Goal: Information Seeking & Learning: Find specific page/section

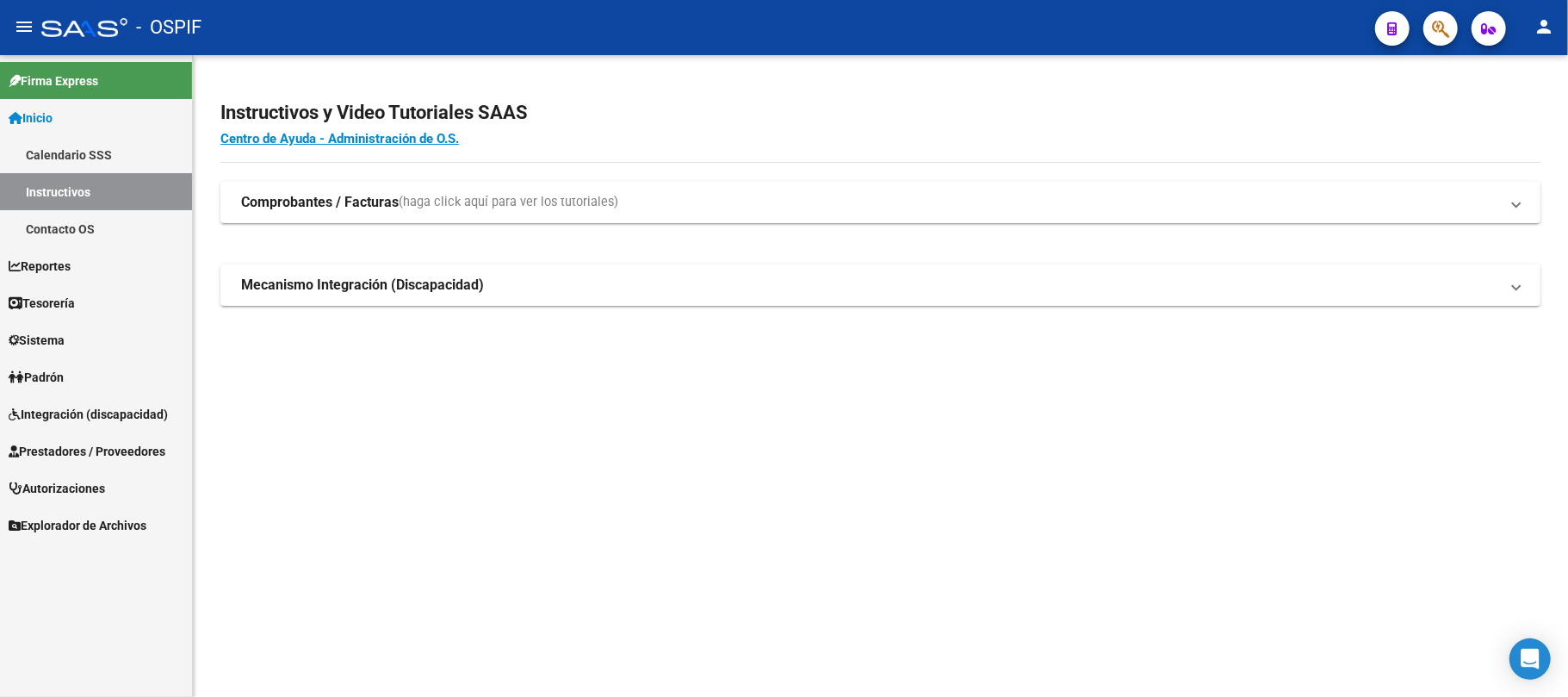
click at [72, 419] on span "Integración (discapacidad)" at bounding box center [88, 414] width 159 height 19
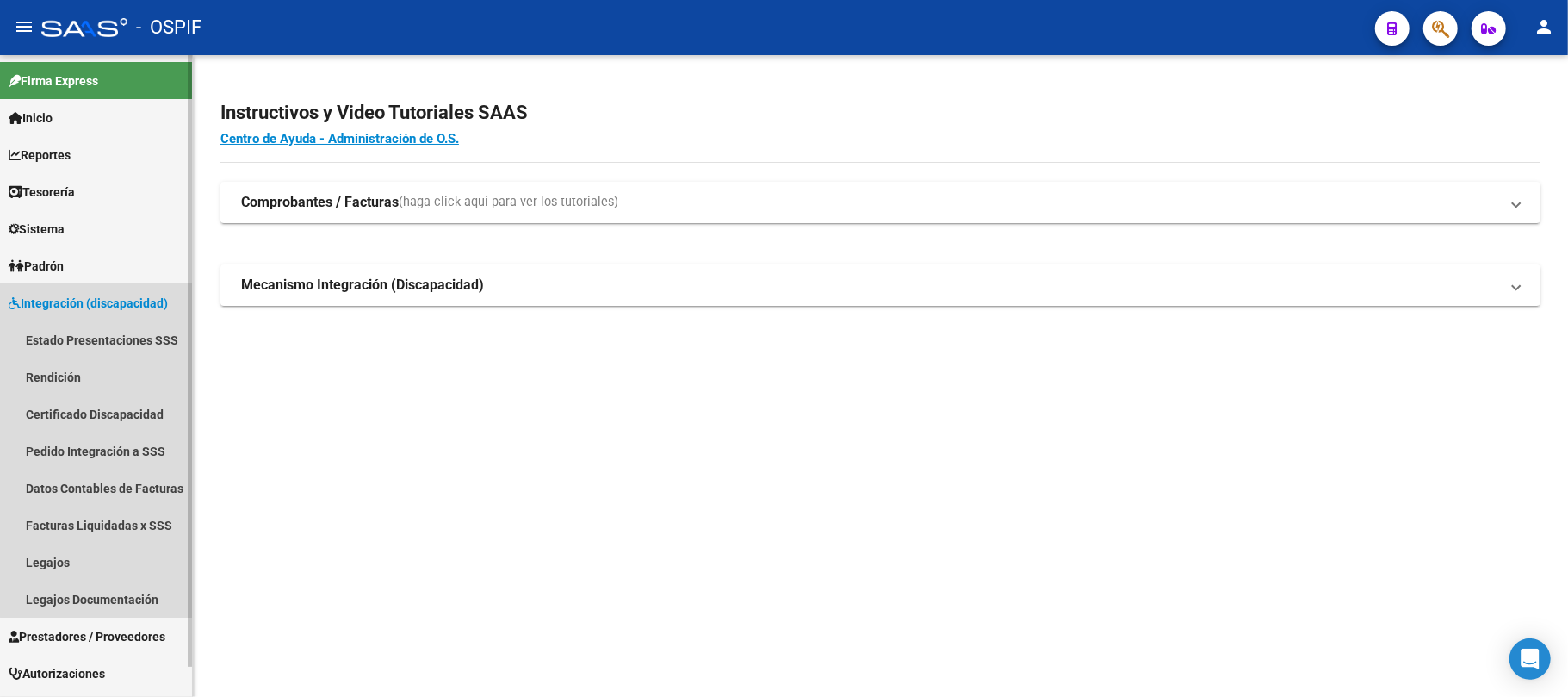
click at [111, 303] on span "Integración (discapacidad)" at bounding box center [88, 304] width 159 height 19
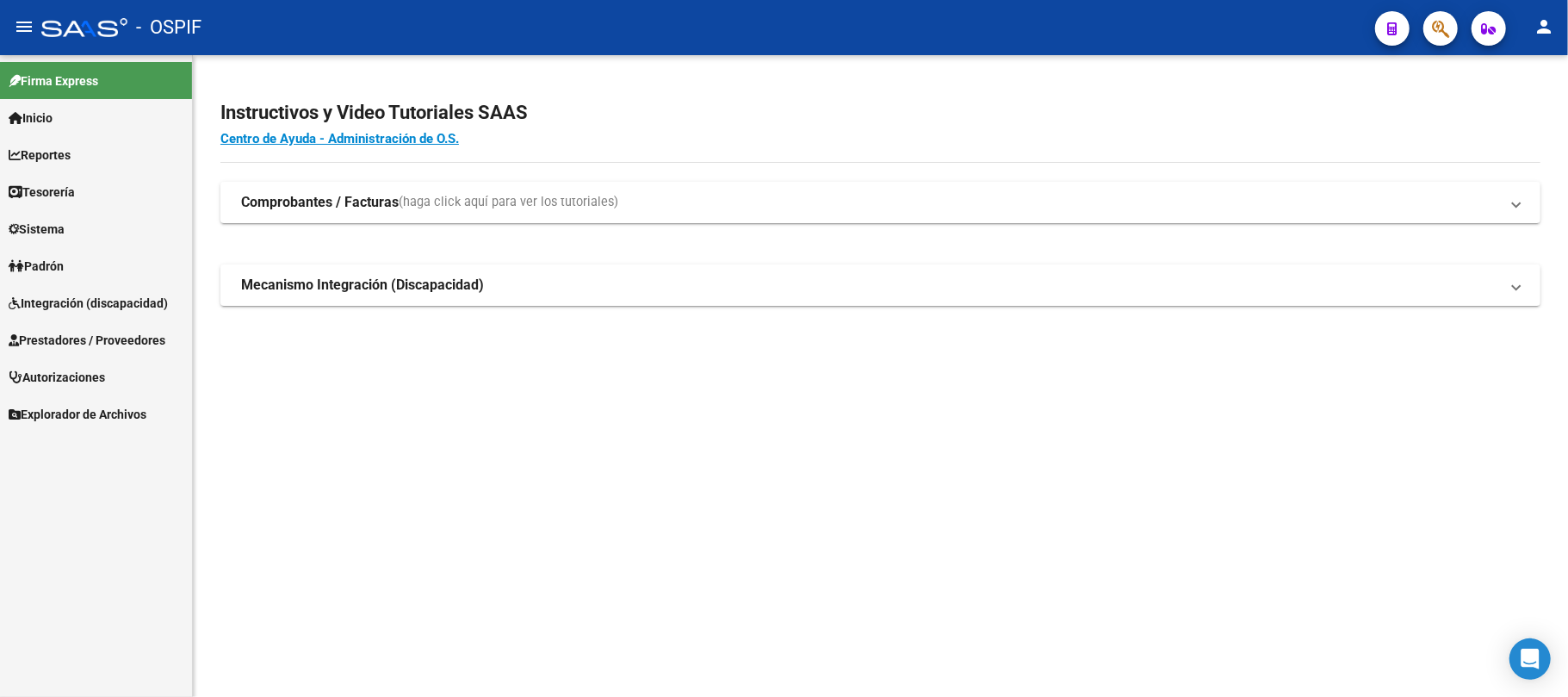
click at [97, 324] on link "Prestadores / Proveedores" at bounding box center [96, 340] width 192 height 37
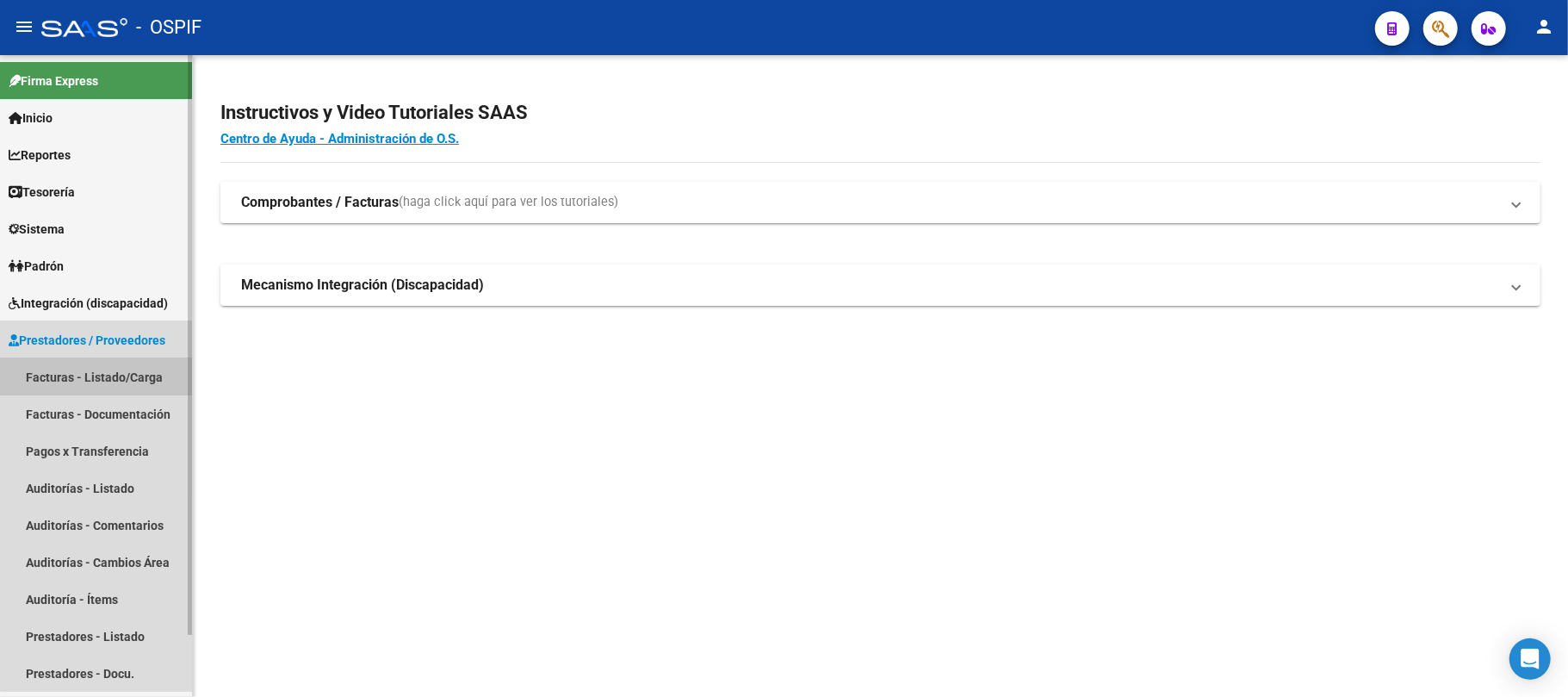
click at [111, 372] on link "Facturas - Listado/Carga" at bounding box center [96, 377] width 192 height 37
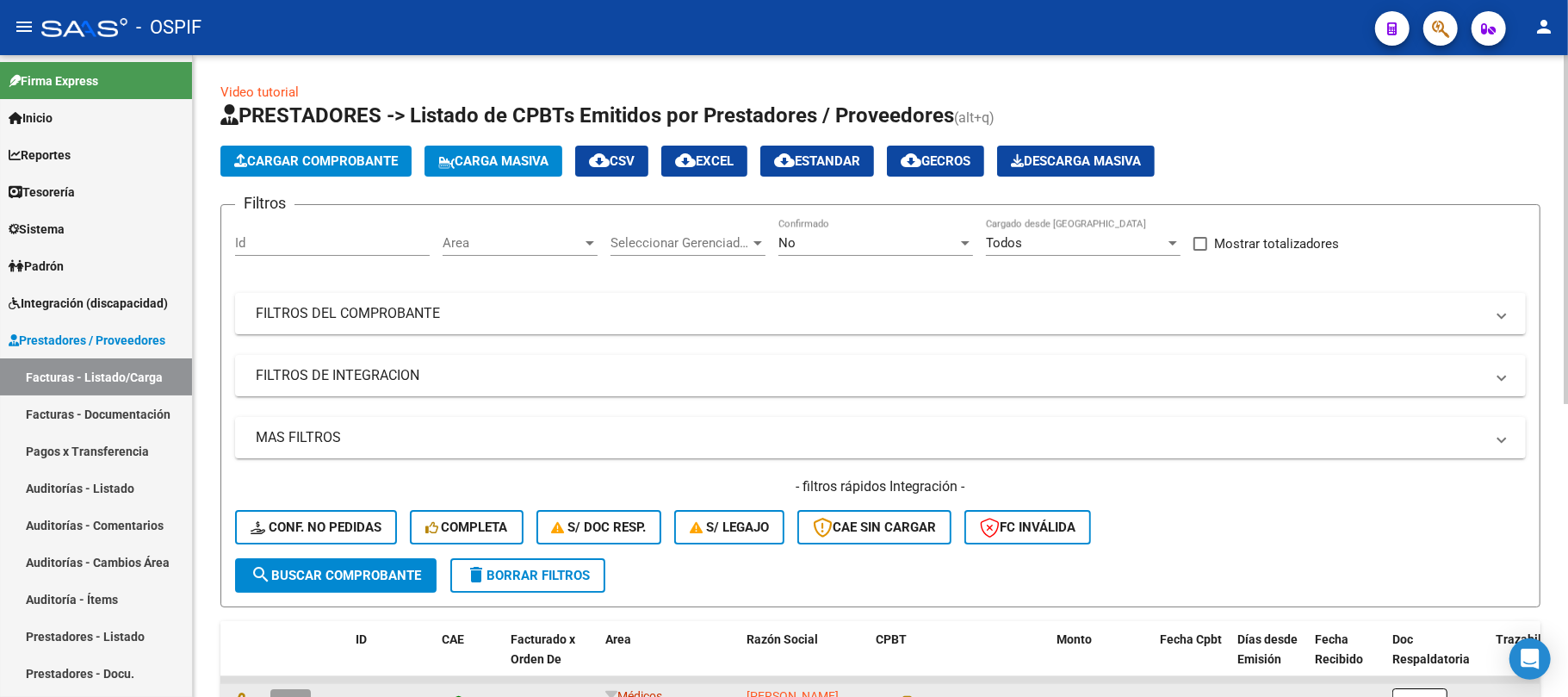
click at [307, 693] on button "button" at bounding box center [291, 704] width 40 height 31
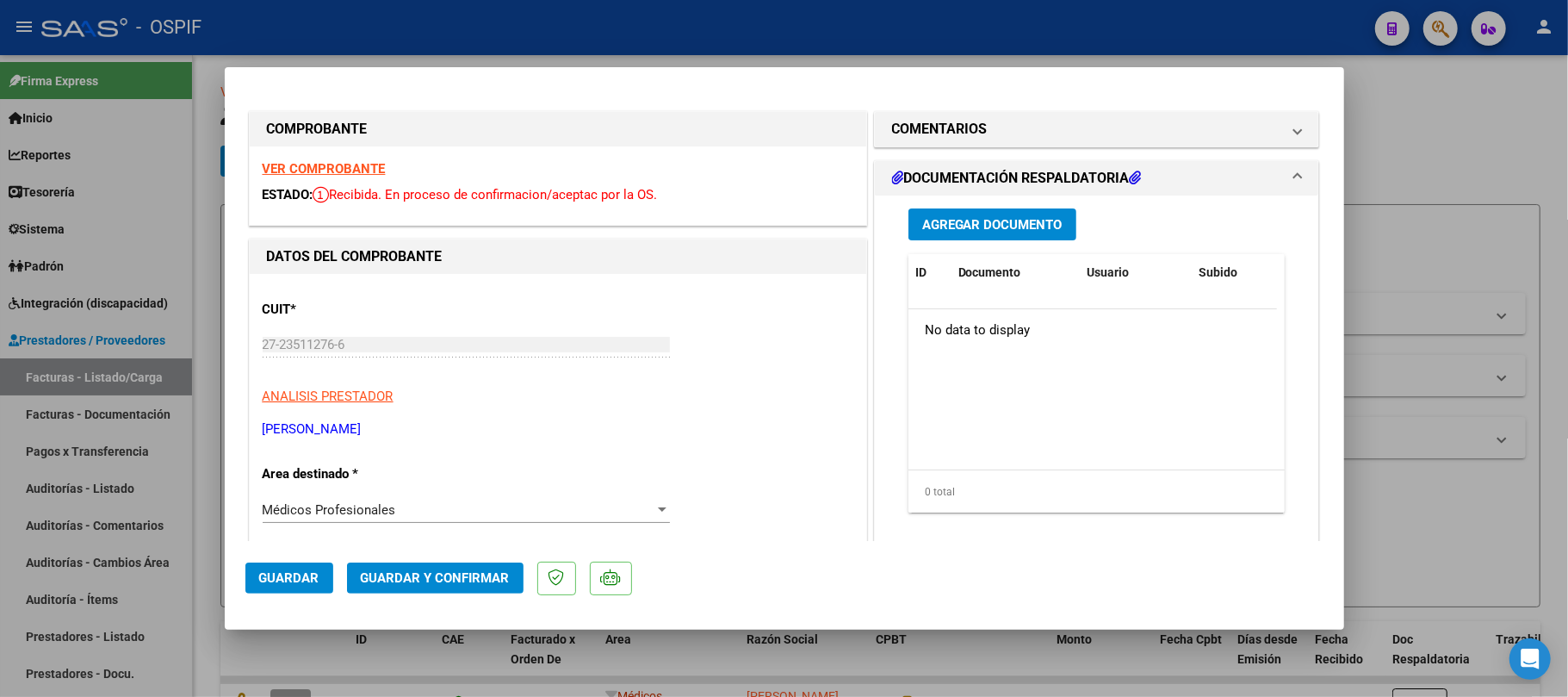
click at [1445, 346] on div at bounding box center [784, 348] width 1568 height 697
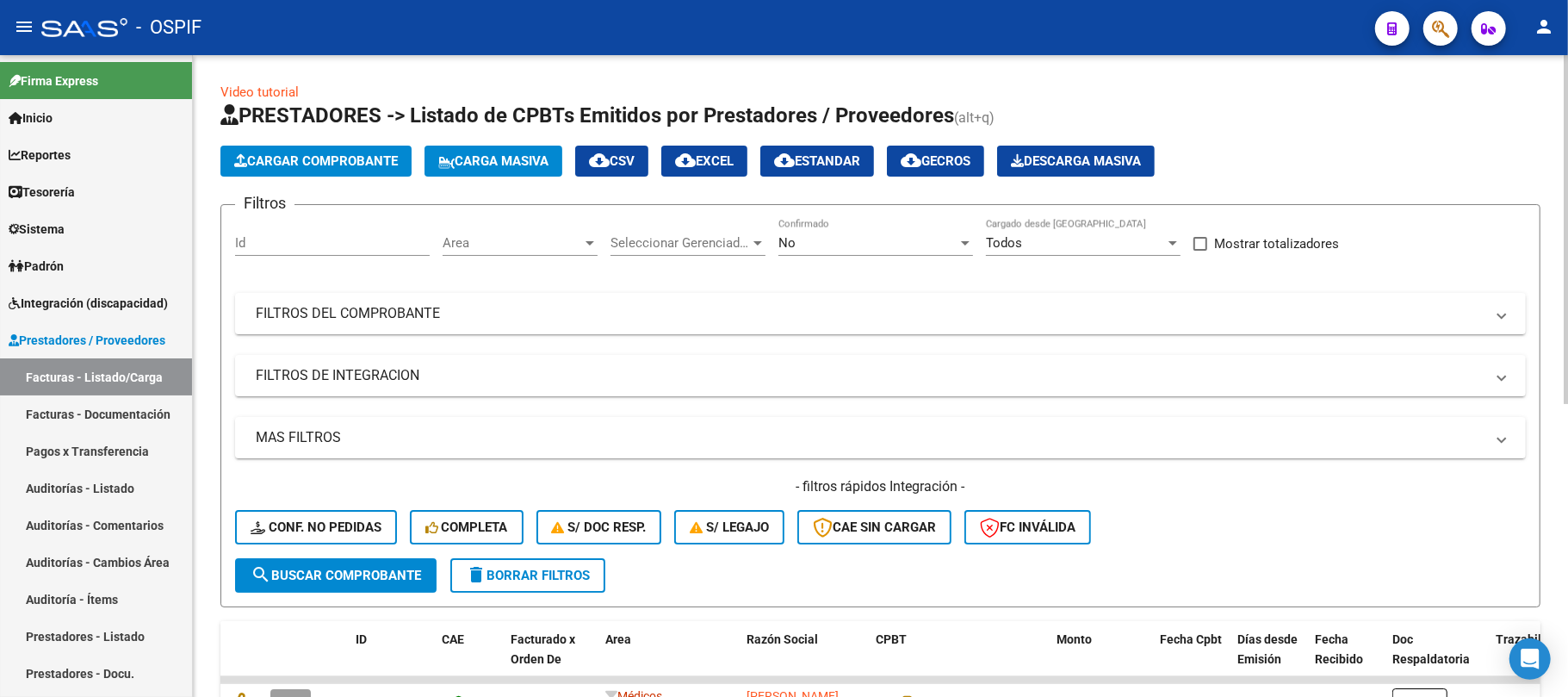
click at [523, 570] on form "Filtros Id Area Area Seleccionar Gerenciador Seleccionar Gerenciador No Confirm…" at bounding box center [881, 405] width 1320 height 403
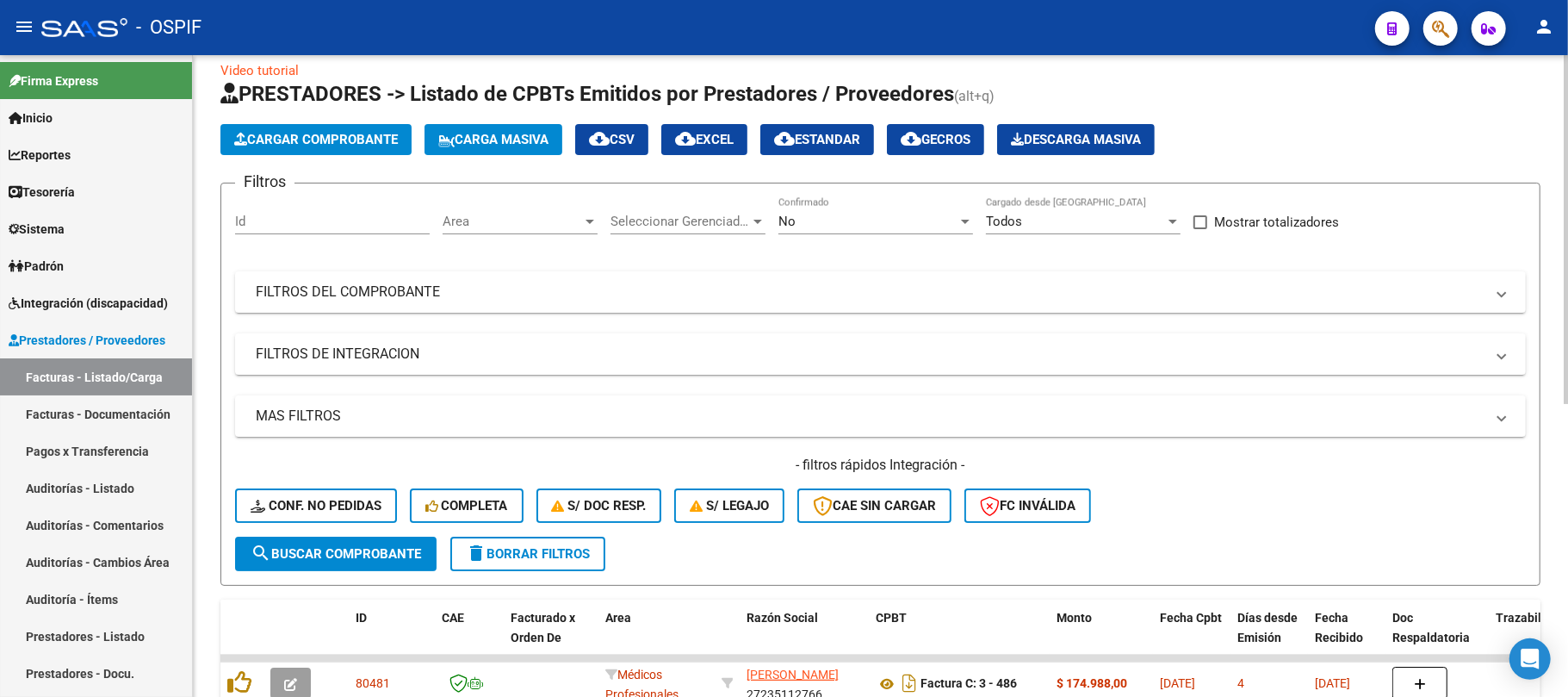
click at [527, 559] on span "delete Borrar Filtros" at bounding box center [528, 554] width 124 height 16
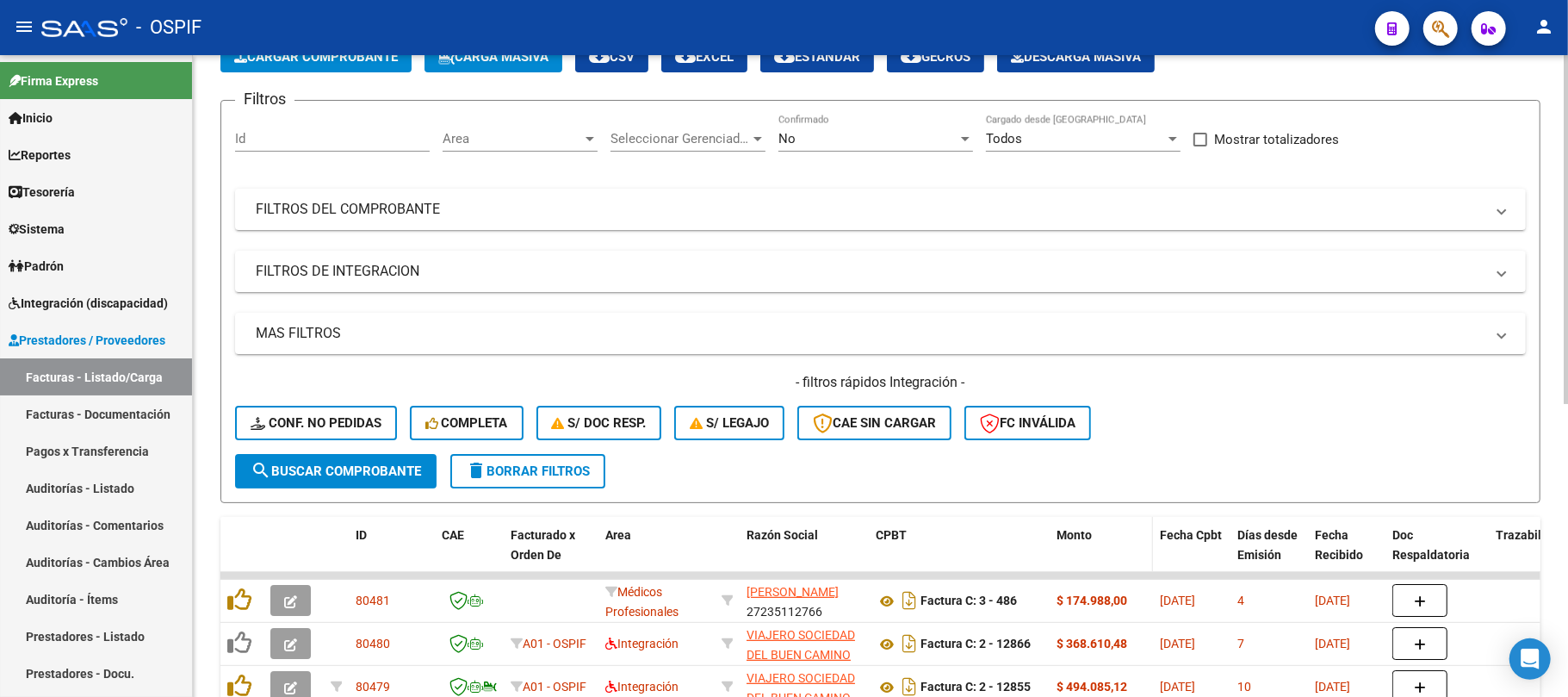
scroll to position [136, 0]
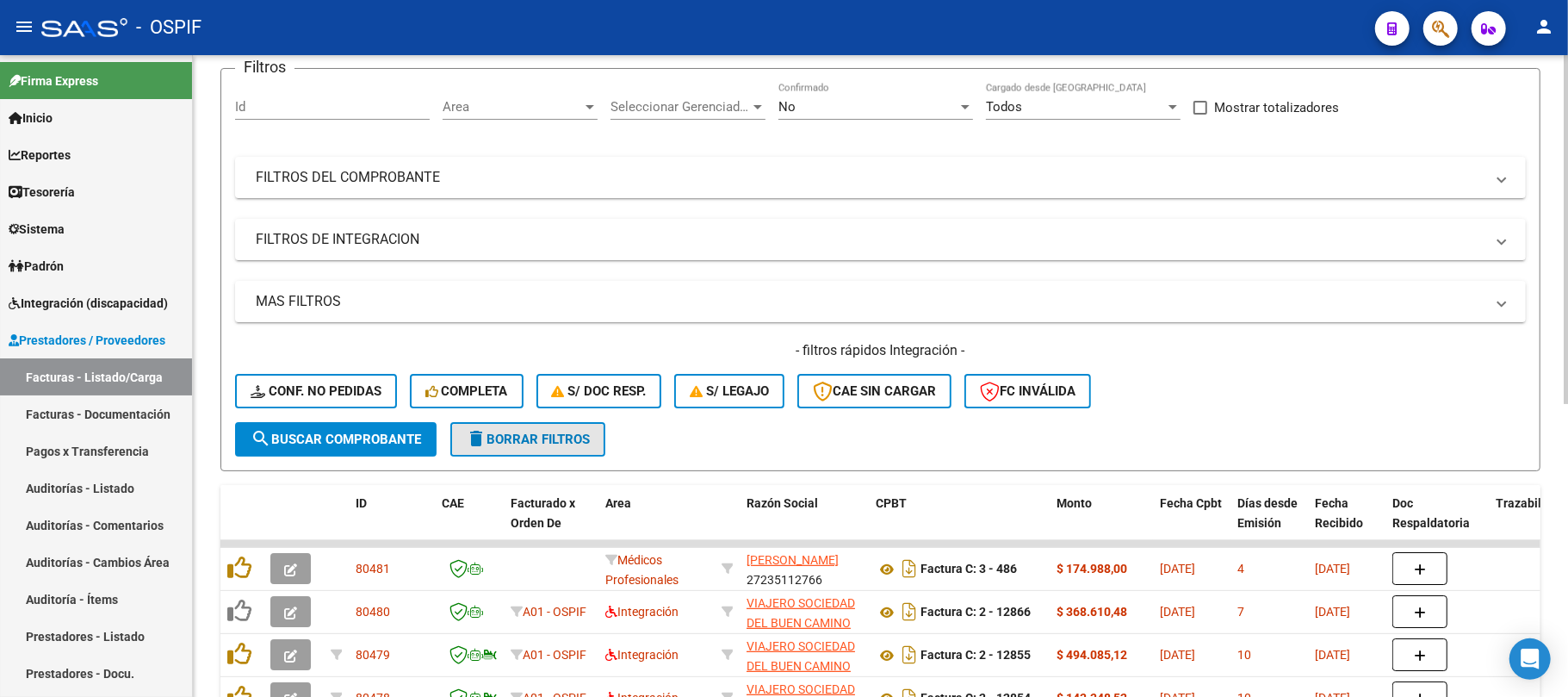
click at [590, 449] on button "delete Borrar Filtros" at bounding box center [528, 439] width 155 height 34
click at [543, 446] on button "delete Borrar Filtros" at bounding box center [528, 439] width 155 height 34
click at [497, 441] on span "delete Borrar Filtros" at bounding box center [528, 439] width 124 height 16
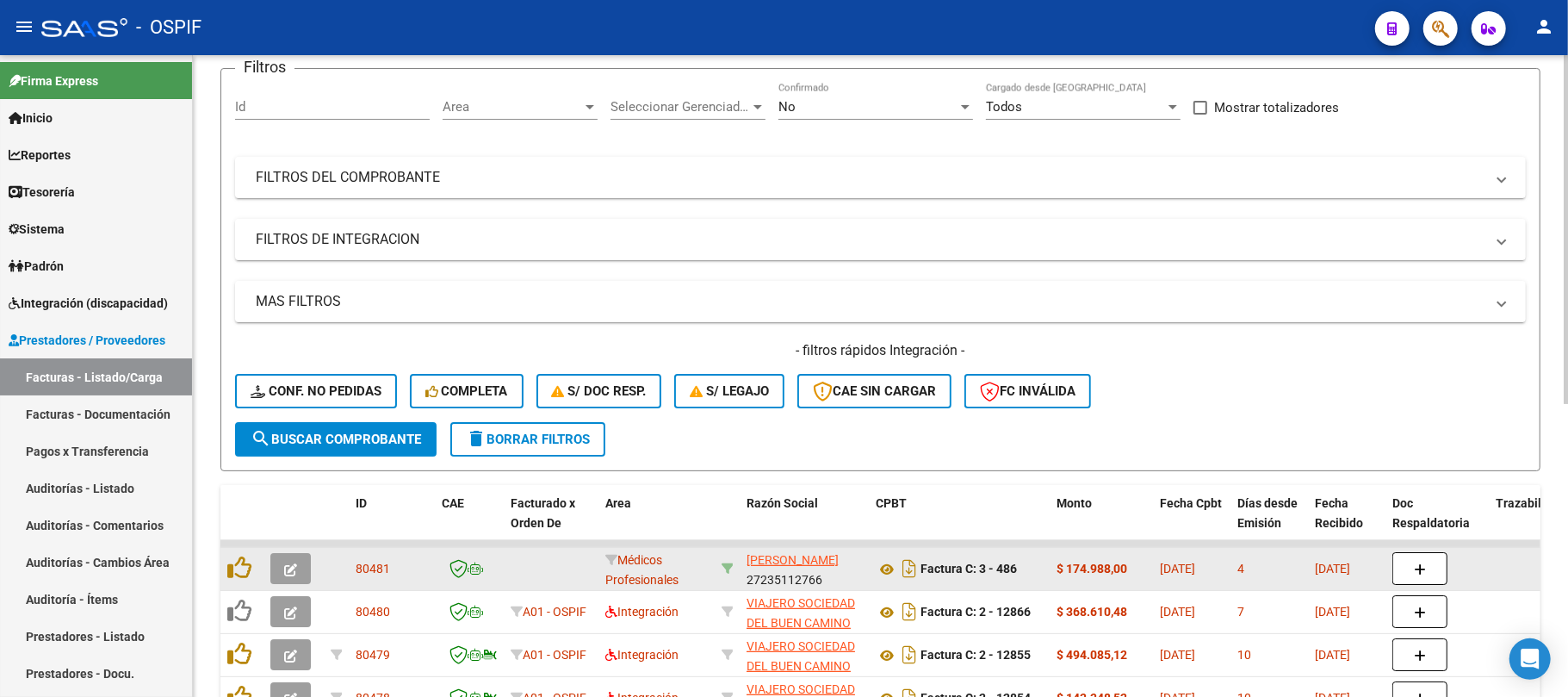
click at [724, 569] on icon at bounding box center [728, 569] width 12 height 12
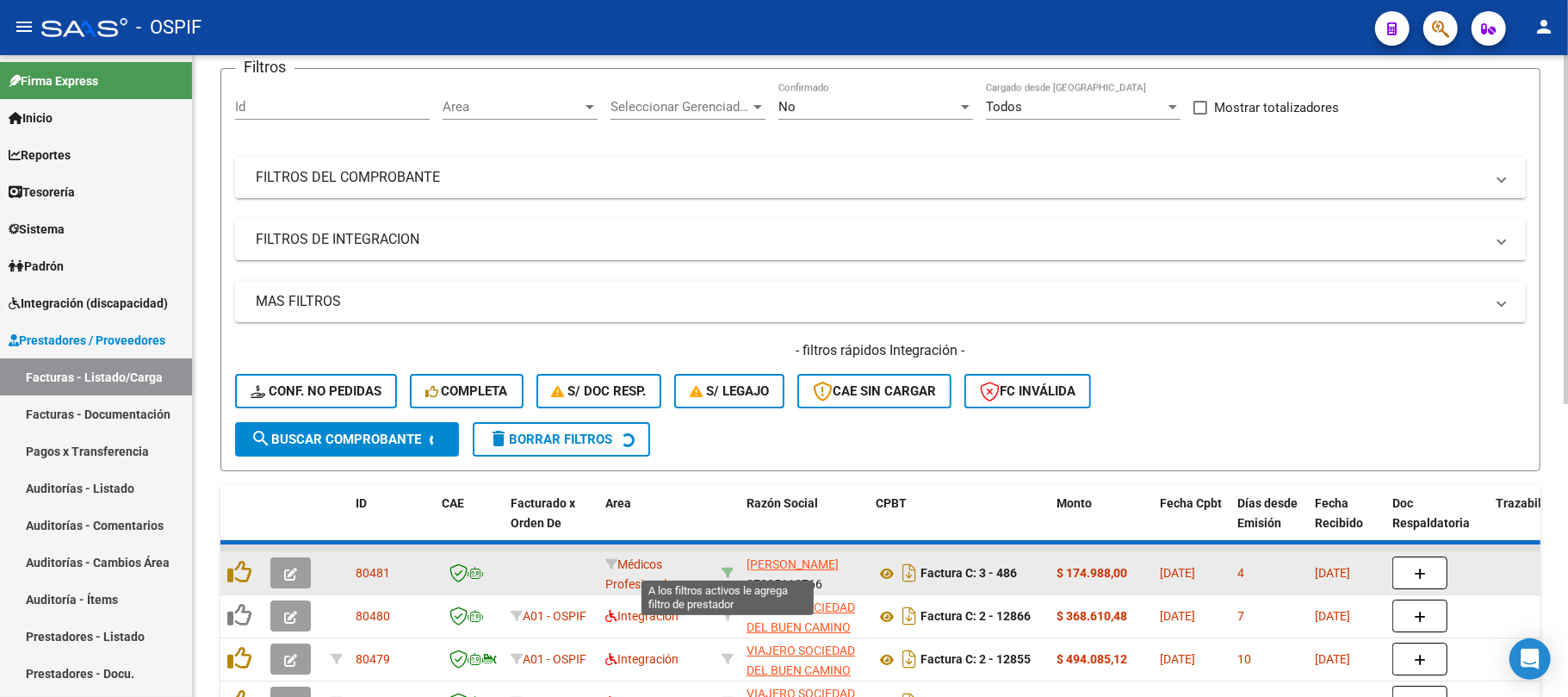
type input "27235112766"
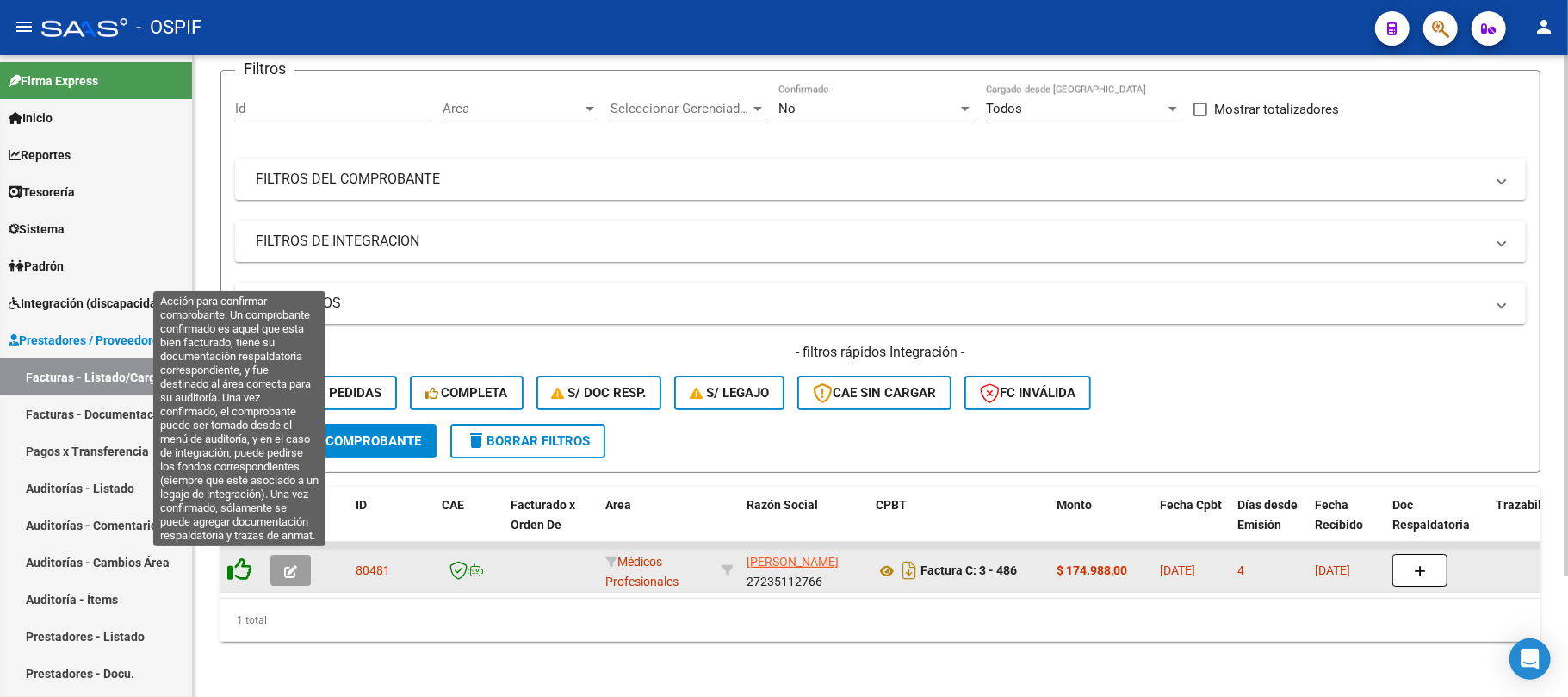
click at [243, 572] on icon at bounding box center [239, 569] width 24 height 24
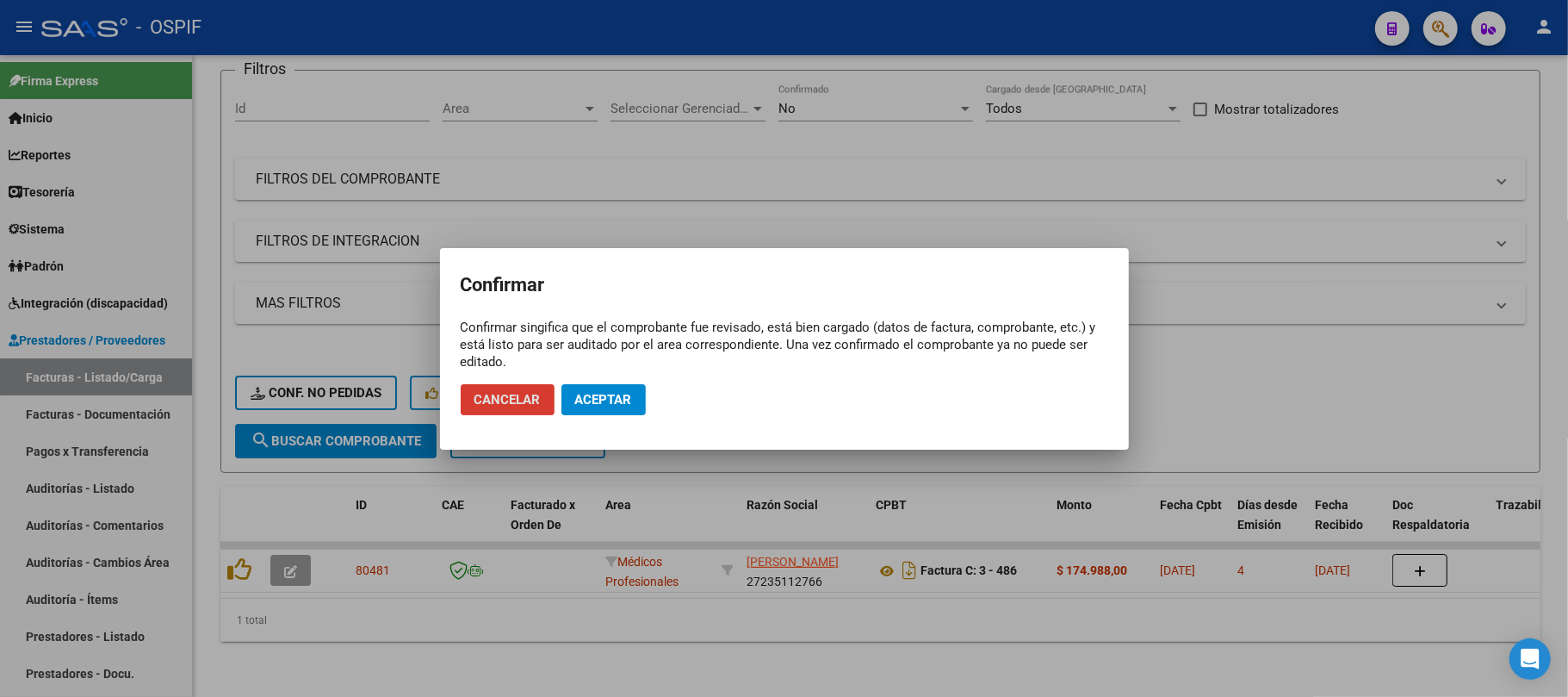
click at [622, 411] on button "Aceptar" at bounding box center [604, 399] width 84 height 31
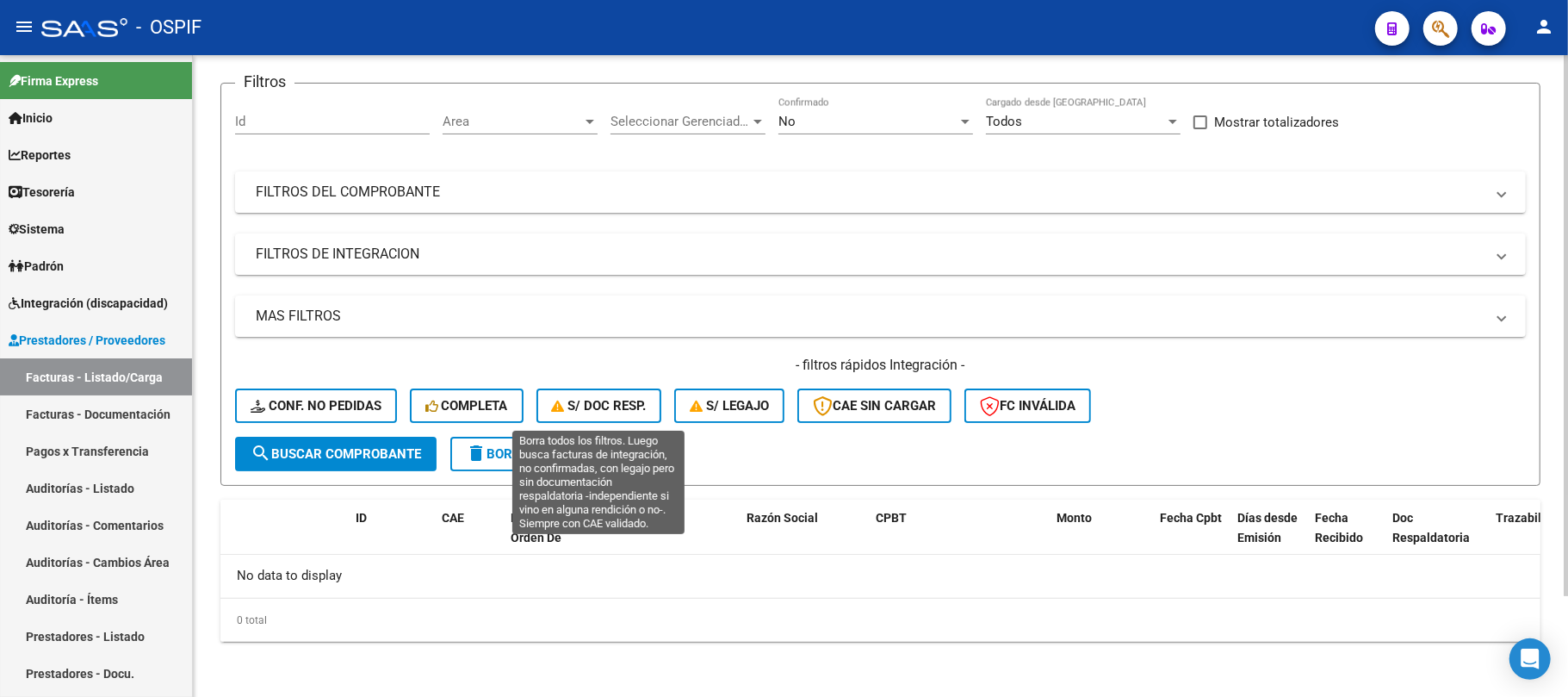
scroll to position [119, 0]
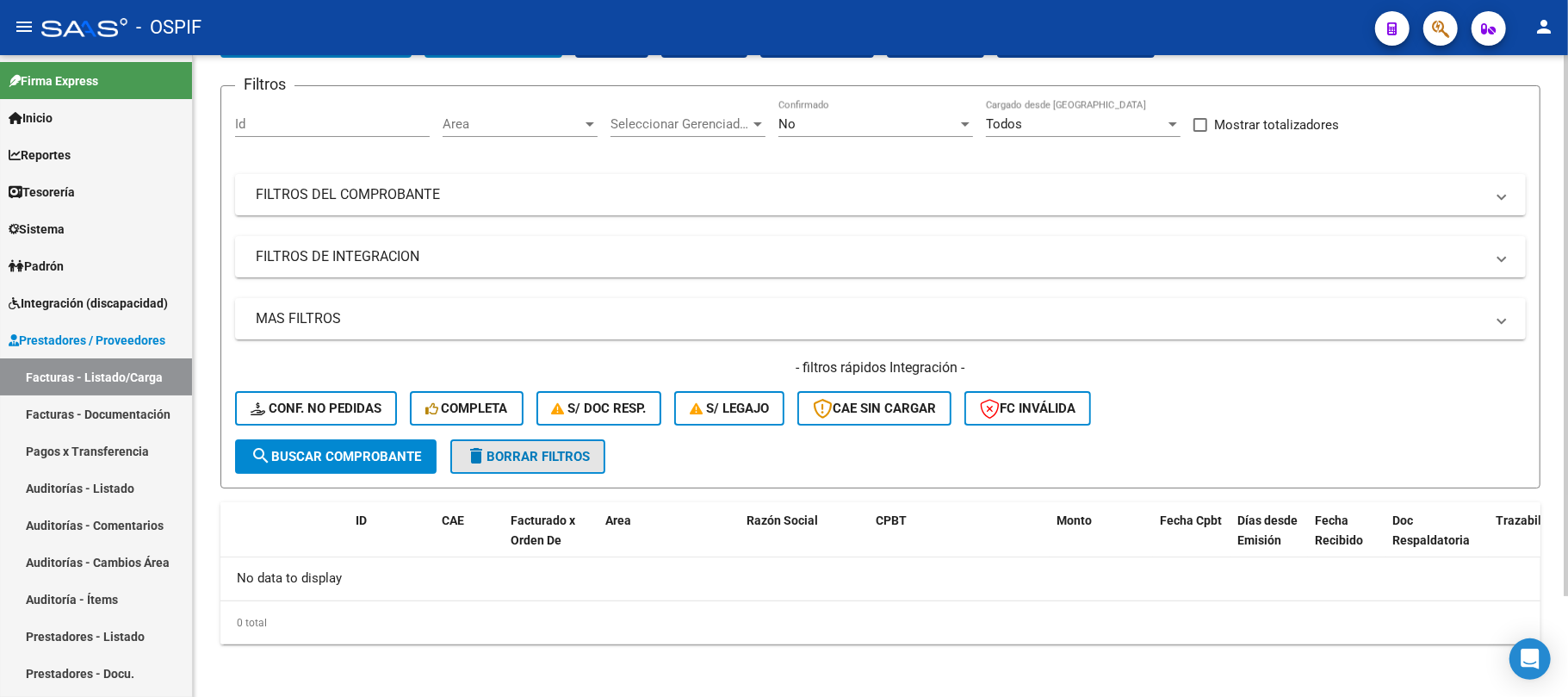
click at [486, 460] on mat-icon "delete" at bounding box center [477, 456] width 21 height 21
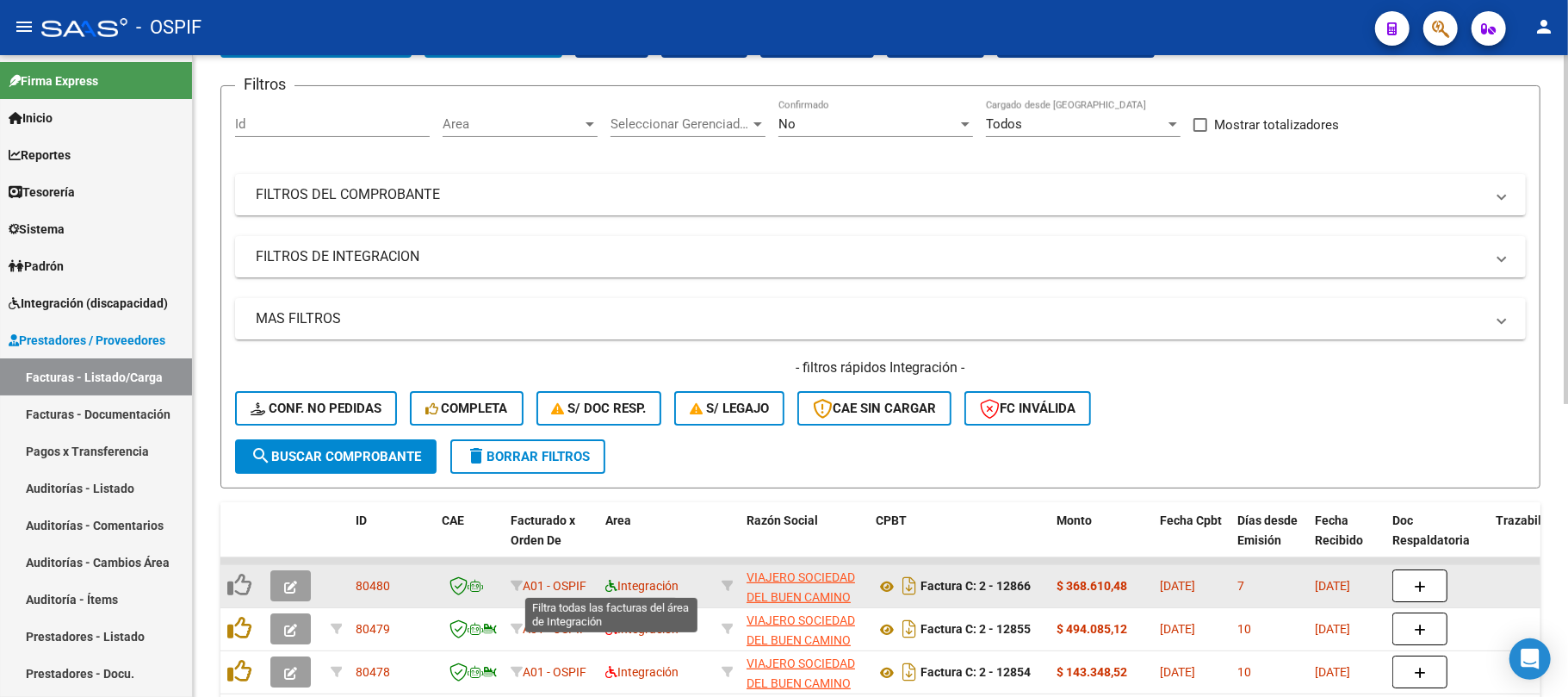
click at [611, 586] on icon at bounding box center [612, 586] width 12 height 12
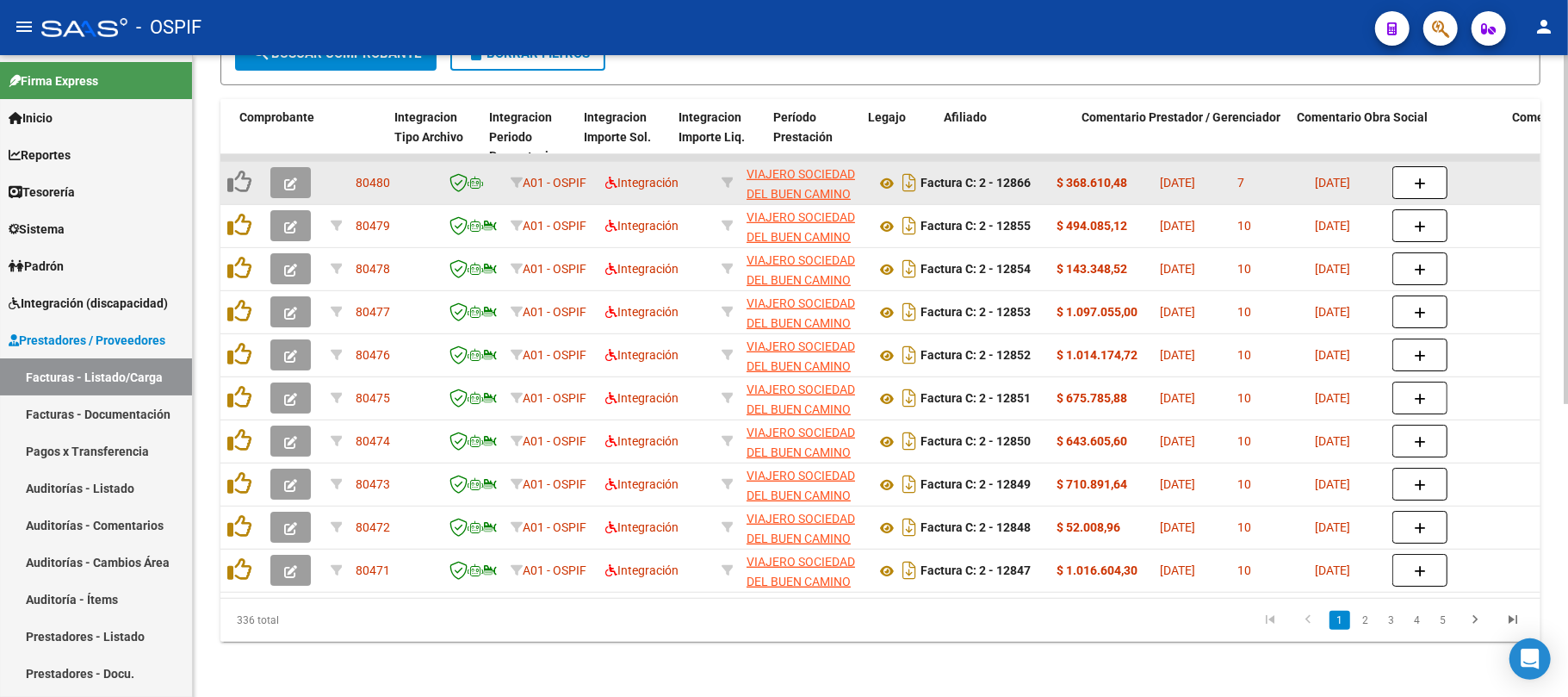
scroll to position [0, 1830]
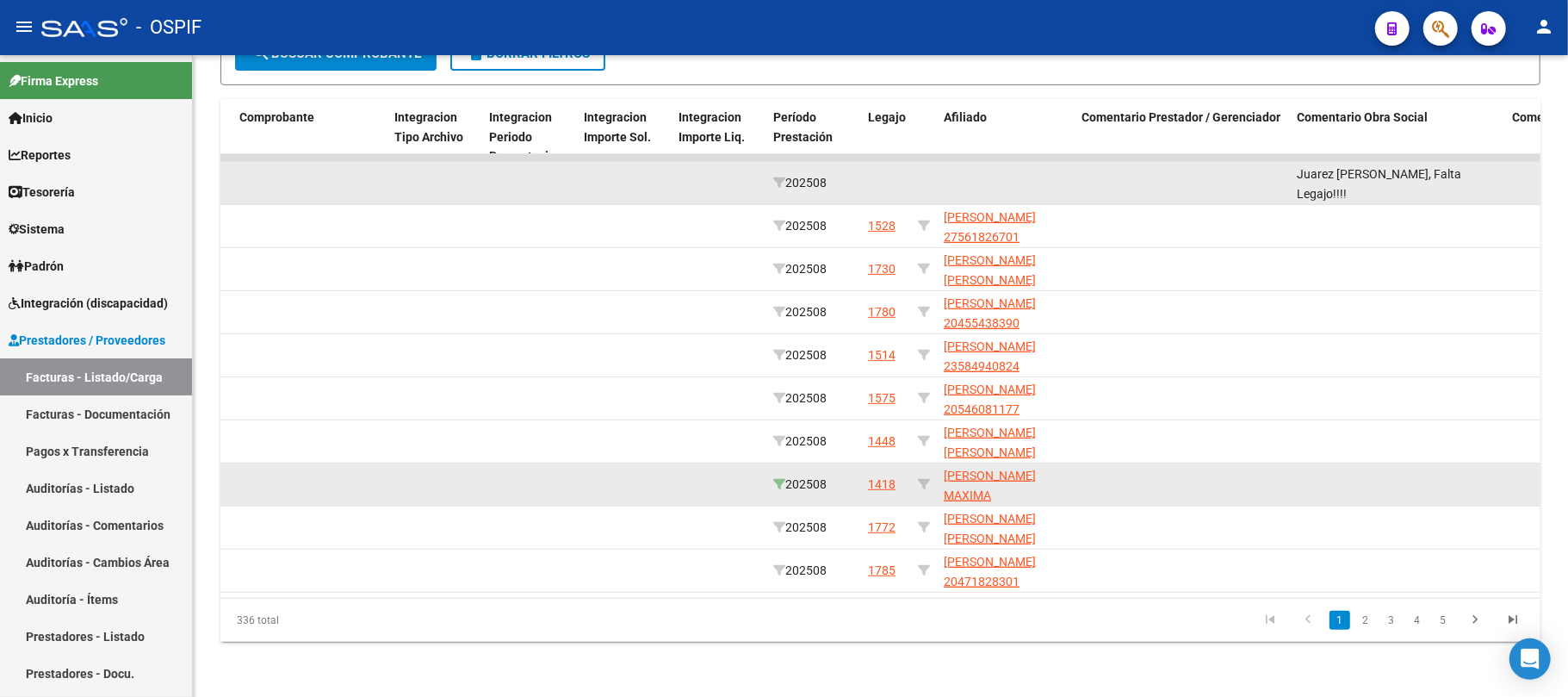
click at [783, 478] on icon at bounding box center [780, 484] width 12 height 12
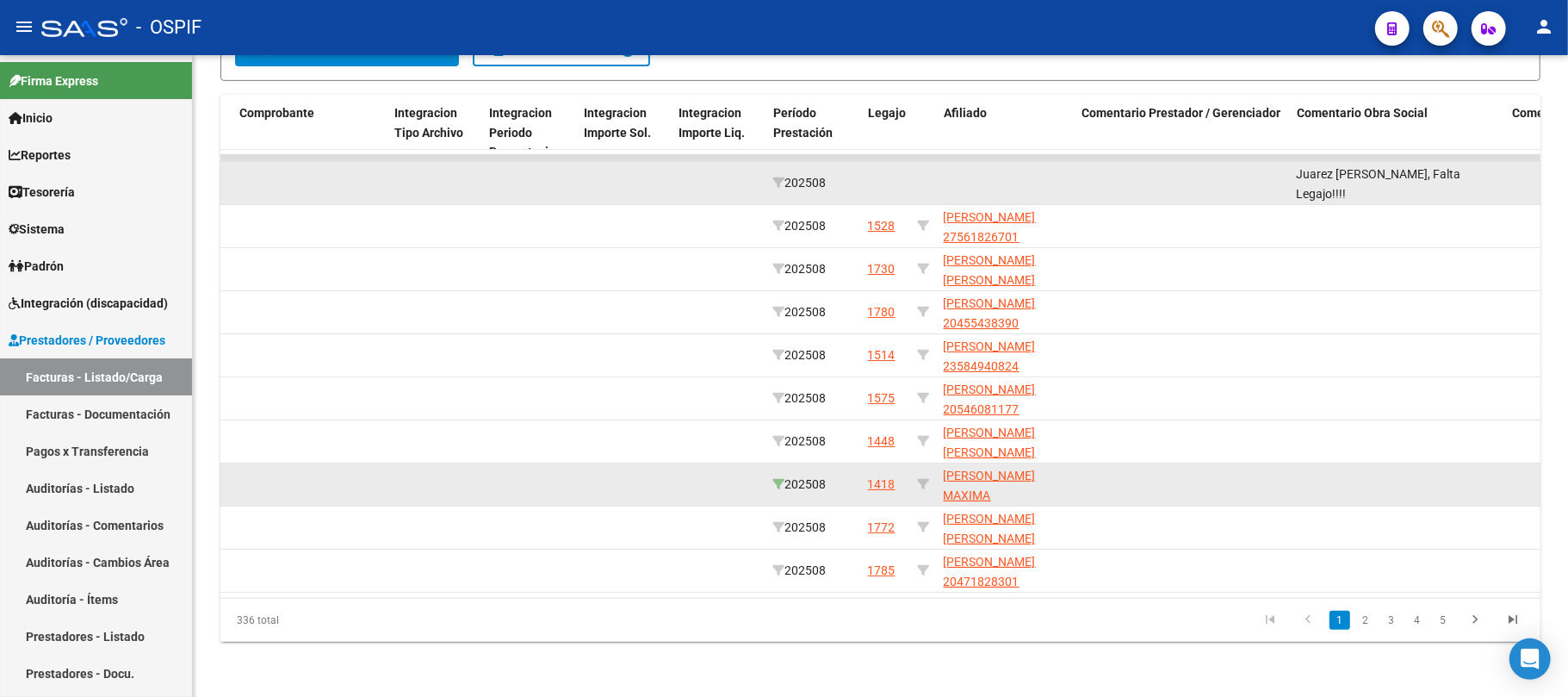
type input "202508"
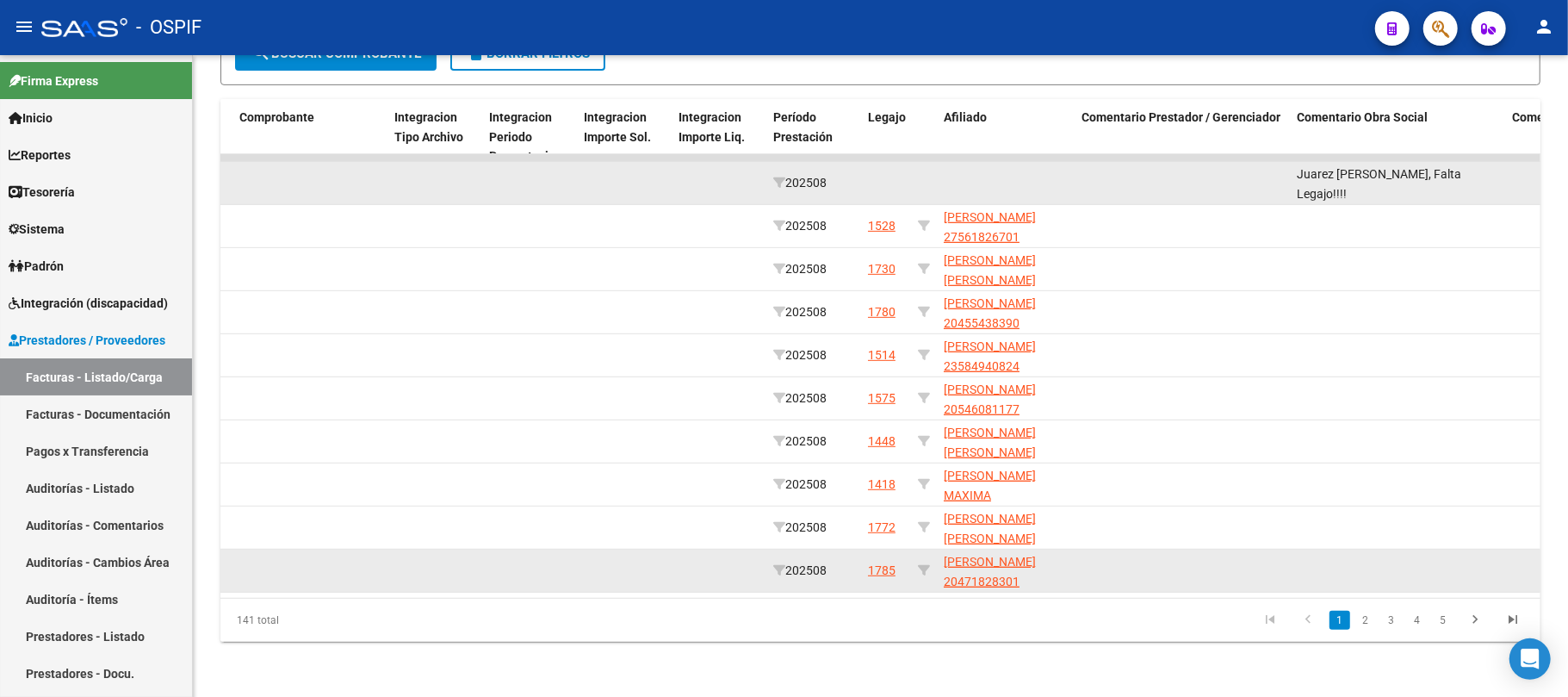
click at [978, 566] on span "SALINA MARTIN ALEJANDRO 20471828301" at bounding box center [989, 571] width 92 height 33
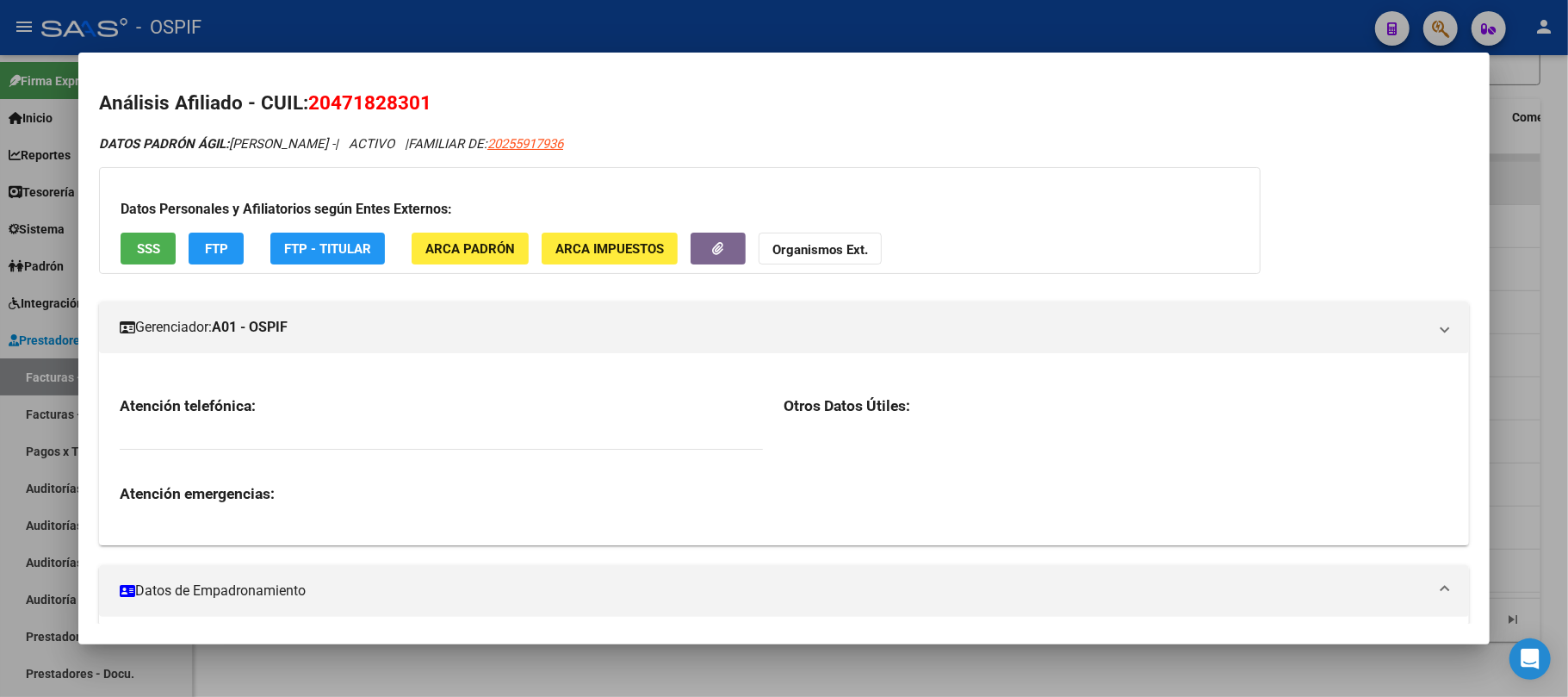
click at [965, 679] on div at bounding box center [784, 348] width 1568 height 697
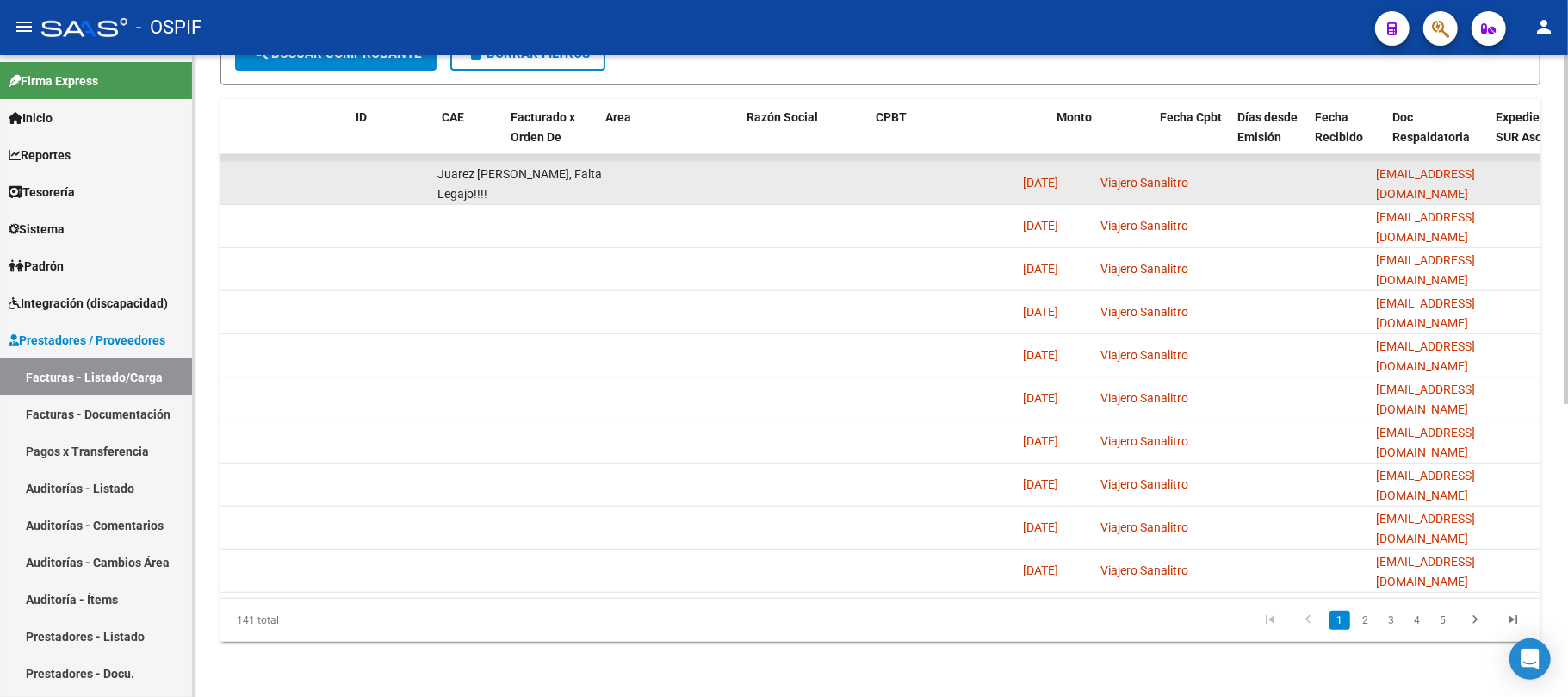
scroll to position [0, 0]
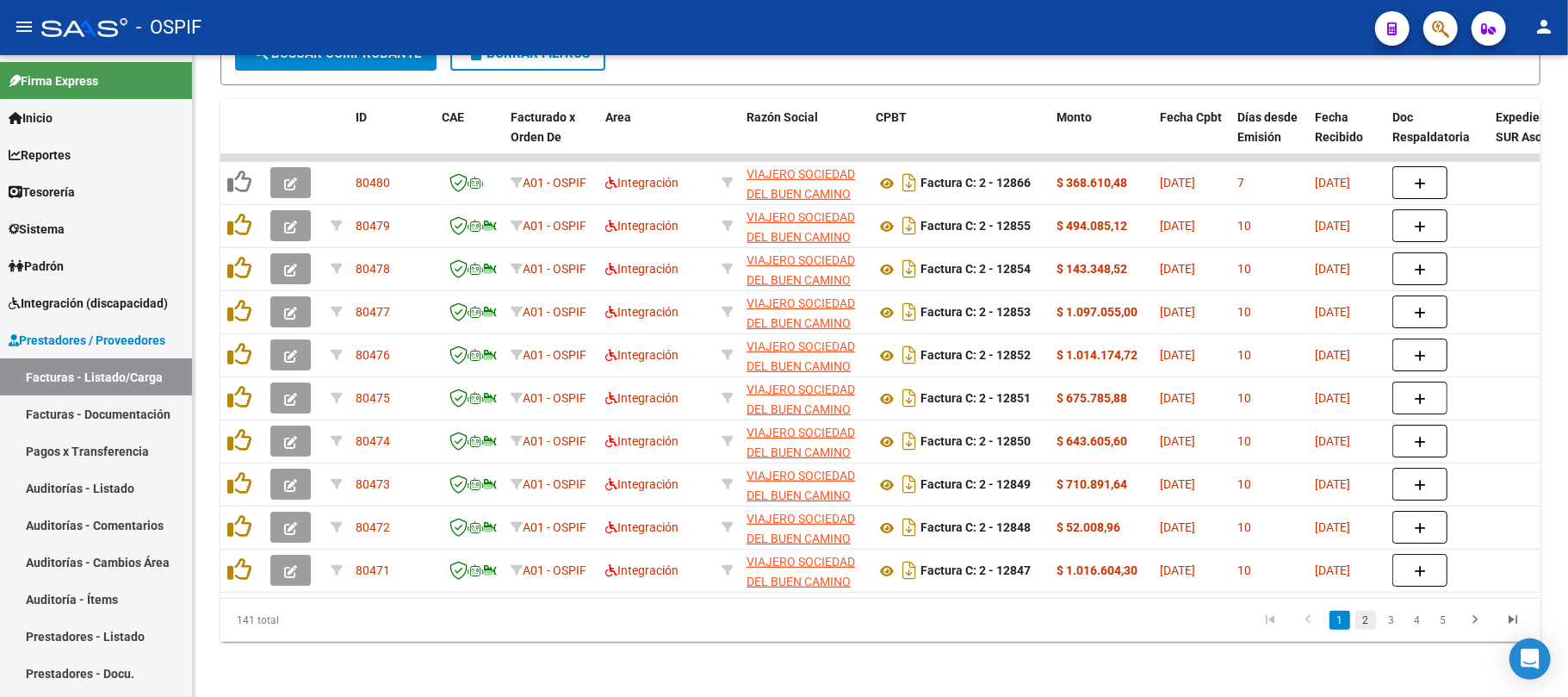
click at [1369, 621] on link "2" at bounding box center [1366, 621] width 21 height 19
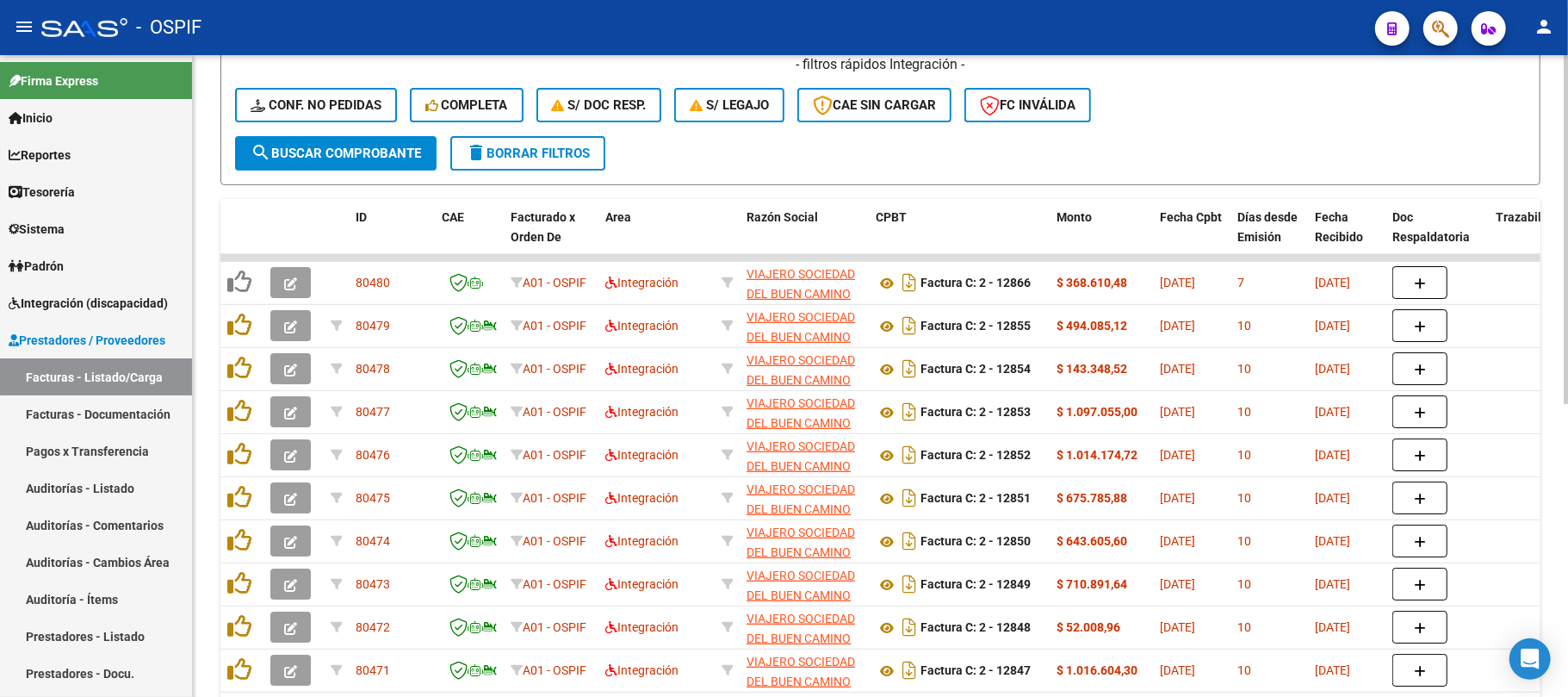
click at [410, 159] on button "search Buscar Comprobante" at bounding box center [336, 153] width 202 height 34
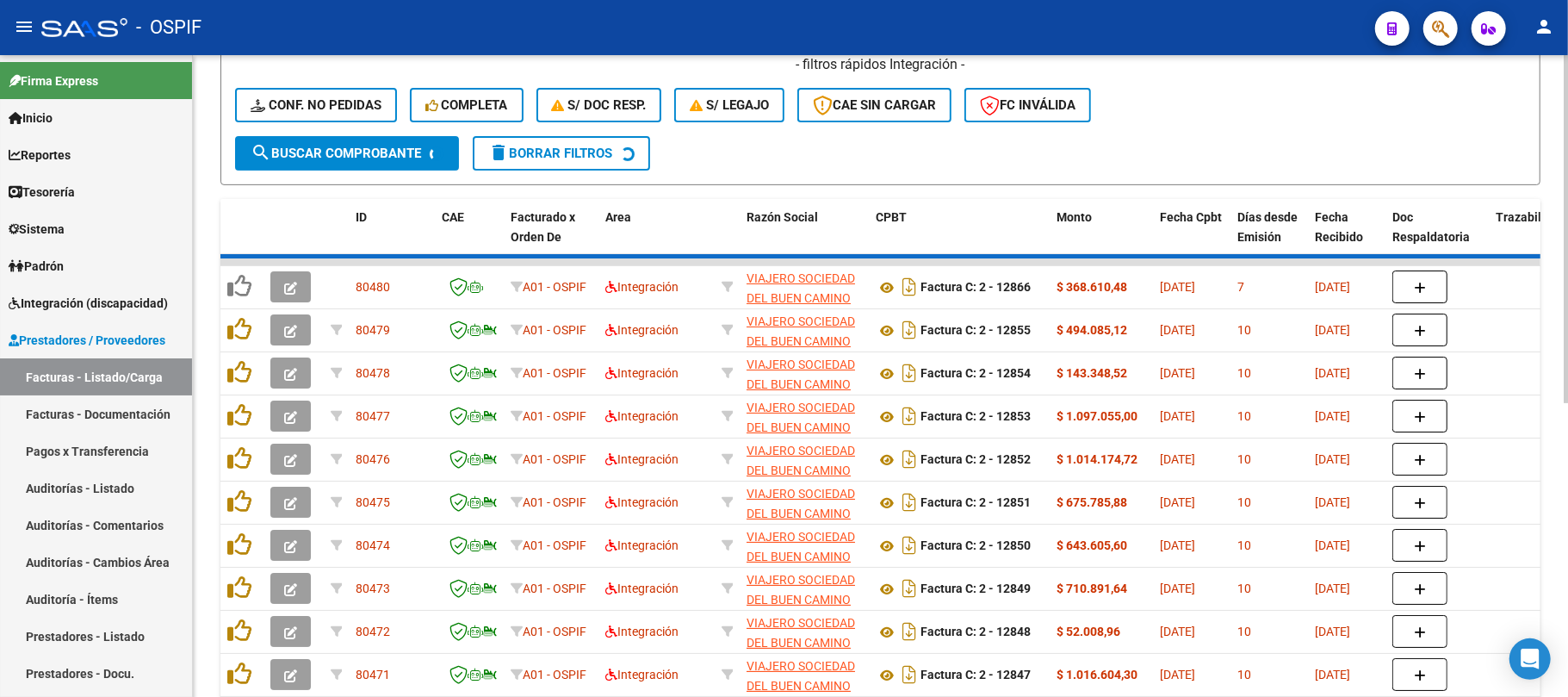
scroll to position [0, 0]
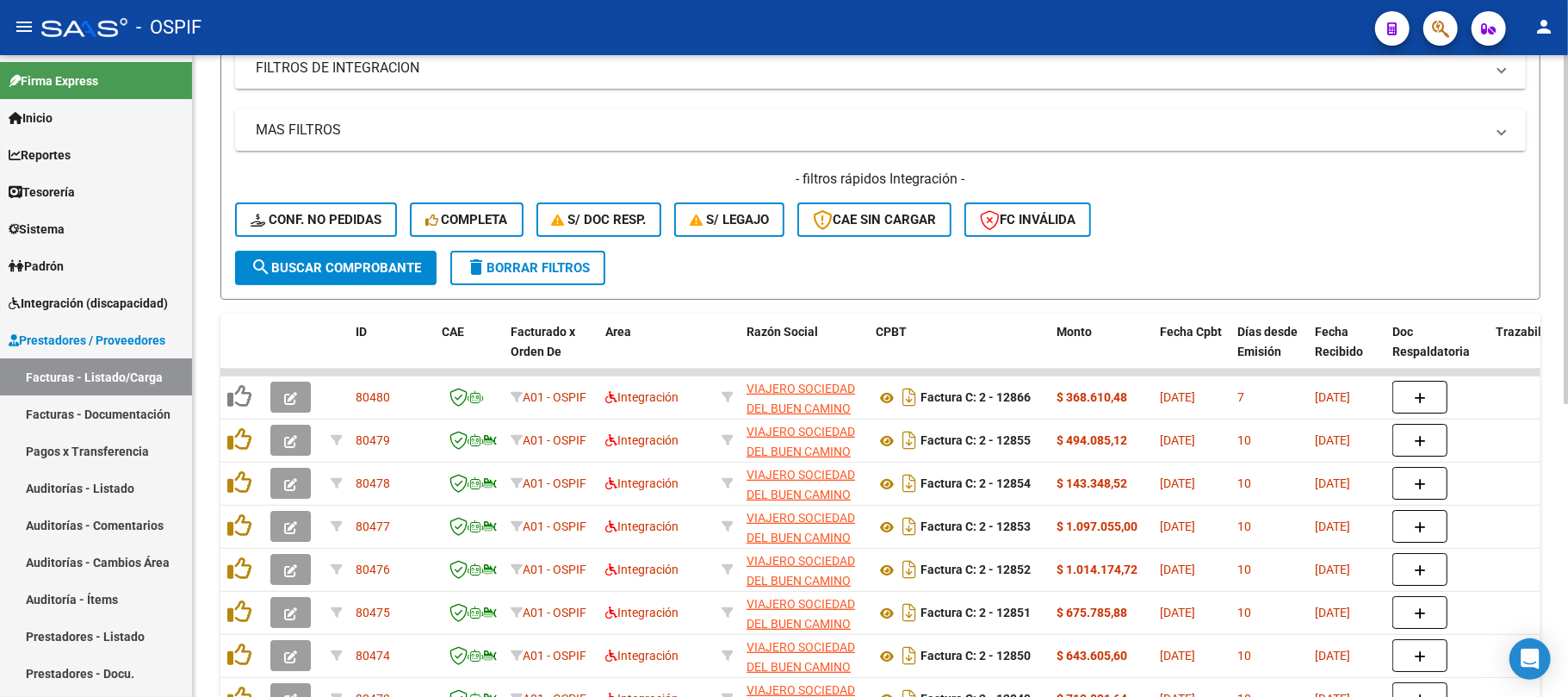
click at [572, 288] on form "Filtros Id Area Area Seleccionar Gerenciador Seleccionar Gerenciador No Confirm…" at bounding box center [881, 97] width 1320 height 403
click at [587, 280] on button "delete Borrar Filtros" at bounding box center [528, 267] width 155 height 34
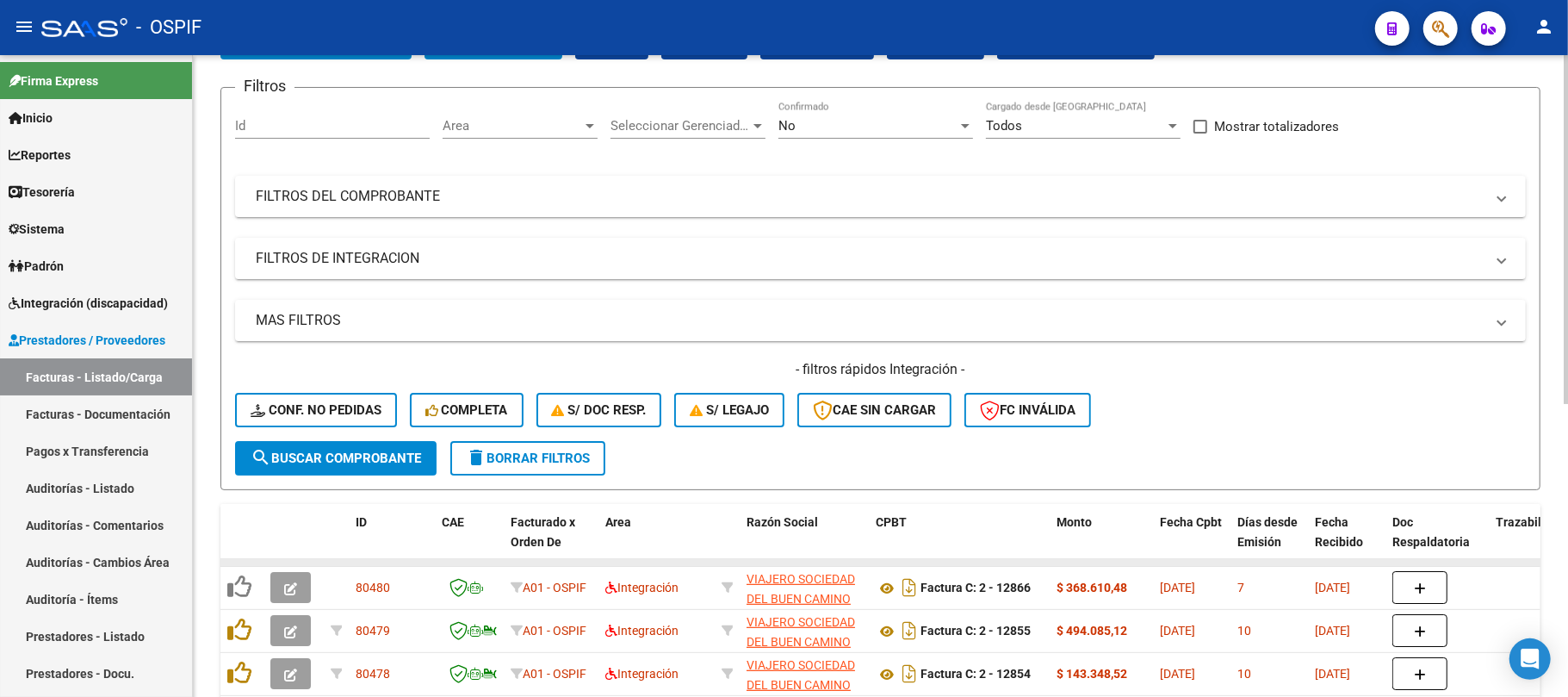
scroll to position [307, 0]
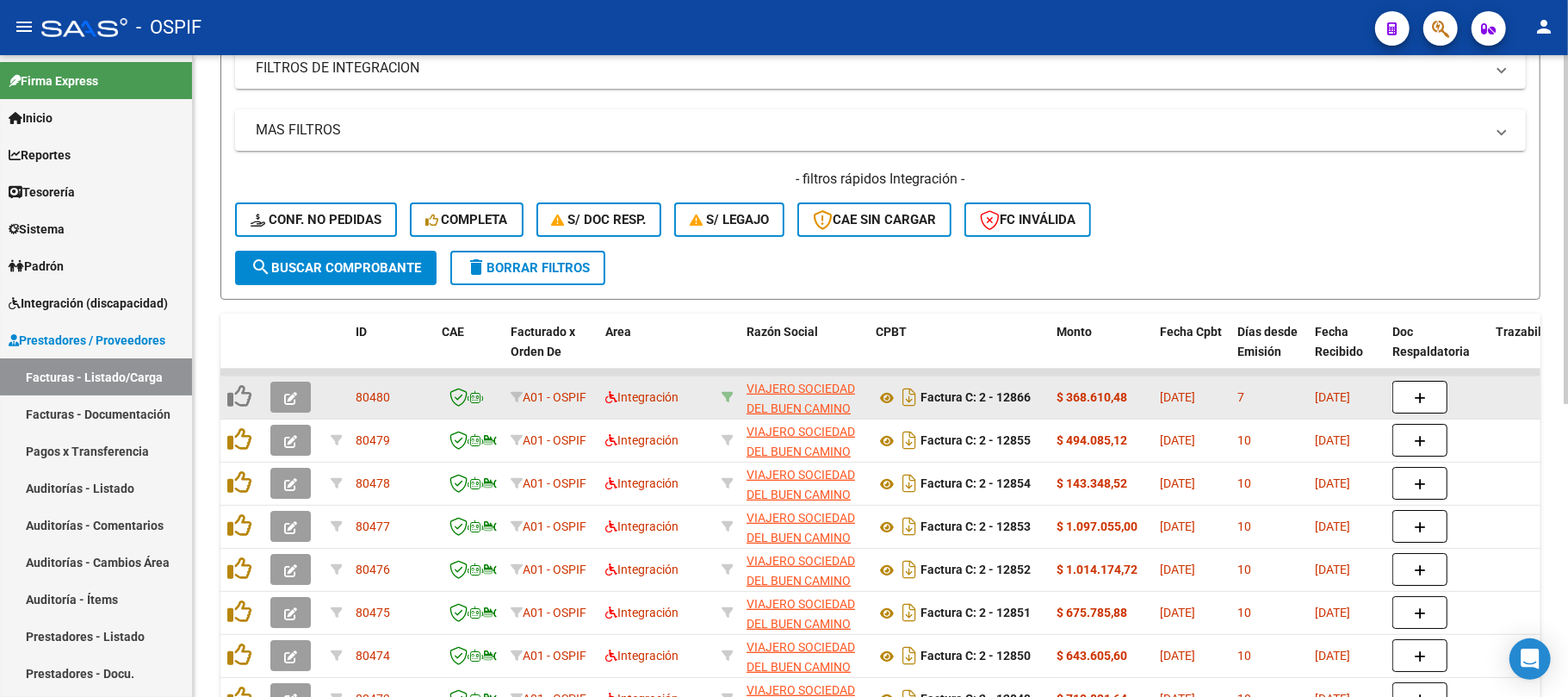
click at [725, 391] on icon at bounding box center [728, 397] width 12 height 12
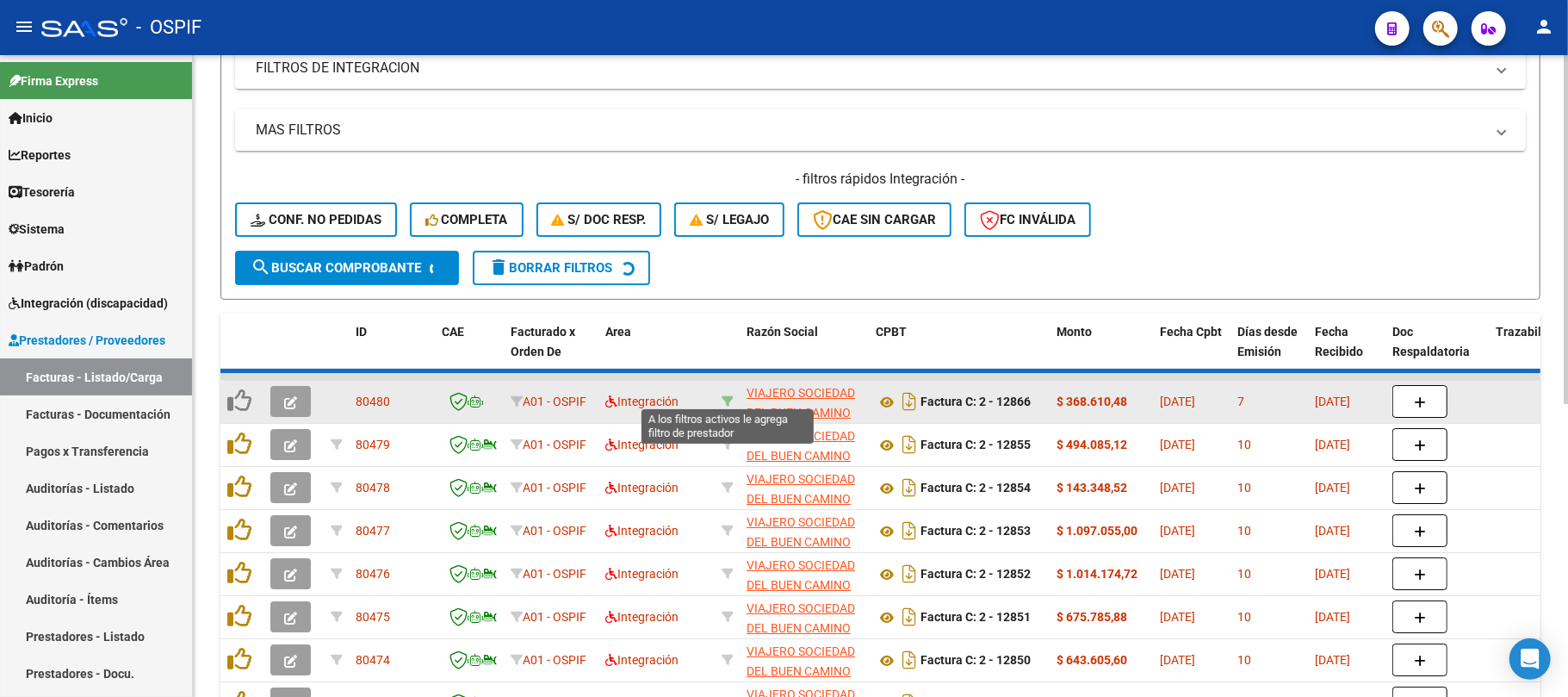
type input "30714136905"
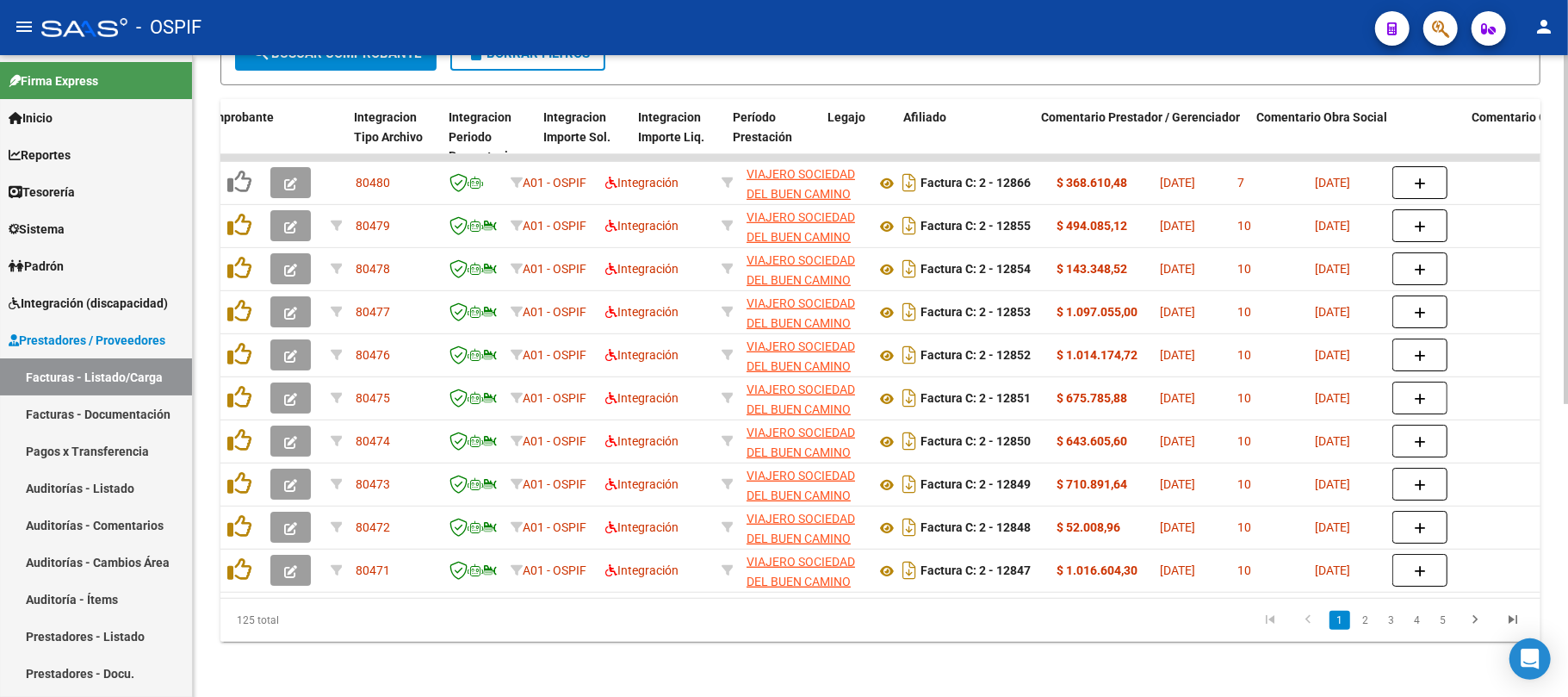
scroll to position [0, 2079]
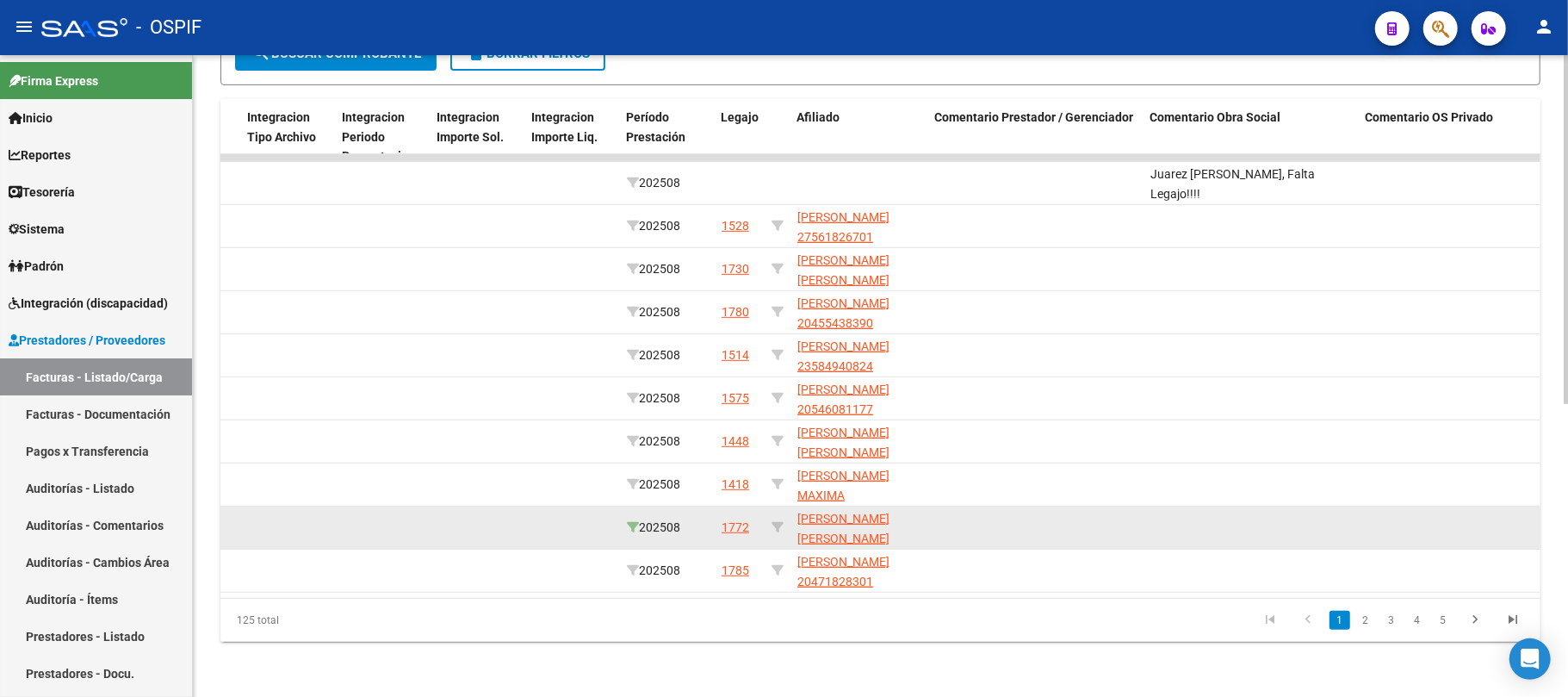
click at [634, 521] on icon at bounding box center [633, 528] width 12 height 12
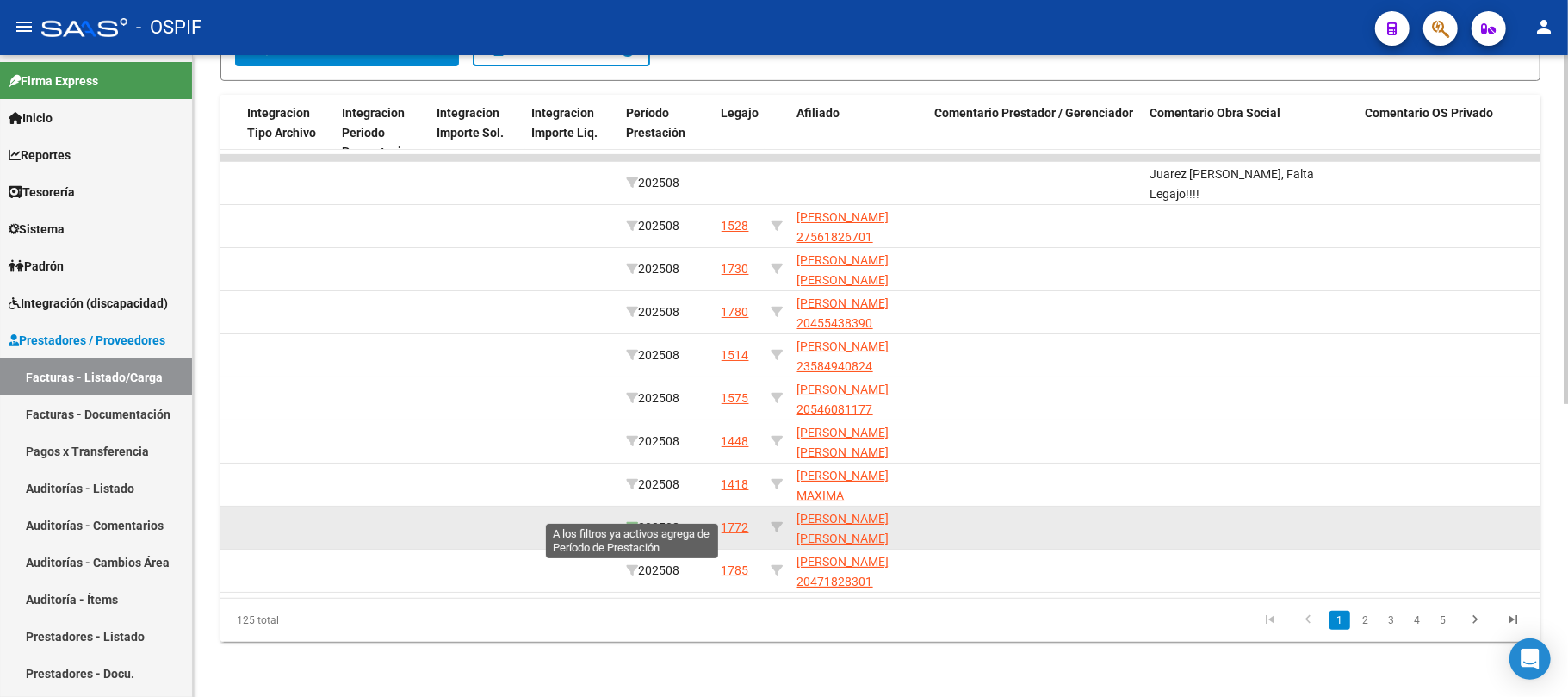
type input "202508"
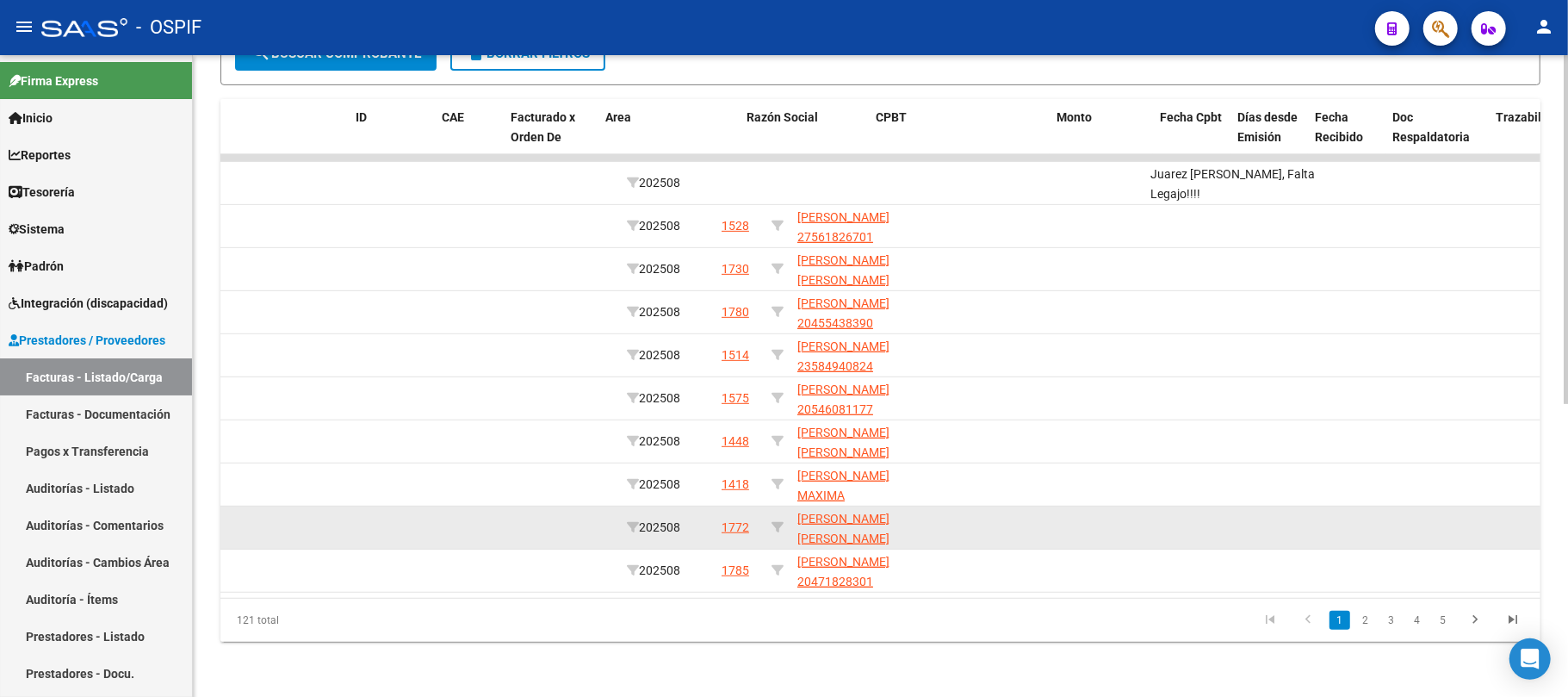
scroll to position [0, 0]
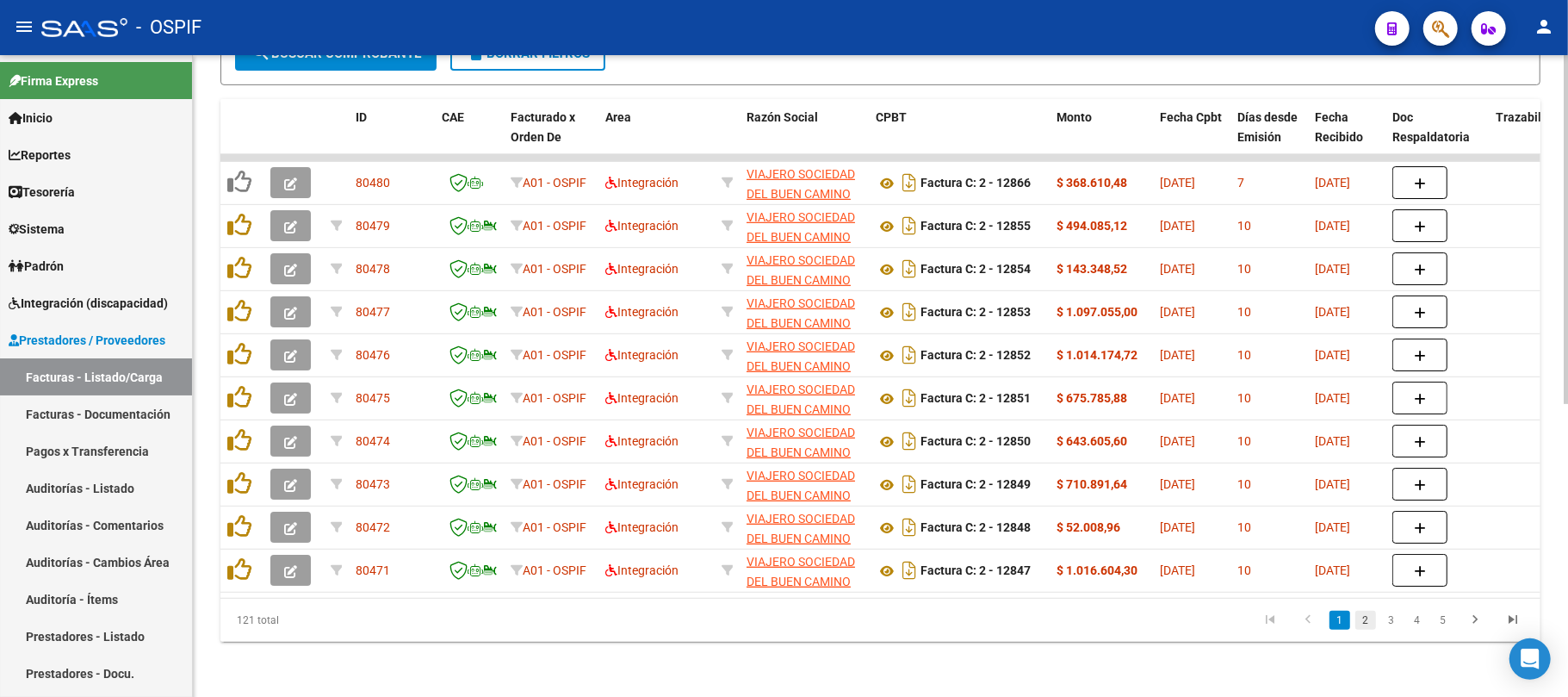
click at [1370, 614] on link "2" at bounding box center [1366, 621] width 21 height 19
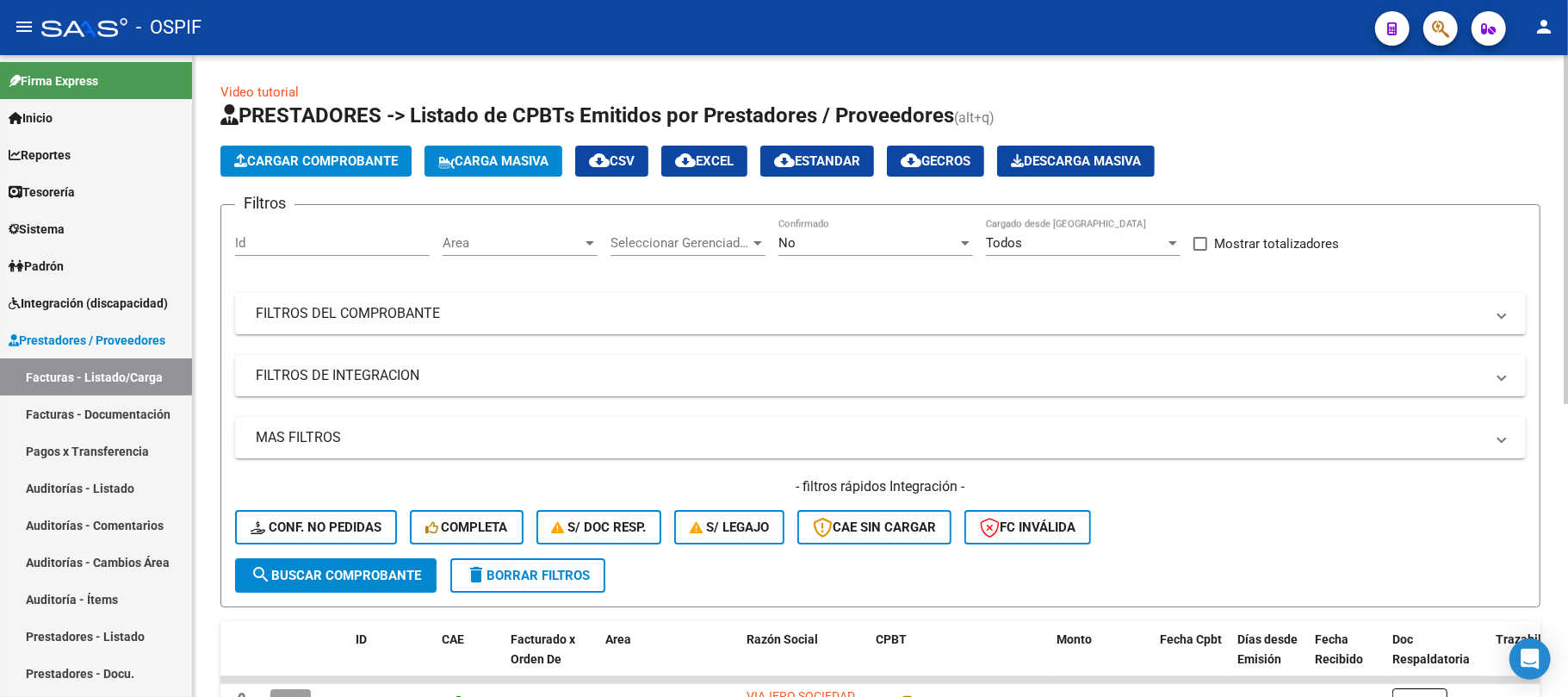
drag, startPoint x: 497, startPoint y: 566, endPoint x: 942, endPoint y: 314, distance: 511.4
click at [498, 567] on span "delete Borrar Filtros" at bounding box center [528, 575] width 124 height 16
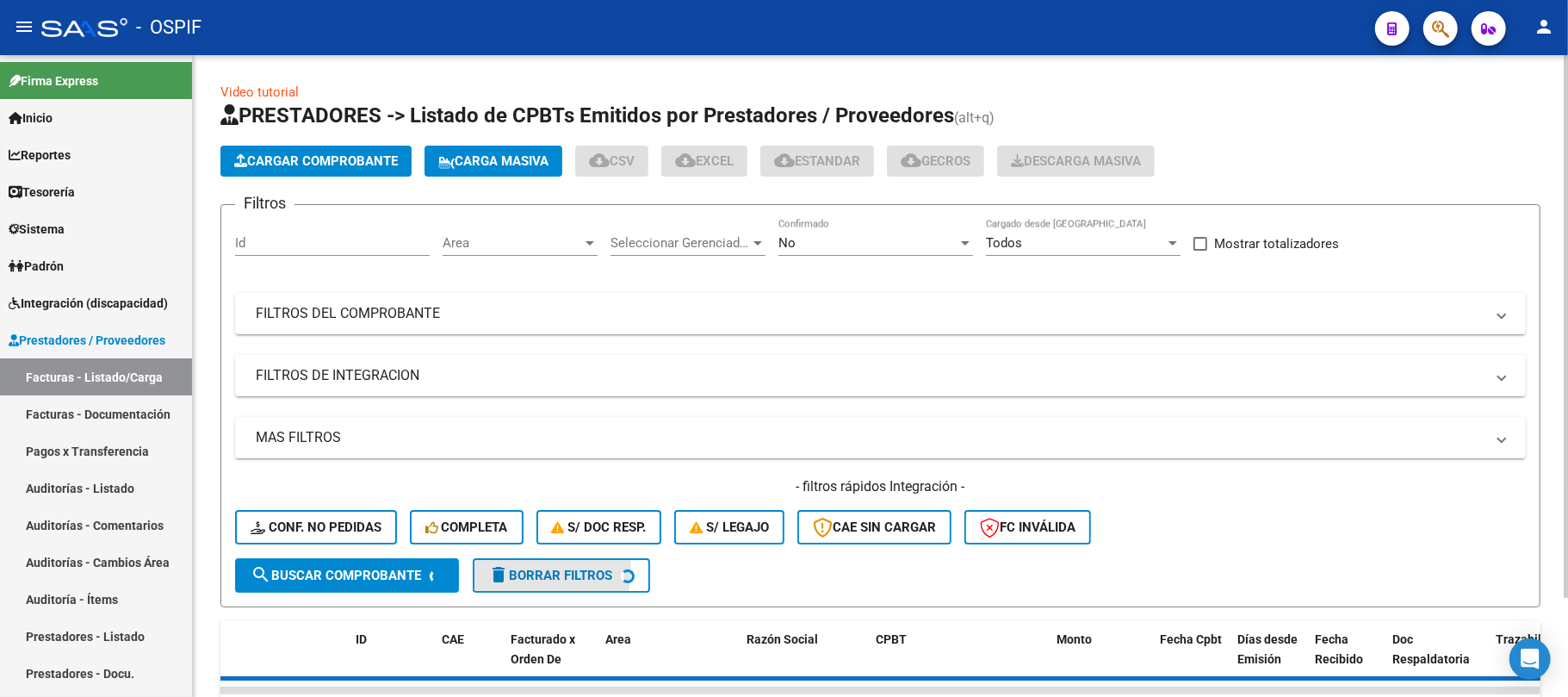
click at [931, 306] on mat-panel-title "FILTROS DEL COMPROBANTE" at bounding box center [870, 313] width 1229 height 19
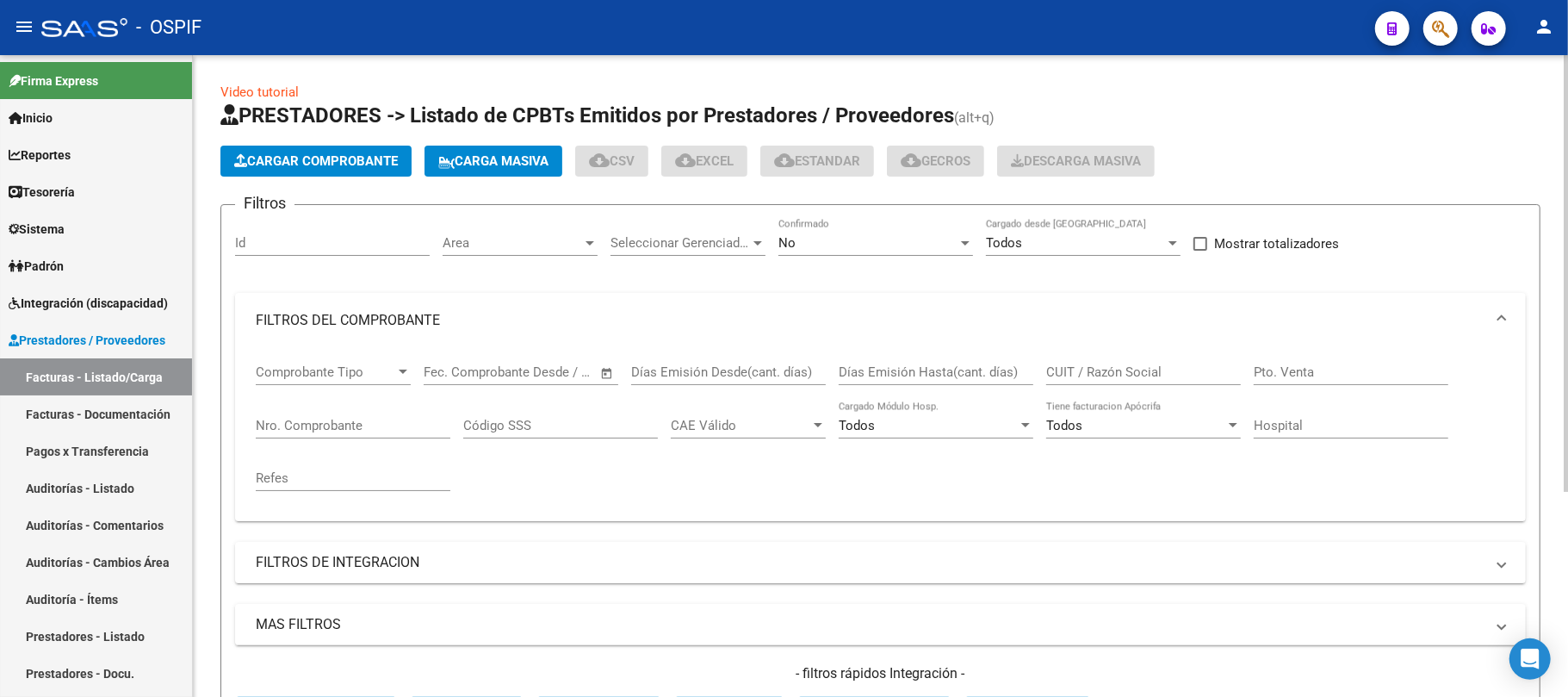
click at [801, 255] on div "No Confirmado" at bounding box center [876, 237] width 195 height 37
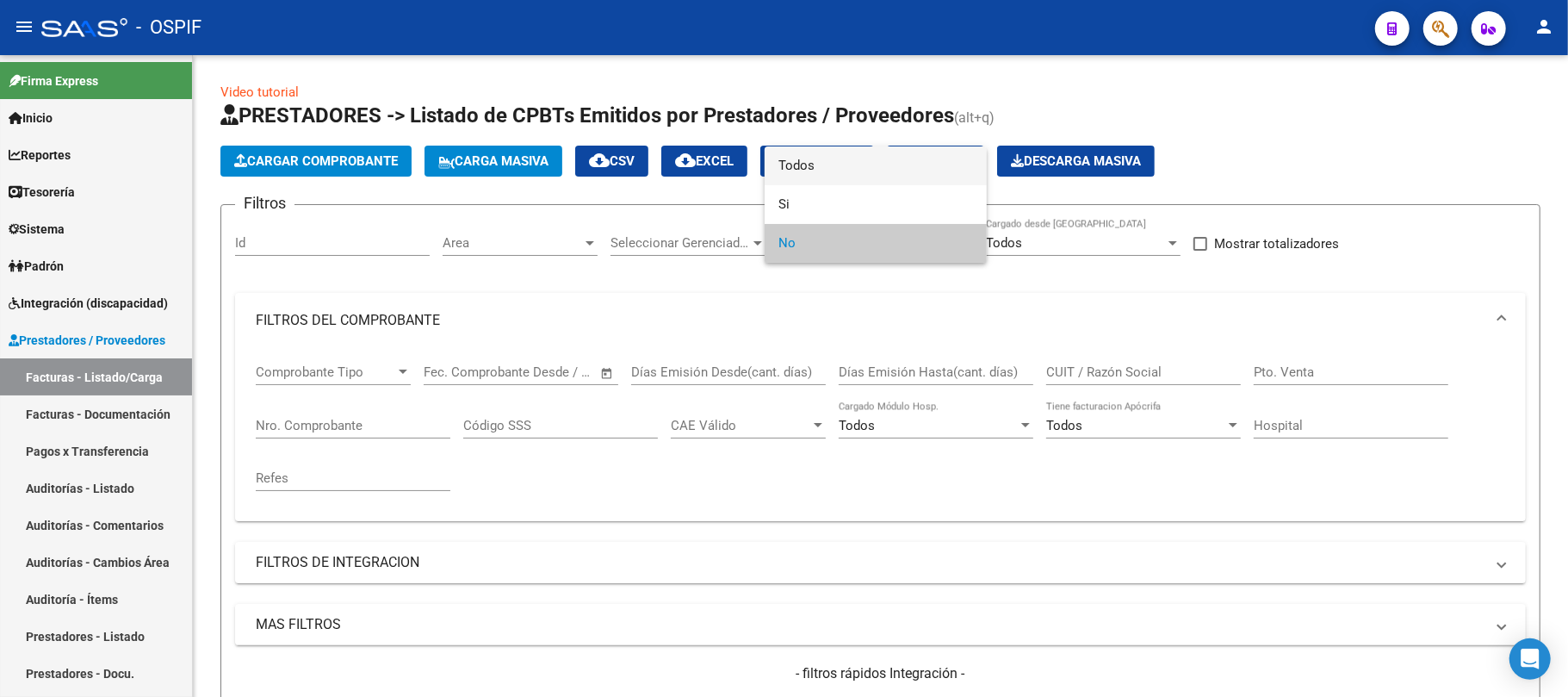
click at [807, 180] on span "Todos" at bounding box center [876, 166] width 195 height 39
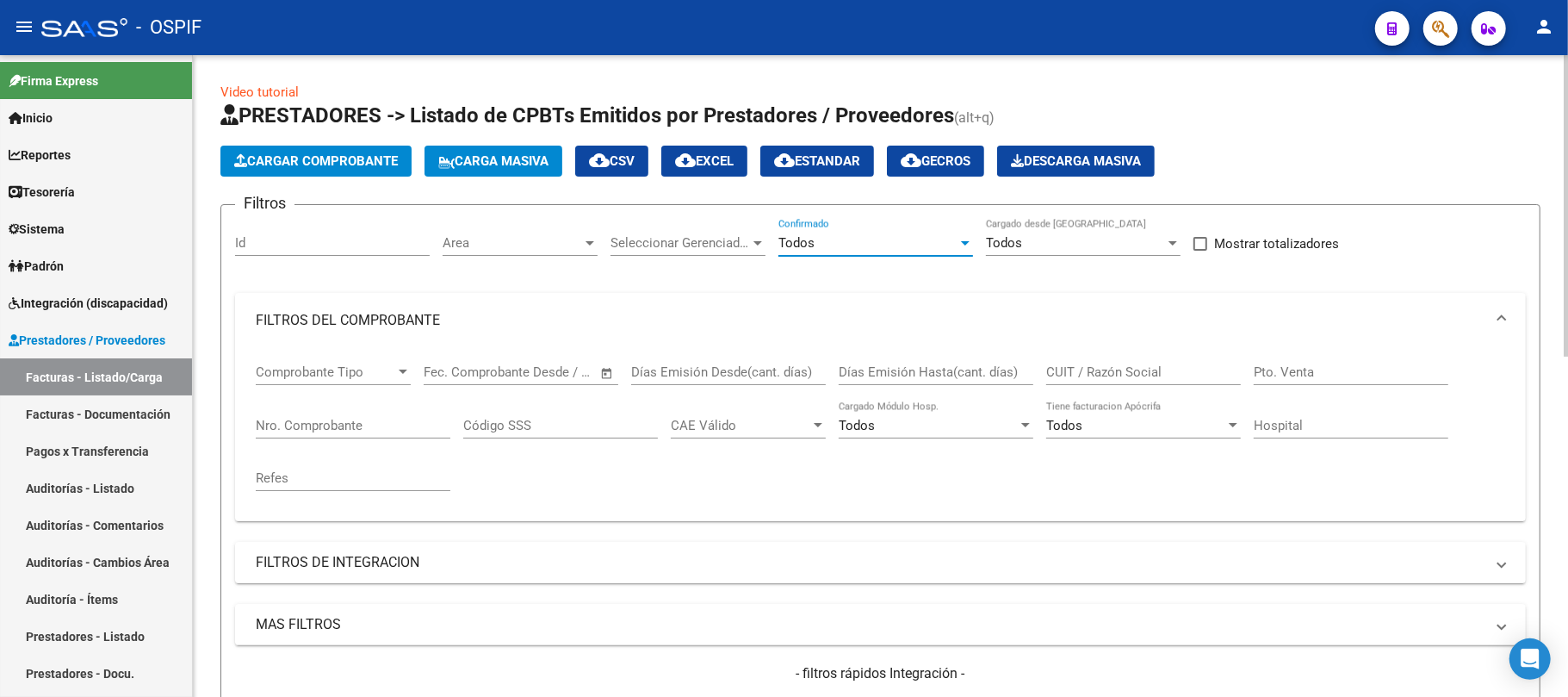
click at [301, 415] on div "Nro. Comprobante" at bounding box center [353, 420] width 195 height 37
type input "438"
click at [1108, 384] on div "CUIT / Razón Social" at bounding box center [1144, 366] width 195 height 37
click at [1112, 379] on input "CUIT / Razón Social" at bounding box center [1144, 372] width 195 height 16
click at [1130, 370] on input "CUIT / Razón Social" at bounding box center [1144, 372] width 195 height 16
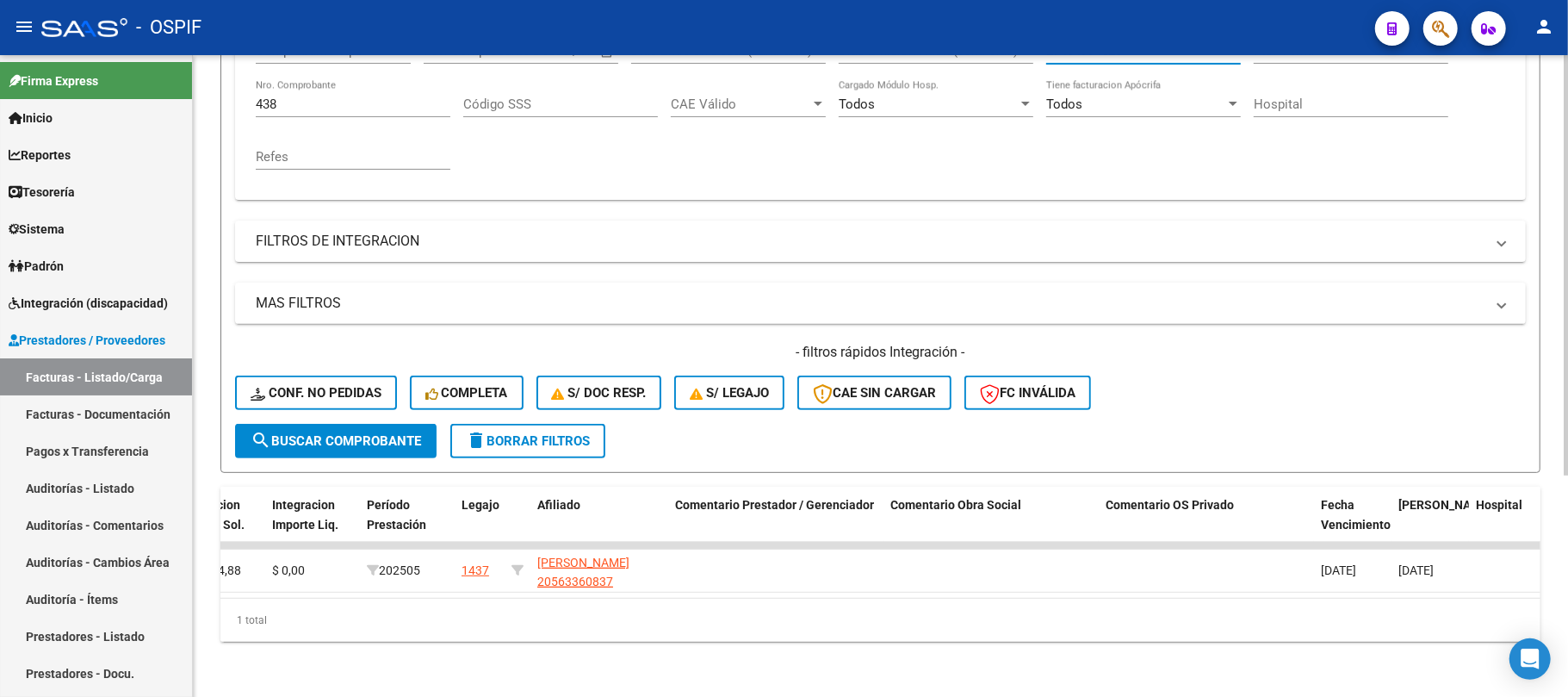
scroll to position [0, 2342]
type input "27404994528"
click at [575, 434] on button "delete Borrar Filtros" at bounding box center [528, 441] width 155 height 34
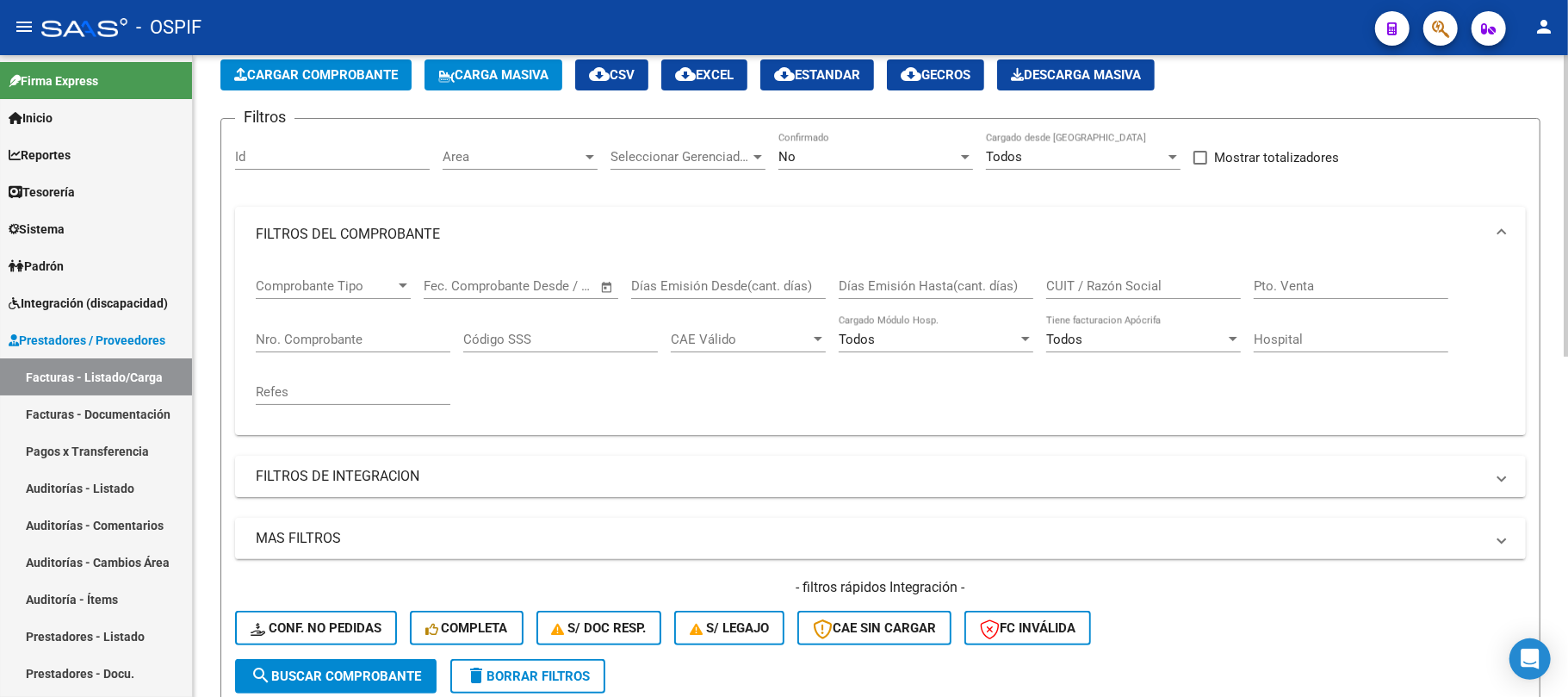
scroll to position [0, 0]
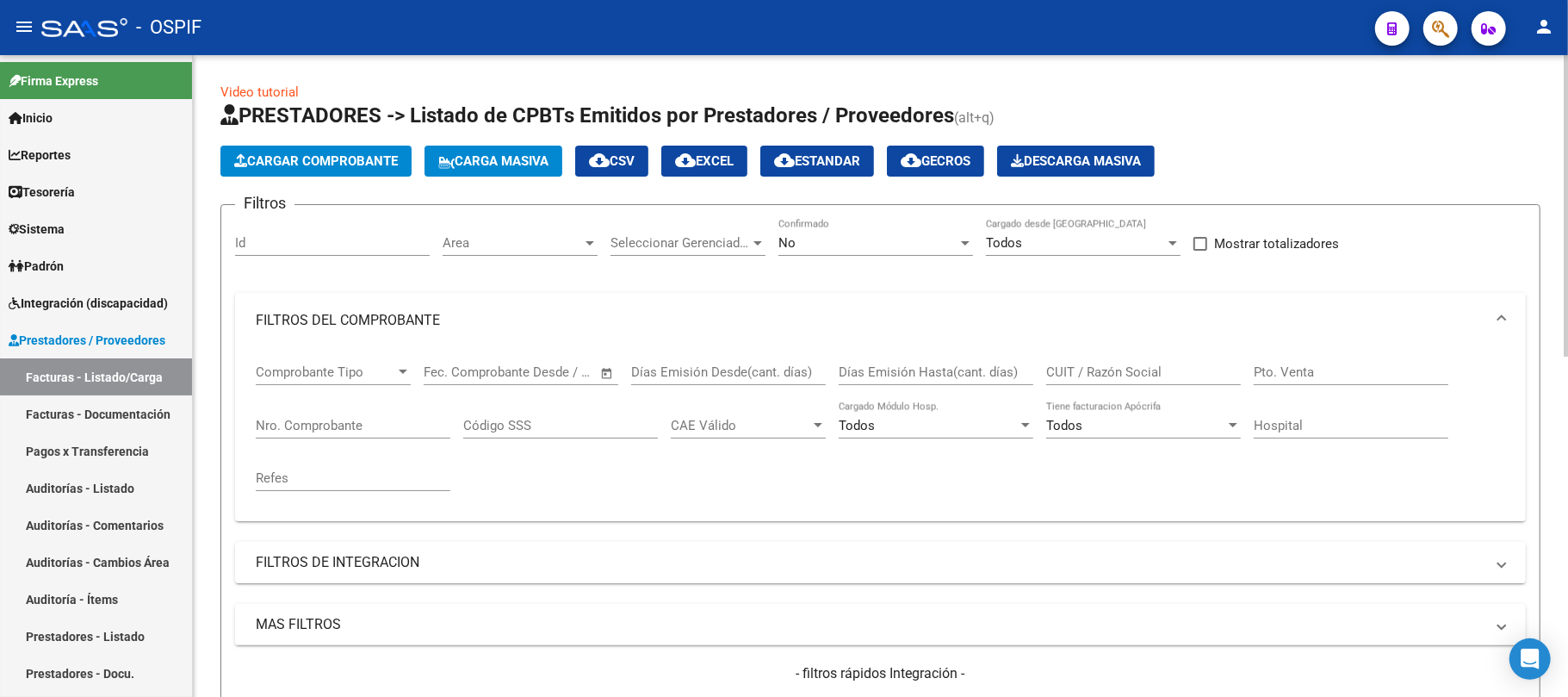
click at [924, 249] on div "No" at bounding box center [868, 243] width 179 height 16
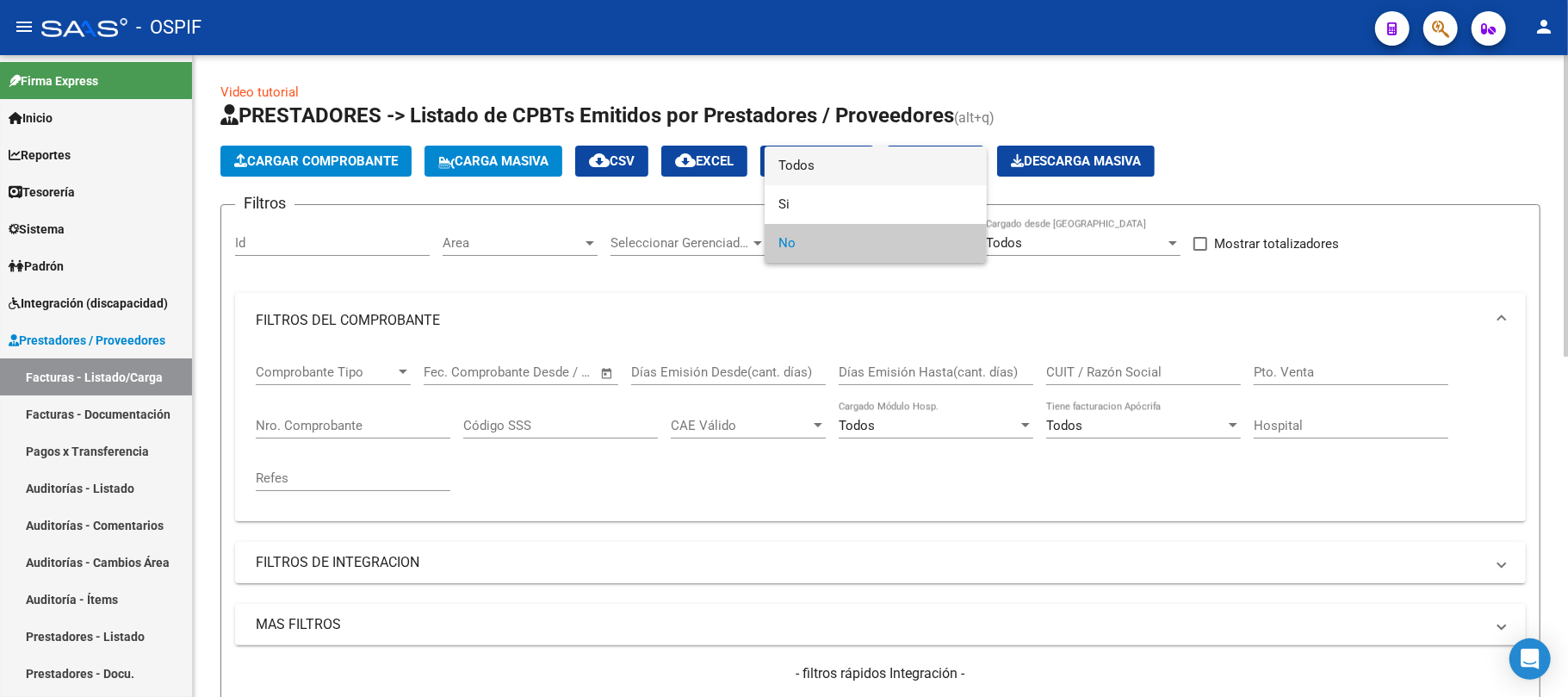
click at [865, 179] on span "Todos" at bounding box center [876, 166] width 195 height 39
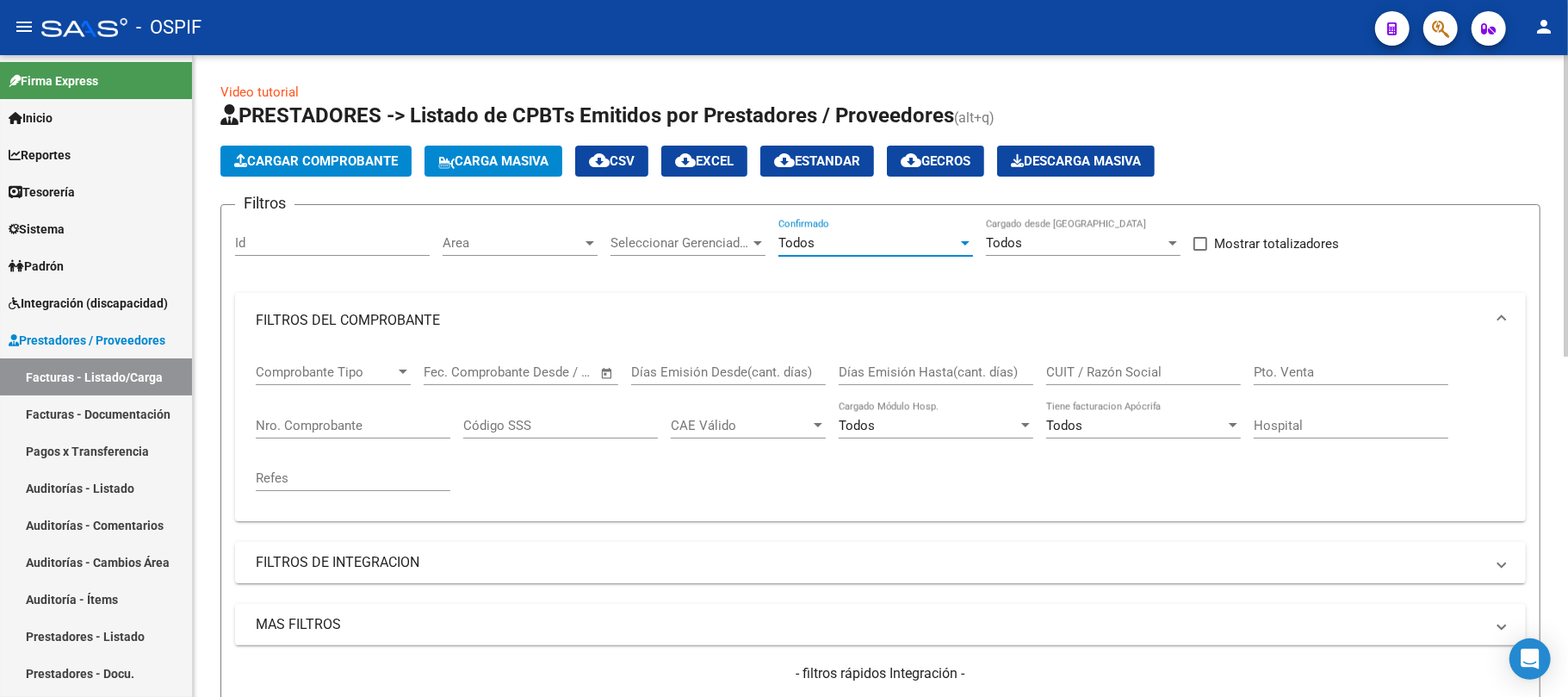
click at [1114, 356] on div "CUIT / Razón Social" at bounding box center [1144, 366] width 195 height 37
click at [1110, 364] on input "CUIT / Razón Social" at bounding box center [1144, 372] width 195 height 16
click at [1061, 369] on input "anac" at bounding box center [1144, 372] width 195 height 16
type input "abac"
click at [284, 428] on input "Nro. Comprobante" at bounding box center [353, 426] width 195 height 16
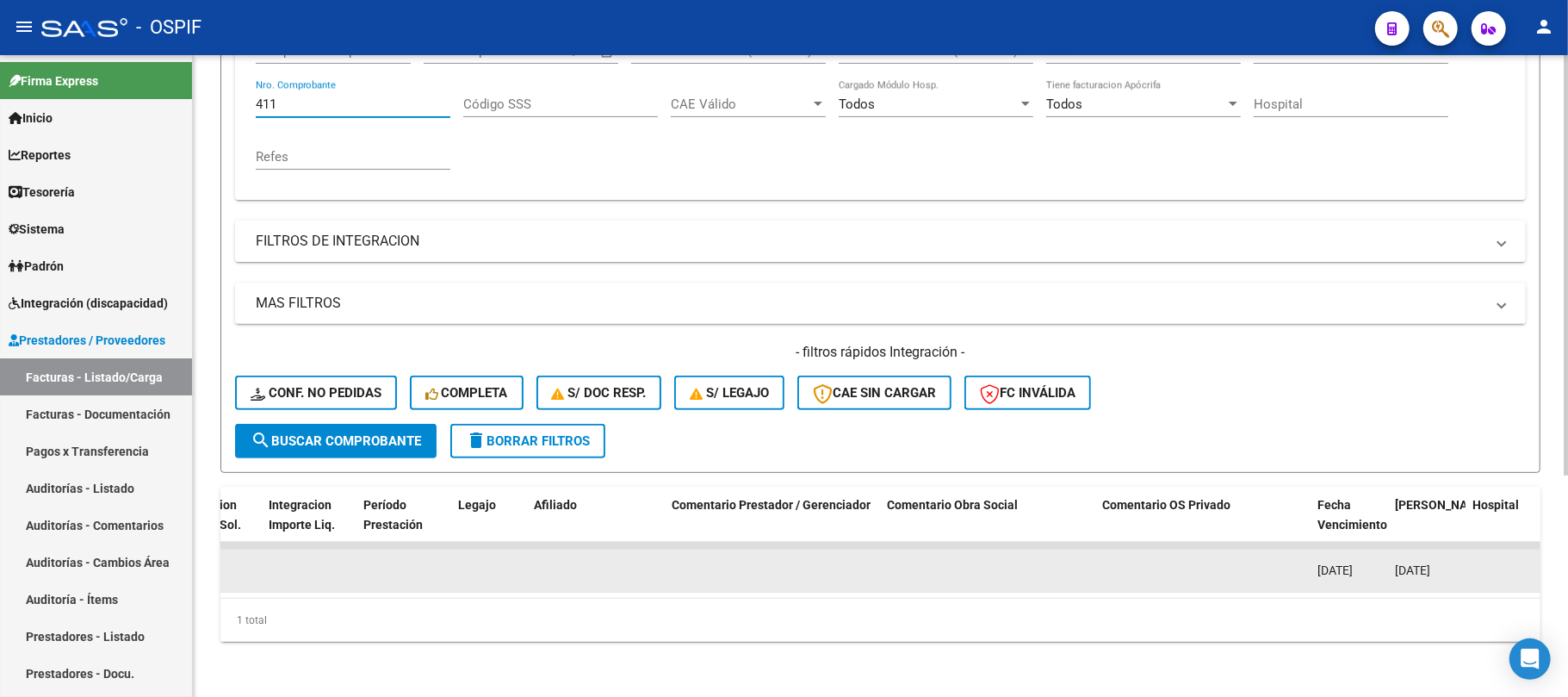
scroll to position [338, 0]
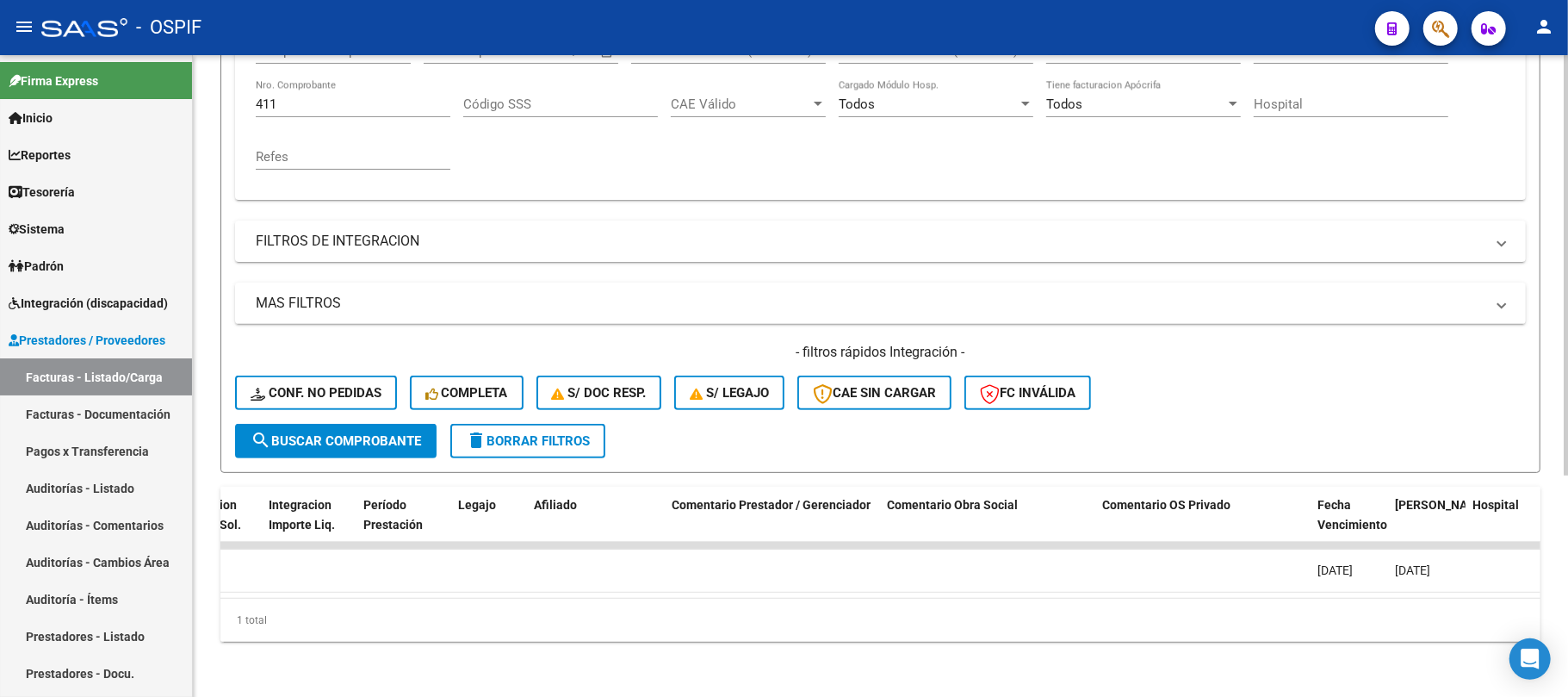
click at [976, 584] on datatable-body "73278 Gestiones Administrativas y Otros ABACUS SISTEMAS SRL 30695326382 Factura…" at bounding box center [881, 570] width 1320 height 56
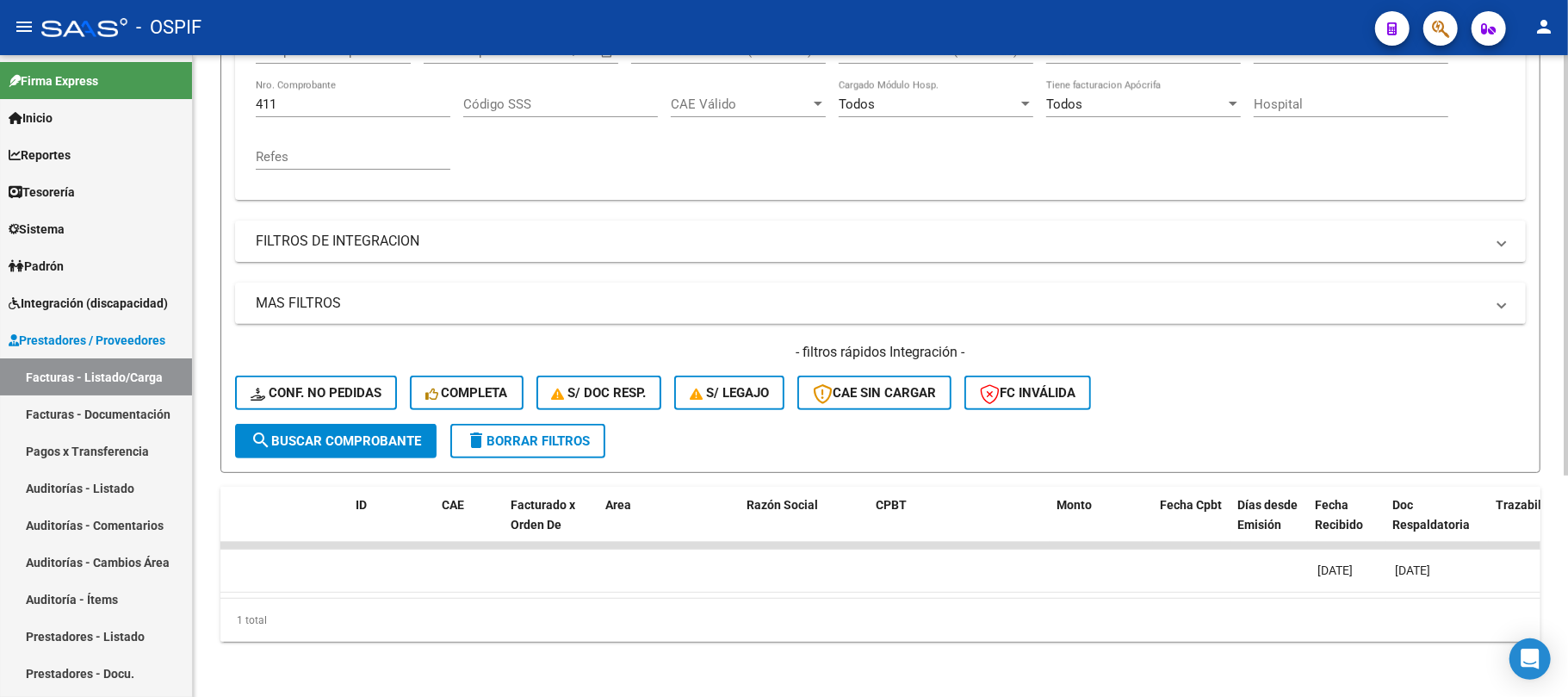
scroll to position [0, 0]
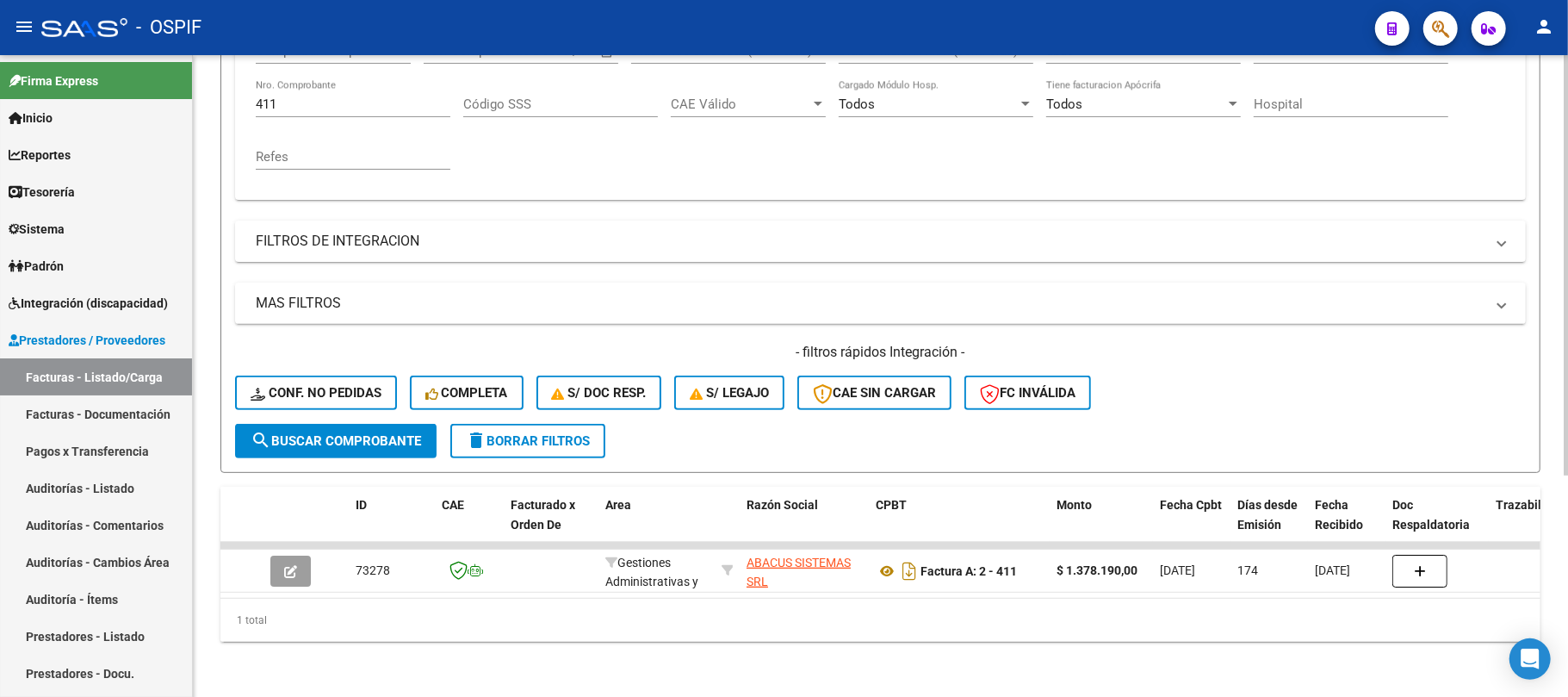
click at [336, 643] on div "Video tutorial PRESTADORES -> Listado de CPBTs Emitidos por Prestadores / Prove…" at bounding box center [881, 215] width 1376 height 963
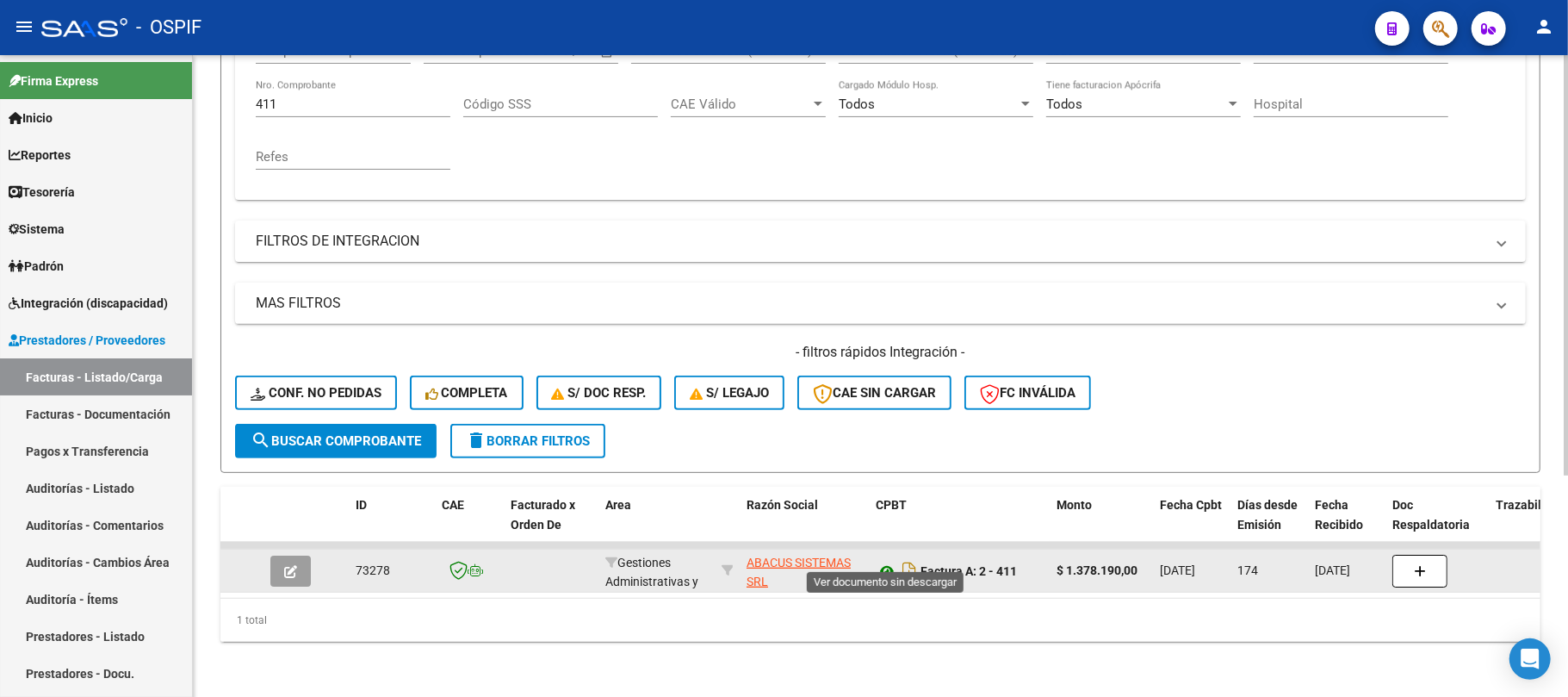
drag, startPoint x: 887, startPoint y: 559, endPoint x: 881, endPoint y: 546, distance: 14.3
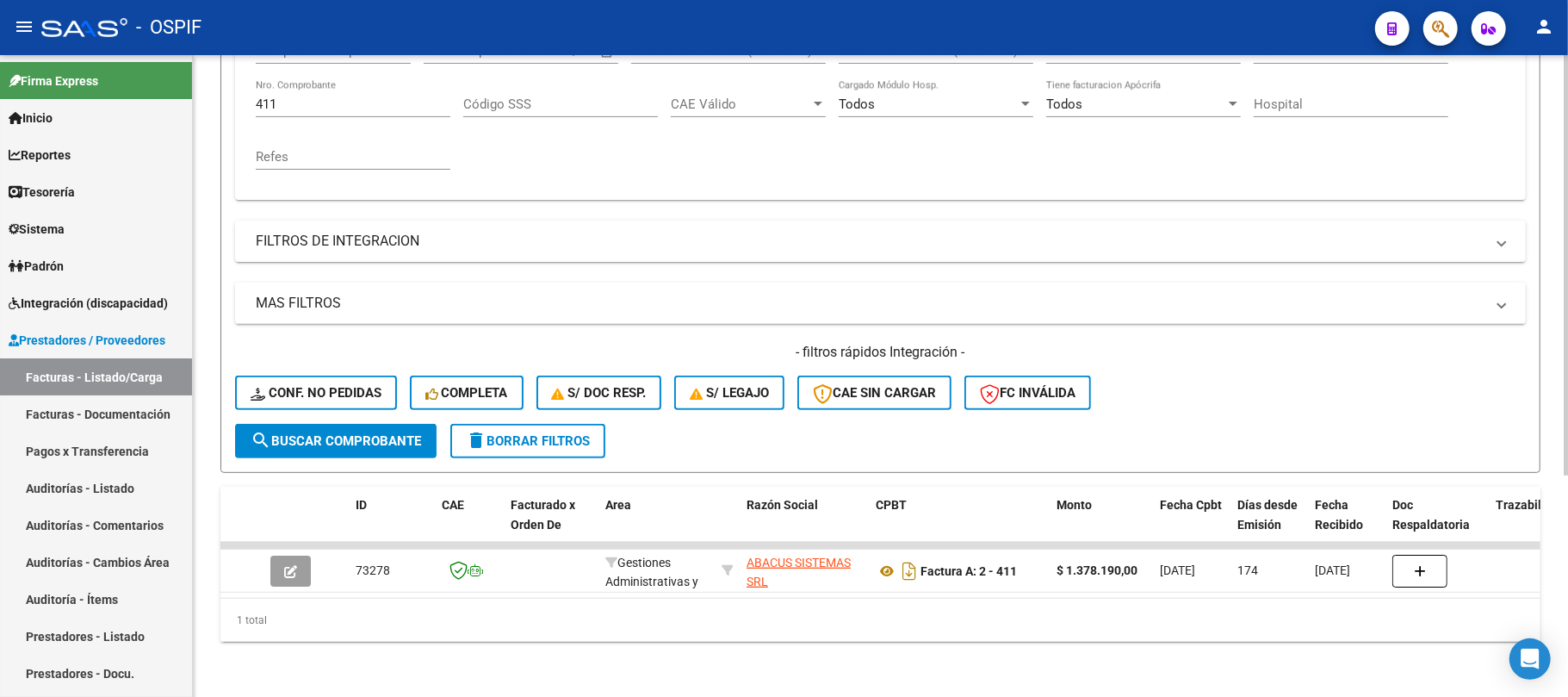
click at [162, 72] on mat-sidenav-container "Firma Express Inicio Calendario SSS Instructivos Contacto OS Reportes Egresos D…" at bounding box center [784, 376] width 1568 height 642
paste input "6"
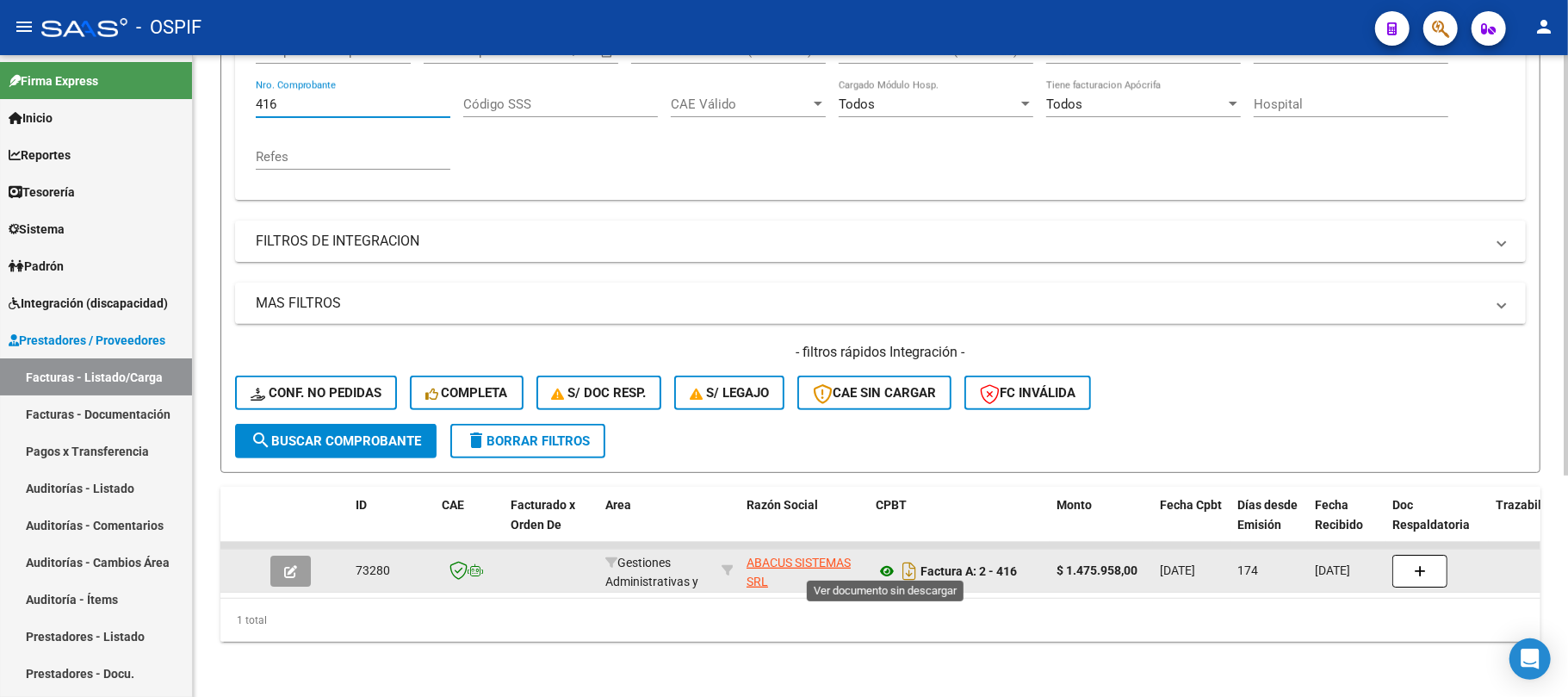
type input "416"
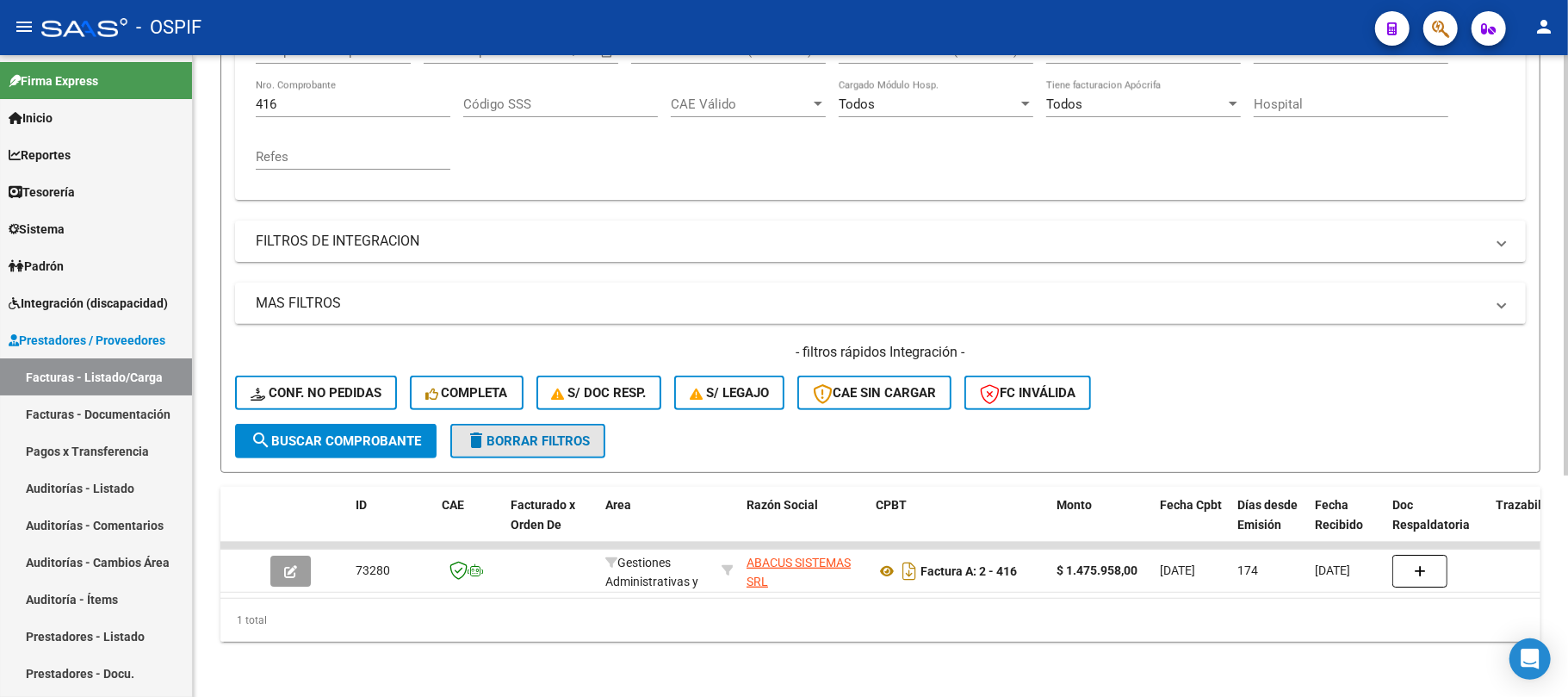
click at [480, 435] on mat-icon "delete" at bounding box center [477, 441] width 21 height 21
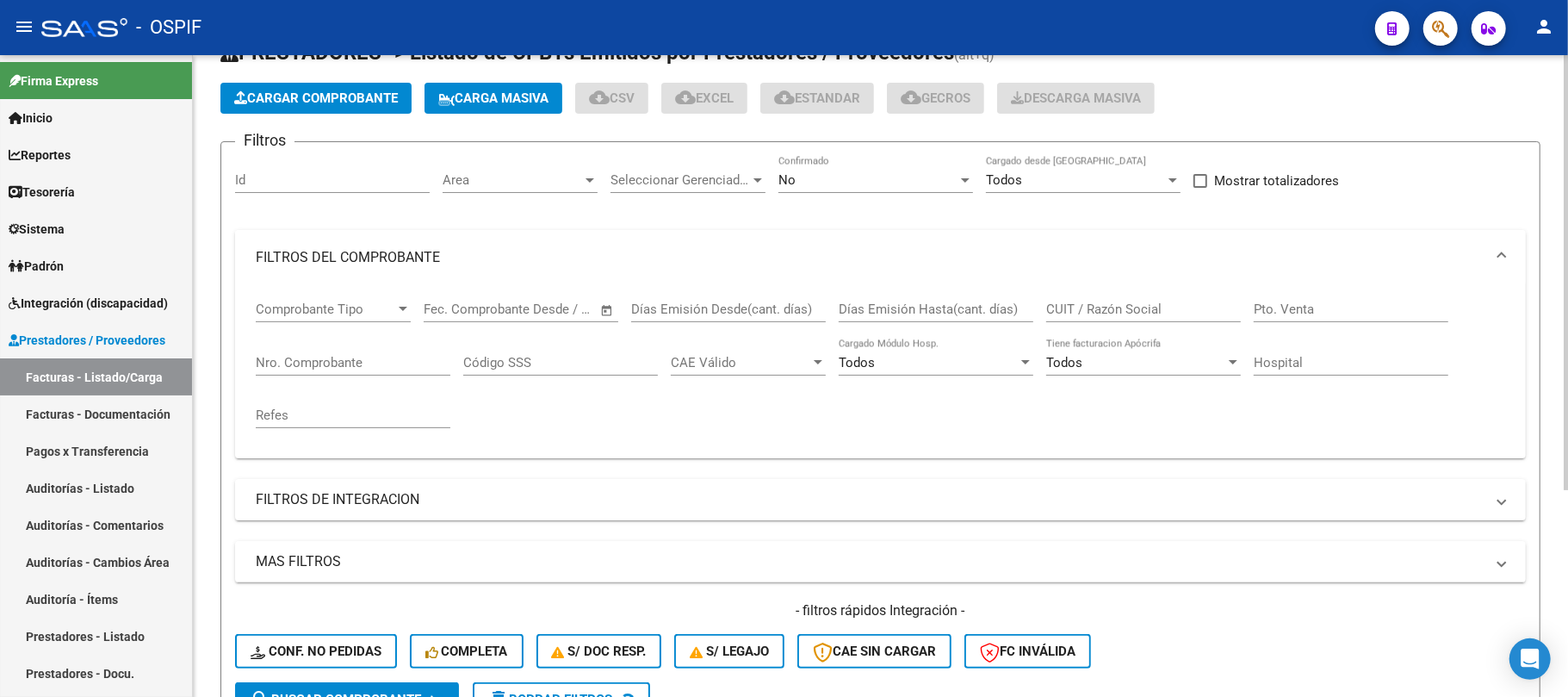
scroll to position [0, 0]
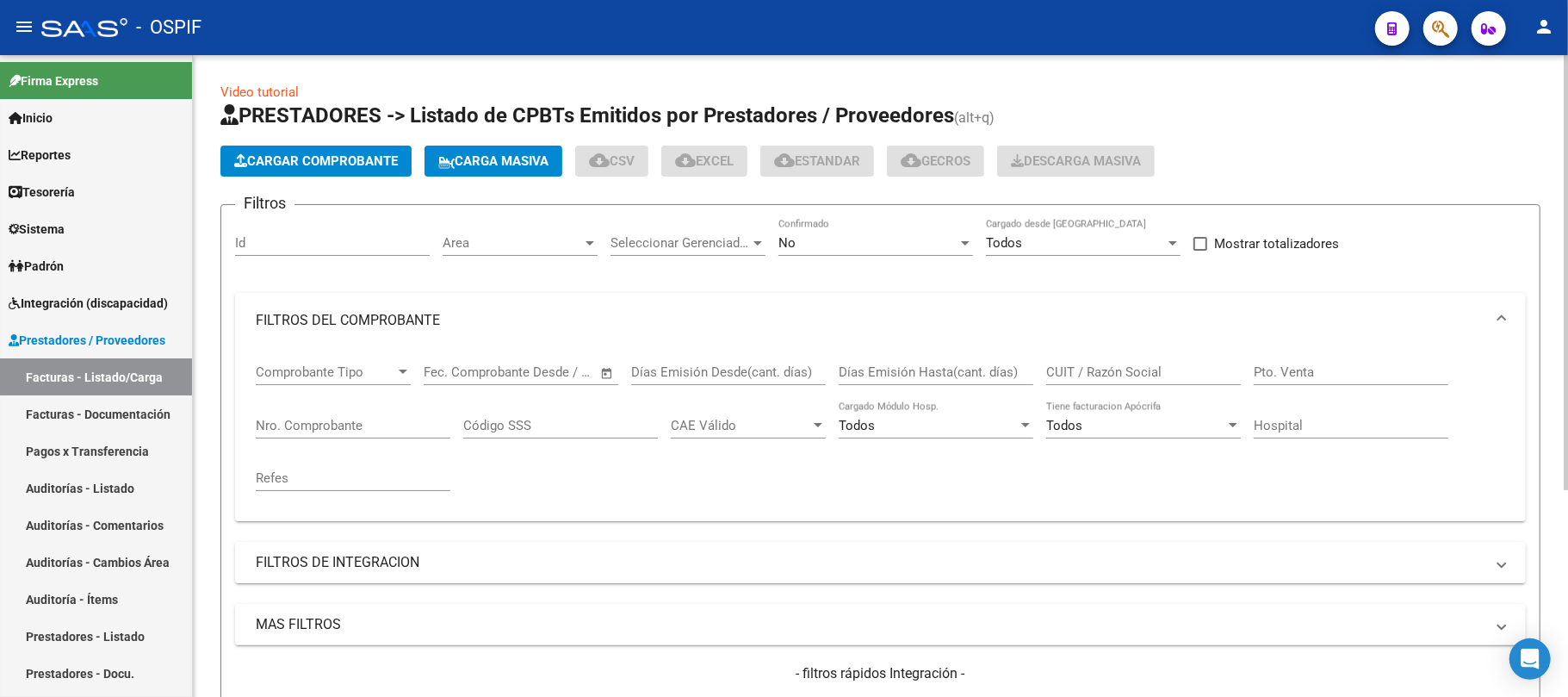
click at [897, 262] on div "No Confirmado" at bounding box center [876, 245] width 195 height 54
click at [900, 255] on div "No Confirmado" at bounding box center [876, 237] width 195 height 37
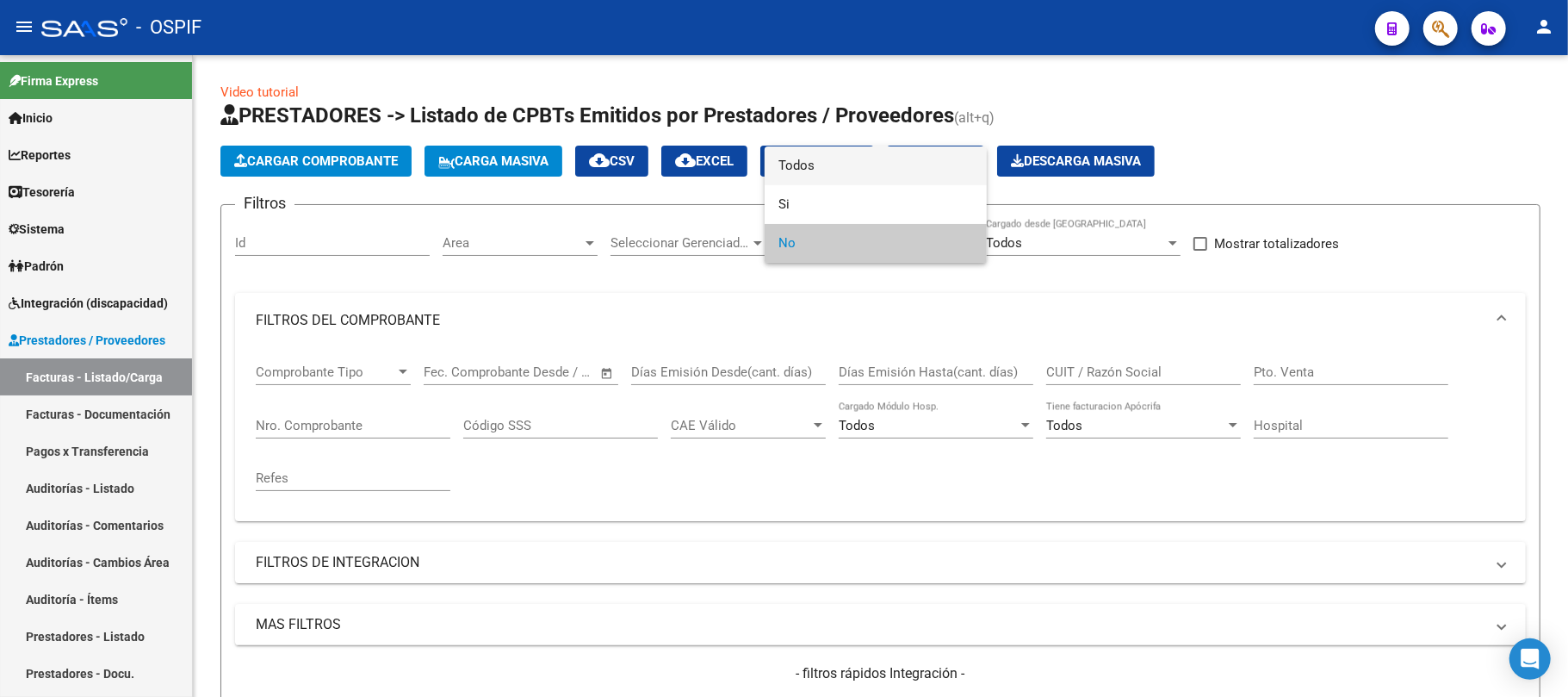
click at [873, 174] on span "Todos" at bounding box center [876, 166] width 195 height 39
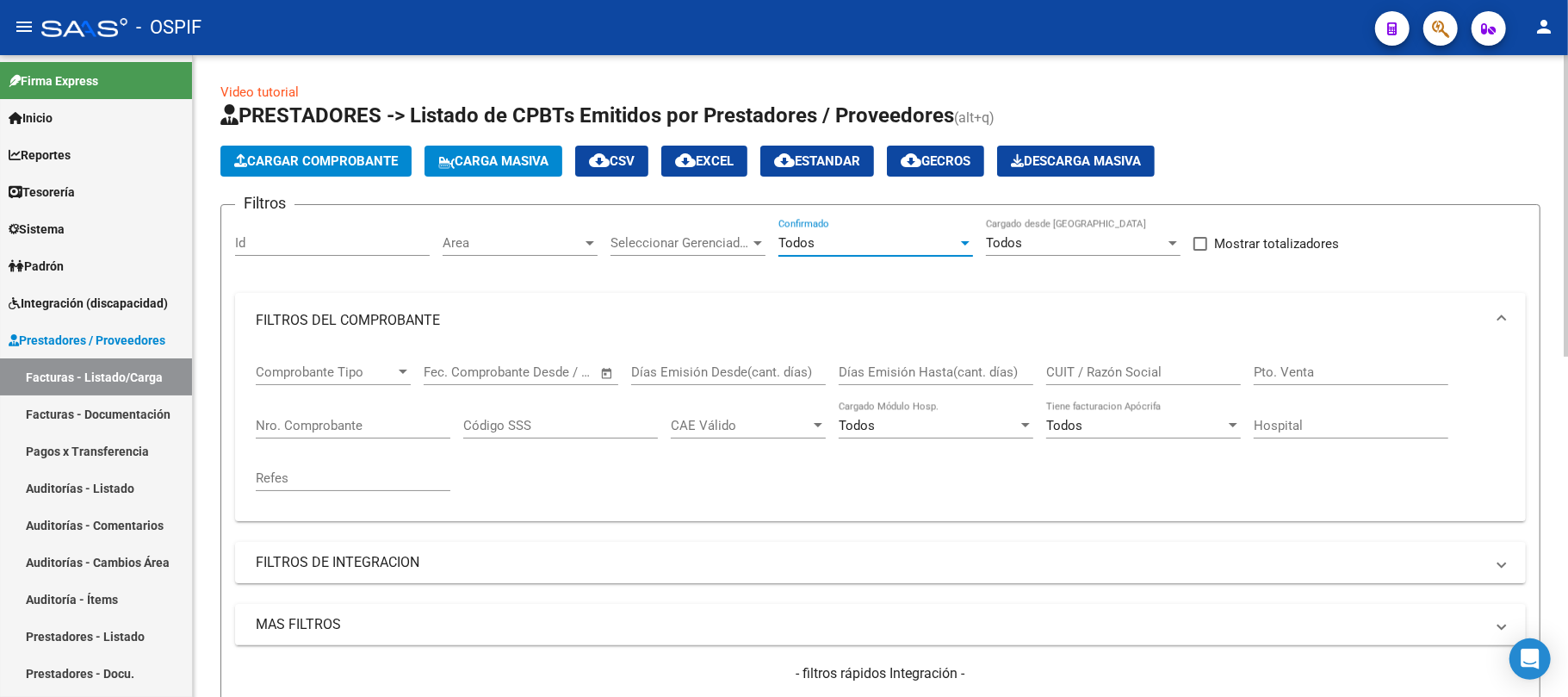
click at [1087, 380] on input "CUIT / Razón Social" at bounding box center [1144, 372] width 195 height 16
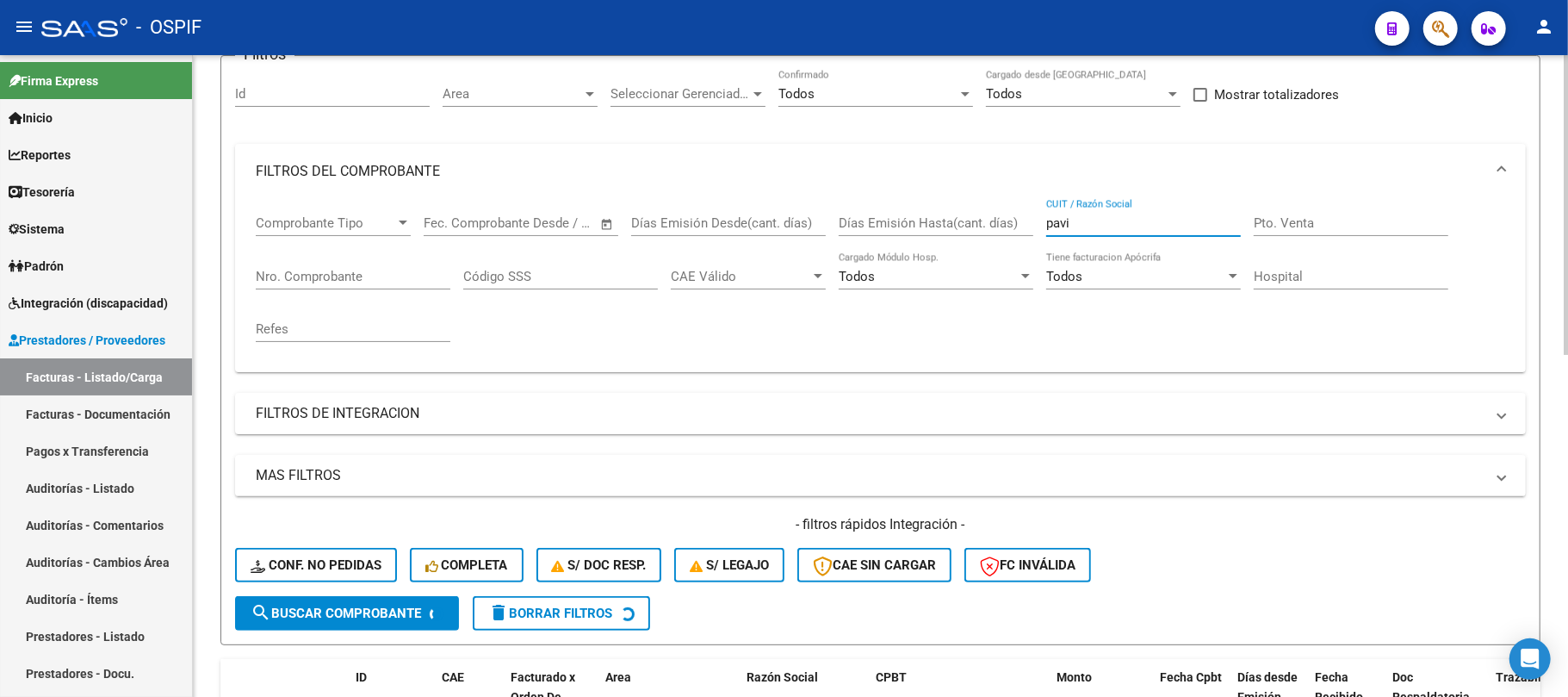
scroll to position [459, 0]
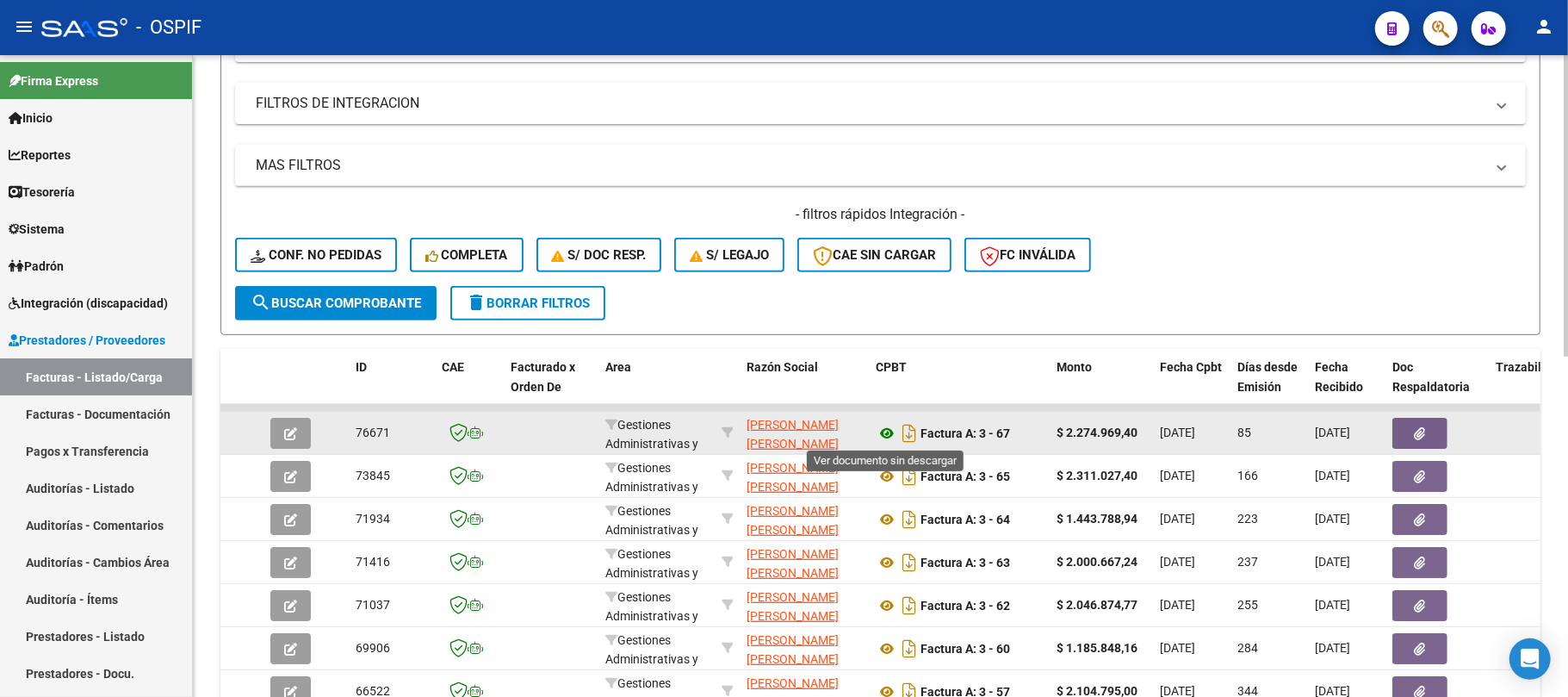
type input "pavi"
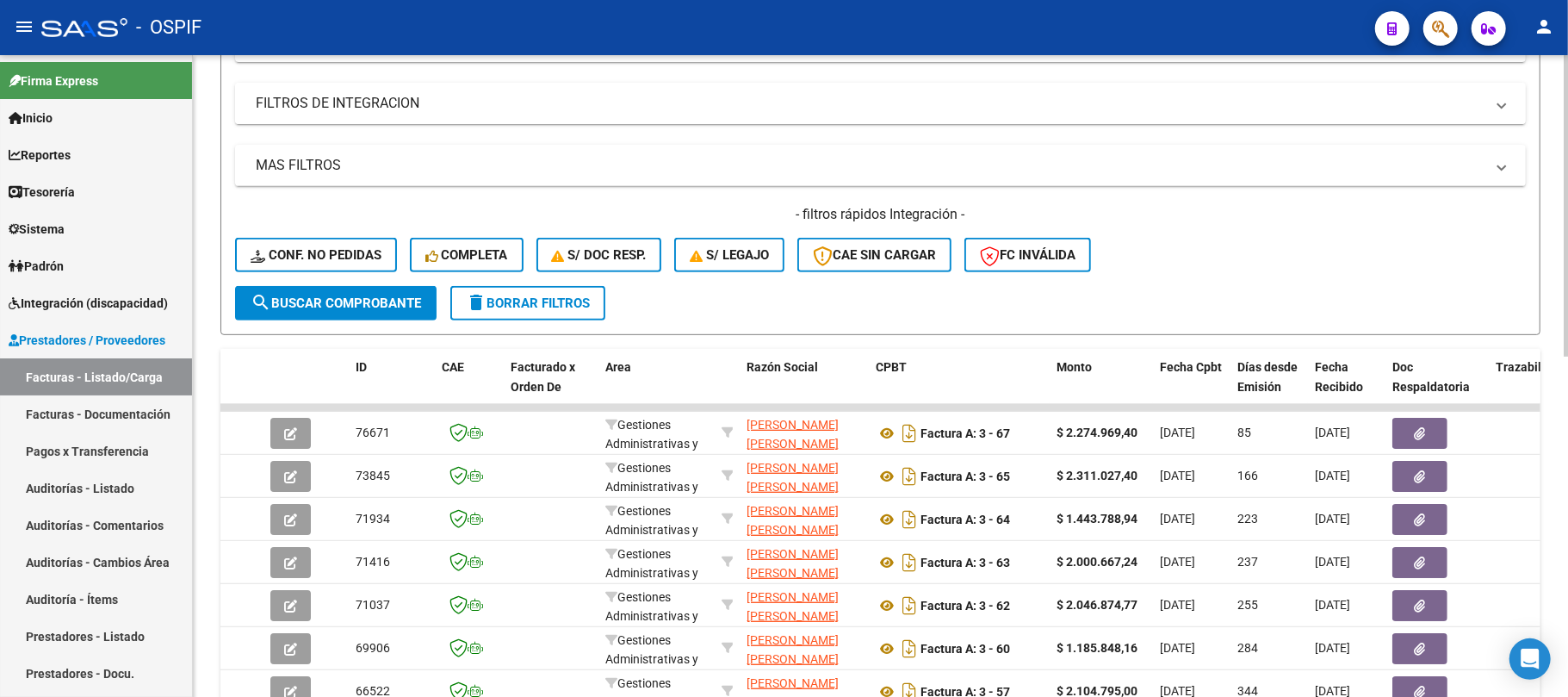
click at [566, 304] on span "delete Borrar Filtros" at bounding box center [528, 303] width 124 height 16
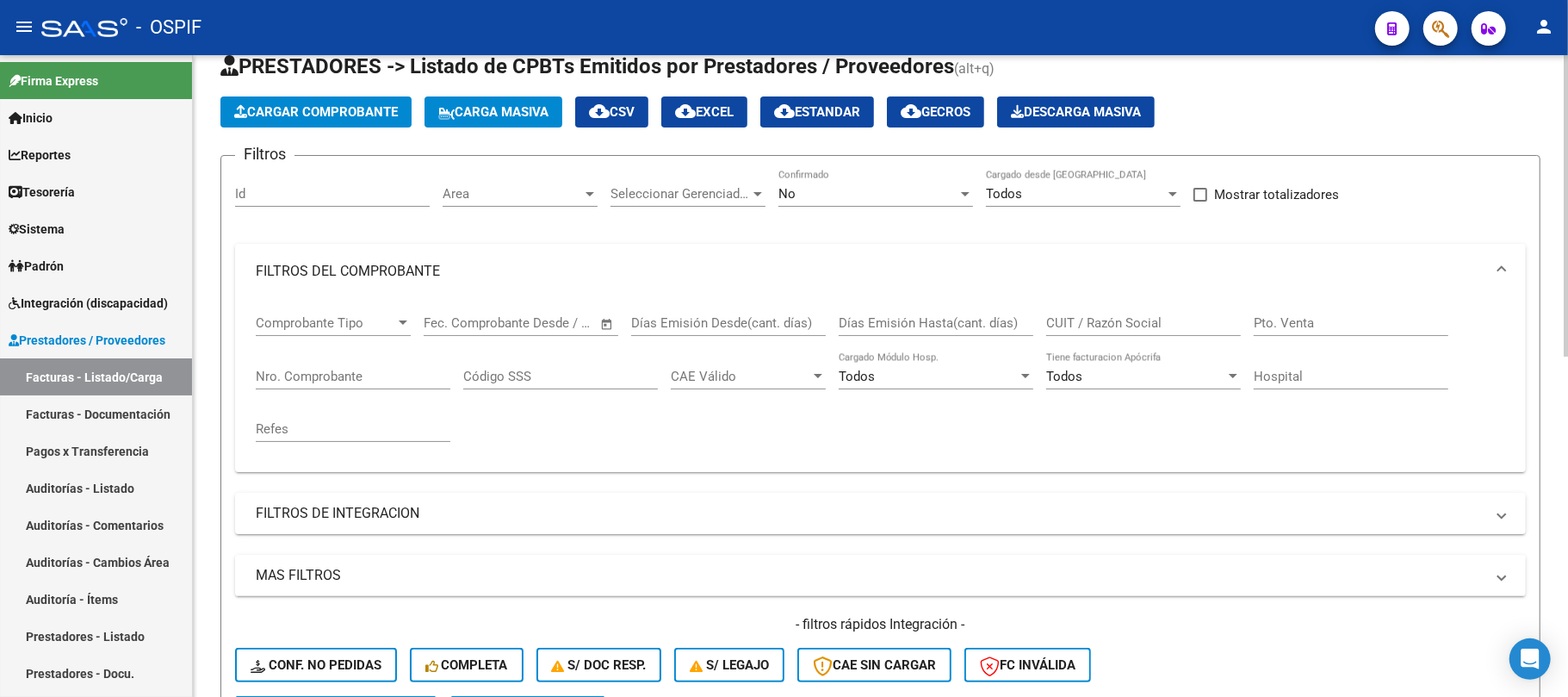
scroll to position [0, 0]
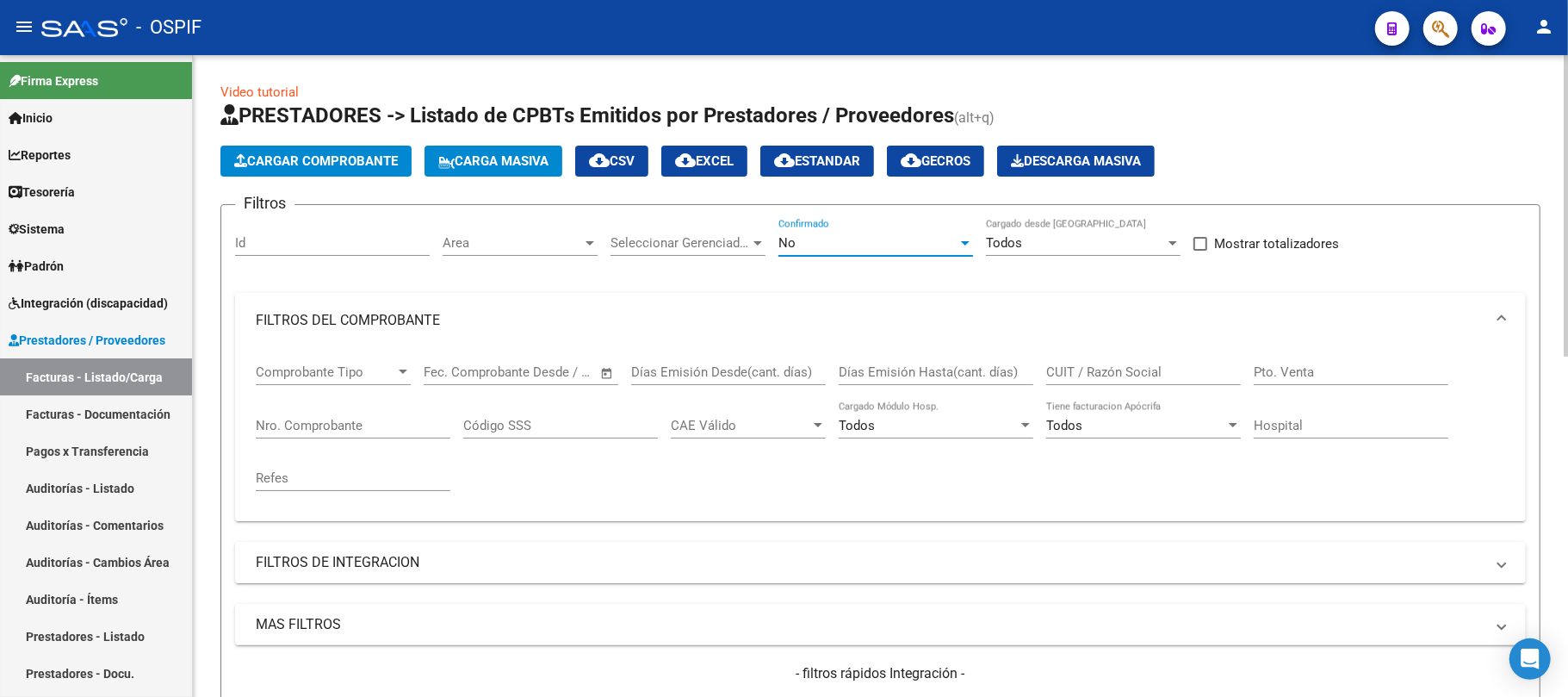
click at [895, 240] on div "No" at bounding box center [868, 243] width 179 height 16
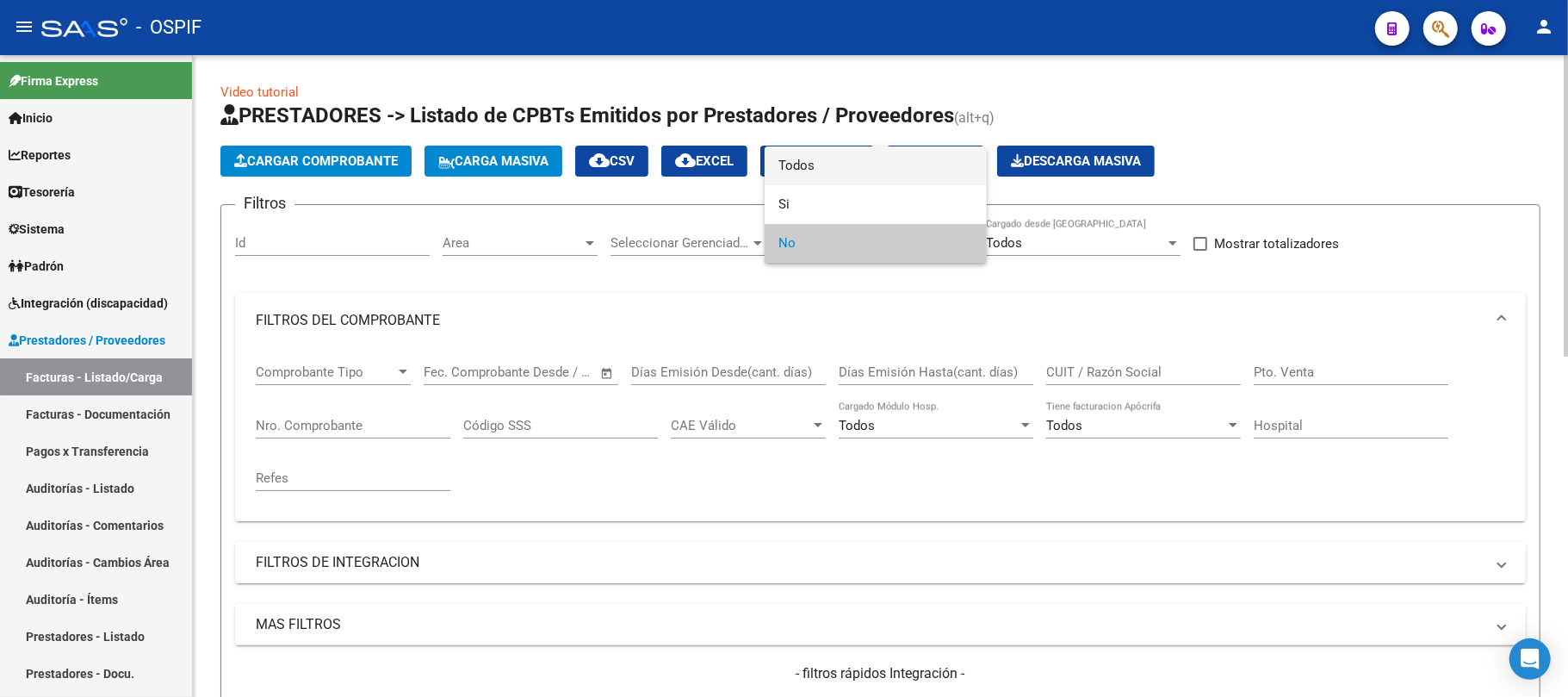
click at [854, 172] on span "Todos" at bounding box center [876, 166] width 195 height 39
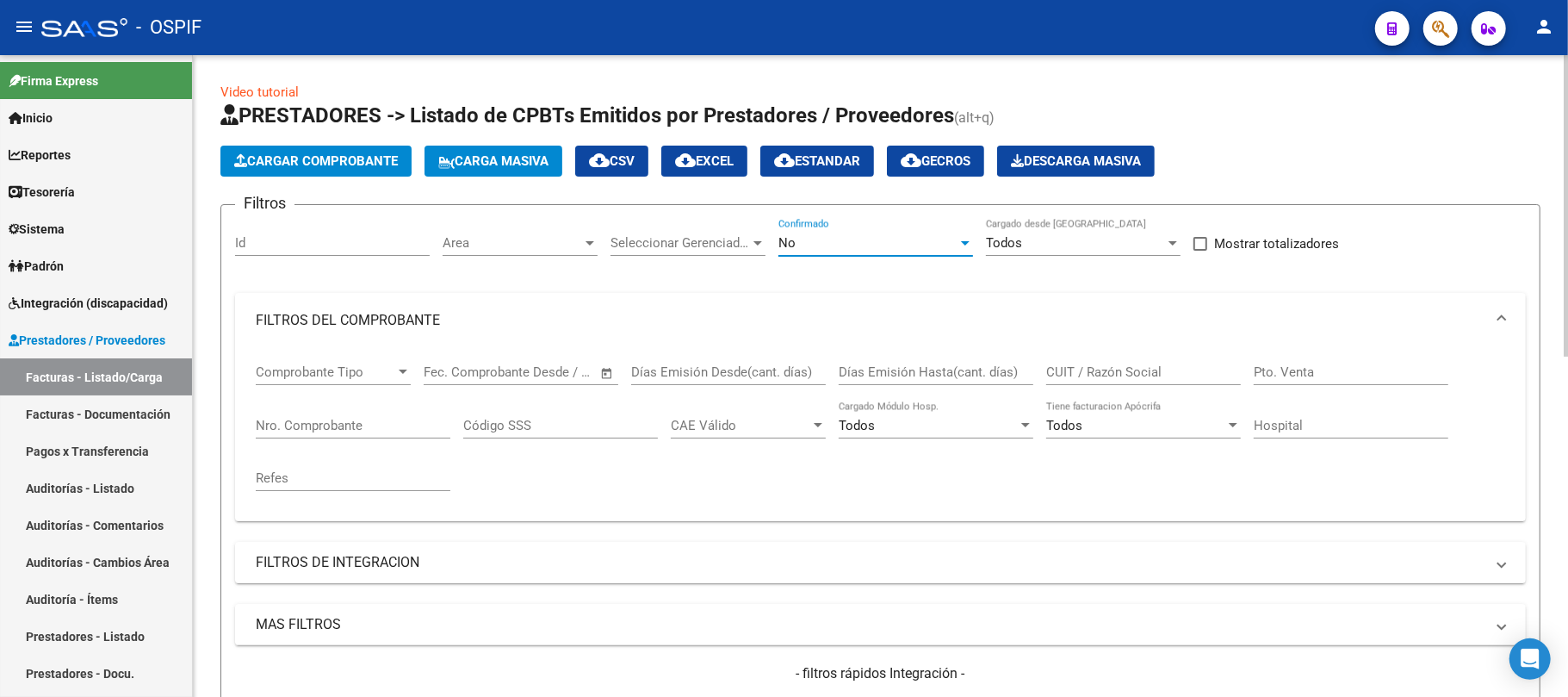
click at [1201, 376] on input "CUIT / Razón Social" at bounding box center [1144, 372] width 195 height 16
type input "abac"
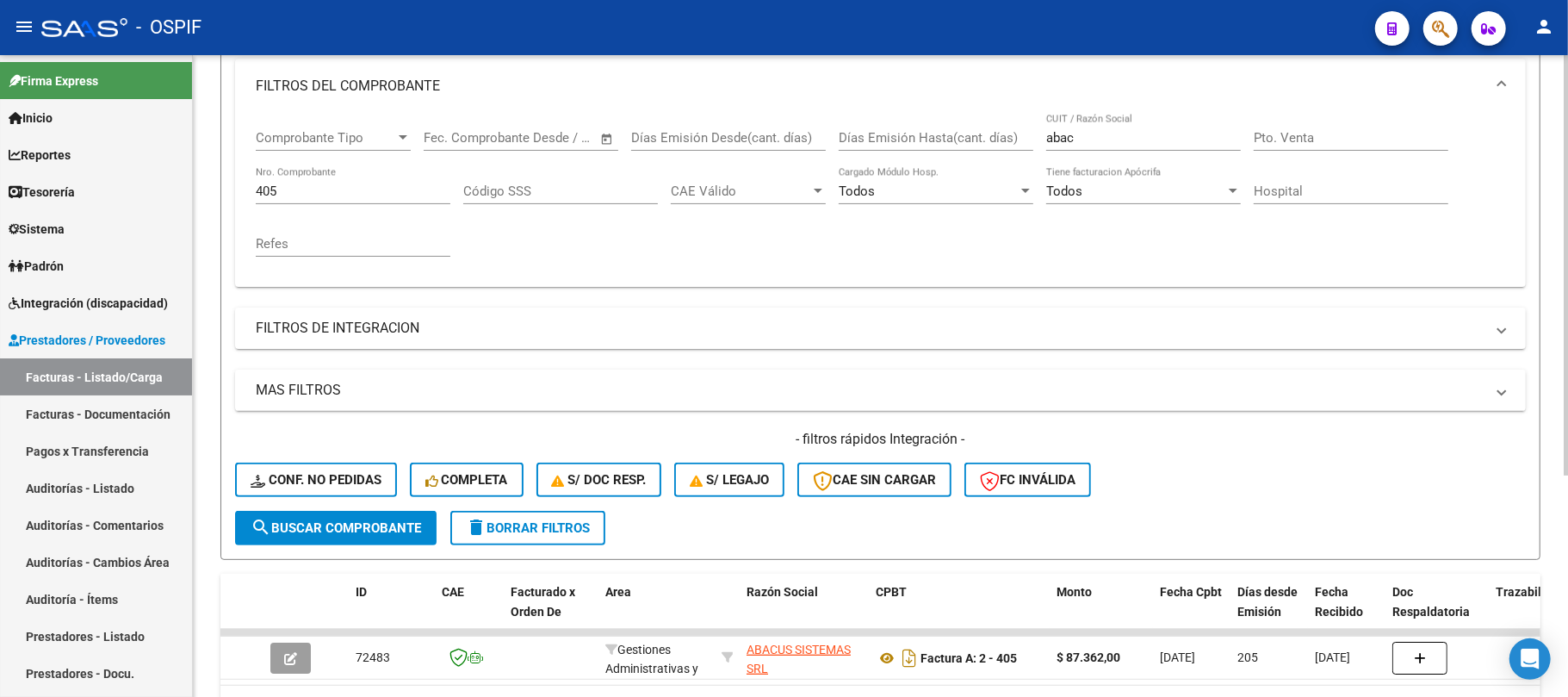
scroll to position [108, 0]
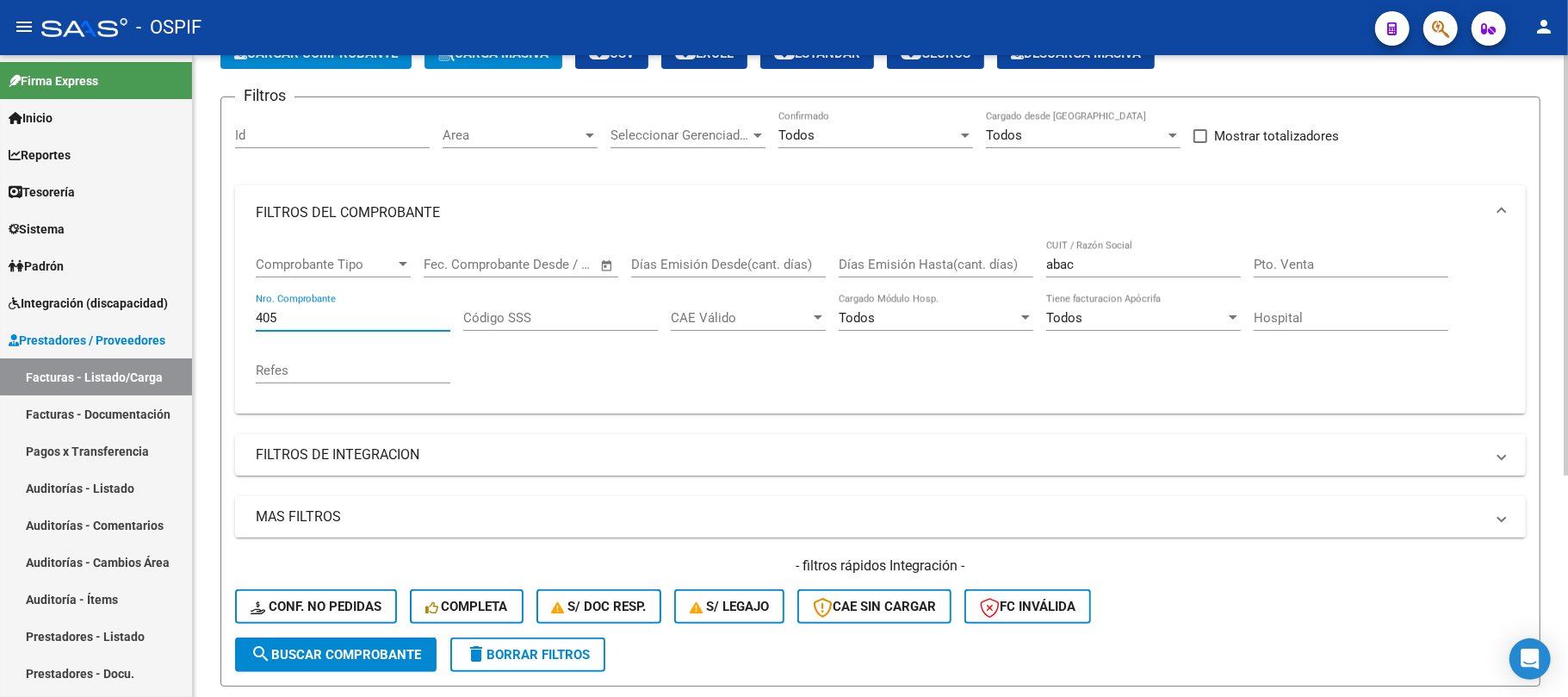
click at [315, 321] on input "405" at bounding box center [353, 318] width 195 height 16
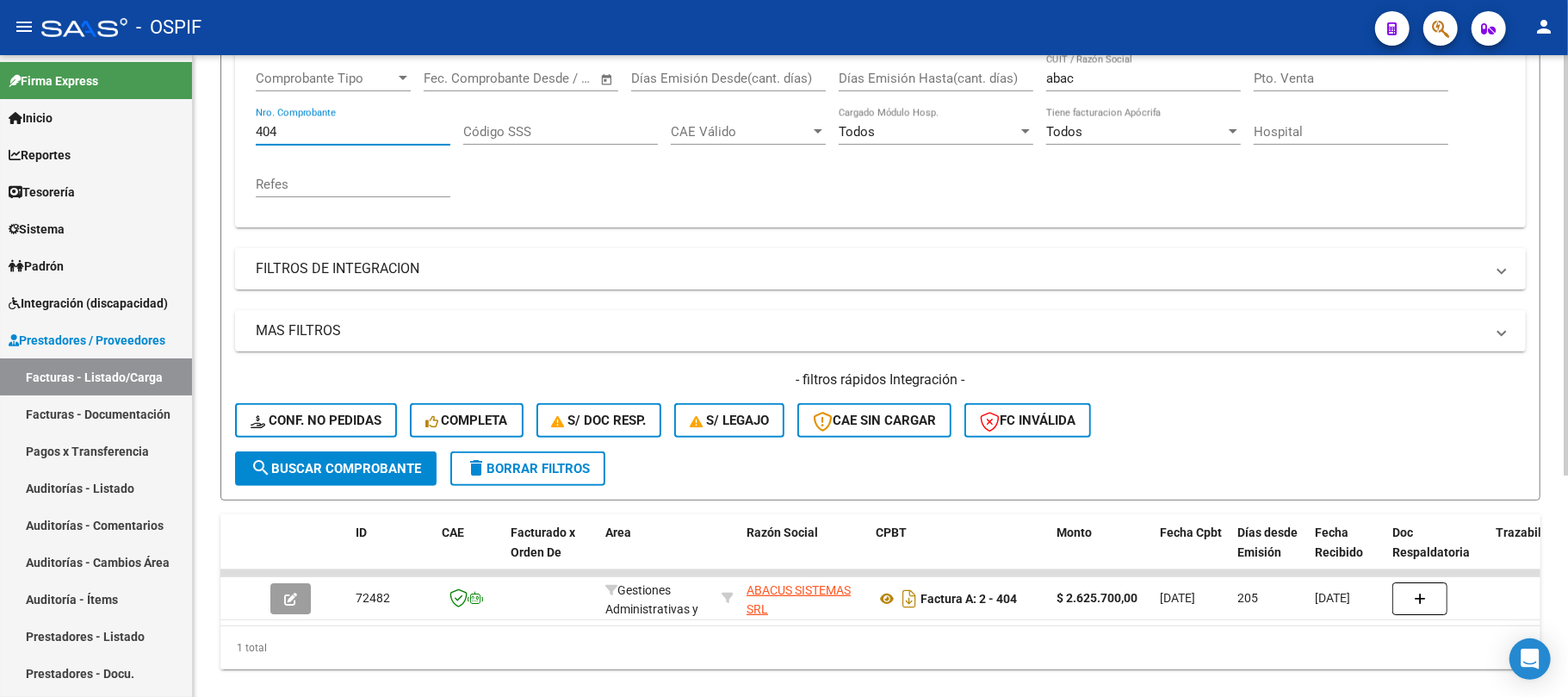
scroll to position [338, 0]
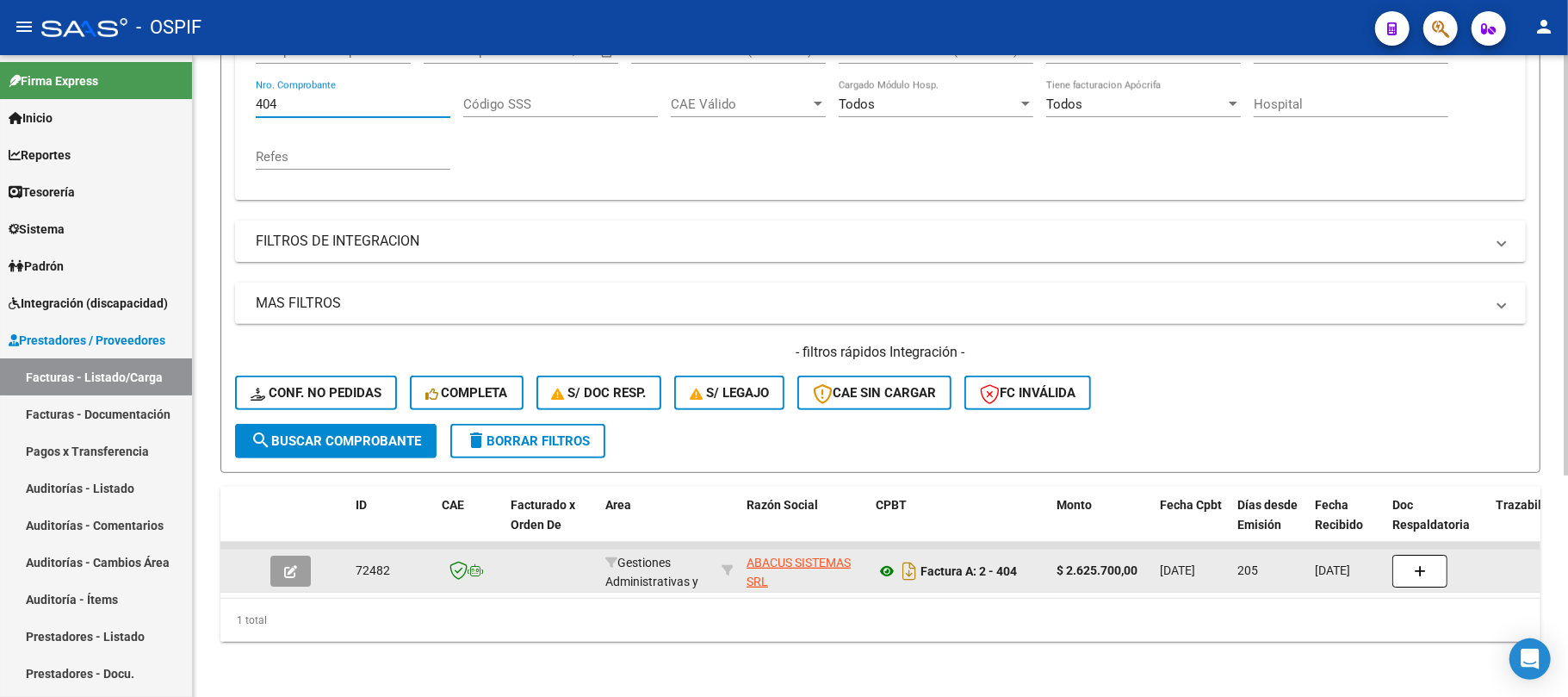
type input "404"
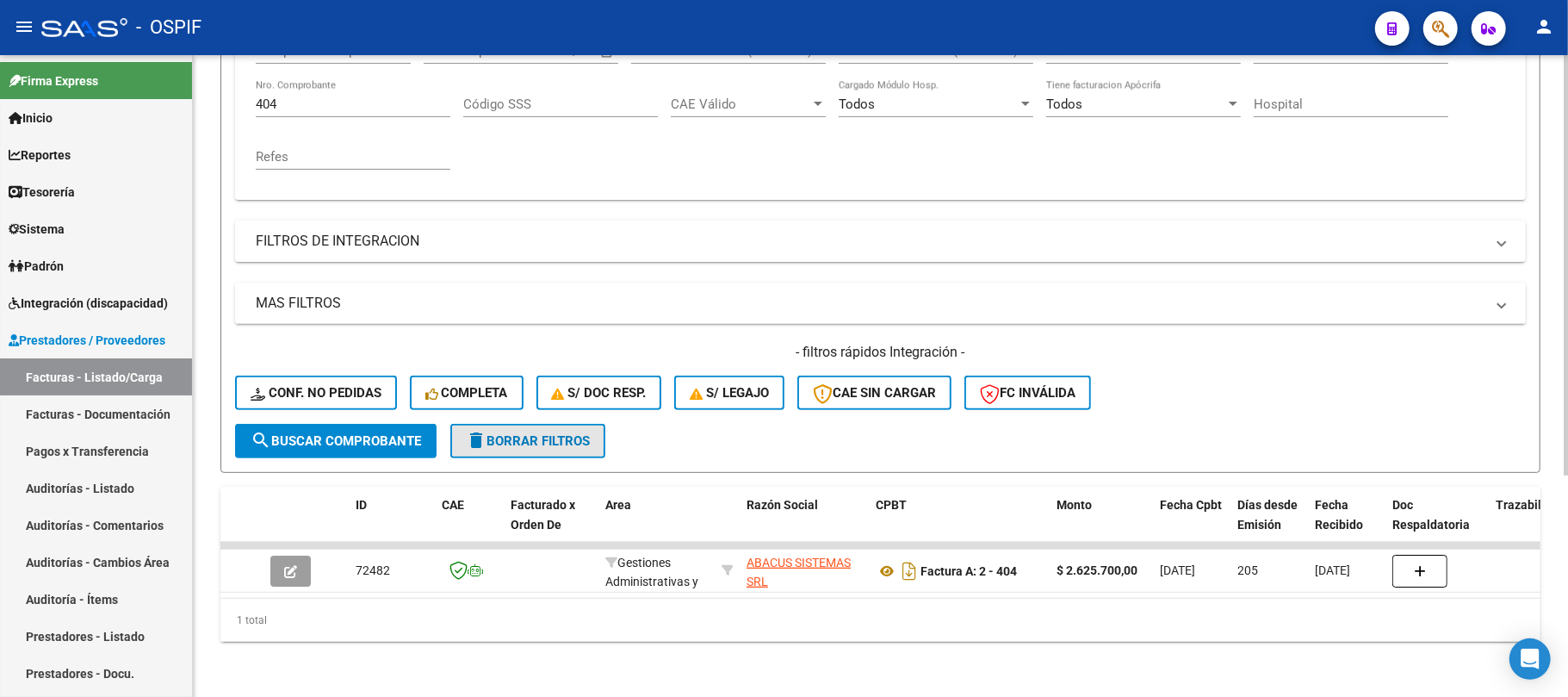
click at [532, 433] on span "delete Borrar Filtros" at bounding box center [528, 441] width 124 height 16
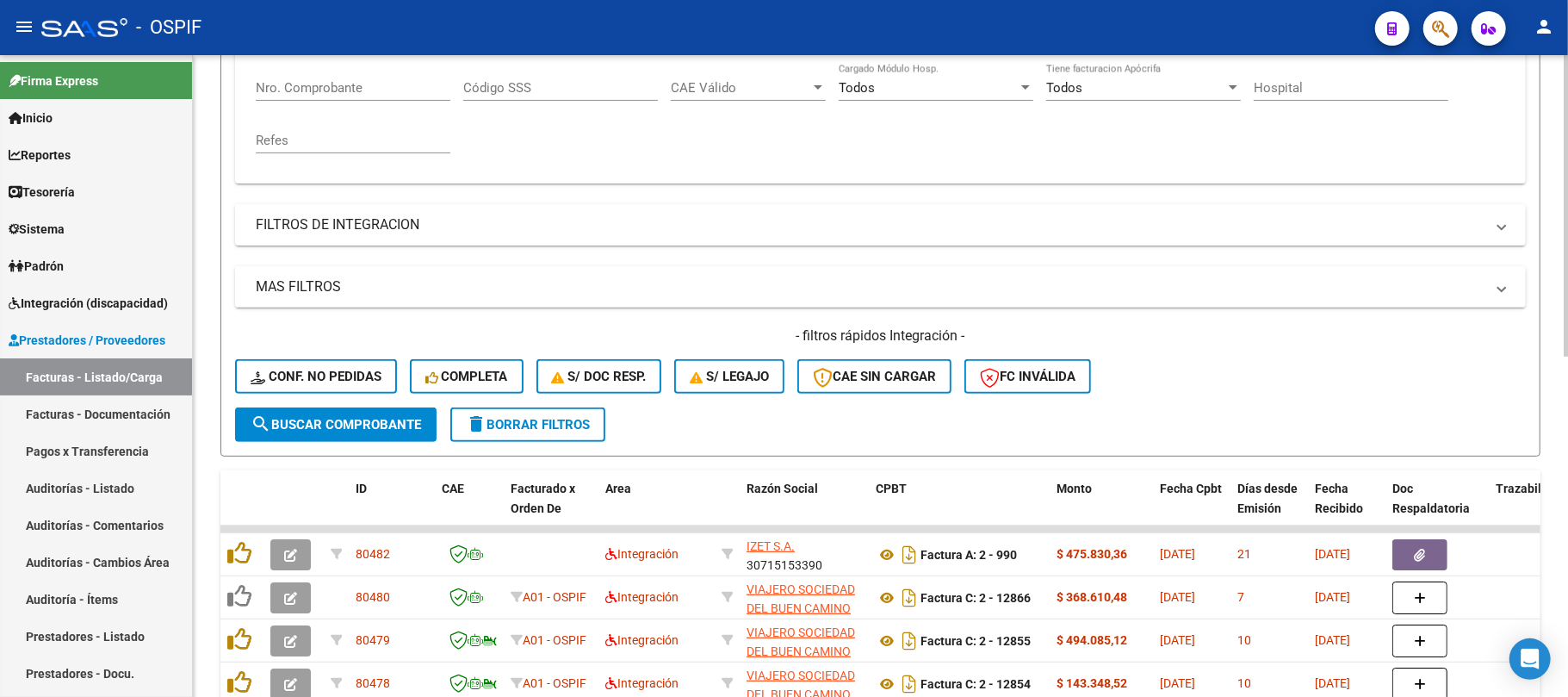
scroll to position [222, 0]
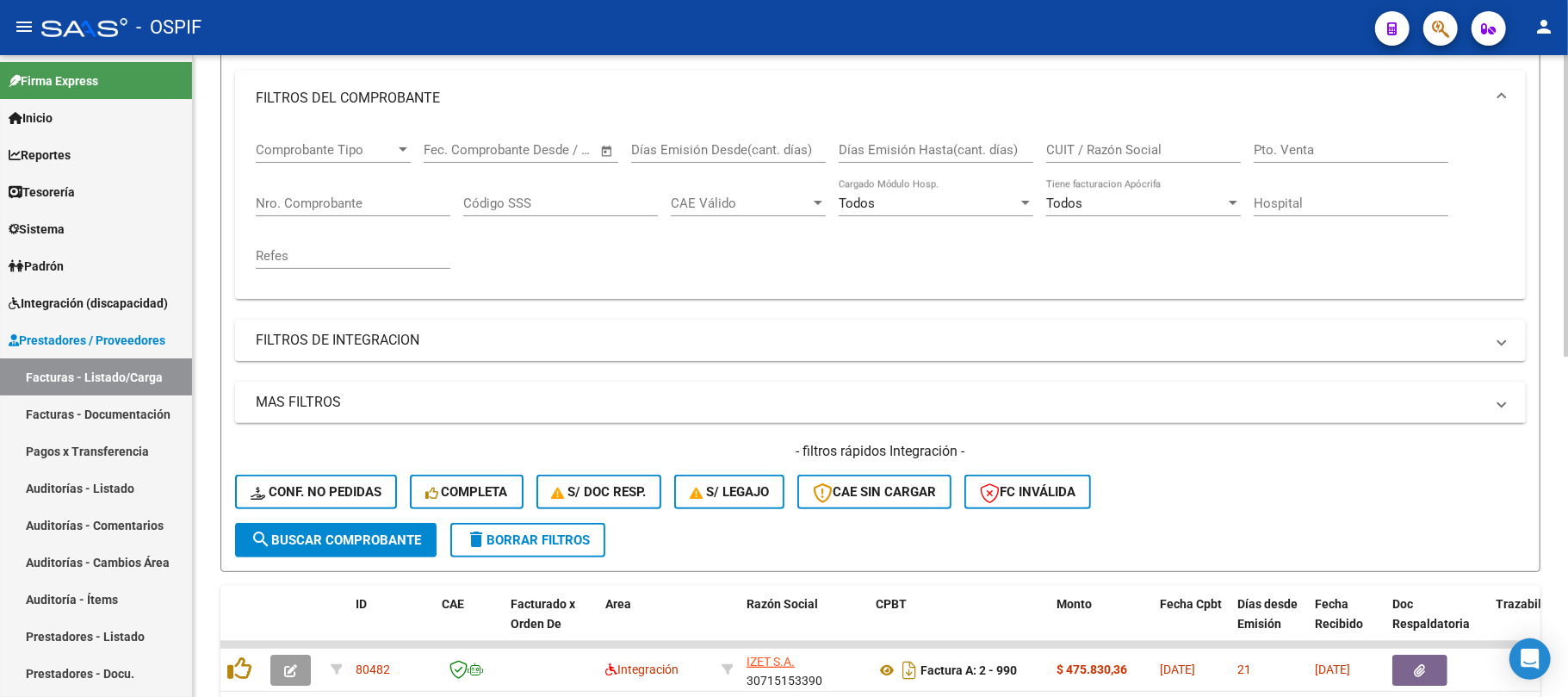
click at [1104, 142] on input "CUIT / Razón Social" at bounding box center [1144, 150] width 195 height 16
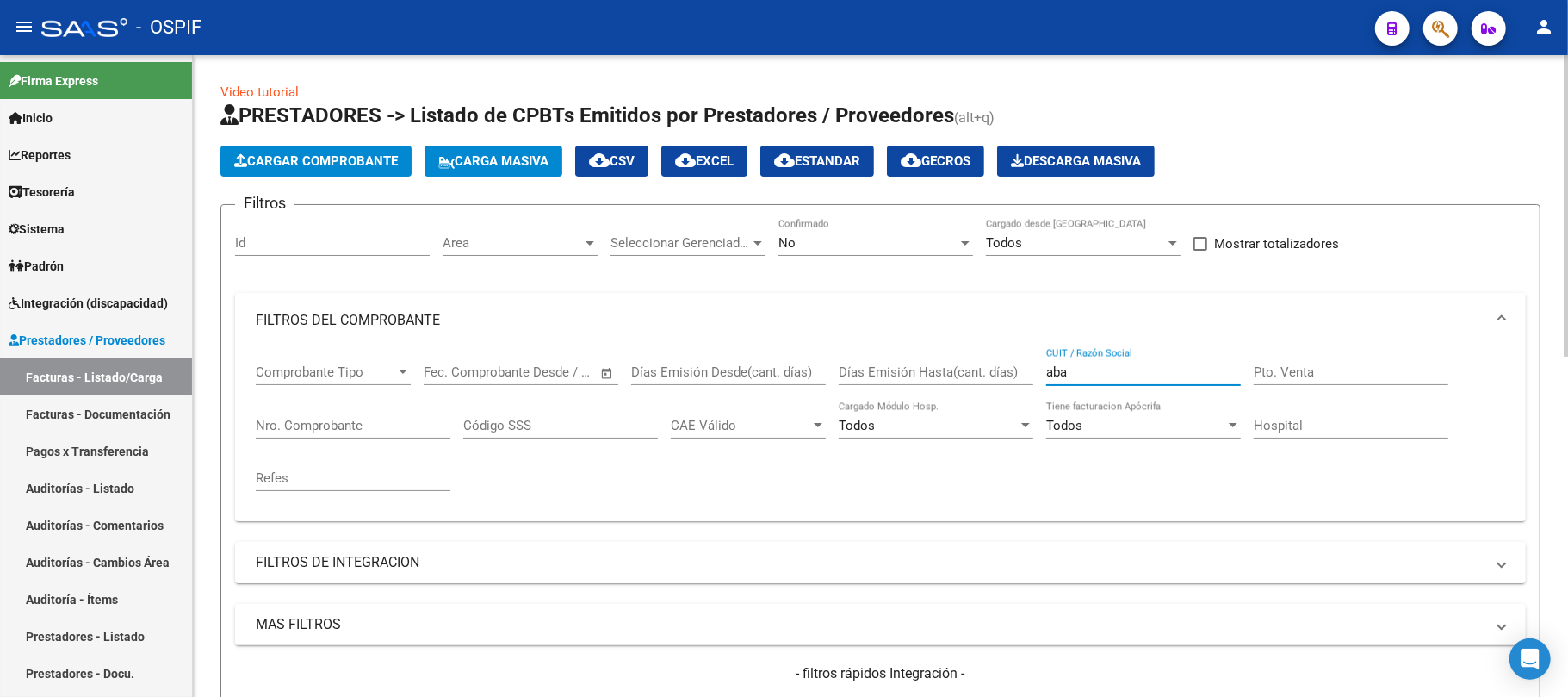
type input "aba"
click at [873, 241] on div "No" at bounding box center [868, 243] width 179 height 16
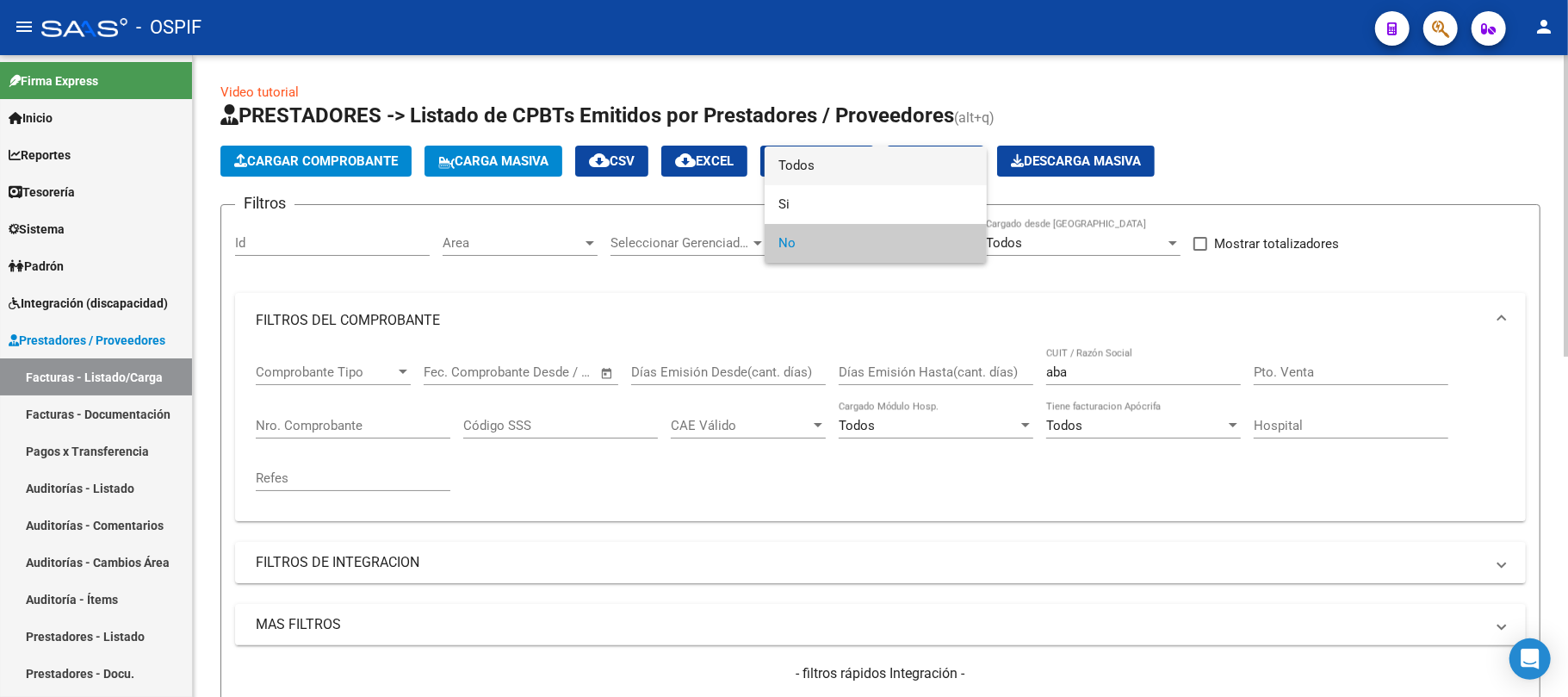
drag, startPoint x: 820, startPoint y: 172, endPoint x: 478, endPoint y: 404, distance: 413.3
click at [820, 170] on span "Todos" at bounding box center [876, 166] width 195 height 39
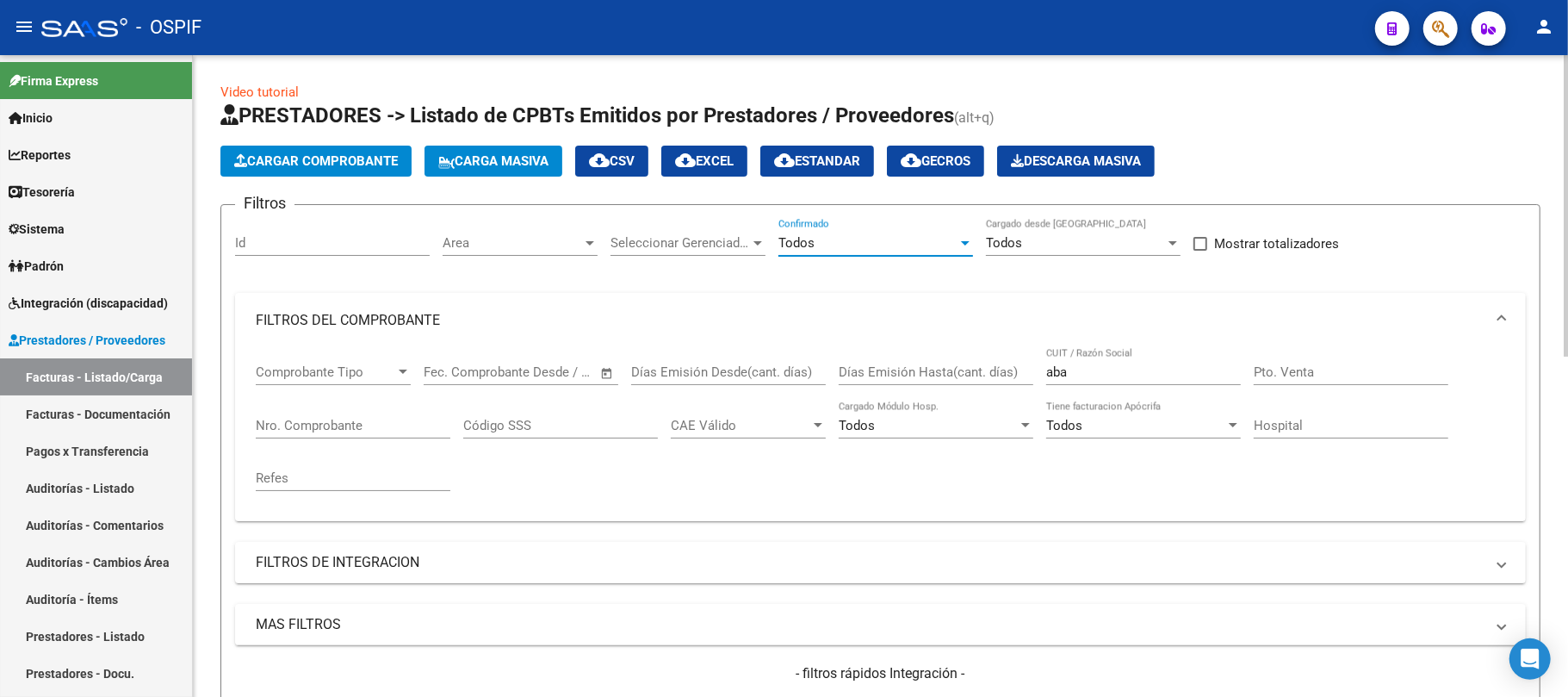
click at [383, 431] on input "Nro. Comprobante" at bounding box center [353, 426] width 195 height 16
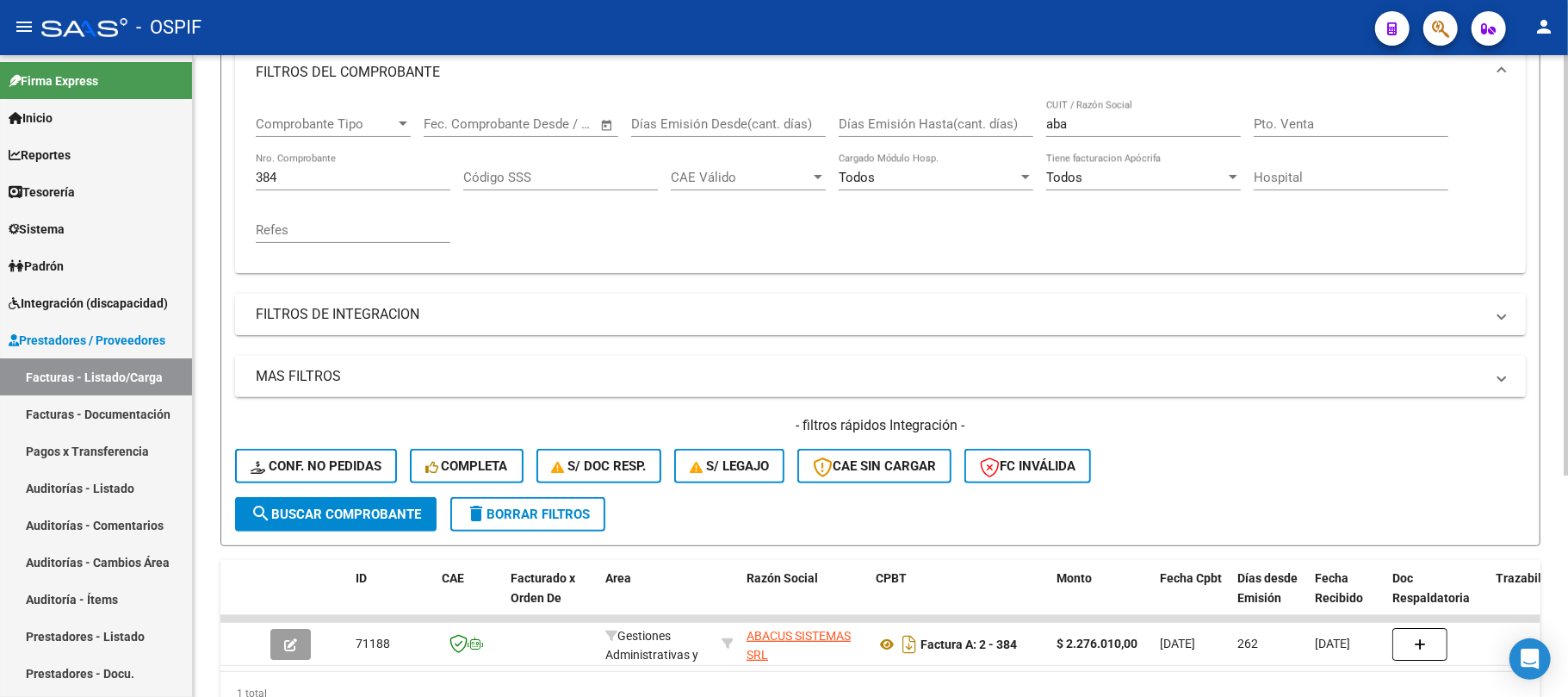
scroll to position [222, 0]
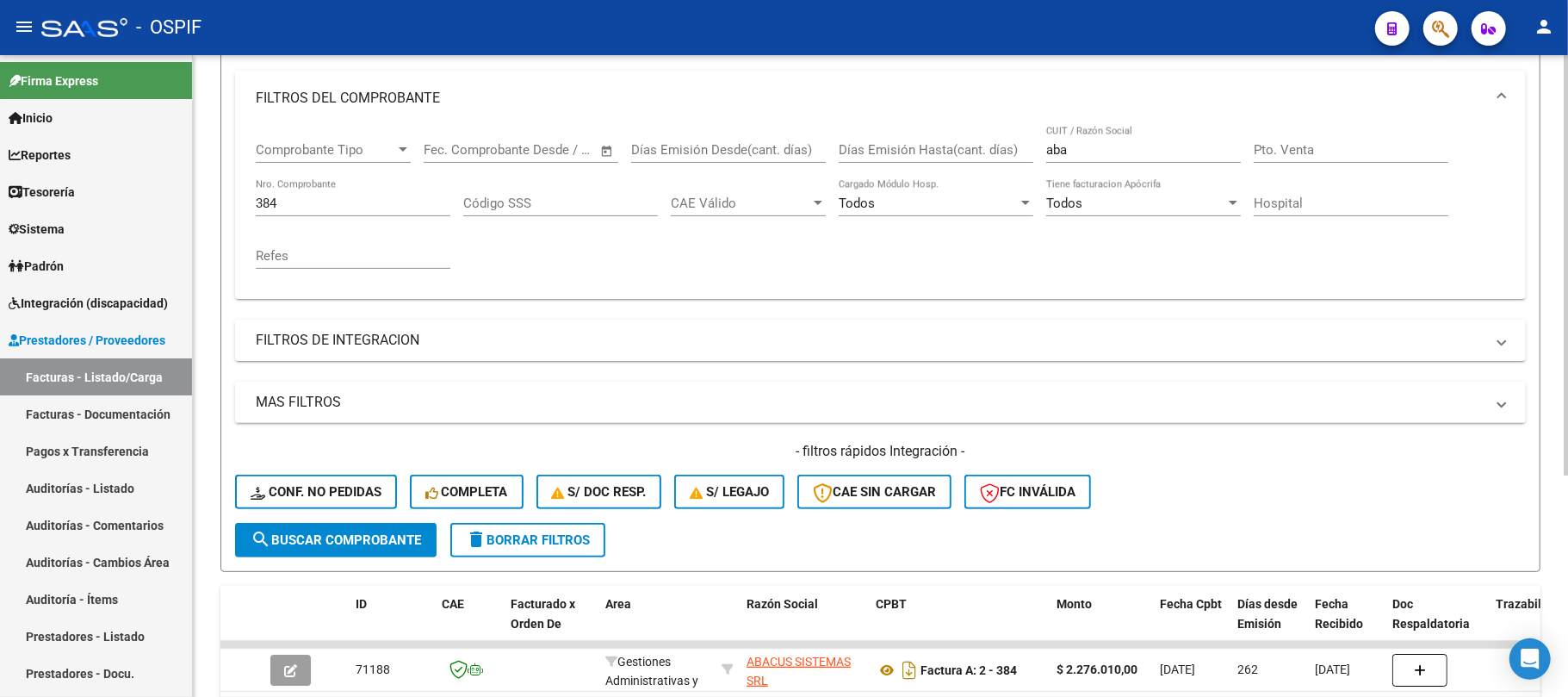
drag, startPoint x: 290, startPoint y: 195, endPoint x: 197, endPoint y: 256, distance: 111.2
click at [120, 201] on mat-sidenav-container "Firma Express Inicio Calendario SSS Instructivos Contacto OS Reportes Egresos D…" at bounding box center [784, 376] width 1568 height 642
drag, startPoint x: 291, startPoint y: 200, endPoint x: 263, endPoint y: 197, distance: 28.2
click at [263, 197] on input "378" at bounding box center [353, 204] width 195 height 16
click at [291, 202] on input "394" at bounding box center [353, 204] width 195 height 16
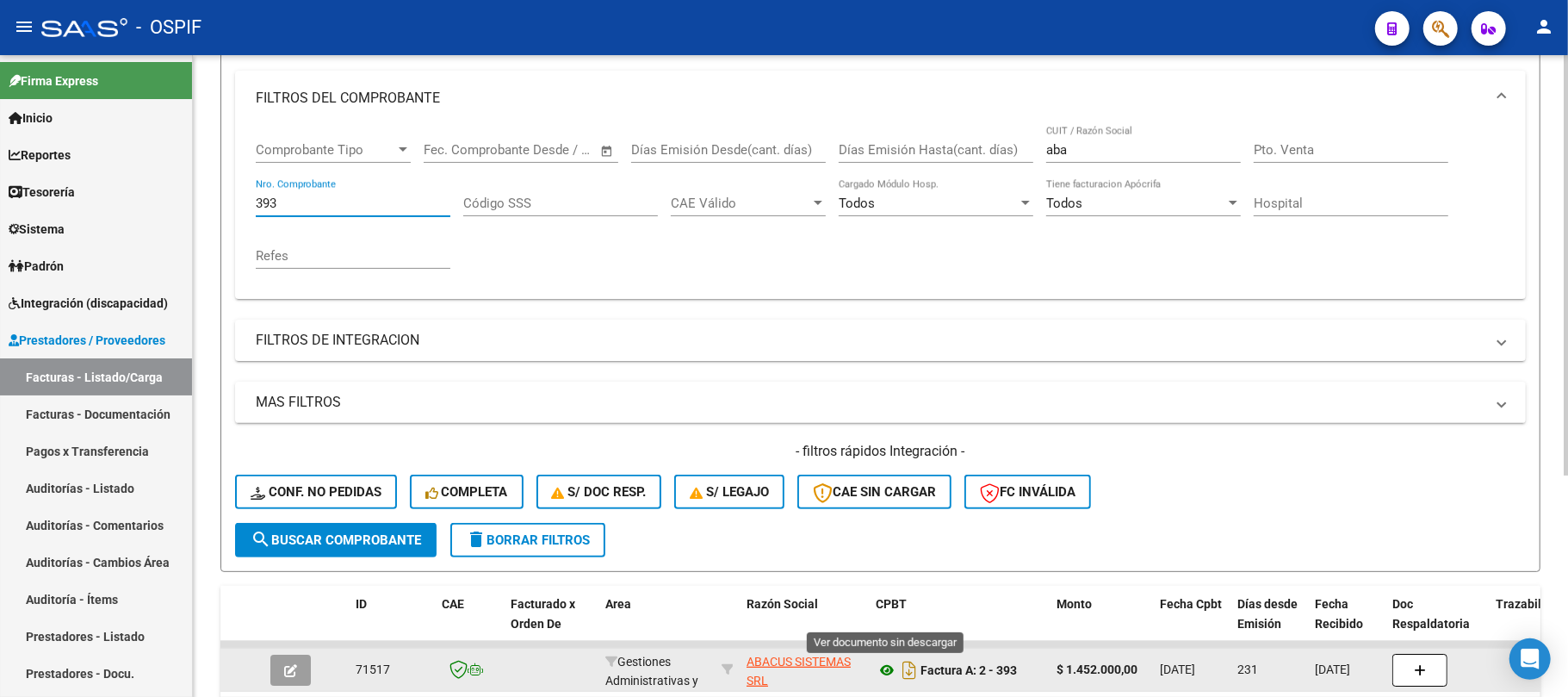
type input "393"
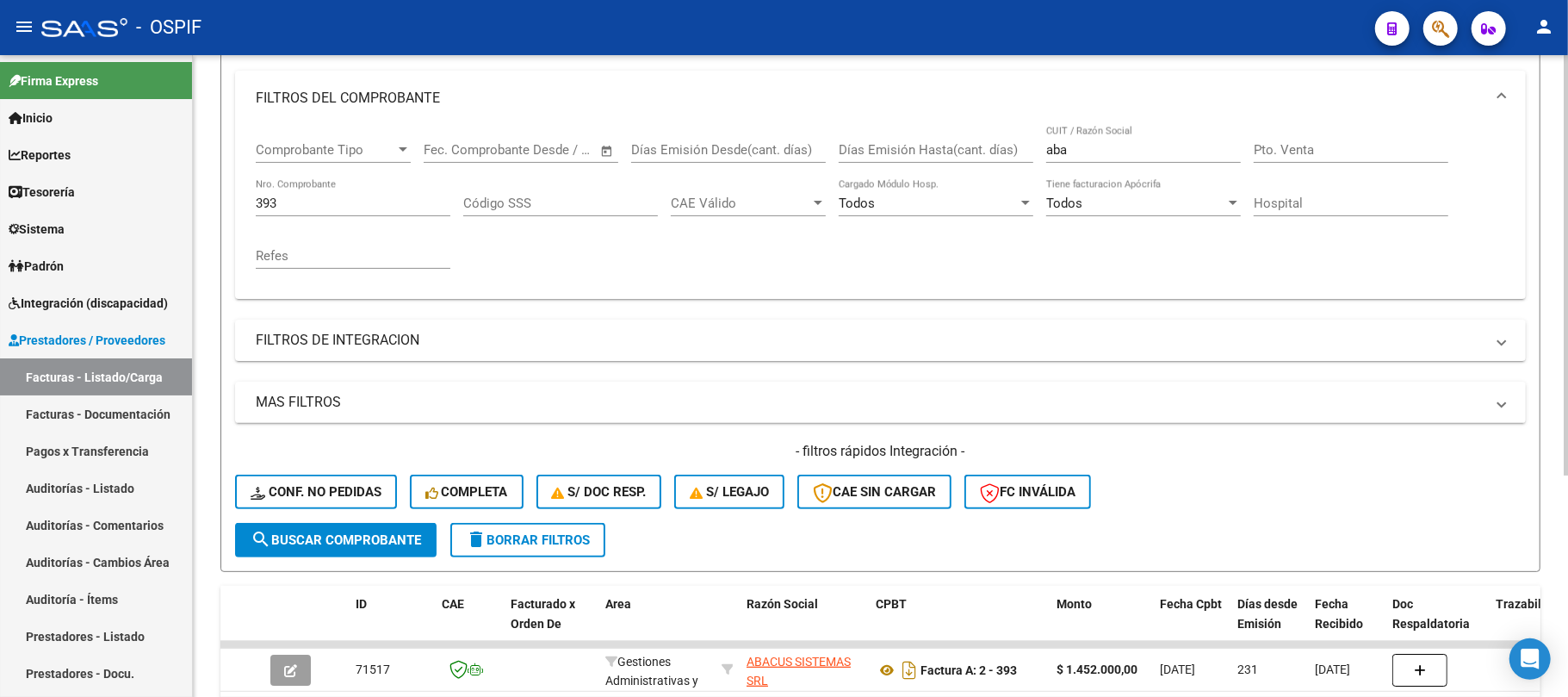
click at [1146, 159] on div "aba CUIT / Razón Social" at bounding box center [1144, 144] width 195 height 37
drag, startPoint x: 1139, startPoint y: 157, endPoint x: 996, endPoint y: 157, distance: 143.0
click at [997, 157] on div "Comprobante Tipo Comprobante Tipo Fecha inicio – Fecha fin Fec. Comprobante Des…" at bounding box center [880, 205] width 1249 height 159
type input "qma"
type input "8"
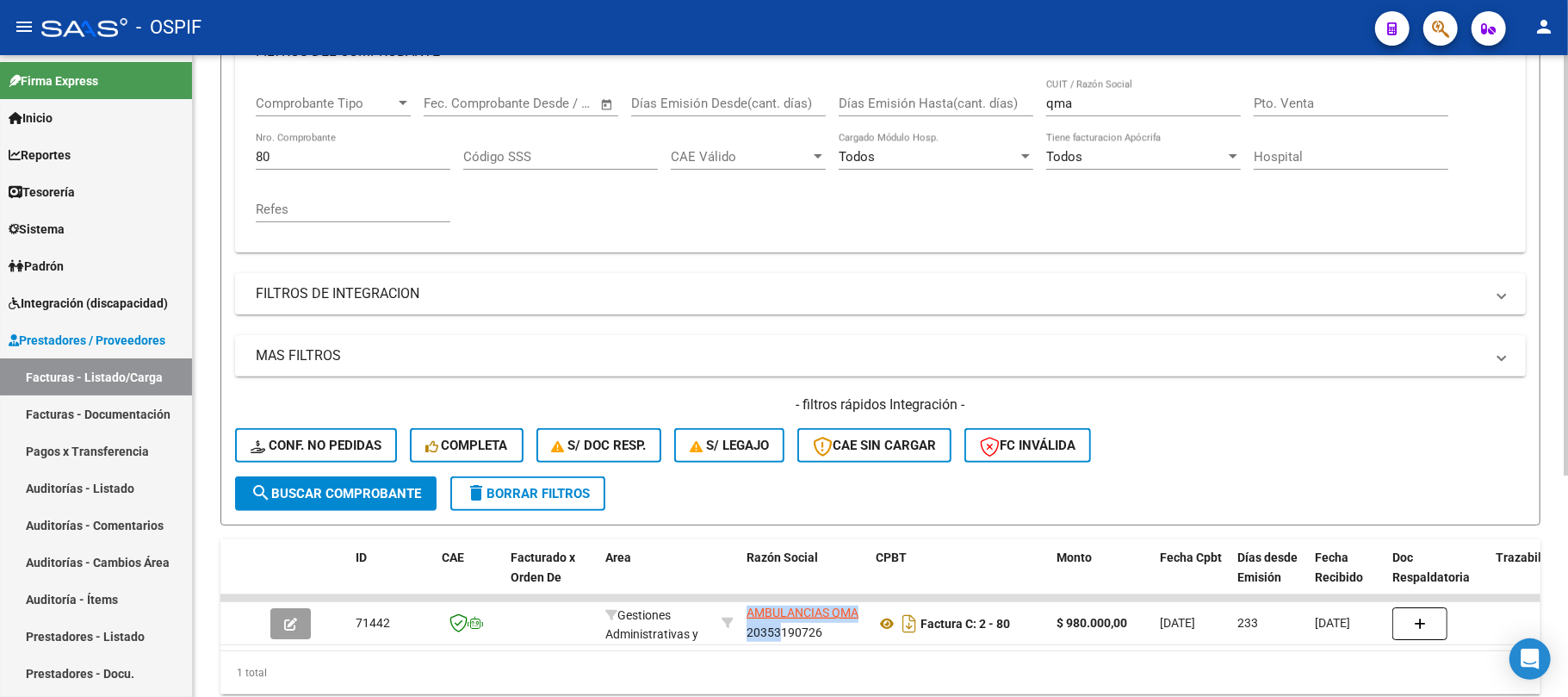
scroll to position [338, 0]
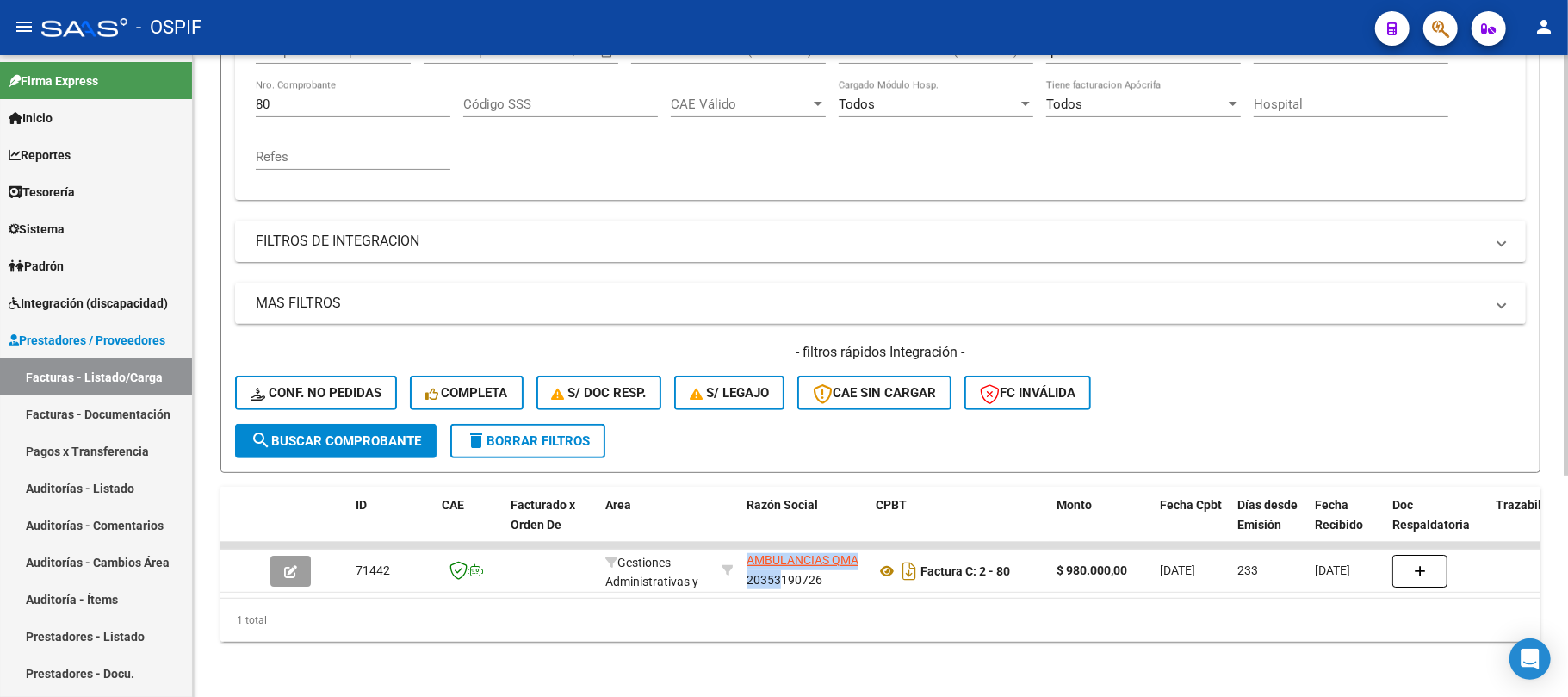
drag, startPoint x: 791, startPoint y: 677, endPoint x: 784, endPoint y: 662, distance: 16.6
click at [784, 662] on div "Video tutorial PRESTADORES -> Listado de CPBTs Emitidos por Prestadores / Prove…" at bounding box center [881, 215] width 1376 height 963
click at [788, 661] on div "Video tutorial PRESTADORES -> Listado de CPBTs Emitidos por Prestadores / Prove…" at bounding box center [881, 215] width 1376 height 963
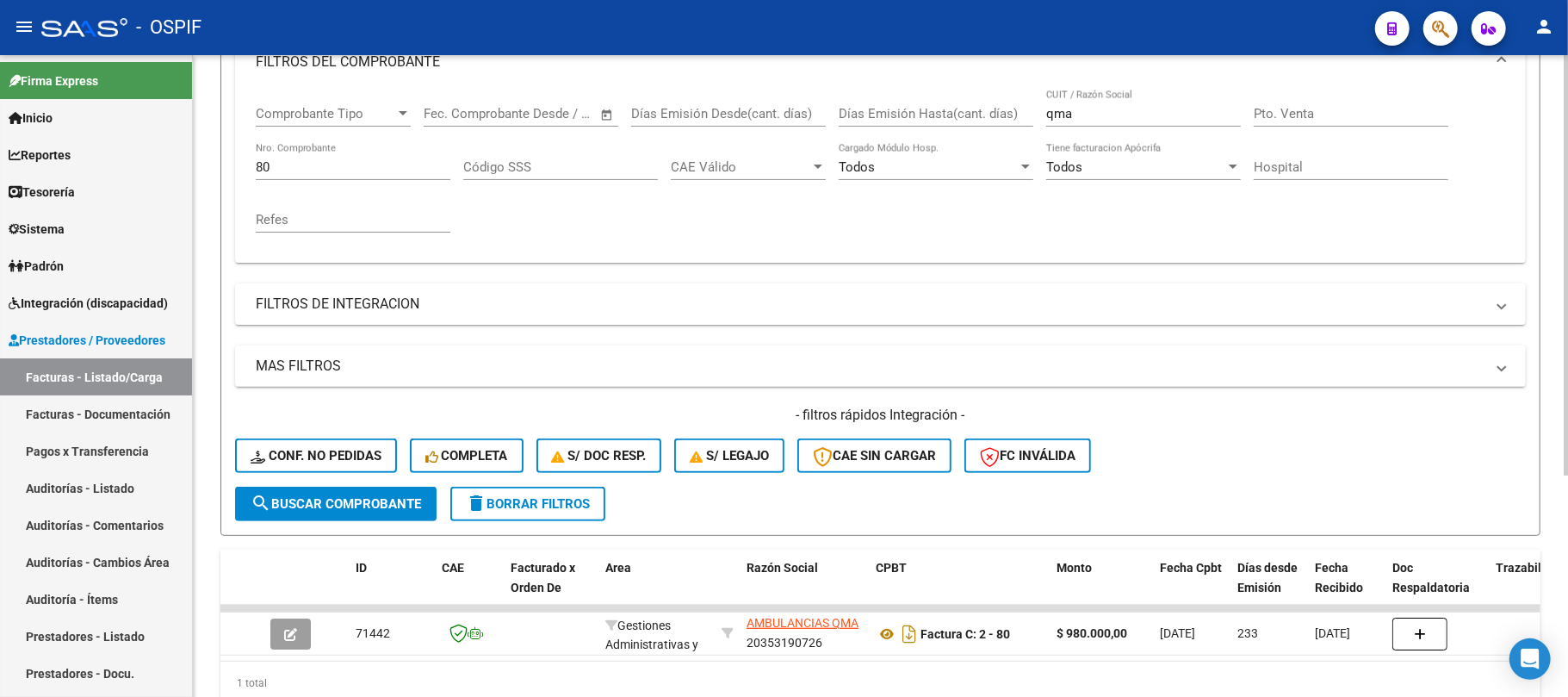
scroll to position [222, 0]
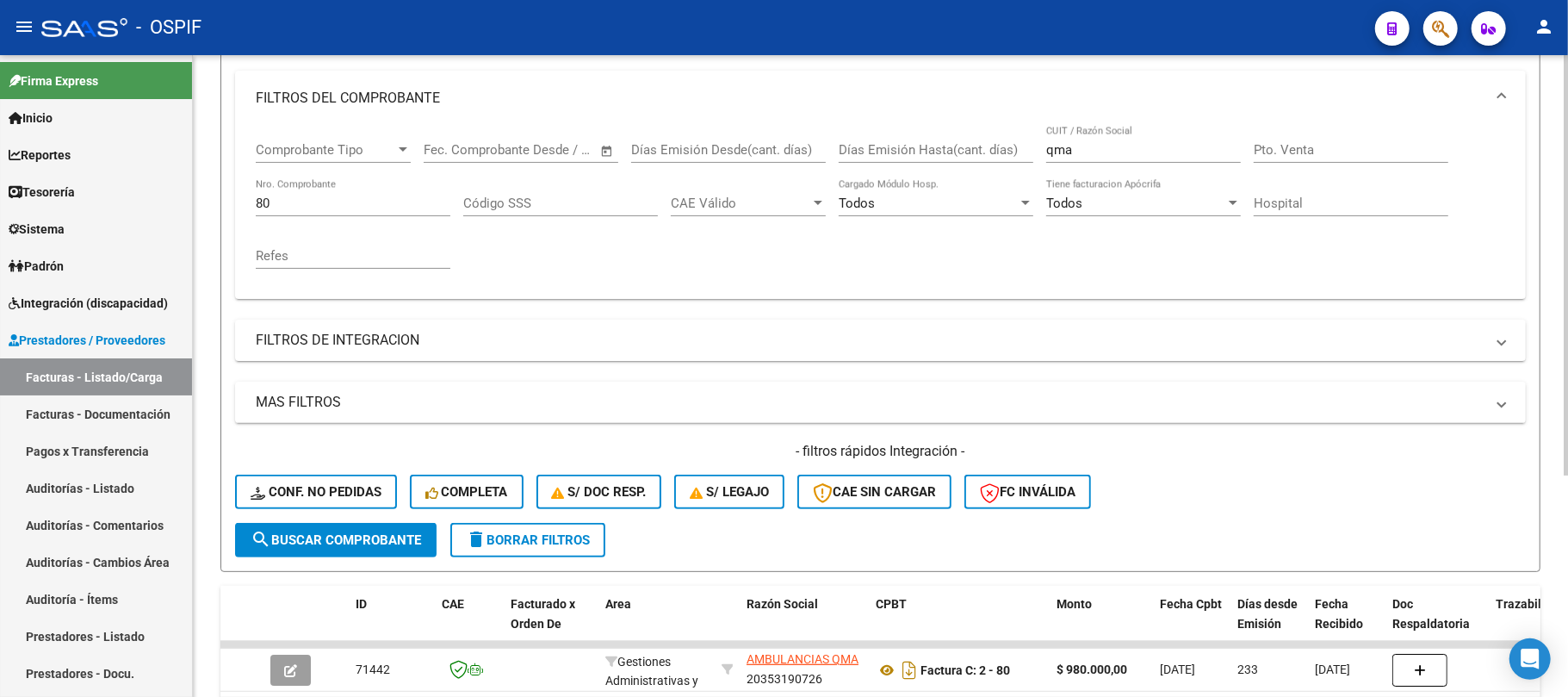
click at [206, 212] on div "Video tutorial PRESTADORES -> Listado de CPBTs Emitidos por Prestadores / Prove…" at bounding box center [881, 314] width 1376 height 963
click at [227, 188] on form "Filtros Id Area Area Seleccionar Gerenciador Seleccionar Gerenciador Todos Conf…" at bounding box center [881, 277] width 1320 height 590
click at [351, 193] on div "77 Nro. Comprobante" at bounding box center [353, 198] width 195 height 37
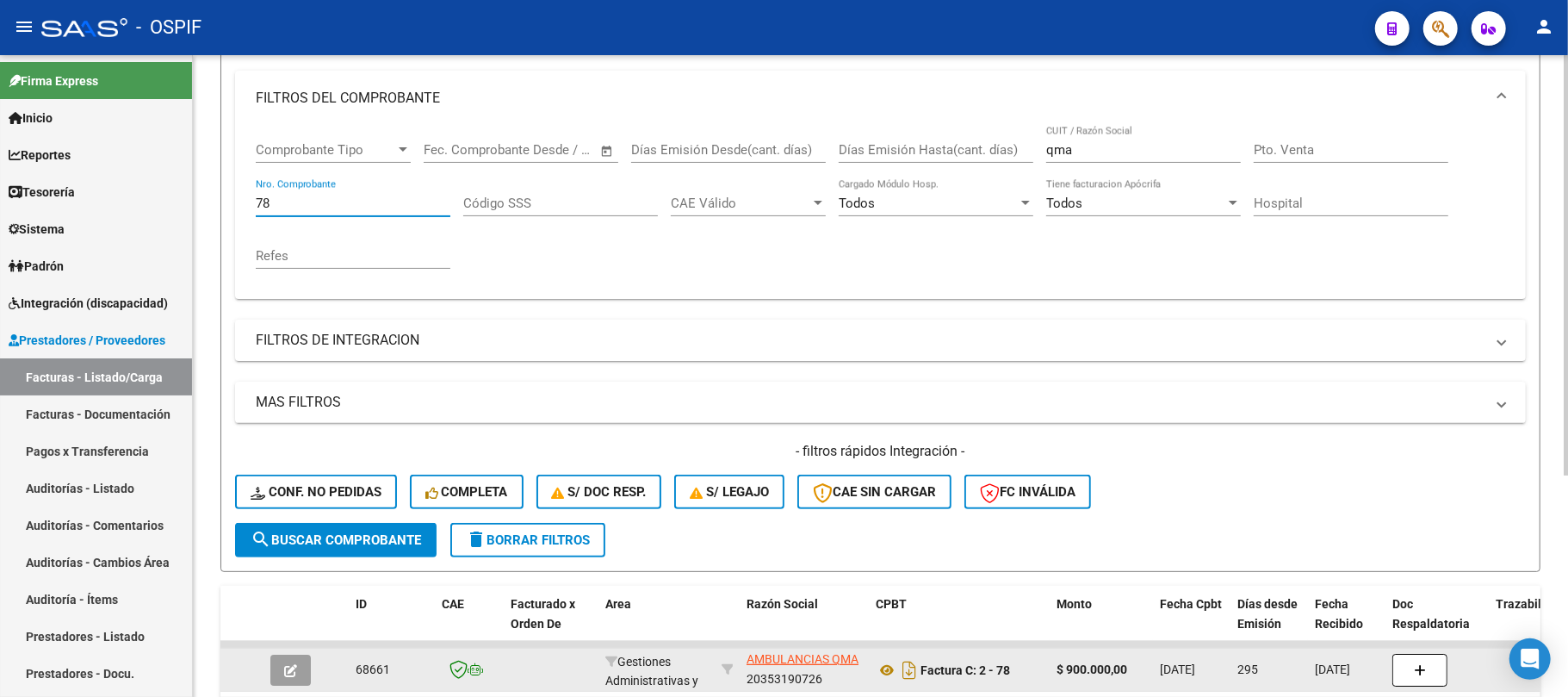
scroll to position [338, 0]
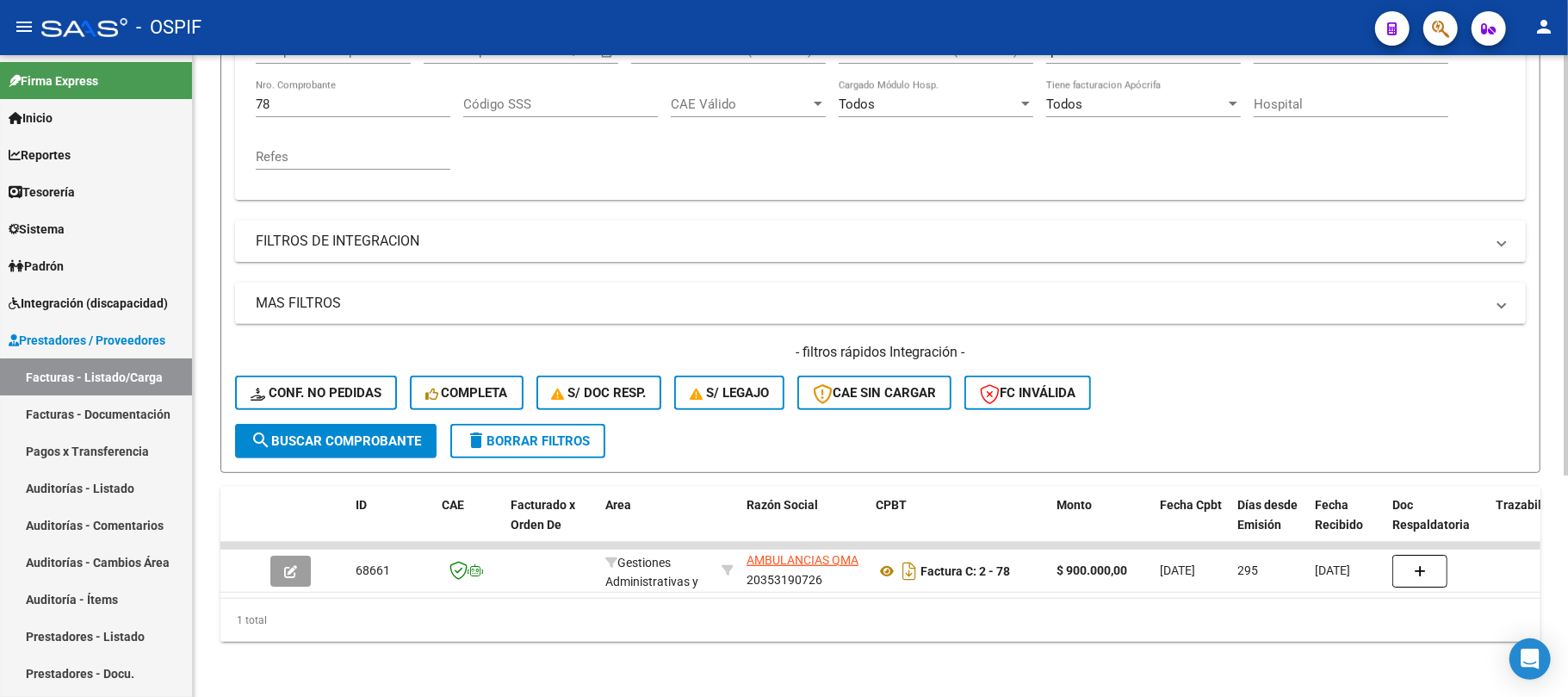
drag, startPoint x: 300, startPoint y: 83, endPoint x: 239, endPoint y: 75, distance: 61.5
click at [242, 75] on div "Comprobante Tipo Comprobante Tipo Fecha inicio – Fecha fin Fec. Comprobante Des…" at bounding box center [881, 112] width 1291 height 173
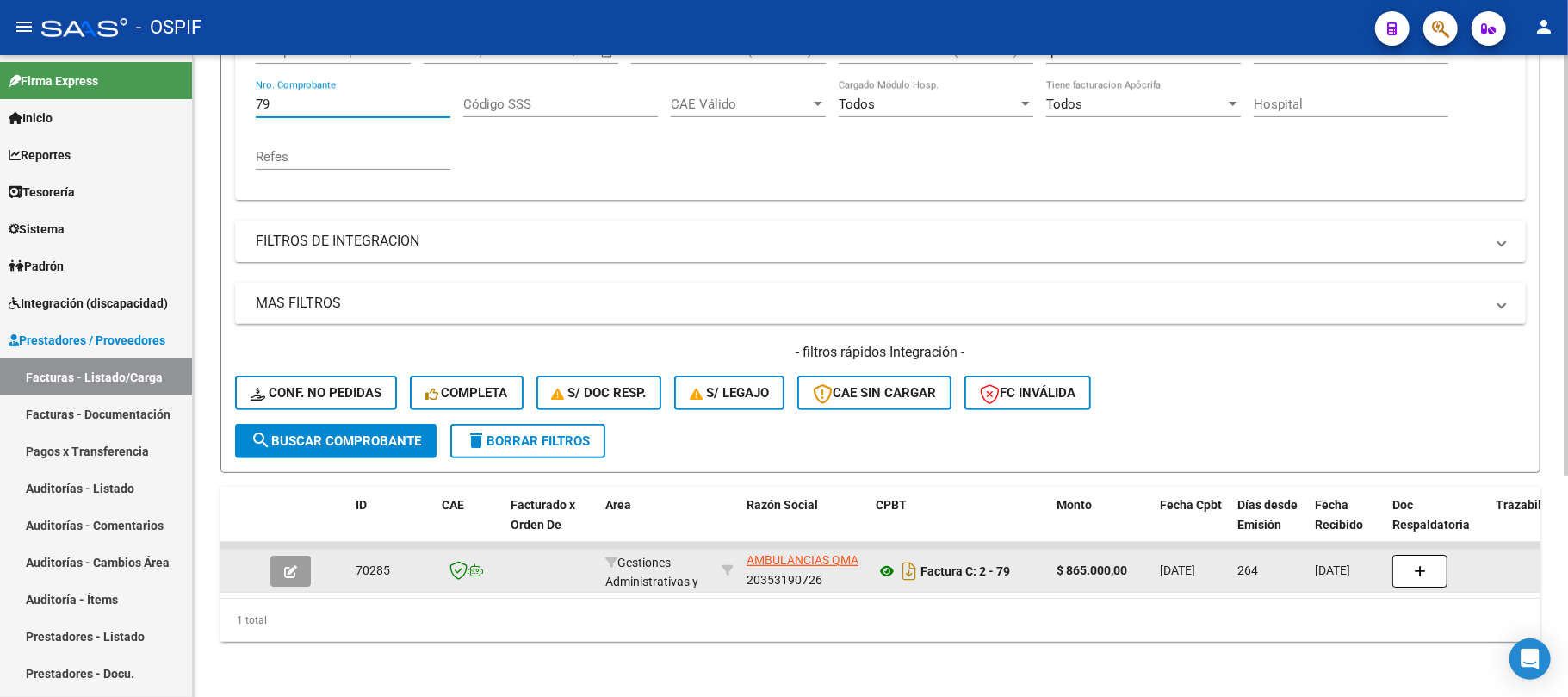
type input "79"
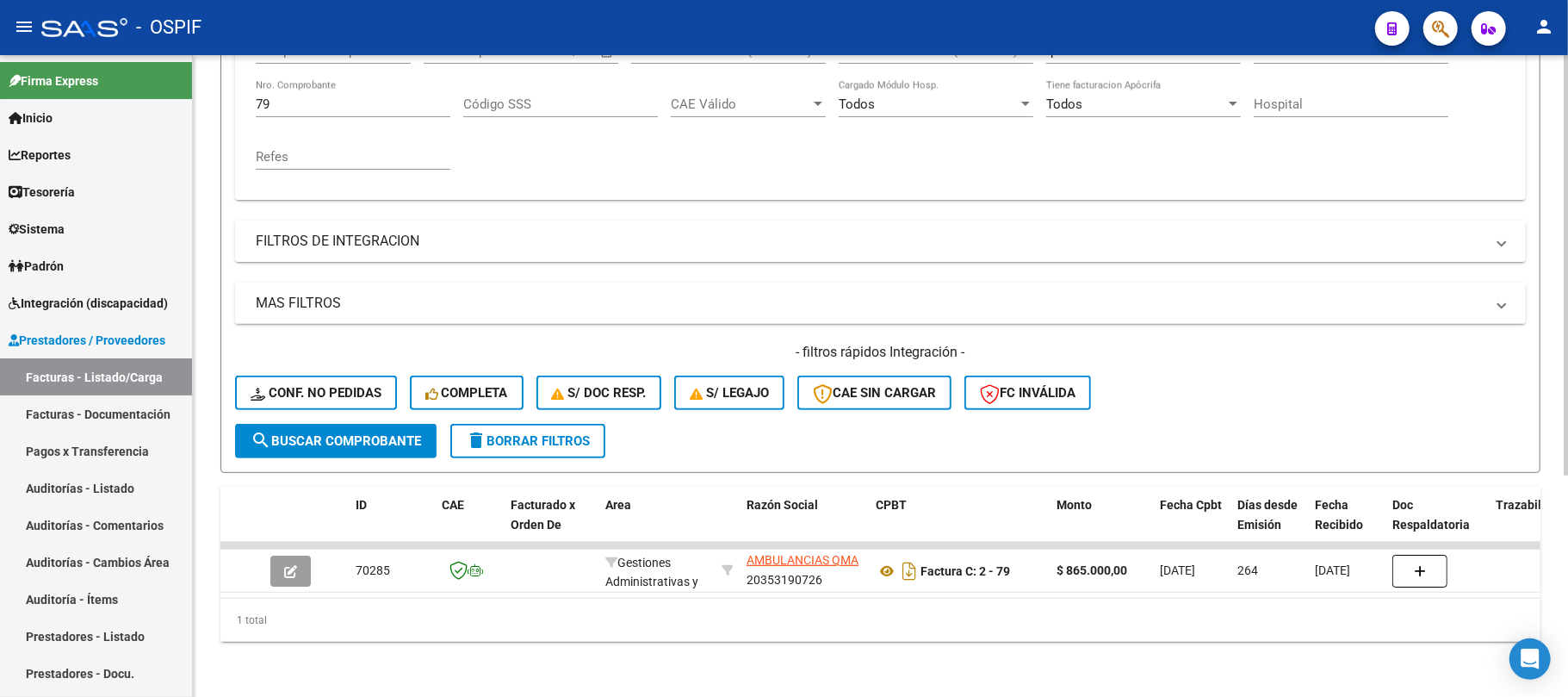
scroll to position [220, 0]
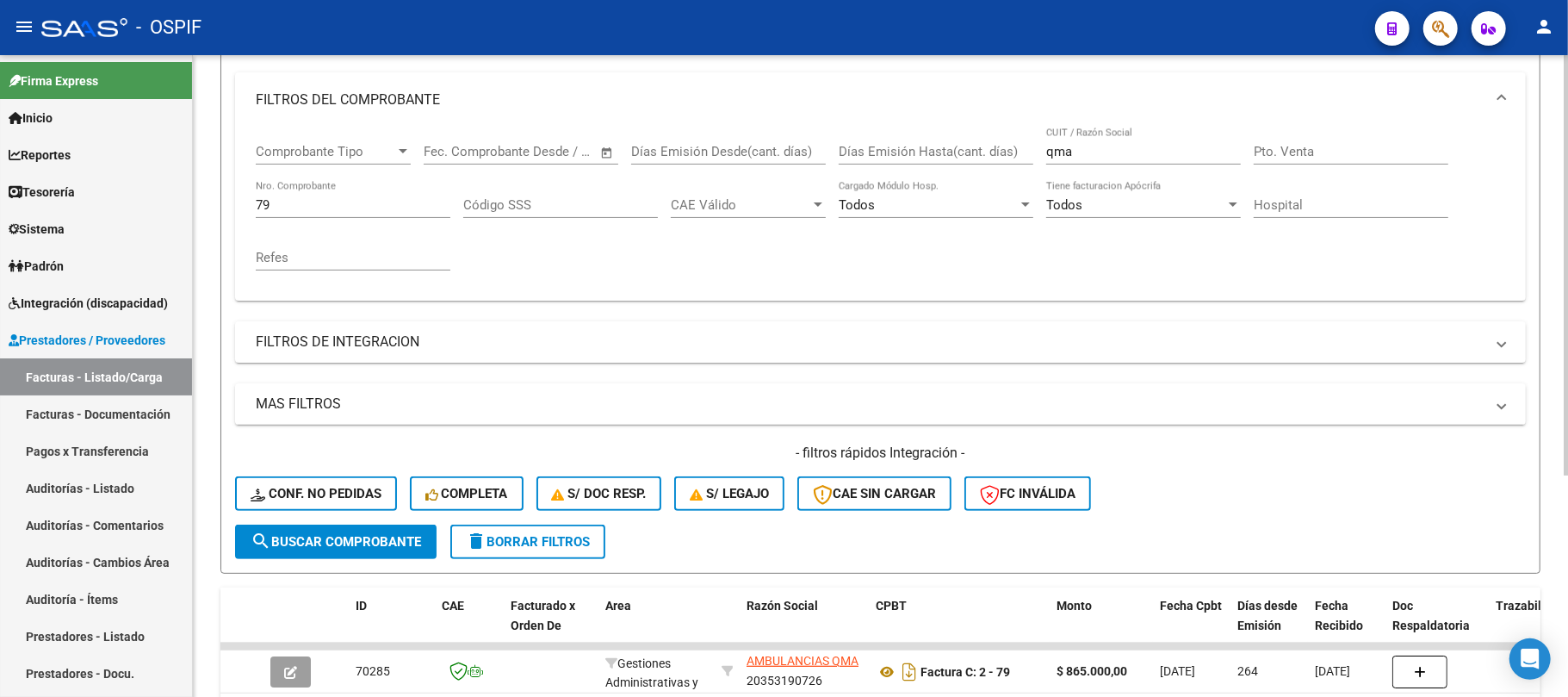
drag, startPoint x: 1092, startPoint y: 153, endPoint x: 887, endPoint y: 156, distance: 205.0
click at [901, 153] on div "Comprobante Tipo Comprobante Tipo Fecha inicio – Fecha fin Fec. Comprobante Des…" at bounding box center [880, 206] width 1249 height 159
type input "angio"
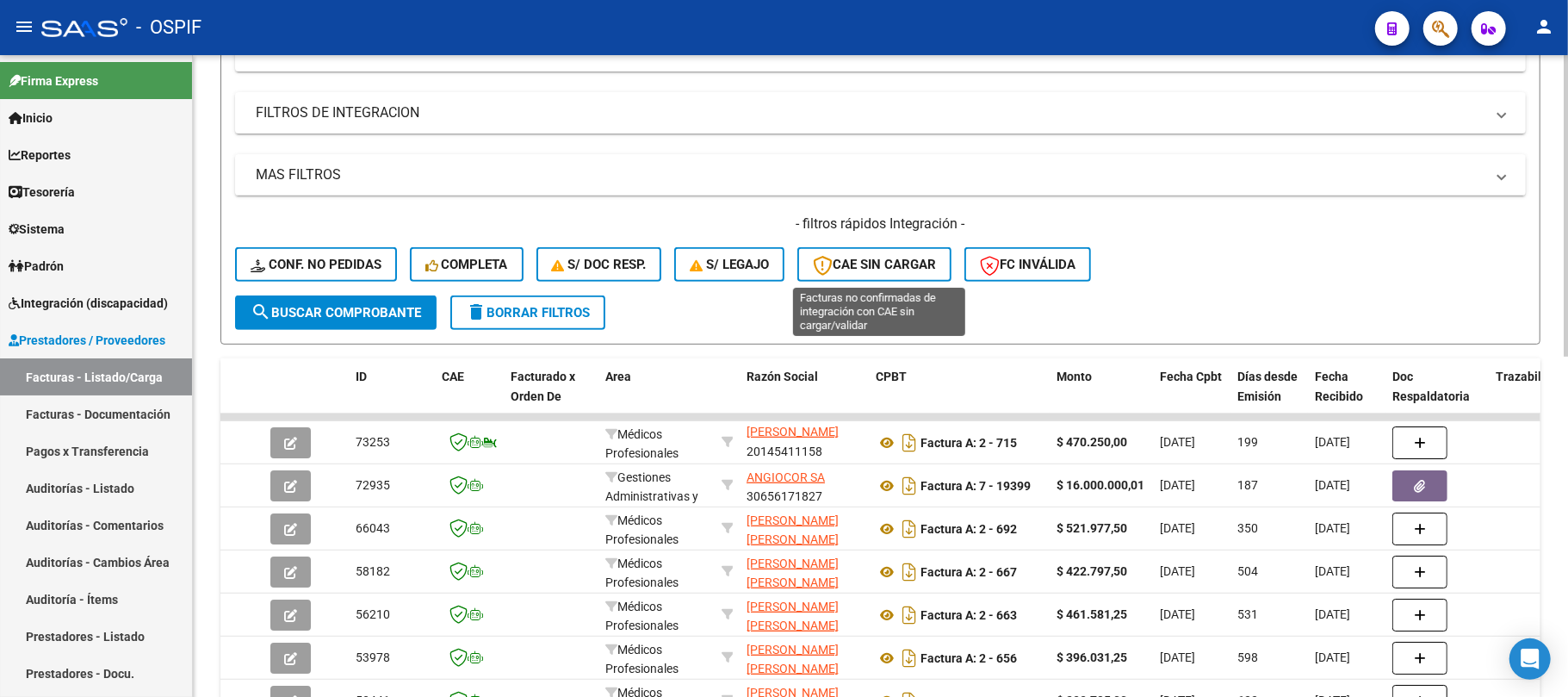
scroll to position [0, 0]
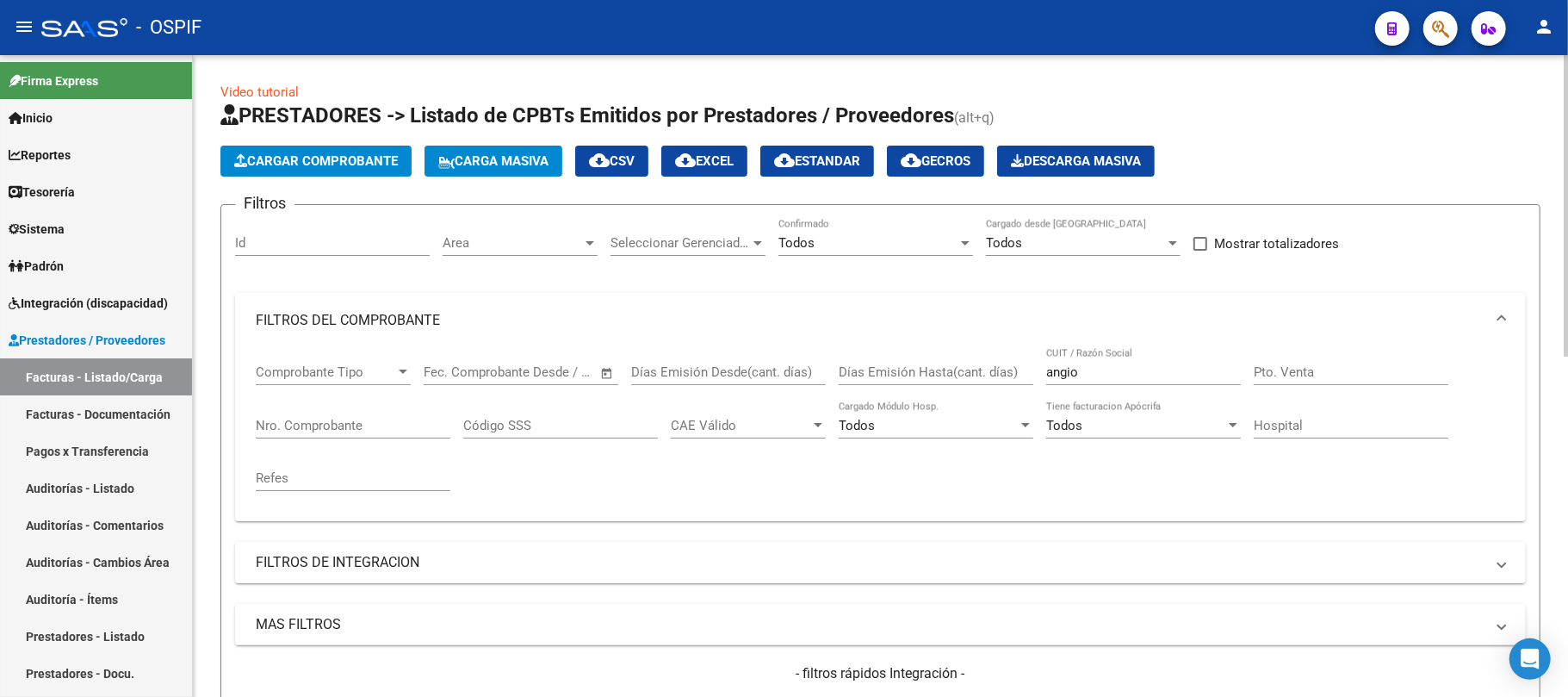
drag, startPoint x: 1121, startPoint y: 377, endPoint x: 917, endPoint y: 363, distance: 204.5
click at [924, 363] on div "Comprobante Tipo Comprobante Tipo Fecha inicio – Fecha fin Fec. Comprobante Des…" at bounding box center [880, 427] width 1249 height 159
click at [426, 431] on input "Nro. Comprobante" at bounding box center [353, 426] width 195 height 16
paste input "24857"
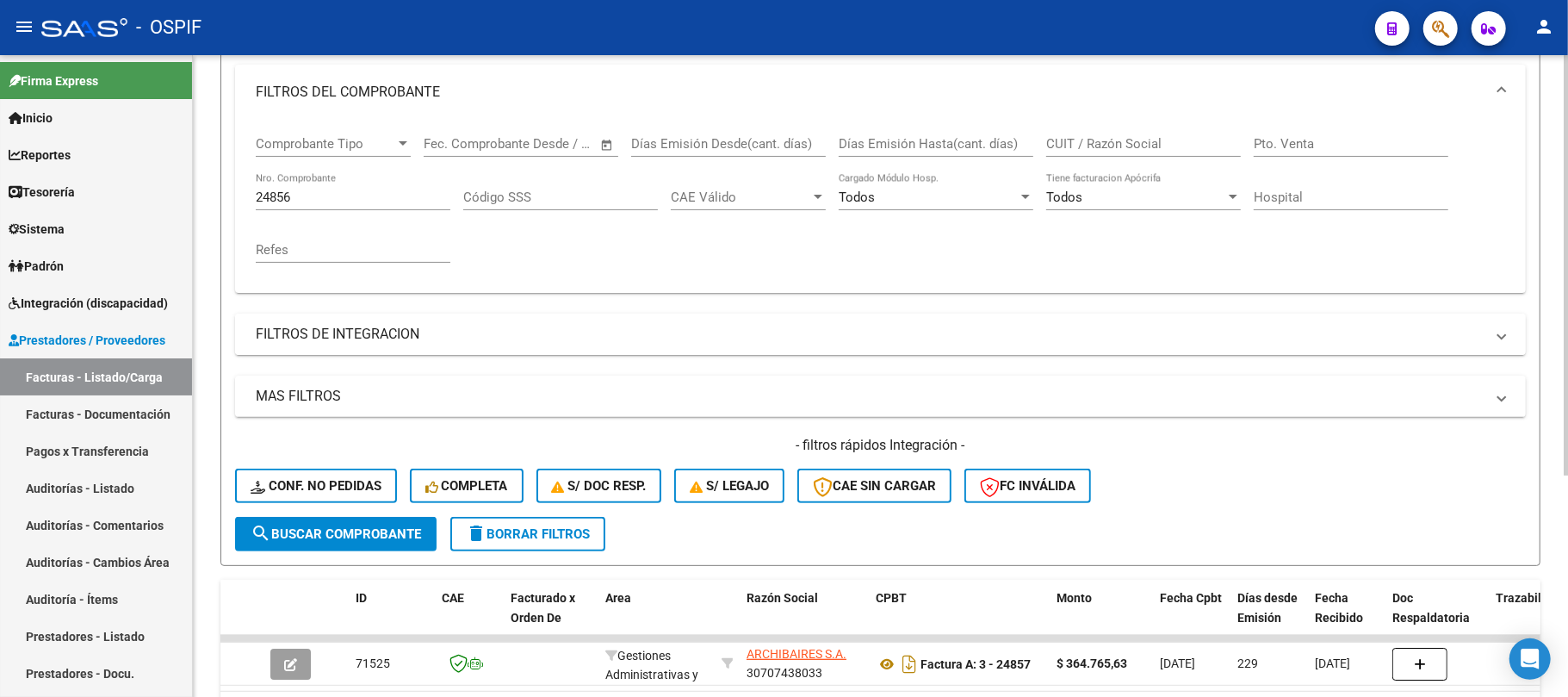
scroll to position [108, 0]
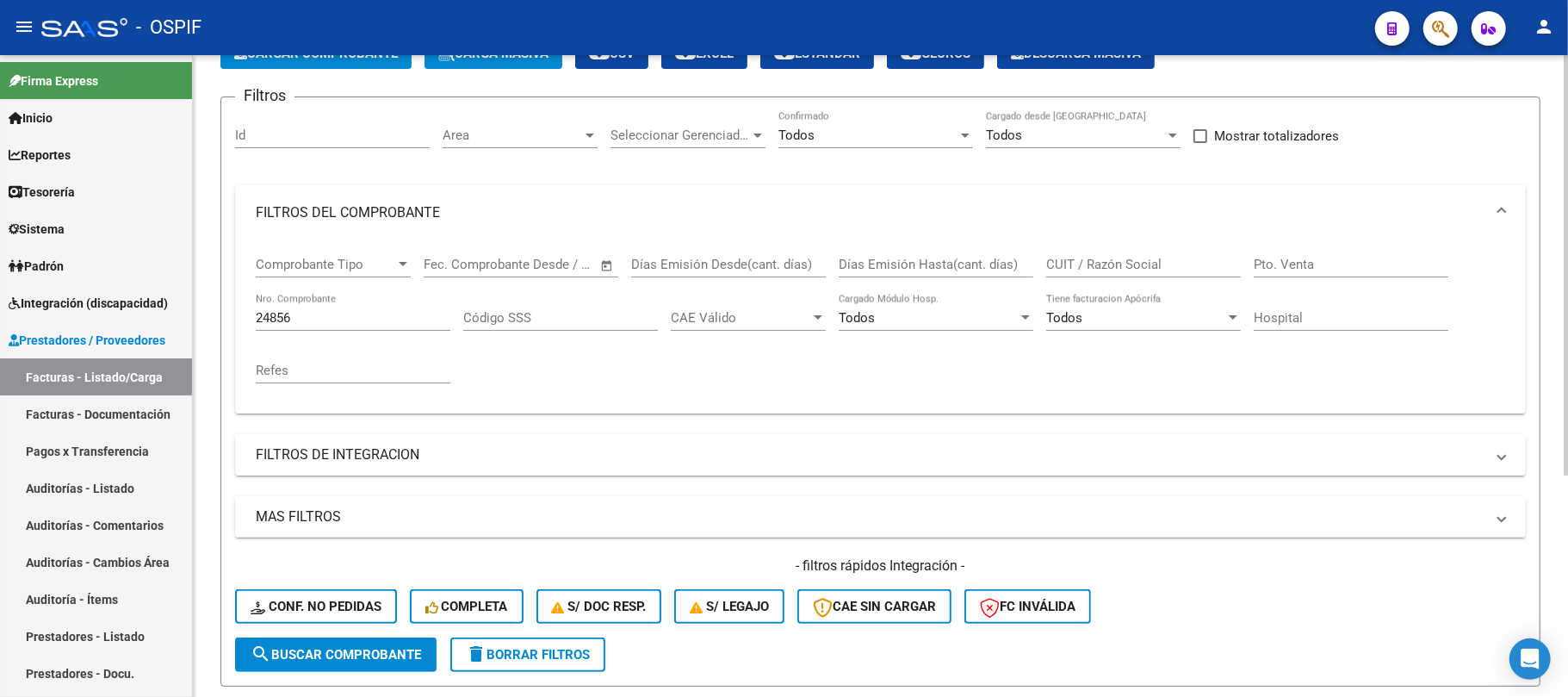
click at [341, 315] on input "24856" at bounding box center [353, 318] width 195 height 16
click at [340, 314] on input "24856" at bounding box center [353, 318] width 195 height 16
paste input "5258"
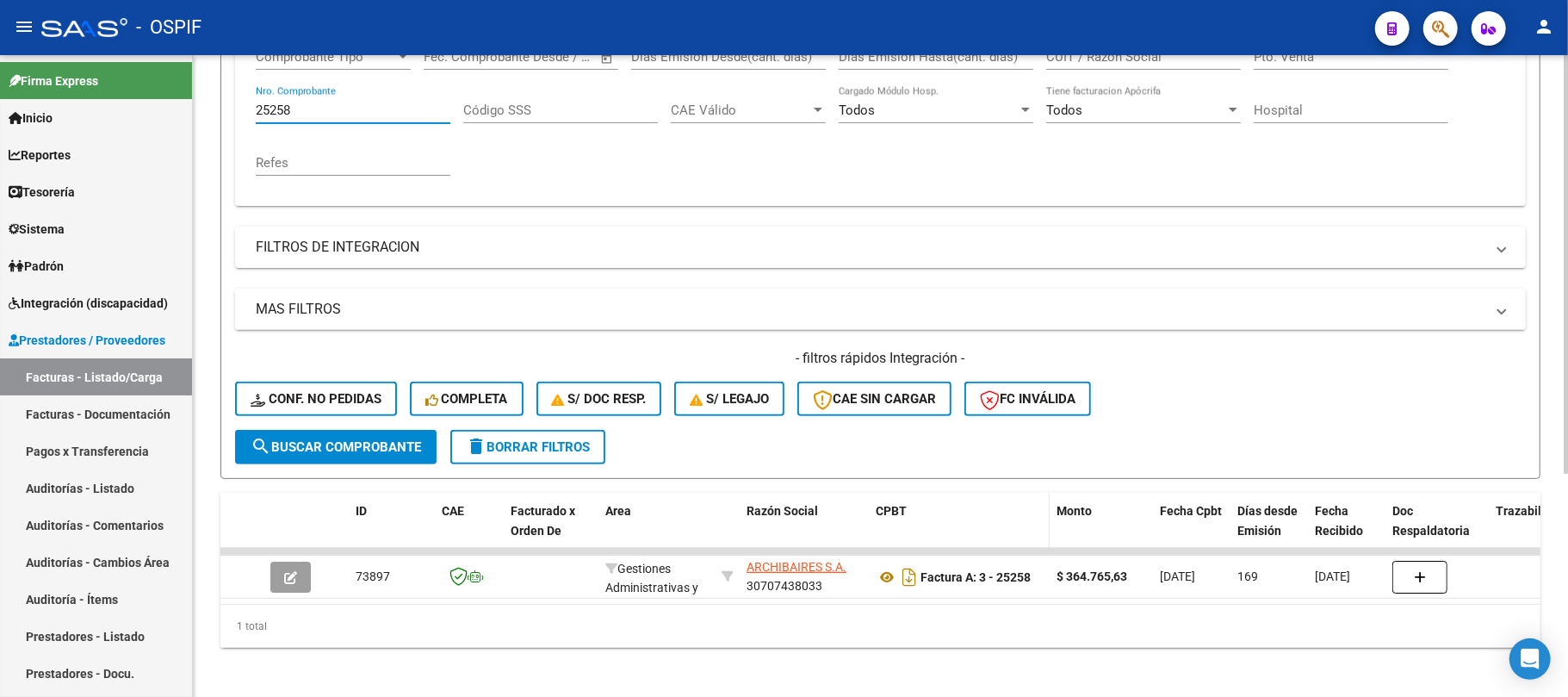
scroll to position [338, 0]
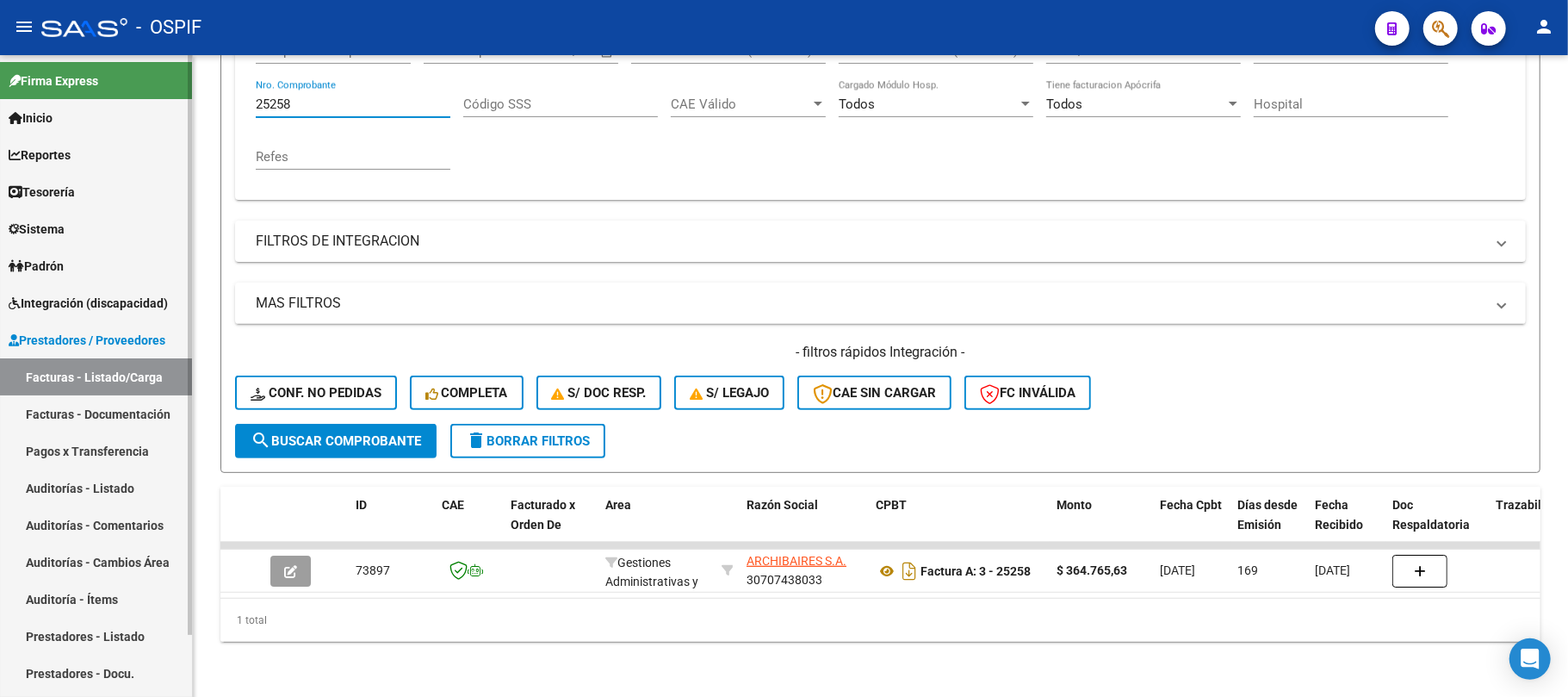
drag, startPoint x: 306, startPoint y: 95, endPoint x: 133, endPoint y: 86, distance: 173.2
click at [187, 90] on mat-sidenav-container "Firma Express Inicio Calendario SSS Instructivos Contacto OS Reportes Egresos D…" at bounding box center [784, 376] width 1568 height 642
paste input "462"
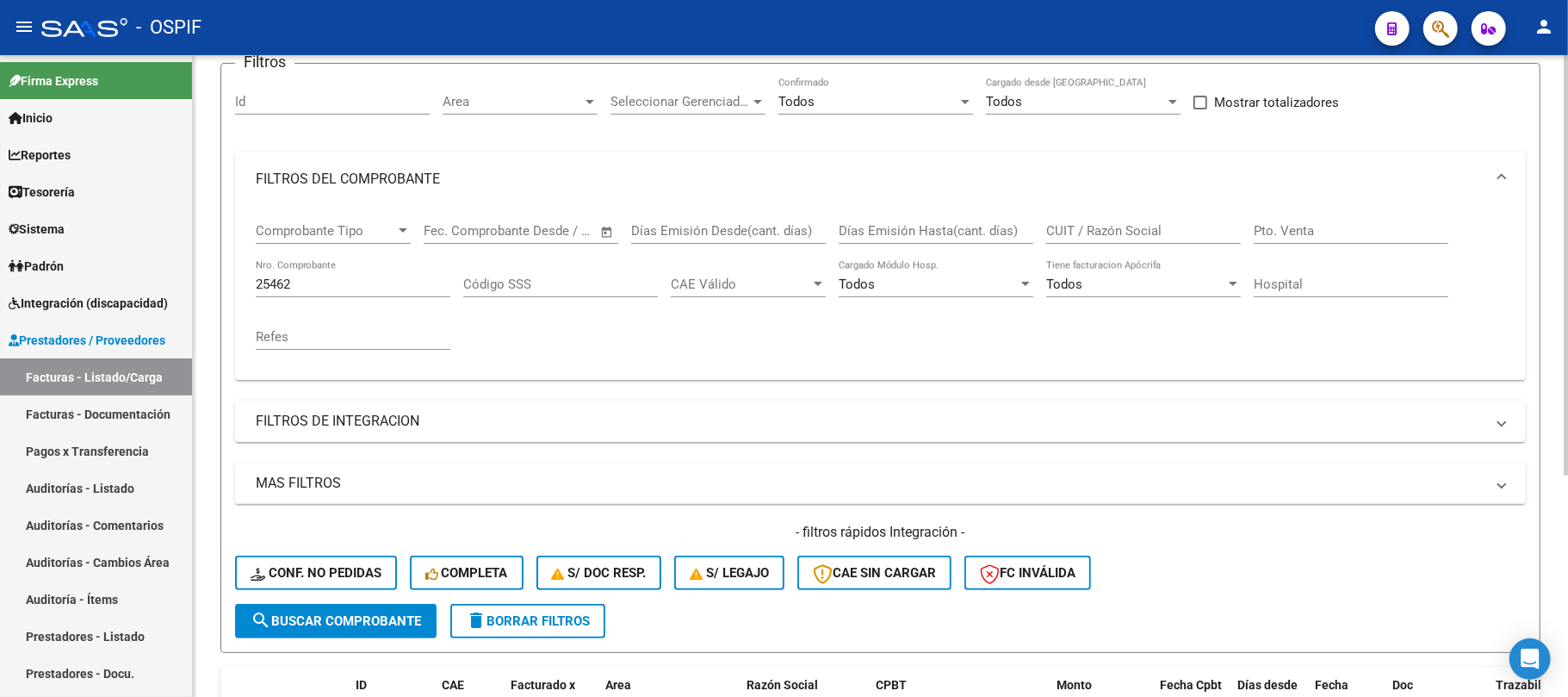
scroll to position [108, 0]
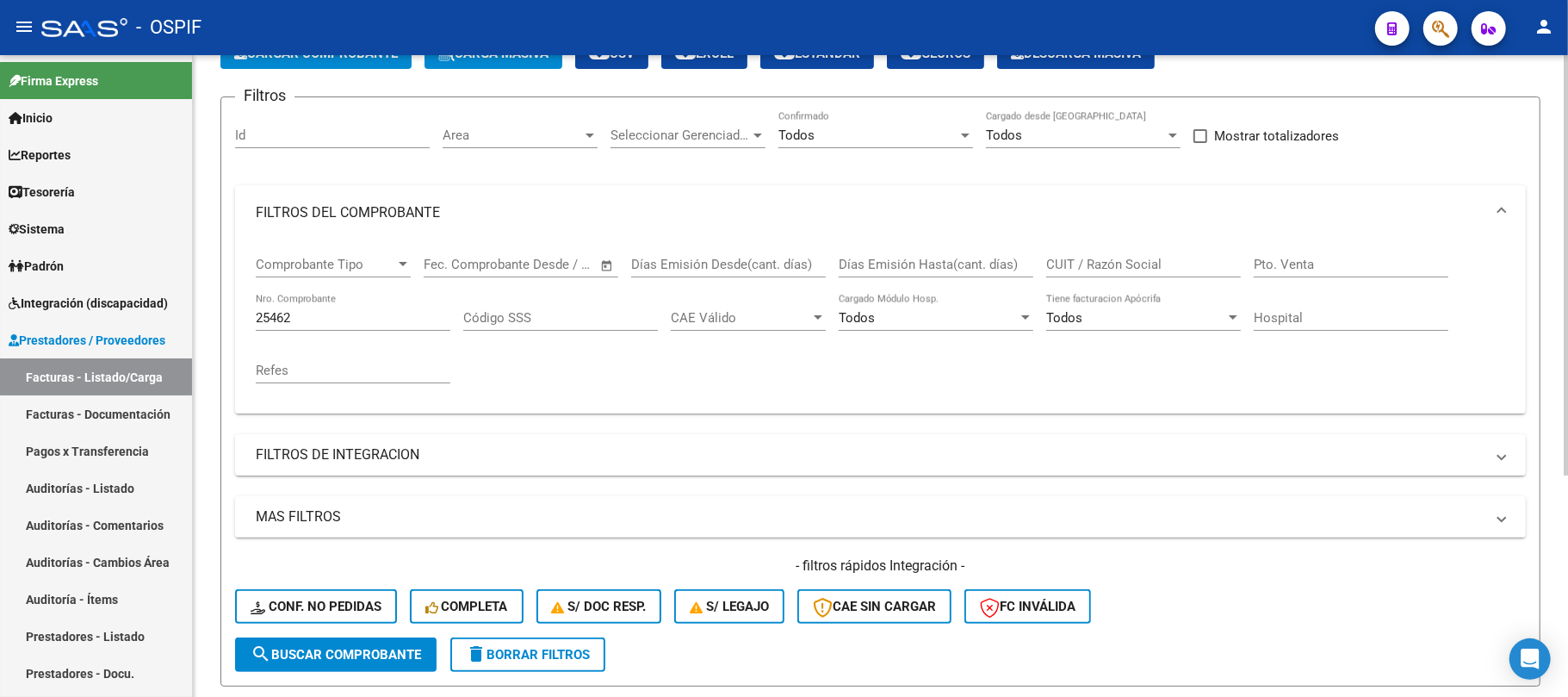
drag, startPoint x: 444, startPoint y: 327, endPoint x: 193, endPoint y: 312, distance: 251.4
click at [204, 310] on div "Video tutorial PRESTADORES -> Listado de CPBTs Emitidos por Prestadores / Prove…" at bounding box center [881, 428] width 1376 height 963
click at [356, 311] on input "25462" at bounding box center [353, 318] width 195 height 16
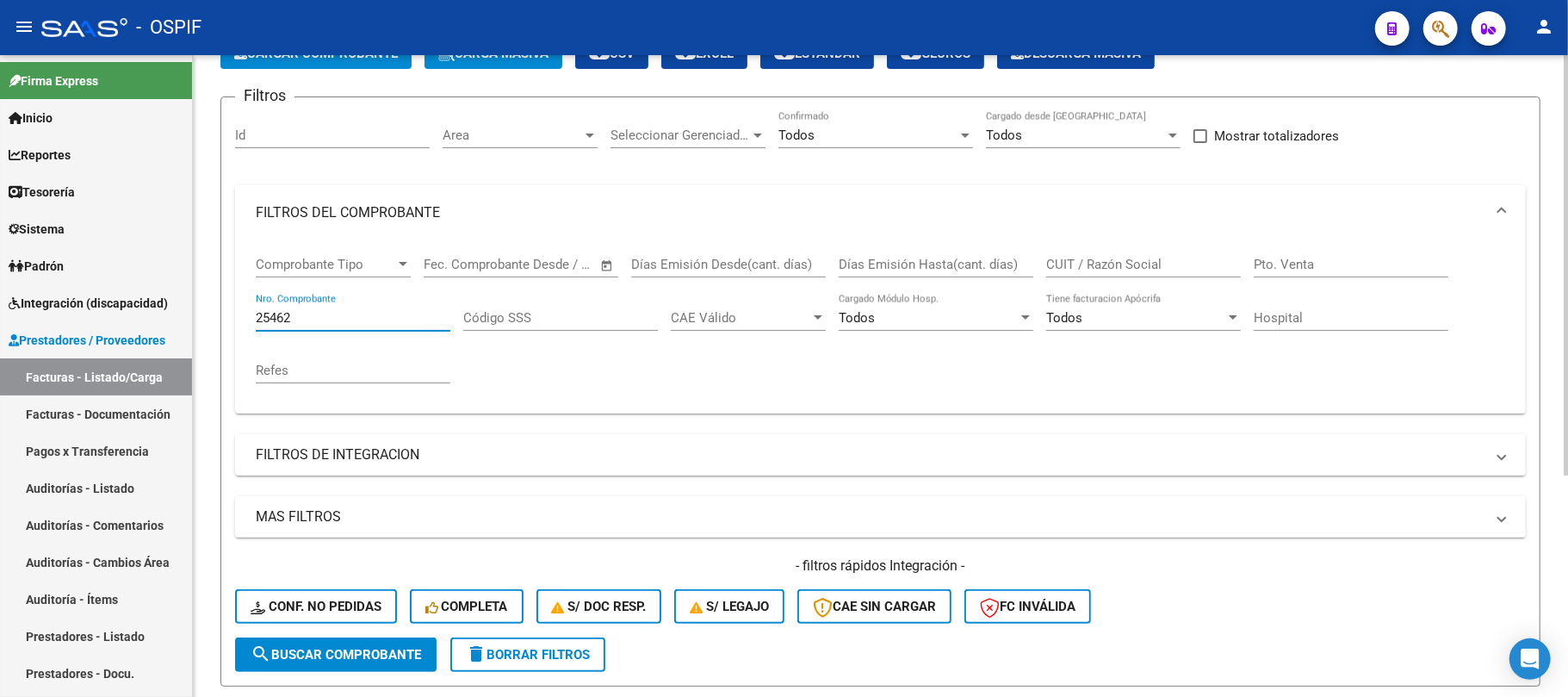
paste input "3509"
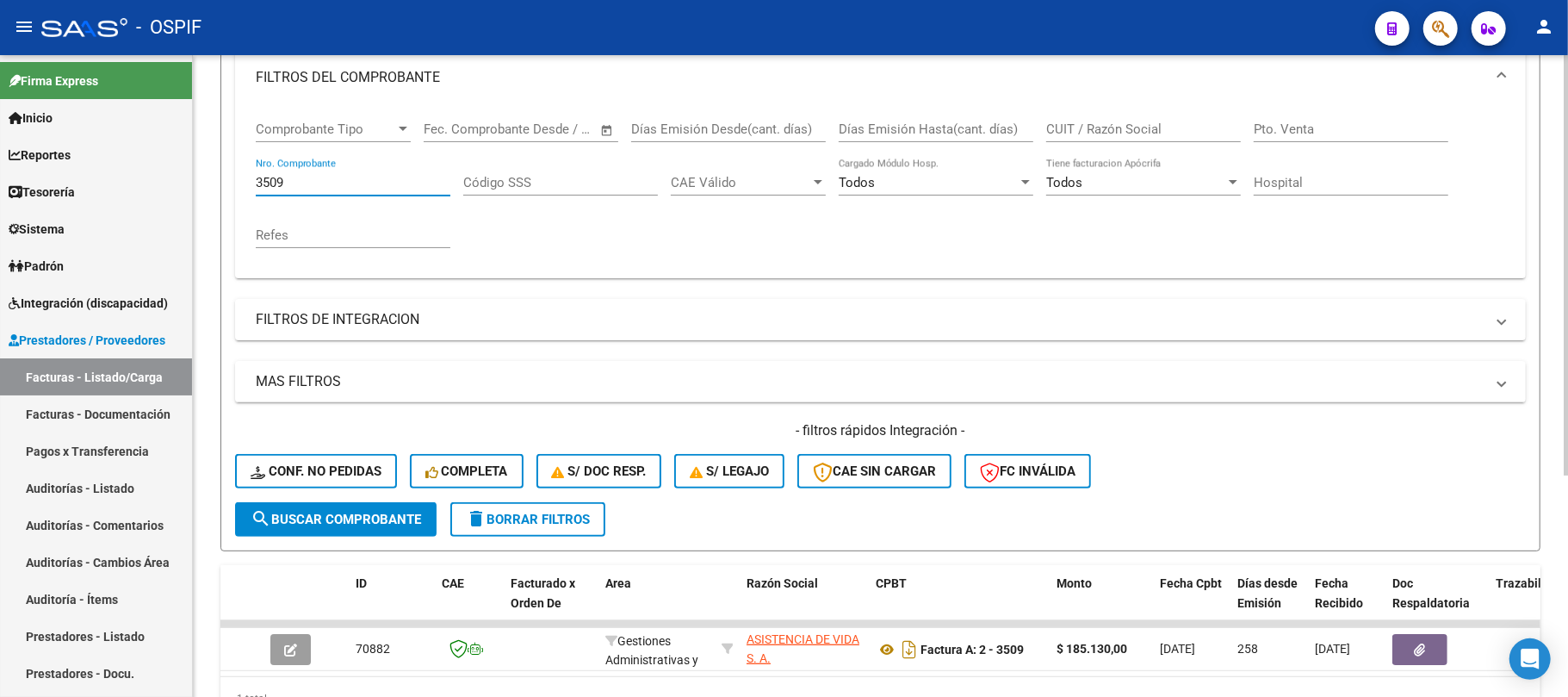
scroll to position [333, 0]
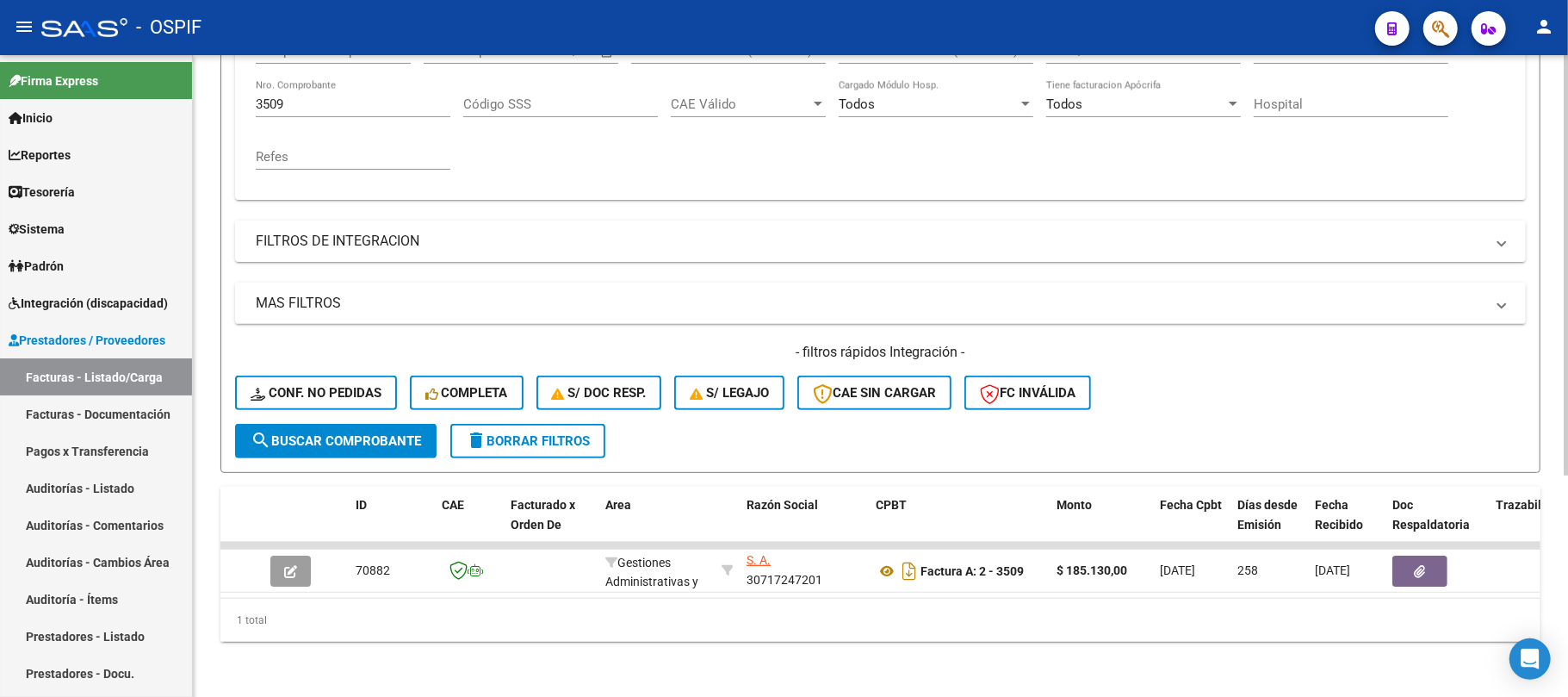
click at [352, 97] on input "3509" at bounding box center [353, 104] width 195 height 16
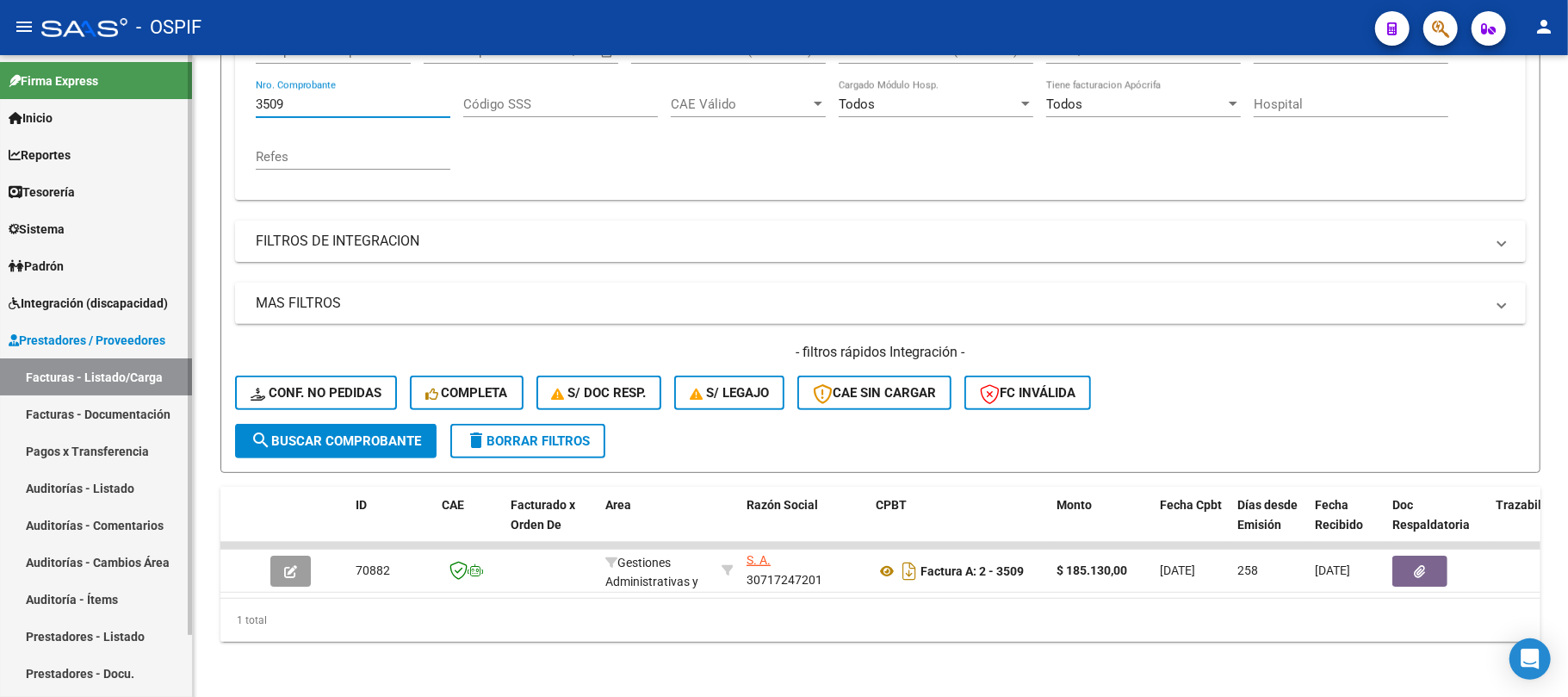
drag, startPoint x: 355, startPoint y: 98, endPoint x: 142, endPoint y: 62, distance: 216.0
click at [100, 91] on mat-sidenav-container "Firma Express Inicio Calendario SSS Instructivos Contacto OS Reportes Egresos D…" at bounding box center [784, 376] width 1568 height 642
click at [377, 97] on input "3509" at bounding box center [353, 104] width 195 height 16
click at [378, 97] on input "3509" at bounding box center [353, 104] width 195 height 16
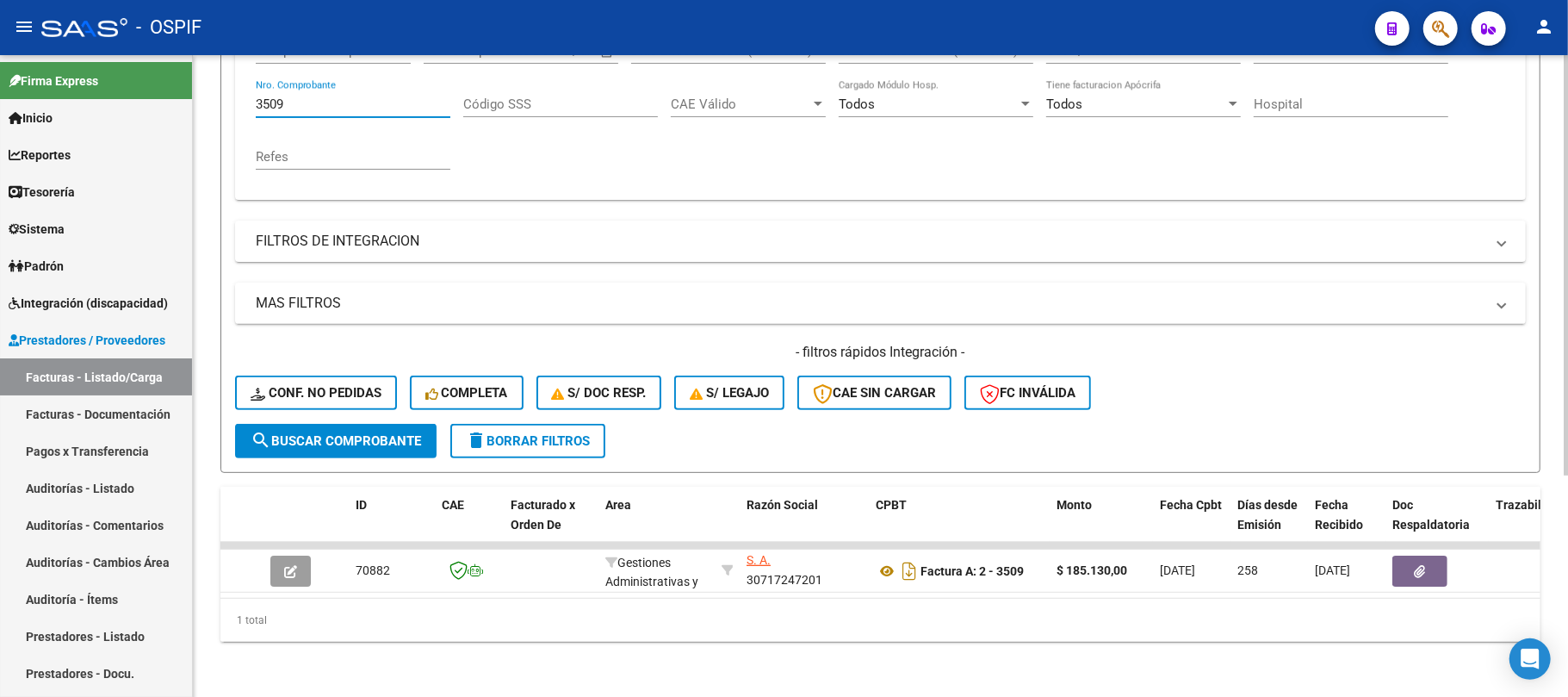
drag, startPoint x: 378, startPoint y: 86, endPoint x: 367, endPoint y: 81, distance: 12.1
click at [378, 83] on div "3509 Nro. Comprobante" at bounding box center [353, 98] width 195 height 37
paste input "4173"
click at [318, 446] on form "Filtros Id Area Area Seleccionar Gerenciador Seleccionar Gerenciador Todos Conf…" at bounding box center [881, 178] width 1320 height 590
click at [334, 433] on span "search Buscar Comprobante" at bounding box center [335, 441] width 170 height 16
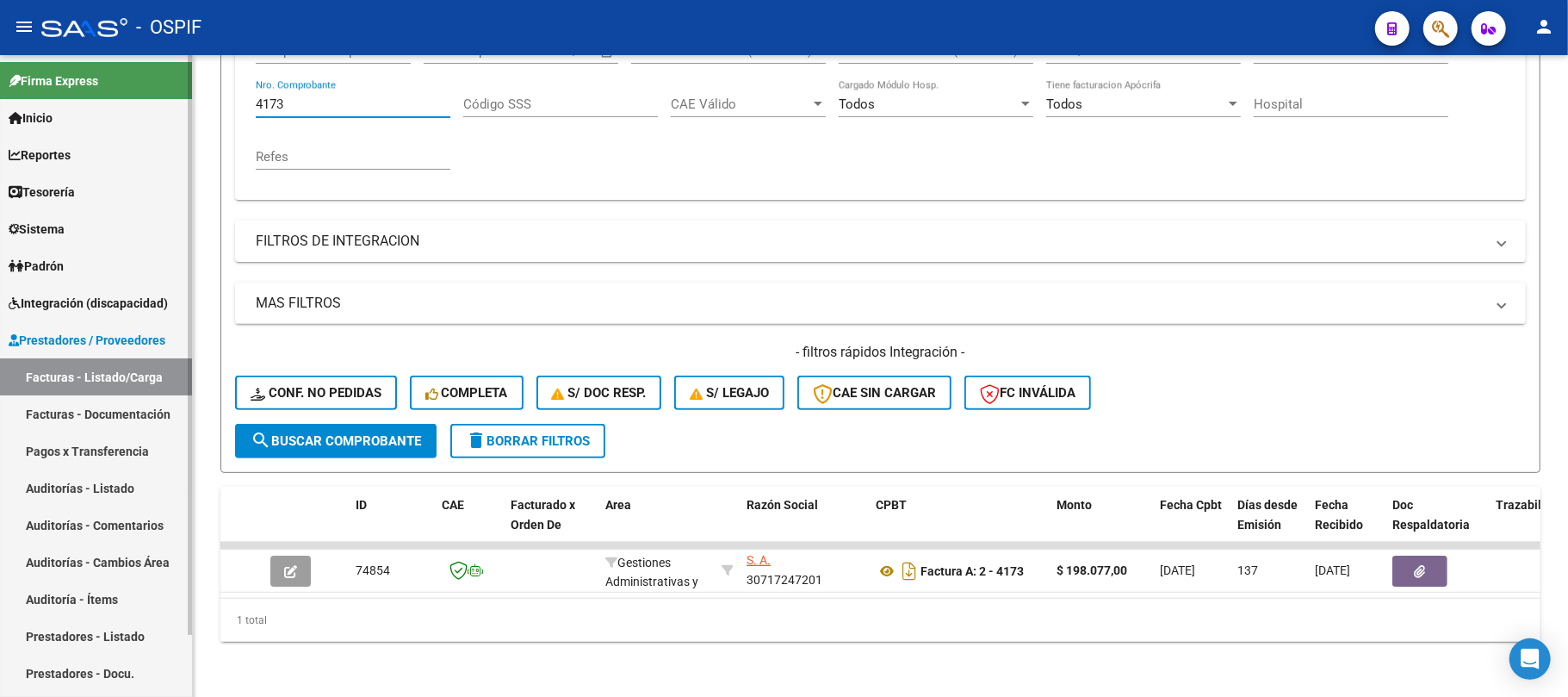
drag, startPoint x: 410, startPoint y: 97, endPoint x: 11, endPoint y: 104, distance: 399.1
click at [118, 97] on mat-sidenav-container "Firma Express Inicio Calendario SSS Instructivos Contacto OS Reportes Egresos D…" at bounding box center [784, 376] width 1568 height 642
paste input "3994"
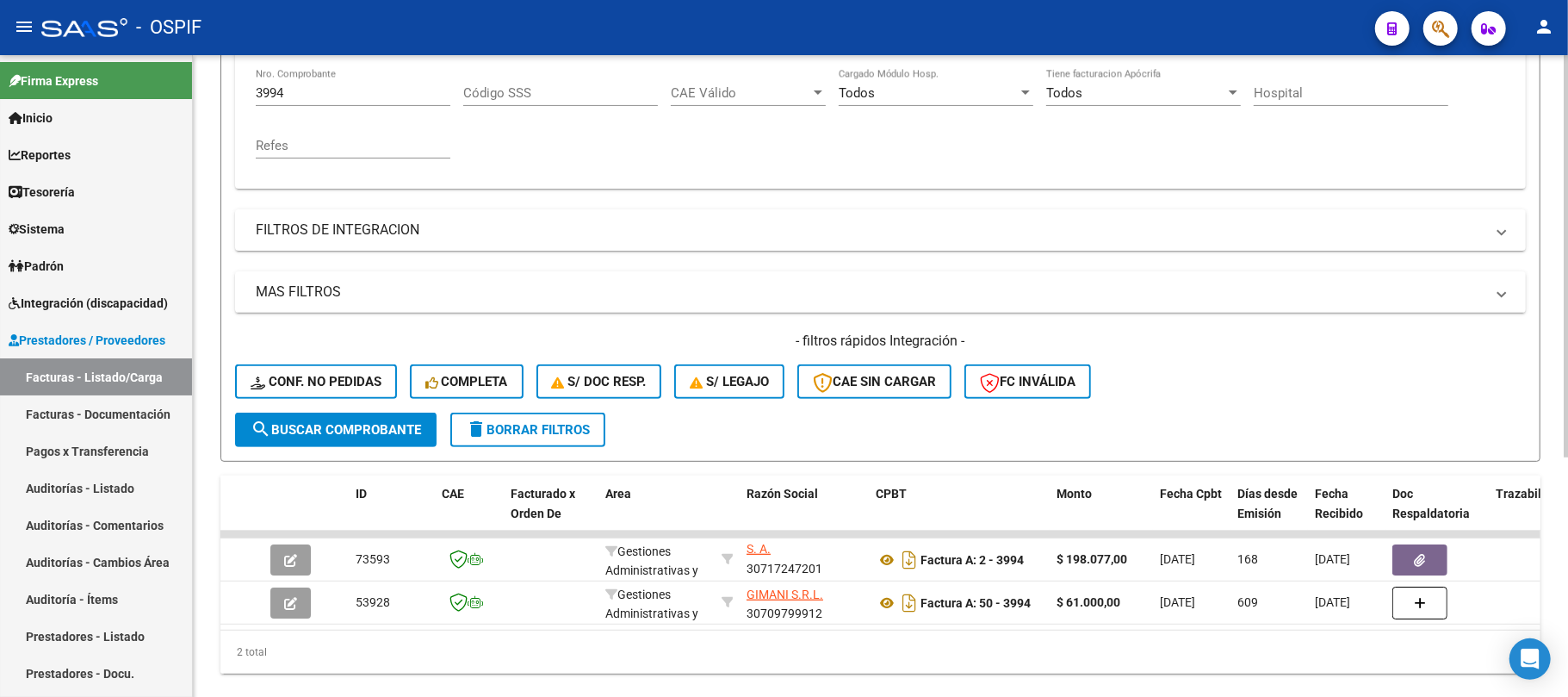
drag, startPoint x: 369, startPoint y: 86, endPoint x: 260, endPoint y: 108, distance: 111.2
click at [260, 108] on div "3994 Nro. Comprobante" at bounding box center [353, 95] width 195 height 54
paste input "4173"
drag, startPoint x: 303, startPoint y: 90, endPoint x: 211, endPoint y: 102, distance: 92.8
click at [211, 102] on div "Video tutorial PRESTADORES -> Listado de CPBTs Emitidos por Prestadores / Prove…" at bounding box center [881, 226] width 1376 height 1006
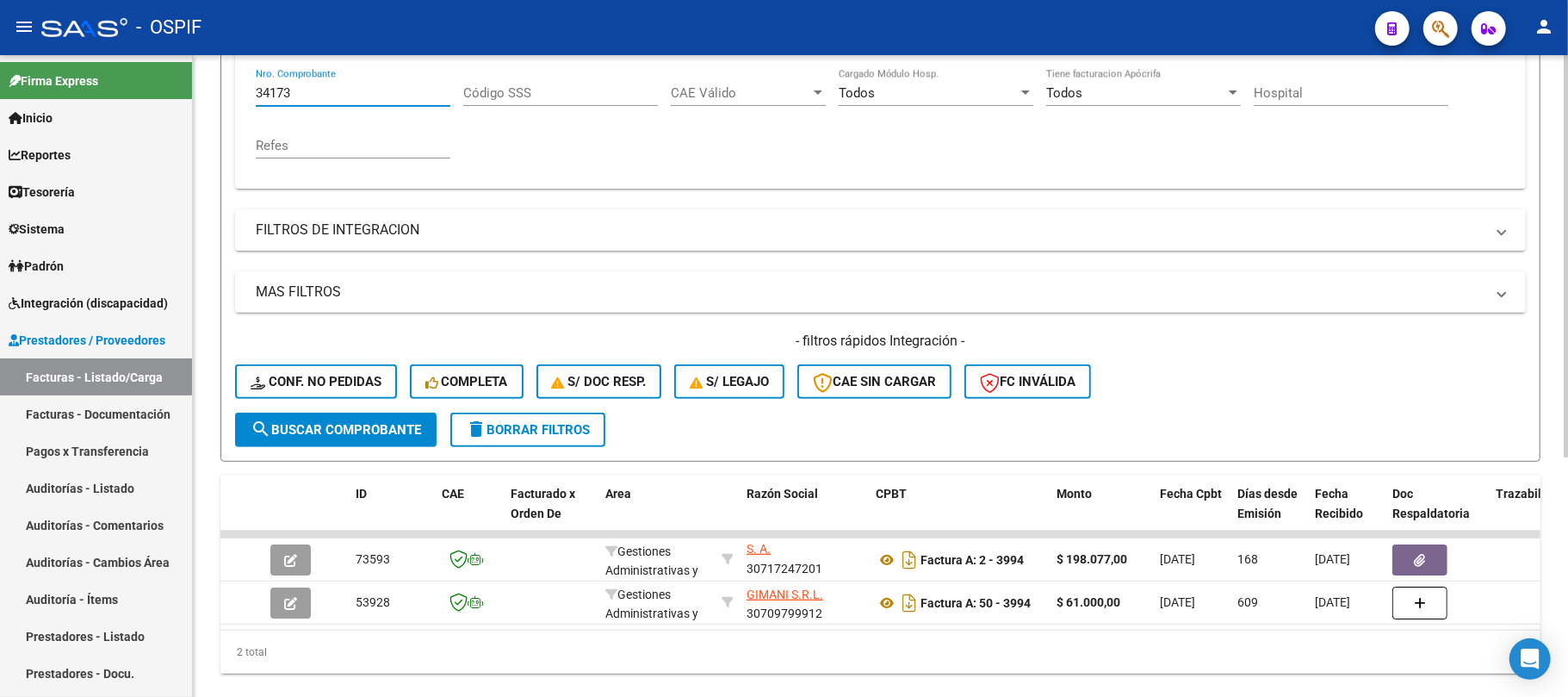
paste input "number"
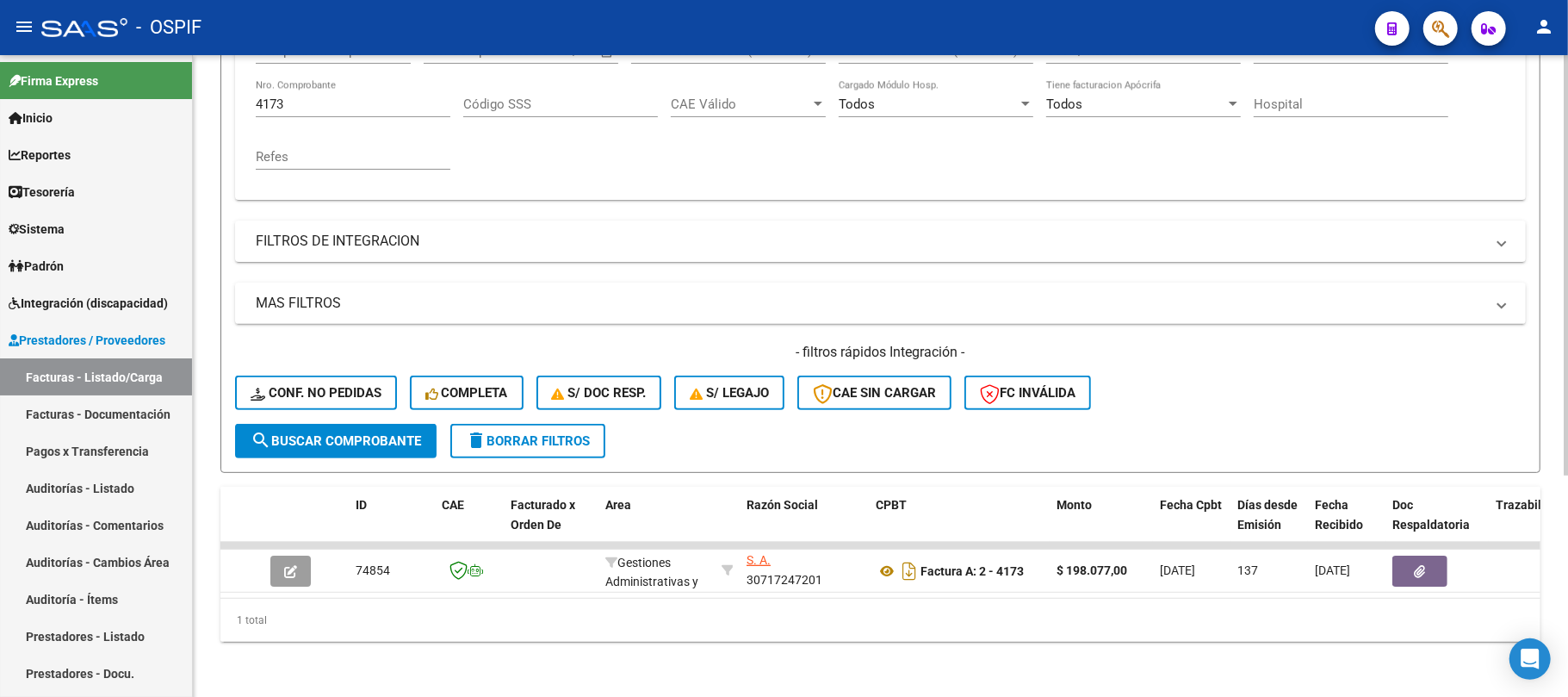
drag, startPoint x: 341, startPoint y: 104, endPoint x: 332, endPoint y: 97, distance: 11.4
click at [332, 97] on div "4173 Nro. Comprobante" at bounding box center [353, 98] width 195 height 37
drag, startPoint x: 332, startPoint y: 97, endPoint x: 194, endPoint y: 80, distance: 139.0
click at [235, 84] on div "Comprobante Tipo Comprobante Tipo Fecha inicio – Fecha fin Fec. Comprobante Des…" at bounding box center [881, 112] width 1291 height 173
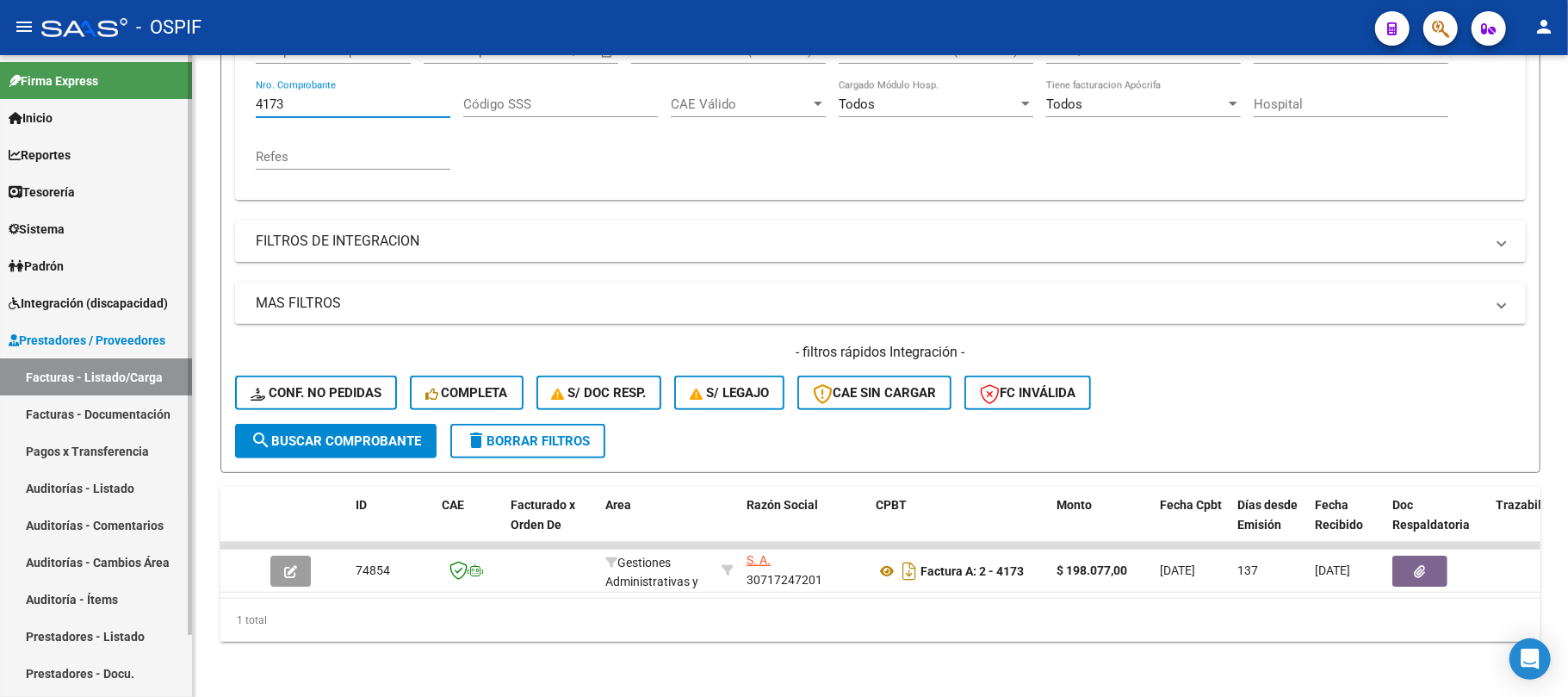
paste input "3381"
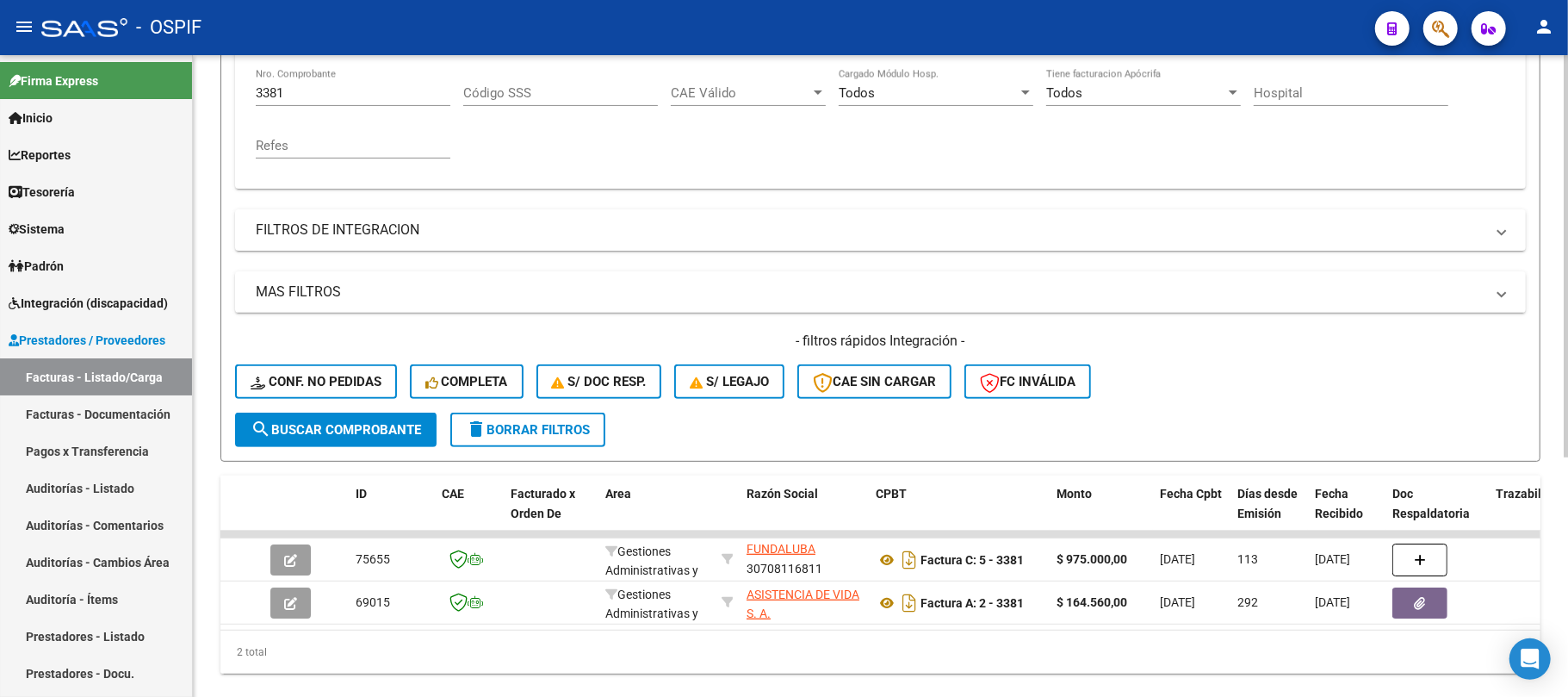
click at [296, 90] on div "3381 Nro. Comprobante" at bounding box center [353, 87] width 195 height 37
drag, startPoint x: 296, startPoint y: 97, endPoint x: 188, endPoint y: 52, distance: 117.0
click at [200, 90] on div "Video tutorial PRESTADORES -> Listado de CPBTs Emitidos por Prestadores / Prove…" at bounding box center [881, 226] width 1376 height 1006
paste input "100"
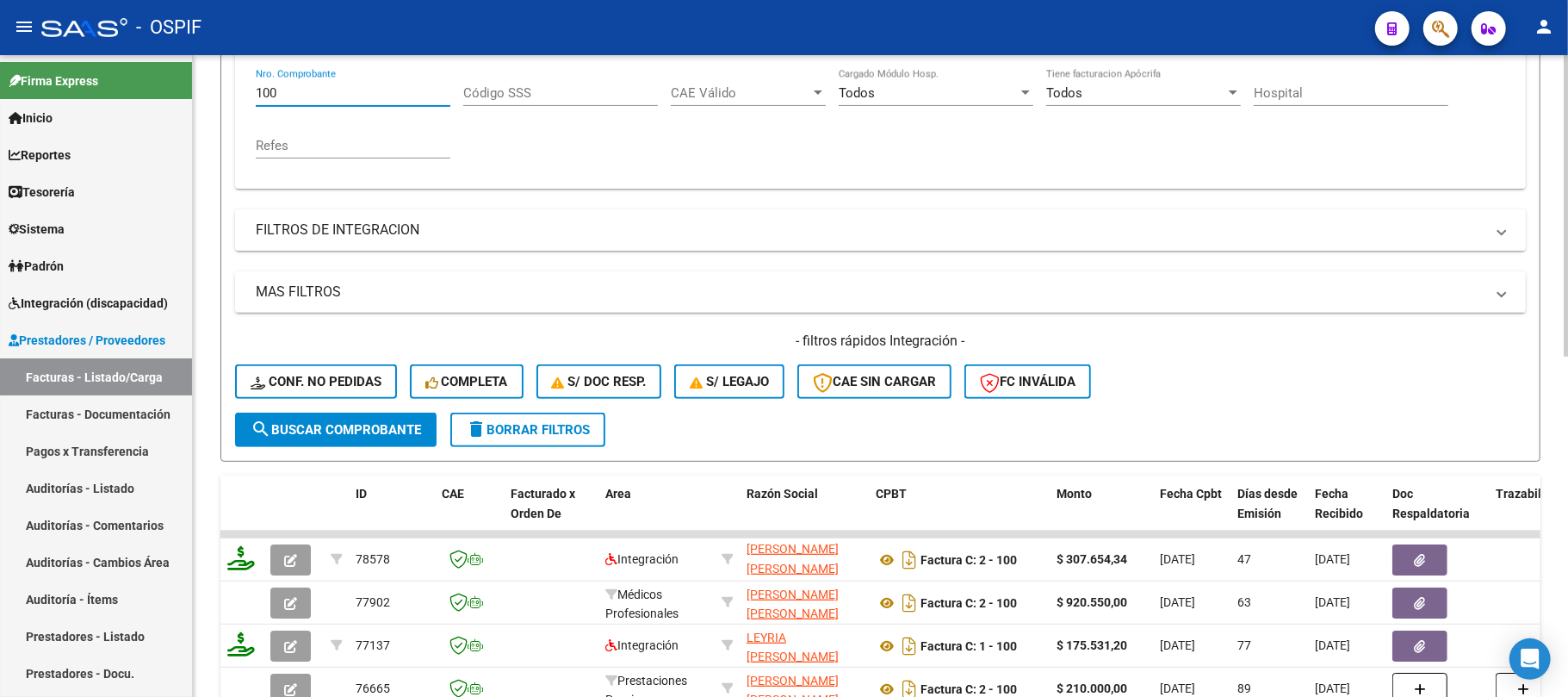
scroll to position [218, 0]
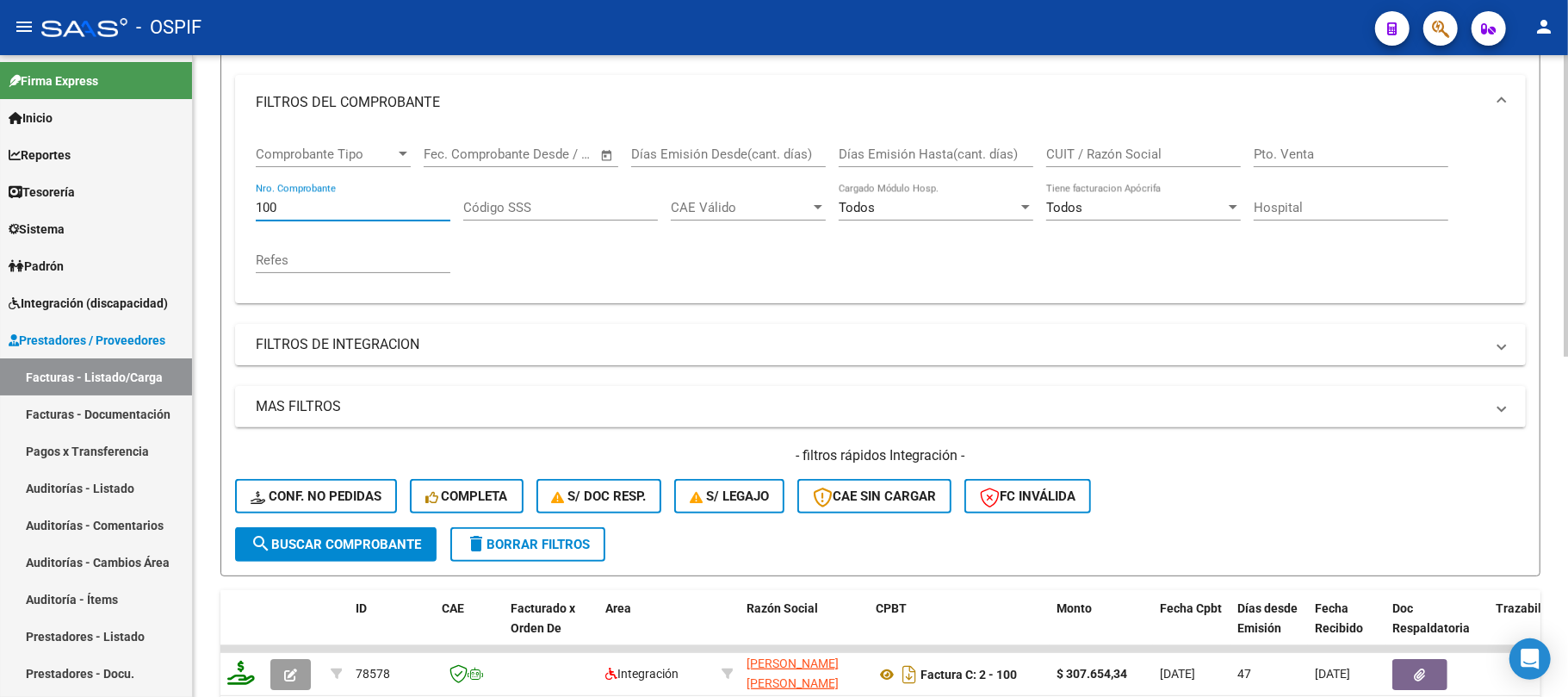
type input "100"
click at [1154, 152] on input "CUIT / Razón Social" at bounding box center [1144, 154] width 195 height 16
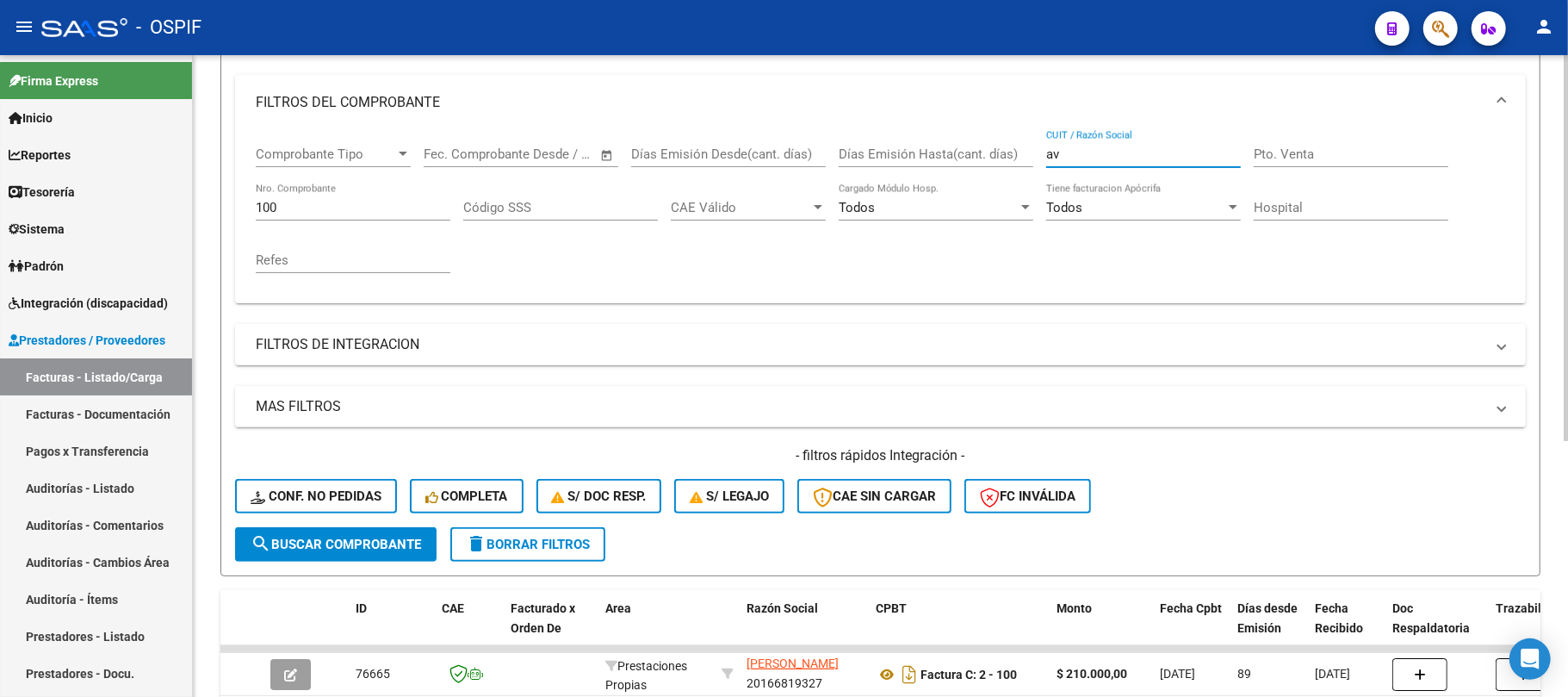
scroll to position [424, 0]
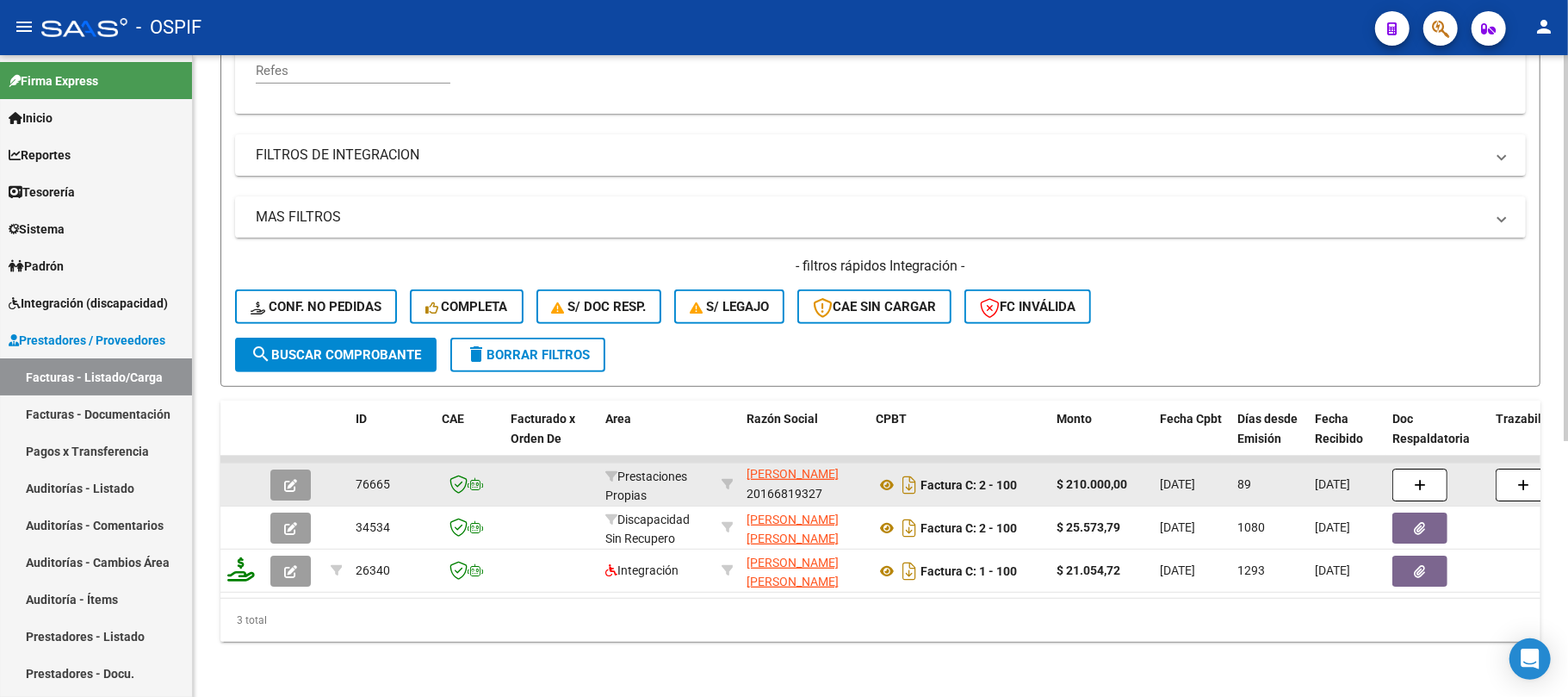
type input "av"
drag, startPoint x: 780, startPoint y: 472, endPoint x: 706, endPoint y: 459, distance: 75.1
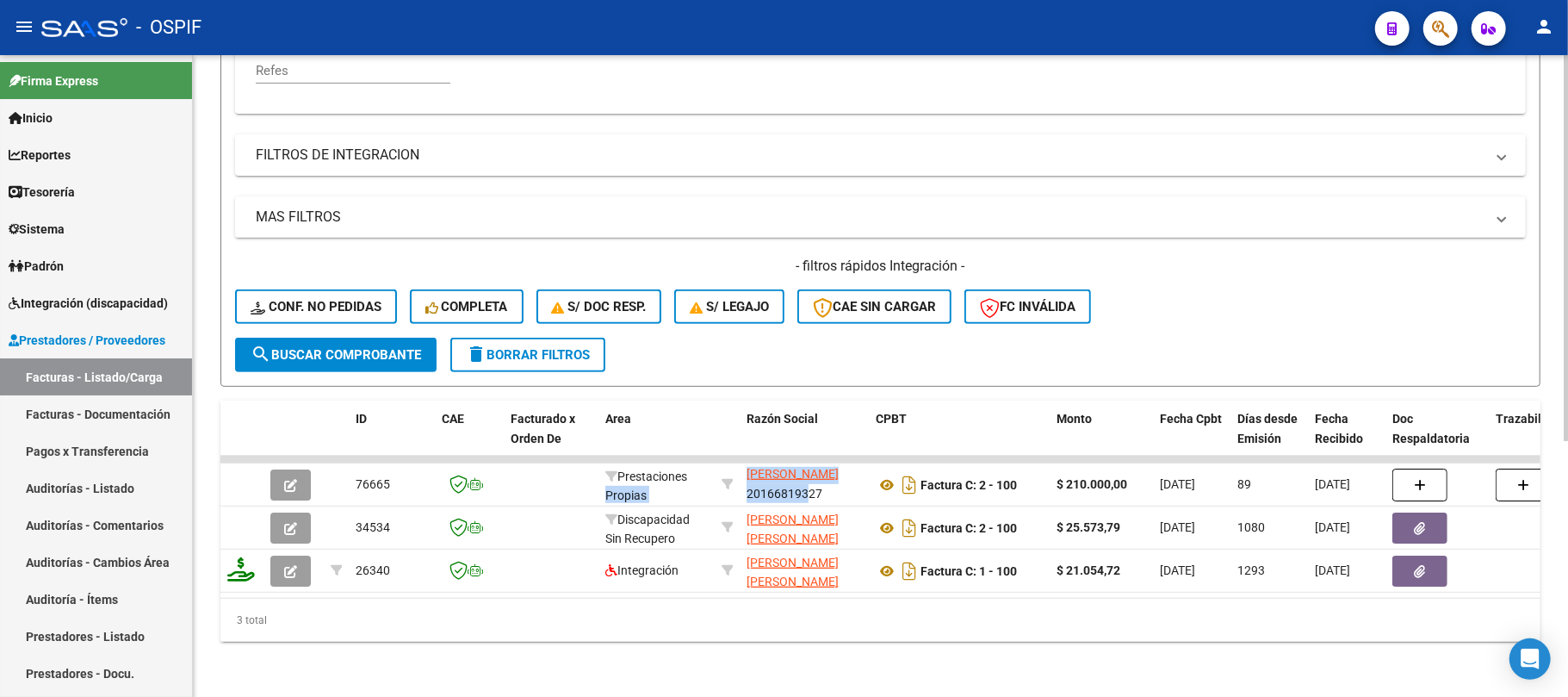
scroll to position [0, 0]
click at [828, 683] on div "Video tutorial PRESTADORES -> Listado de CPBTs Emitidos por Prestadores / Prove…" at bounding box center [881, 172] width 1376 height 1049
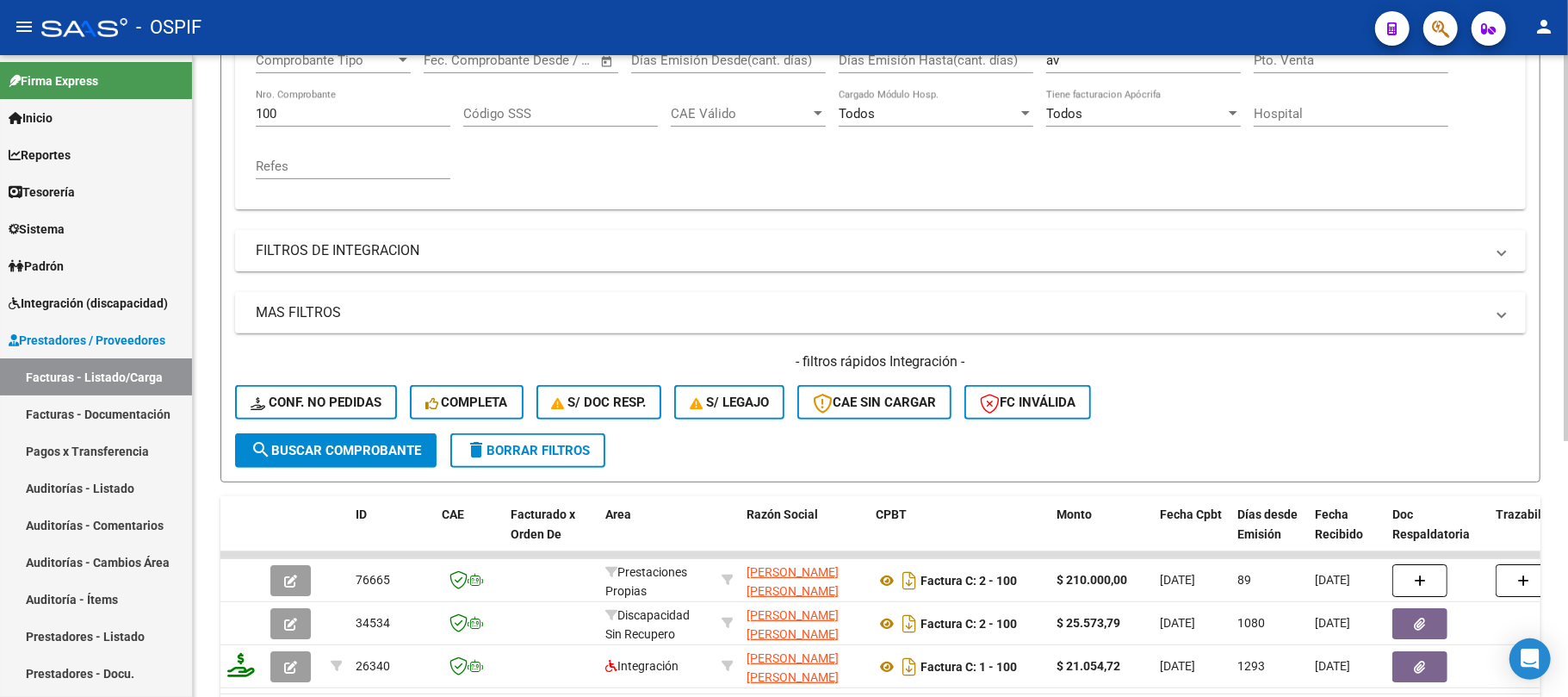
scroll to position [308, 0]
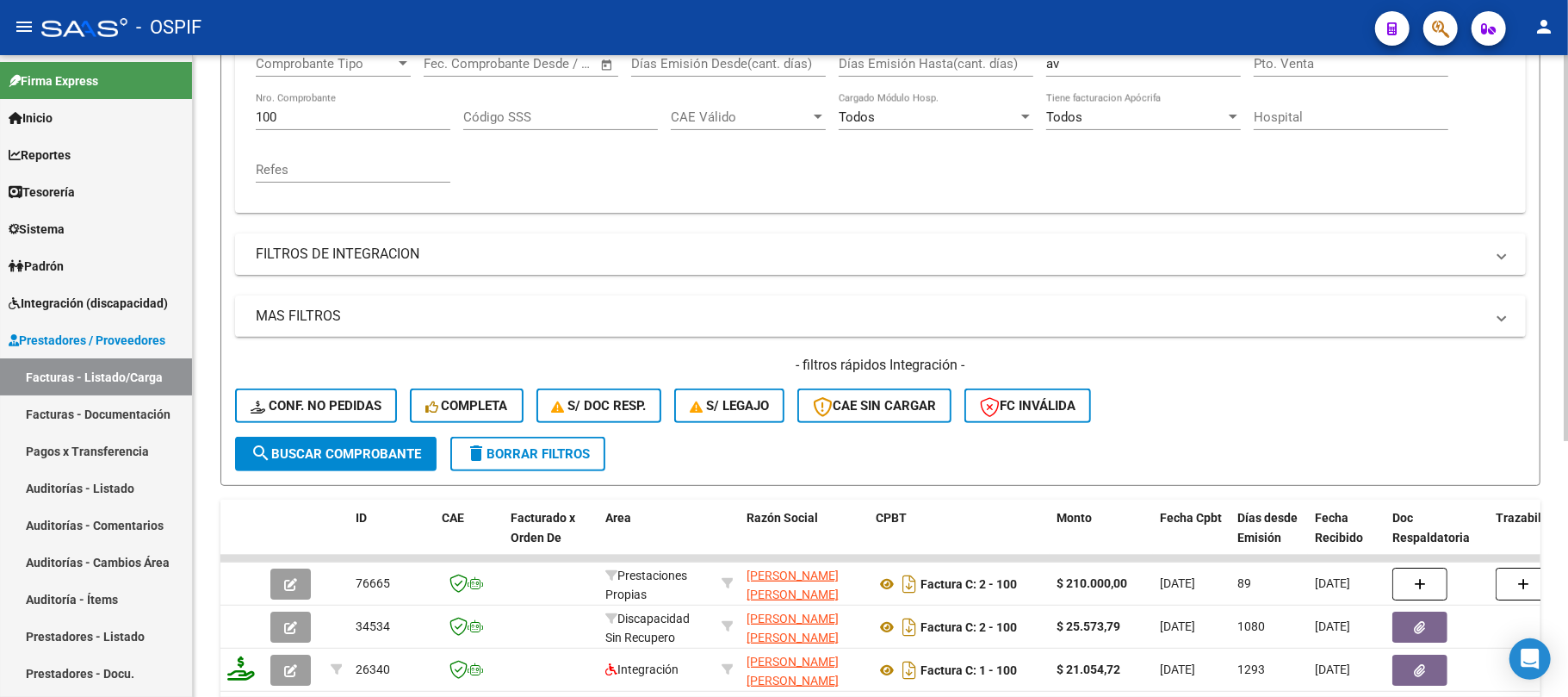
drag, startPoint x: 353, startPoint y: 115, endPoint x: 233, endPoint y: 104, distance: 120.5
click at [234, 104] on form "Filtros Id Area Area Seleccionar Gerenciador Seleccionar Gerenciador Todos Conf…" at bounding box center [881, 190] width 1320 height 590
click at [300, 111] on div "95 Nro. Comprobante" at bounding box center [353, 111] width 195 height 37
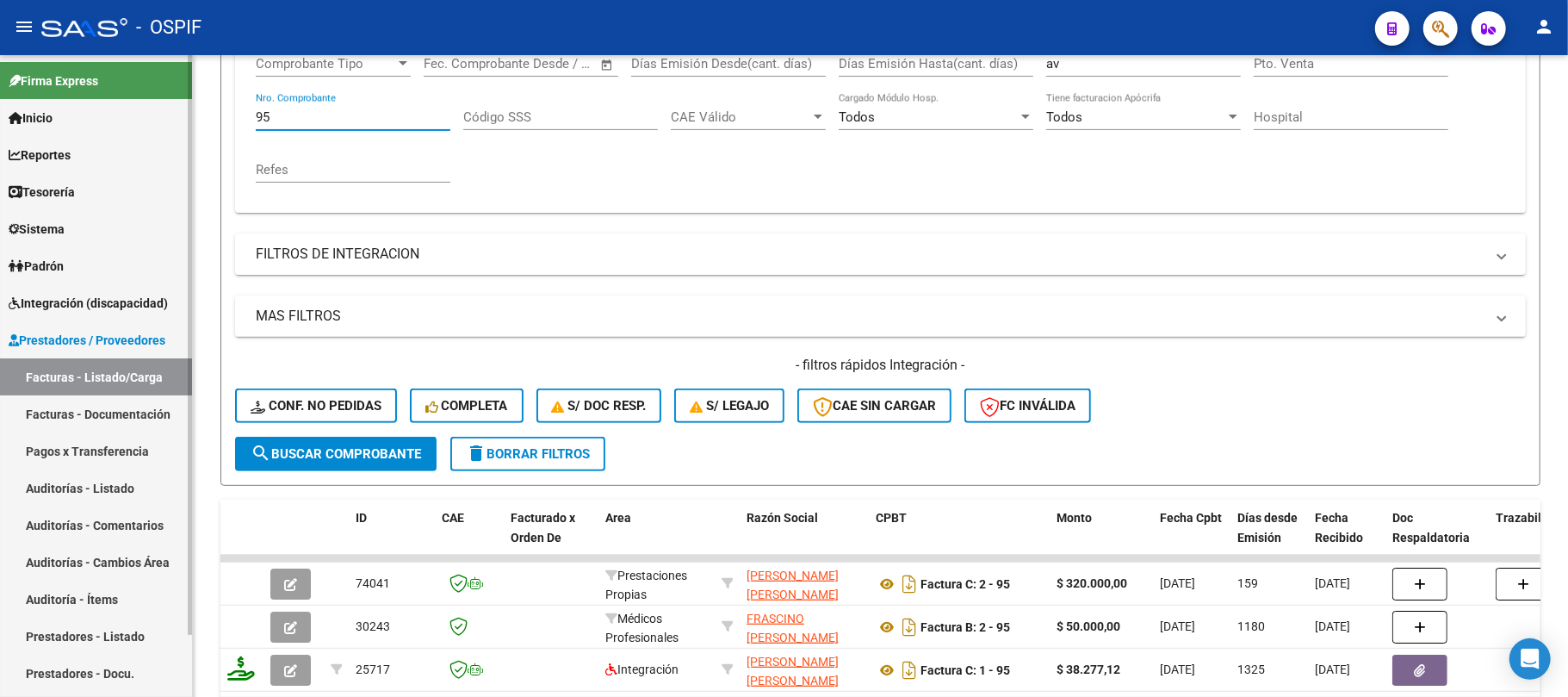
drag, startPoint x: 300, startPoint y: 111, endPoint x: 152, endPoint y: 135, distance: 149.9
click at [173, 104] on mat-sidenav-container "Firma Express Inicio Calendario SSS Instructivos Contacto OS Reportes Egresos D…" at bounding box center [784, 376] width 1568 height 642
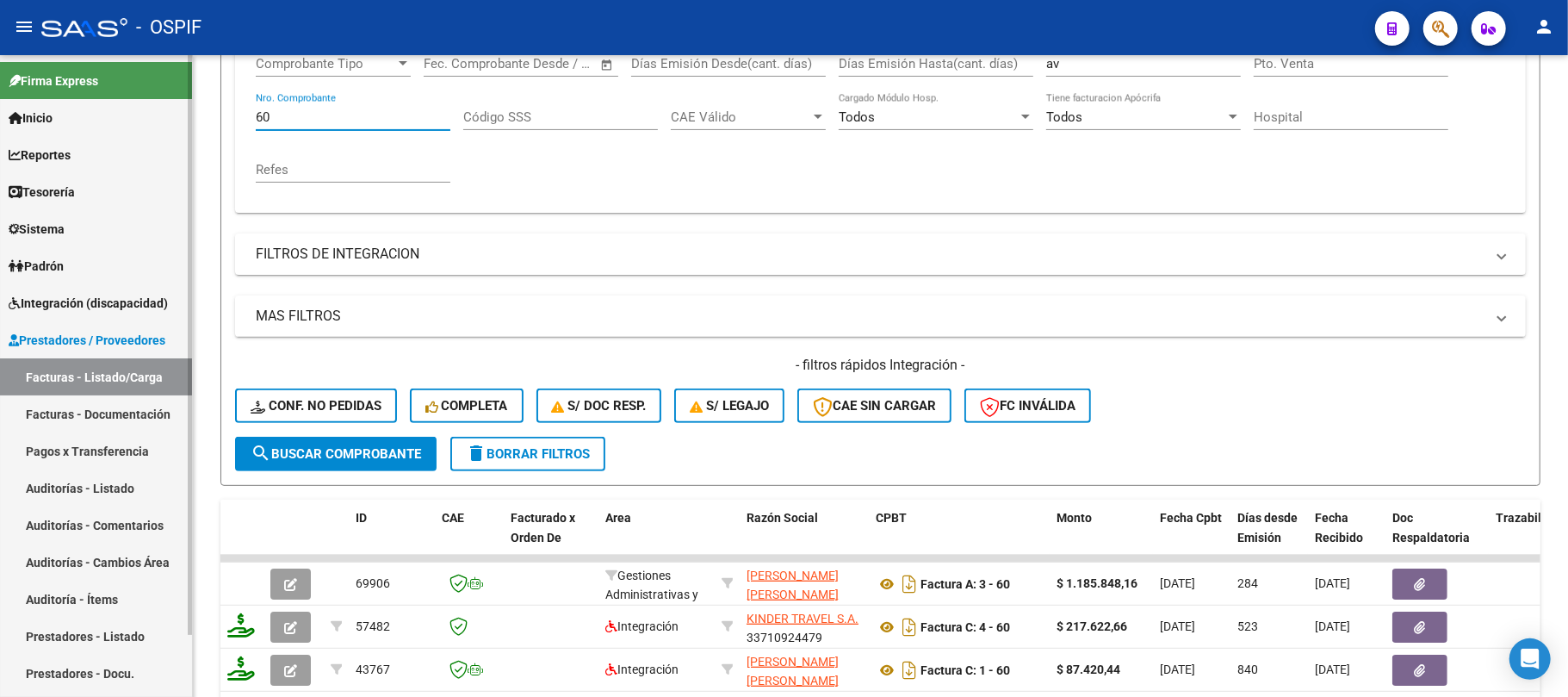
drag, startPoint x: 294, startPoint y: 118, endPoint x: 176, endPoint y: 139, distance: 119.9
click at [174, 119] on mat-sidenav-container "Firma Express Inicio Calendario SSS Instructivos Contacto OS Reportes Egresos D…" at bounding box center [784, 376] width 1568 height 642
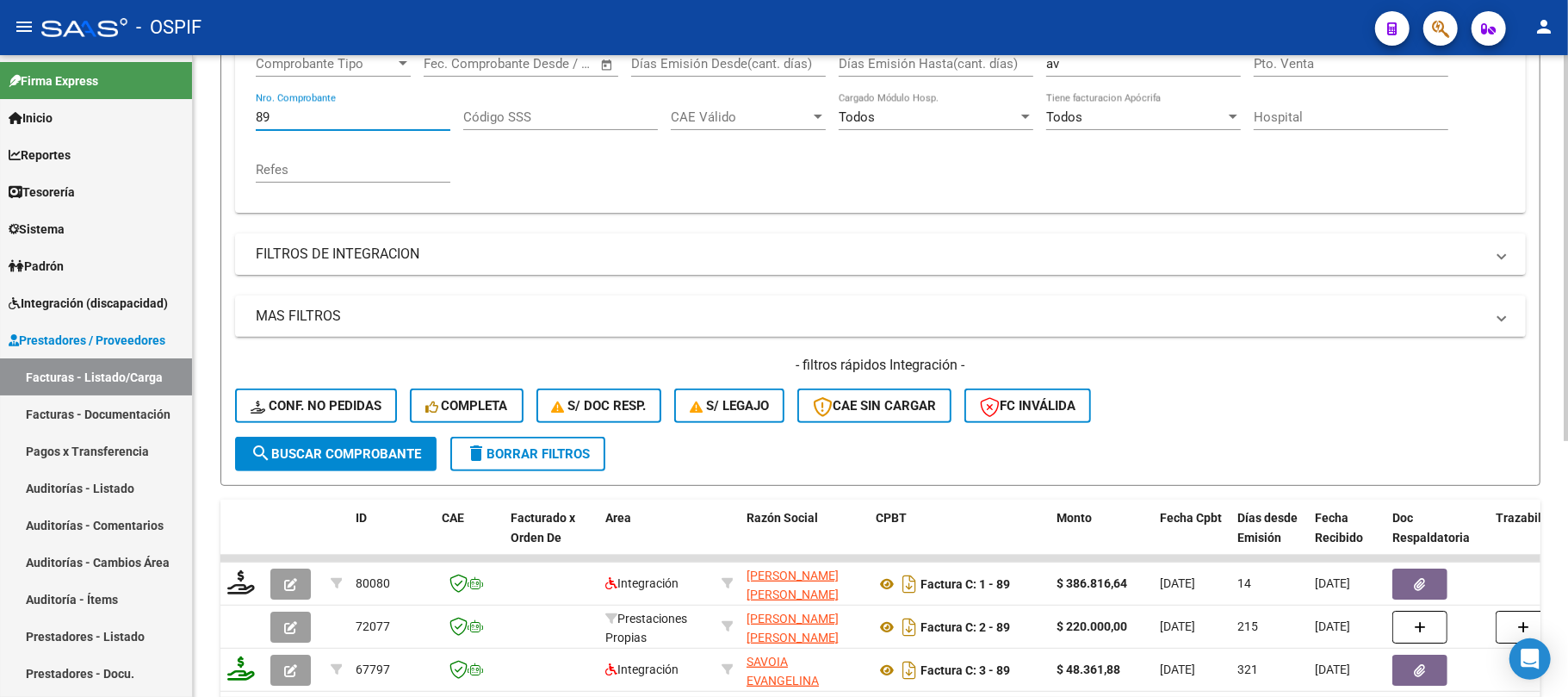
drag, startPoint x: 299, startPoint y: 120, endPoint x: 195, endPoint y: 120, distance: 104.0
click at [195, 120] on div "Video tutorial PRESTADORES -> Listado de CPBTs Emitidos por Prestadores / Prove…" at bounding box center [881, 271] width 1376 height 1049
click at [186, 118] on mat-sidenav-container "Firma Express Inicio Calendario SSS Instructivos Contacto OS Reportes Egresos D…" at bounding box center [784, 376] width 1568 height 642
click at [338, 108] on div "91 Nro. Comprobante" at bounding box center [353, 111] width 195 height 37
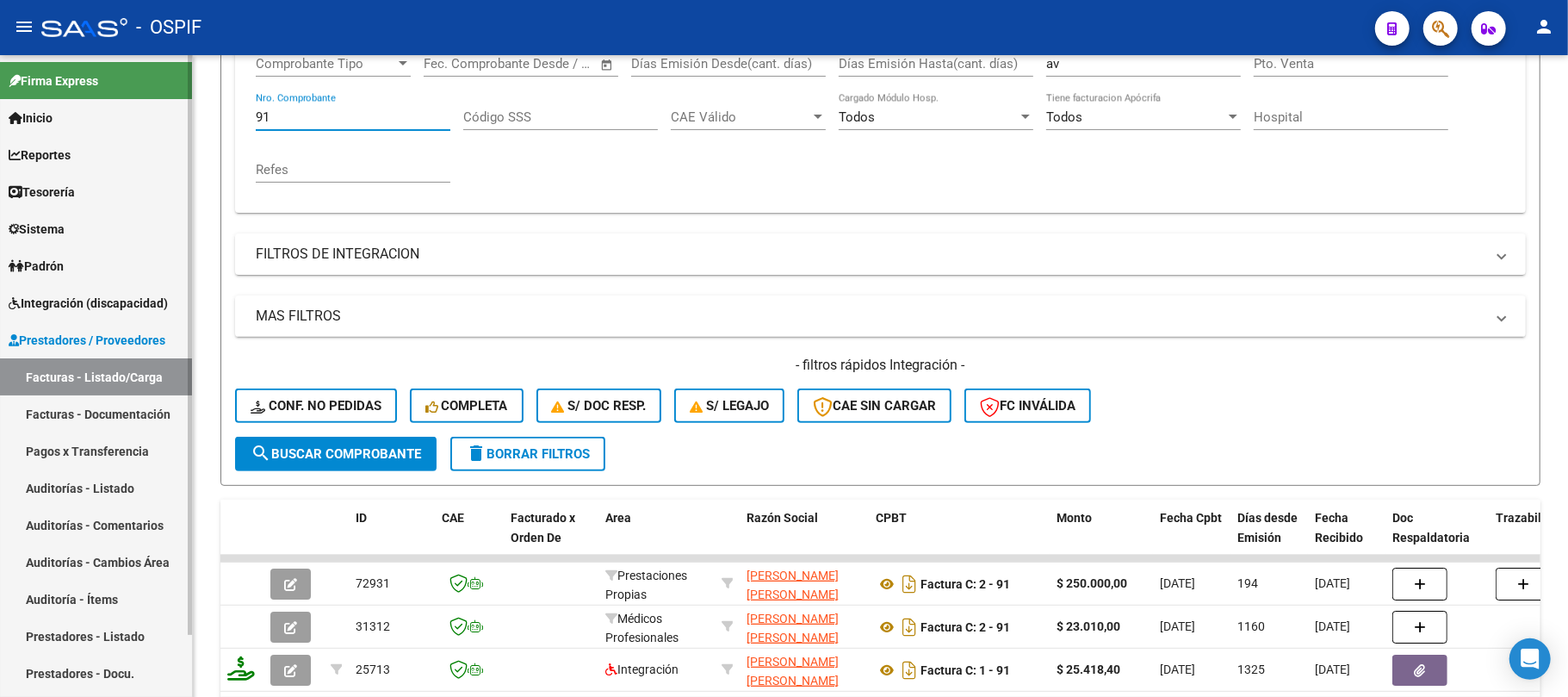
drag, startPoint x: 328, startPoint y: 111, endPoint x: 147, endPoint y: 149, distance: 184.9
click at [183, 108] on mat-sidenav-container "Firma Express Inicio Calendario SSS Instructivos Contacto OS Reportes Egresos D…" at bounding box center [784, 376] width 1568 height 642
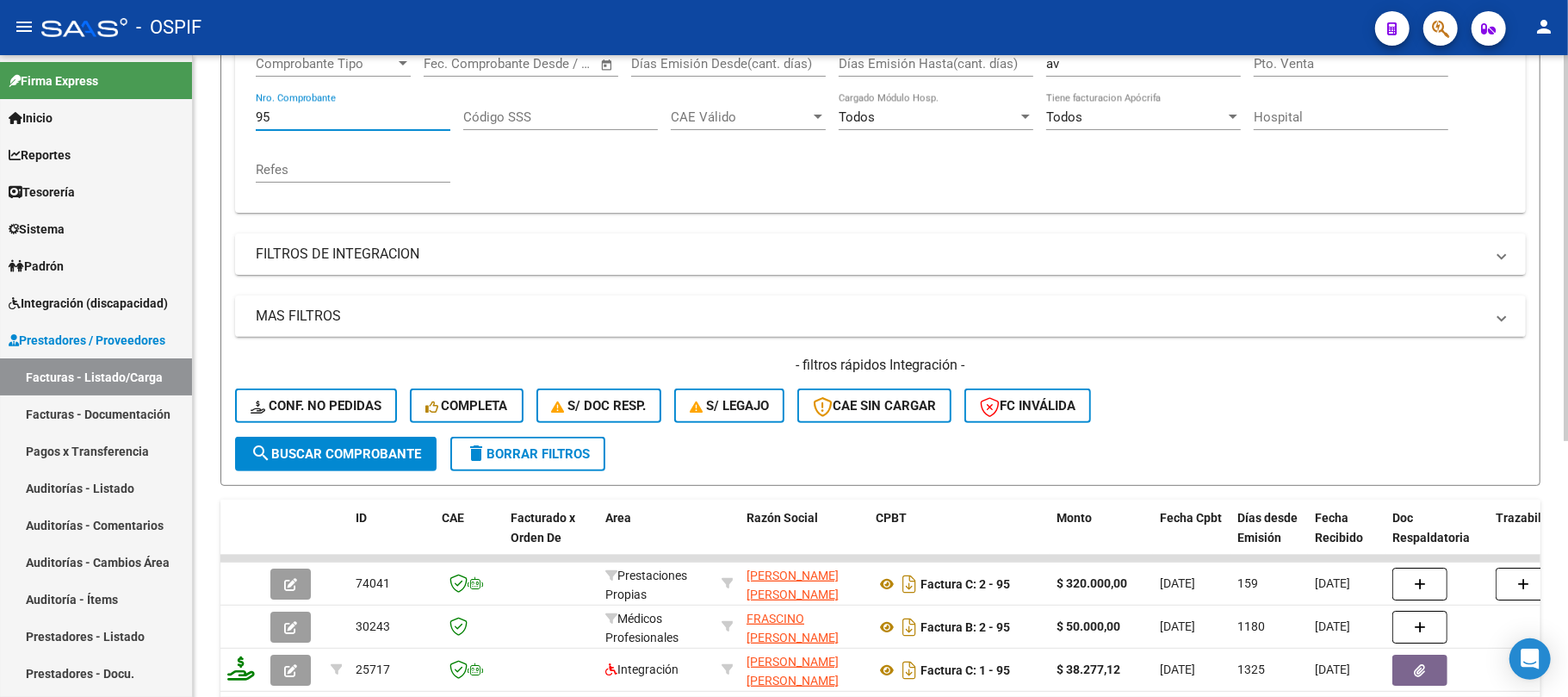
type input "95"
drag, startPoint x: 975, startPoint y: 63, endPoint x: 848, endPoint y: 73, distance: 127.4
click at [856, 61] on mat-expansion-panel "FILTROS DEL COMPROBANTE Comprobante Tipo Comprobante Tipo Fecha inicio – Fecha …" at bounding box center [881, 98] width 1291 height 228
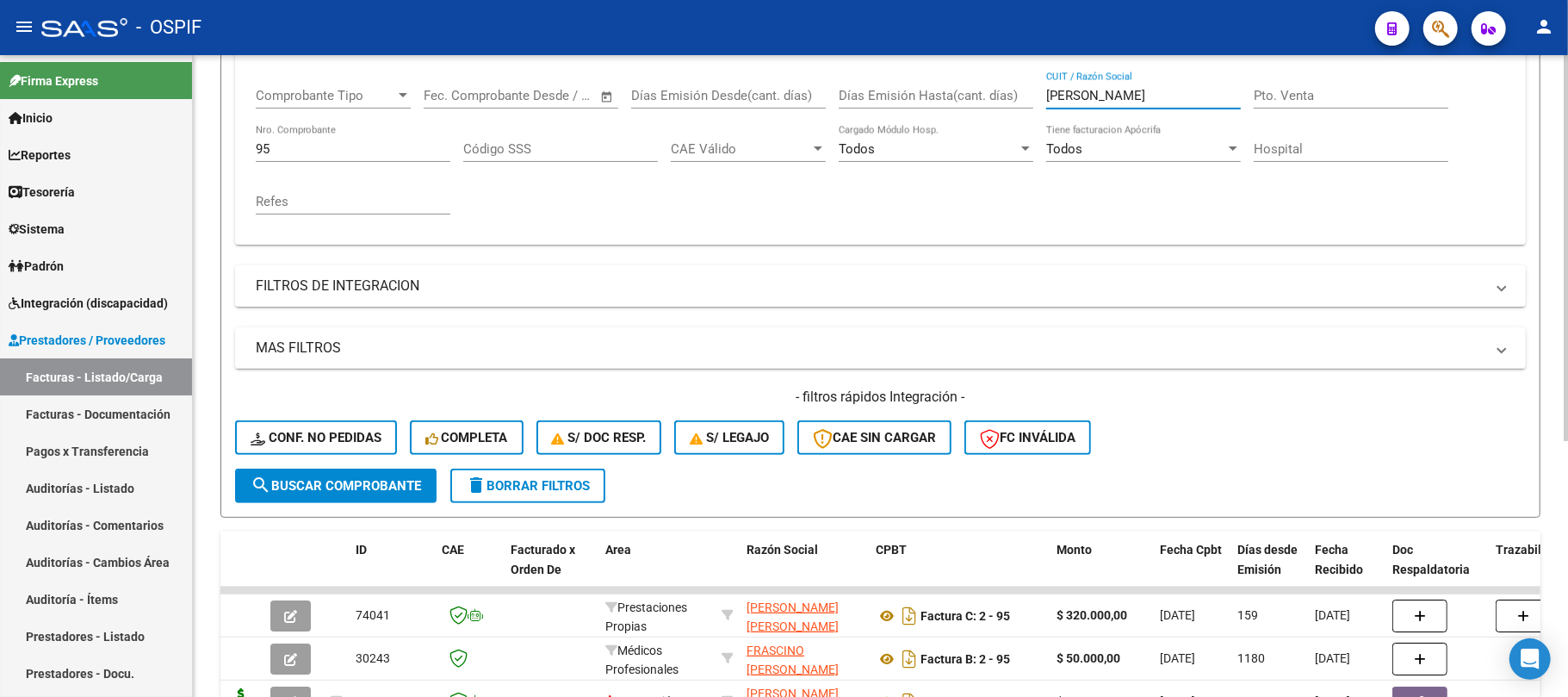
type input "raquel"
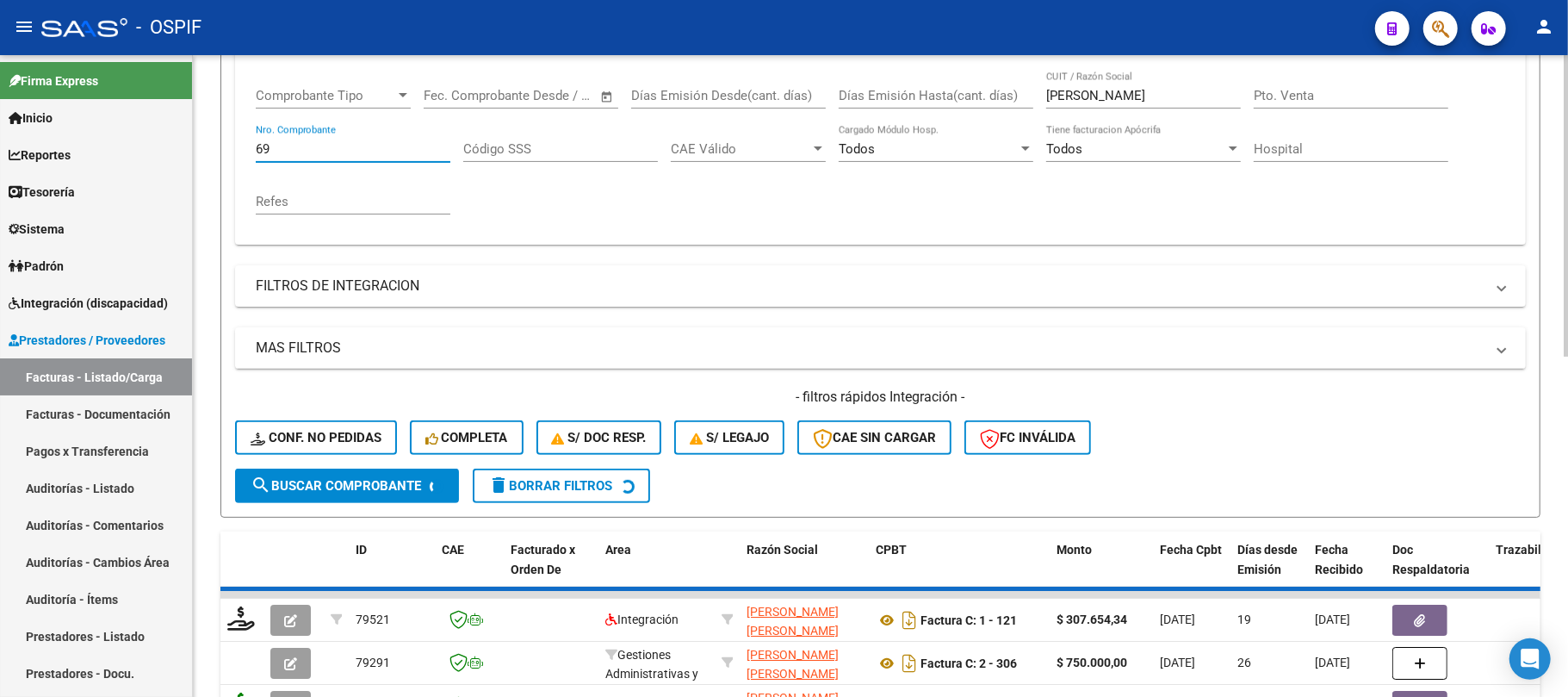
type input "69"
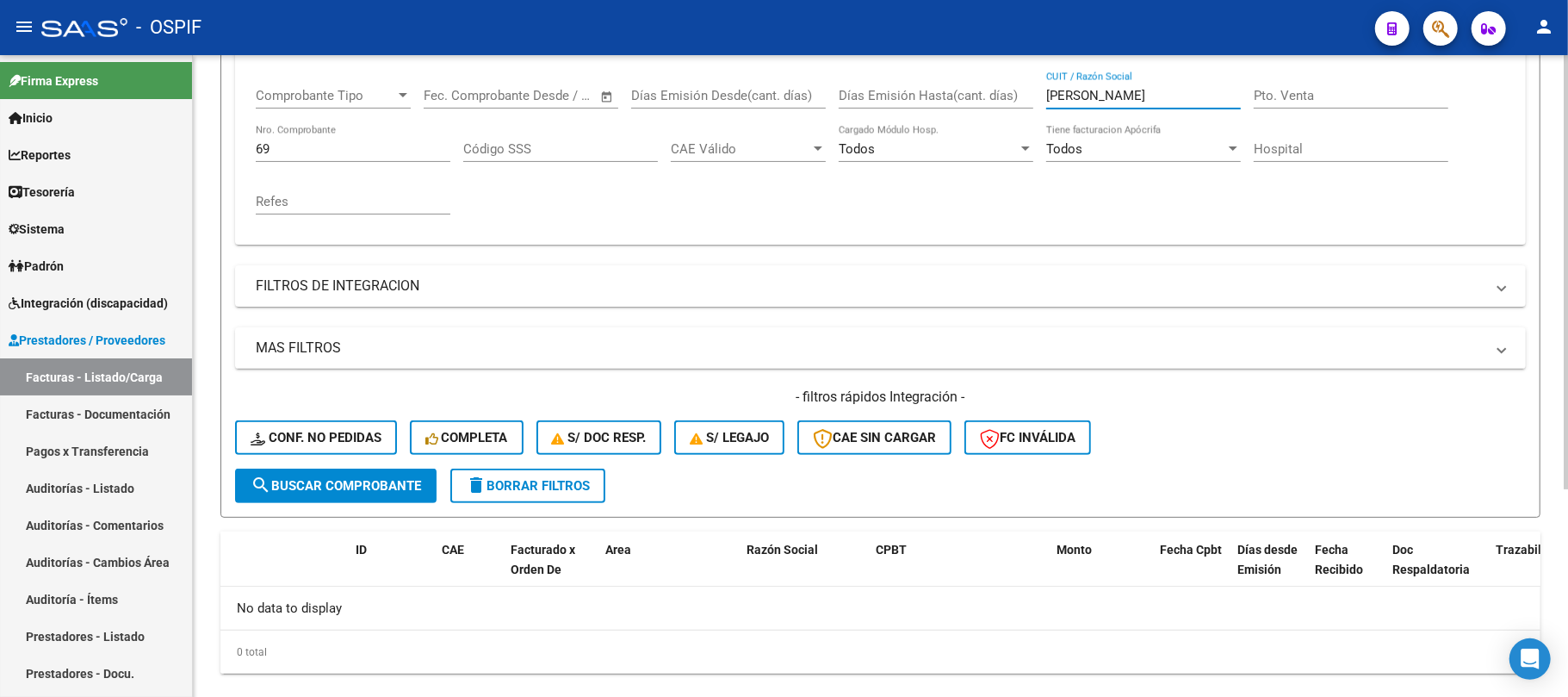
drag, startPoint x: 1108, startPoint y: 90, endPoint x: 1037, endPoint y: 88, distance: 71.0
click at [1038, 88] on div "Comprobante Tipo Comprobante Tipo Fecha inicio – Fecha fin Fec. Comprobante Des…" at bounding box center [880, 150] width 1249 height 159
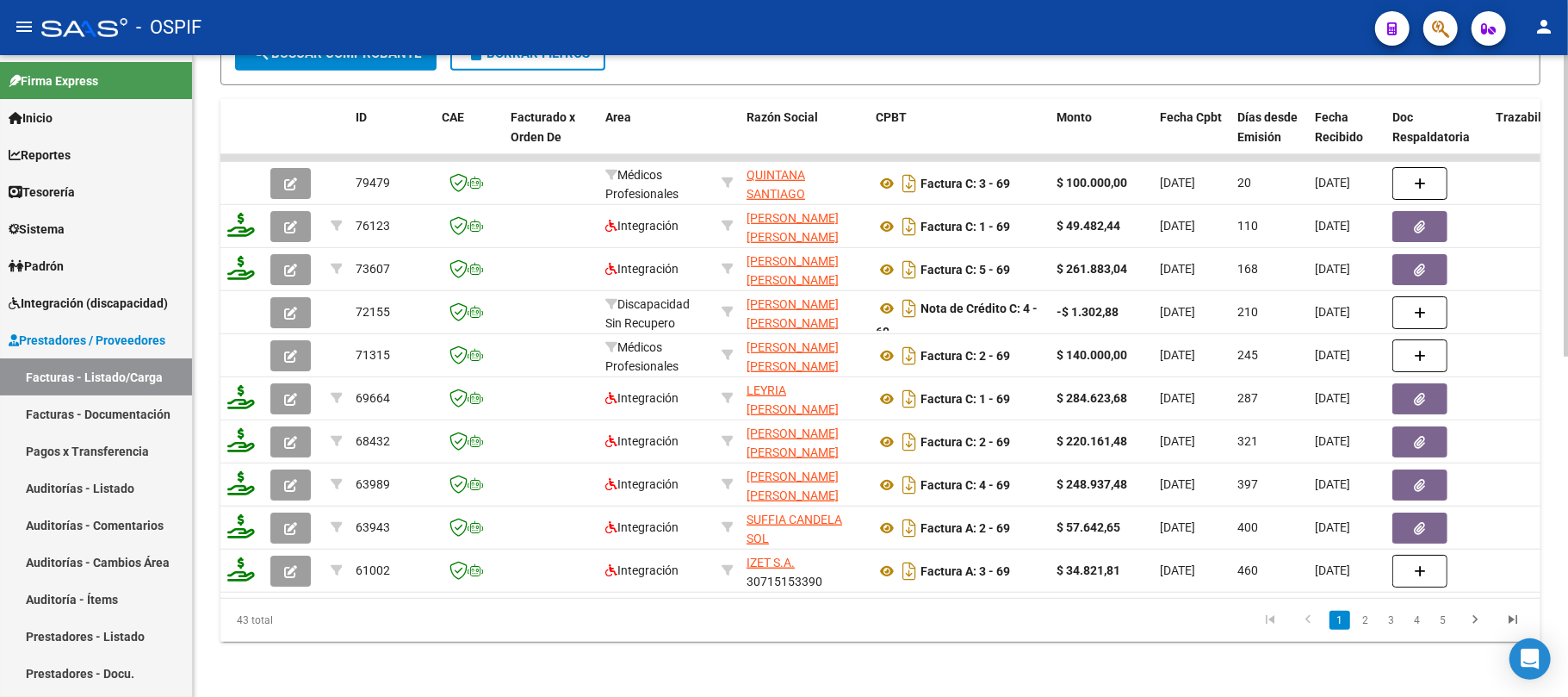
scroll to position [725, 0]
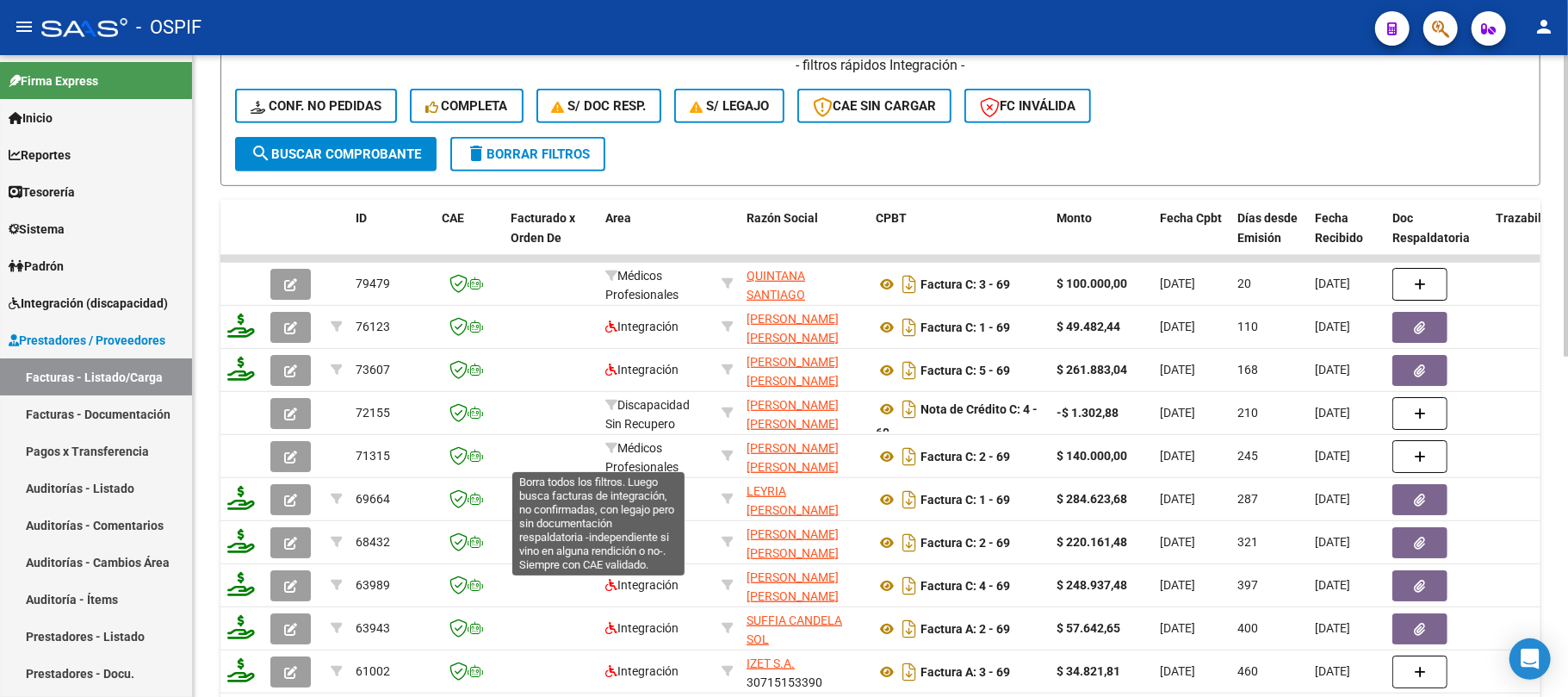
click at [515, 171] on button "delete Borrar Filtros" at bounding box center [528, 154] width 155 height 34
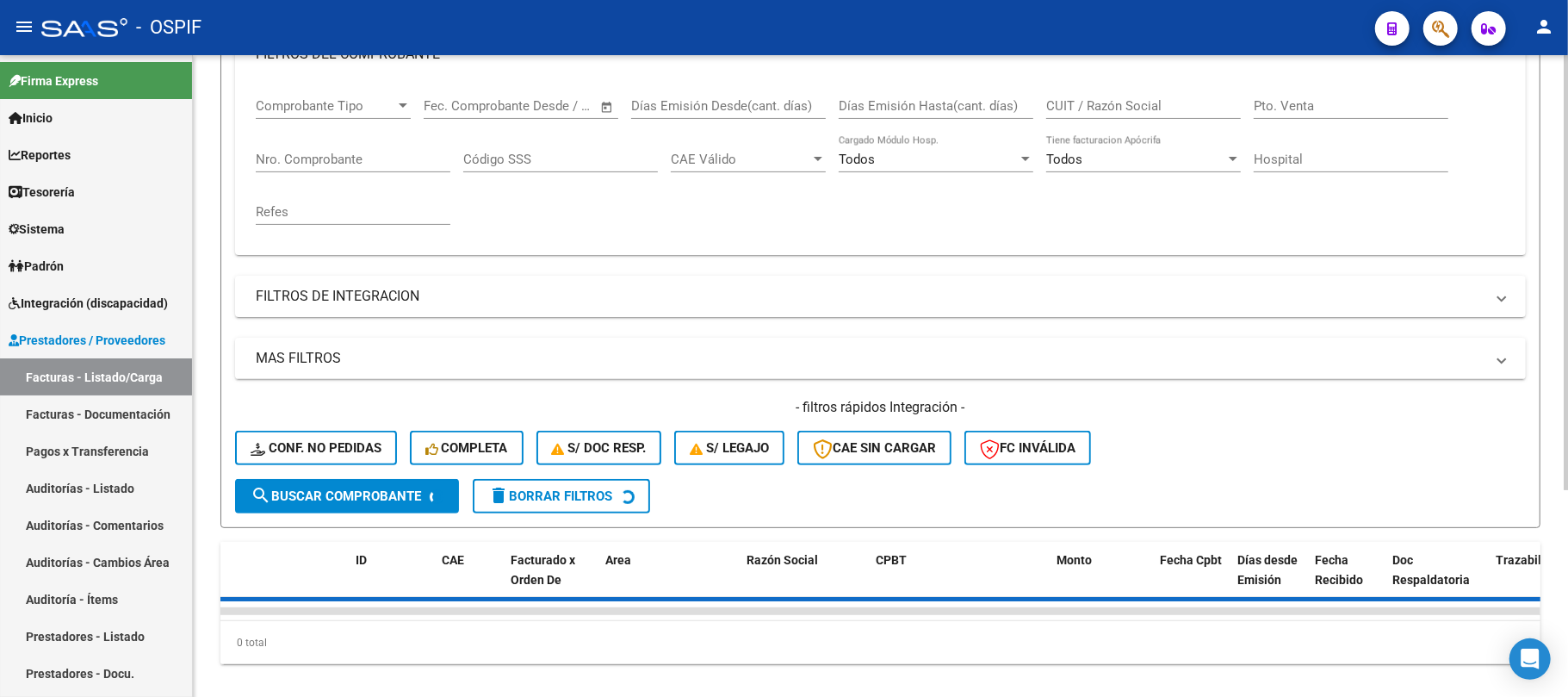
scroll to position [0, 0]
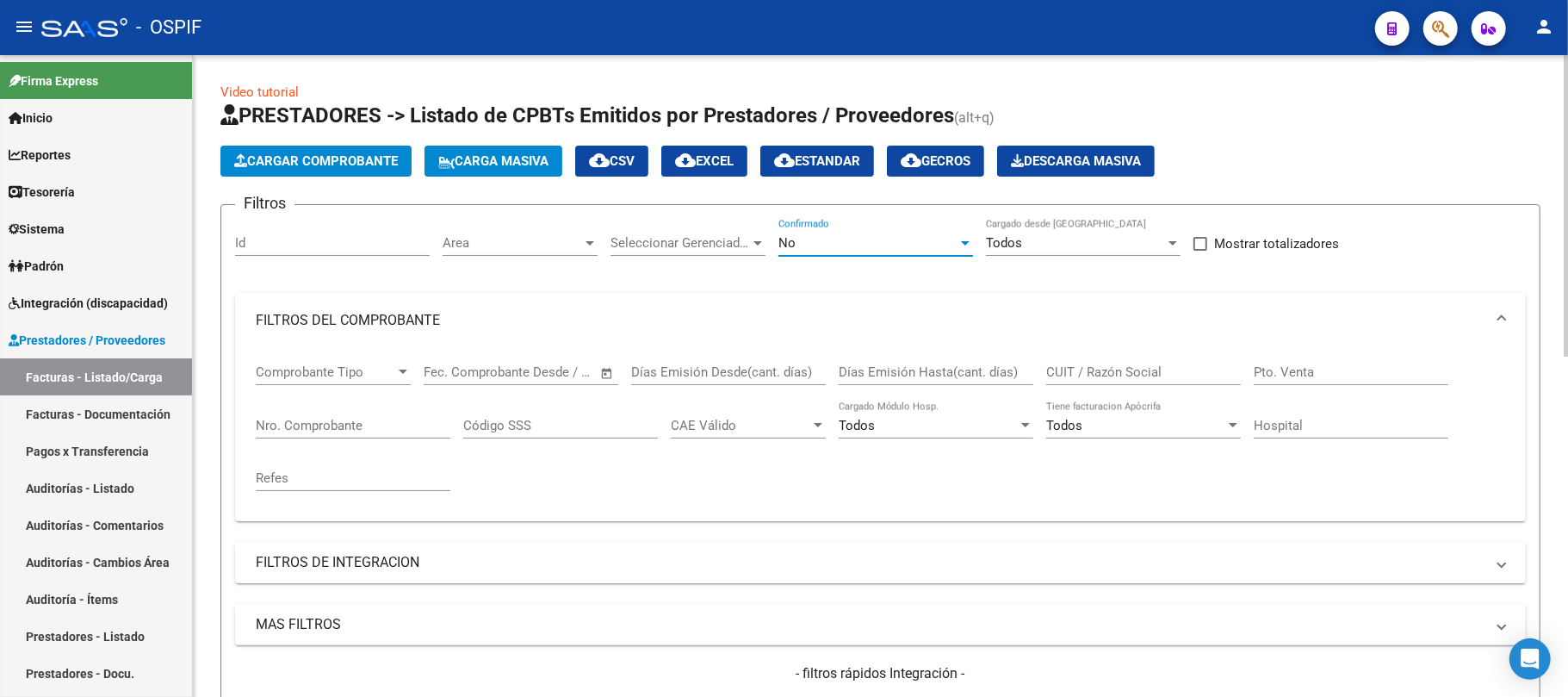
click at [888, 240] on div "No" at bounding box center [868, 243] width 179 height 16
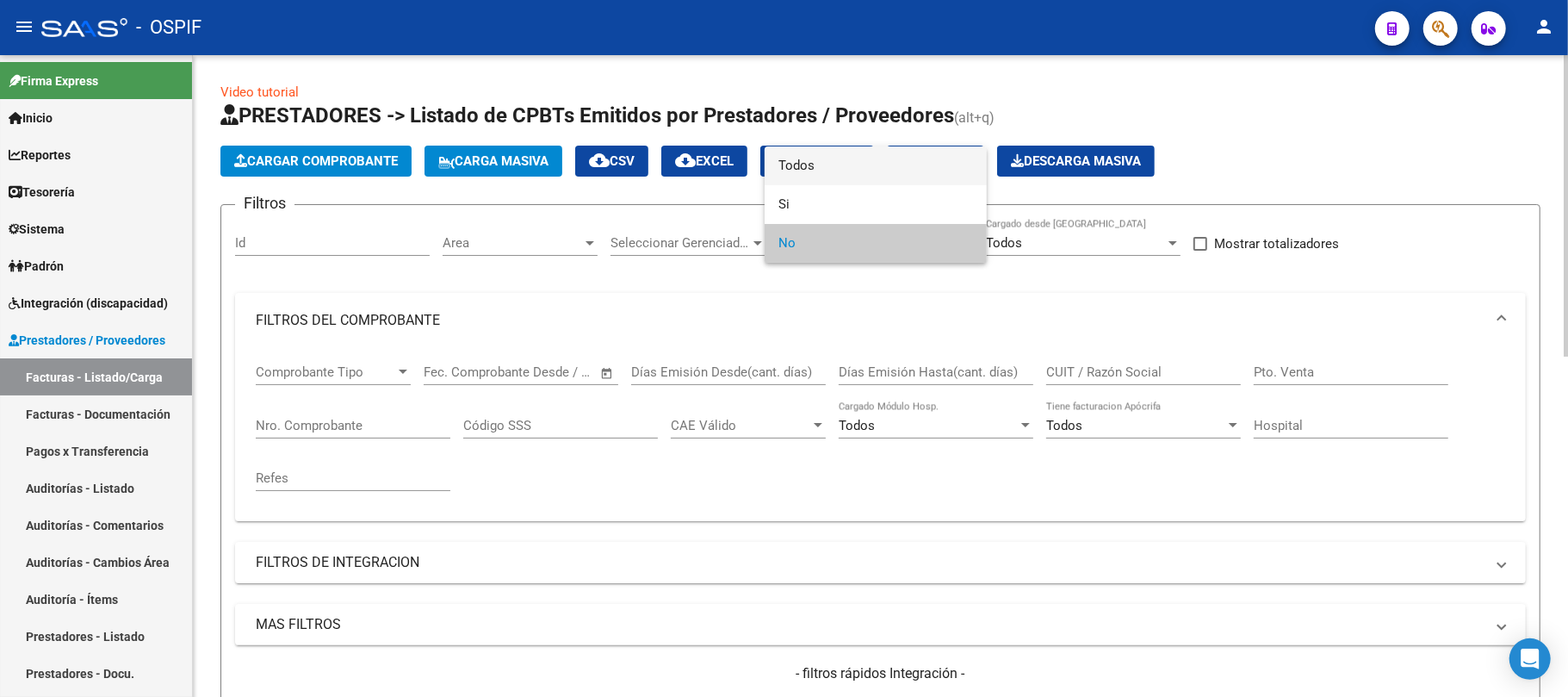
click at [895, 173] on span "Todos" at bounding box center [876, 166] width 195 height 39
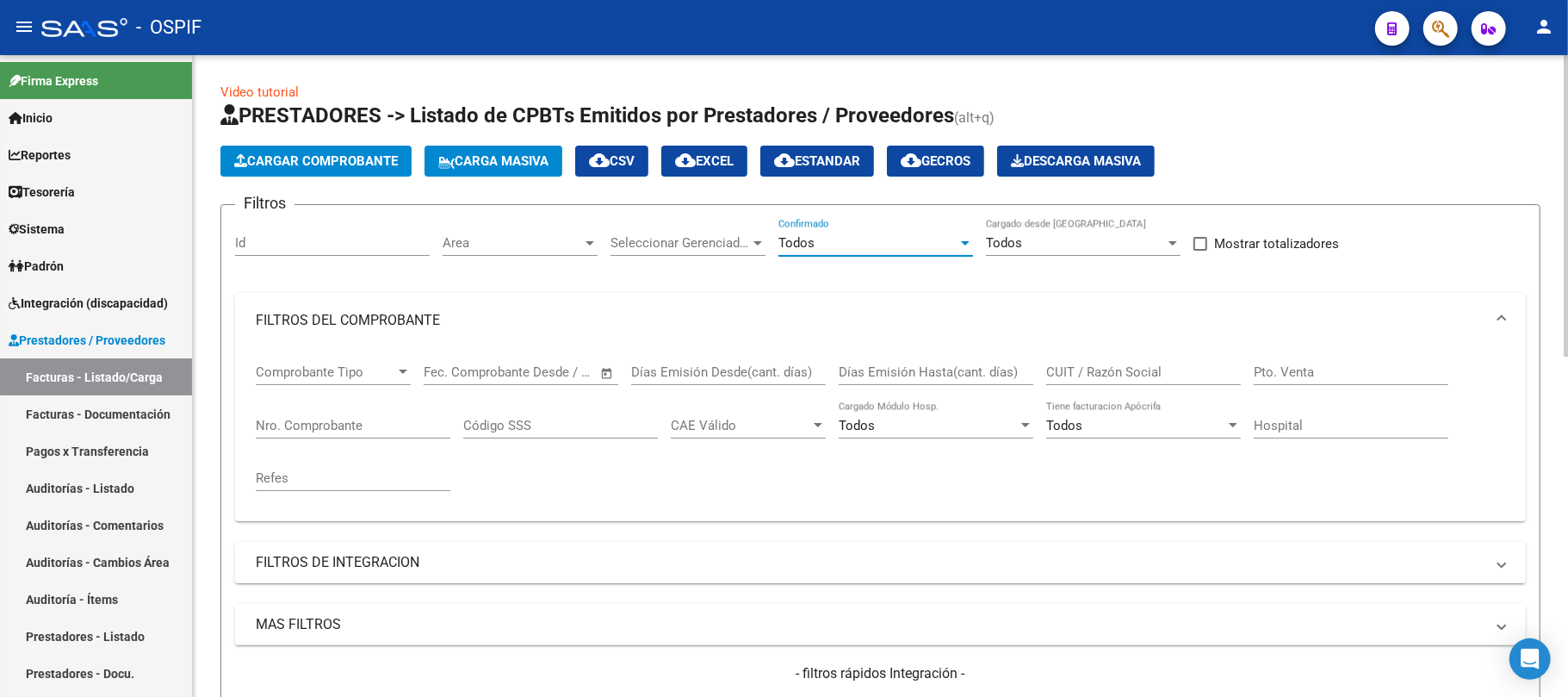
click at [1155, 383] on div "CUIT / Razón Social" at bounding box center [1144, 366] width 195 height 37
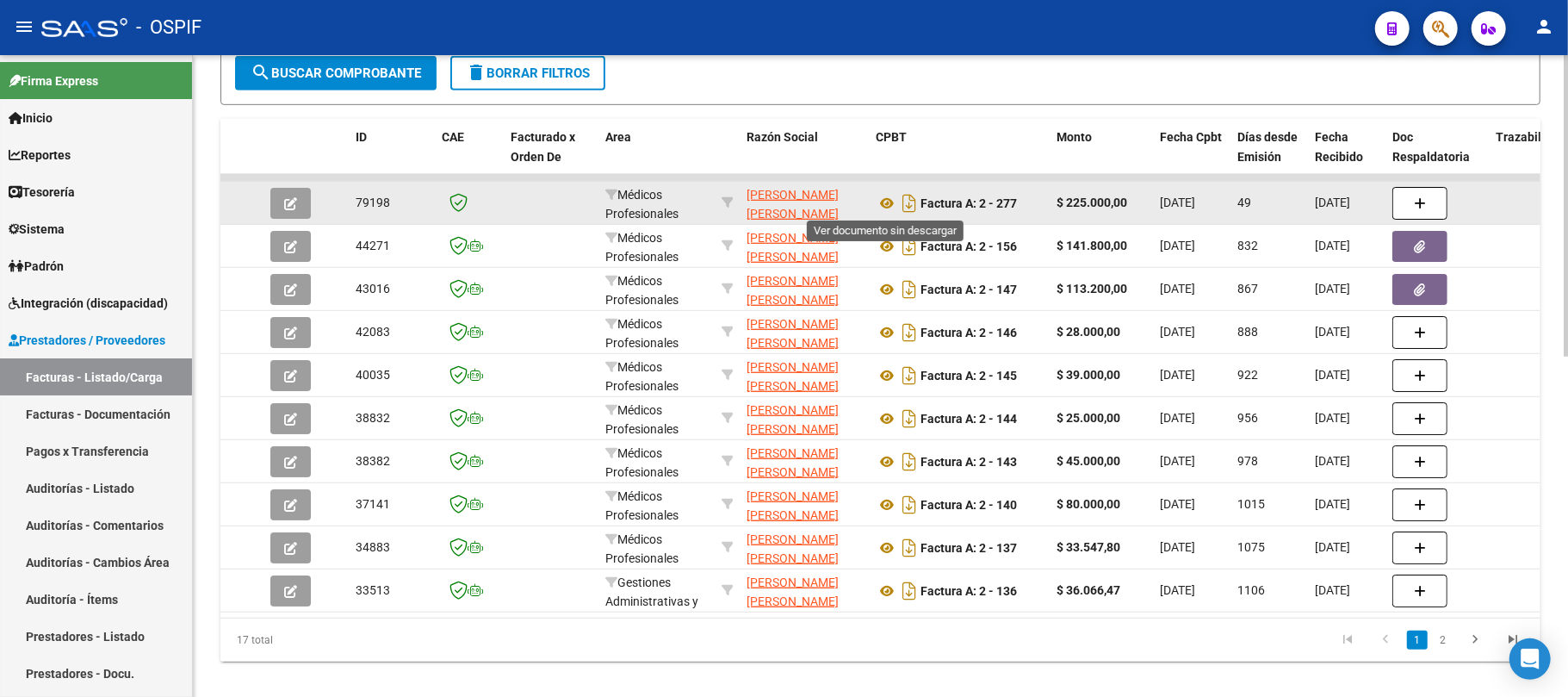
drag, startPoint x: 881, startPoint y: 200, endPoint x: 882, endPoint y: 218, distance: 18.0
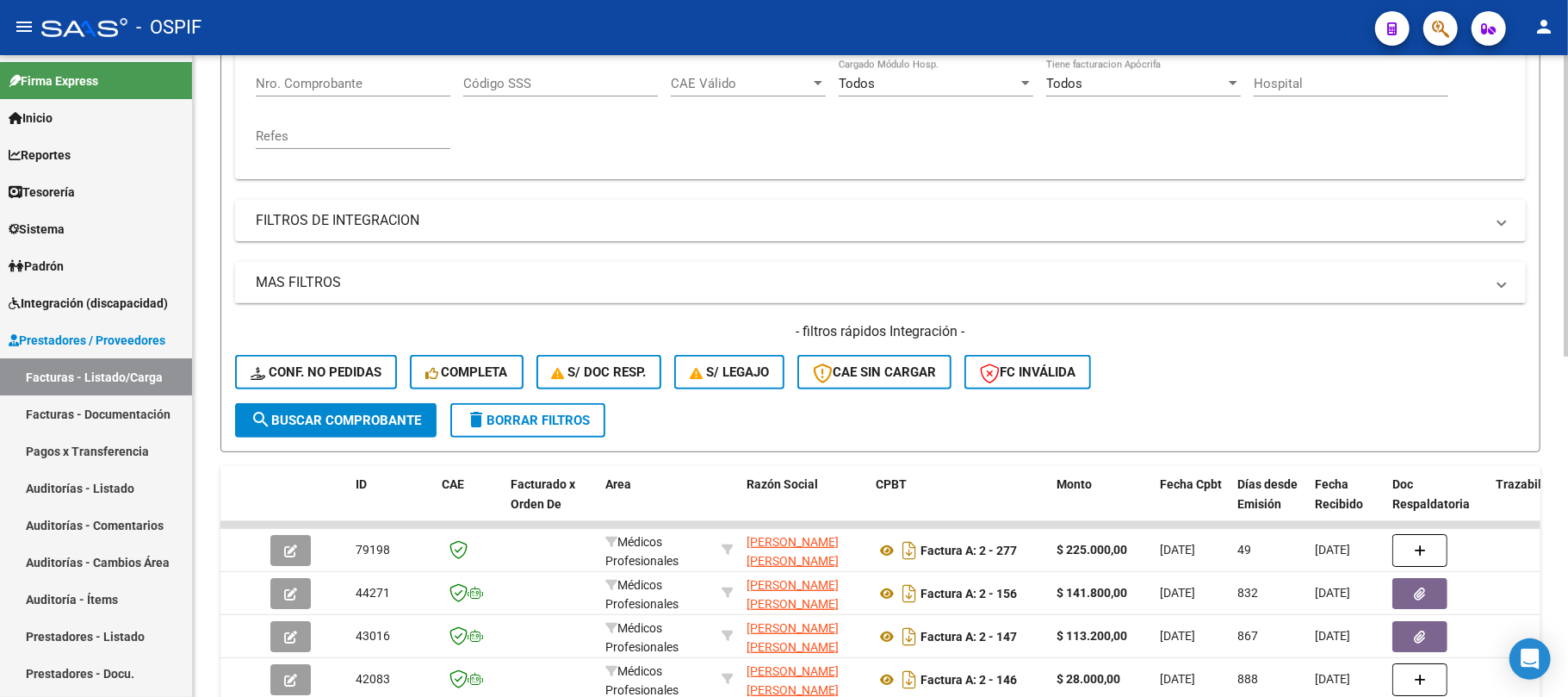
scroll to position [0, 0]
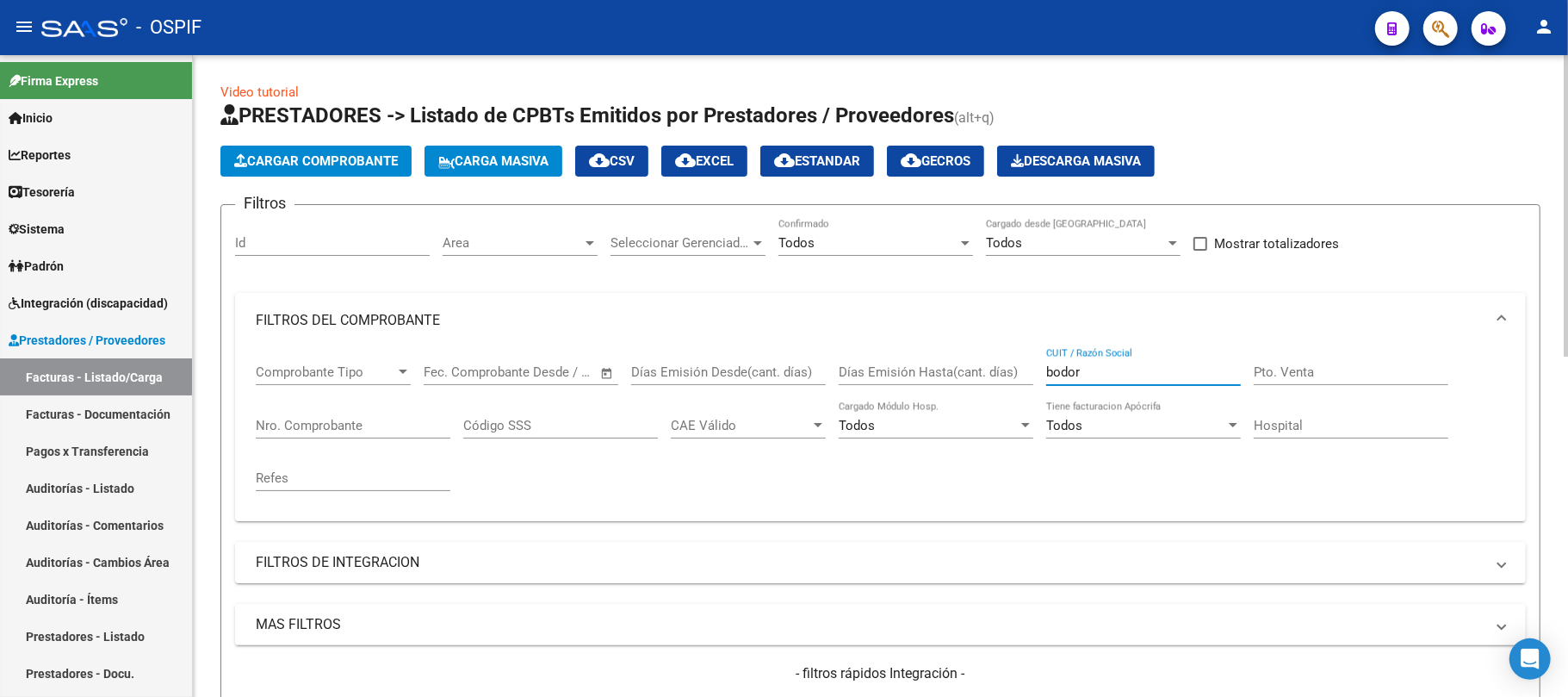
drag, startPoint x: 1086, startPoint y: 365, endPoint x: 1003, endPoint y: 366, distance: 83.0
click at [1003, 366] on div "Comprobante Tipo Comprobante Tipo Fecha inicio – Fecha fin Fec. Comprobante Des…" at bounding box center [880, 427] width 1249 height 159
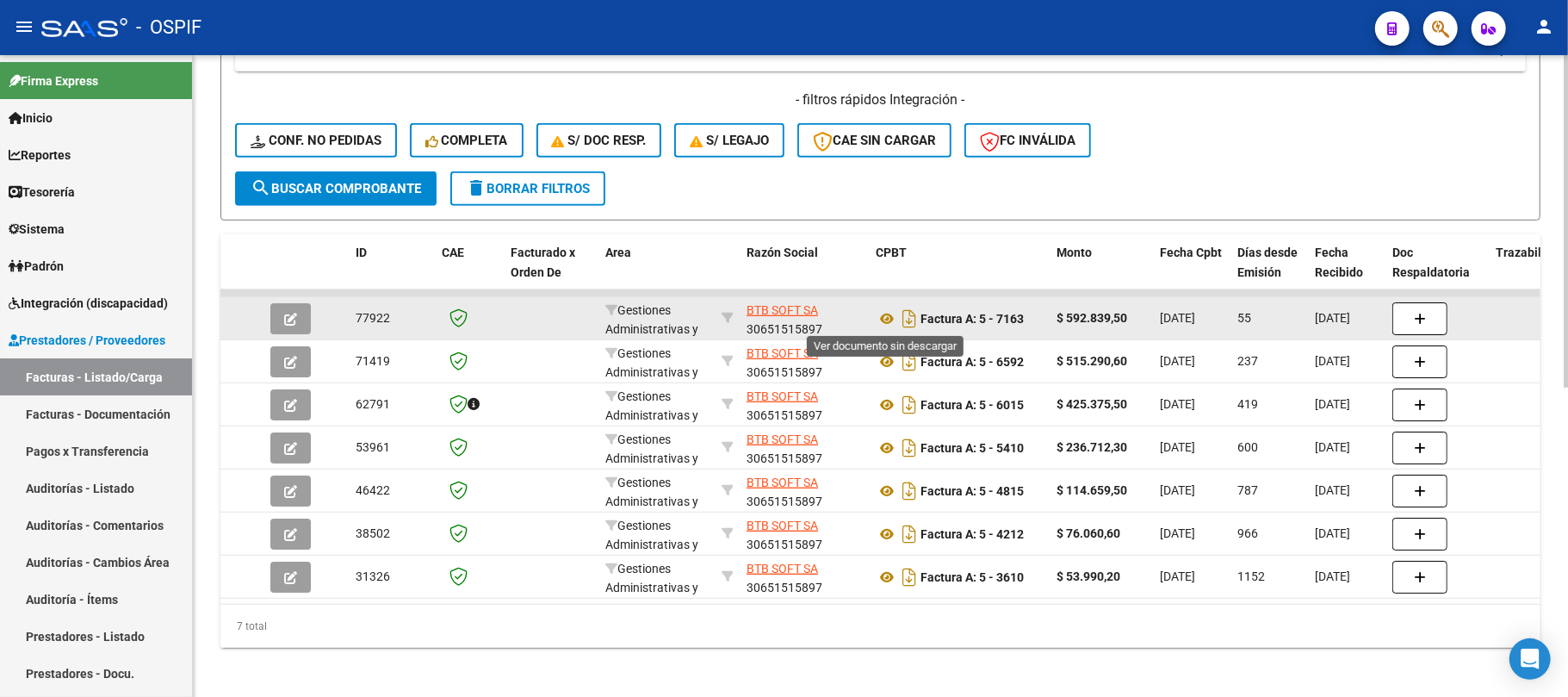
drag, startPoint x: 885, startPoint y: 313, endPoint x: 829, endPoint y: 322, distance: 56.7
click at [884, 308] on icon at bounding box center [888, 319] width 23 height 21
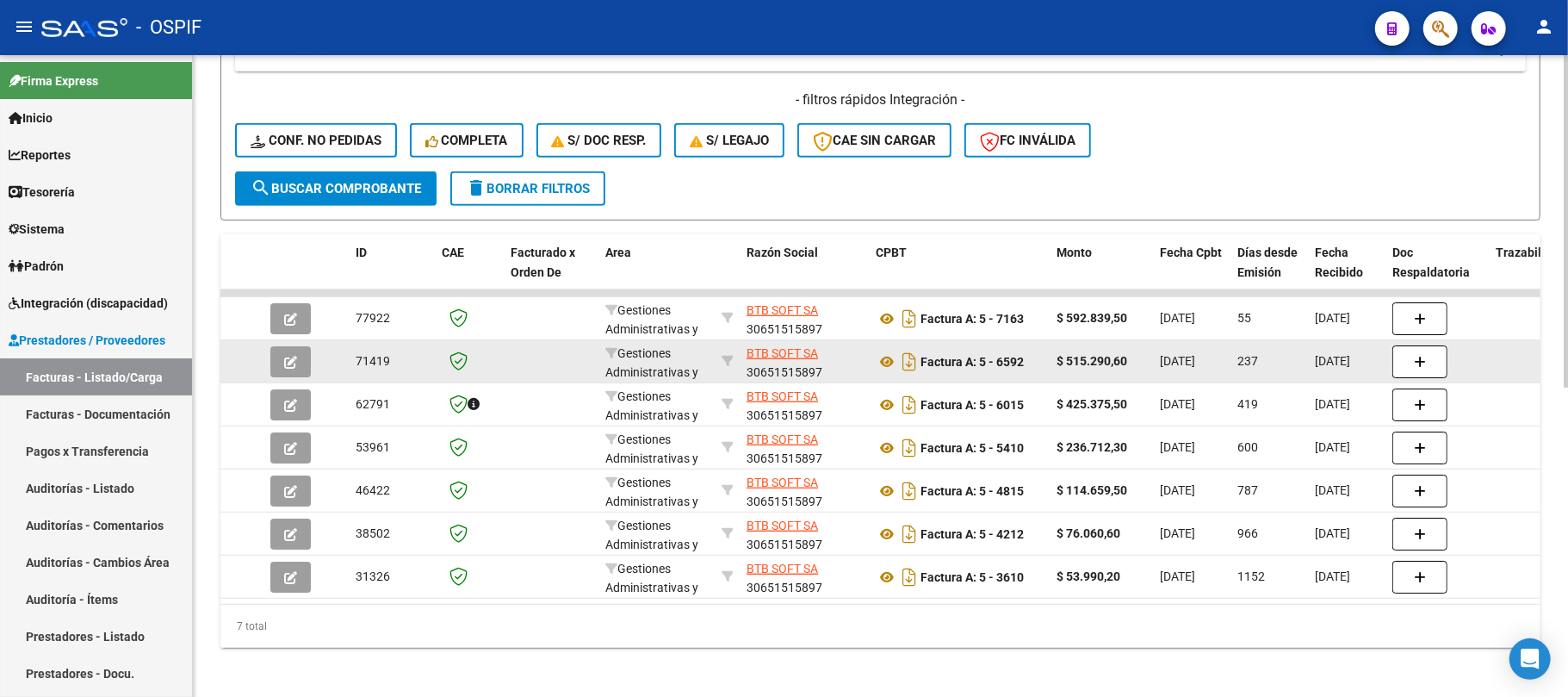
click at [1028, 356] on div "Factura A: 5 - 6592" at bounding box center [960, 361] width 167 height 27
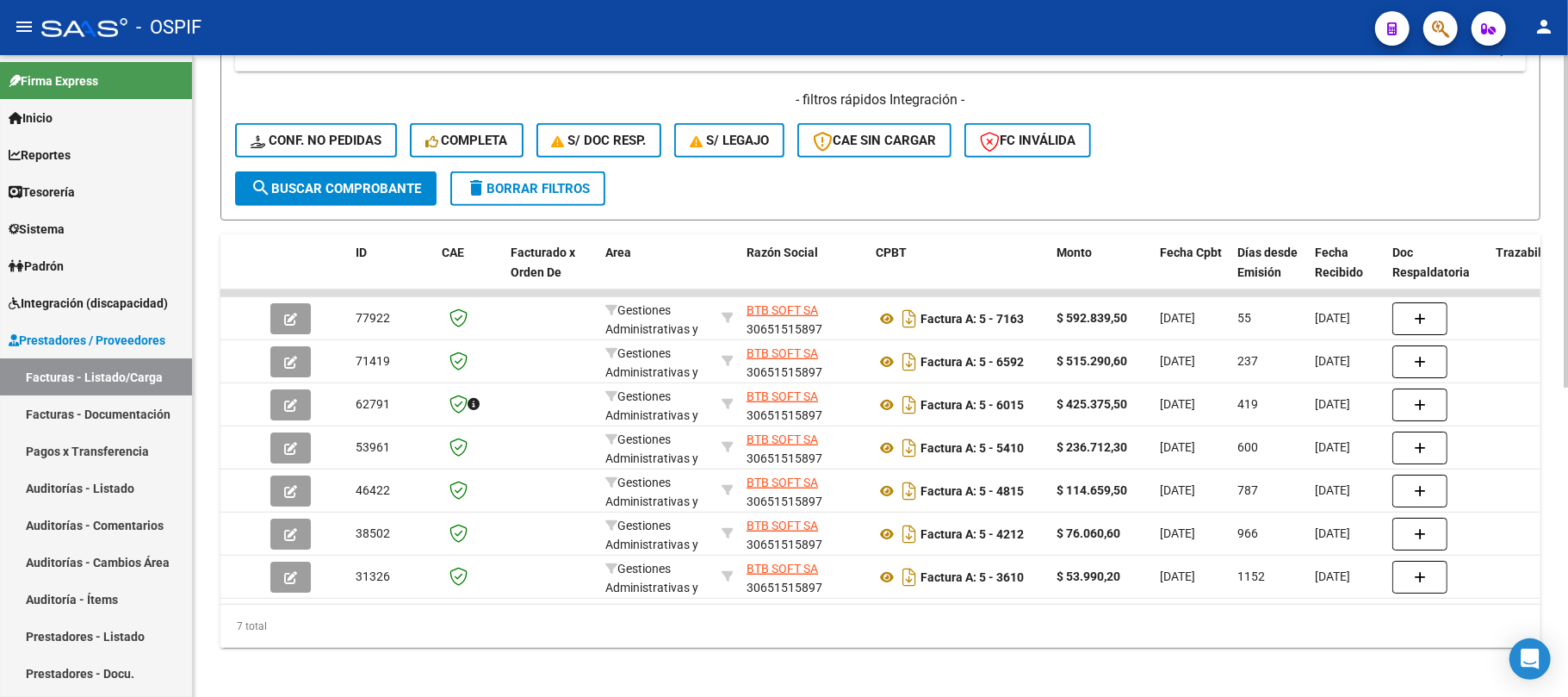
scroll to position [114, 0]
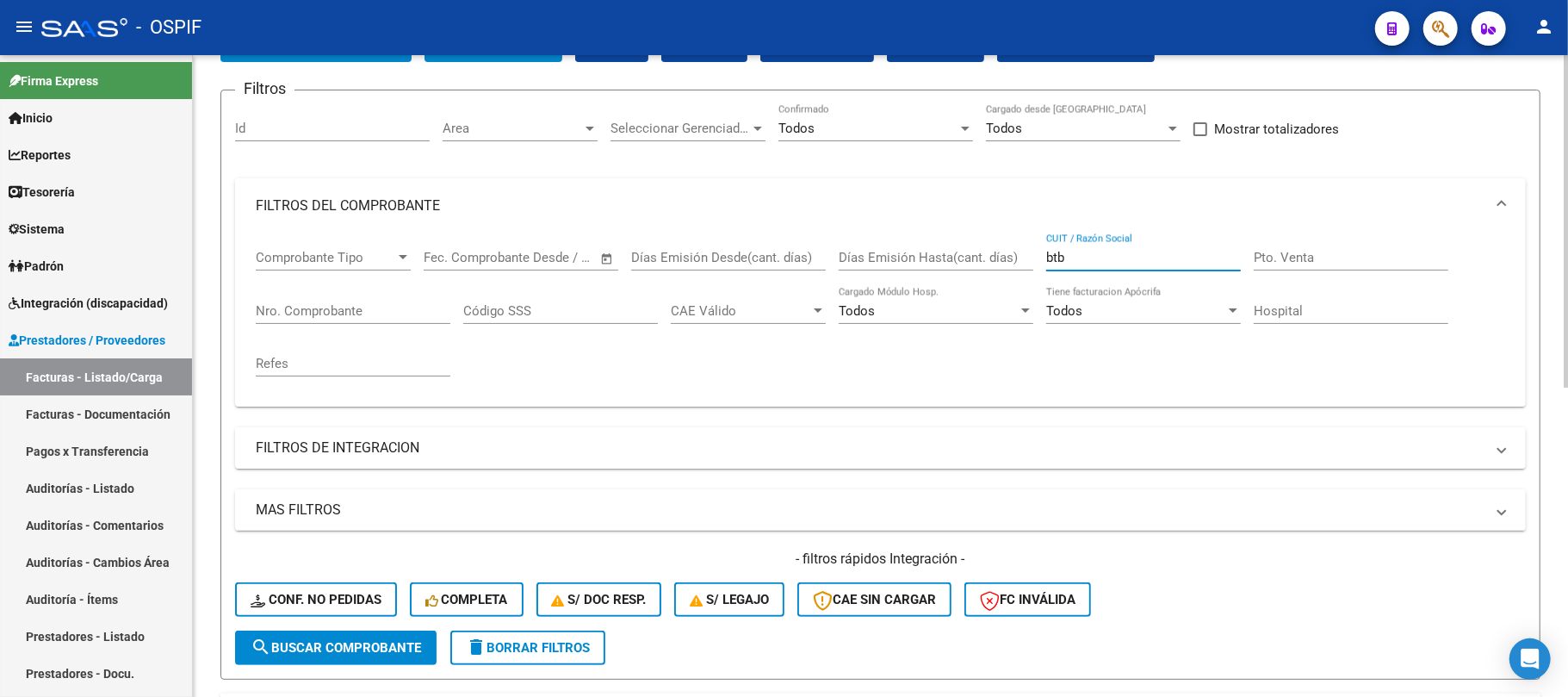
click at [1013, 253] on div "Comprobante Tipo Comprobante Tipo Fecha inicio – Fecha fin Fec. Comprobante Des…" at bounding box center [880, 313] width 1249 height 159
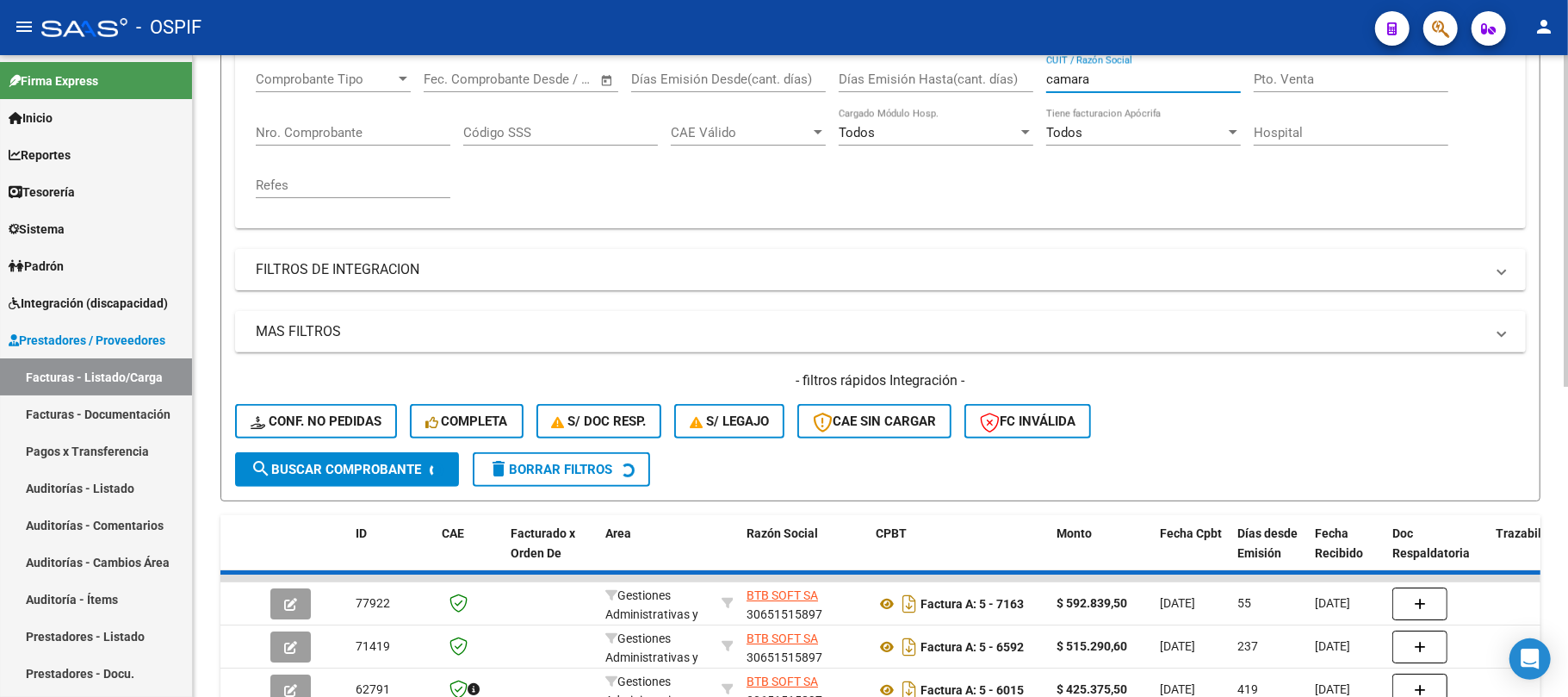
scroll to position [459, 0]
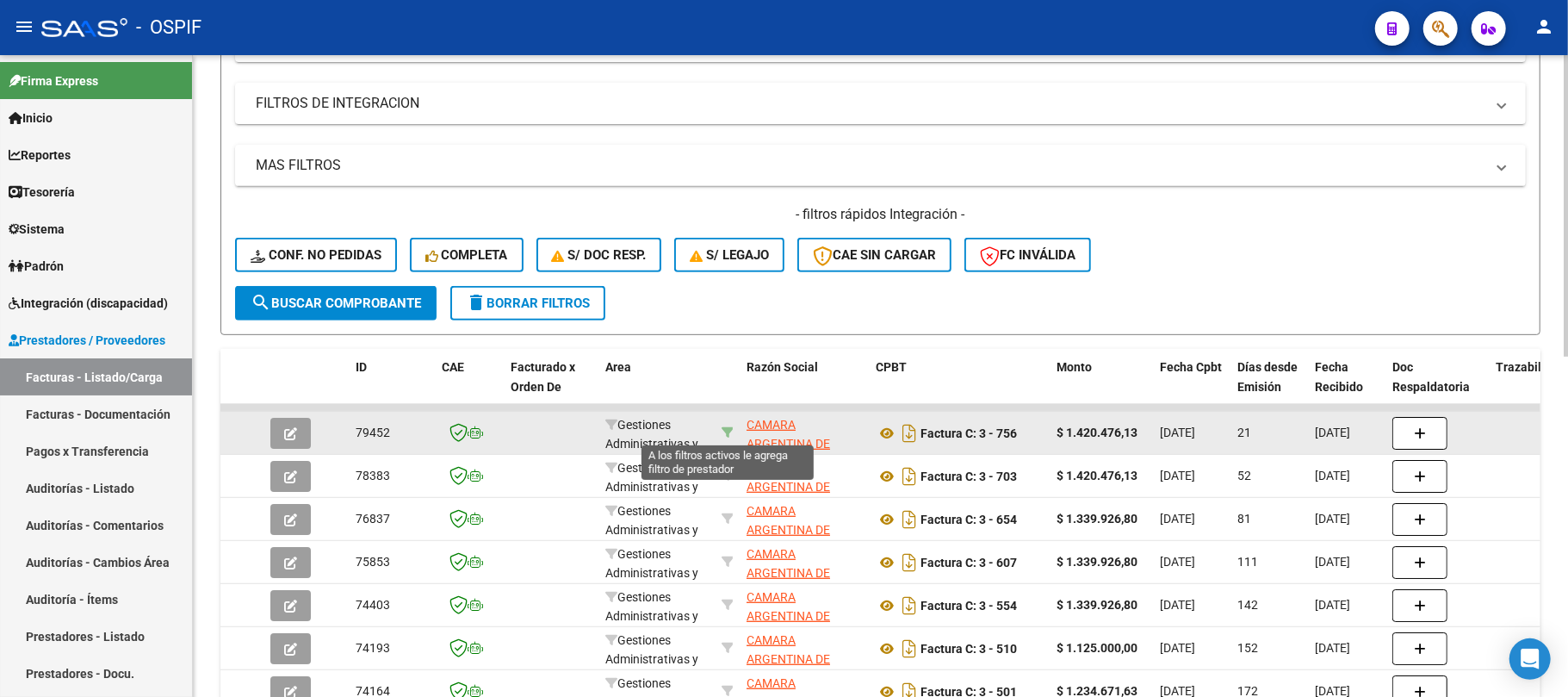
click at [728, 429] on icon at bounding box center [728, 433] width 12 height 12
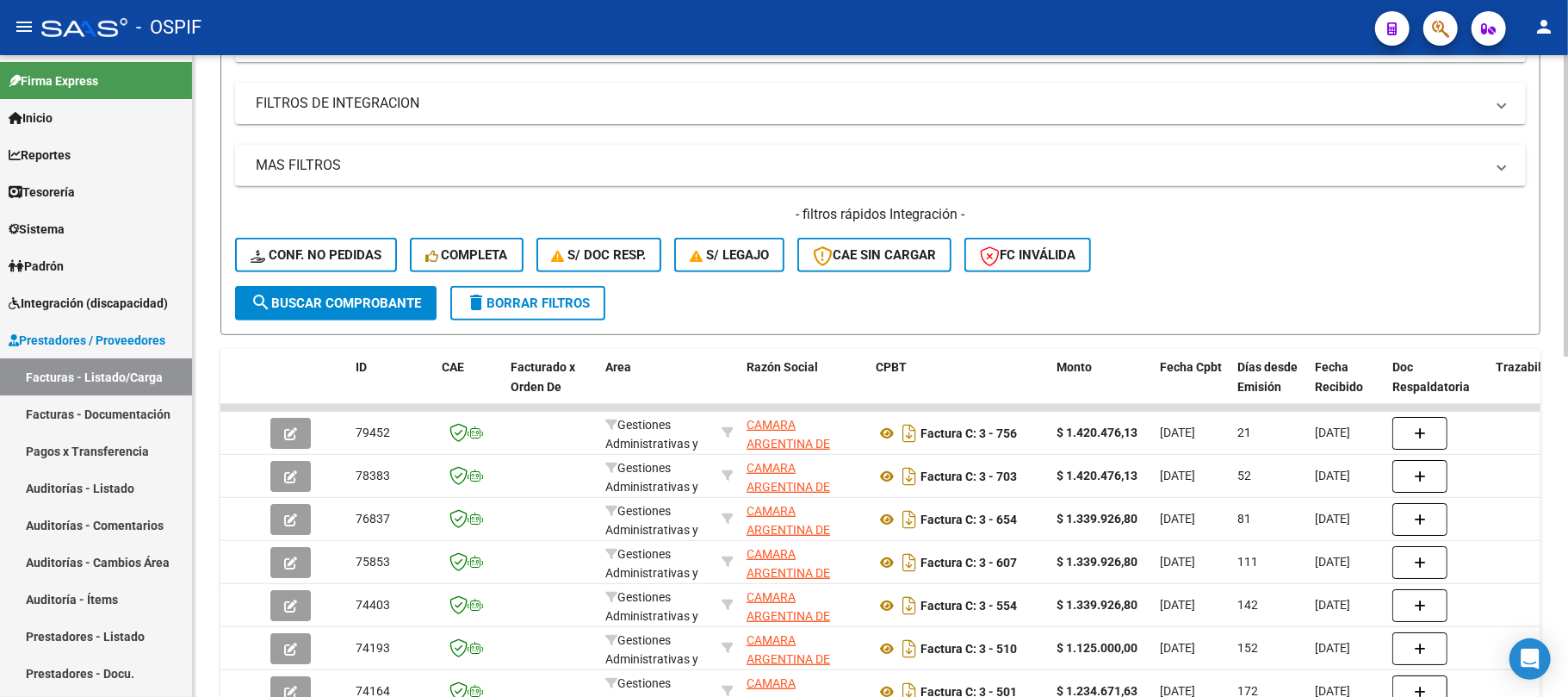
scroll to position [689, 0]
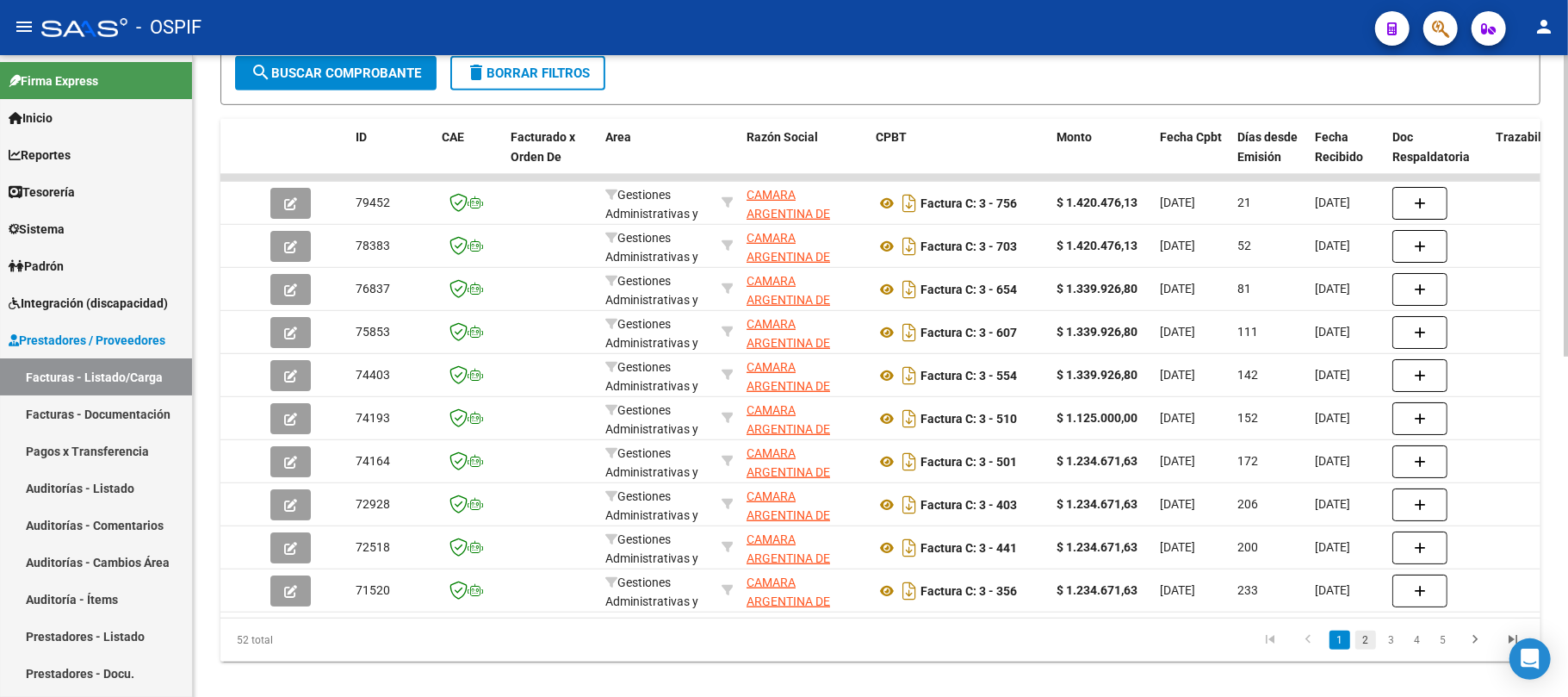
click at [1376, 650] on link "2" at bounding box center [1366, 640] width 21 height 19
click at [1340, 650] on link "1" at bounding box center [1341, 640] width 21 height 19
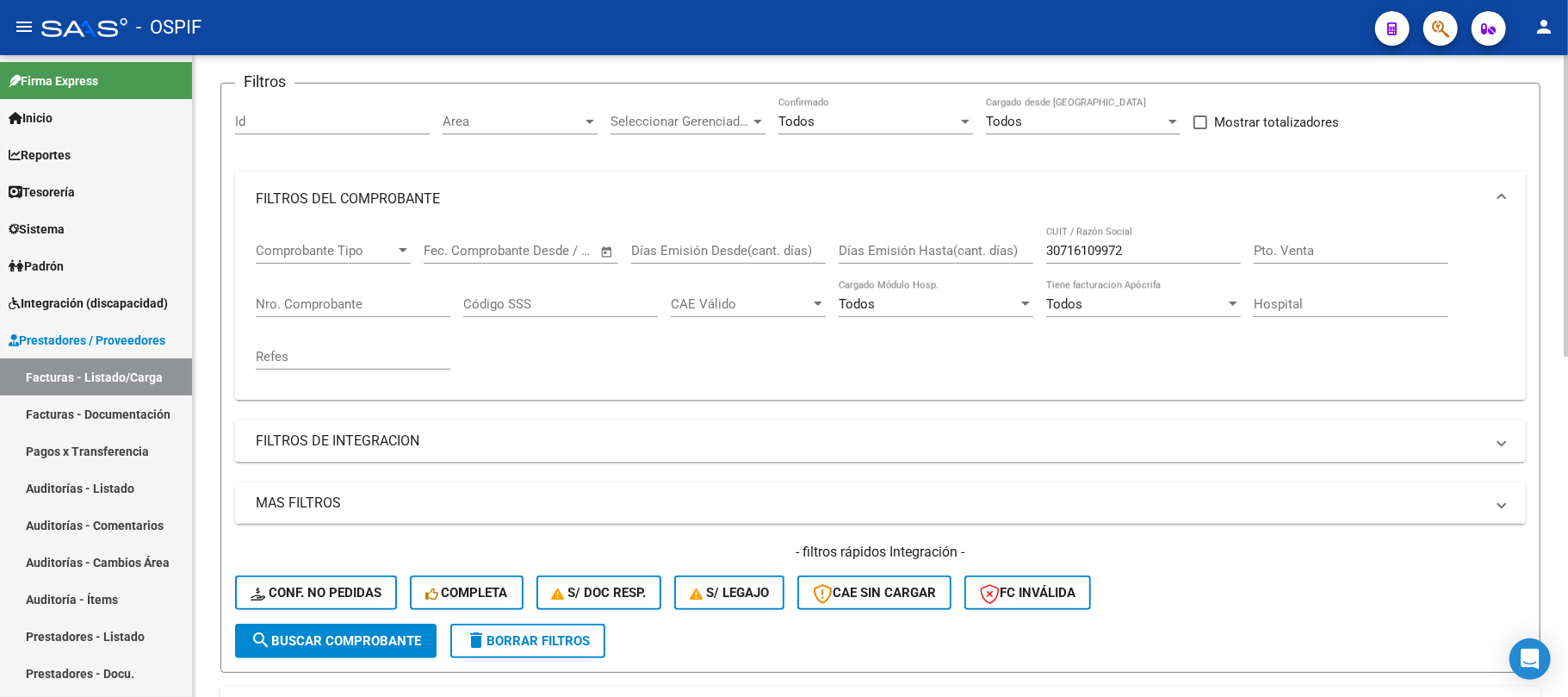
scroll to position [0, 0]
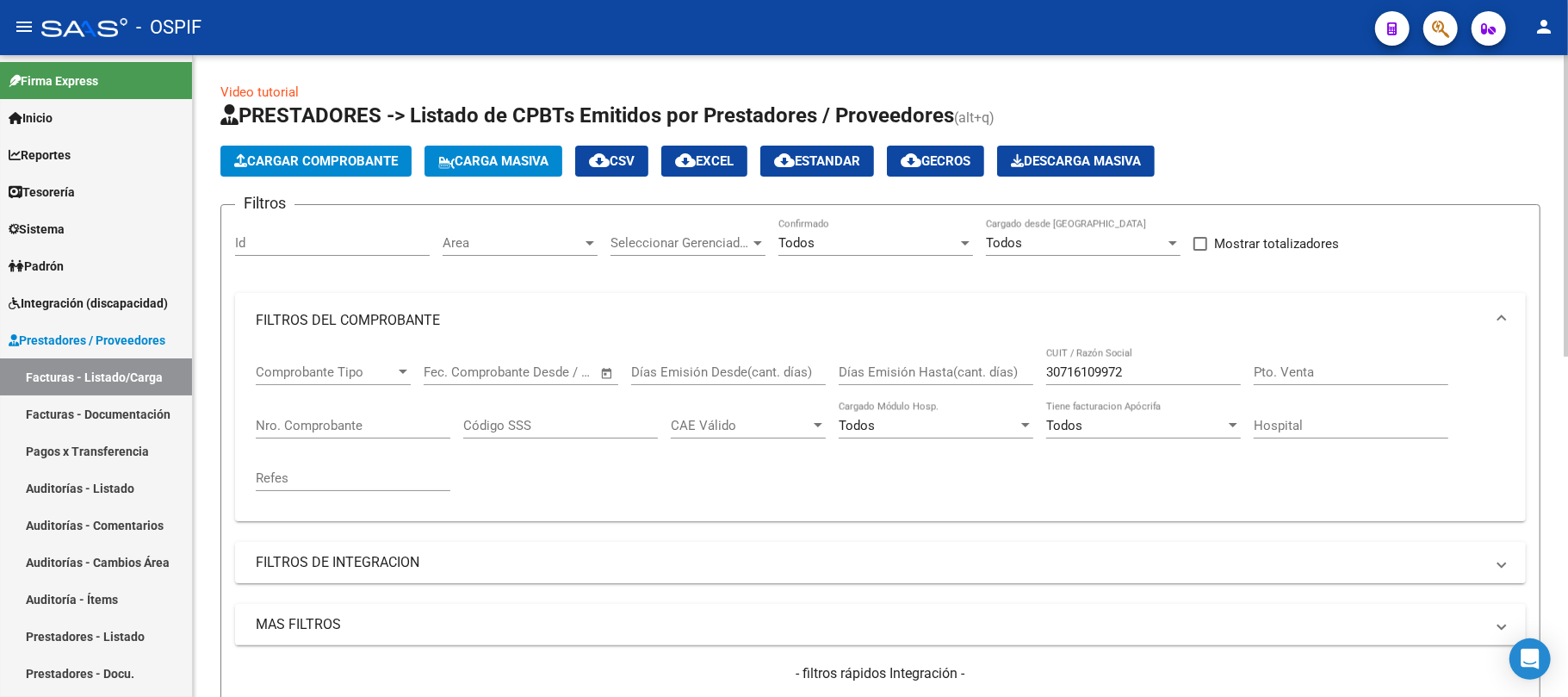
drag, startPoint x: 1182, startPoint y: 383, endPoint x: 1173, endPoint y: 379, distance: 9.8
click at [1175, 383] on div "30716109972 CUIT / Razón Social" at bounding box center [1144, 366] width 195 height 37
click at [913, 359] on div "Comprobante Tipo Comprobante Tipo Fecha inicio – Fecha fin Fec. Comprobante Des…" at bounding box center [880, 427] width 1249 height 159
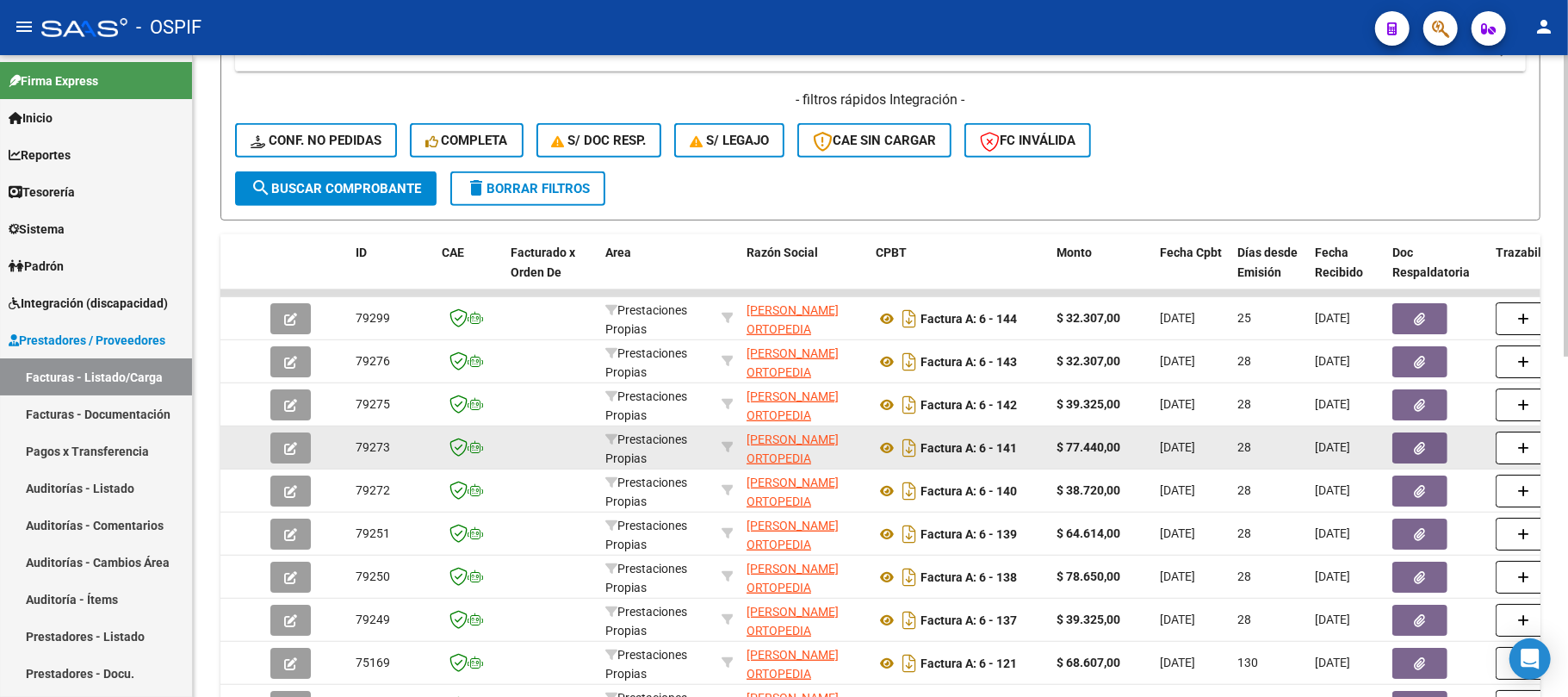
scroll to position [725, 0]
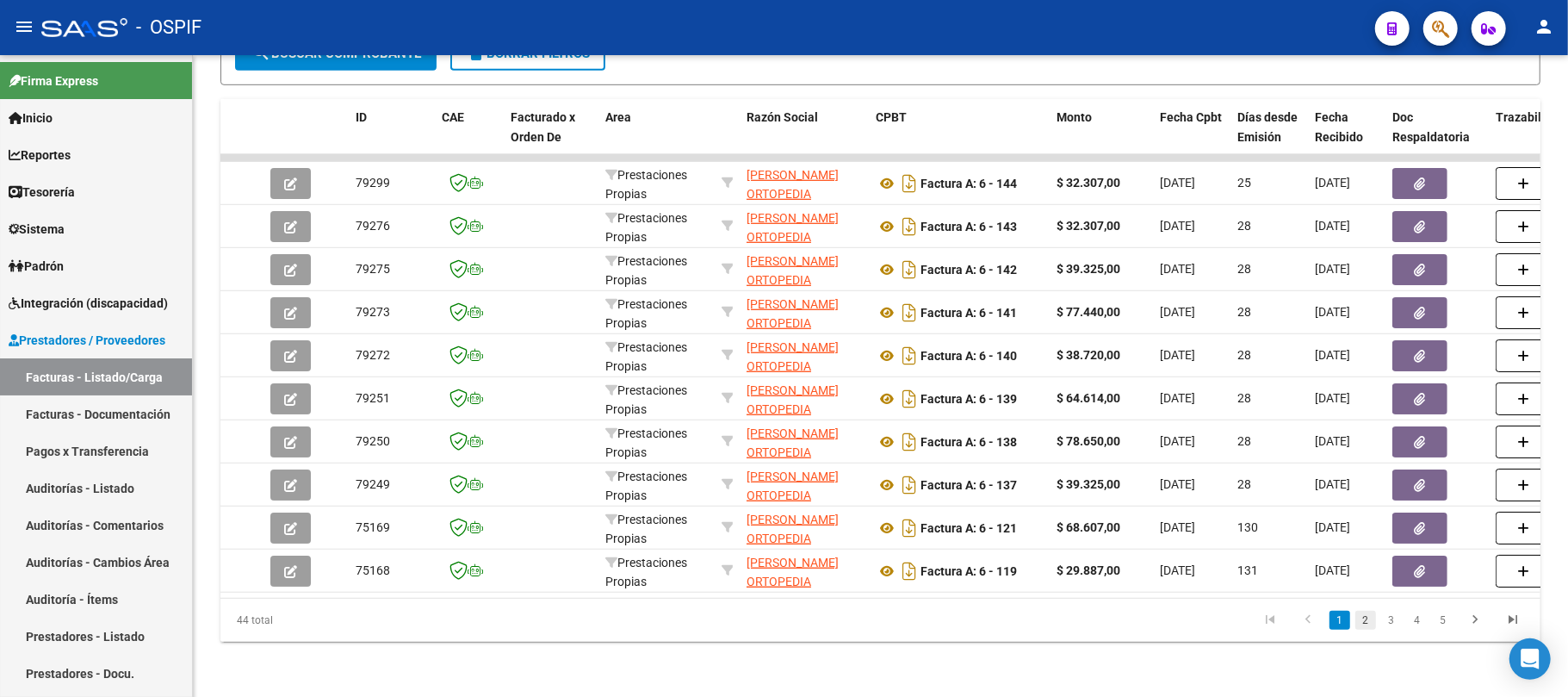
click at [1365, 624] on link "2" at bounding box center [1366, 621] width 21 height 19
click at [1348, 627] on link "1" at bounding box center [1341, 621] width 21 height 19
click at [1377, 614] on li "2" at bounding box center [1365, 620] width 25 height 29
click at [1355, 628] on ul "1 2 3 4 5" at bounding box center [1392, 620] width 281 height 29
click at [1361, 623] on link "2" at bounding box center [1366, 621] width 21 height 19
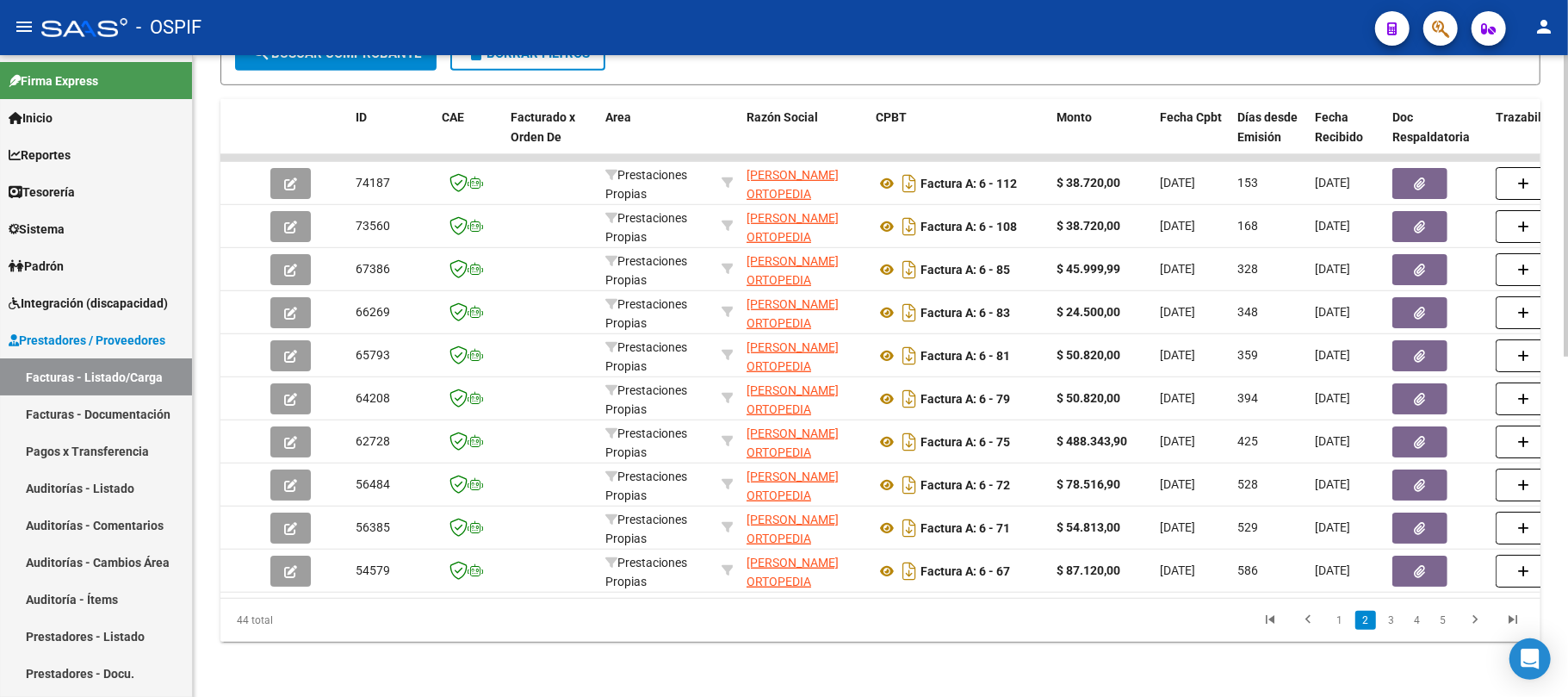
scroll to position [152, 0]
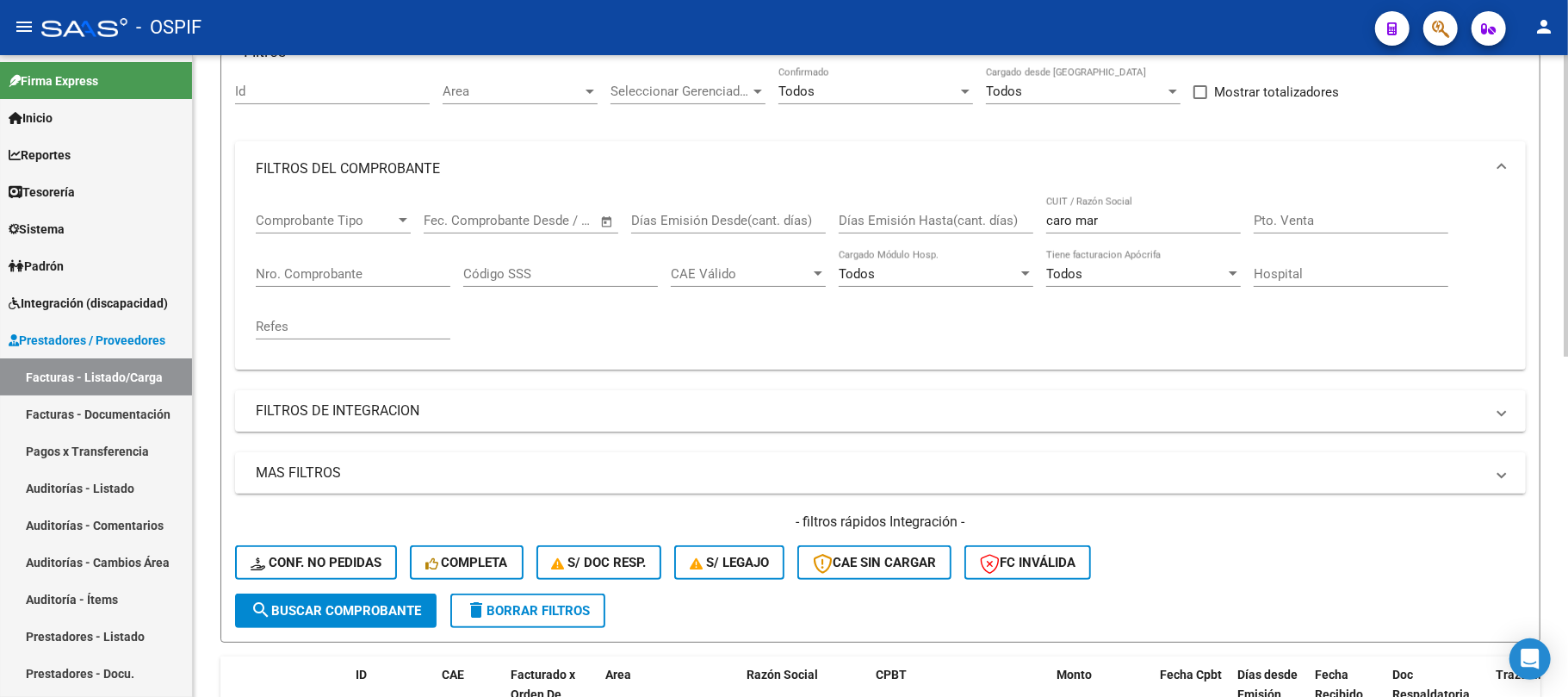
drag, startPoint x: 1142, startPoint y: 213, endPoint x: 940, endPoint y: 200, distance: 202.4
click at [948, 200] on div "Comprobante Tipo Comprobante Tipo Fecha inicio – Fecha fin Fec. Comprobante Des…" at bounding box center [880, 276] width 1249 height 159
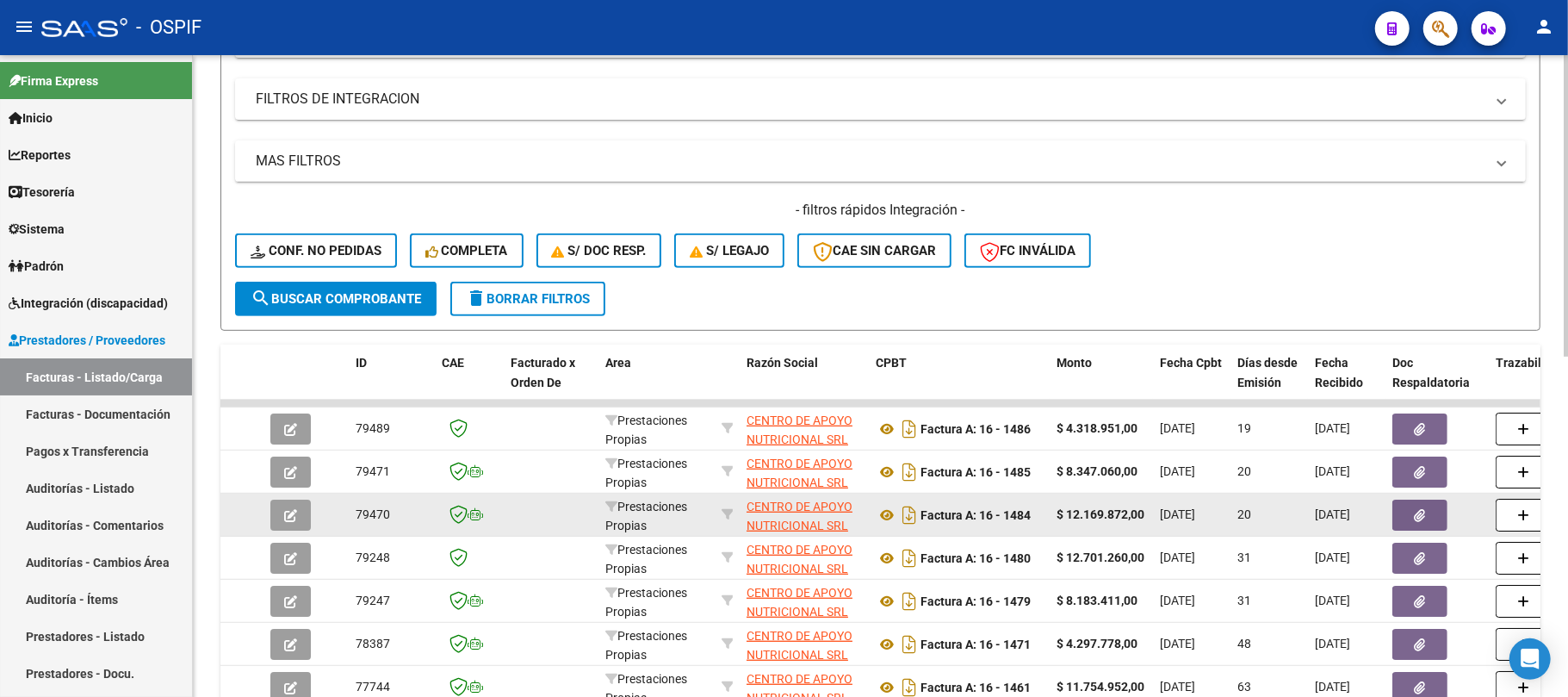
scroll to position [611, 0]
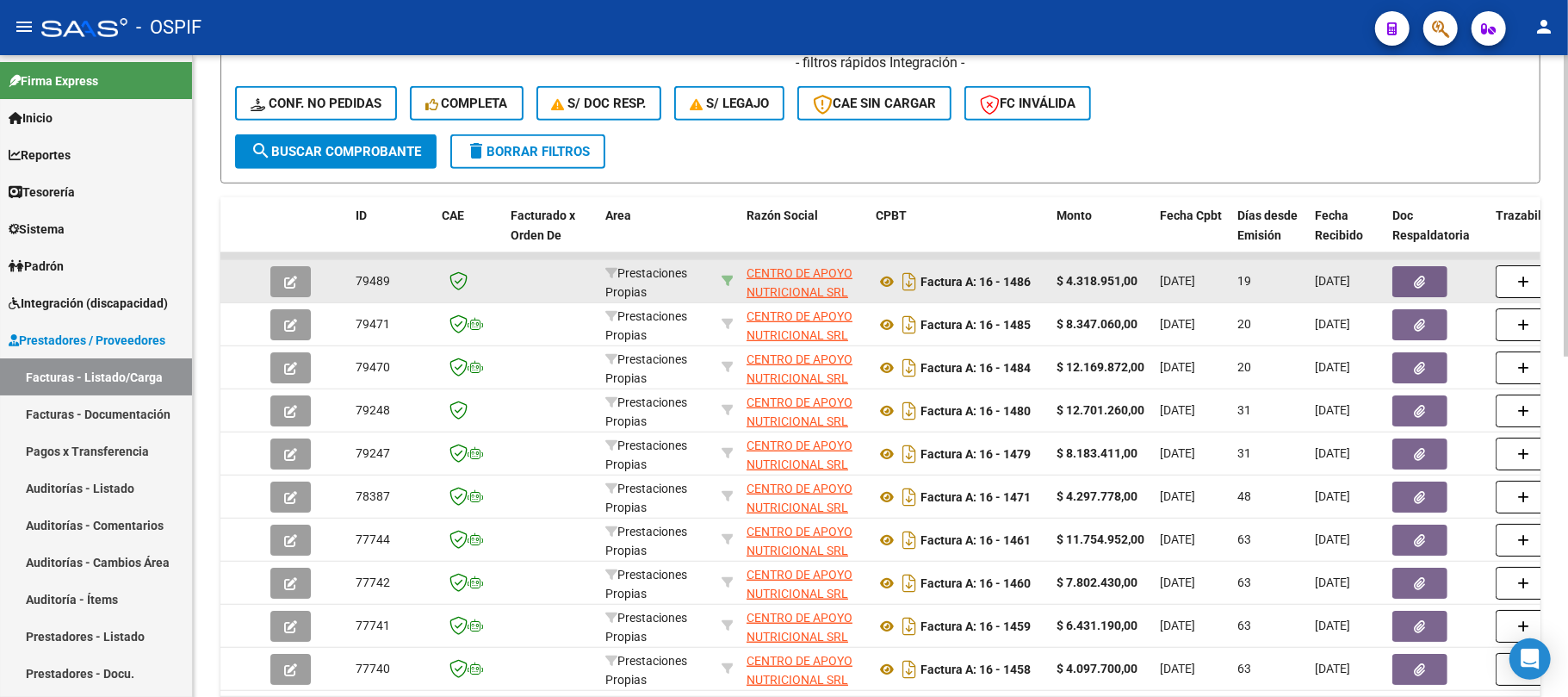
click at [724, 275] on icon at bounding box center [728, 281] width 12 height 12
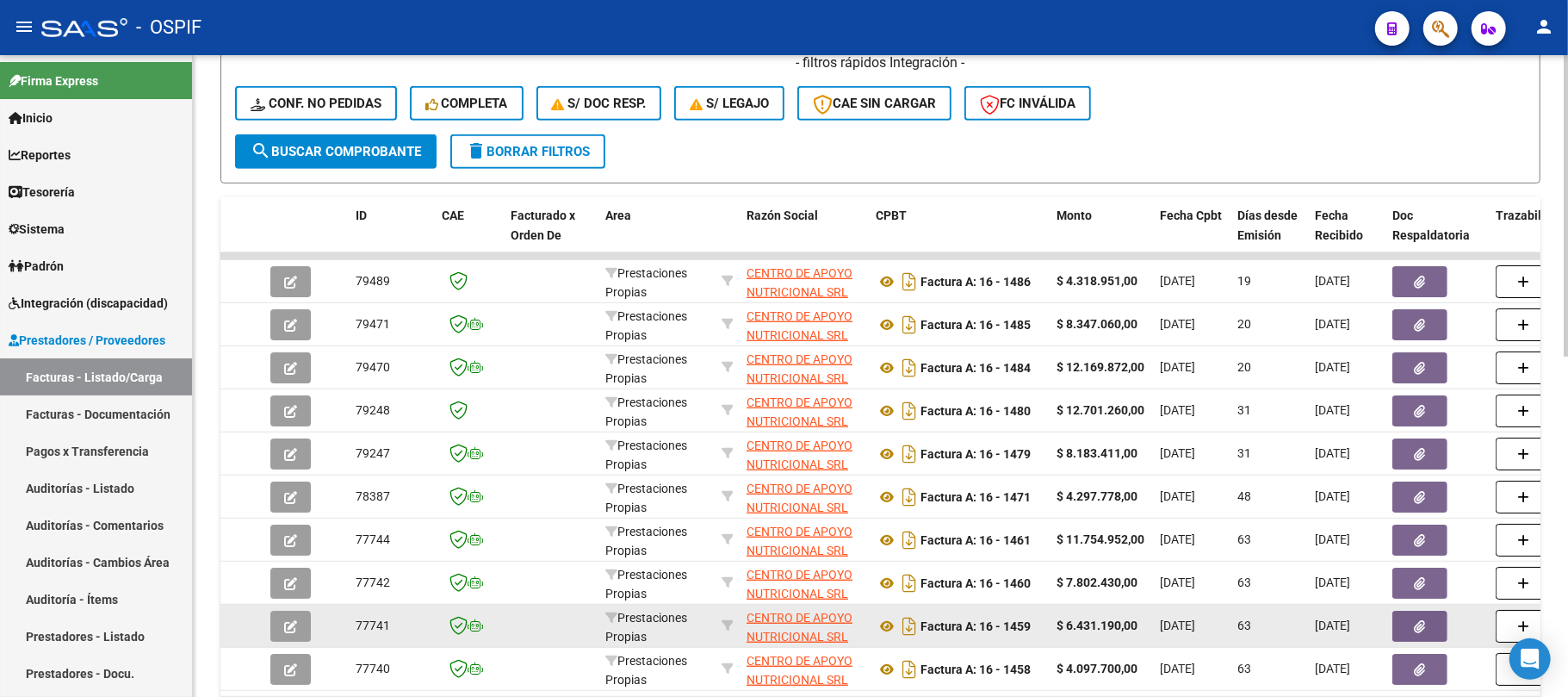
scroll to position [725, 0]
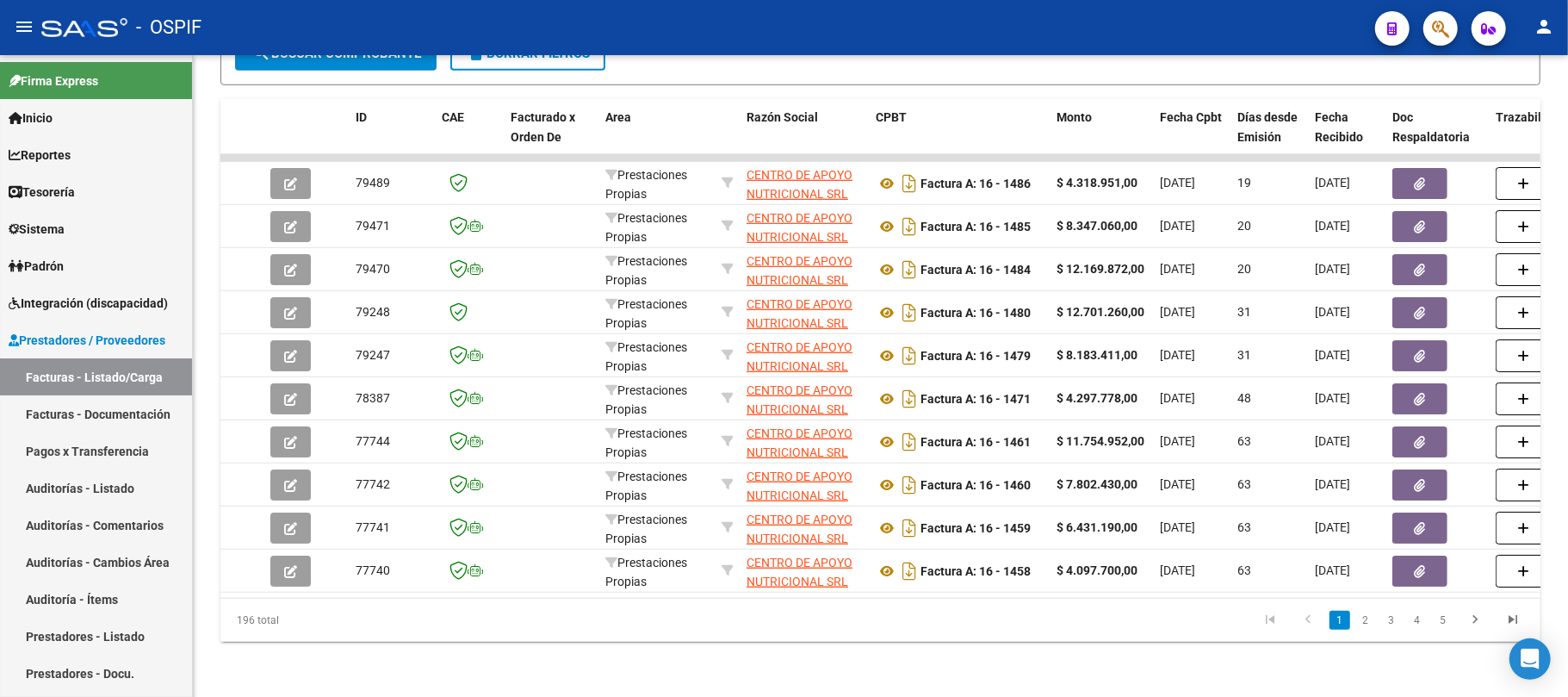
click at [1355, 628] on li "2" at bounding box center [1365, 620] width 25 height 29
click at [1357, 628] on link "2" at bounding box center [1366, 621] width 21 height 19
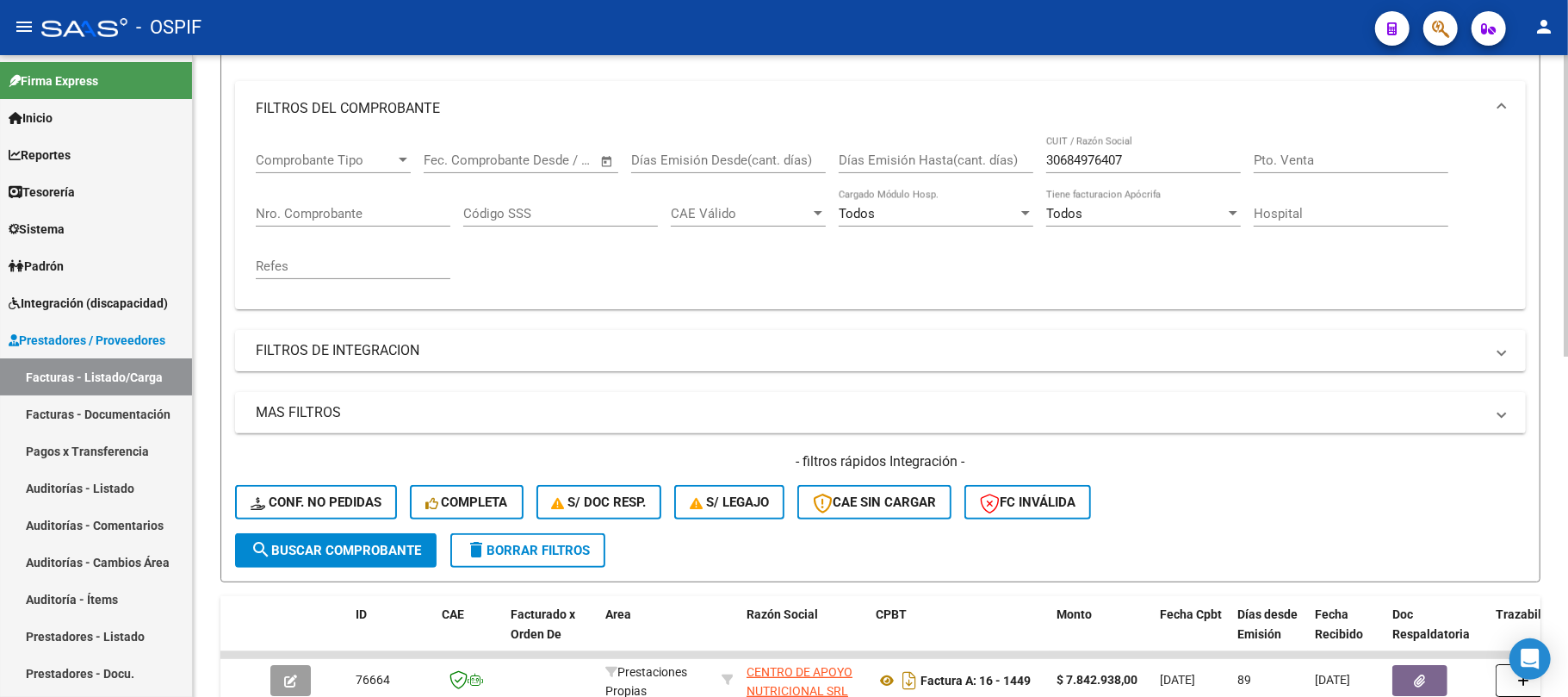
scroll to position [152, 0]
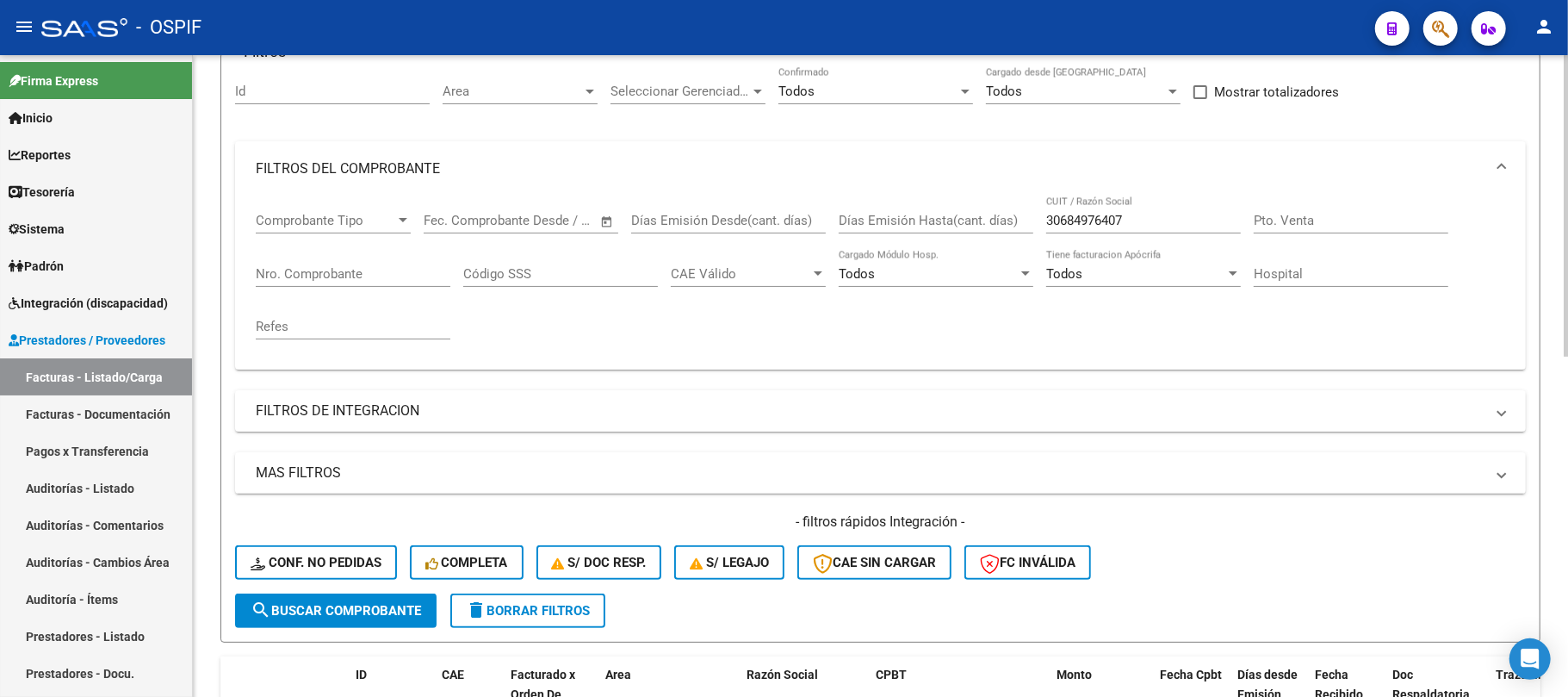
click at [863, 221] on div "Comprobante Tipo Comprobante Tipo Fecha inicio – Fecha fin Fec. Comprobante Des…" at bounding box center [880, 276] width 1249 height 159
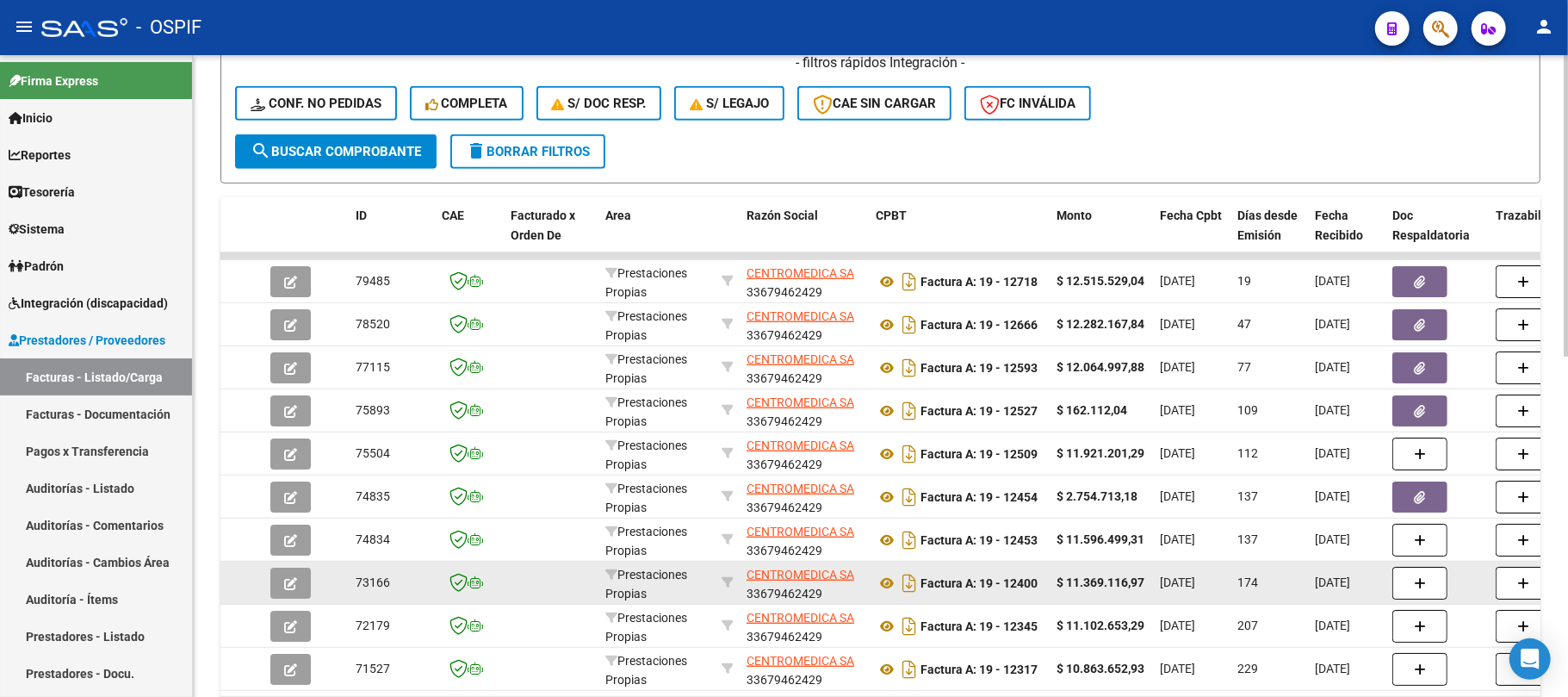
type input "centrome"
drag, startPoint x: 1099, startPoint y: 582, endPoint x: 1175, endPoint y: 580, distance: 76.0
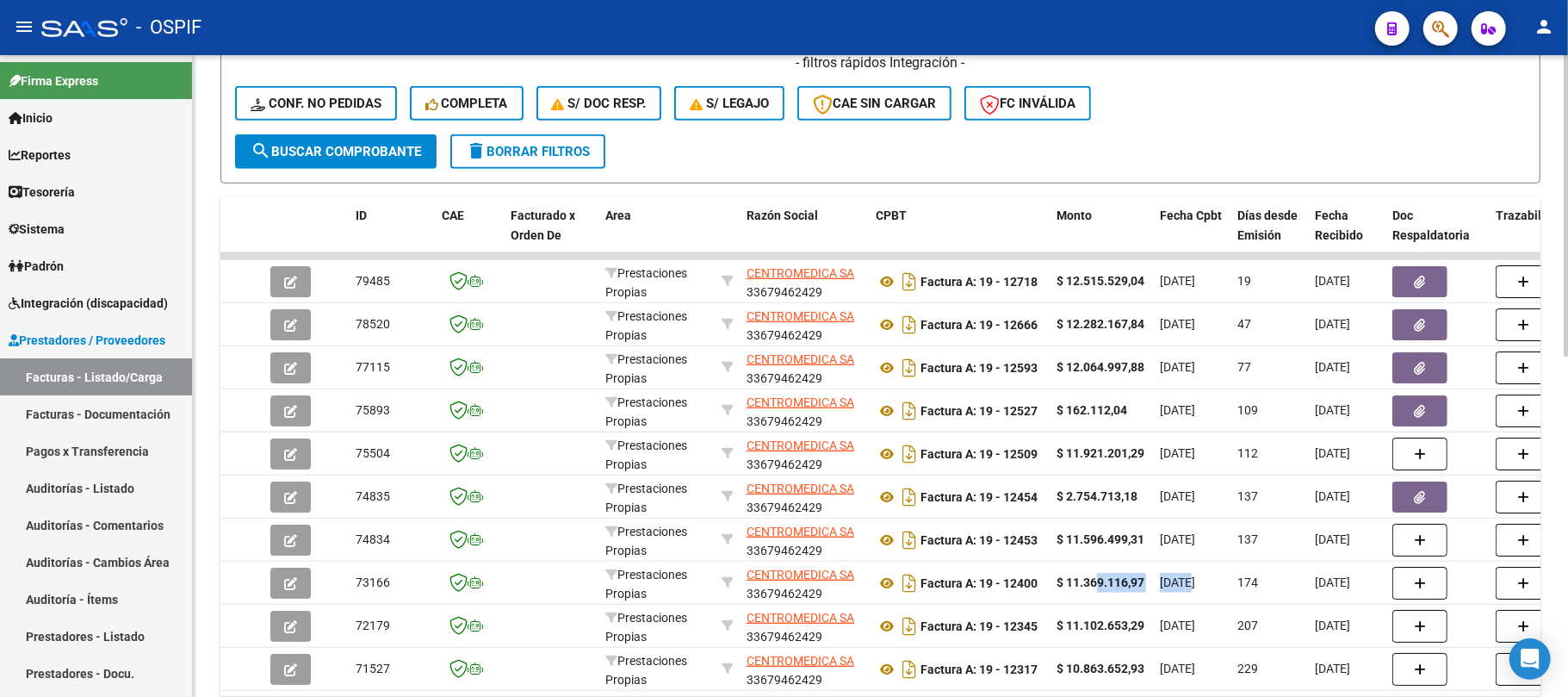
scroll to position [0, 0]
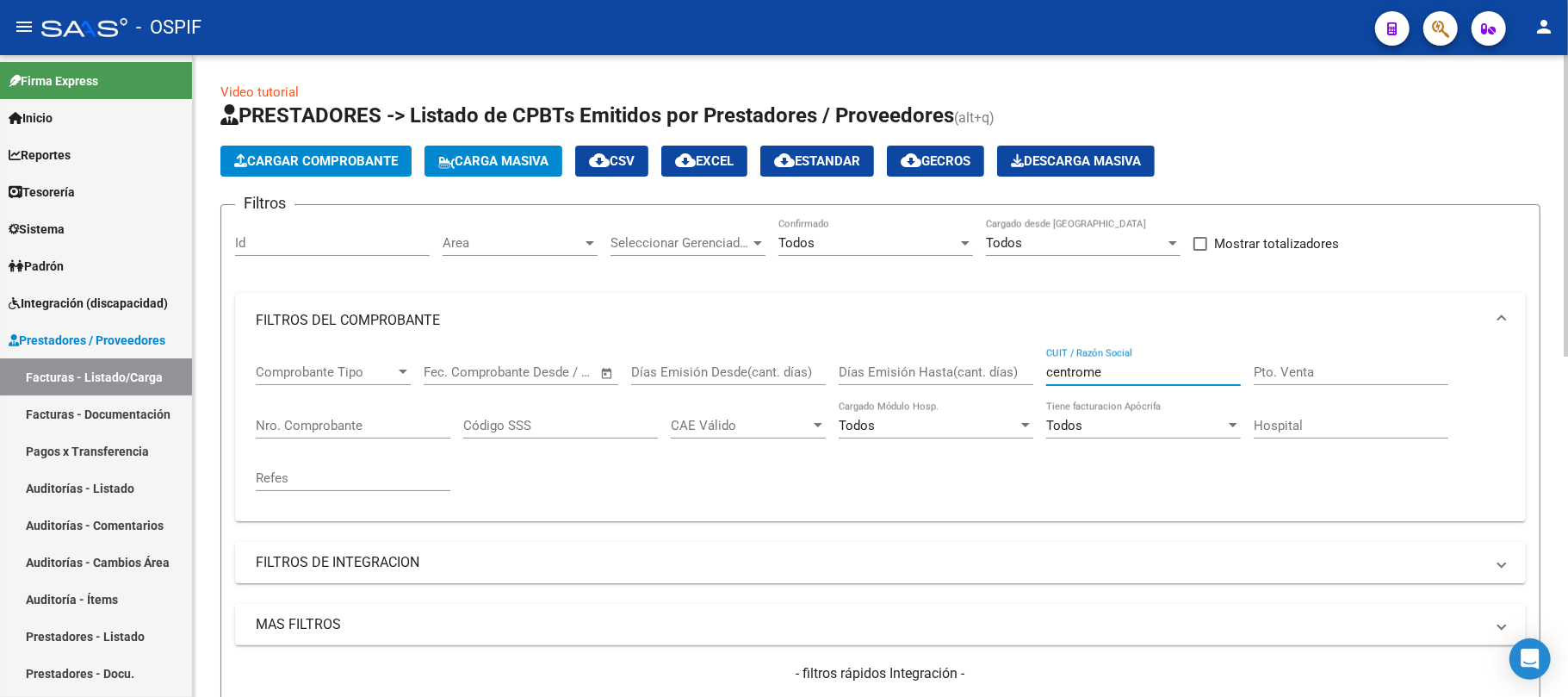
drag, startPoint x: 1125, startPoint y: 374, endPoint x: 738, endPoint y: 377, distance: 387.0
click at [746, 374] on div "Comprobante Tipo Comprobante Tipo Fecha inicio – Fecha fin Fec. Comprobante Des…" at bounding box center [880, 427] width 1249 height 159
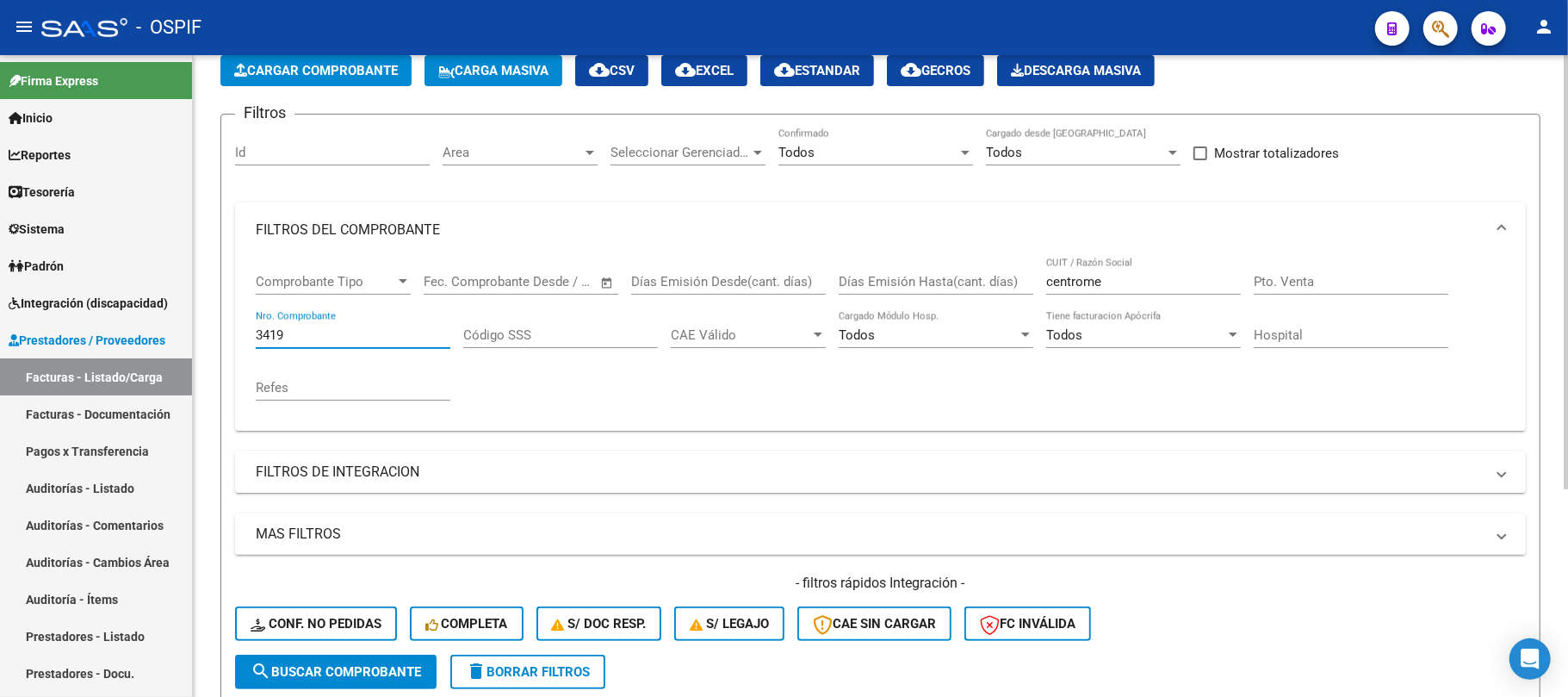
scroll to position [77, 0]
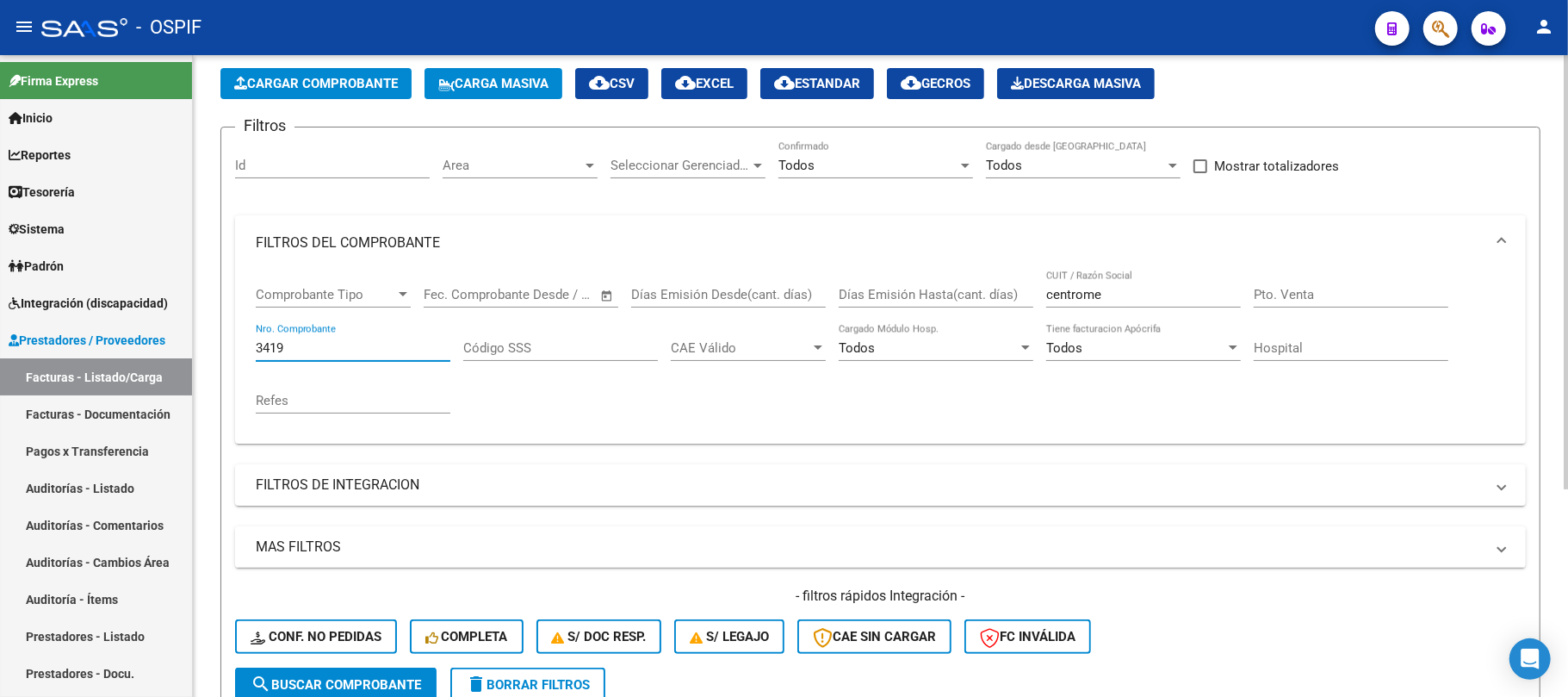
type input "3419"
click at [1097, 304] on div "centrome CUIT / Razón Social" at bounding box center [1144, 289] width 195 height 37
click at [1107, 295] on input "centrome" at bounding box center [1144, 295] width 195 height 16
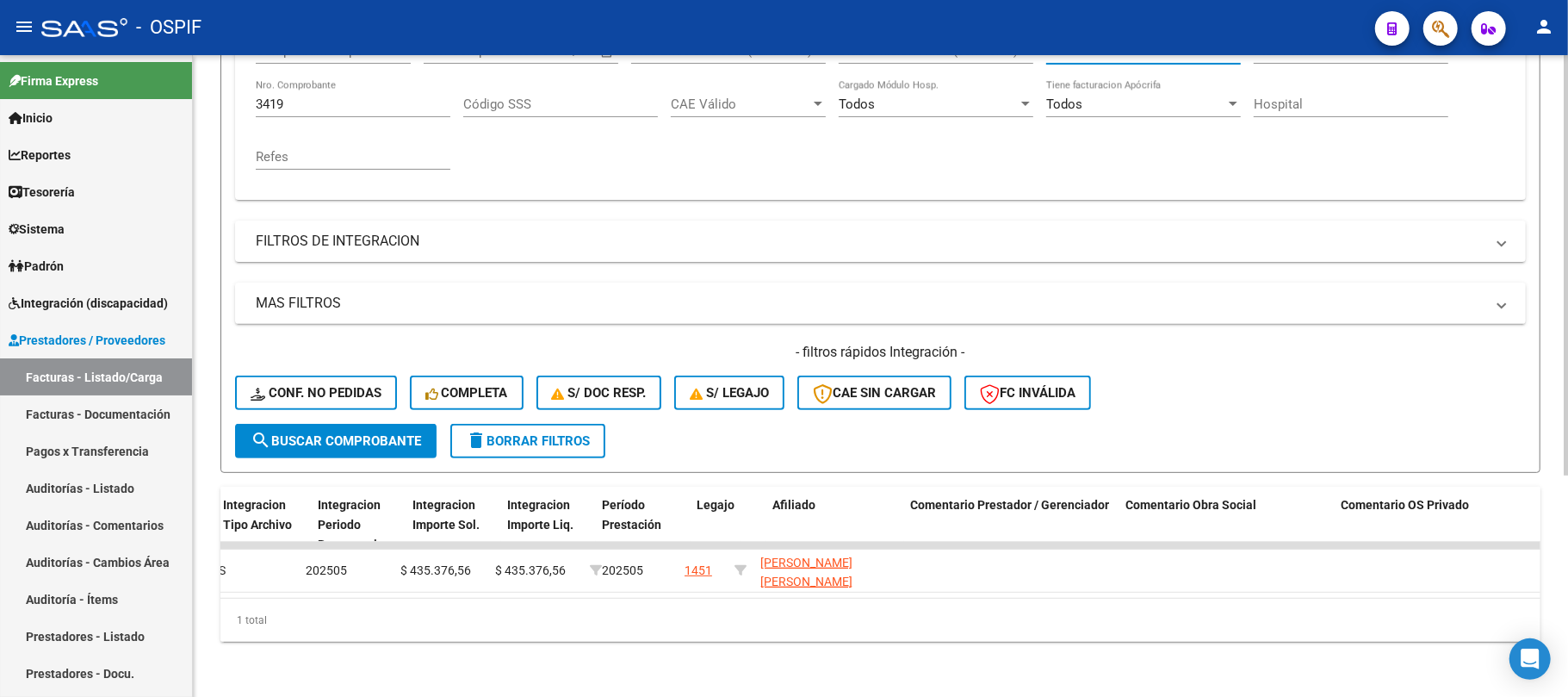
scroll to position [0, 0]
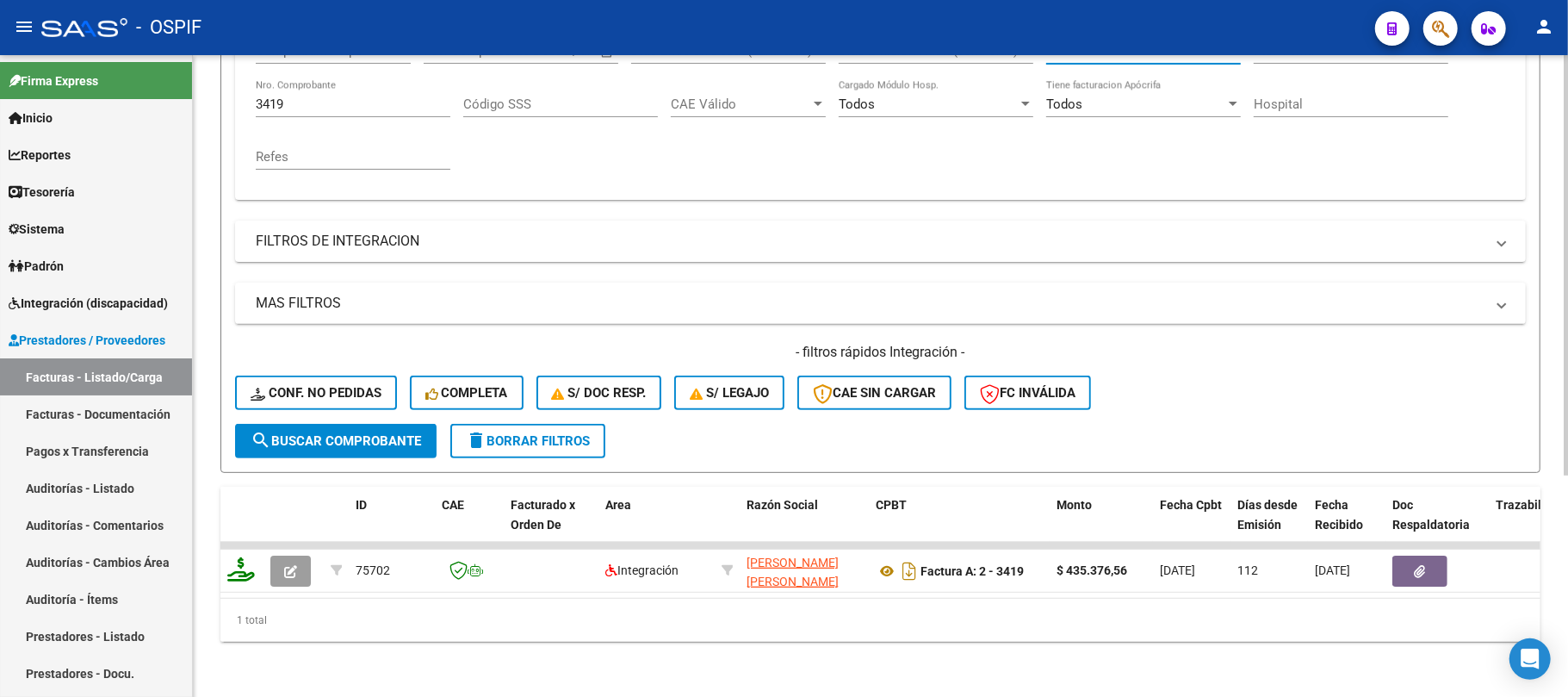
click at [507, 438] on button "delete Borrar Filtros" at bounding box center [528, 441] width 155 height 34
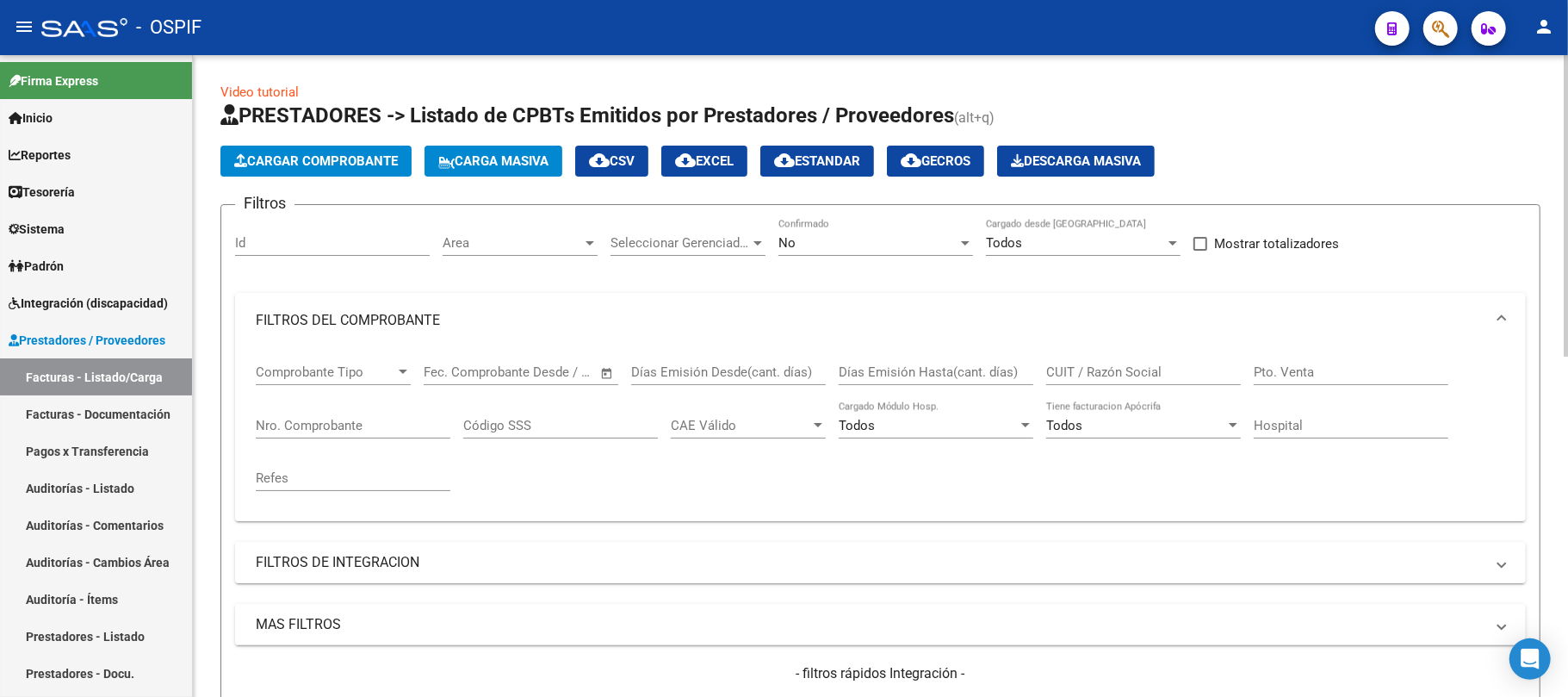
click at [873, 240] on div "No" at bounding box center [868, 243] width 179 height 16
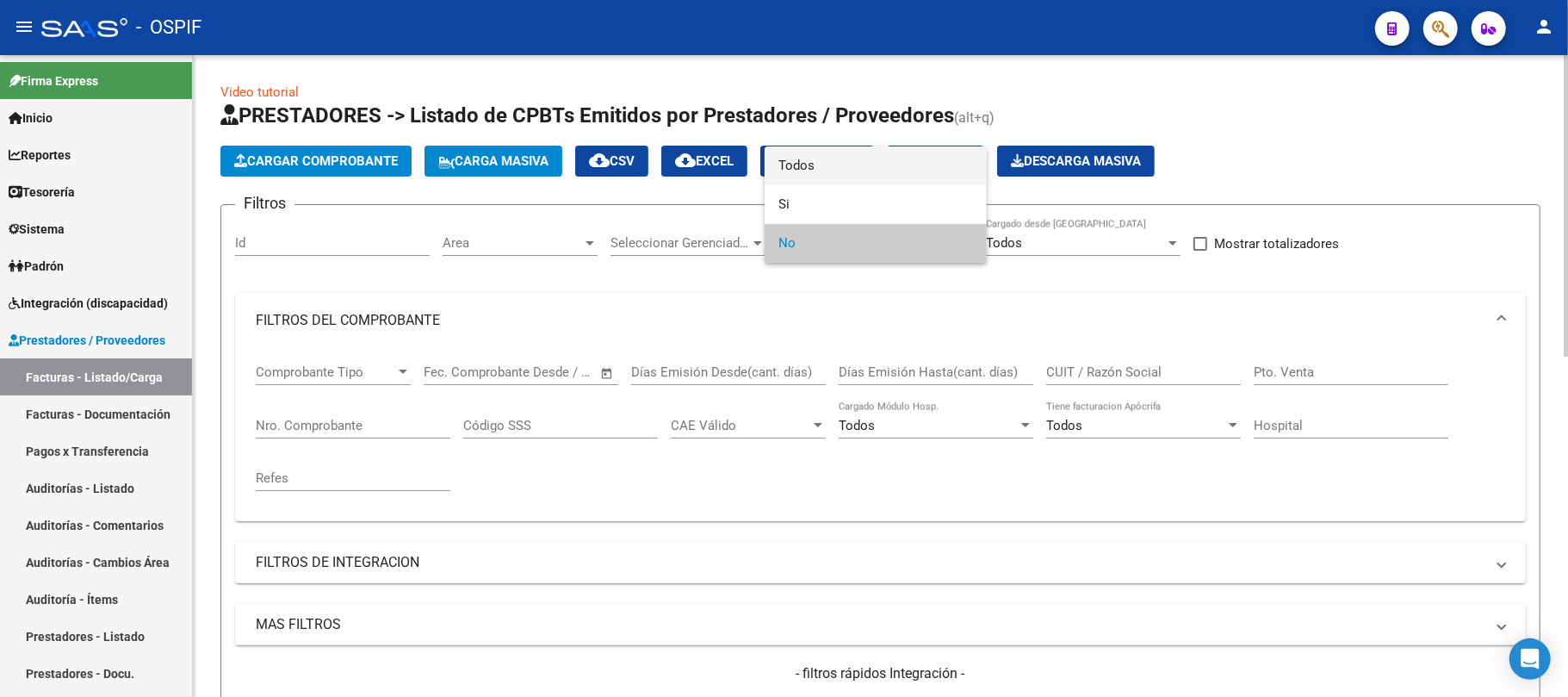
click at [820, 163] on span "Todos" at bounding box center [876, 166] width 195 height 39
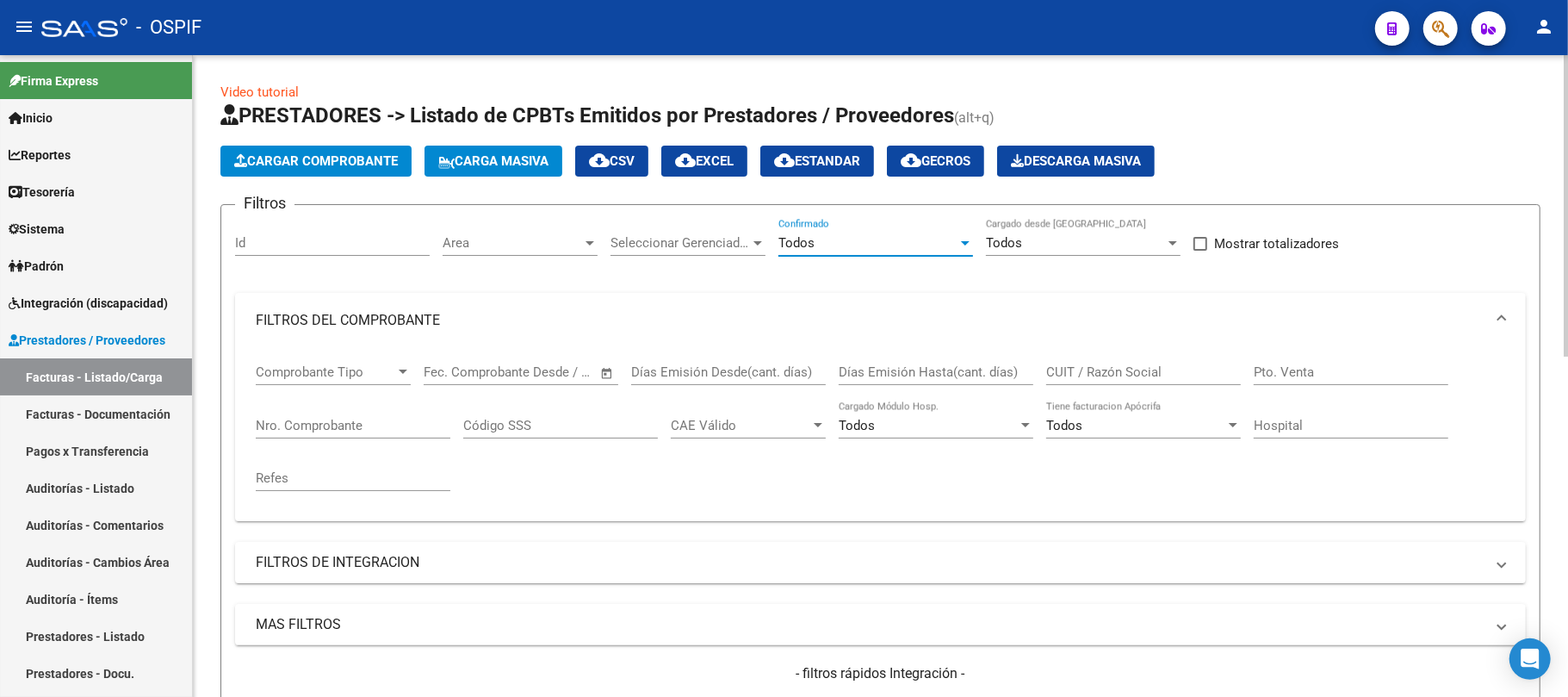
click at [1149, 373] on input "CUIT / Razón Social" at bounding box center [1144, 372] width 195 height 16
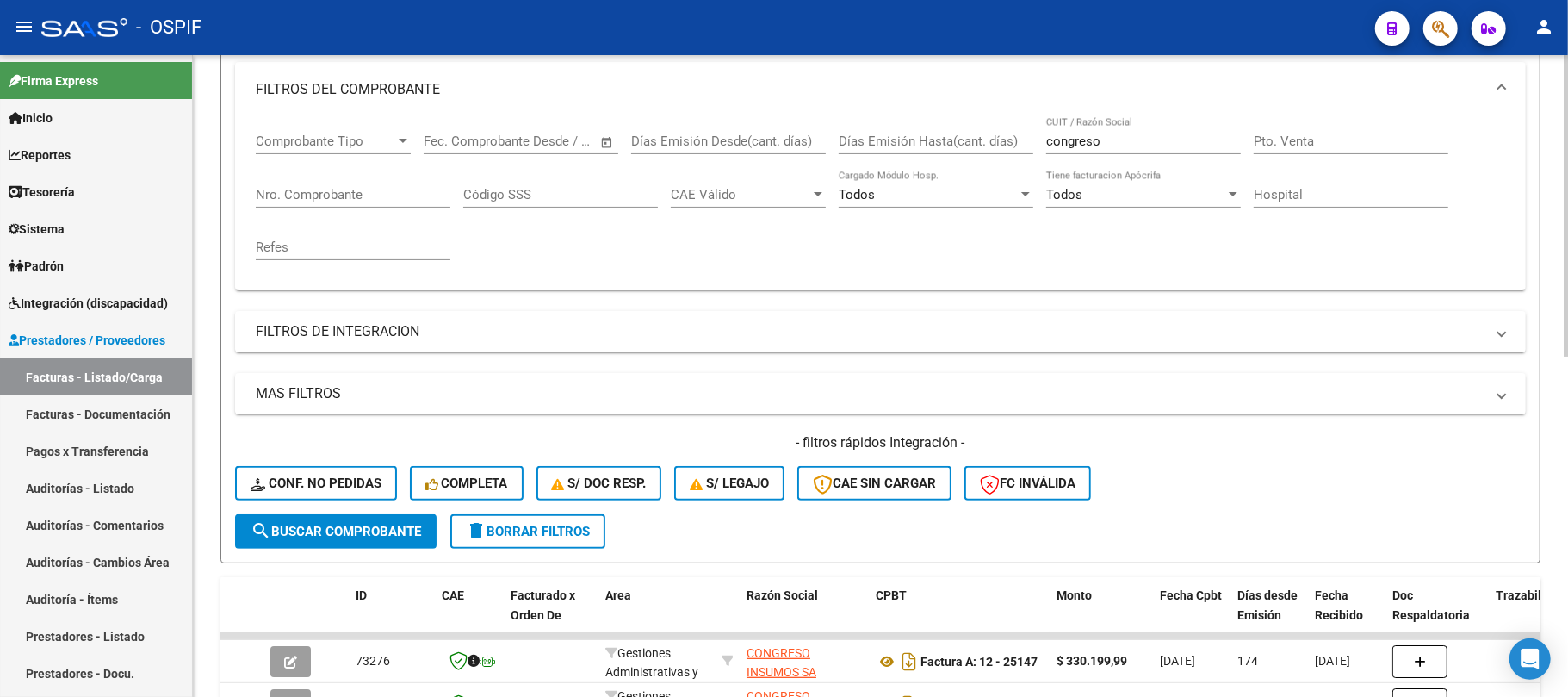
scroll to position [229, 0]
click at [1120, 138] on input "congreso" at bounding box center [1144, 143] width 195 height 16
paste input "DIAZ EDUARDO ANGEL (AMFAX DISTRIBUIDOR OFICIAL TOSHIBA)"
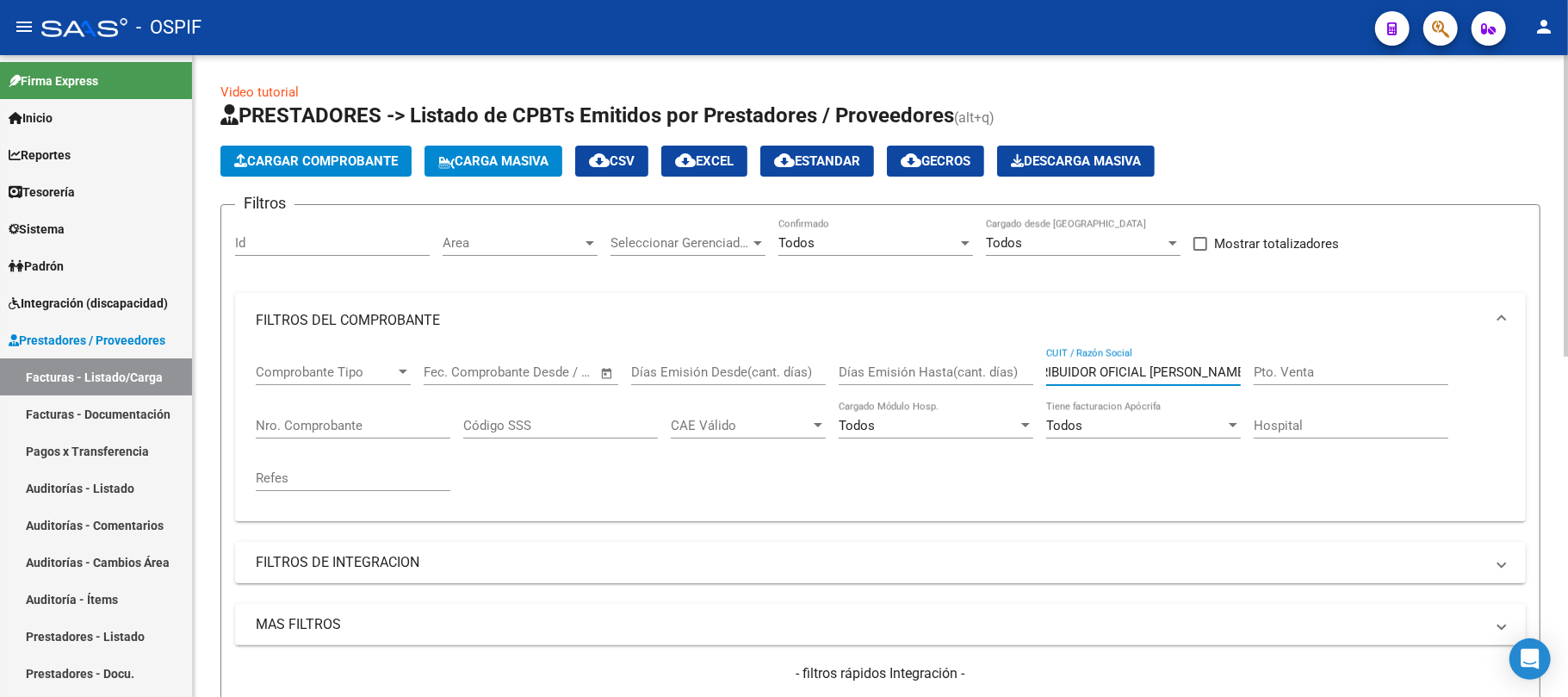
scroll to position [459, 0]
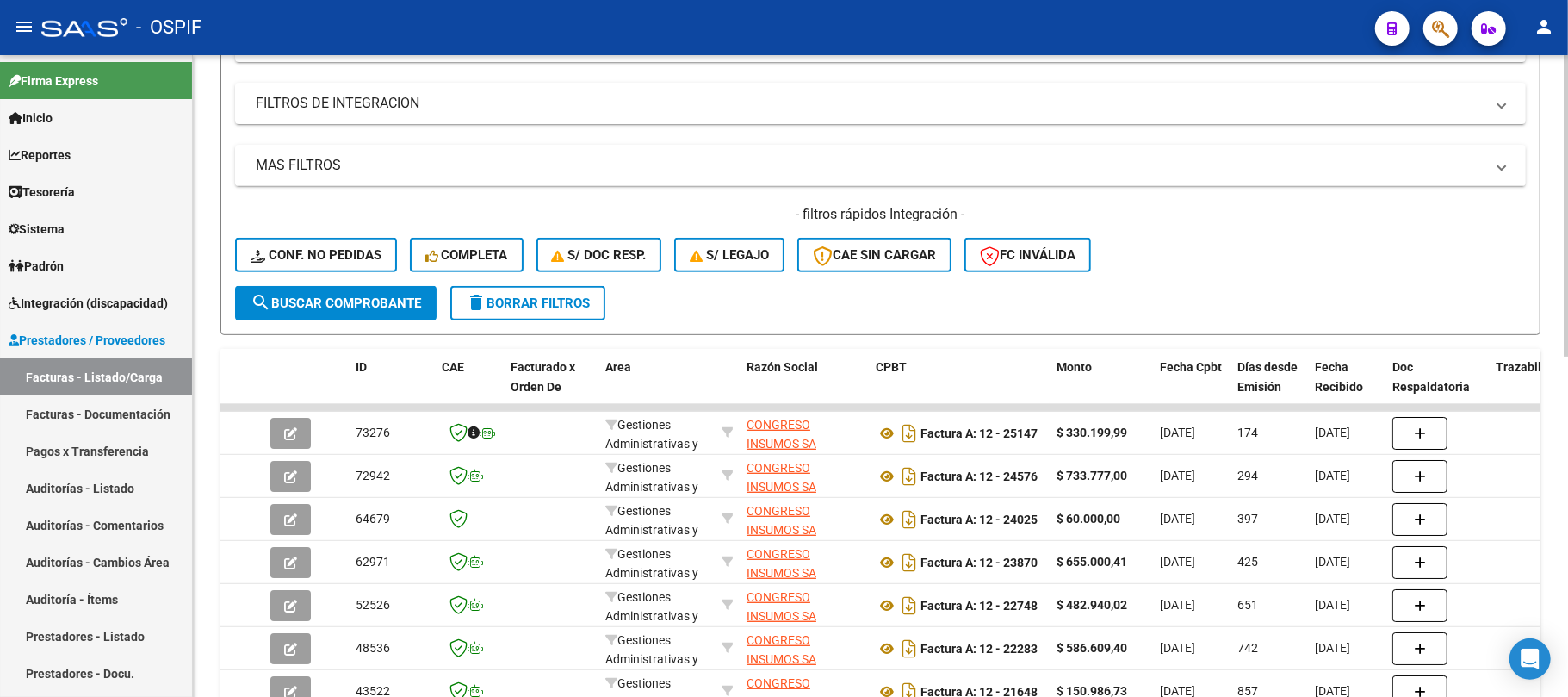
click at [385, 312] on button "search Buscar Comprobante" at bounding box center [336, 303] width 202 height 34
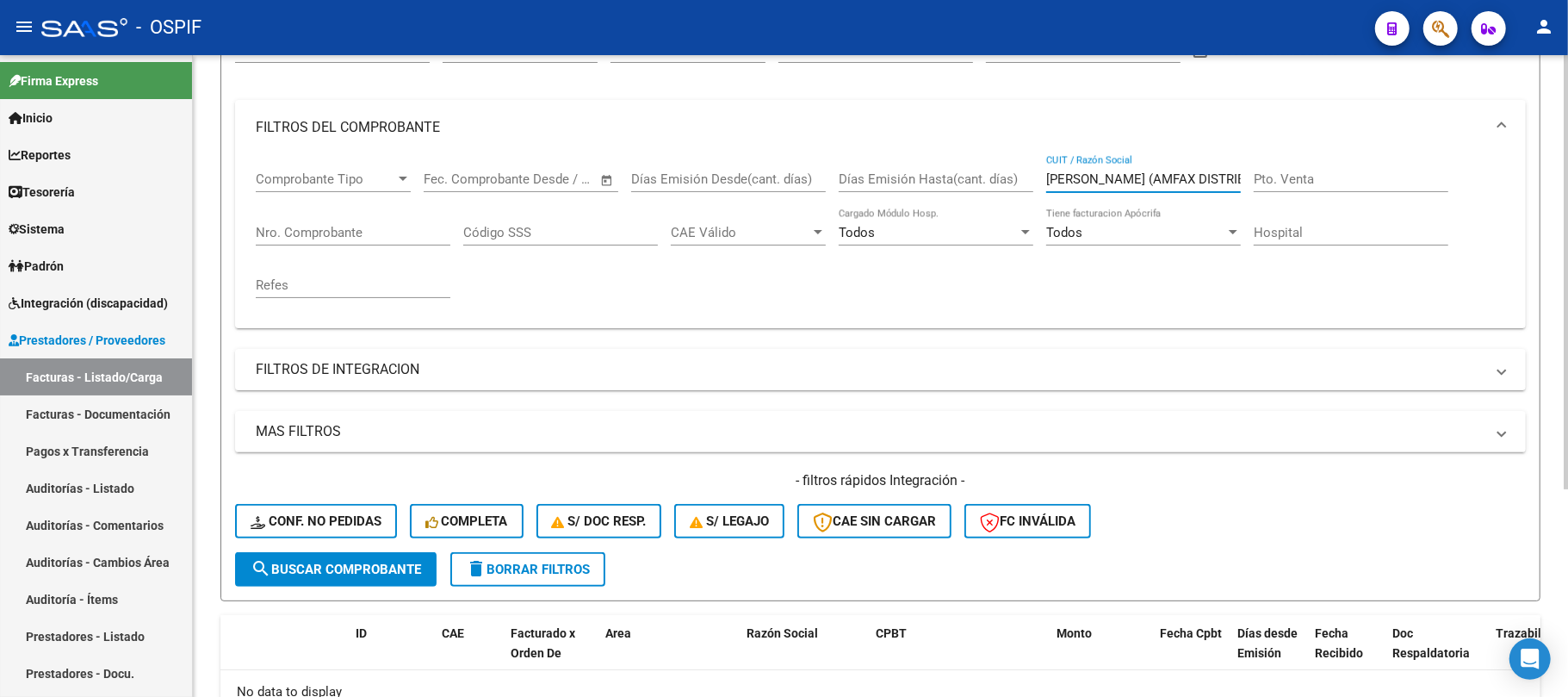
scroll to position [0, 186]
drag, startPoint x: 1179, startPoint y: 184, endPoint x: 1350, endPoint y: 184, distance: 171.0
click at [1350, 184] on div "Comprobante Tipo Comprobante Tipo Fecha inicio – Fecha fin Fec. Comprobante Des…" at bounding box center [880, 234] width 1249 height 159
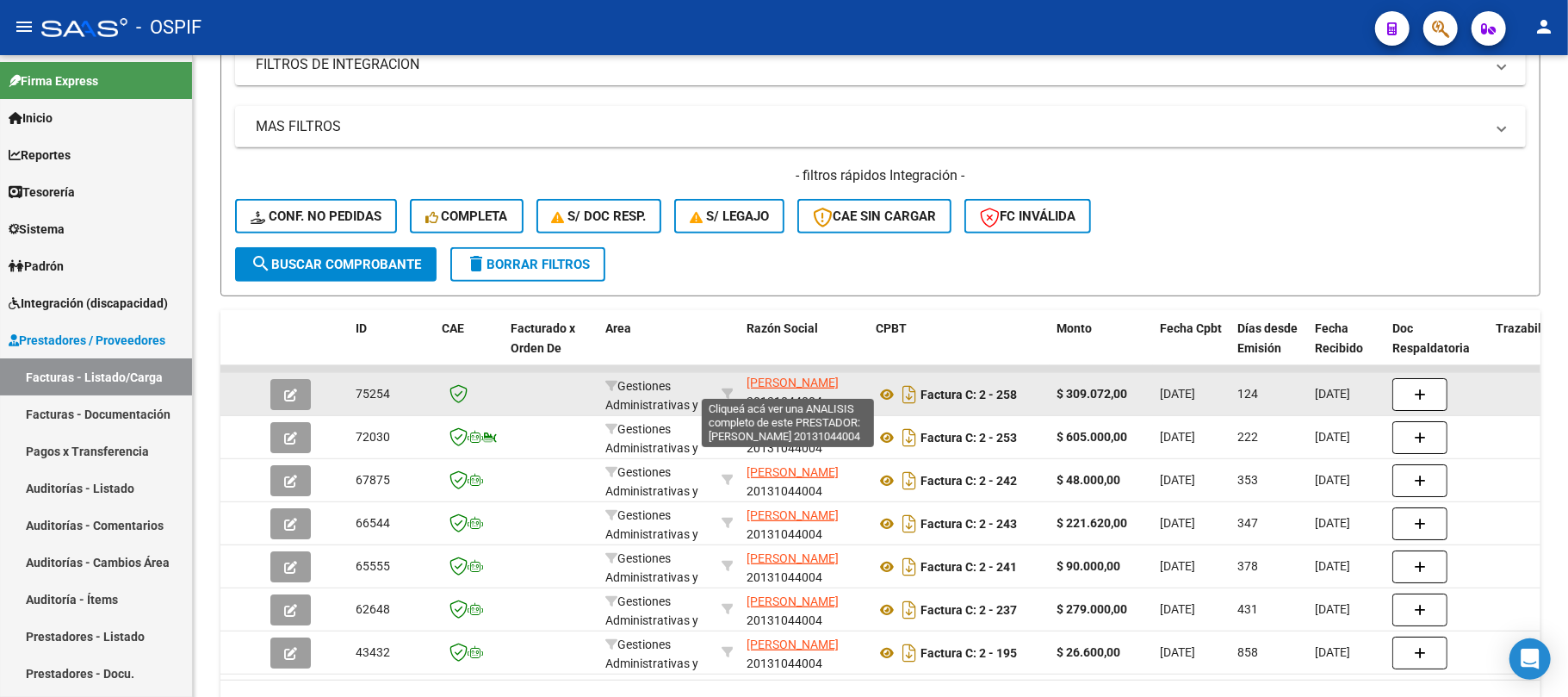
scroll to position [0, 0]
drag, startPoint x: 784, startPoint y: 394, endPoint x: 732, endPoint y: 387, distance: 52.5
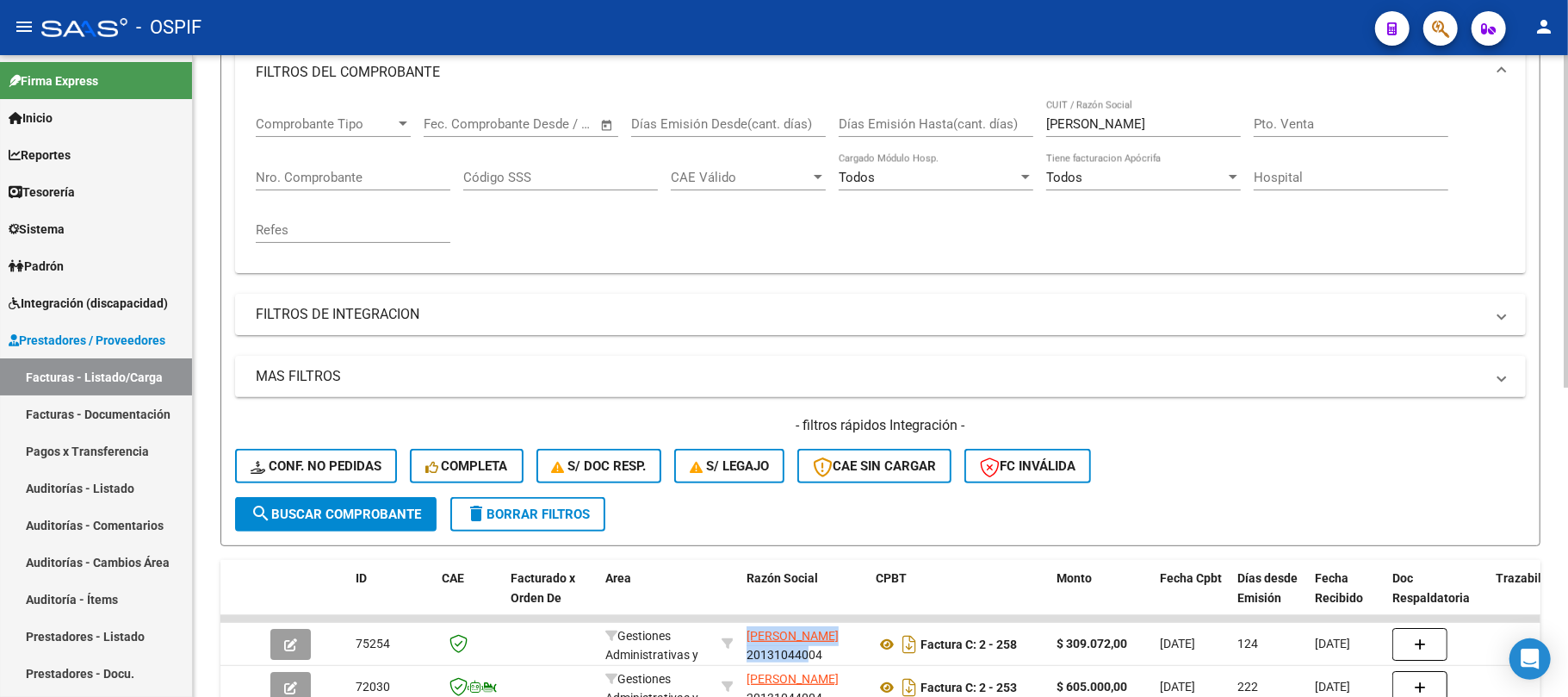
scroll to position [39, 0]
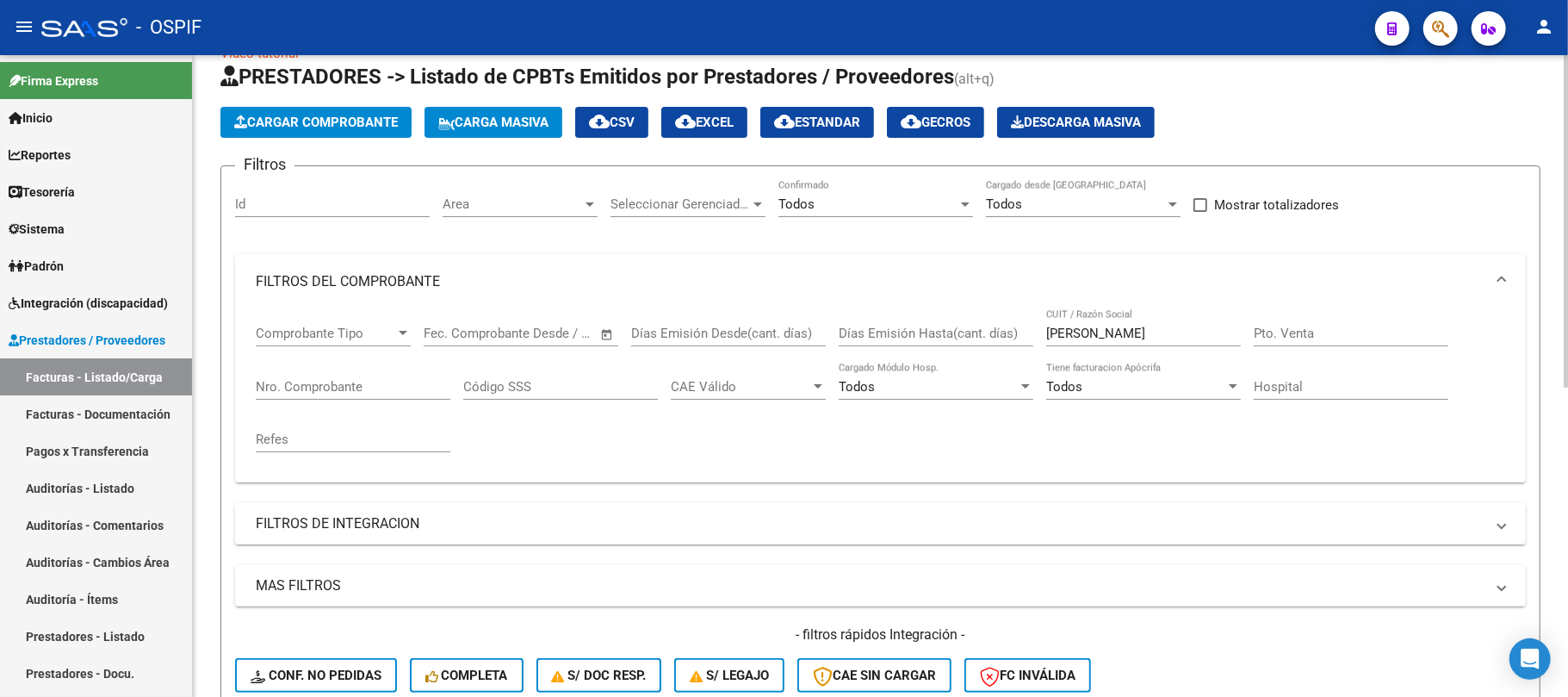
click at [1124, 353] on div "DIAZ EDUARDO ANGEL CUIT / Razón Social" at bounding box center [1144, 335] width 195 height 54
click at [1144, 318] on div "DIAZ EDUARDO ANGEL CUIT / Razón Social" at bounding box center [1144, 327] width 195 height 37
click at [1142, 332] on input "DIAZ EDUARDO ANGEL" at bounding box center [1144, 334] width 195 height 16
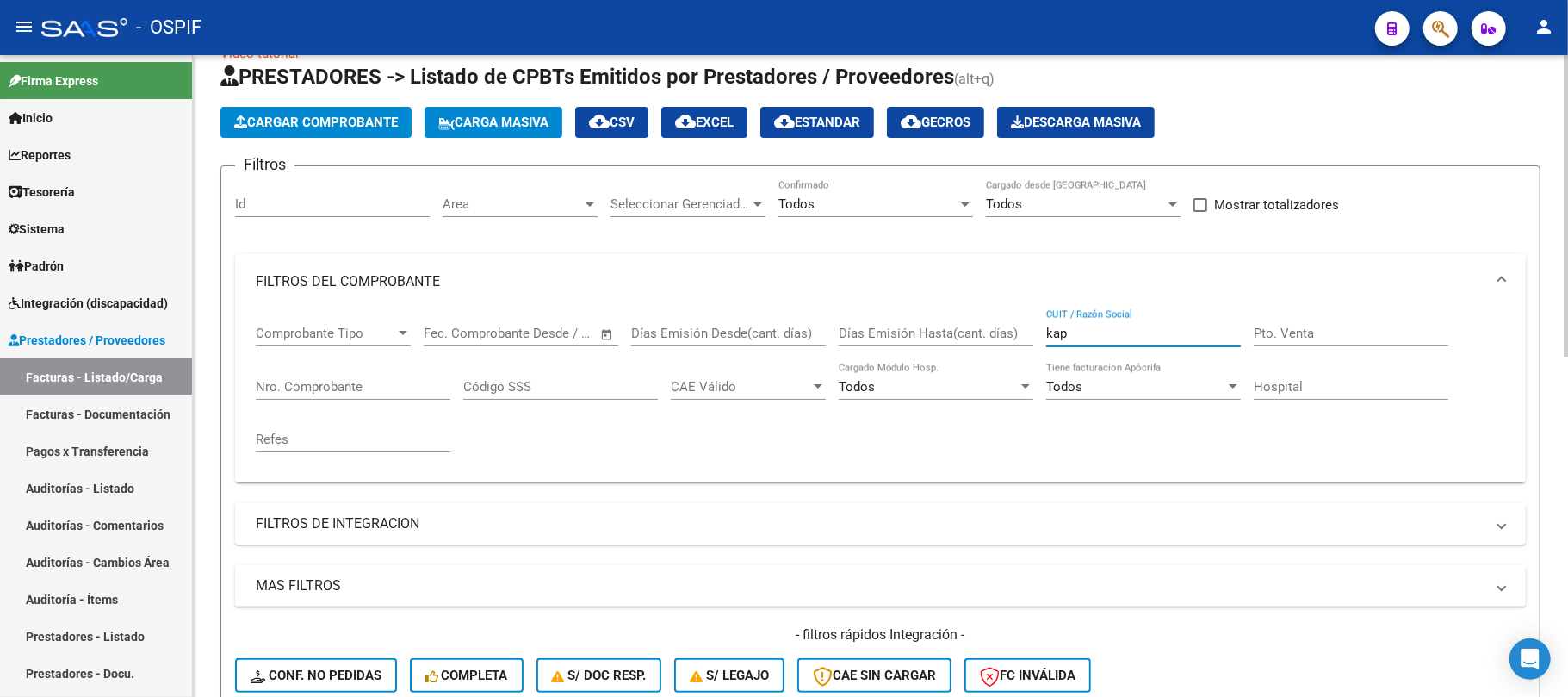
scroll to position [498, 0]
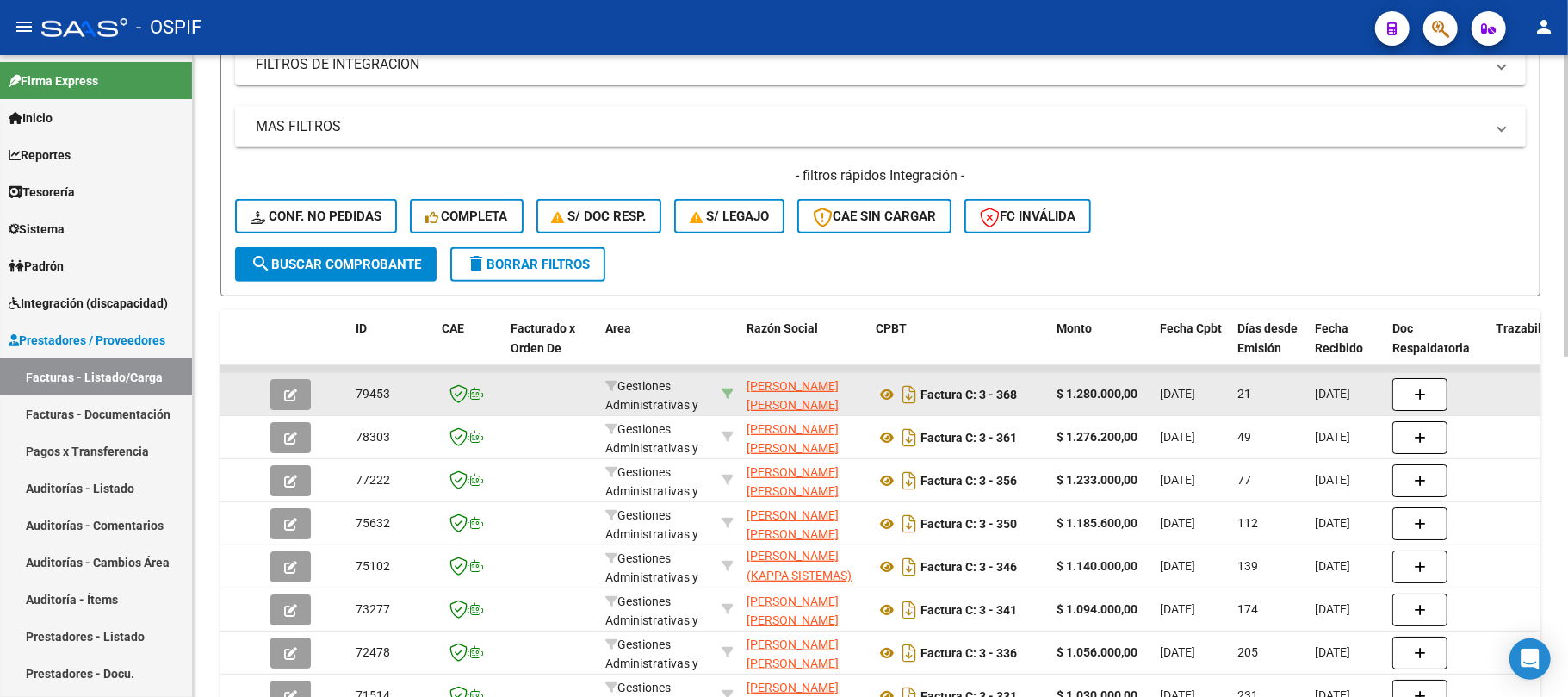
click at [724, 393] on icon at bounding box center [728, 393] width 12 height 12
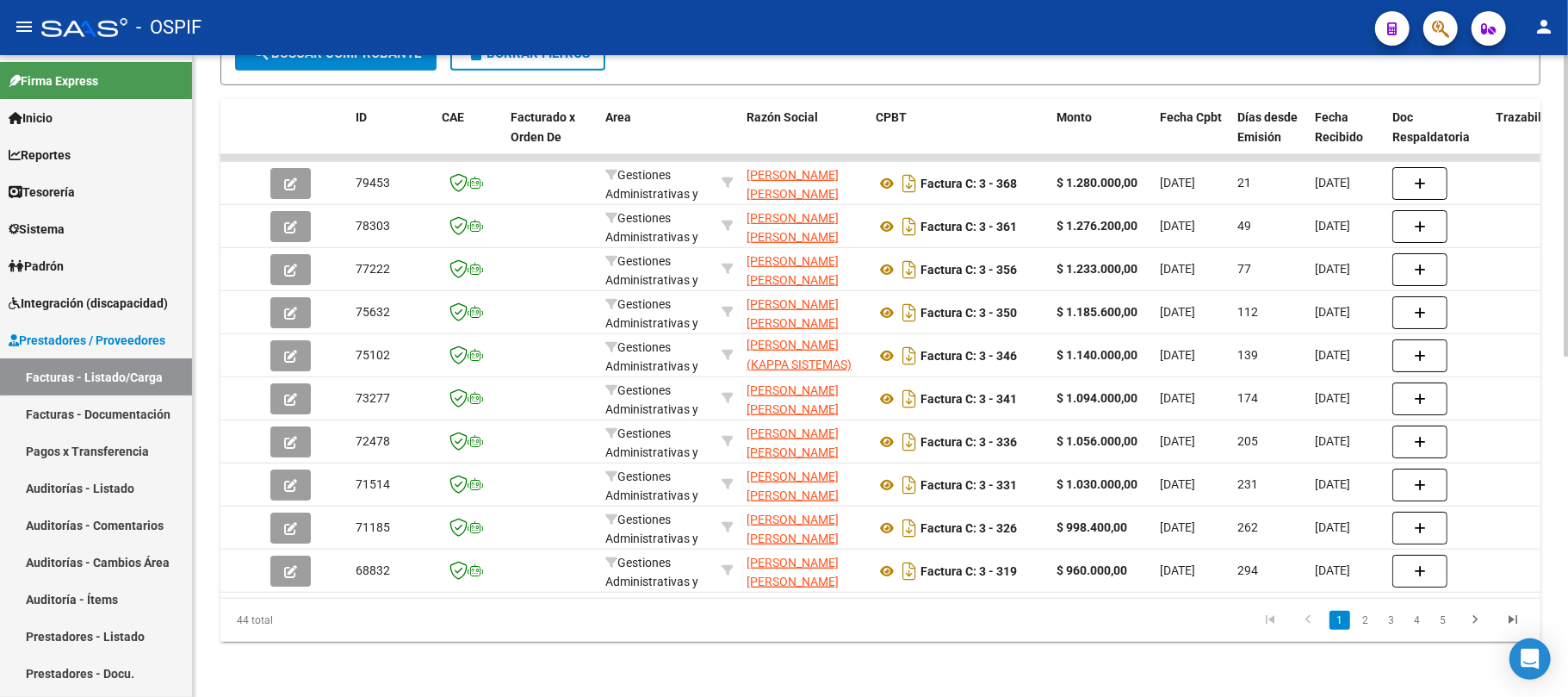
scroll to position [266, 0]
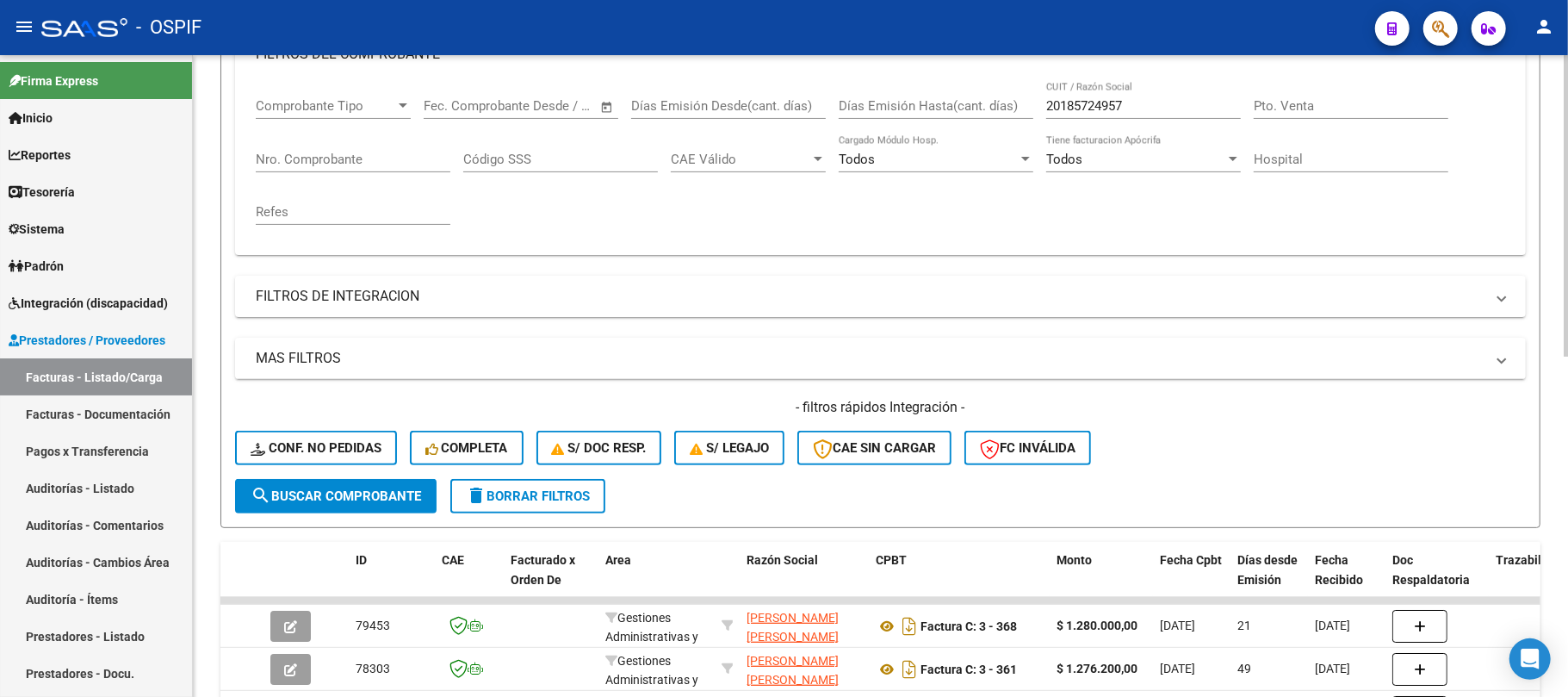
click at [1156, 113] on div "20185724957 CUIT / Razón Social" at bounding box center [1144, 100] width 195 height 37
click at [1156, 113] on input "20185724957" at bounding box center [1144, 106] width 195 height 16
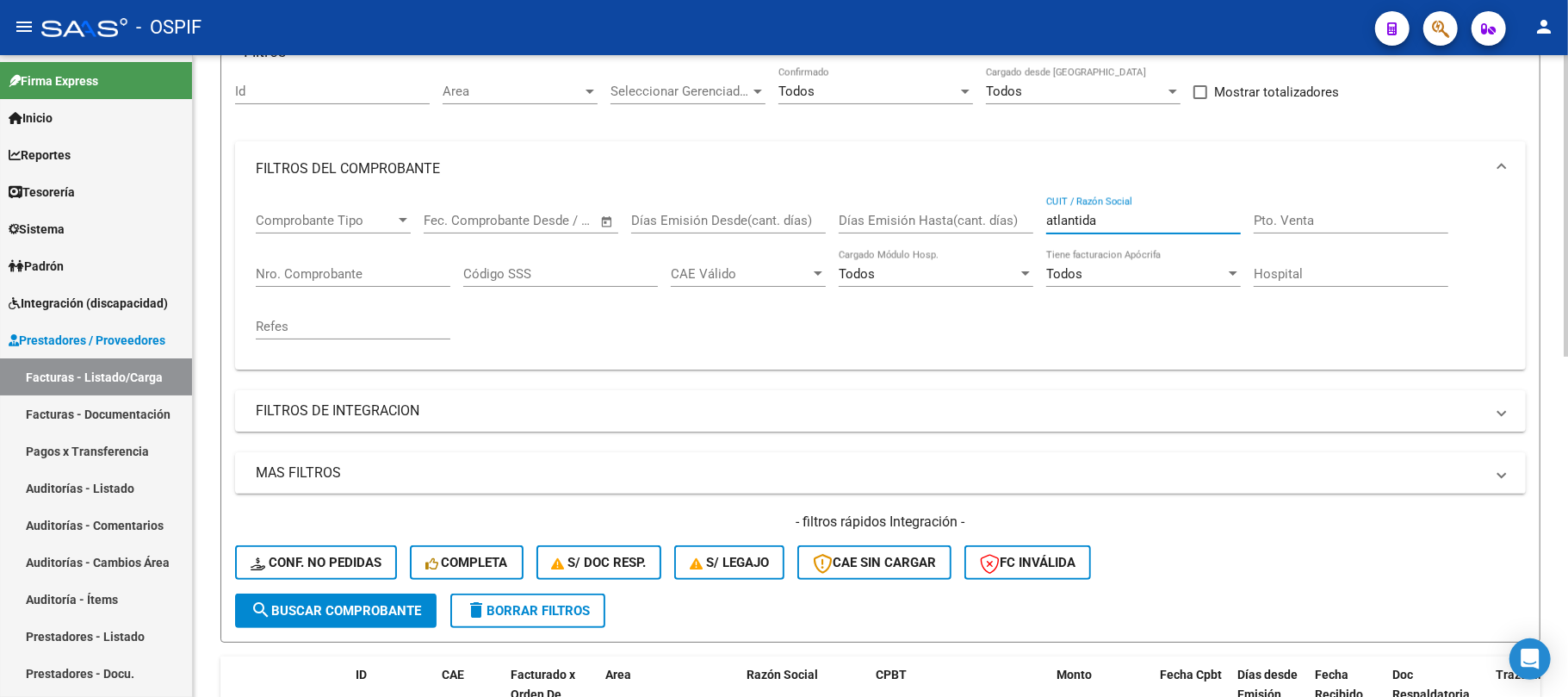
drag, startPoint x: 1141, startPoint y: 227, endPoint x: 945, endPoint y: 217, distance: 196.3
click at [948, 217] on div "Comprobante Tipo Comprobante Tipo Fecha inicio – Fecha fin Fec. Comprobante Des…" at bounding box center [880, 276] width 1249 height 159
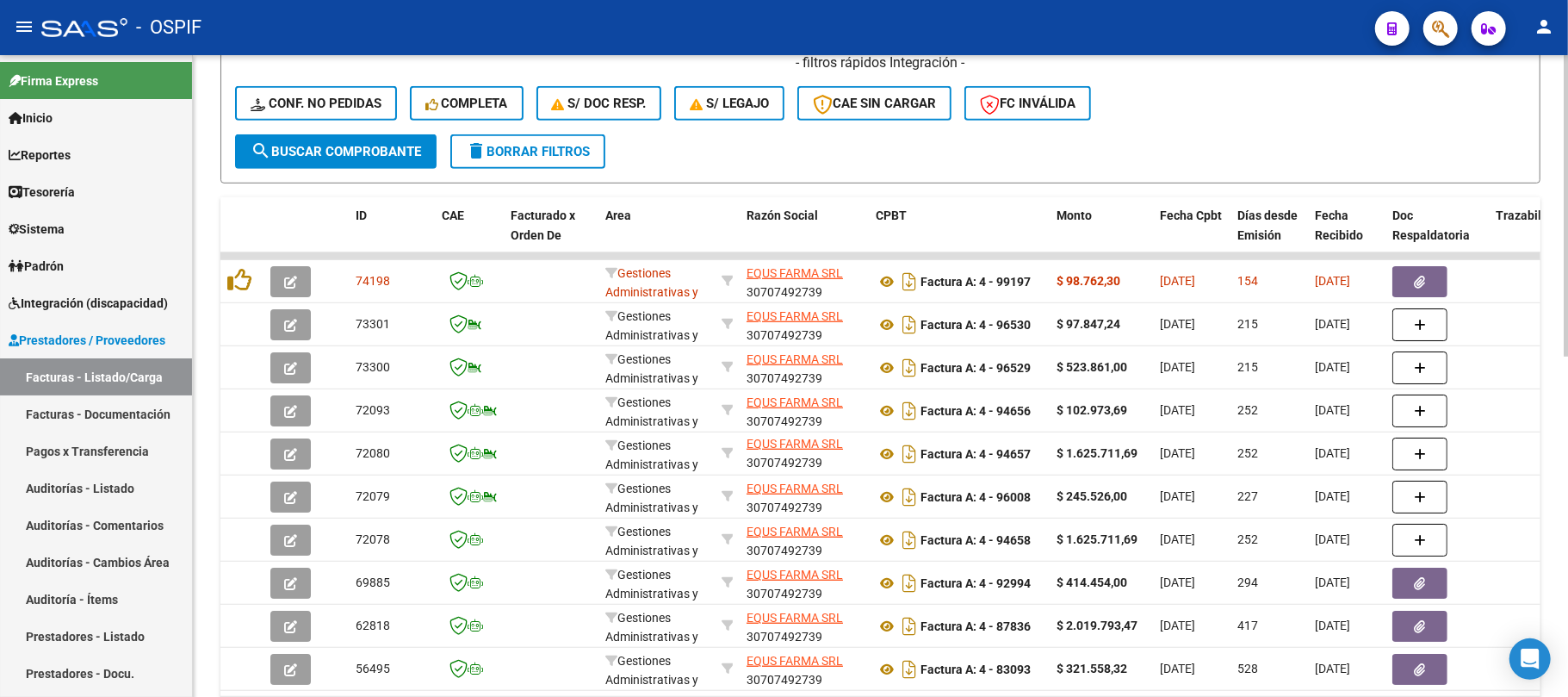
scroll to position [0, 0]
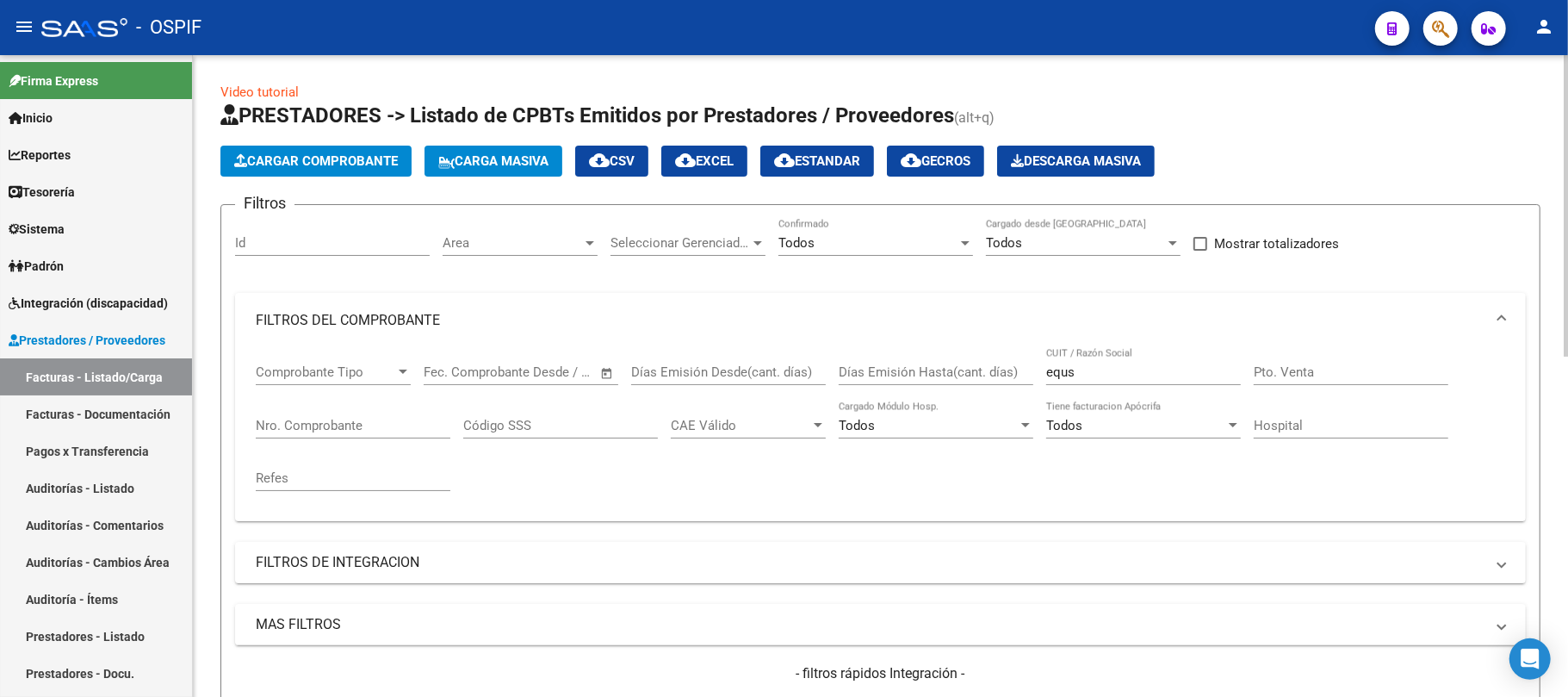
drag, startPoint x: 1142, startPoint y: 363, endPoint x: 1139, endPoint y: 376, distance: 13.3
click at [1135, 363] on div "equs CUIT / Razón Social" at bounding box center [1144, 366] width 195 height 37
drag, startPoint x: 1139, startPoint y: 376, endPoint x: 958, endPoint y: 352, distance: 182.6
click at [960, 370] on div "Comprobante Tipo Comprobante Tipo Fecha inicio – Fecha fin Fec. Comprobante Des…" at bounding box center [880, 427] width 1249 height 159
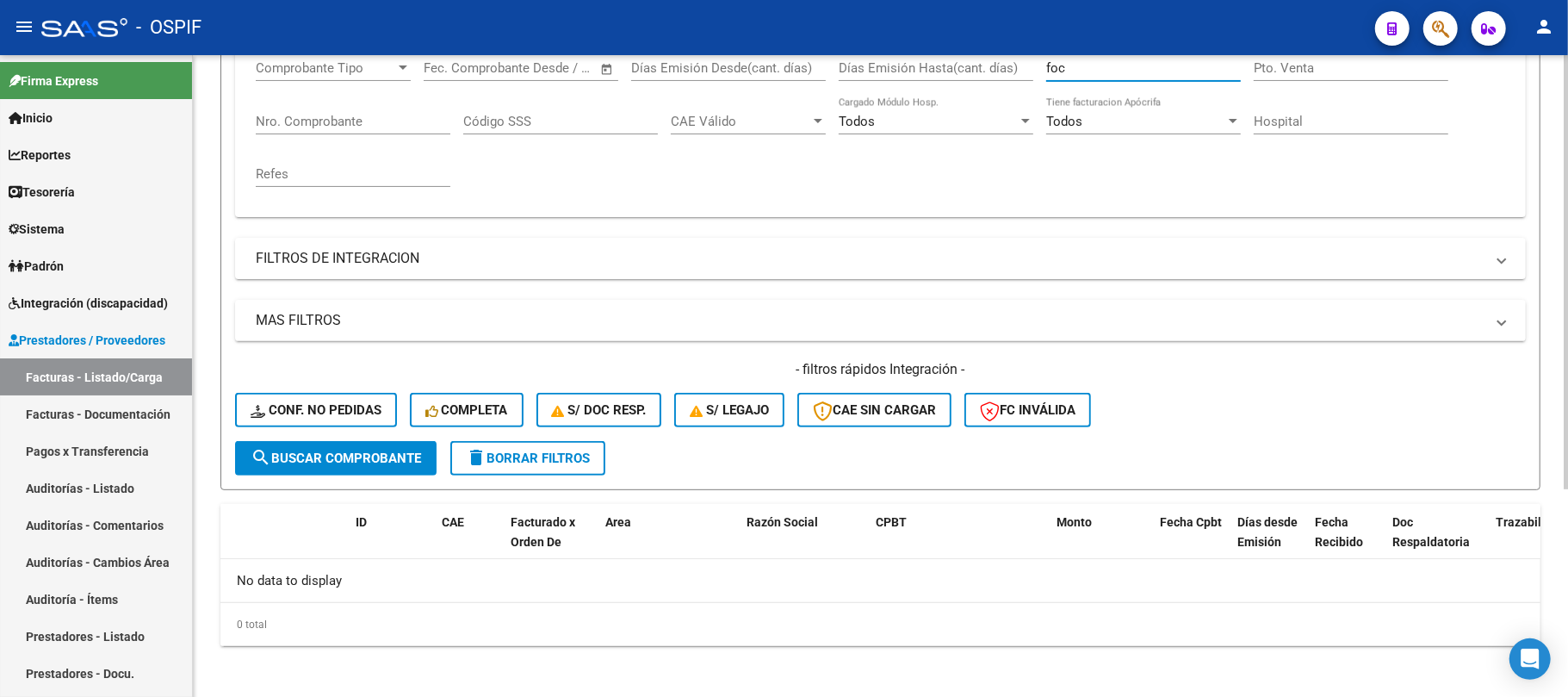
scroll to position [307, 0]
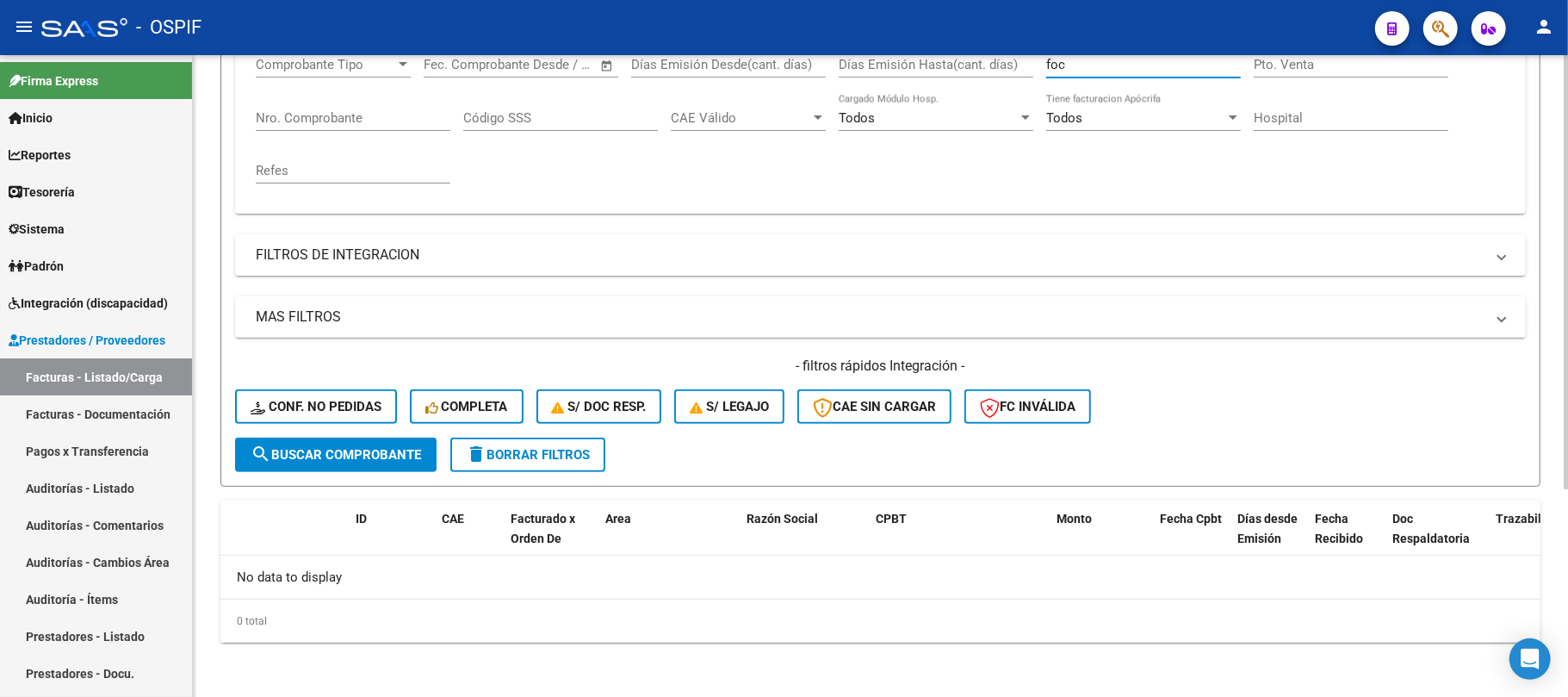
click at [349, 449] on span "search Buscar Comprobante" at bounding box center [335, 455] width 170 height 16
click at [291, 451] on span "search Buscar Comprobante" at bounding box center [335, 455] width 170 height 16
click at [1112, 102] on div "Todos Tiene facturacion Apócrifa" at bounding box center [1144, 112] width 195 height 37
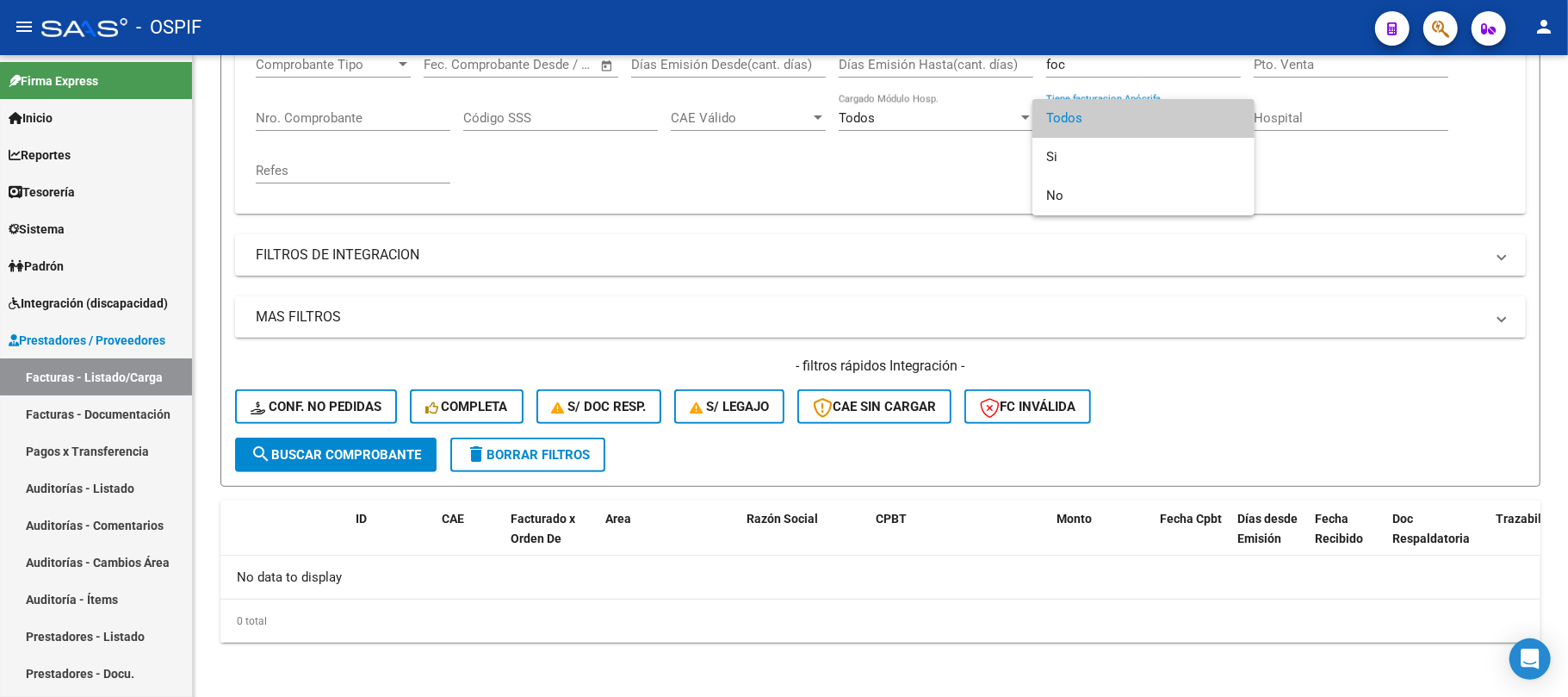
click at [811, 273] on div at bounding box center [784, 348] width 1568 height 697
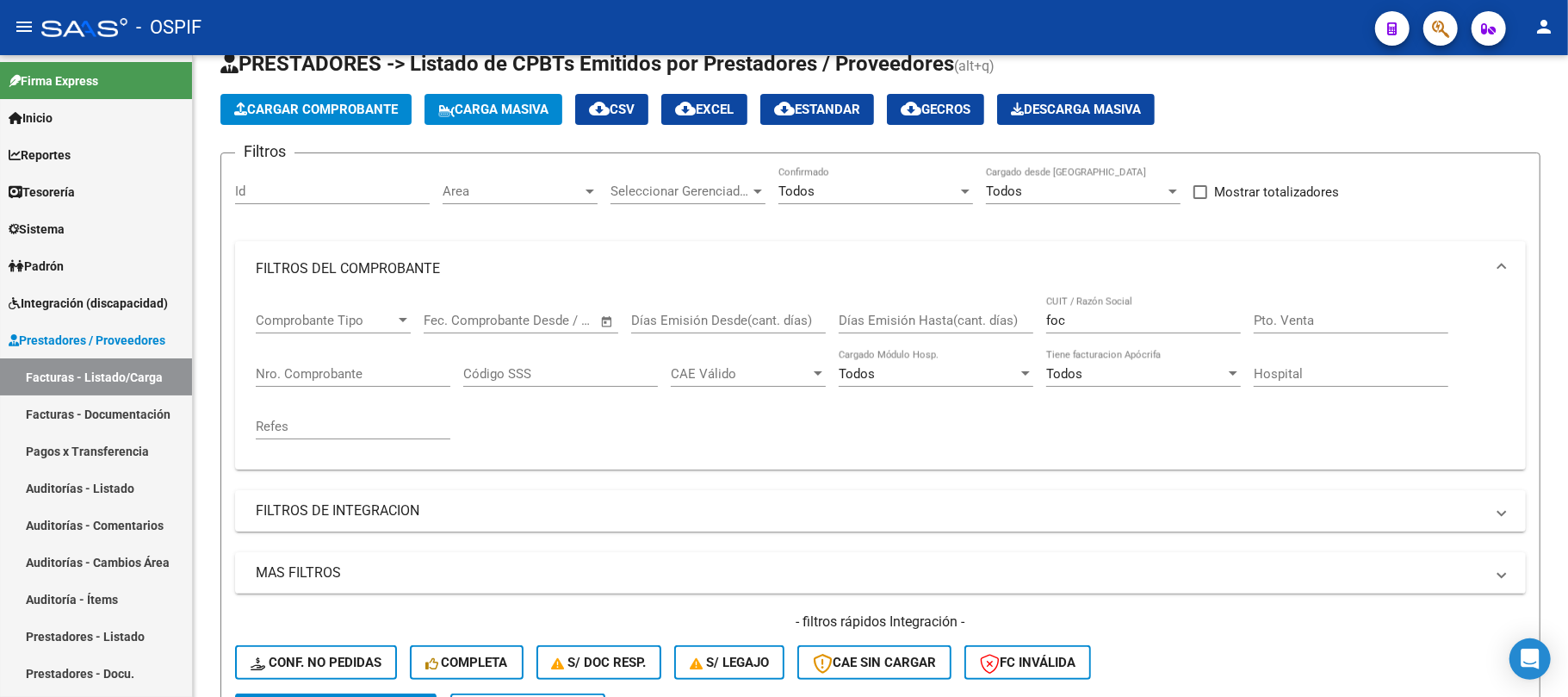
scroll to position [0, 0]
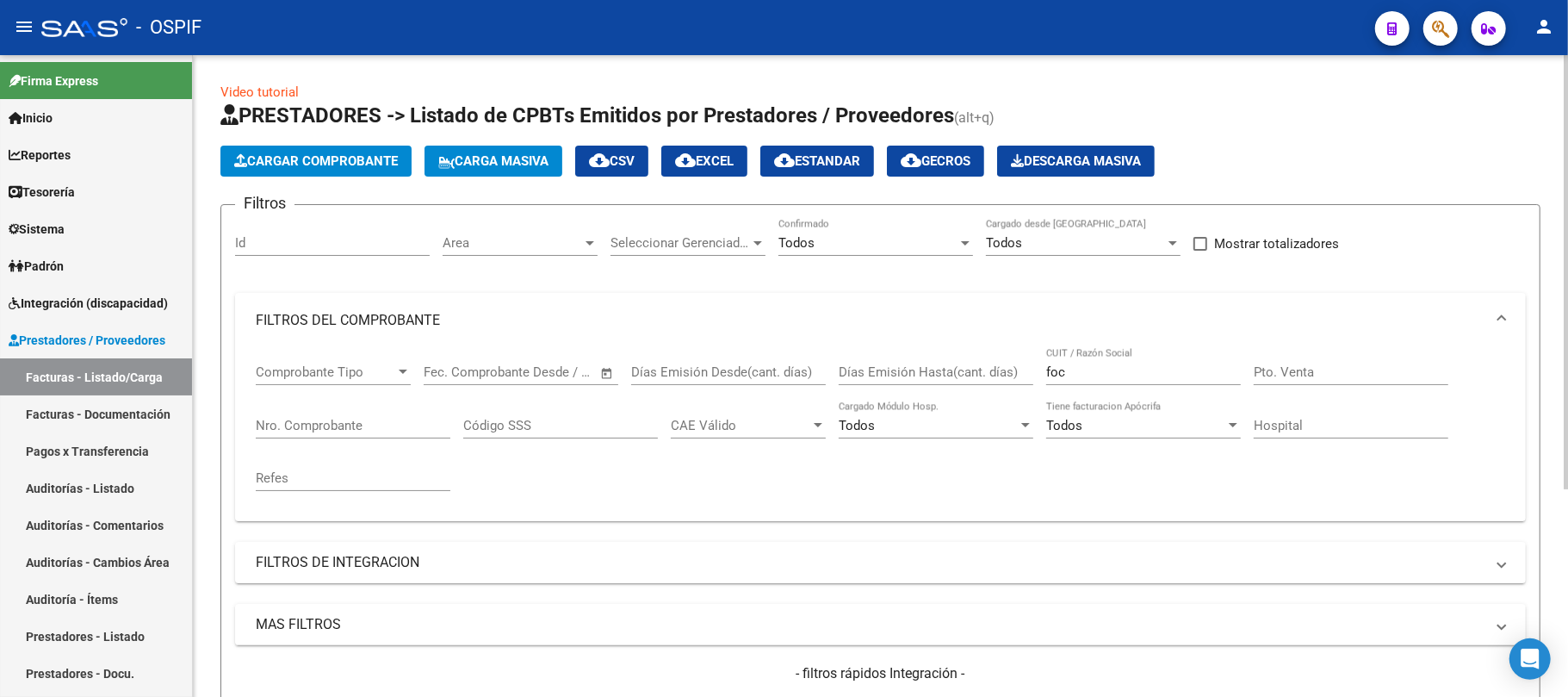
click at [1085, 390] on div "foc CUIT / Razón Social" at bounding box center [1144, 374] width 195 height 54
click at [1083, 383] on div "foc CUIT / Razón Social" at bounding box center [1144, 366] width 195 height 37
click at [1083, 374] on input "foc" at bounding box center [1144, 372] width 195 height 16
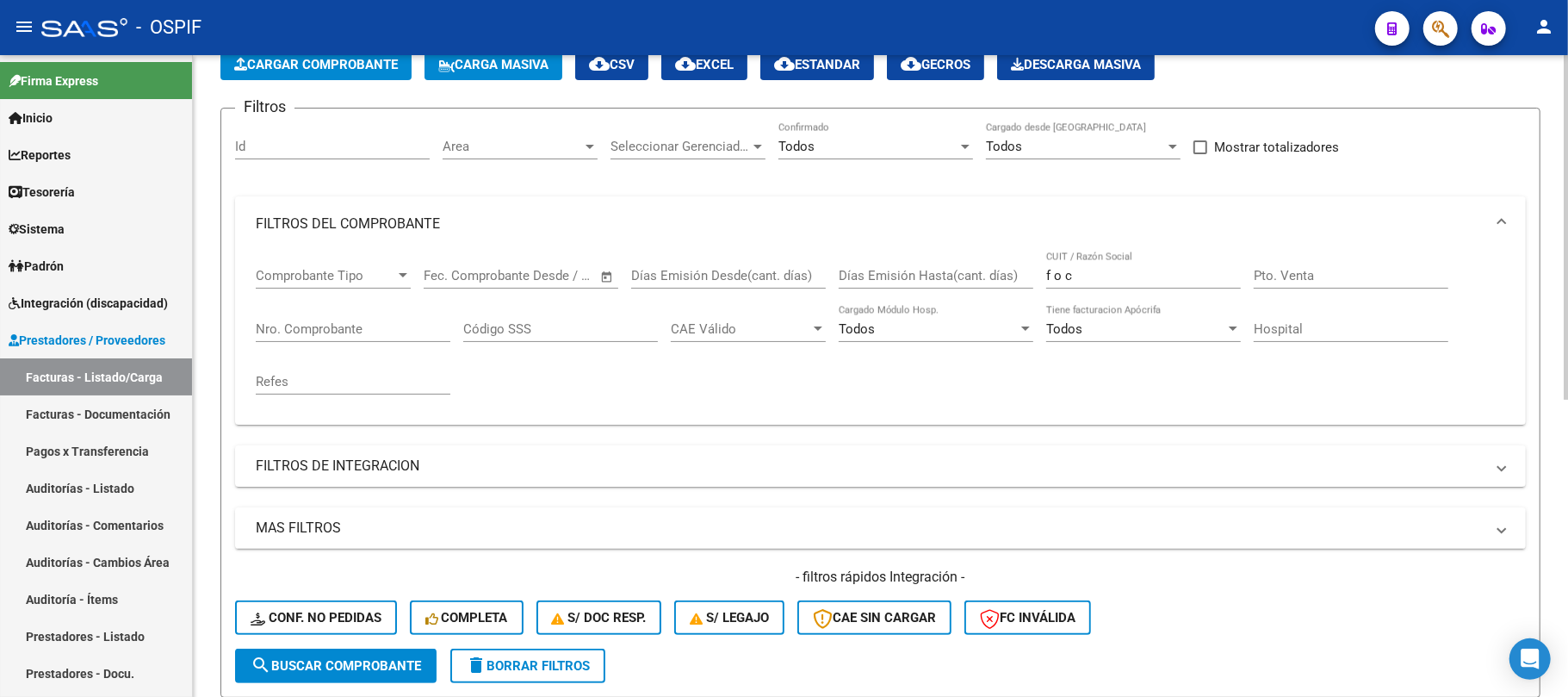
scroll to position [94, 0]
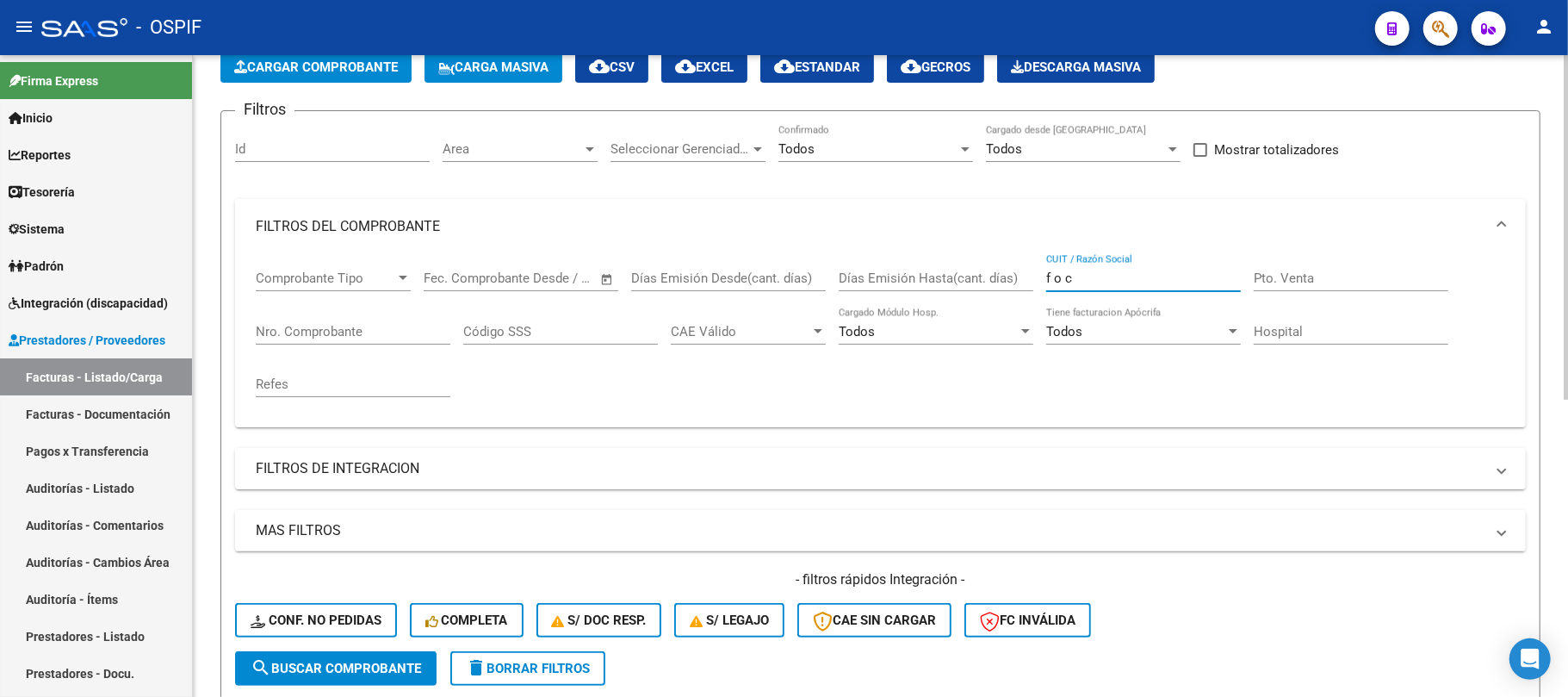
click at [1117, 270] on input "f o c" at bounding box center [1144, 278] width 195 height 16
drag, startPoint x: 1106, startPoint y: 273, endPoint x: 763, endPoint y: 273, distance: 343.0
click at [787, 273] on div "Comprobante Tipo Comprobante Tipo Fecha inicio – Fecha fin Fec. Comprobante Des…" at bounding box center [880, 333] width 1249 height 159
drag, startPoint x: 1135, startPoint y: 277, endPoint x: 779, endPoint y: 314, distance: 357.9
click at [828, 299] on div "Comprobante Tipo Comprobante Tipo Fecha inicio – Fecha fin Fec. Comprobante Des…" at bounding box center [880, 333] width 1249 height 159
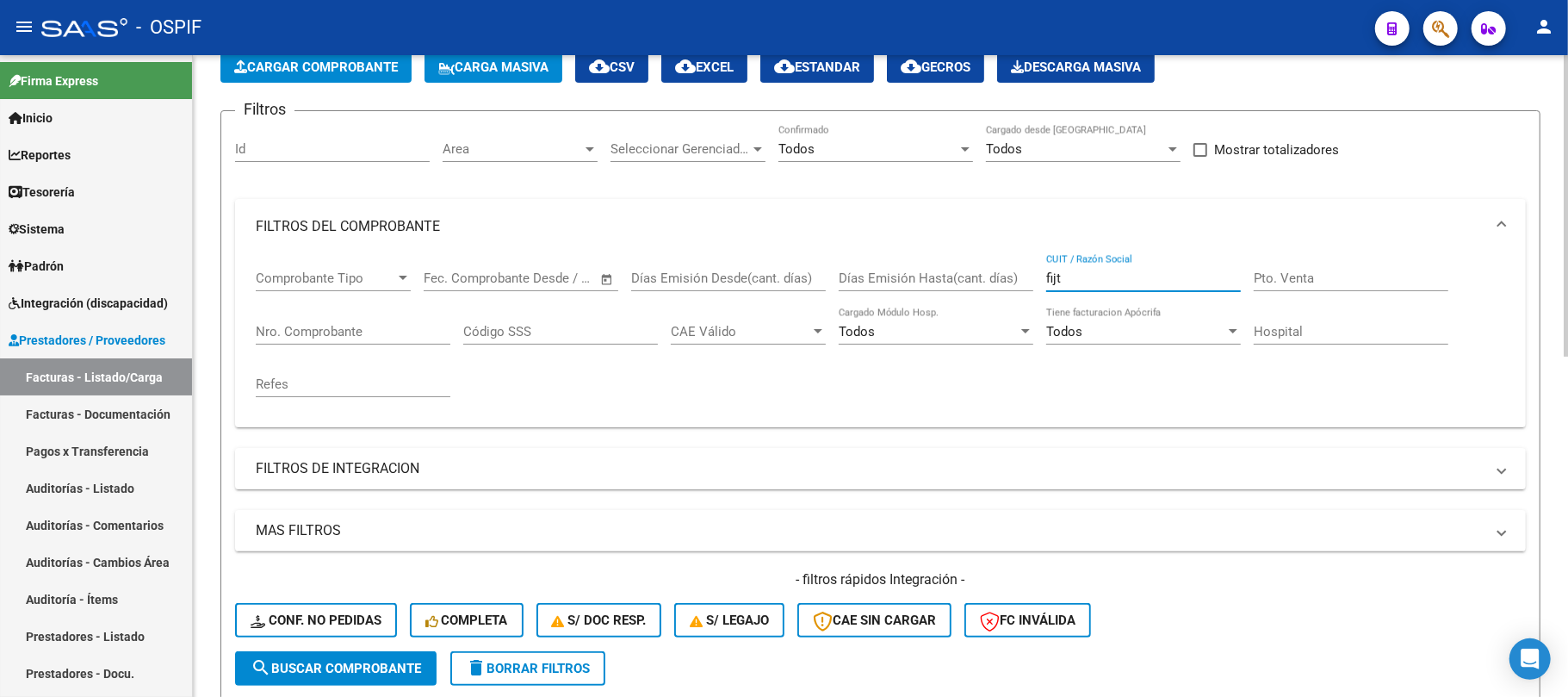
scroll to position [438, 0]
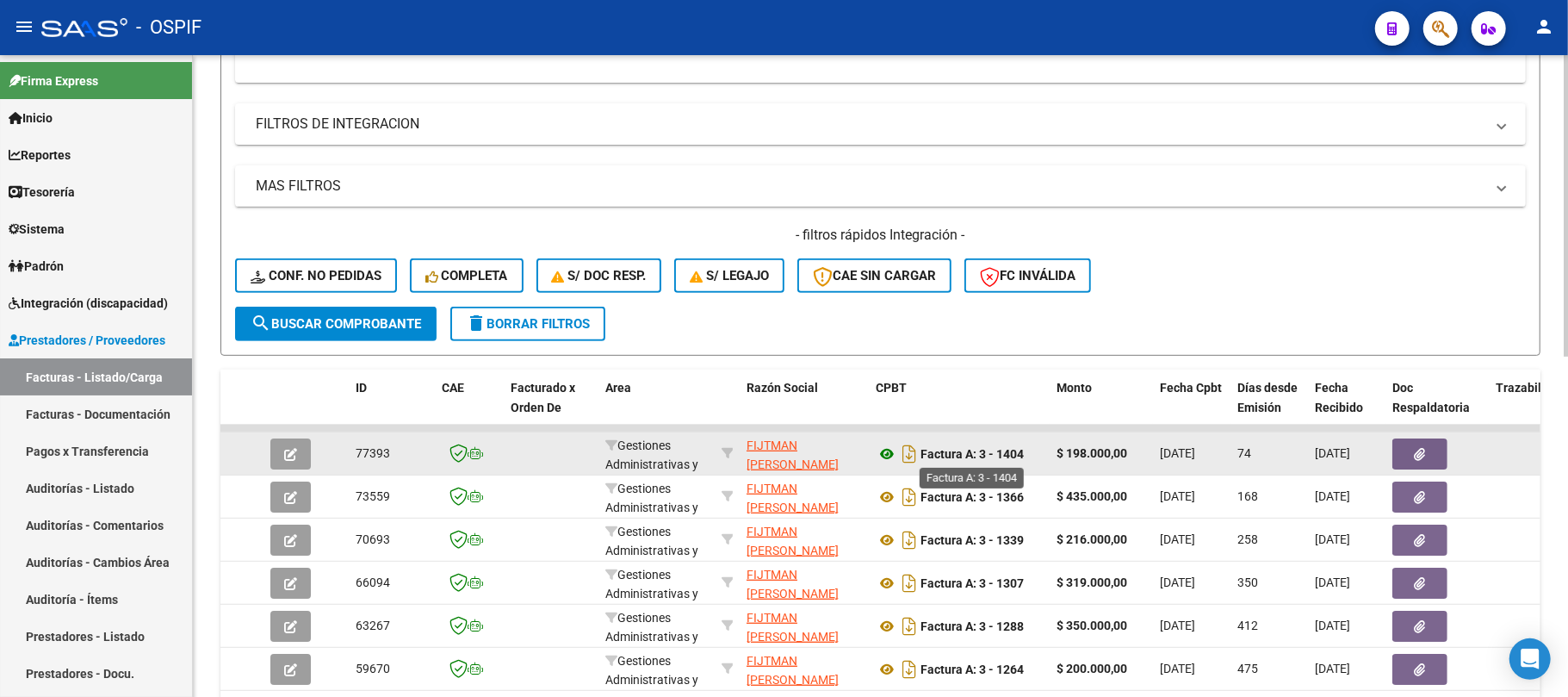
type input "fijt"
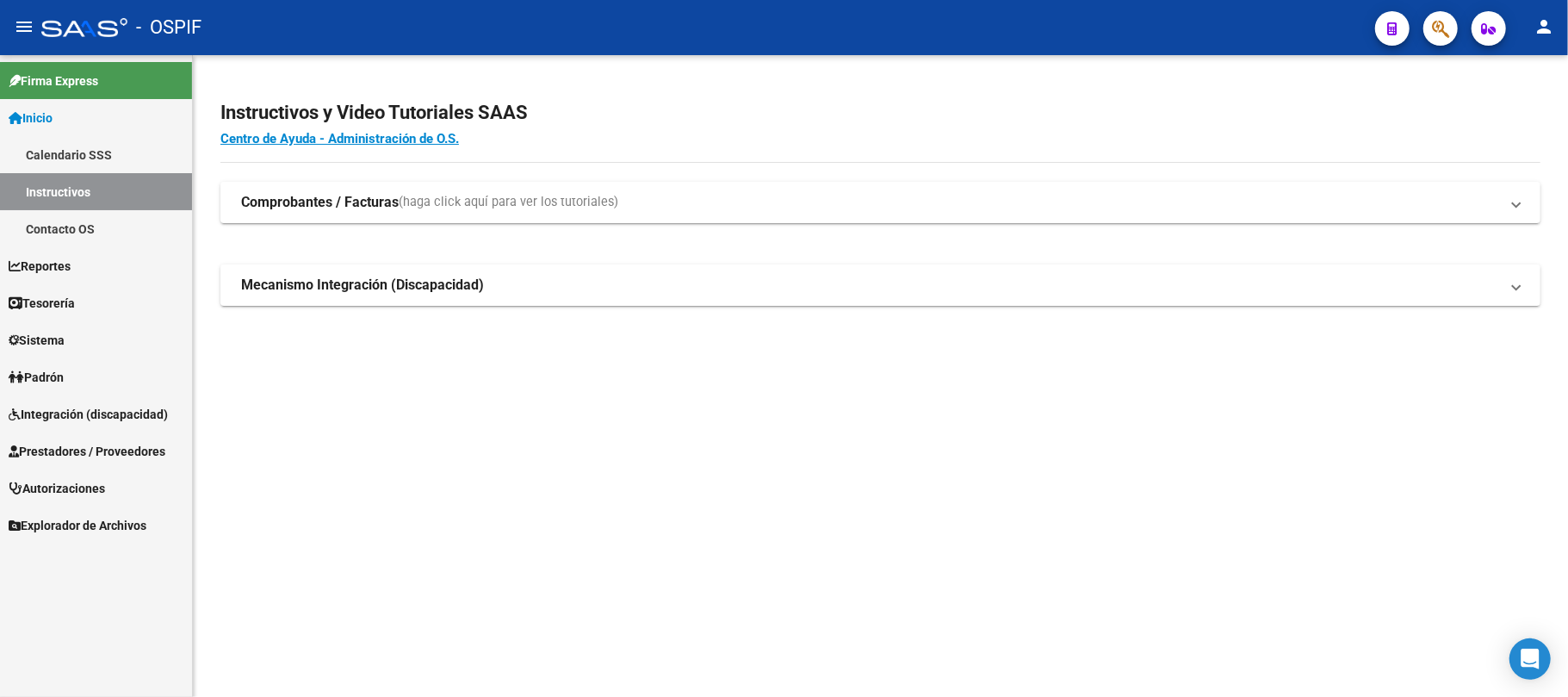
click at [90, 432] on link "Prestadores / Proveedores" at bounding box center [96, 450] width 192 height 37
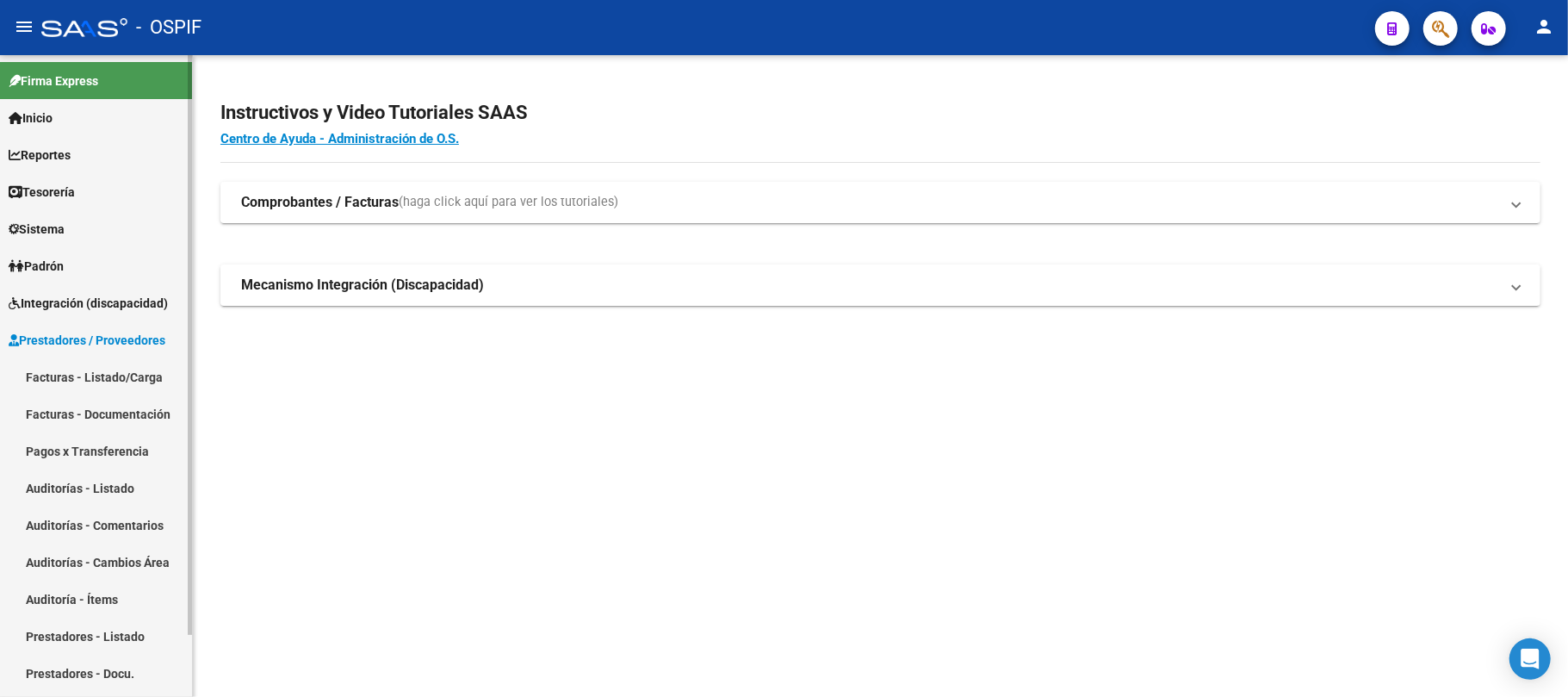
click at [84, 635] on link "Prestadores - Listado" at bounding box center [96, 636] width 192 height 37
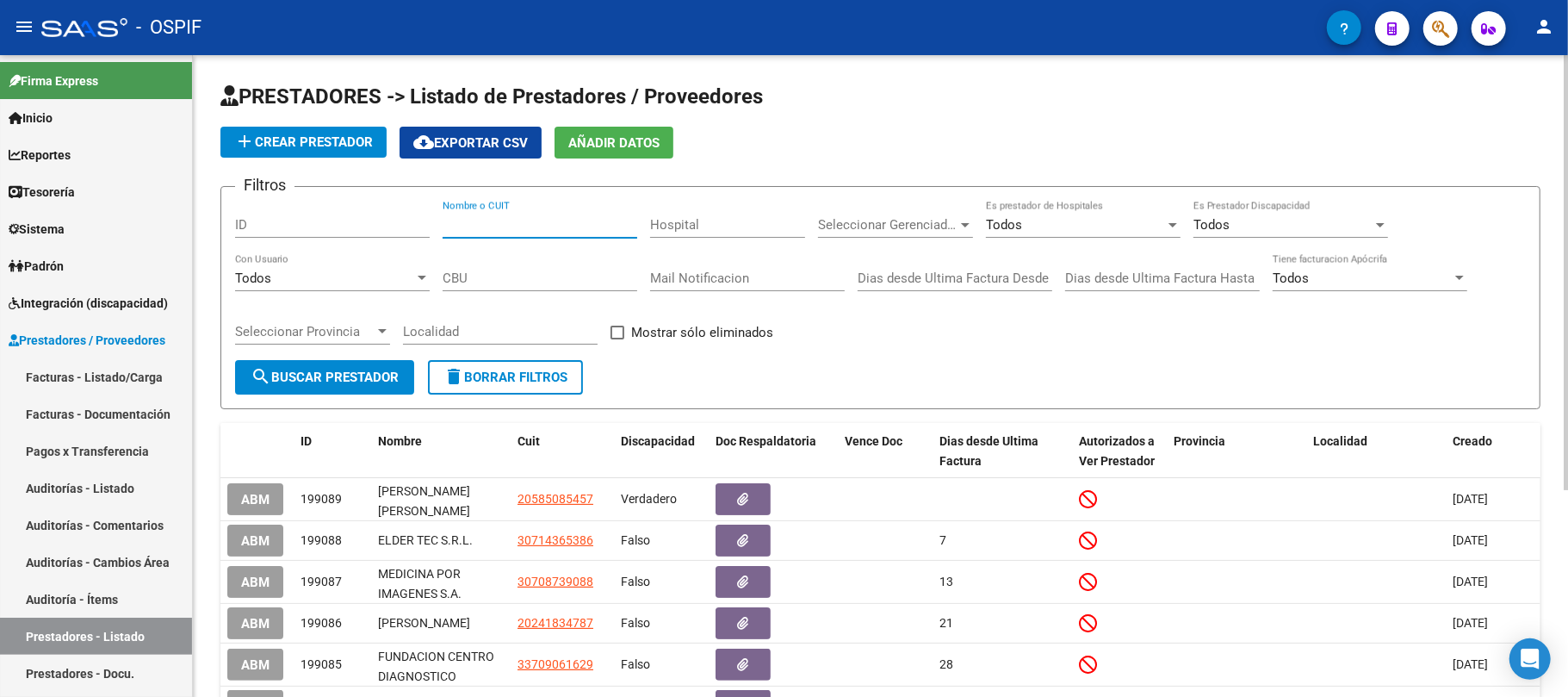
click at [583, 224] on input "Nombre o CUIT" at bounding box center [540, 225] width 195 height 16
paste input "[PERSON_NAME] [PERSON_NAME] (AMFAX DISTRIBUIDOR OFICIAL [PERSON_NAME])"
drag, startPoint x: 634, startPoint y: 228, endPoint x: 556, endPoint y: 218, distance: 78.6
click at [556, 218] on div "Filtros ID [PERSON_NAME] [PERSON_NAME] (AMFAX DISTRIBUIDOR OFICIAL TOSHIBA) Nom…" at bounding box center [881, 280] width 1291 height 159
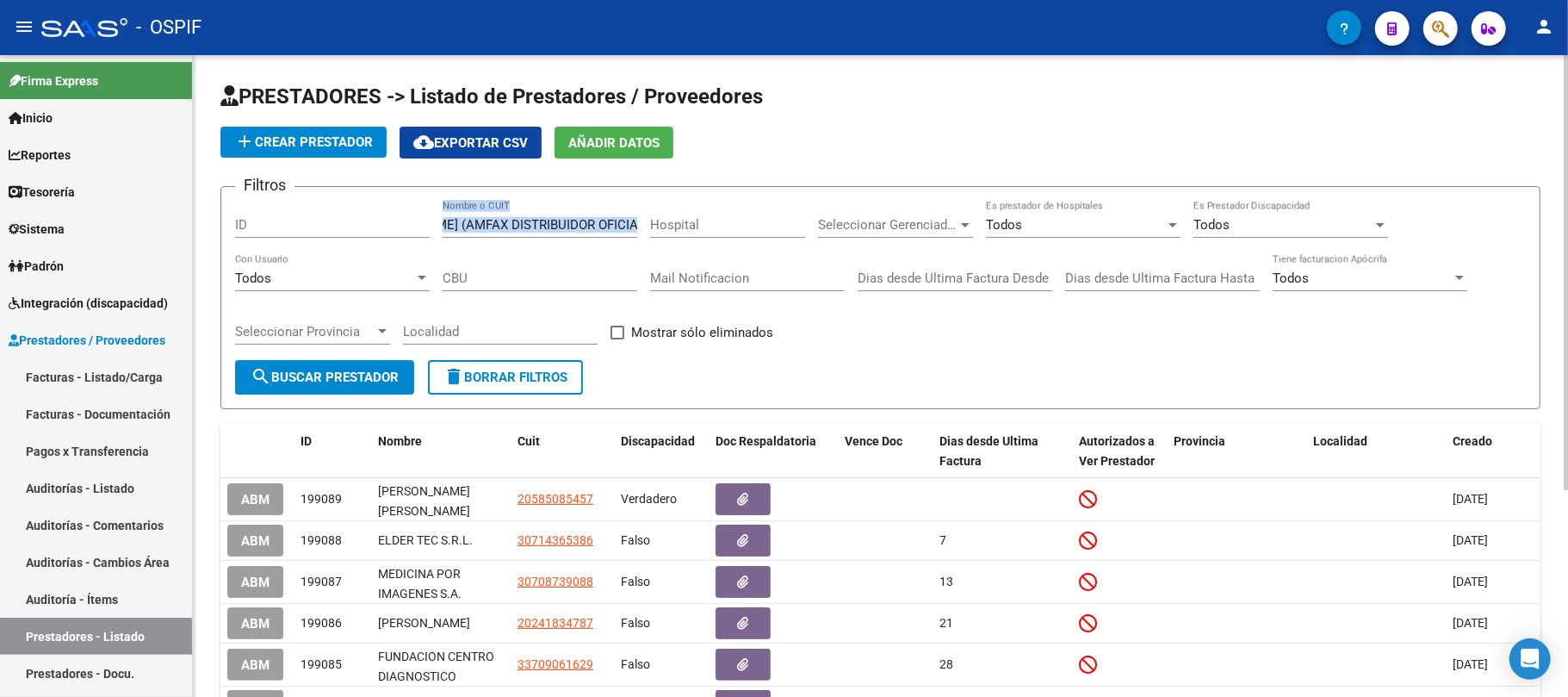
drag, startPoint x: 531, startPoint y: 220, endPoint x: 521, endPoint y: 225, distance: 11.2
click at [529, 221] on input "[PERSON_NAME] [PERSON_NAME] (AMFAX DISTRIBUIDOR OFICIAL [PERSON_NAME])" at bounding box center [540, 225] width 195 height 16
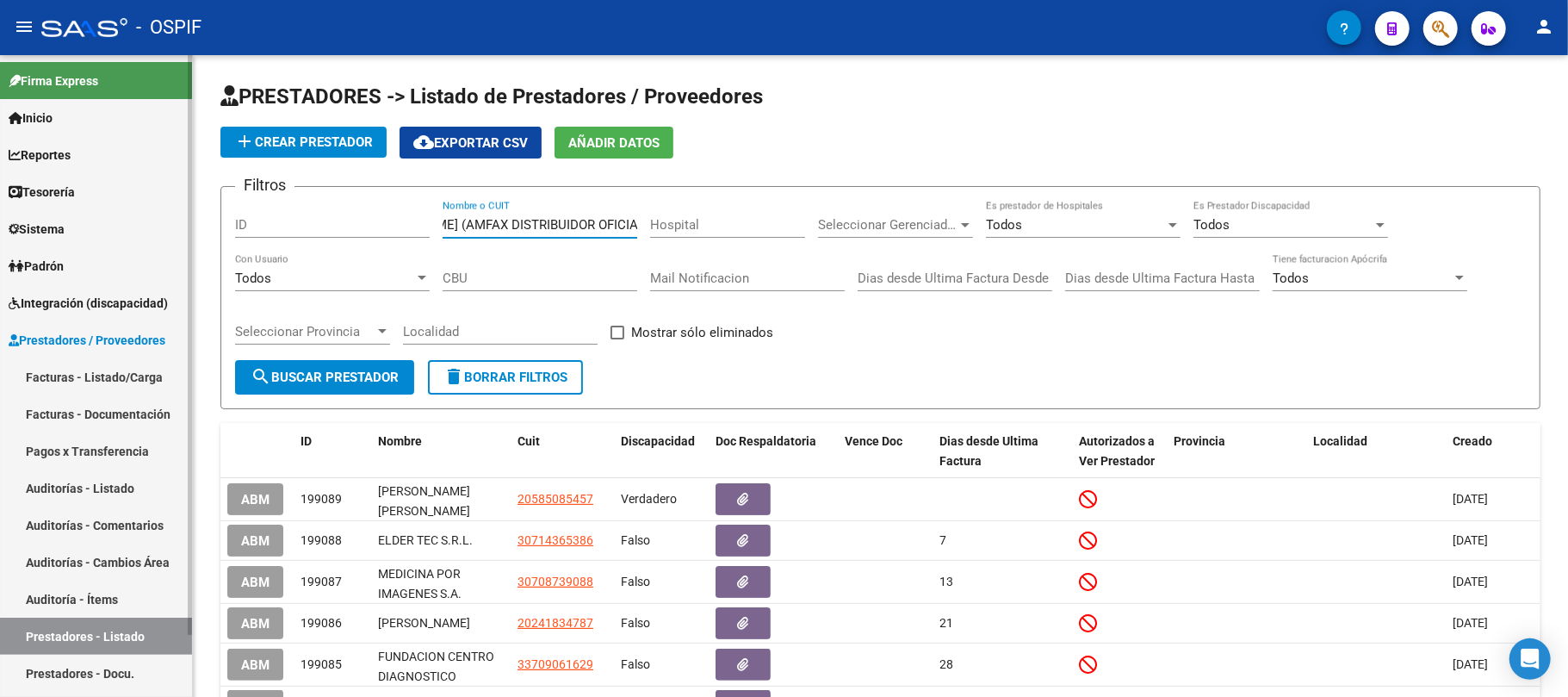
drag, startPoint x: 512, startPoint y: 229, endPoint x: 176, endPoint y: 213, distance: 336.4
click at [176, 211] on mat-sidenav-container "Firma Express Inicio Calendario SSS Instructivos Contacto OS Reportes Egresos D…" at bounding box center [784, 376] width 1568 height 642
click at [558, 222] on input "[PERSON_NAME] [PERSON_NAME] (AMFAX DISTRIBUIDOR OFICIAL [PERSON_NAME])" at bounding box center [540, 225] width 195 height 16
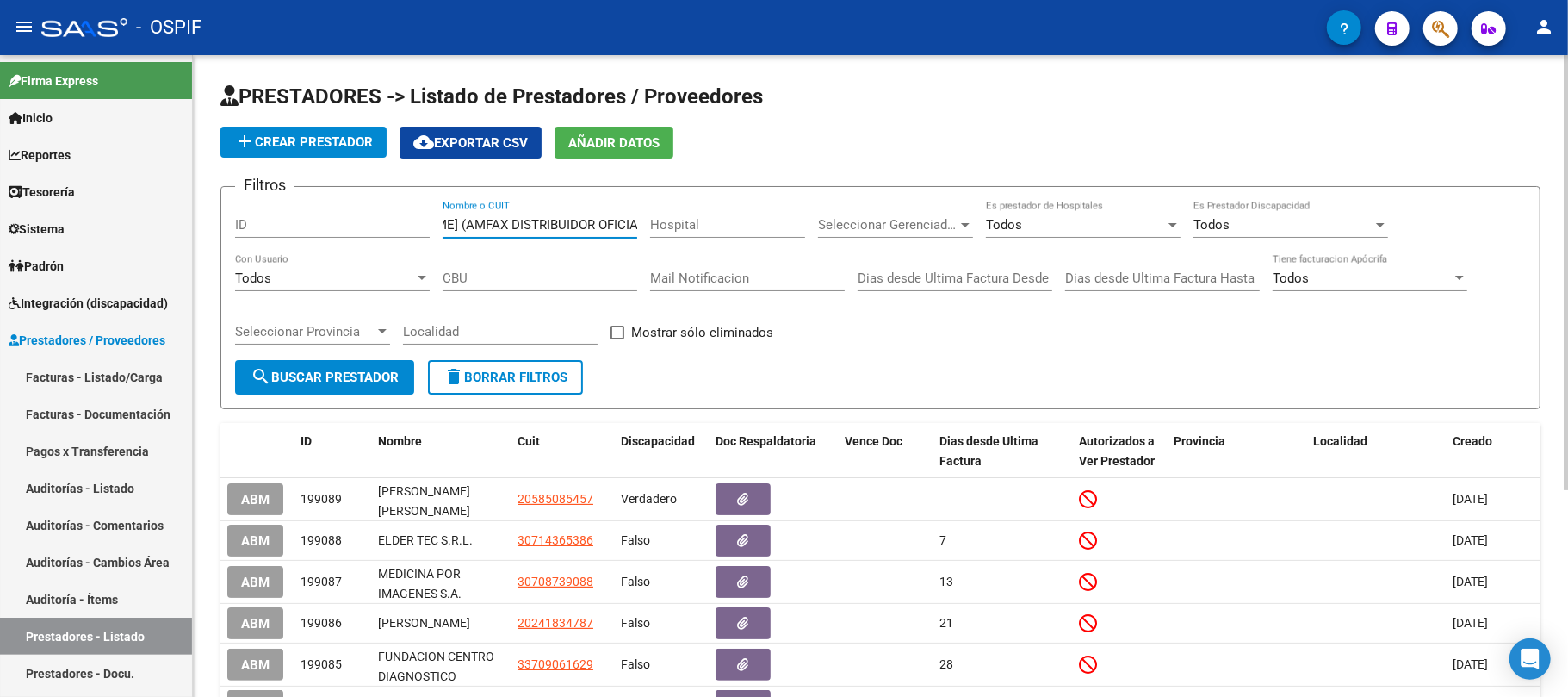
drag, startPoint x: 575, startPoint y: 225, endPoint x: 960, endPoint y: 274, distance: 388.1
click at [960, 274] on div "Filtros ID [PERSON_NAME] [PERSON_NAME] (AMFAX DISTRIBUIDOR OFICIAL TOSHIBA) Nom…" at bounding box center [881, 280] width 1291 height 159
type input "[PERSON_NAME] [PERSON_NAME]"
click at [358, 360] on button "search Buscar Prestador" at bounding box center [325, 377] width 179 height 34
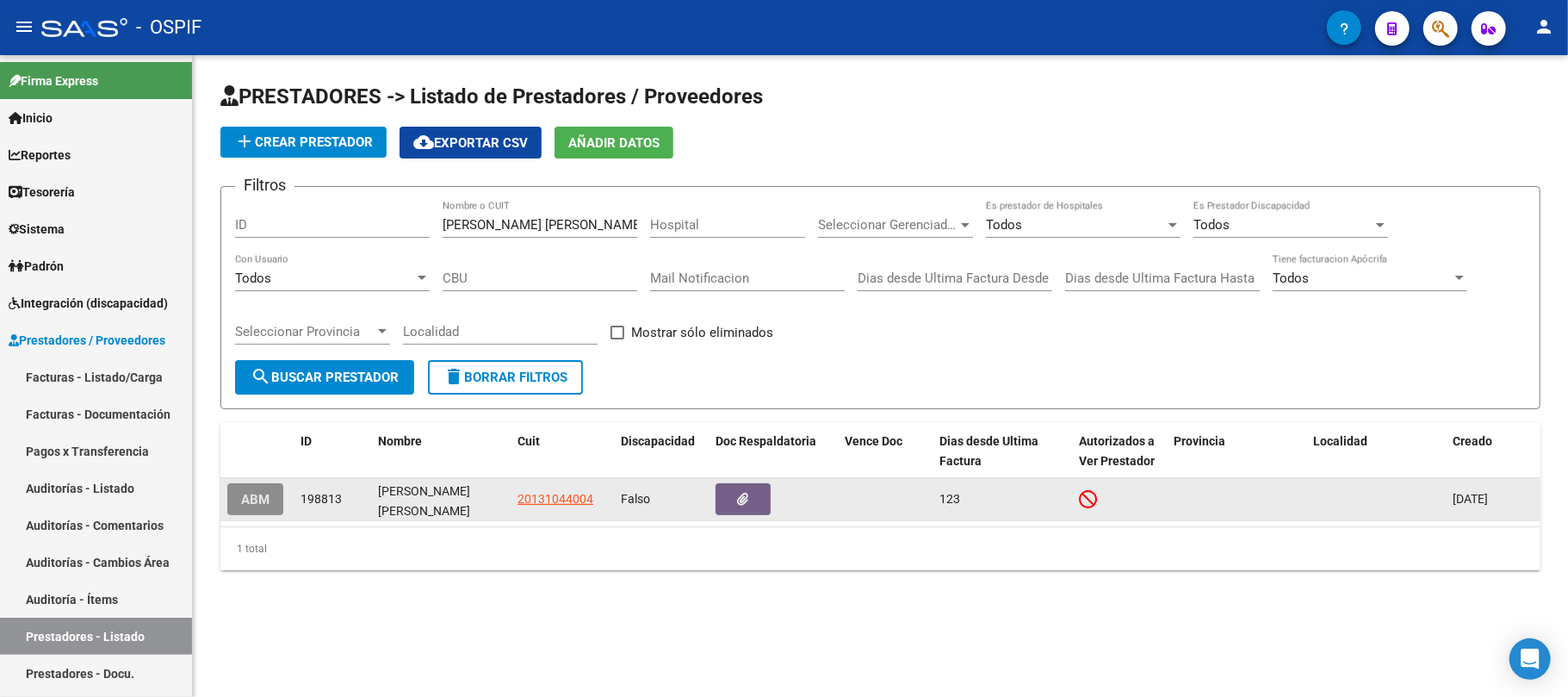
click at [259, 507] on button "ABM" at bounding box center [255, 499] width 56 height 32
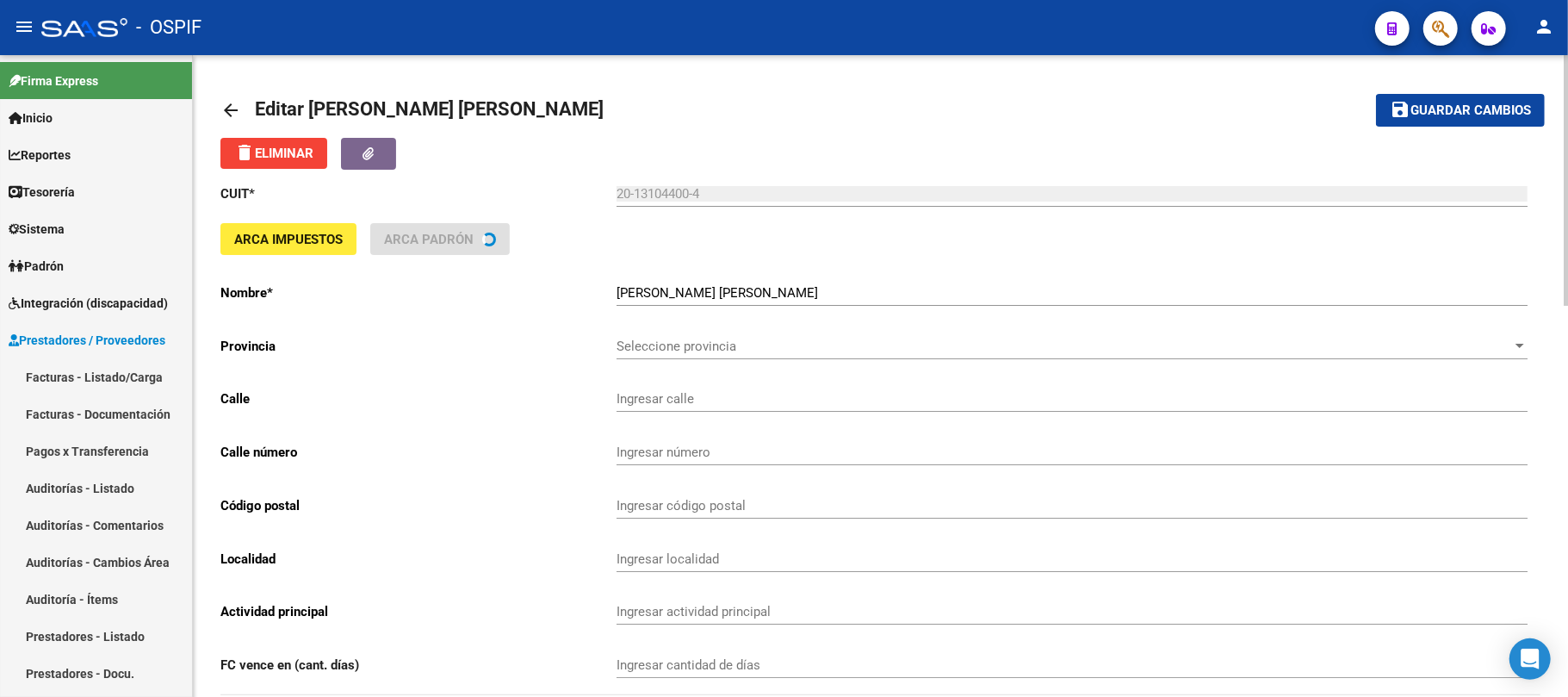
click at [691, 291] on input "[PERSON_NAME] [PERSON_NAME]" at bounding box center [1072, 293] width 911 height 16
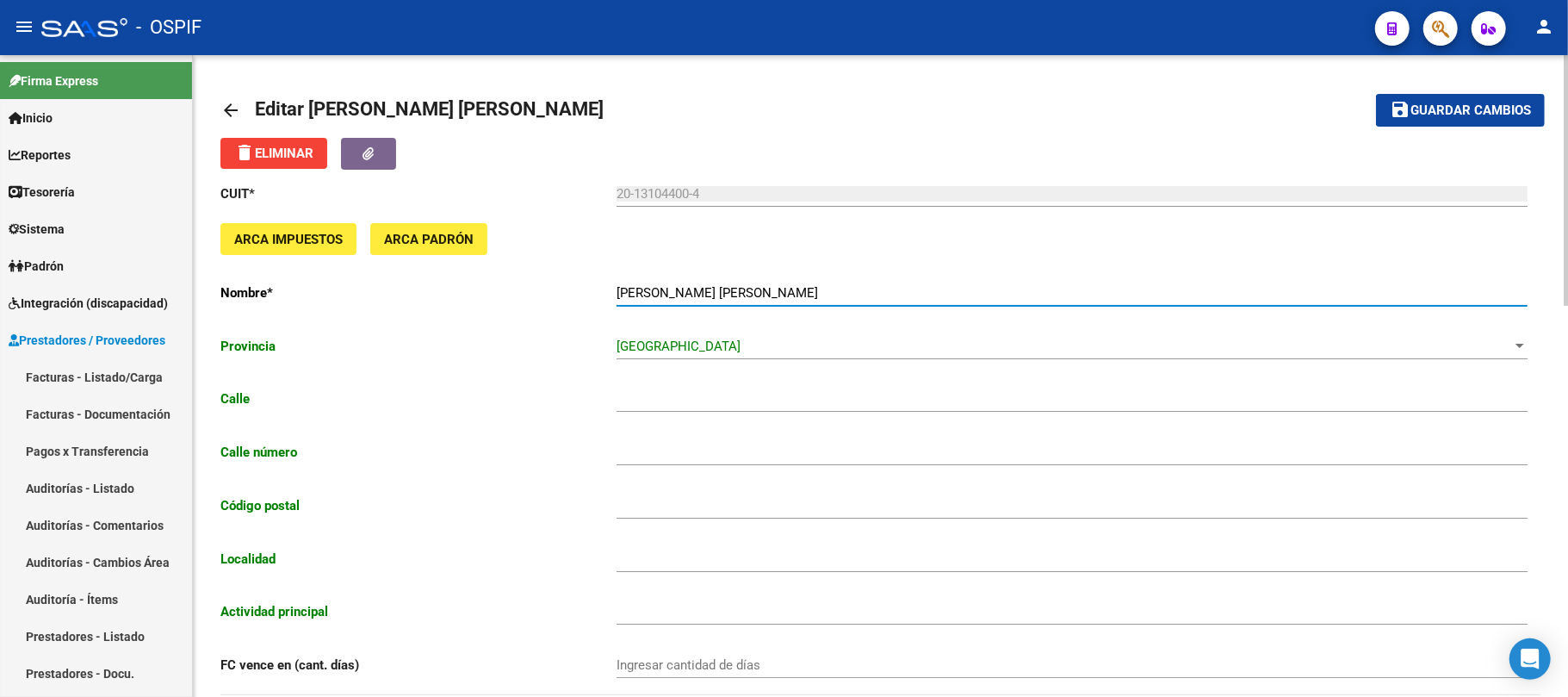
type input "LACARRA"
type input "236"
type input "1712"
type input "CASTELAR"
type input "960990"
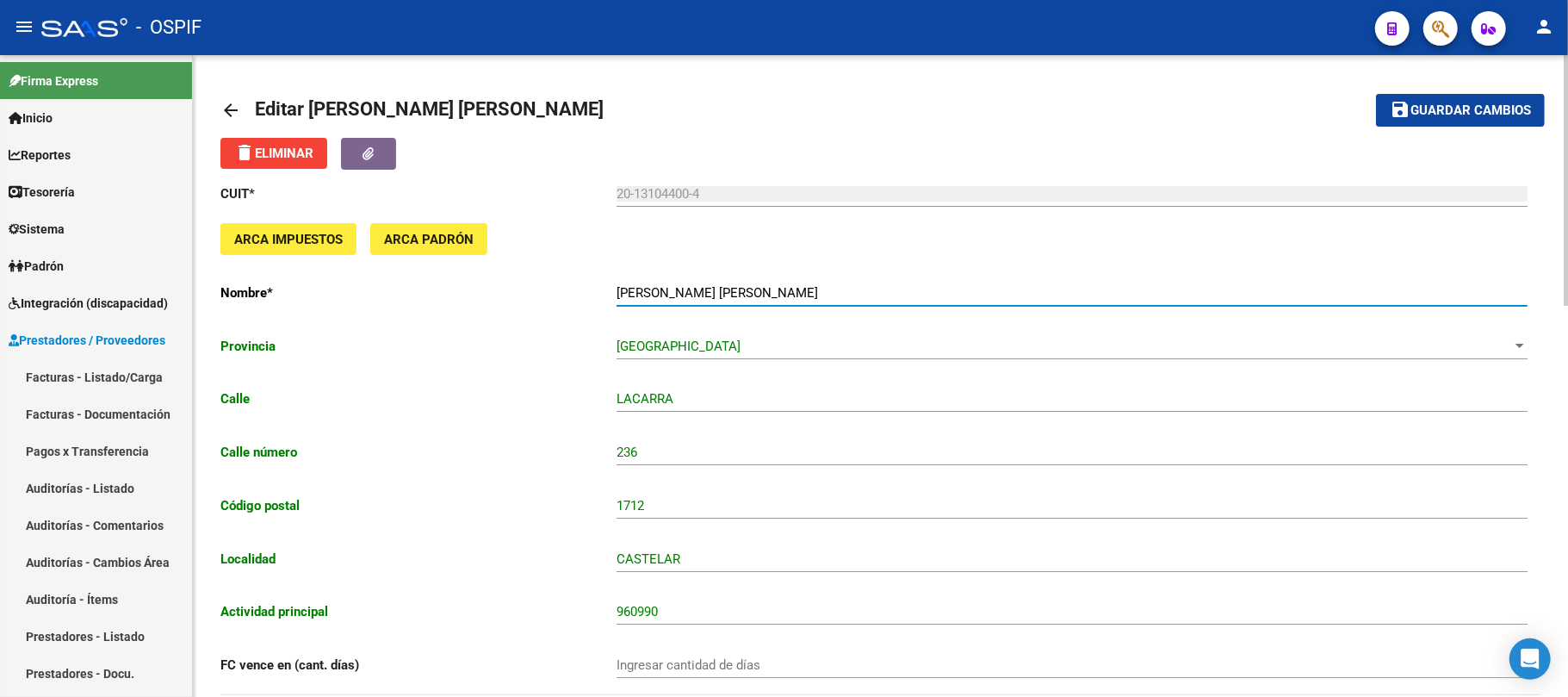
click at [770, 291] on input "[PERSON_NAME] [PERSON_NAME]" at bounding box center [1072, 293] width 911 height 16
paste input "(AMFAX DISTRIBUIDOR OFICIAL TOSHIBA)"
type input "[PERSON_NAME] [PERSON_NAME] (AMFAX DISTRIBUIDOR OFICIAL [PERSON_NAME])"
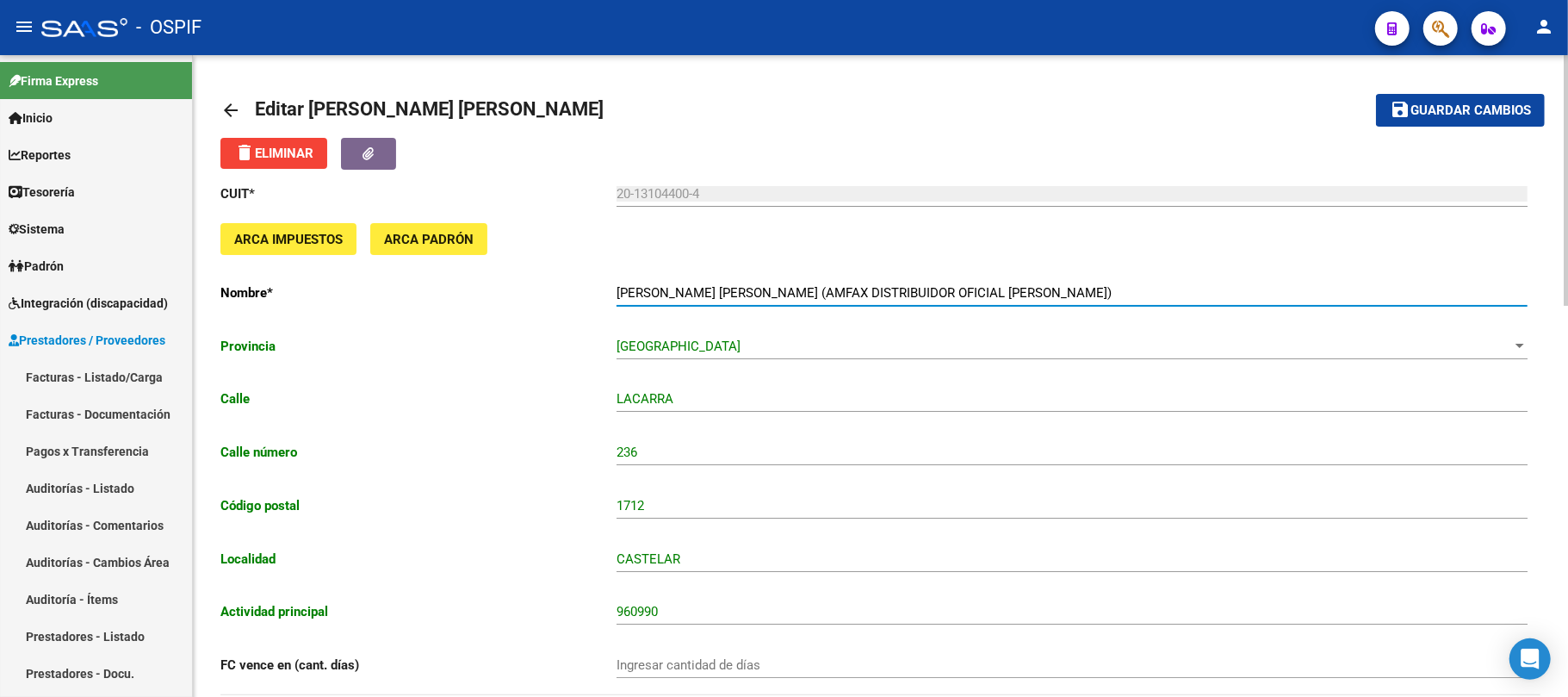
click at [1440, 124] on button "save Guardar cambios" at bounding box center [1461, 110] width 169 height 32
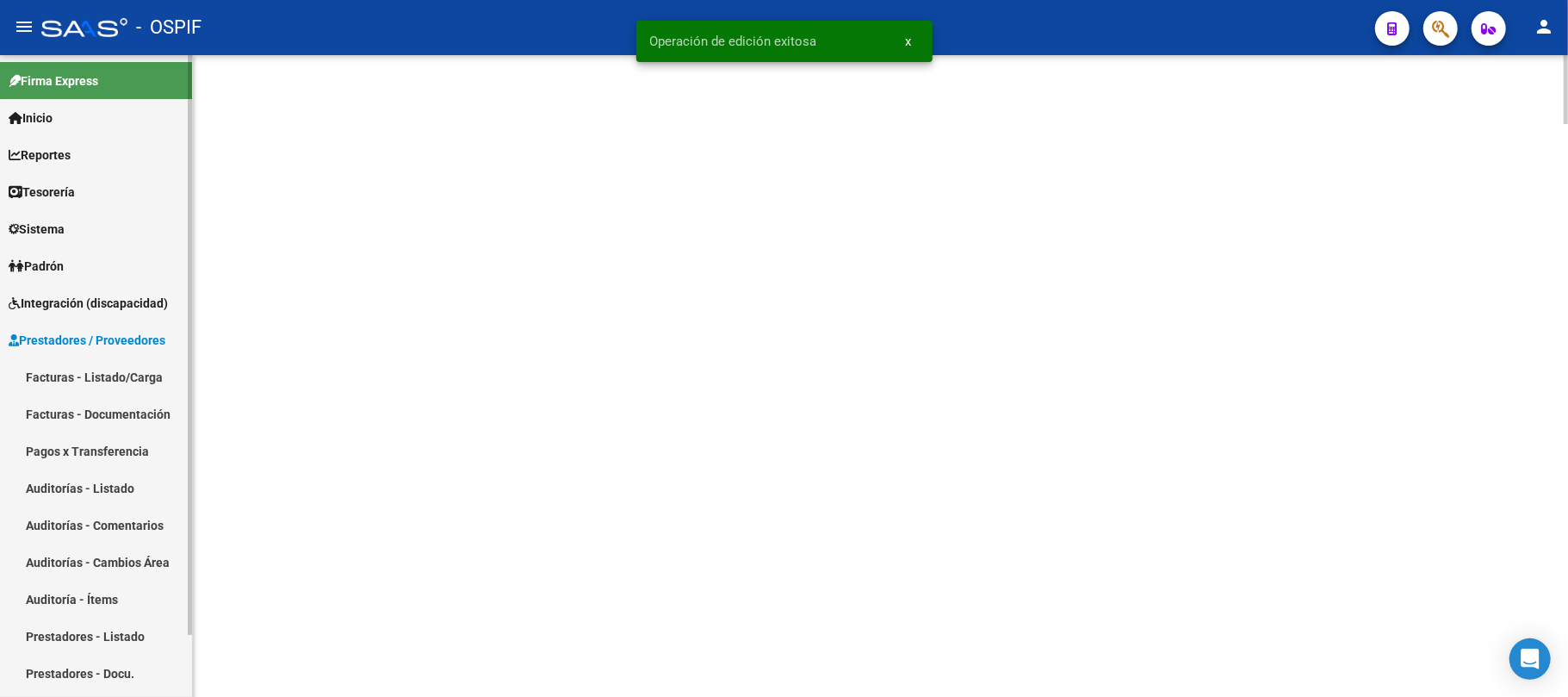
click at [60, 225] on span "Sistema" at bounding box center [37, 229] width 56 height 19
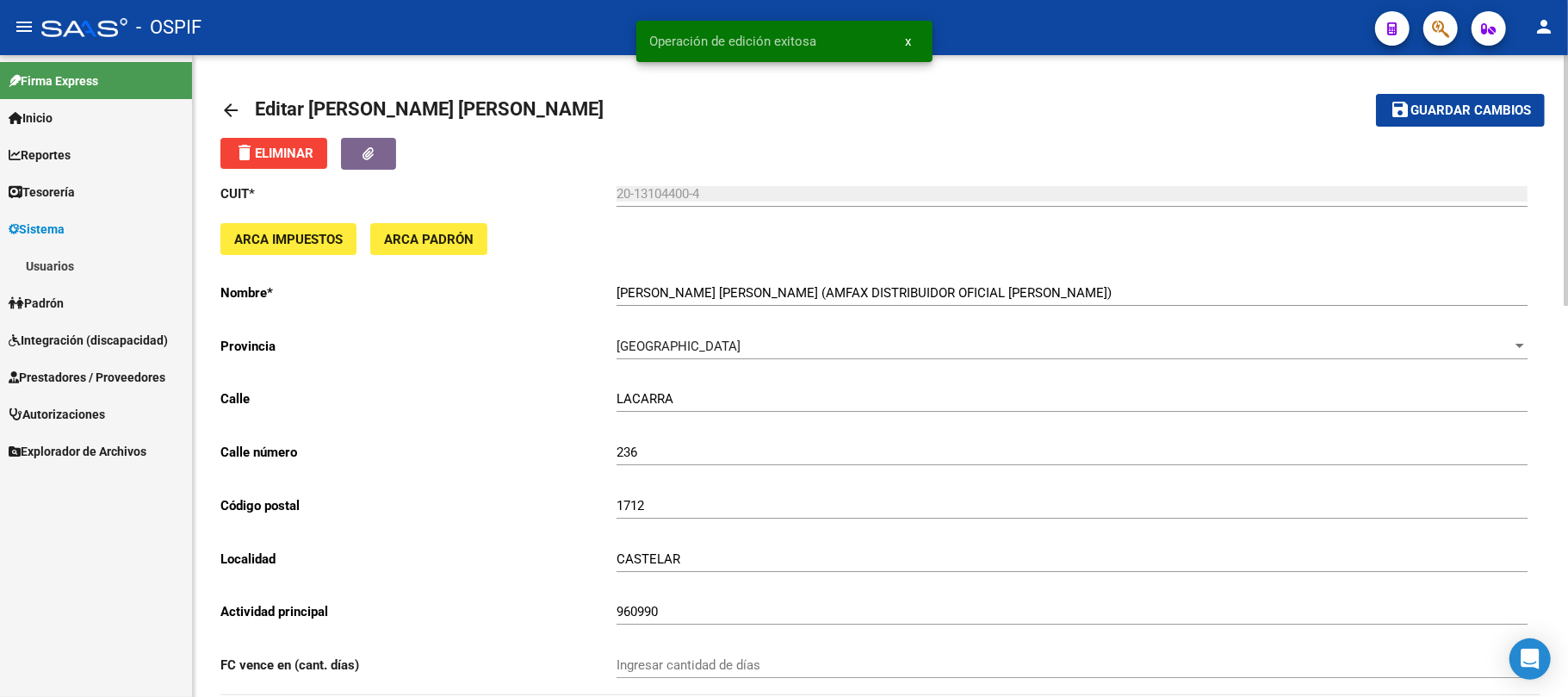
click at [86, 269] on link "Usuarios" at bounding box center [96, 266] width 192 height 37
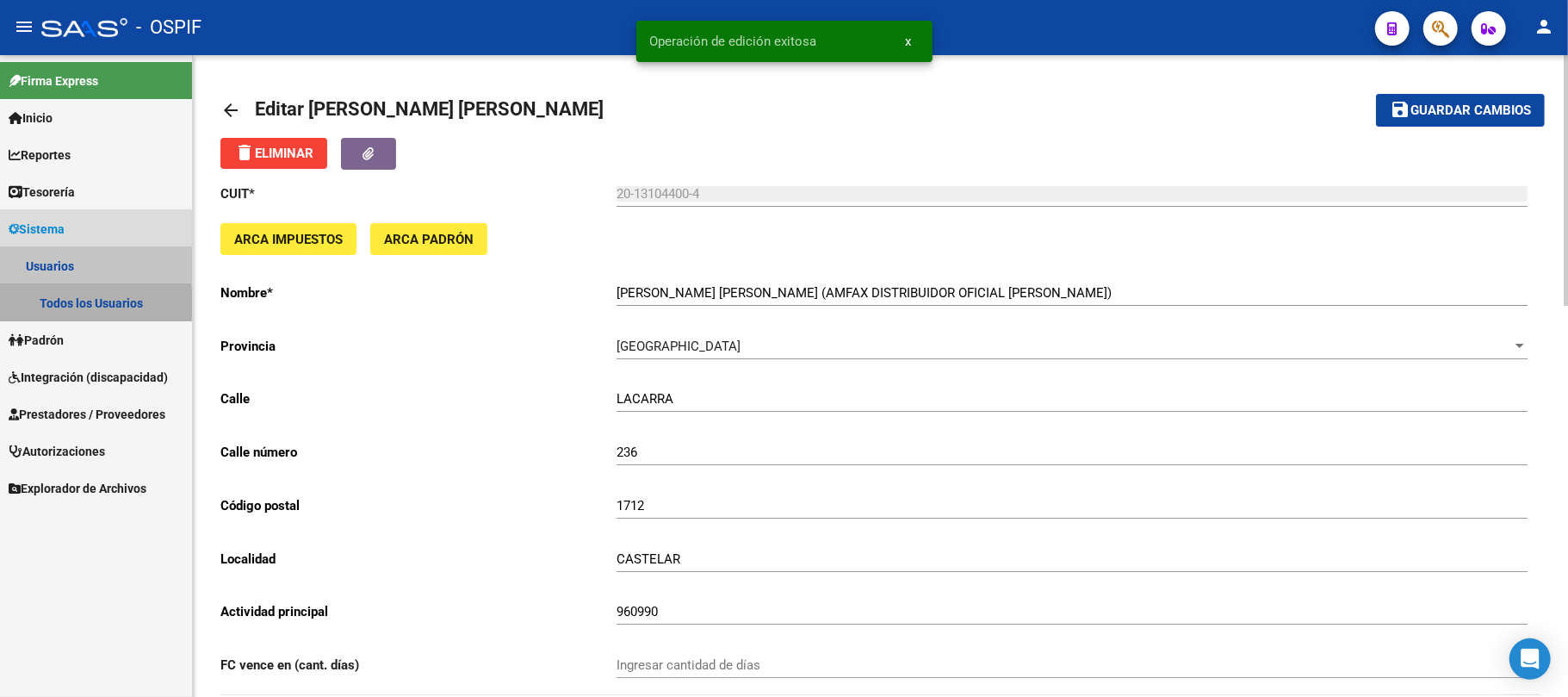
click at [76, 303] on link "Todos los Usuarios" at bounding box center [96, 303] width 192 height 37
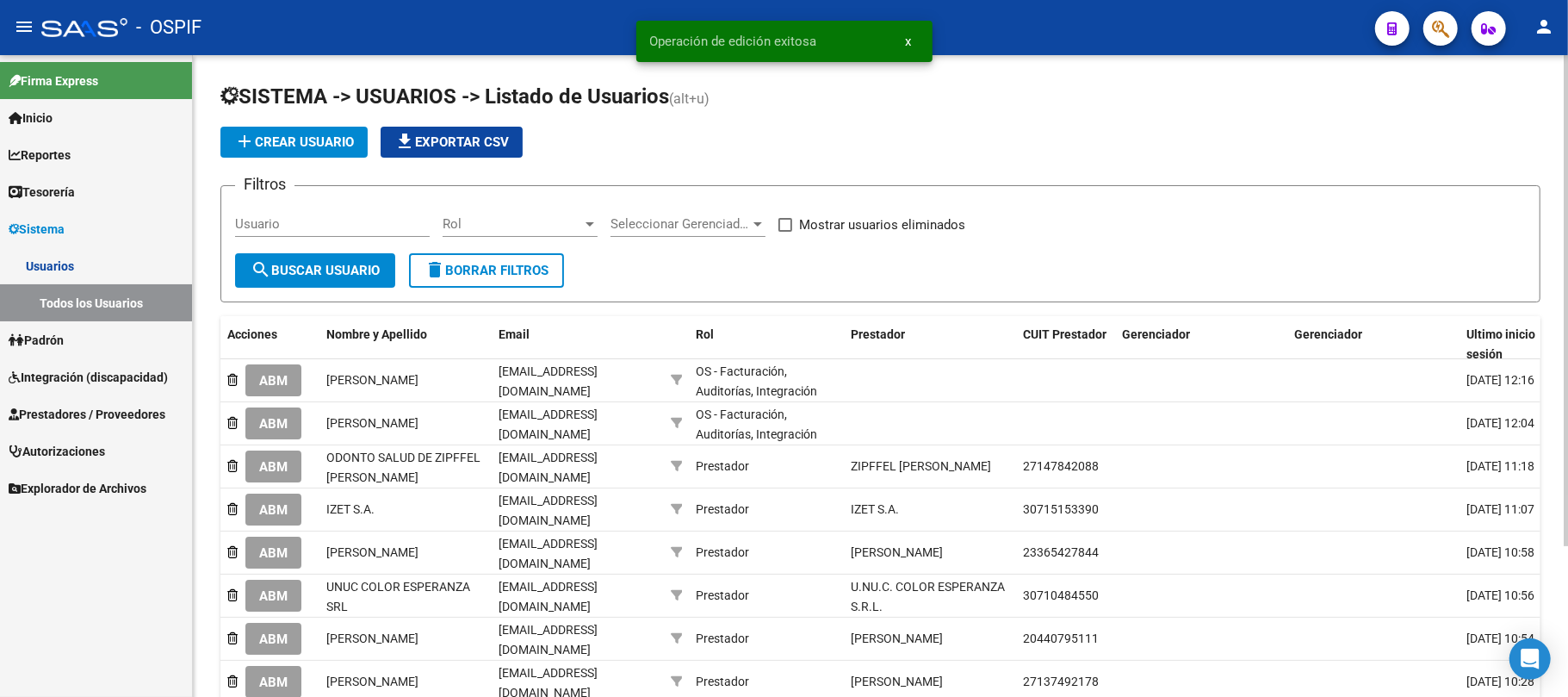
click at [349, 226] on input "Usuario" at bounding box center [333, 224] width 195 height 16
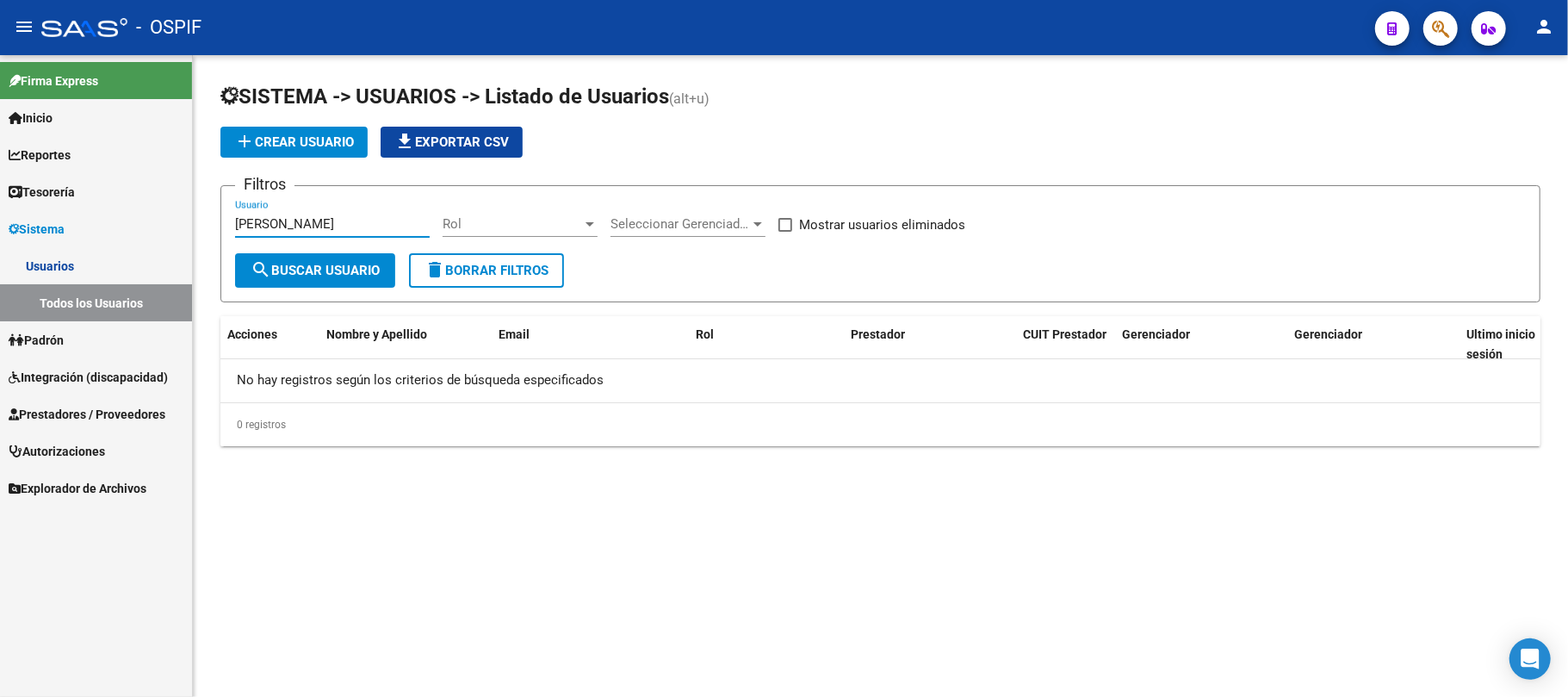
drag, startPoint x: 312, startPoint y: 224, endPoint x: 258, endPoint y: 236, distance: 55.3
click at [258, 236] on div "[PERSON_NAME]" at bounding box center [333, 219] width 195 height 37
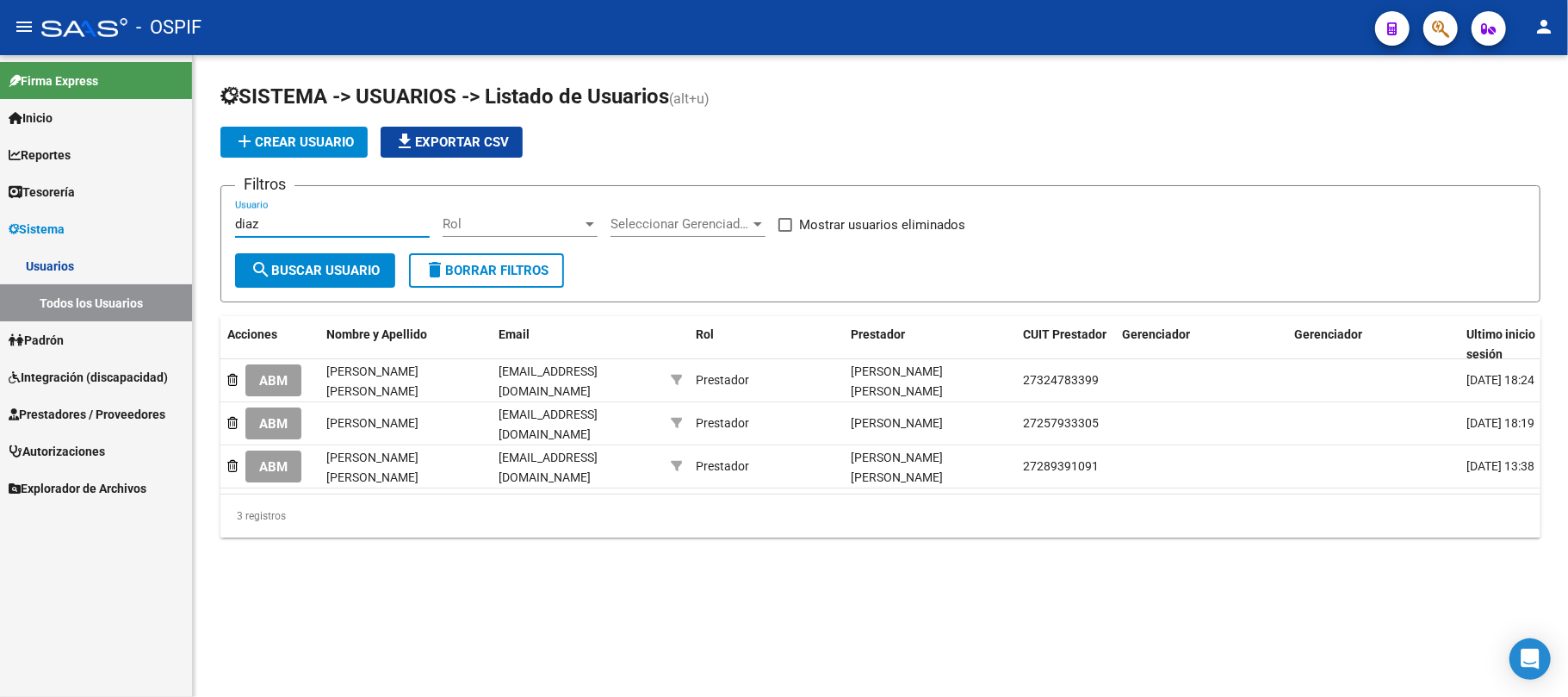
type input "diaz"
click at [55, 407] on span "Prestadores / Proveedores" at bounding box center [87, 414] width 157 height 19
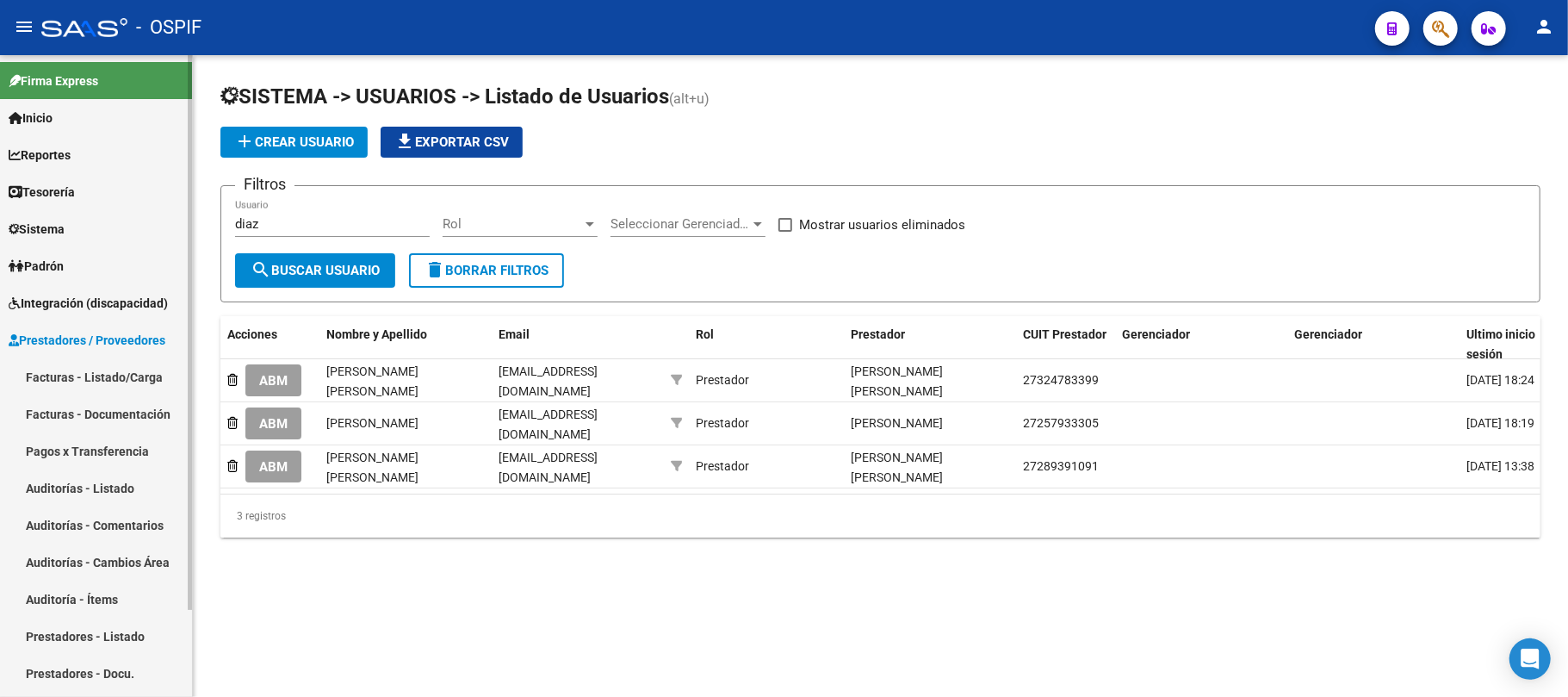
click at [53, 431] on link "Facturas - Documentación" at bounding box center [96, 413] width 192 height 37
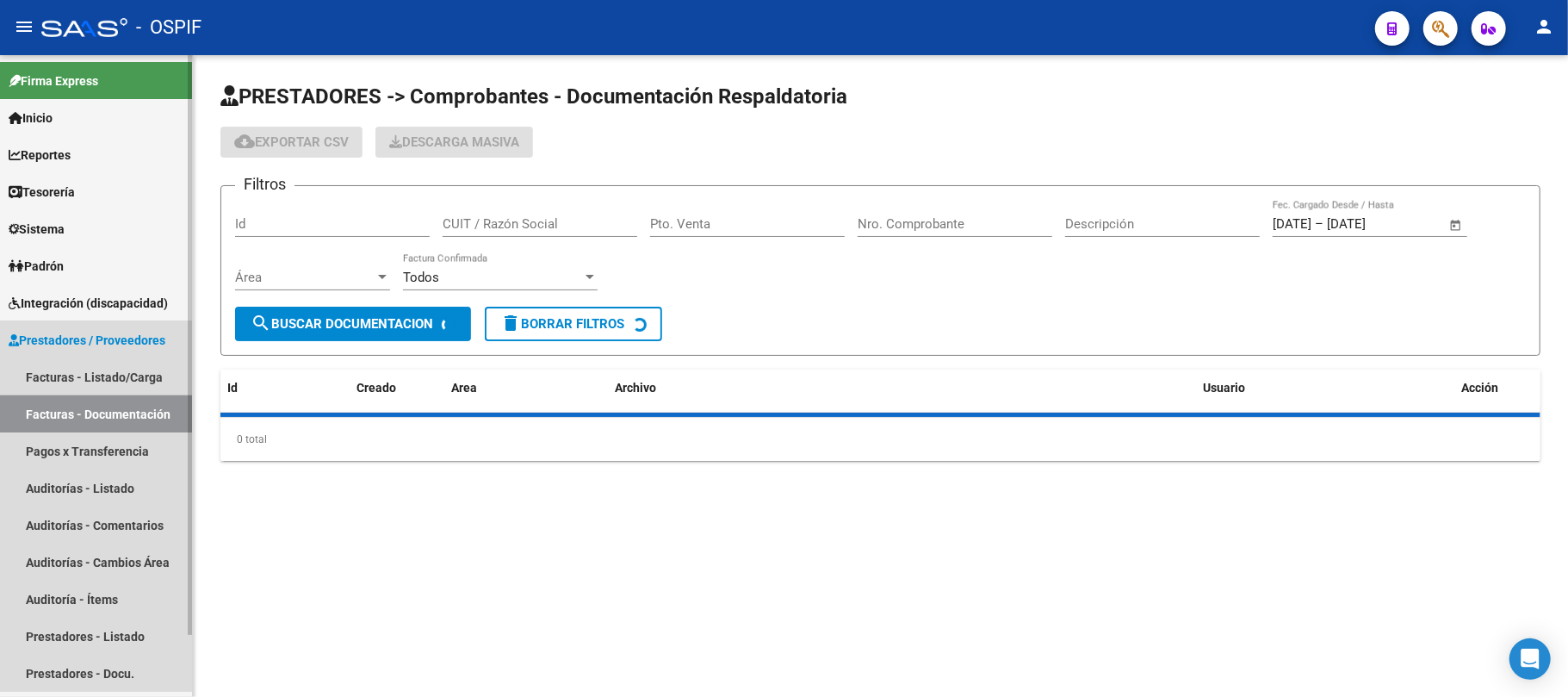
click at [64, 395] on link "Facturas - Documentación" at bounding box center [96, 413] width 192 height 37
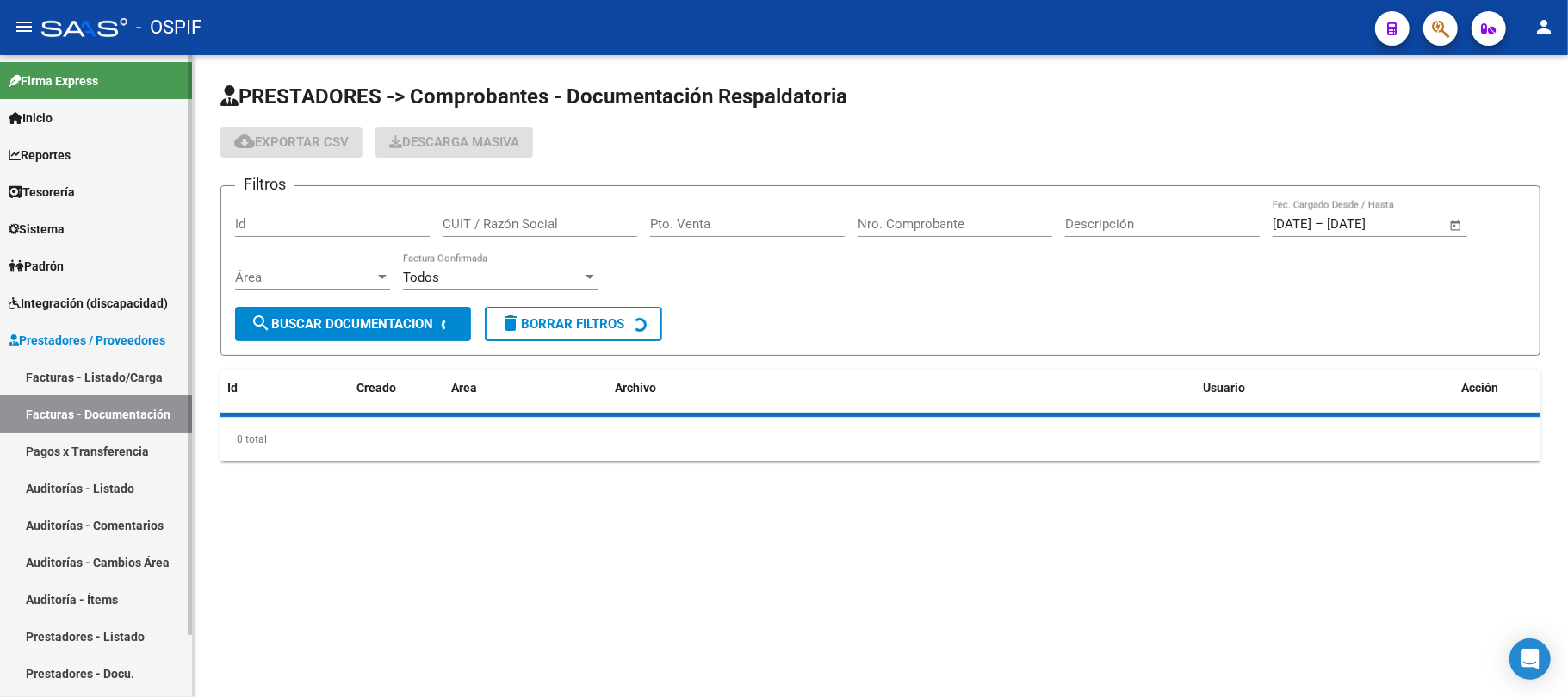
click at [67, 369] on link "Facturas - Listado/Carga" at bounding box center [96, 377] width 192 height 37
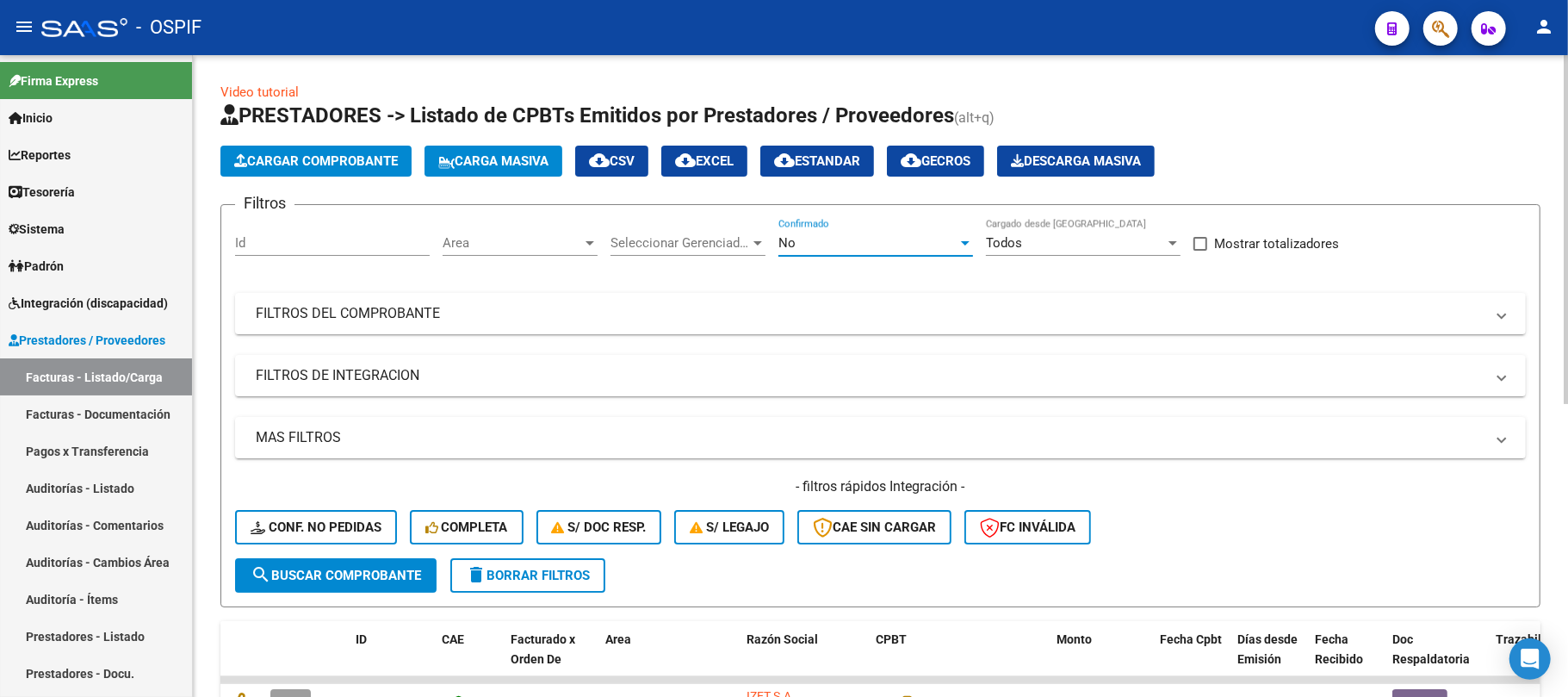
click at [903, 245] on div "No" at bounding box center [868, 243] width 179 height 16
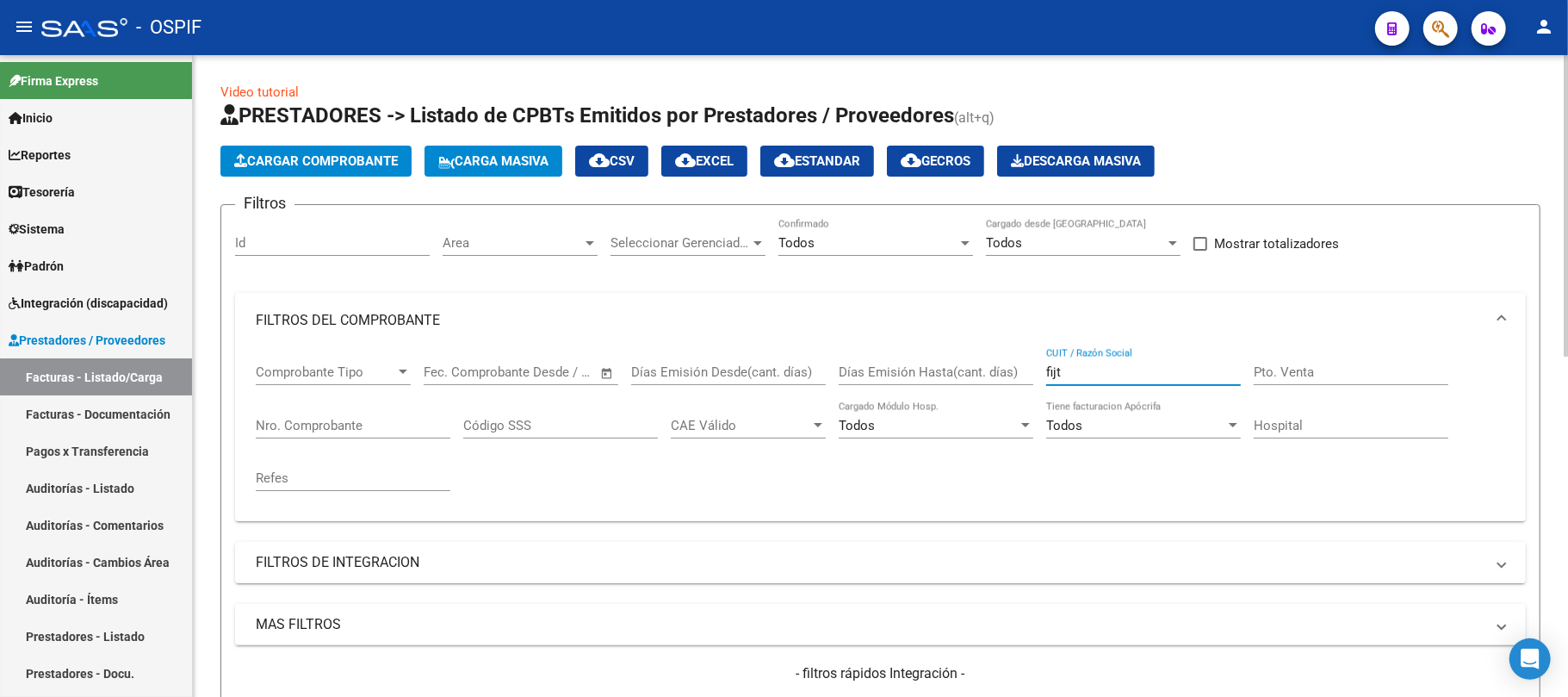
drag, startPoint x: 1065, startPoint y: 376, endPoint x: 944, endPoint y: 376, distance: 121.0
click at [944, 376] on div "Comprobante Tipo Comprobante Tipo Fecha inicio – Fecha fin Fec. Comprobante Des…" at bounding box center [880, 427] width 1249 height 159
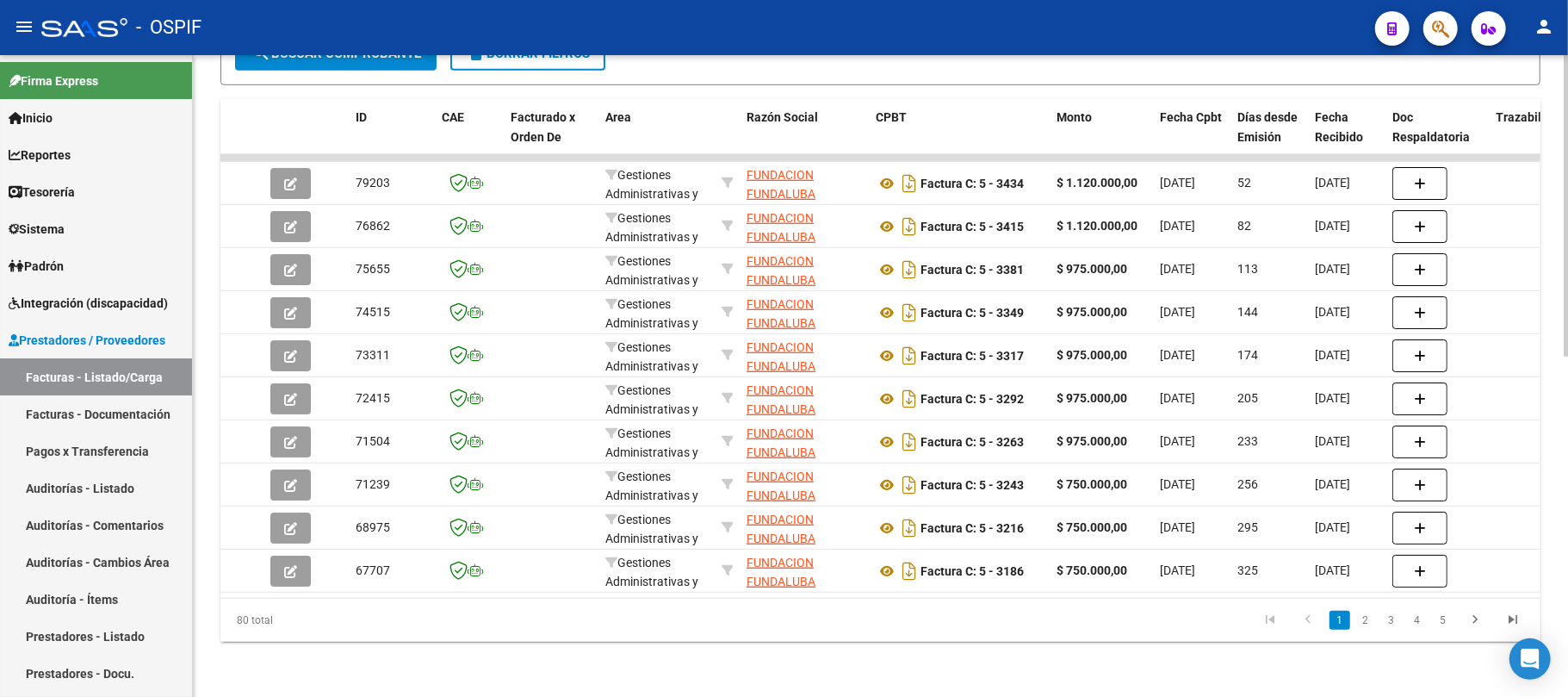
click at [601, 687] on div "Video tutorial PRESTADORES -> Listado de CPBTs Emitidos por Prestadores / Prove…" at bounding box center [881, 21] width 1376 height 1350
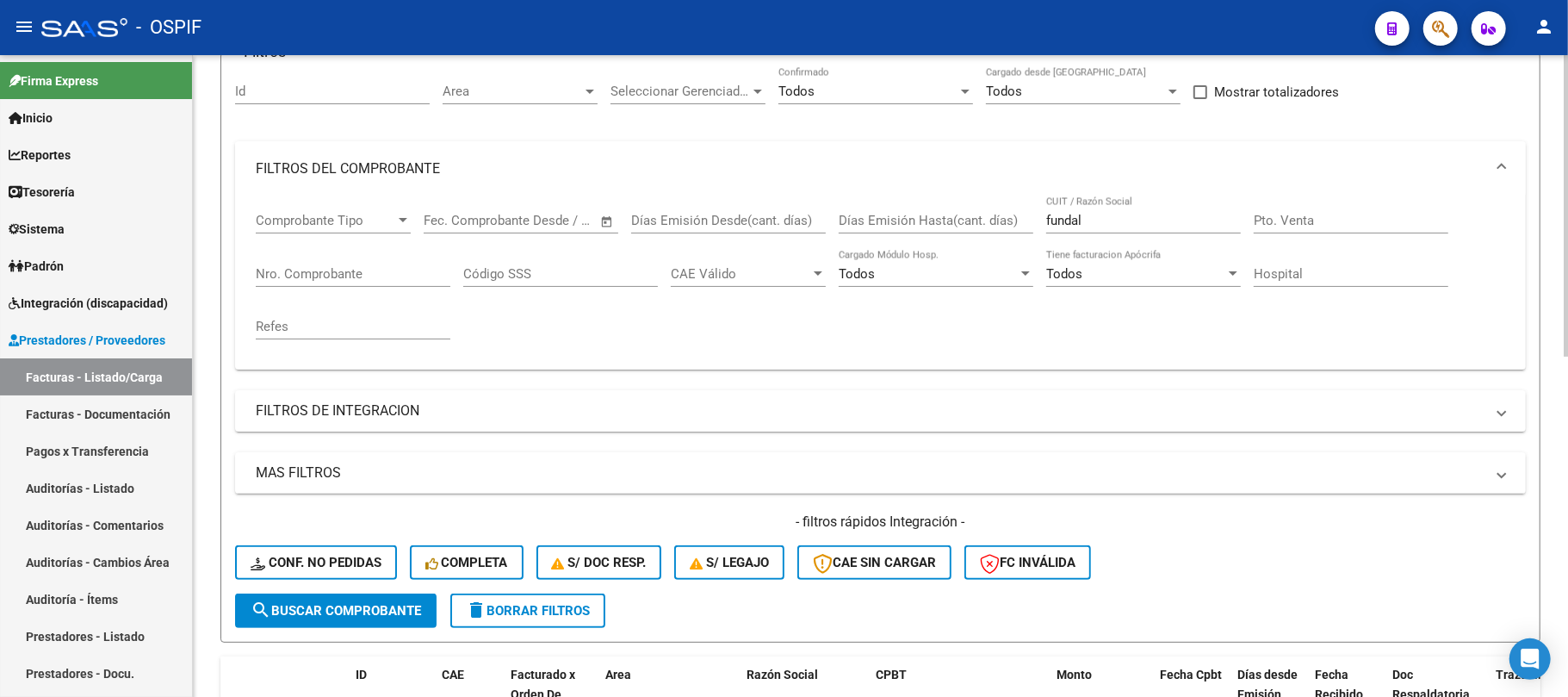
click at [794, 184] on mat-expansion-panel "FILTROS DEL COMPROBANTE Comprobante Tipo Comprobante Tipo Fecha inicio – Fecha …" at bounding box center [881, 255] width 1291 height 228
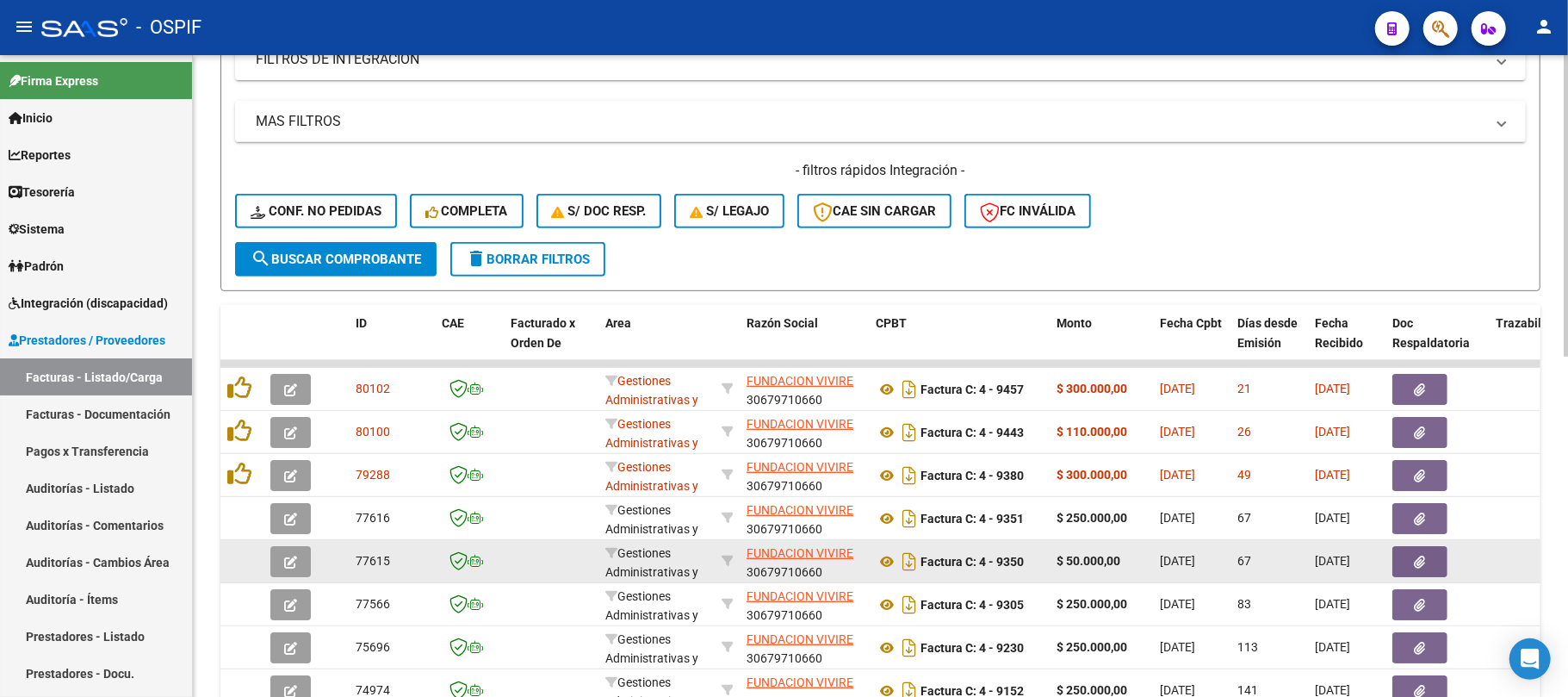
scroll to position [725, 0]
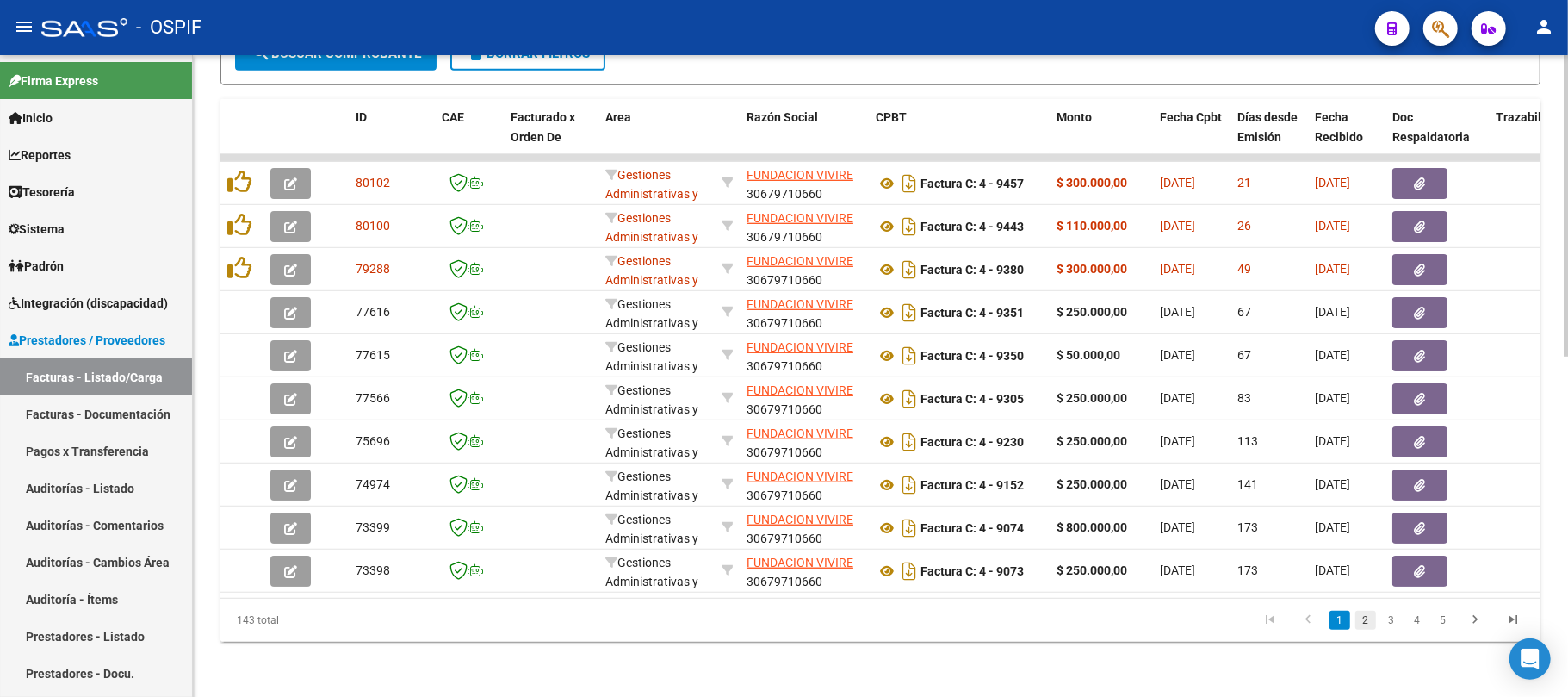
click at [1369, 623] on link "2" at bounding box center [1366, 621] width 21 height 19
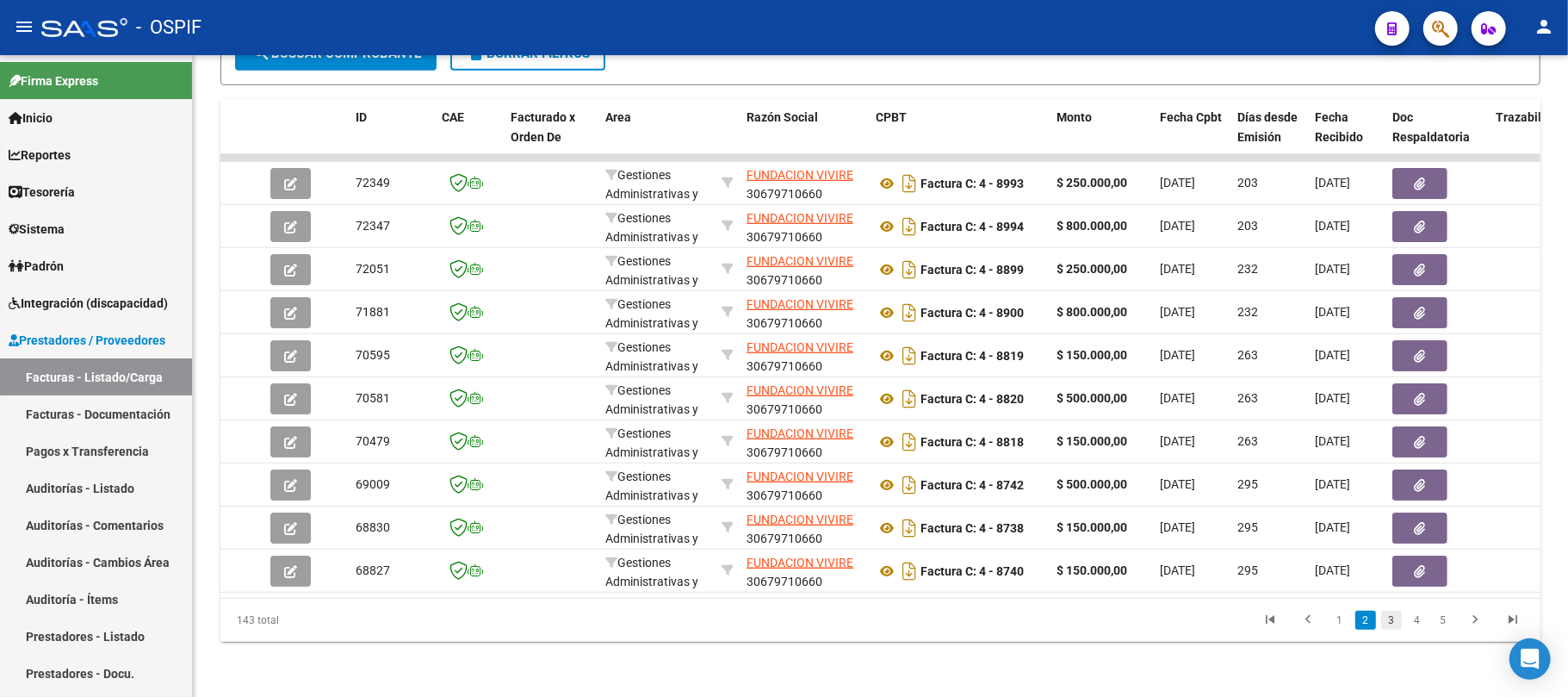
click at [1392, 628] on link "3" at bounding box center [1392, 621] width 21 height 19
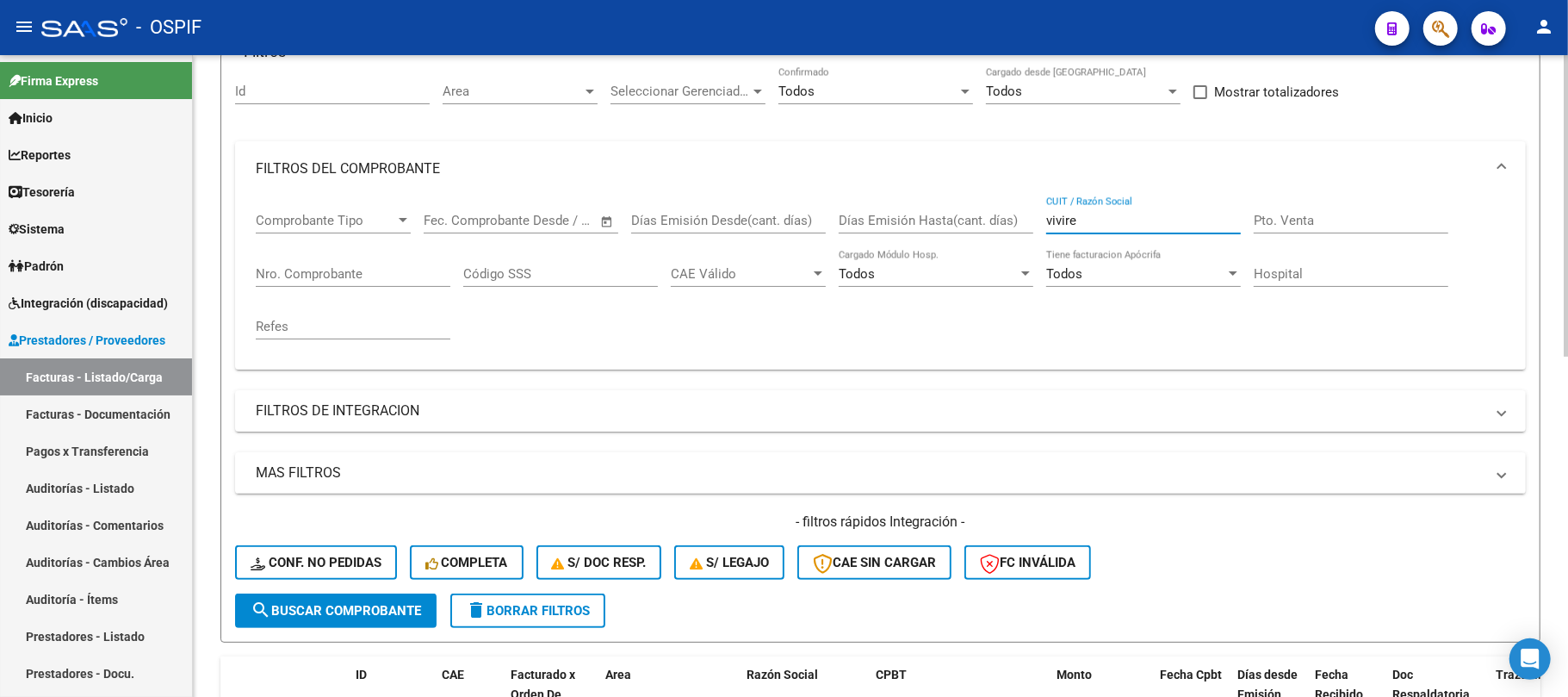
drag, startPoint x: 1132, startPoint y: 227, endPoint x: 976, endPoint y: 214, distance: 156.5
click at [976, 214] on div "Comprobante Tipo Comprobante Tipo Fecha inicio – Fecha fin Fec. Comprobante Des…" at bounding box center [880, 276] width 1249 height 159
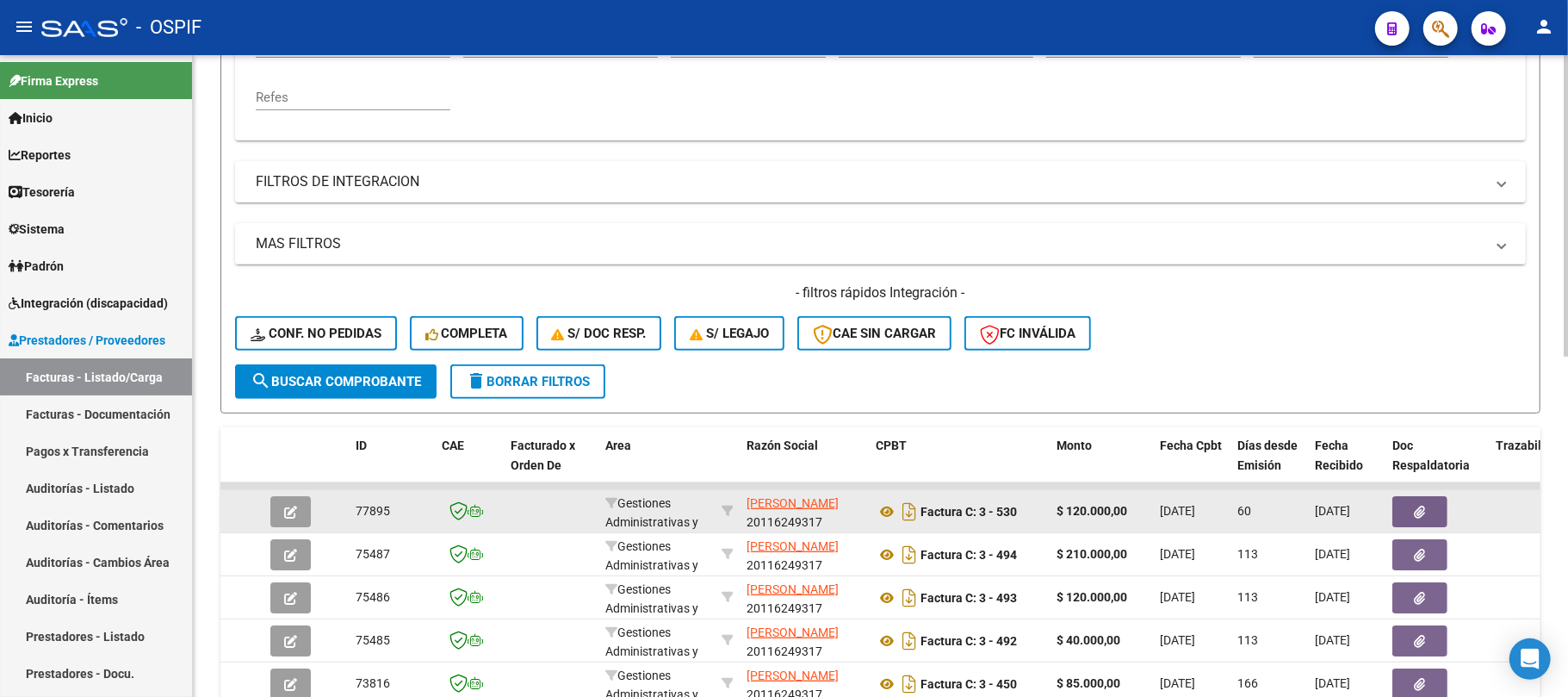
scroll to position [725, 0]
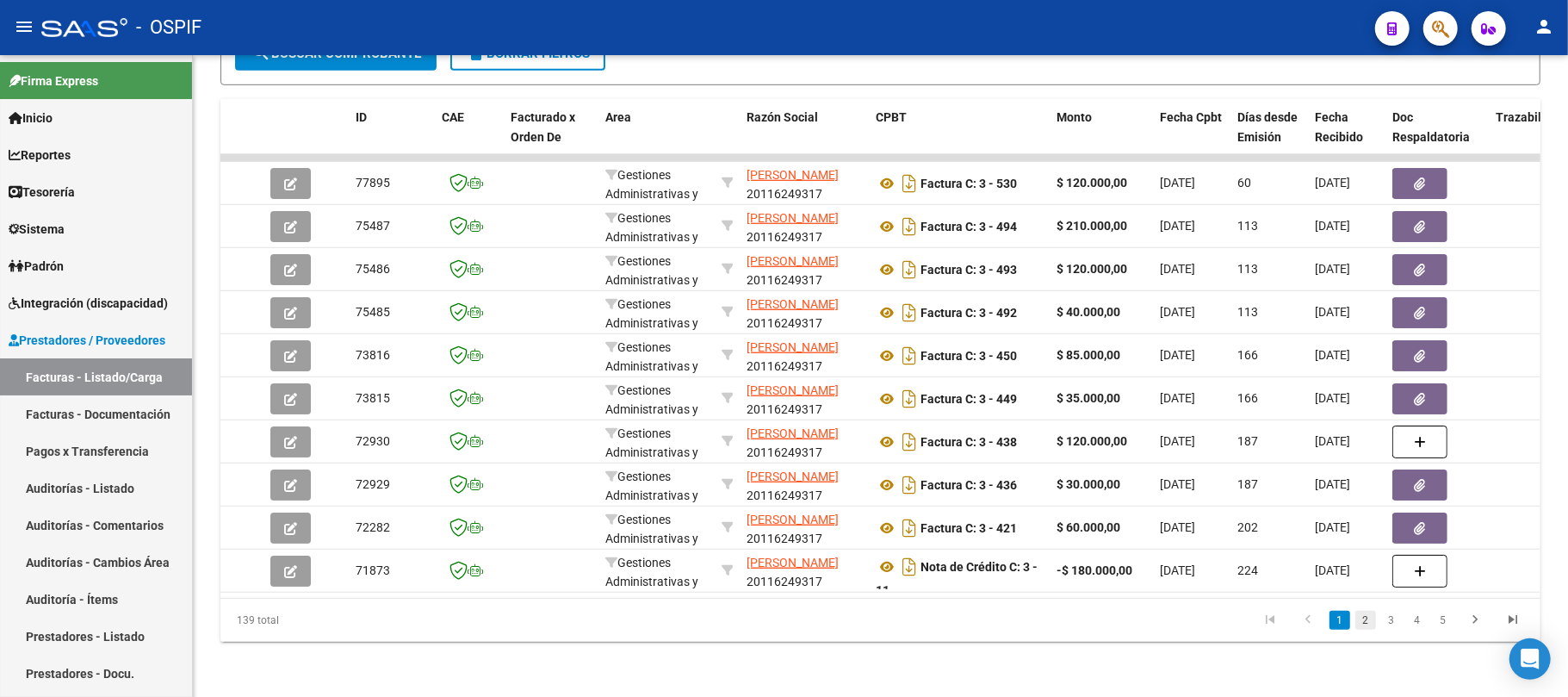
click at [1366, 623] on link "2" at bounding box center [1366, 621] width 21 height 19
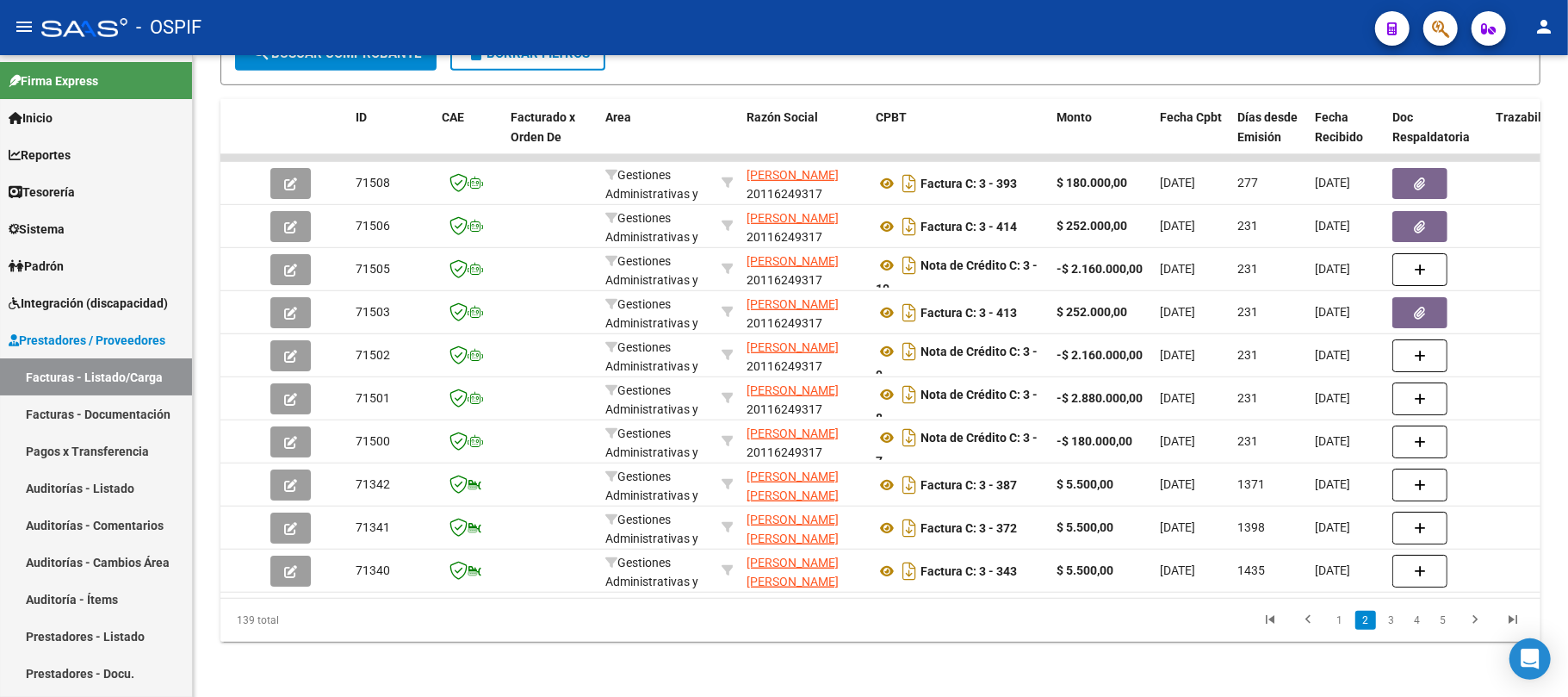
click at [1344, 623] on link "1" at bounding box center [1341, 621] width 21 height 19
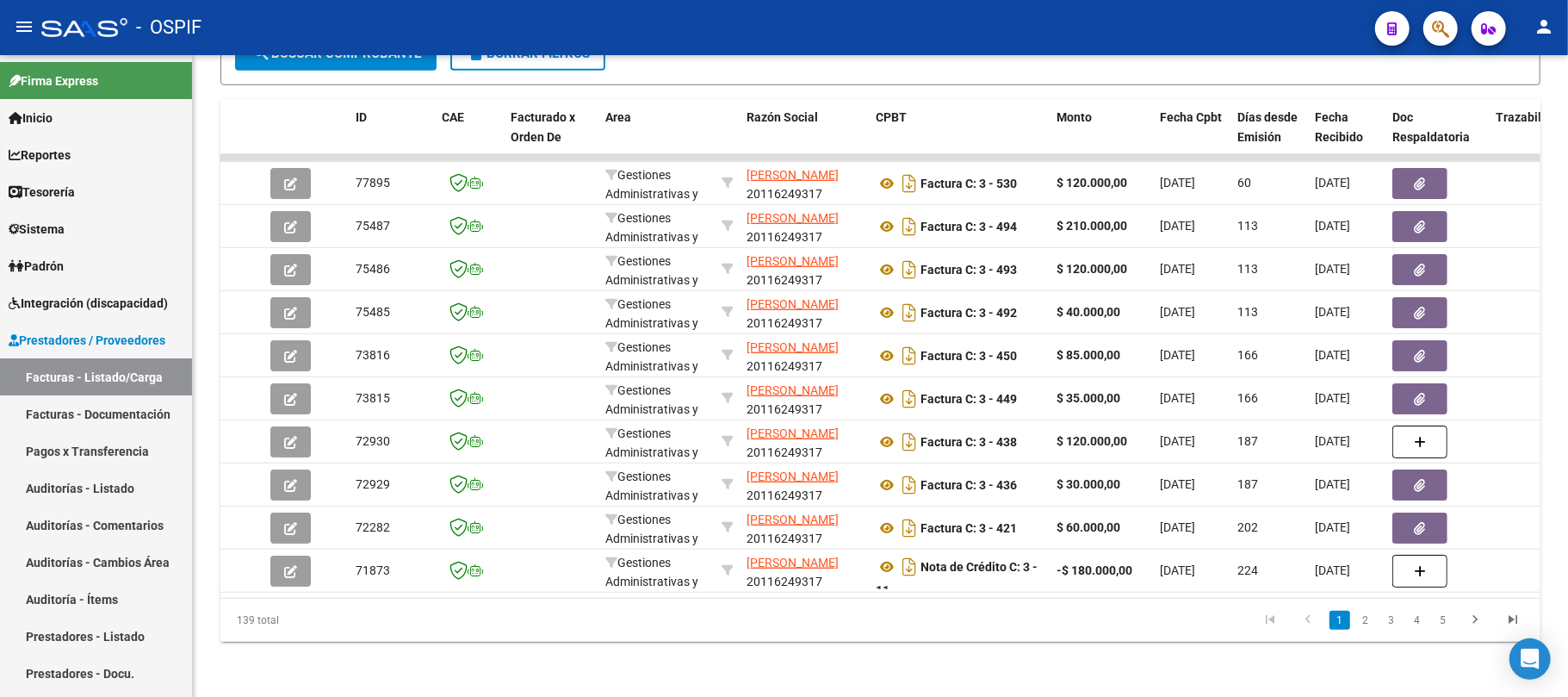
click at [1365, 620] on link "2" at bounding box center [1366, 621] width 21 height 19
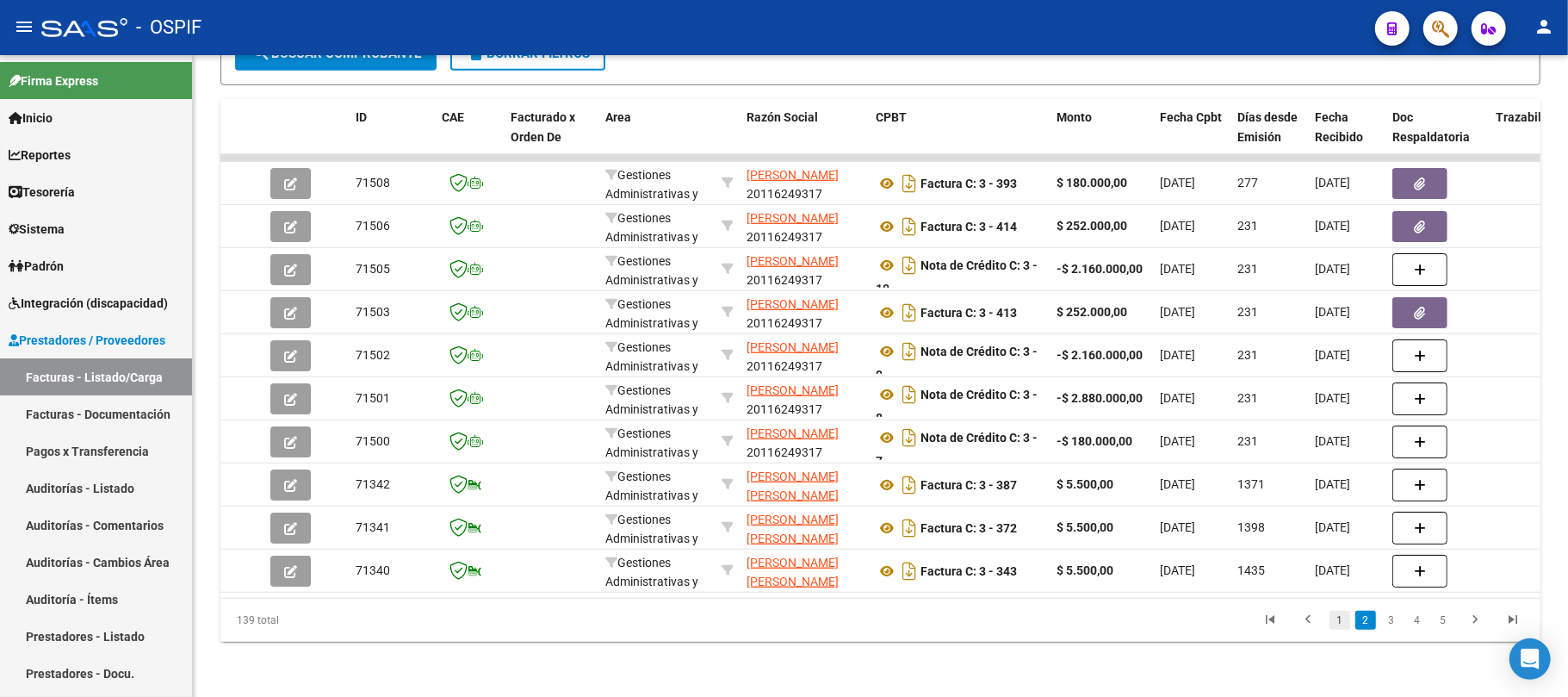
click at [1344, 622] on link "1" at bounding box center [1341, 621] width 21 height 19
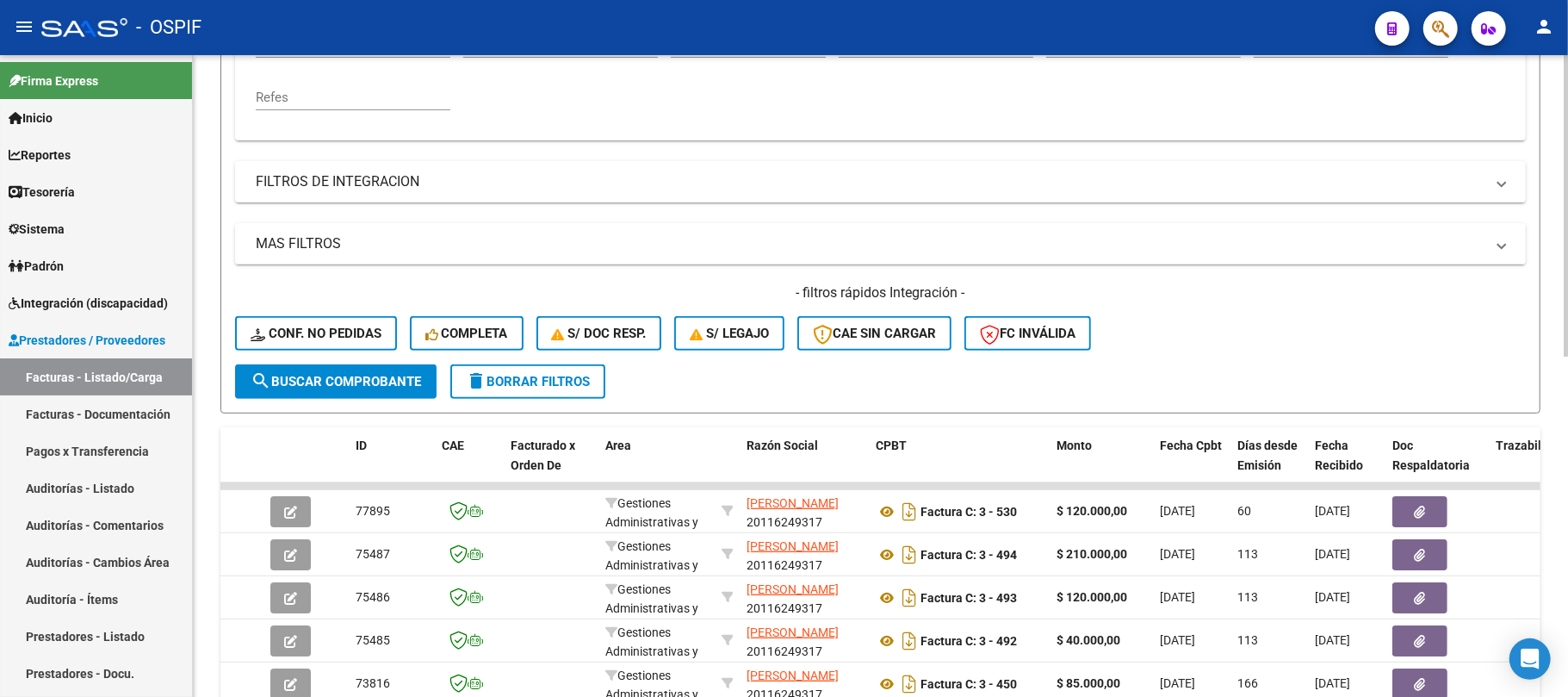
scroll to position [36, 0]
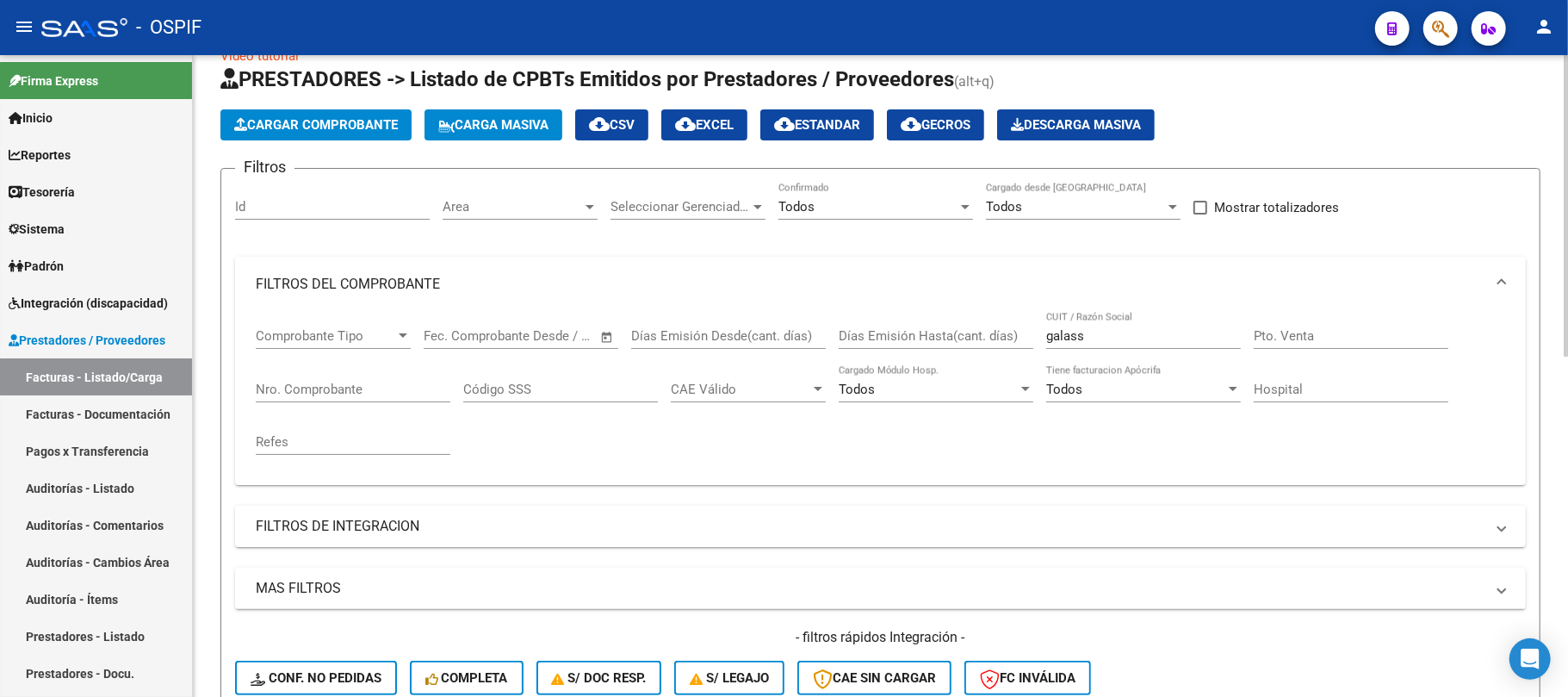
click at [832, 315] on div "Comprobante Tipo Comprobante Tipo Fecha inicio – Fecha fin Fec. Comprobante Des…" at bounding box center [880, 391] width 1249 height 159
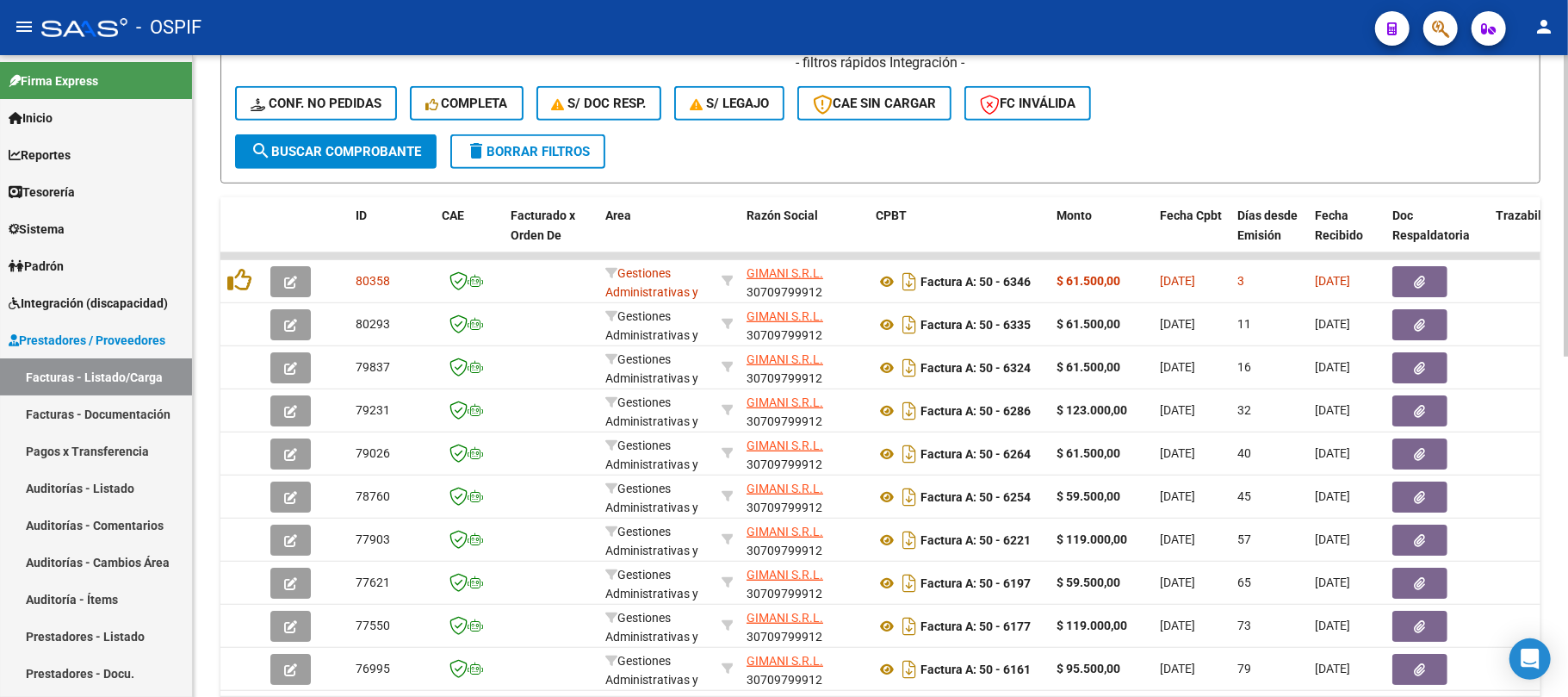
scroll to position [725, 0]
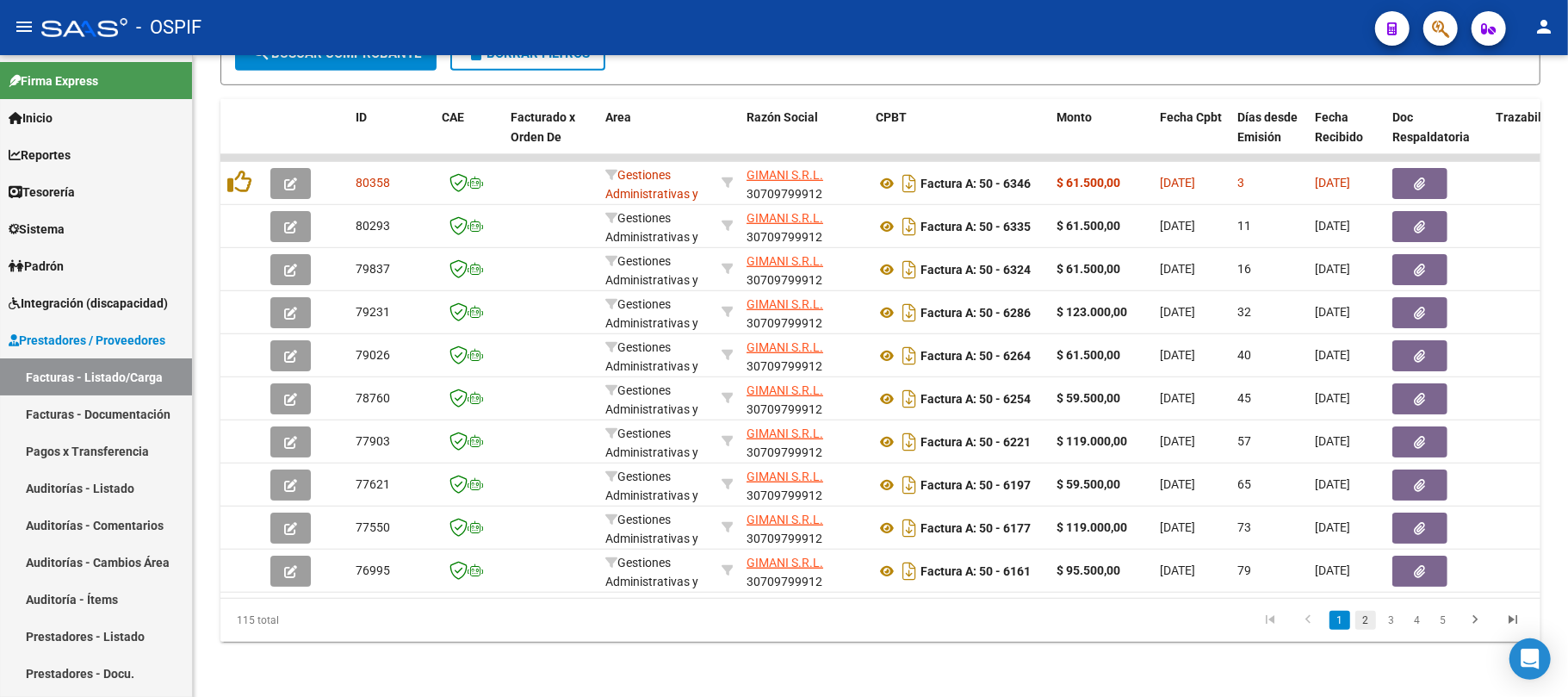
click at [1363, 614] on link "2" at bounding box center [1366, 621] width 21 height 19
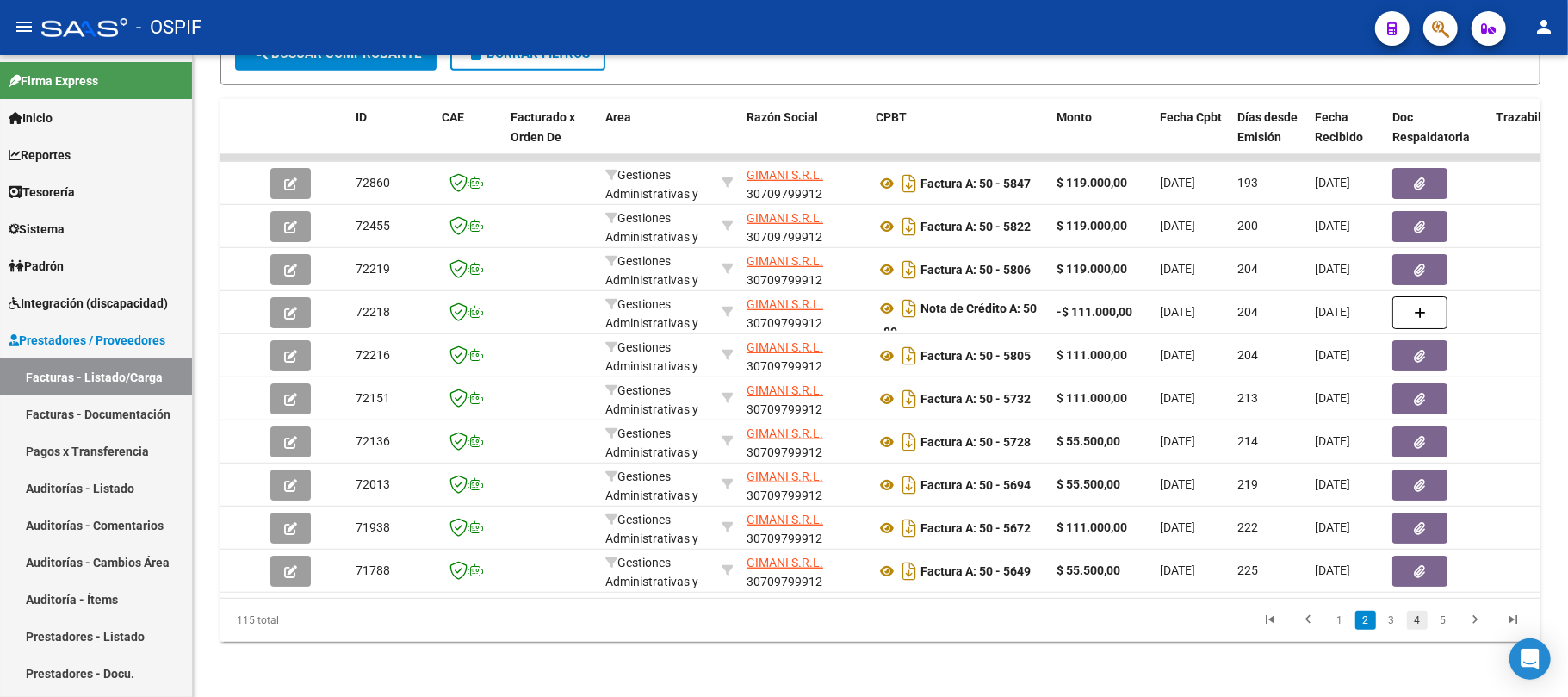
click at [1417, 624] on link "4" at bounding box center [1418, 621] width 21 height 19
click at [1363, 624] on link "3" at bounding box center [1366, 621] width 21 height 19
click at [1382, 618] on link "3" at bounding box center [1392, 621] width 21 height 19
click at [1369, 622] on link "2" at bounding box center [1366, 621] width 21 height 19
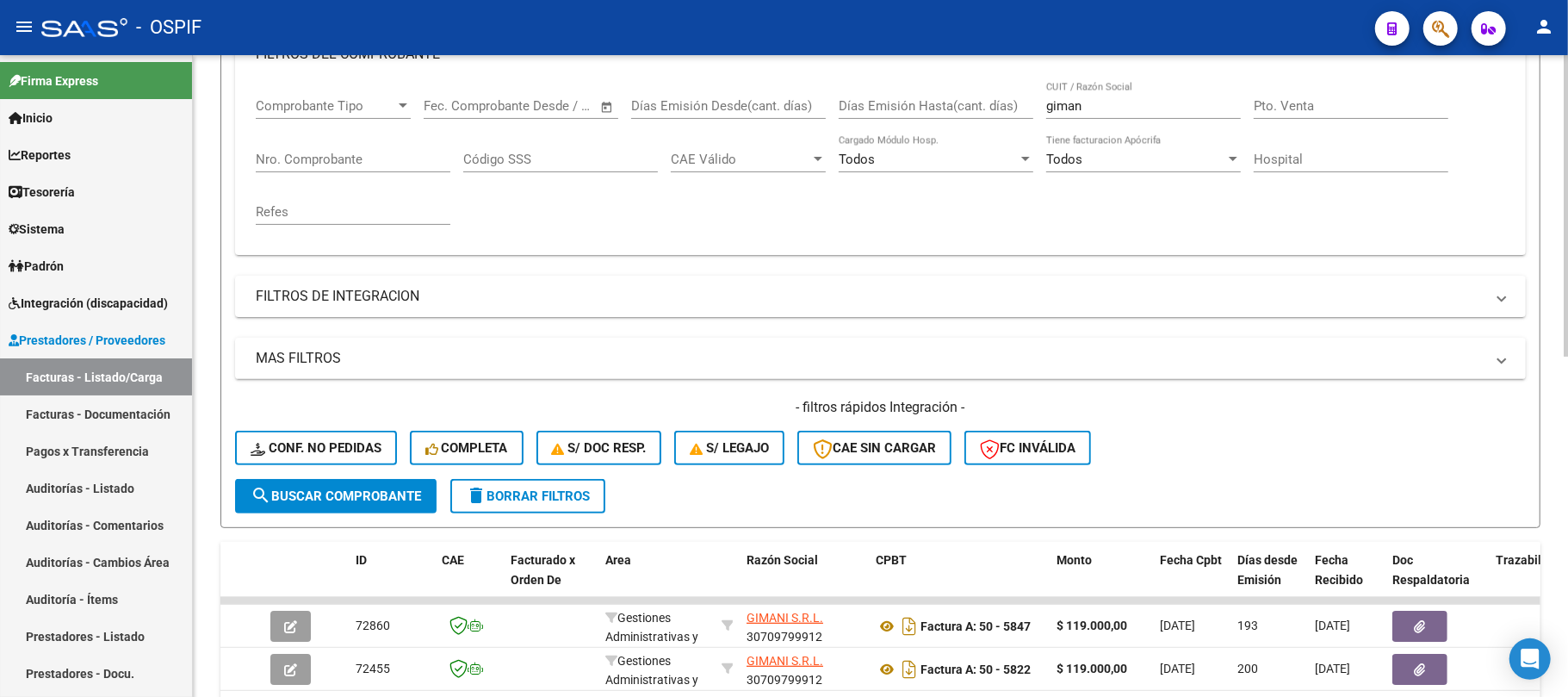
drag, startPoint x: 1106, startPoint y: 109, endPoint x: 881, endPoint y: 98, distance: 225.3
click at [885, 100] on div "Comprobante Tipo Comprobante Tipo Fecha inicio – Fecha fin Fec. Comprobante Des…" at bounding box center [880, 161] width 1249 height 159
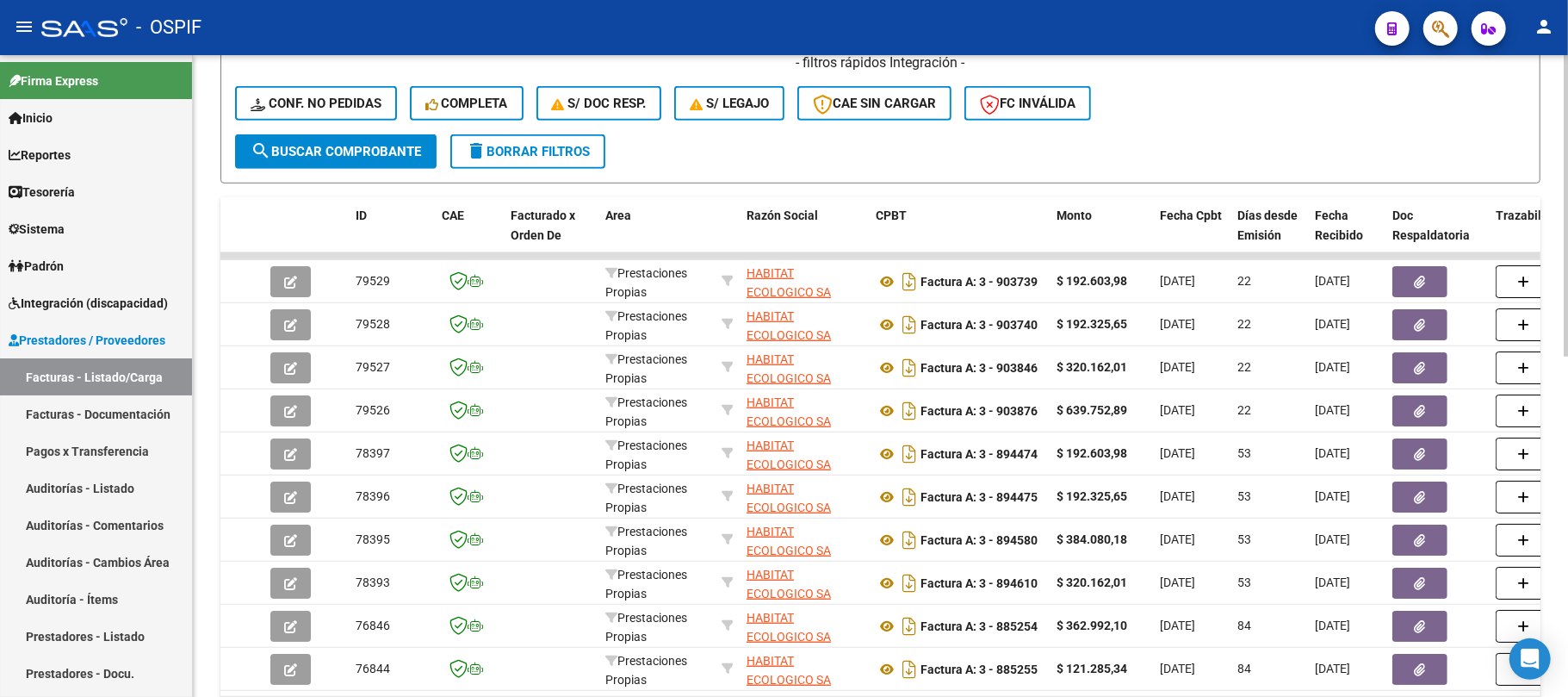
scroll to position [725, 0]
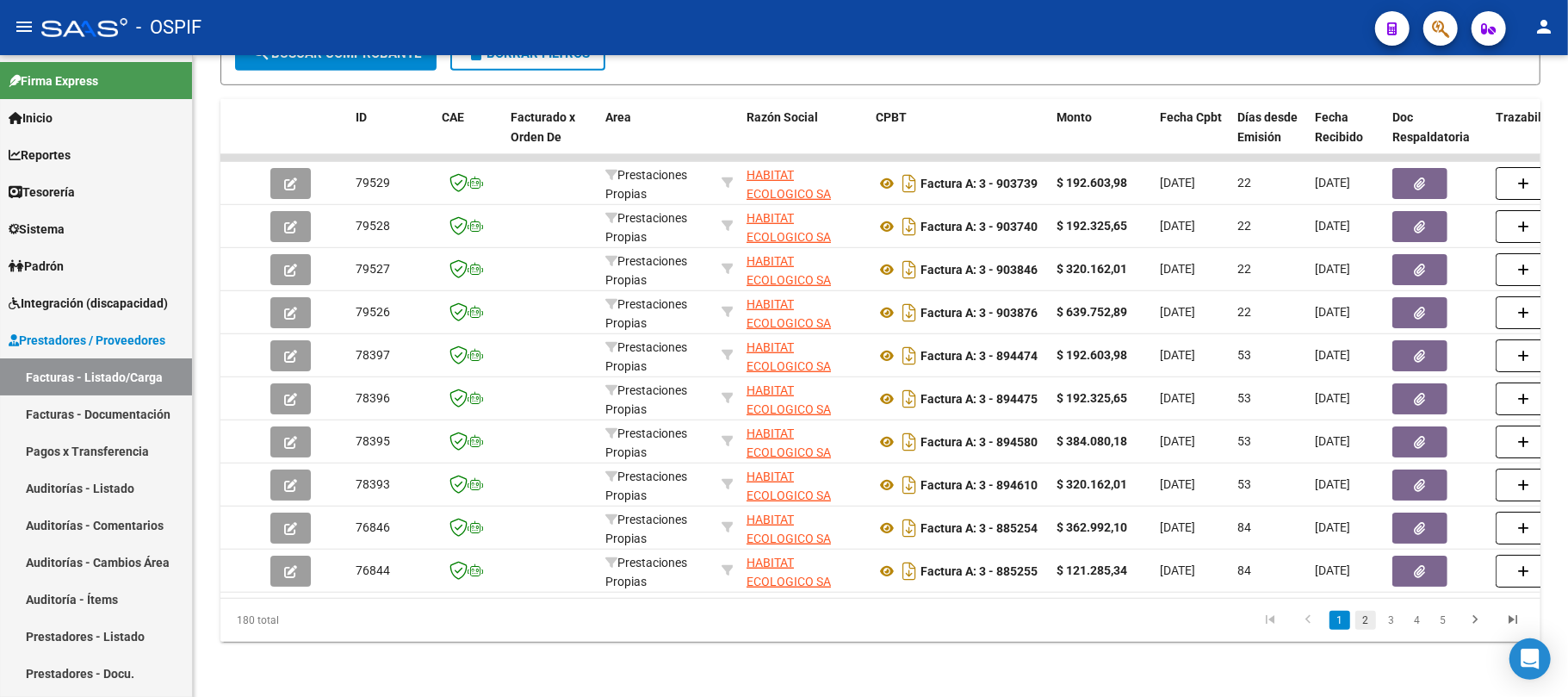
click at [1359, 624] on link "2" at bounding box center [1366, 621] width 21 height 19
click at [1388, 621] on link "3" at bounding box center [1392, 621] width 21 height 19
click at [1424, 622] on link "4" at bounding box center [1418, 621] width 21 height 19
click at [1423, 625] on link "5" at bounding box center [1418, 621] width 21 height 19
click at [1363, 614] on link "4" at bounding box center [1366, 621] width 21 height 19
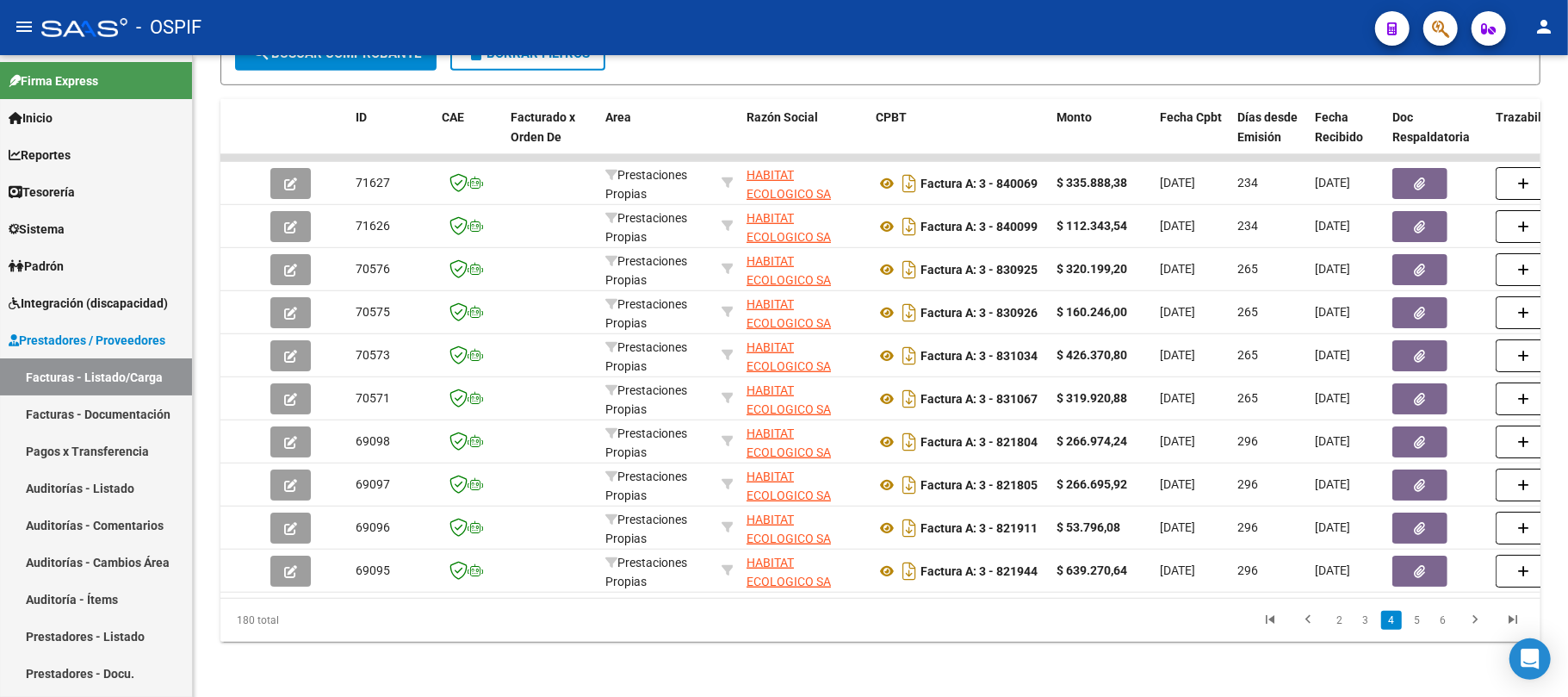
click at [1048, 687] on div "Video tutorial PRESTADORES -> Listado de CPBTs Emitidos por Prestadores / Prove…" at bounding box center [881, 21] width 1376 height 1350
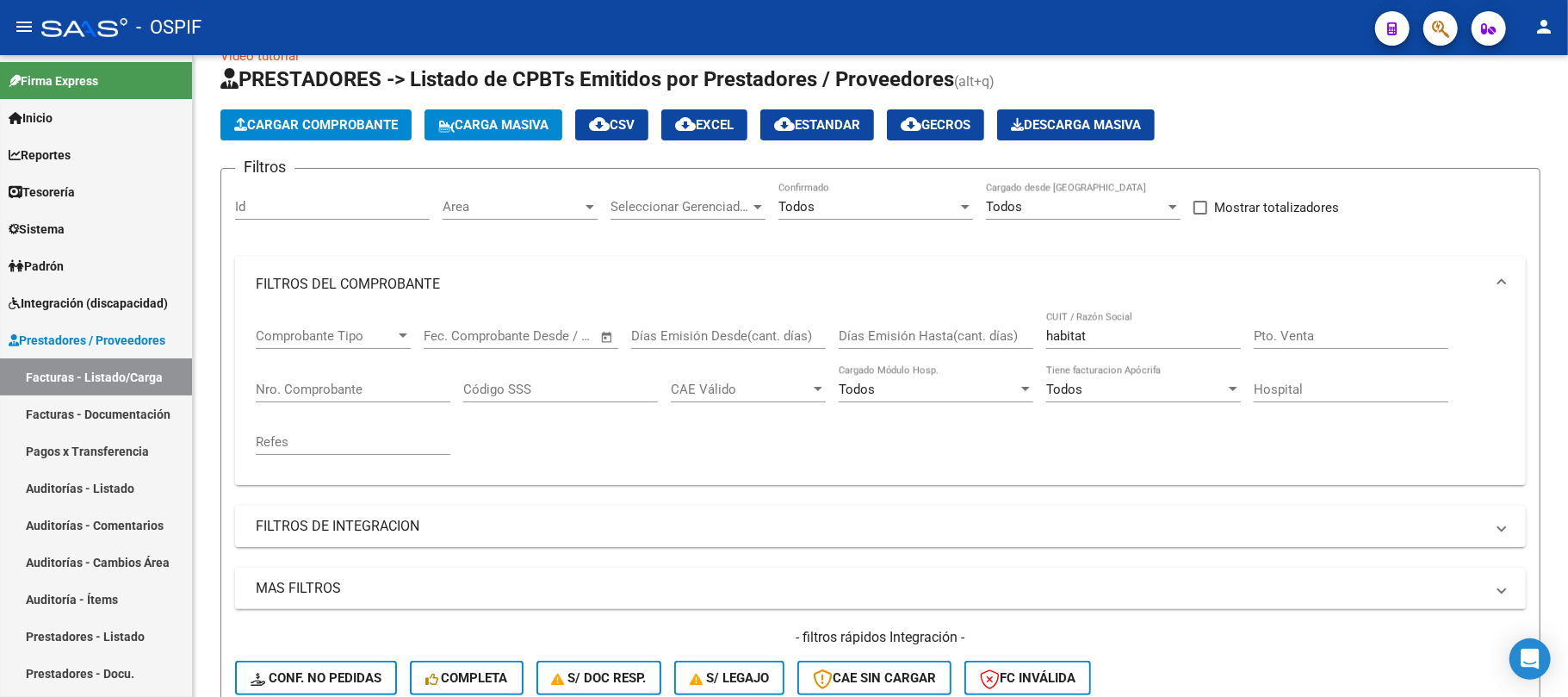
drag, startPoint x: 1131, startPoint y: 329, endPoint x: 882, endPoint y: 325, distance: 249.0
click at [882, 325] on div "Comprobante Tipo Comprobante Tipo Fecha inicio – Fecha fin Fec. Comprobante Des…" at bounding box center [880, 391] width 1249 height 159
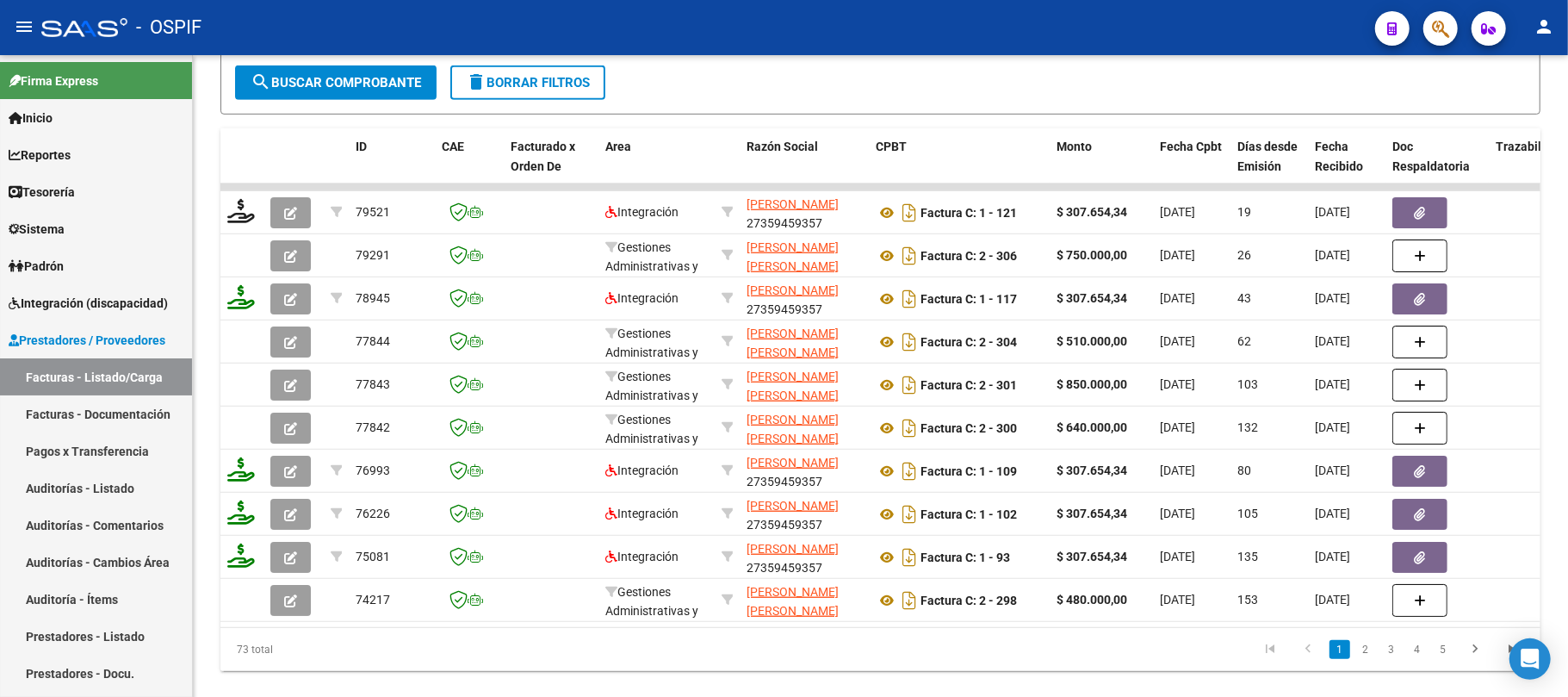
scroll to position [0, 0]
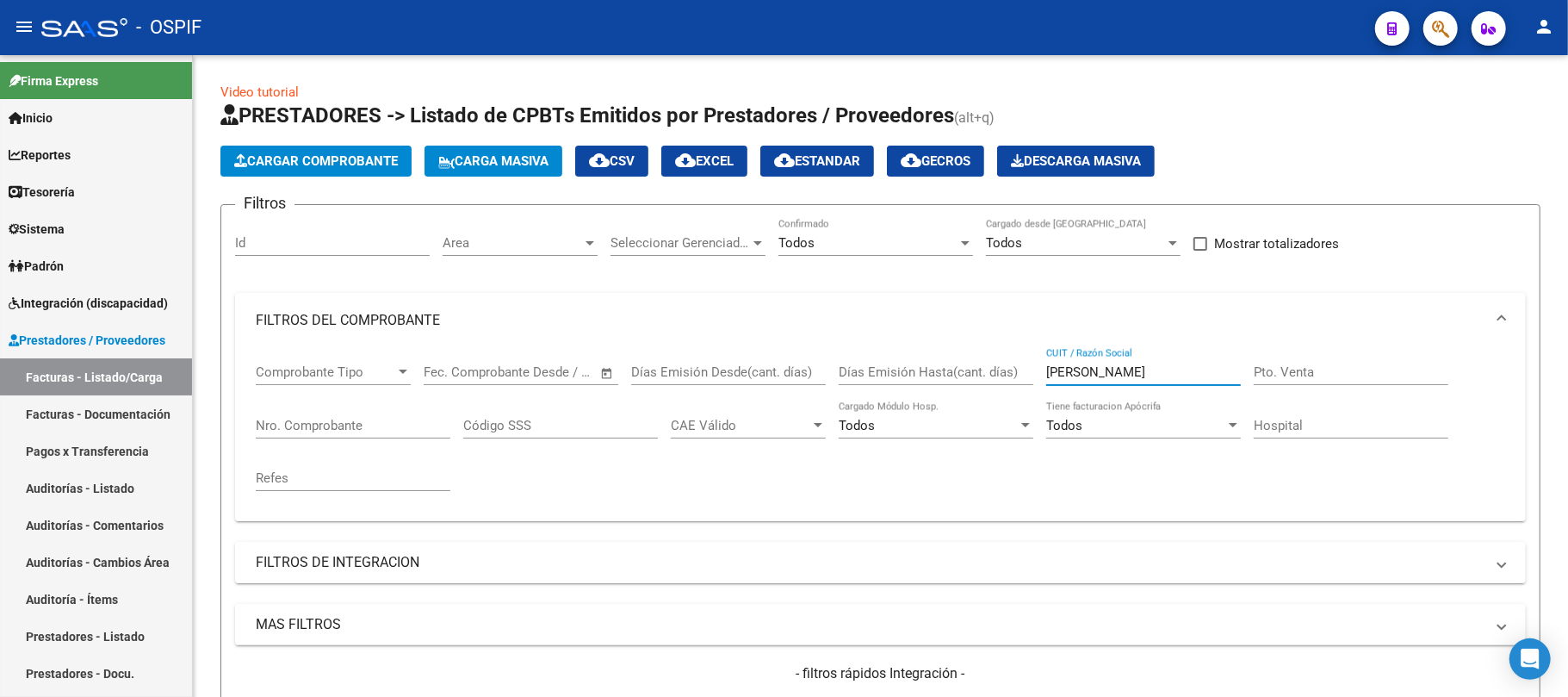
drag, startPoint x: 1123, startPoint y: 376, endPoint x: 883, endPoint y: 374, distance: 240.0
click at [886, 374] on div "Comprobante Tipo Comprobante Tipo Fecha inicio – Fecha fin Fec. Comprobante Des…" at bounding box center [880, 427] width 1249 height 159
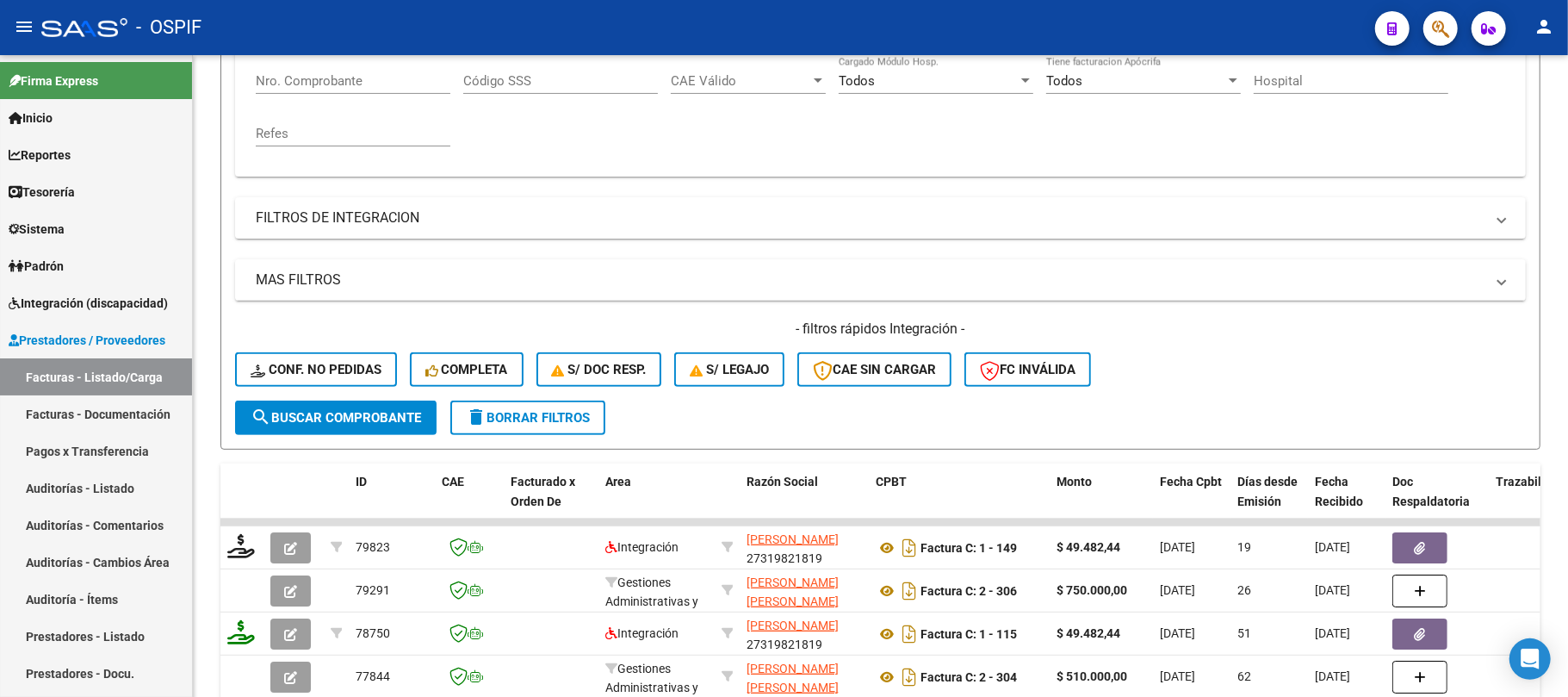
scroll to position [229, 0]
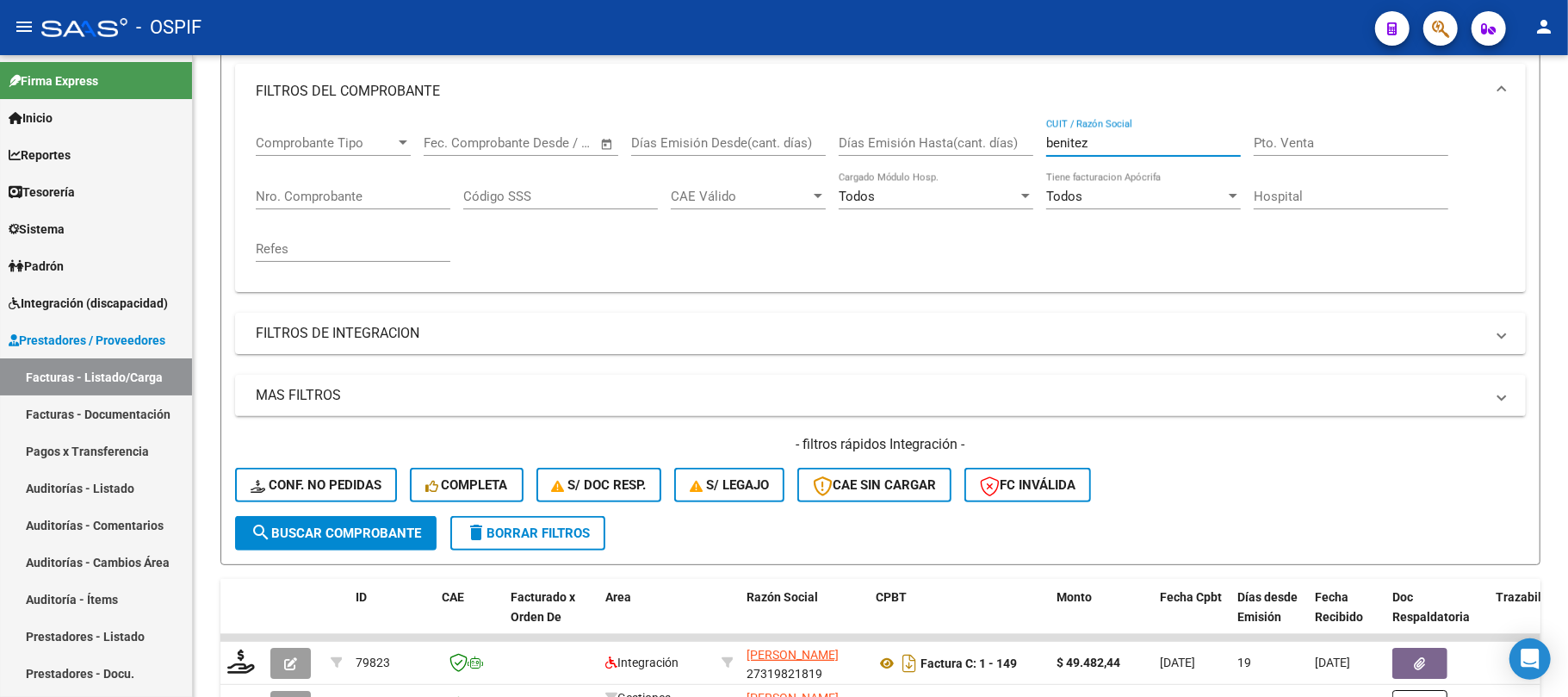
click at [1104, 133] on div "benitez CUIT / Razón Social" at bounding box center [1144, 137] width 195 height 37
drag, startPoint x: 1104, startPoint y: 150, endPoint x: 1075, endPoint y: 153, distance: 29.2
click at [1075, 153] on div "benitez CUIT / Razón Social" at bounding box center [1144, 137] width 195 height 37
click at [1111, 126] on div "benitez CUIT / Razón Social" at bounding box center [1144, 137] width 195 height 37
click at [1111, 132] on div "benitez CUIT / Razón Social" at bounding box center [1144, 137] width 195 height 37
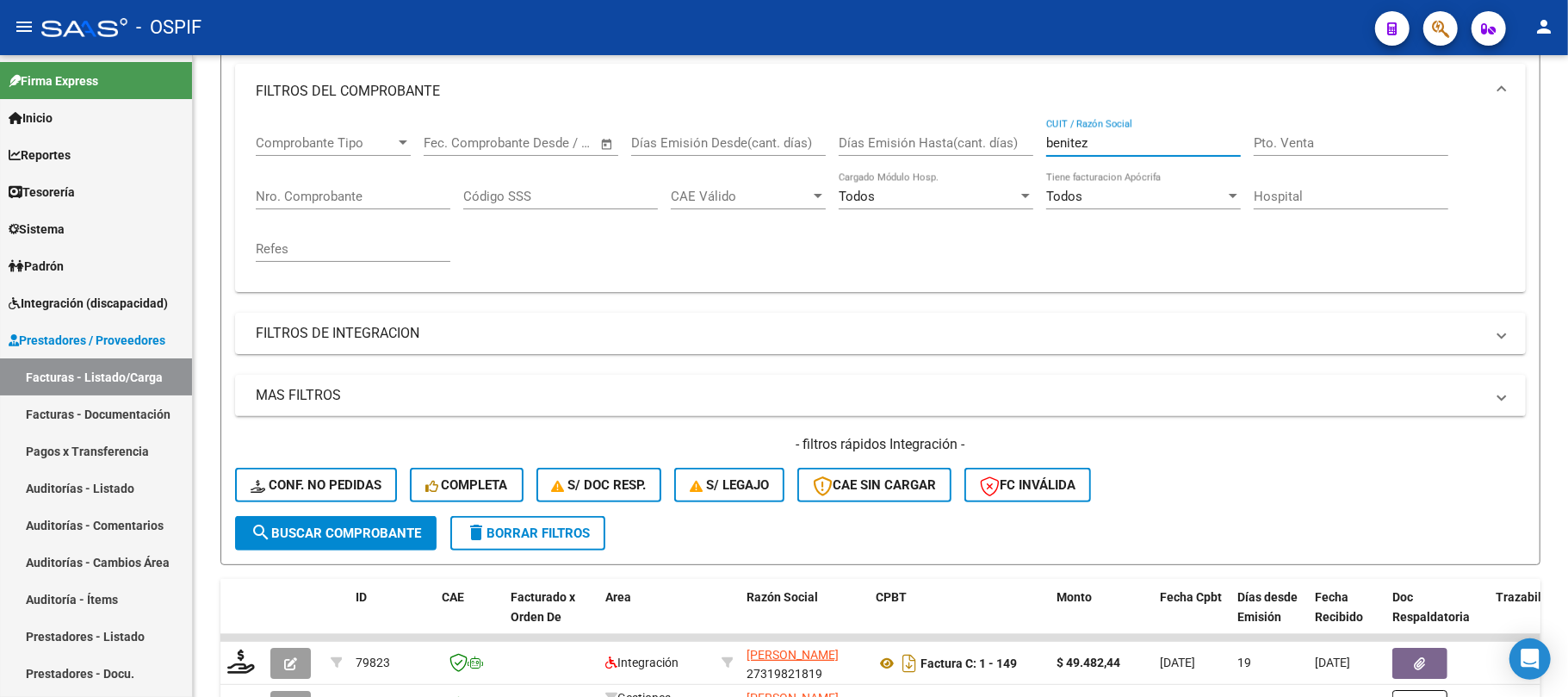
click at [1104, 146] on input "benitez" at bounding box center [1144, 143] width 195 height 16
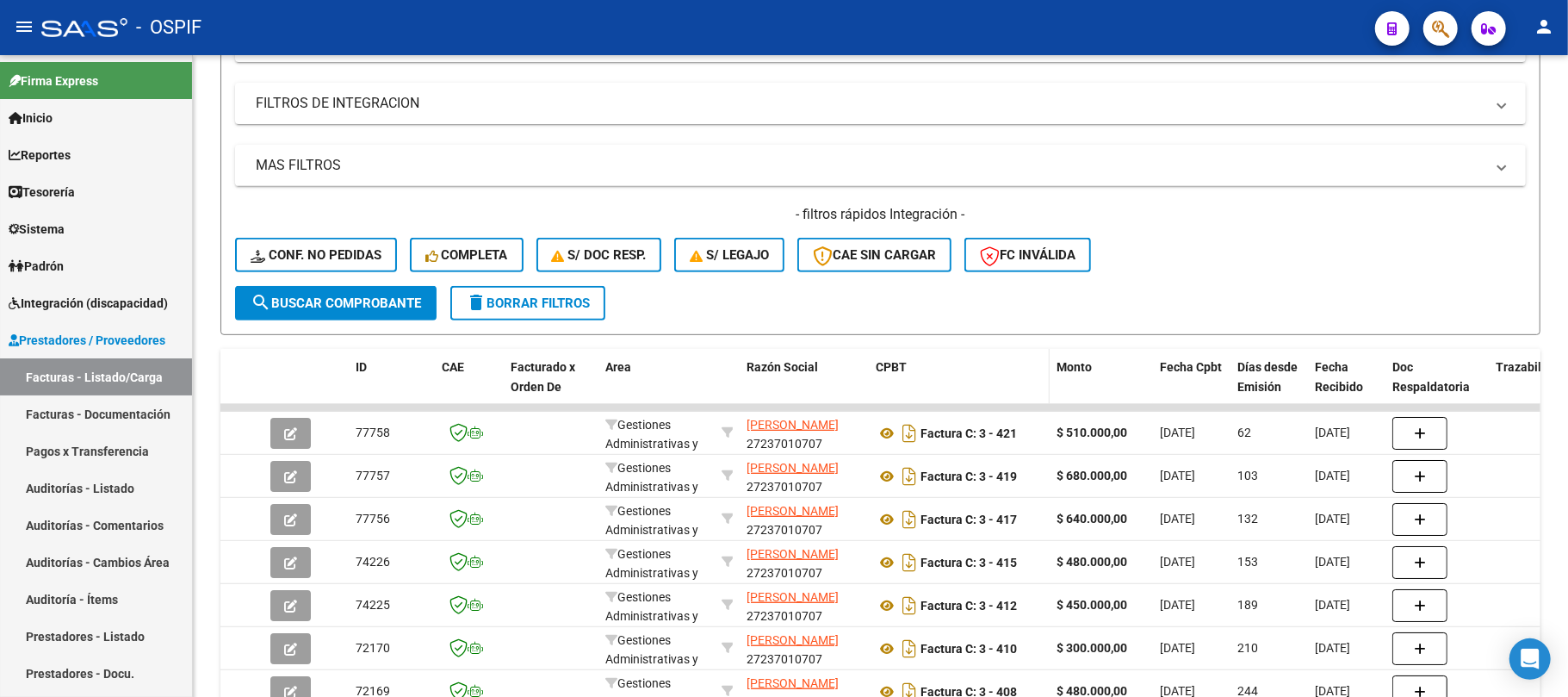
scroll to position [344, 0]
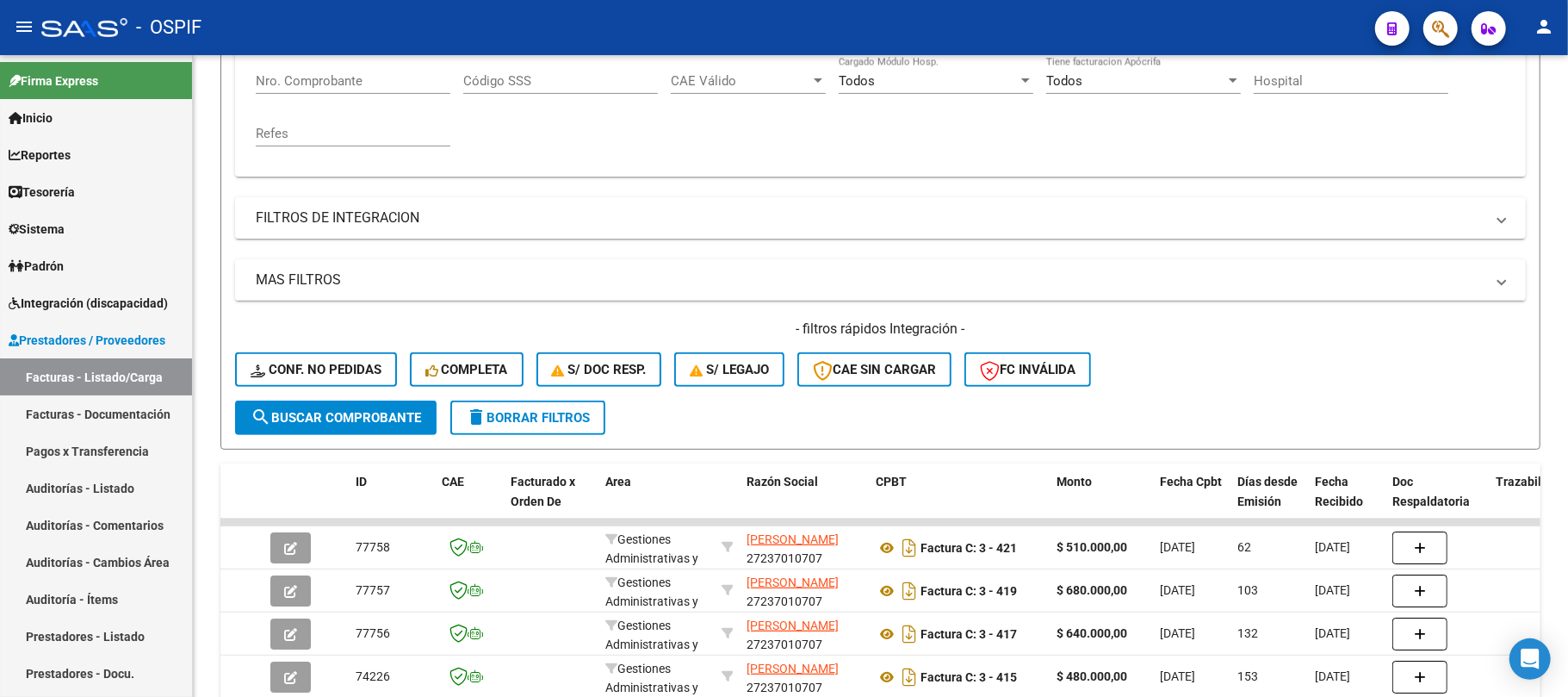
type input "macri"
click at [521, 442] on form "Filtros Id Area Area Seleccionar Gerenciador Seleccionar Gerenciador Todos Conf…" at bounding box center [881, 154] width 1320 height 590
click at [566, 414] on span "delete Borrar Filtros" at bounding box center [528, 418] width 124 height 16
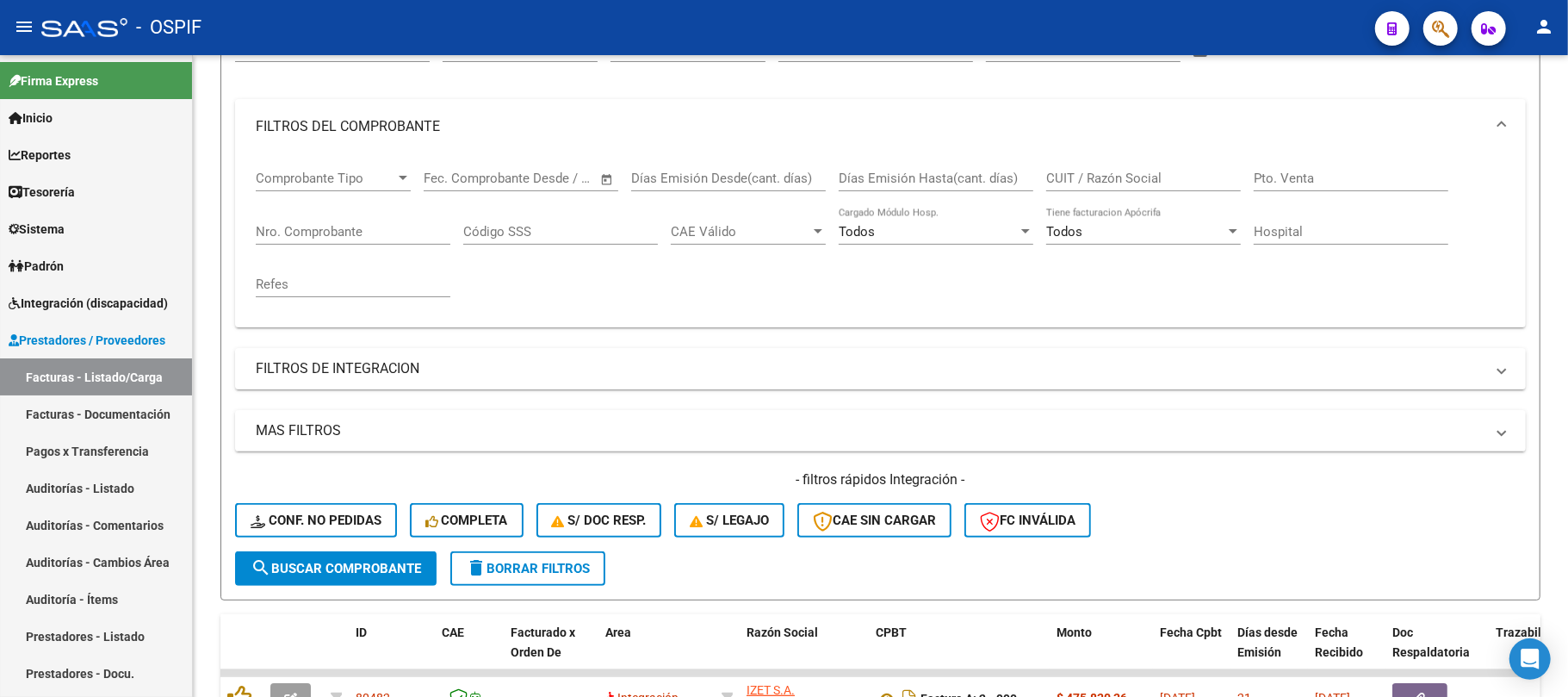
scroll to position [0, 0]
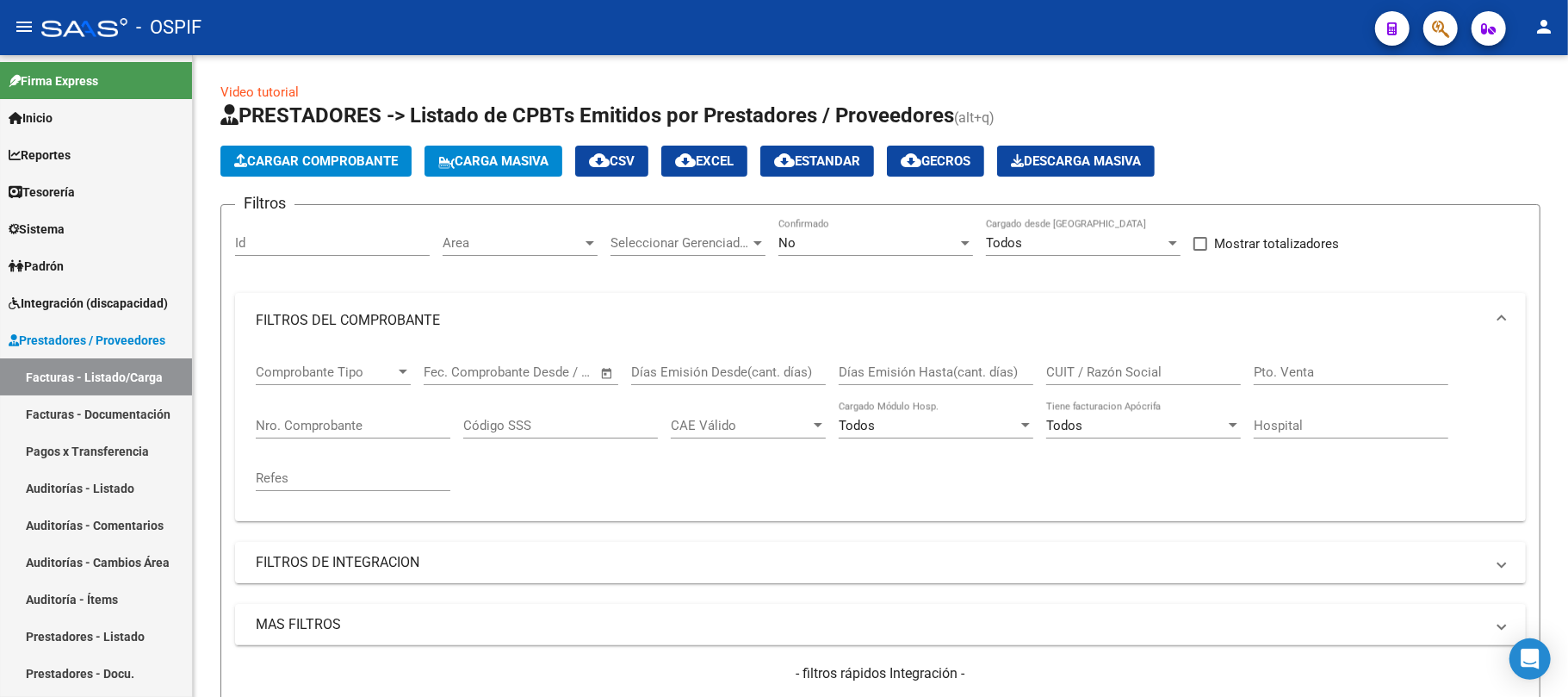
click at [1037, 249] on div "Todos" at bounding box center [1075, 243] width 179 height 16
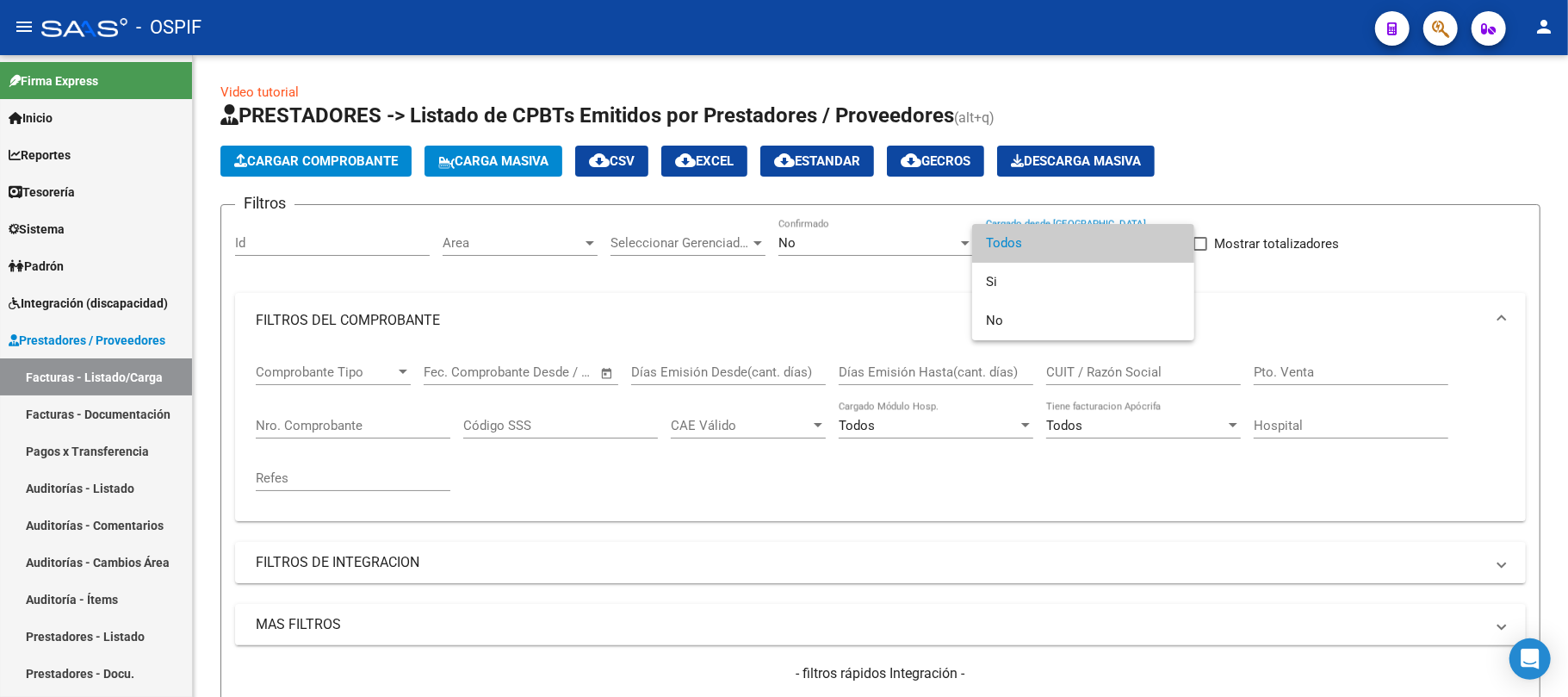
click at [868, 255] on div at bounding box center [784, 348] width 1568 height 697
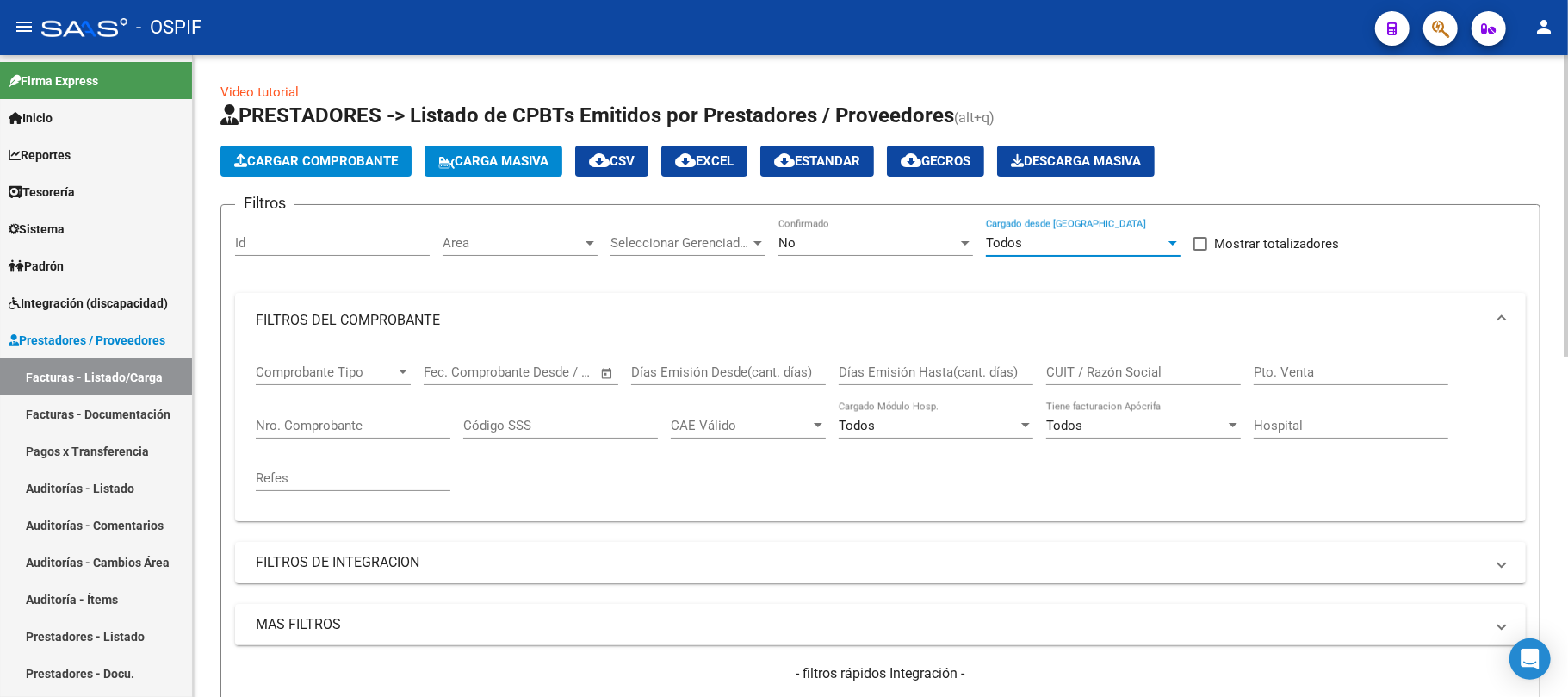
click at [872, 243] on div "No" at bounding box center [868, 243] width 179 height 16
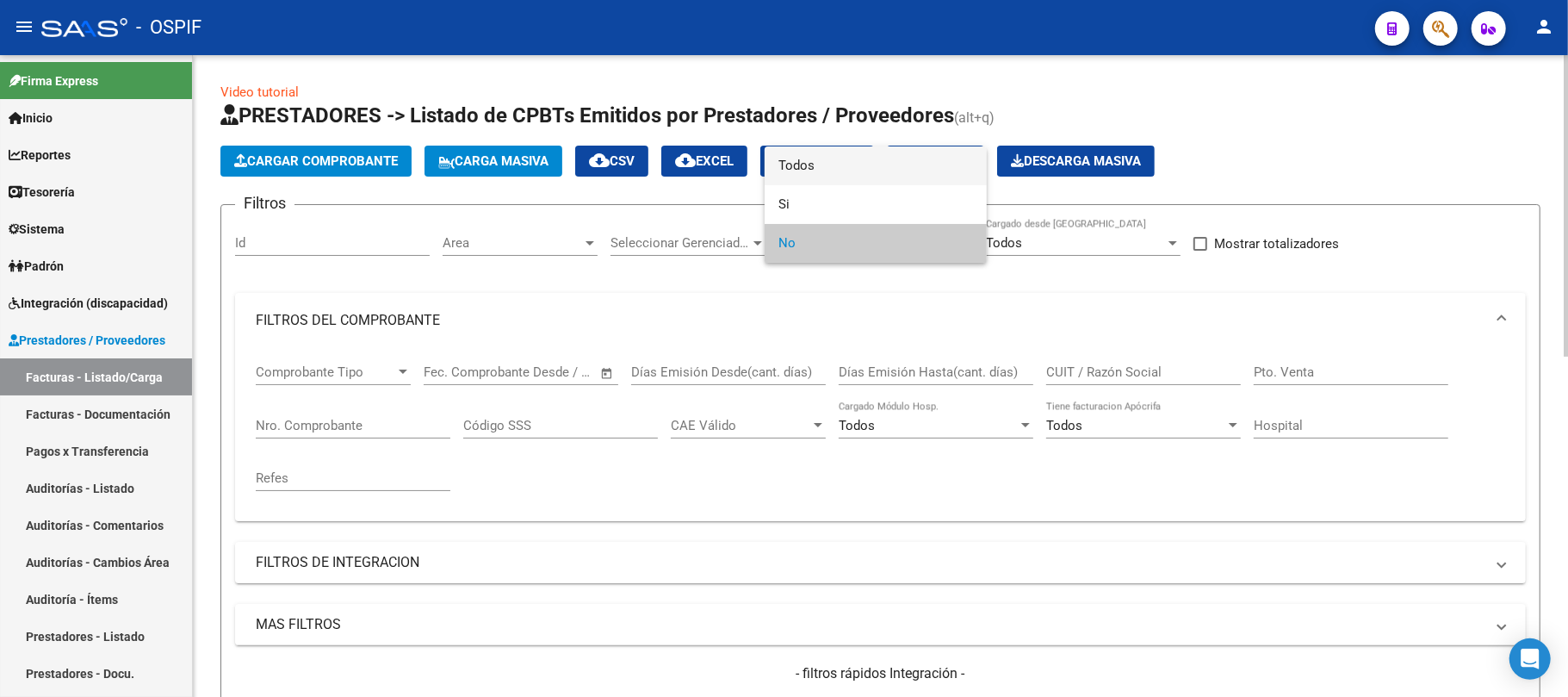
click at [841, 176] on span "Todos" at bounding box center [876, 166] width 195 height 39
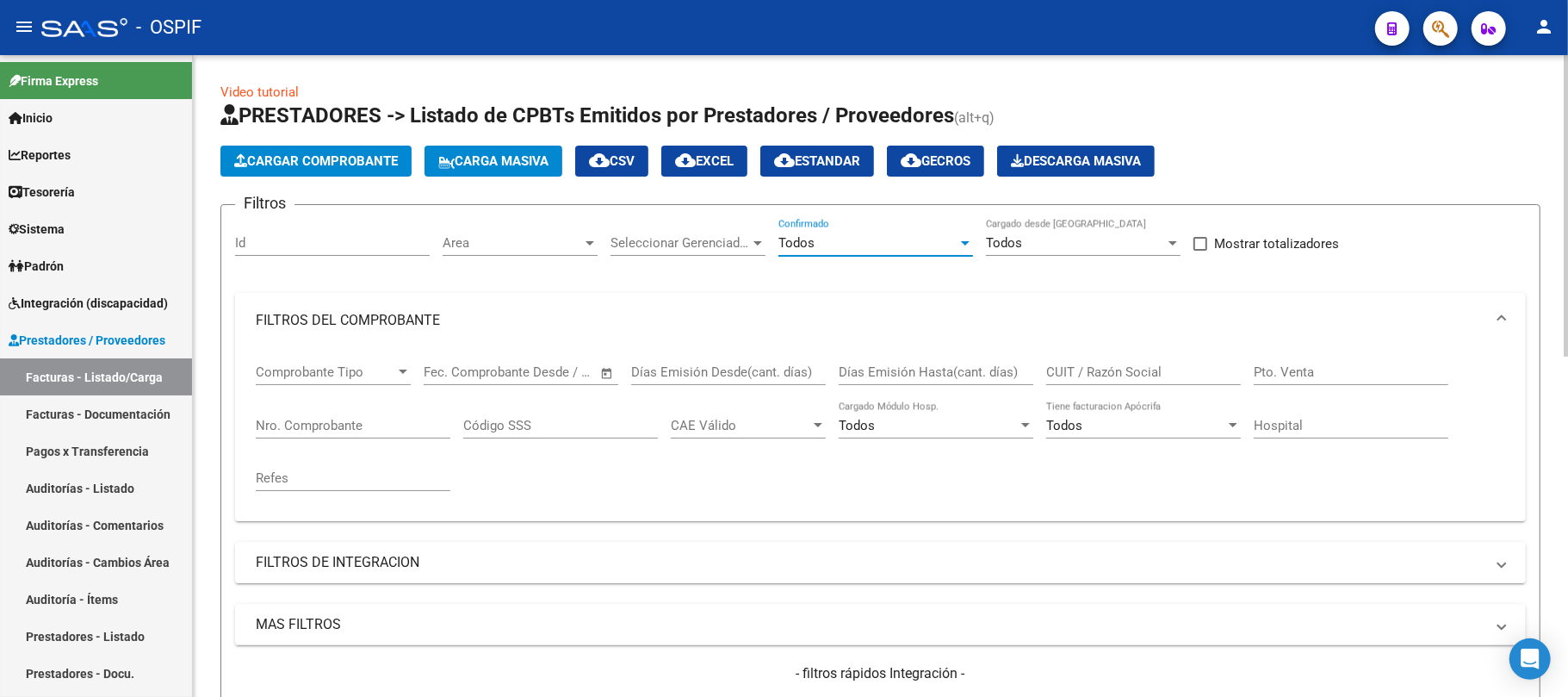
click at [1121, 376] on input "CUIT / Razón Social" at bounding box center [1144, 372] width 195 height 16
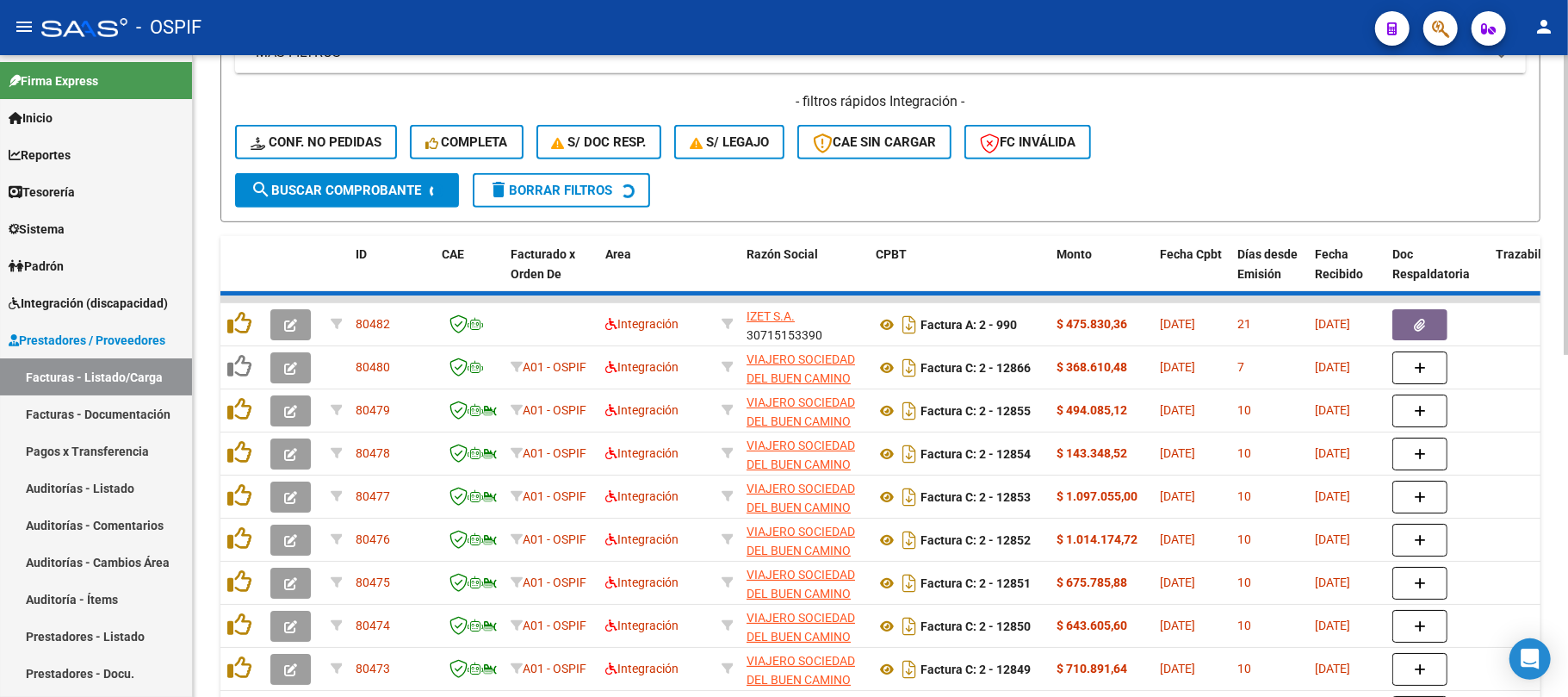
scroll to position [689, 0]
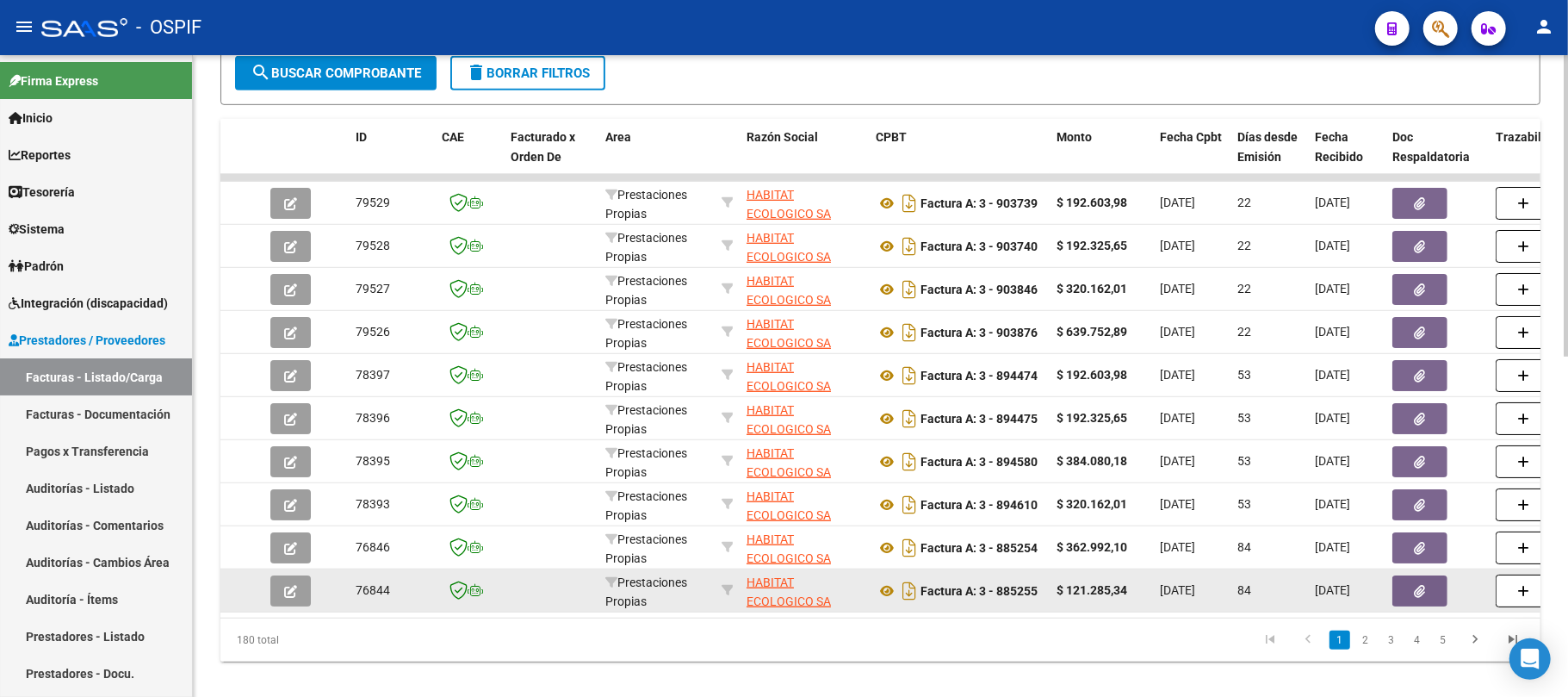
type input "habitat"
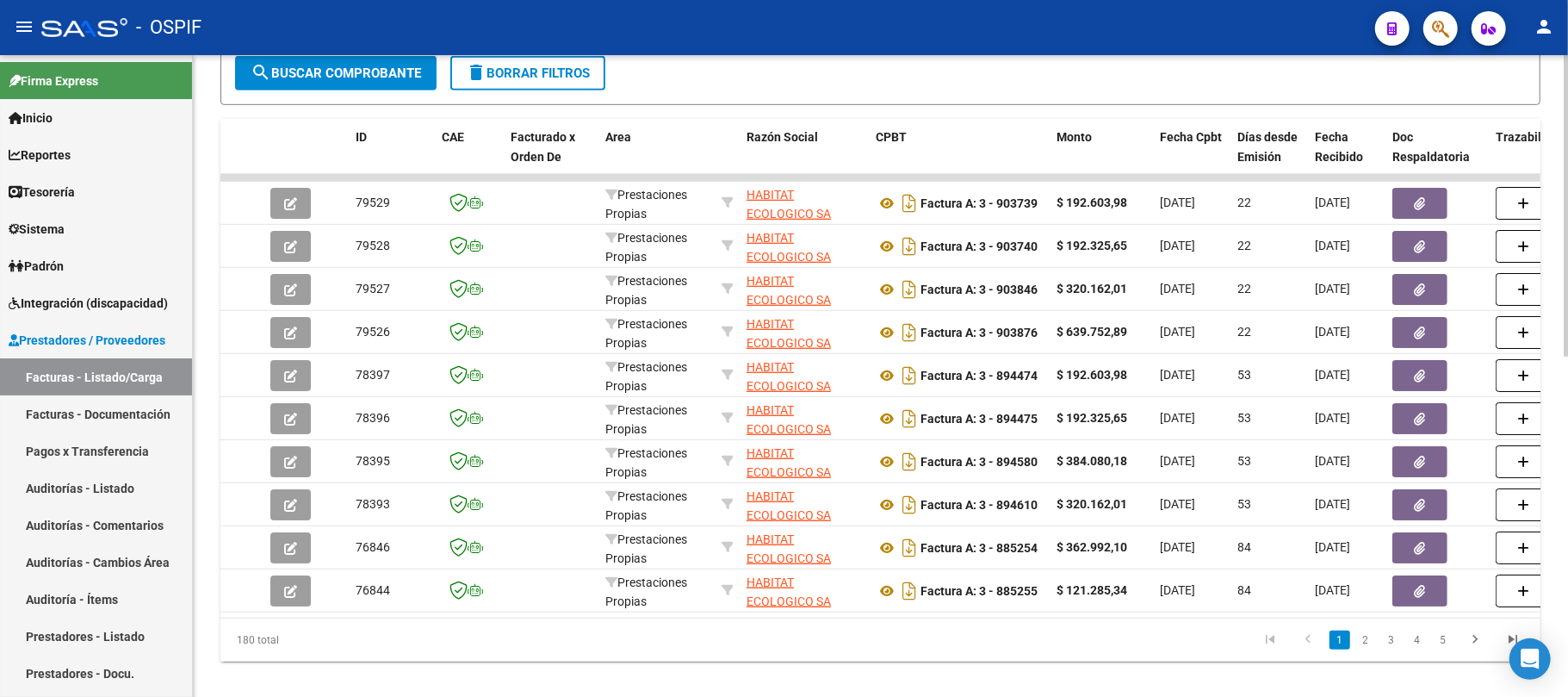
click at [1358, 650] on link "2" at bounding box center [1366, 640] width 21 height 19
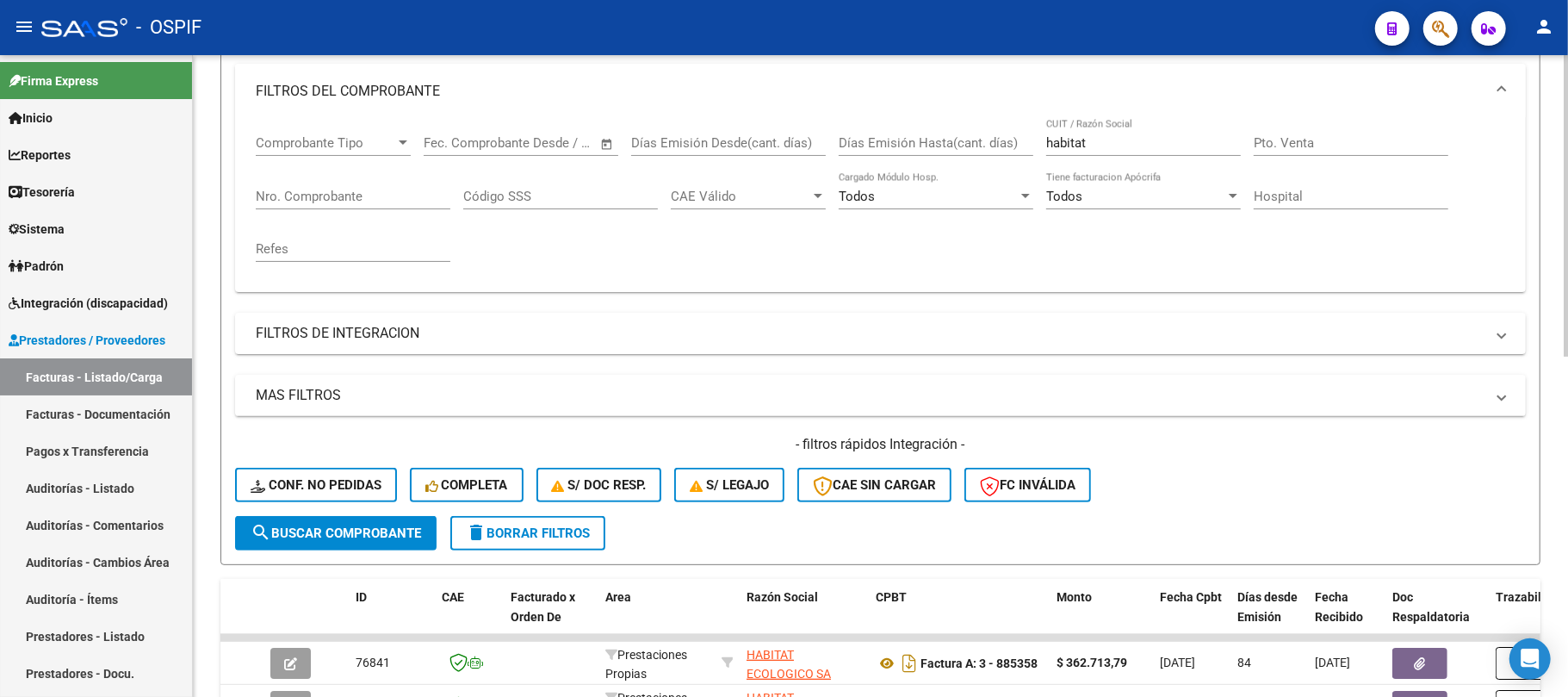
click at [380, 198] on input "Nro. Comprobante" at bounding box center [353, 197] width 195 height 16
paste input "830925"
type input "830925"
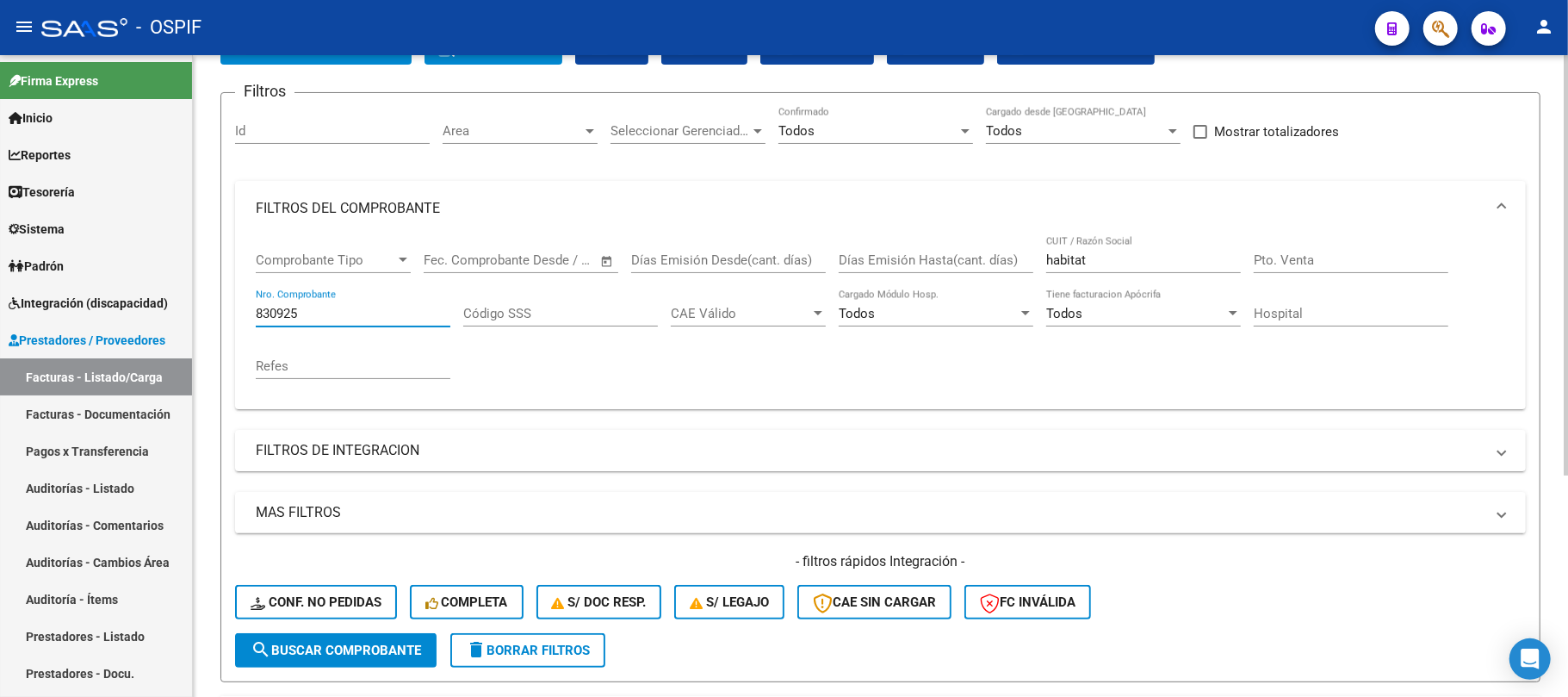
scroll to position [0, 0]
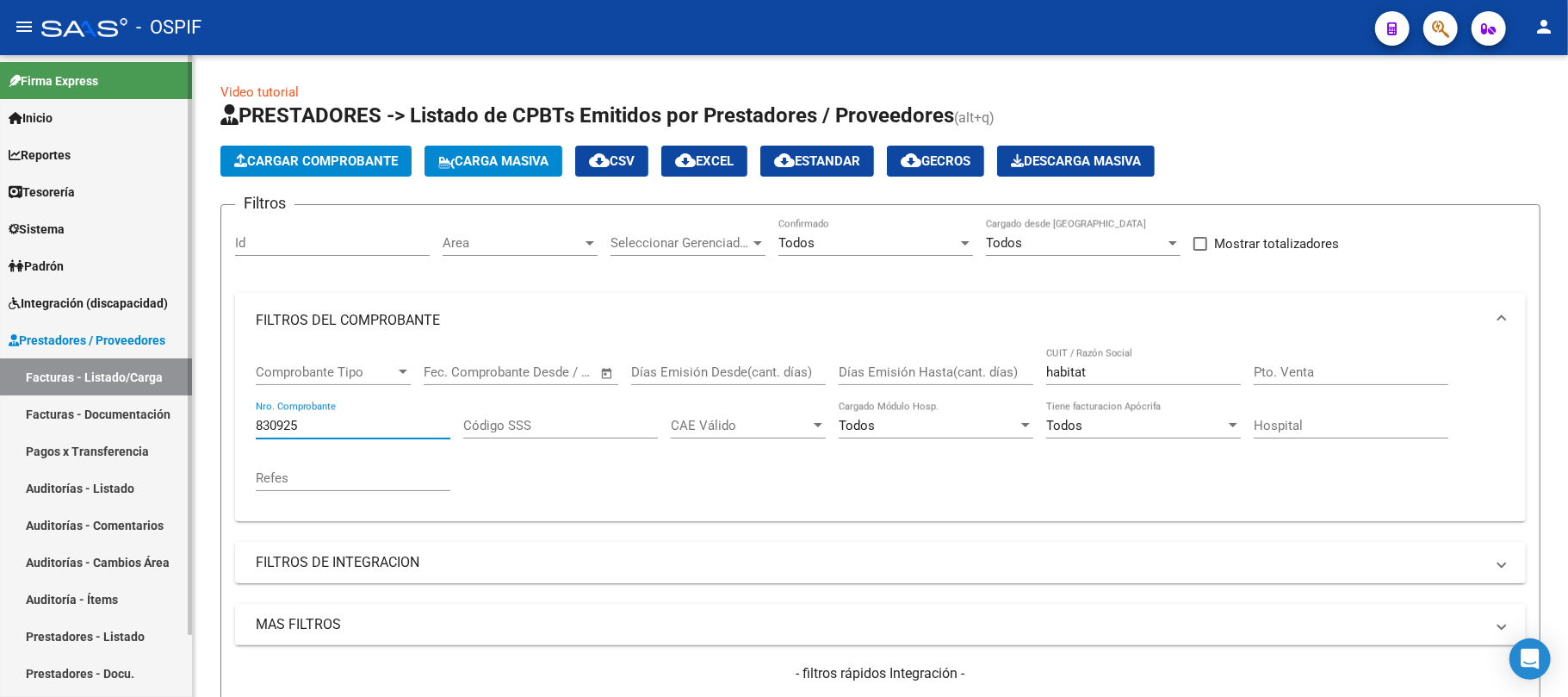
drag, startPoint x: 342, startPoint y: 428, endPoint x: 120, endPoint y: 385, distance: 226.1
click at [88, 380] on mat-sidenav-container "Firma Express Inicio Calendario SSS Instructivos Contacto OS Reportes Egresos D…" at bounding box center [784, 376] width 1568 height 642
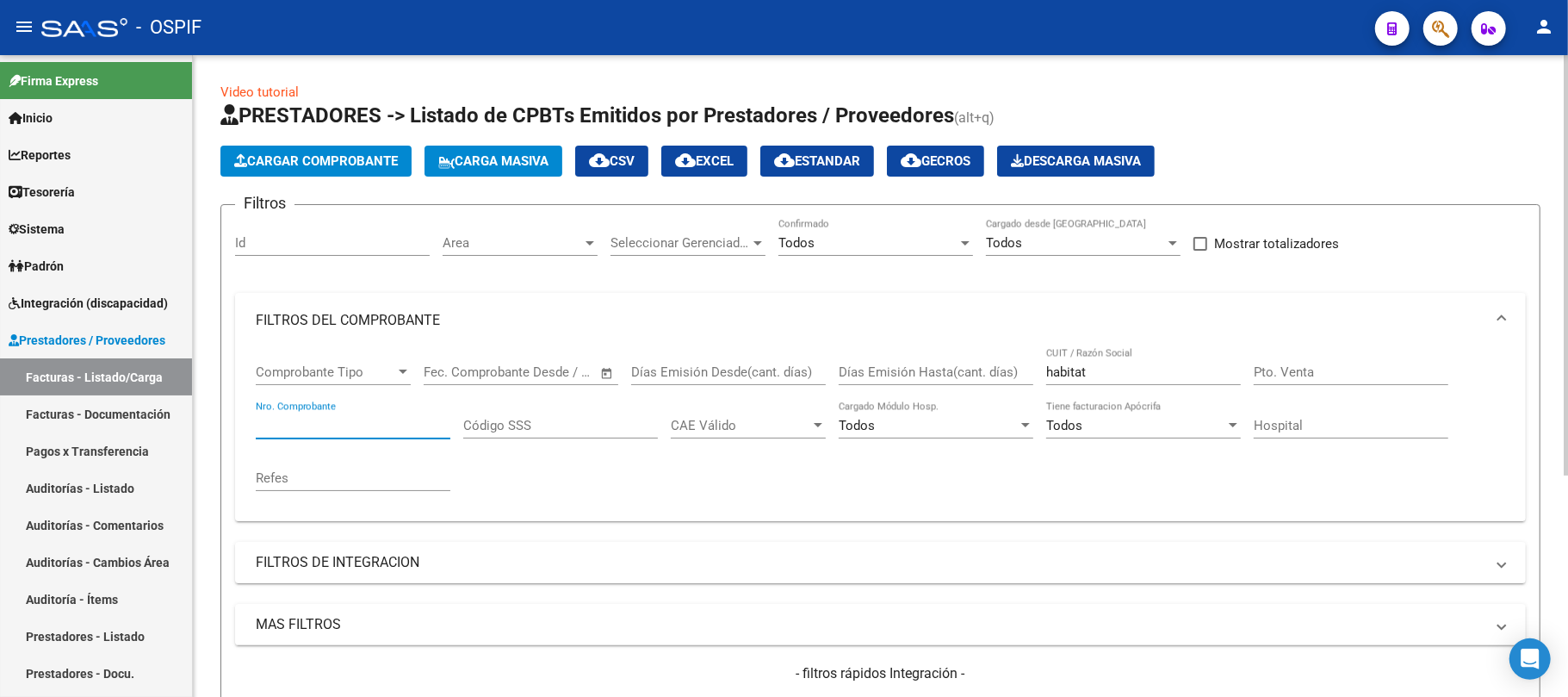
click at [1062, 370] on div "habitat CUIT / Razón Social" at bounding box center [1144, 366] width 195 height 37
drag, startPoint x: 1111, startPoint y: 374, endPoint x: 928, endPoint y: 412, distance: 186.9
click at [934, 410] on div "Comprobante Tipo Comprobante Tipo Fecha inicio – Fecha fin Fec. Comprobante Des…" at bounding box center [880, 427] width 1249 height 159
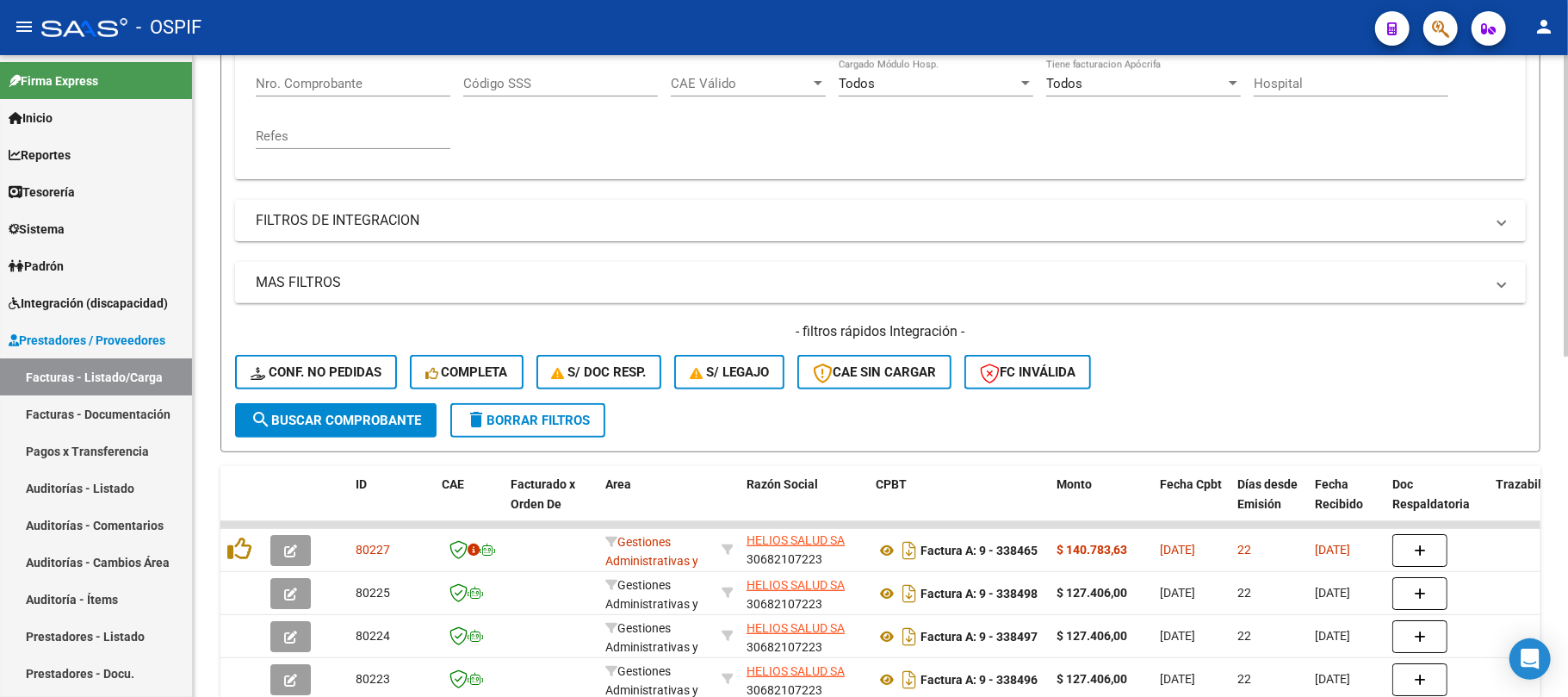
scroll to position [112, 0]
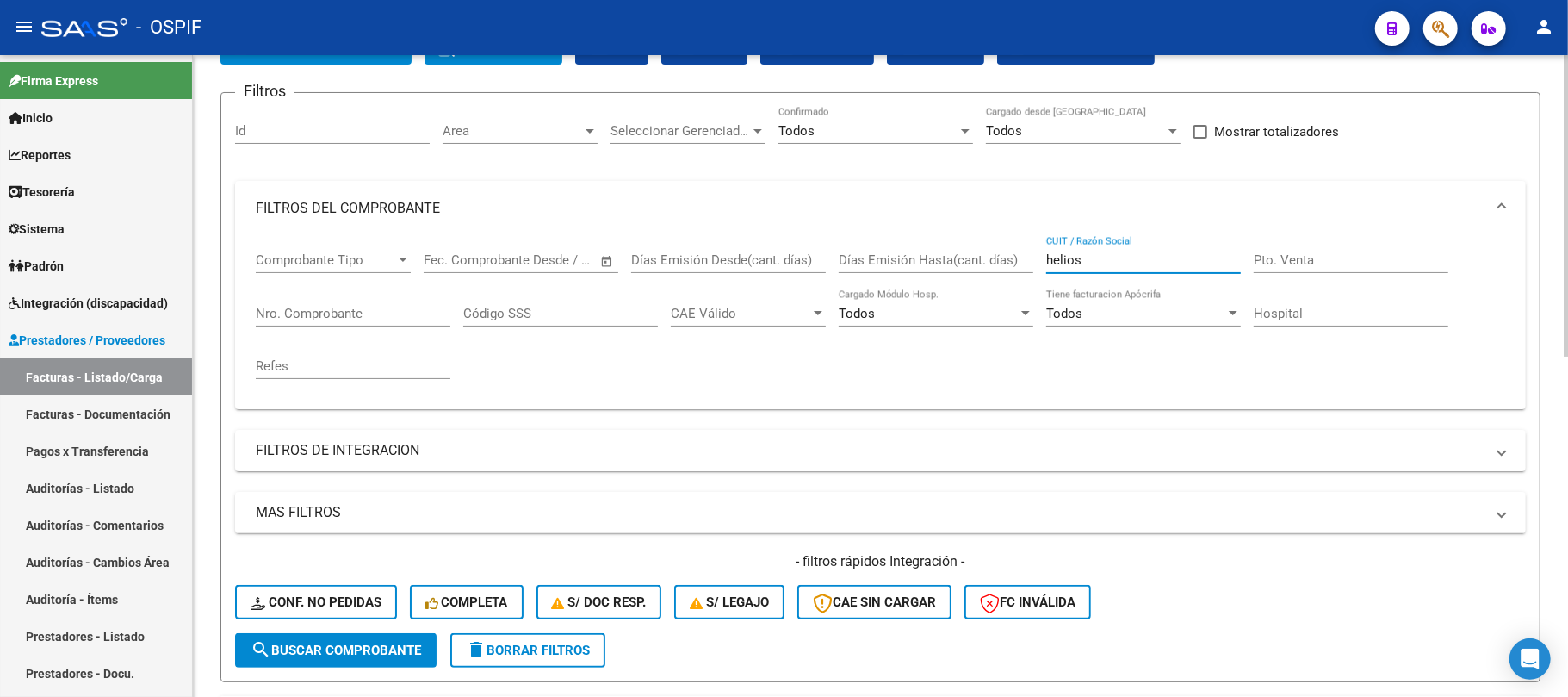
drag, startPoint x: 1103, startPoint y: 269, endPoint x: 893, endPoint y: 294, distance: 211.5
click at [907, 284] on div "Comprobante Tipo Comprobante Tipo Fecha inicio – Fecha fin Fec. Comprobante Des…" at bounding box center [880, 315] width 1249 height 159
drag, startPoint x: 1138, startPoint y: 267, endPoint x: 773, endPoint y: 251, distance: 365.4
click at [856, 258] on div "Comprobante Tipo Comprobante Tipo Fecha inicio – Fecha fin Fec. Comprobante Des…" at bounding box center [880, 315] width 1249 height 159
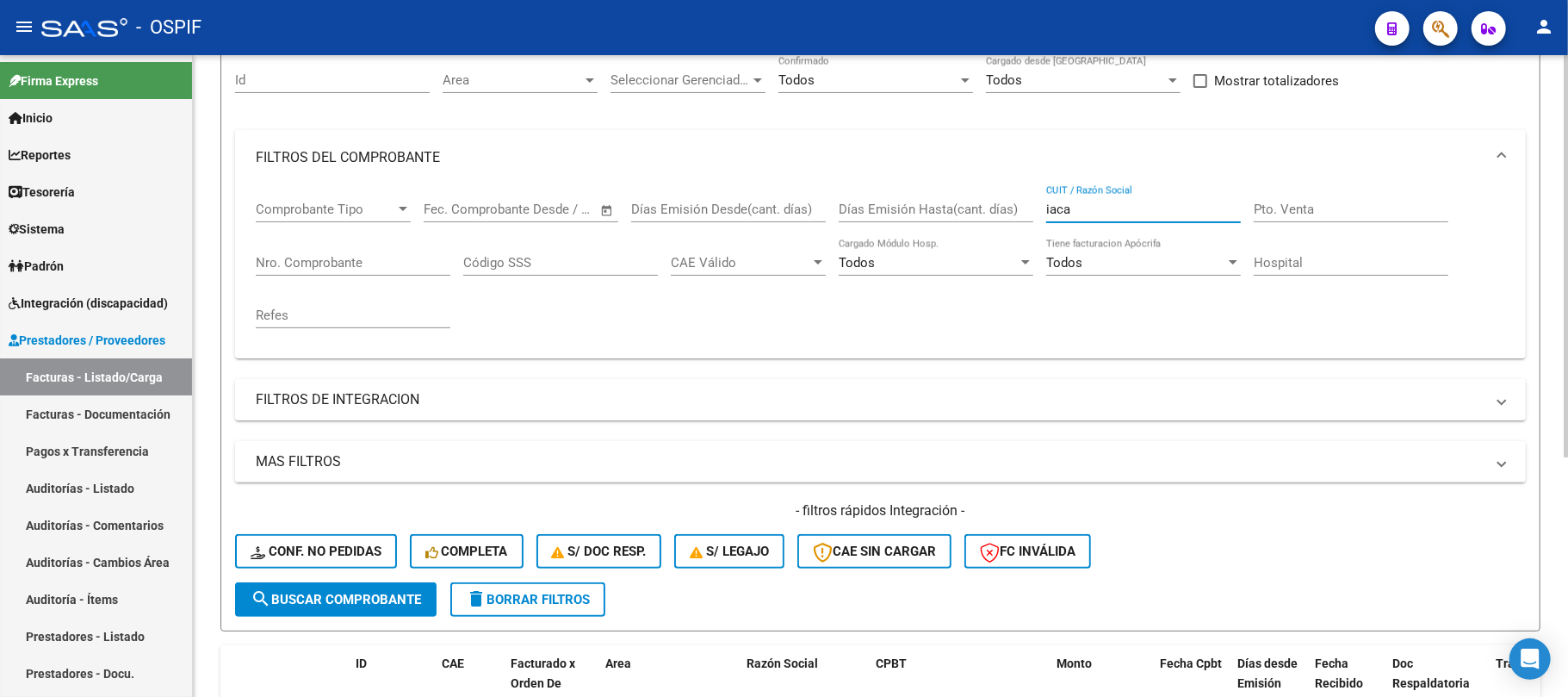
scroll to position [152, 0]
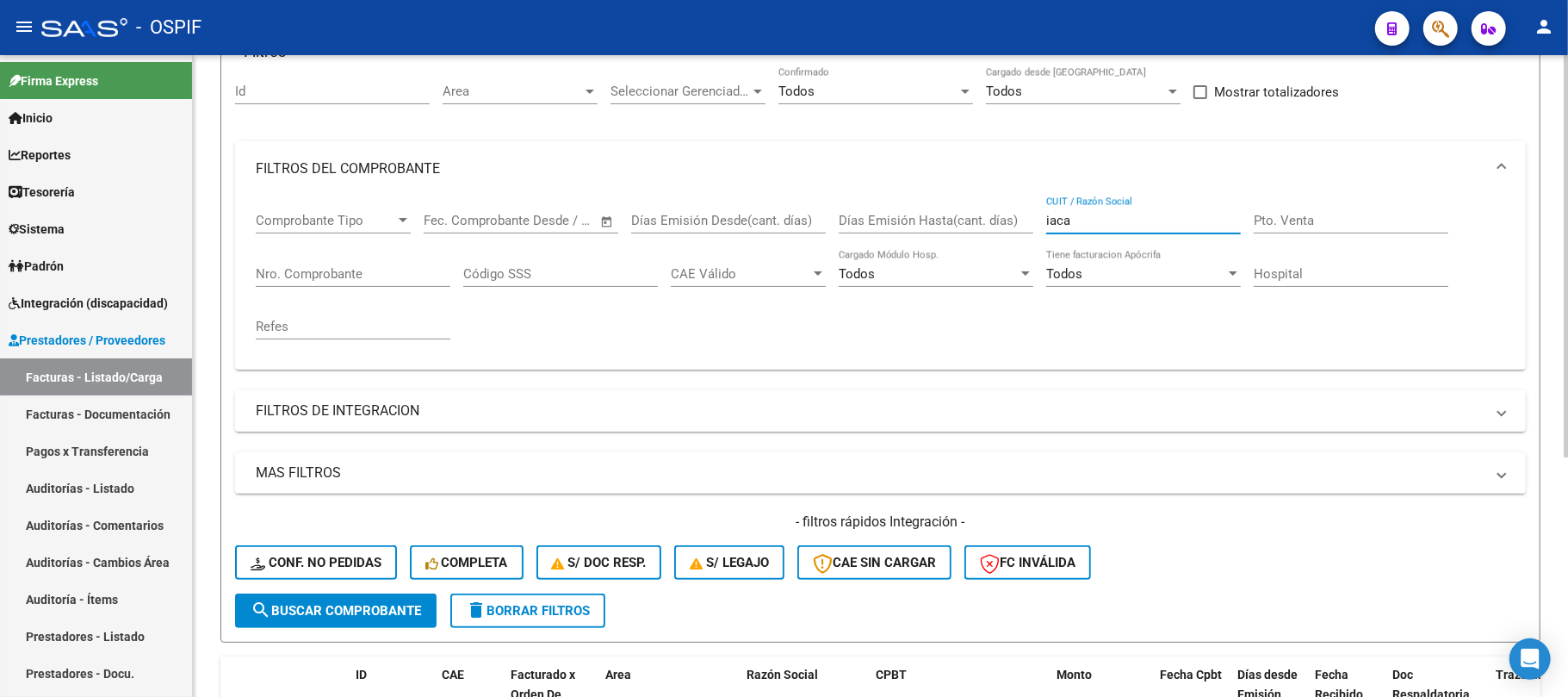
click at [1126, 227] on input "iaca" at bounding box center [1144, 220] width 195 height 16
drag, startPoint x: 1126, startPoint y: 227, endPoint x: 779, endPoint y: 236, distance: 347.1
click at [796, 236] on div "Comprobante Tipo Comprobante Tipo Fecha inicio – Fecha fin Fec. Comprobante Des…" at bounding box center [880, 276] width 1249 height 159
paste input "IGNACIO JONATHAN EZEQUIEL"
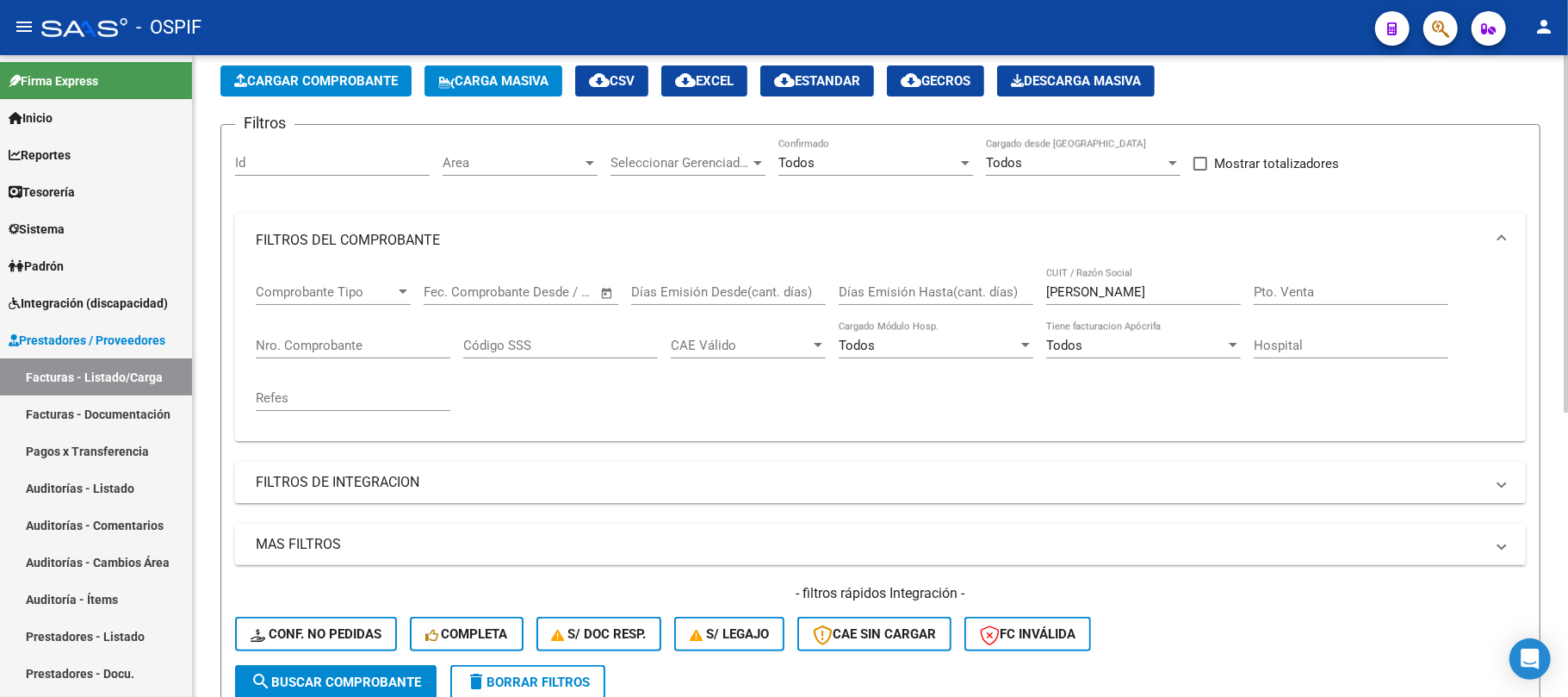
scroll to position [0, 0]
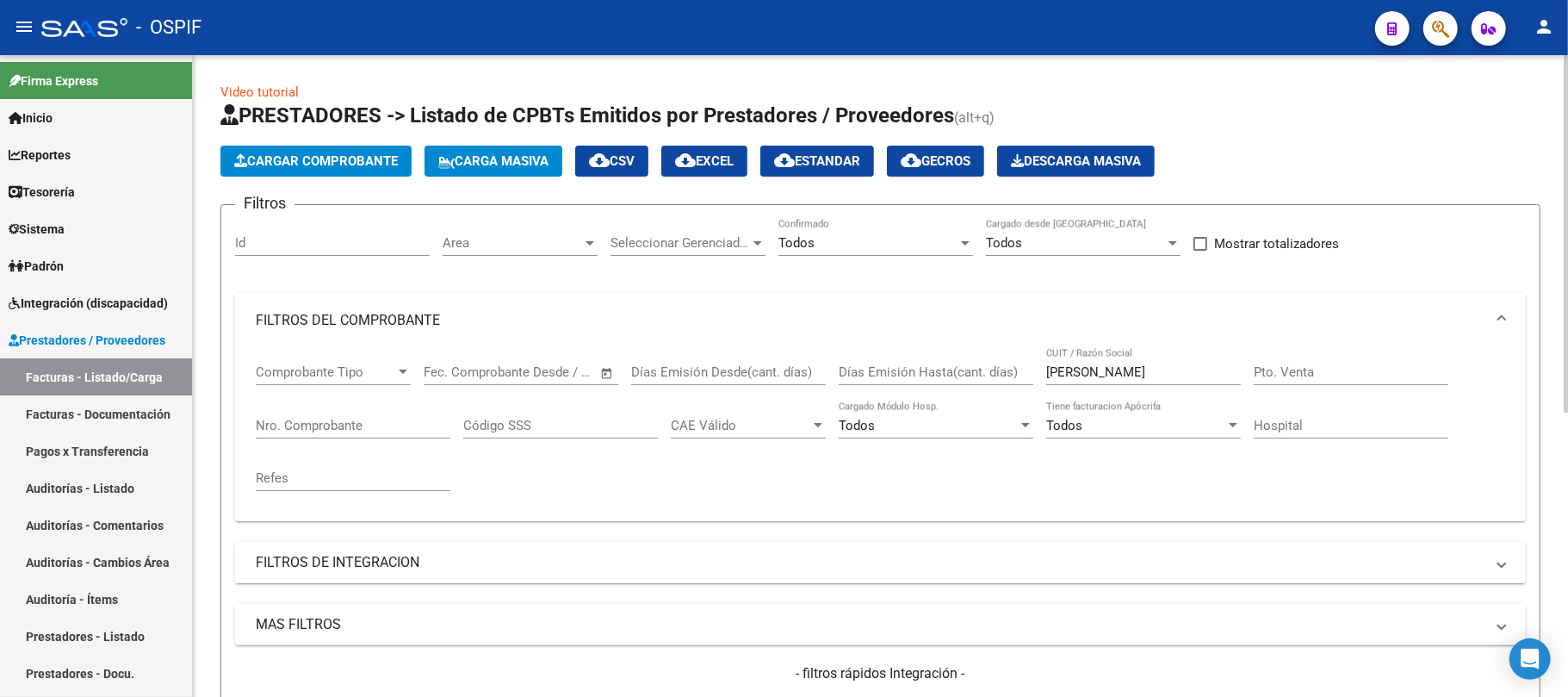
click at [1135, 372] on input "IGNACIO JONATHAN EZEQUIEL" at bounding box center [1144, 372] width 195 height 16
click at [1133, 377] on input "IGNACIO JONATHAN EZEQUIEL" at bounding box center [1144, 372] width 195 height 16
click at [1156, 370] on input "IGNACIO JONATHAN EZEQUIEL" at bounding box center [1144, 372] width 195 height 16
click at [1159, 370] on input "IGNACIO JONATHAN EZEQUIEL" at bounding box center [1144, 372] width 195 height 16
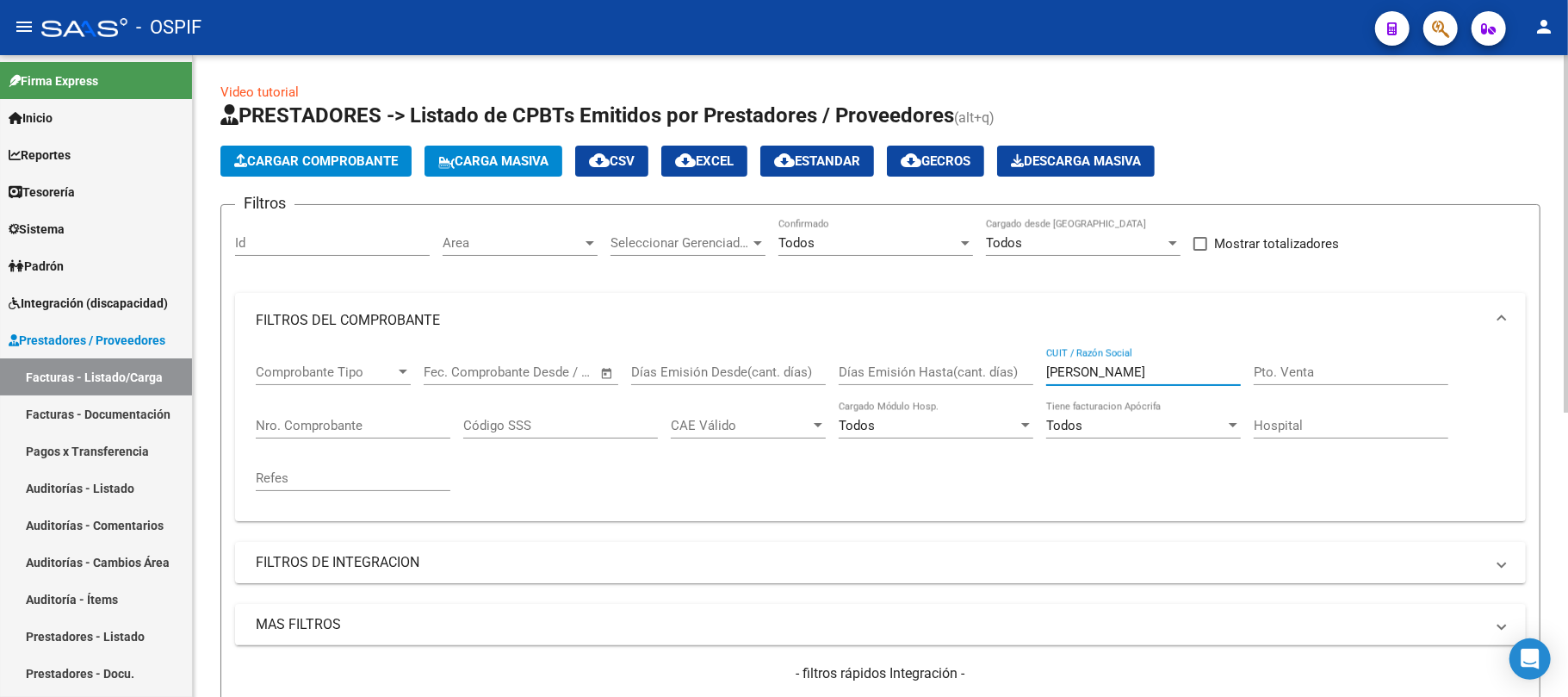
click at [1159, 370] on input "IGNACIO JONATHAN EZEQUIEL" at bounding box center [1144, 372] width 195 height 16
click at [1161, 376] on input "IGNACIO JONATHAN EZEQUIEL" at bounding box center [1144, 372] width 195 height 16
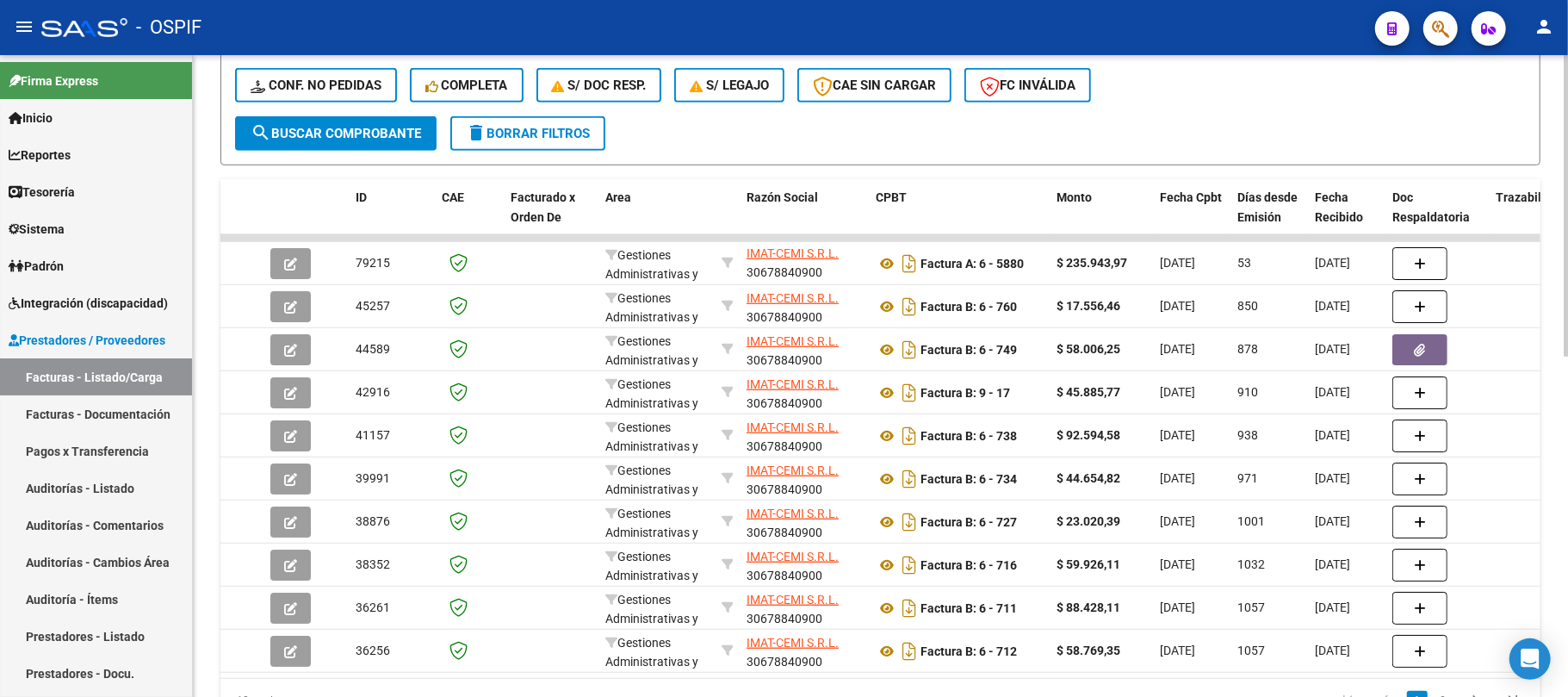
scroll to position [169, 0]
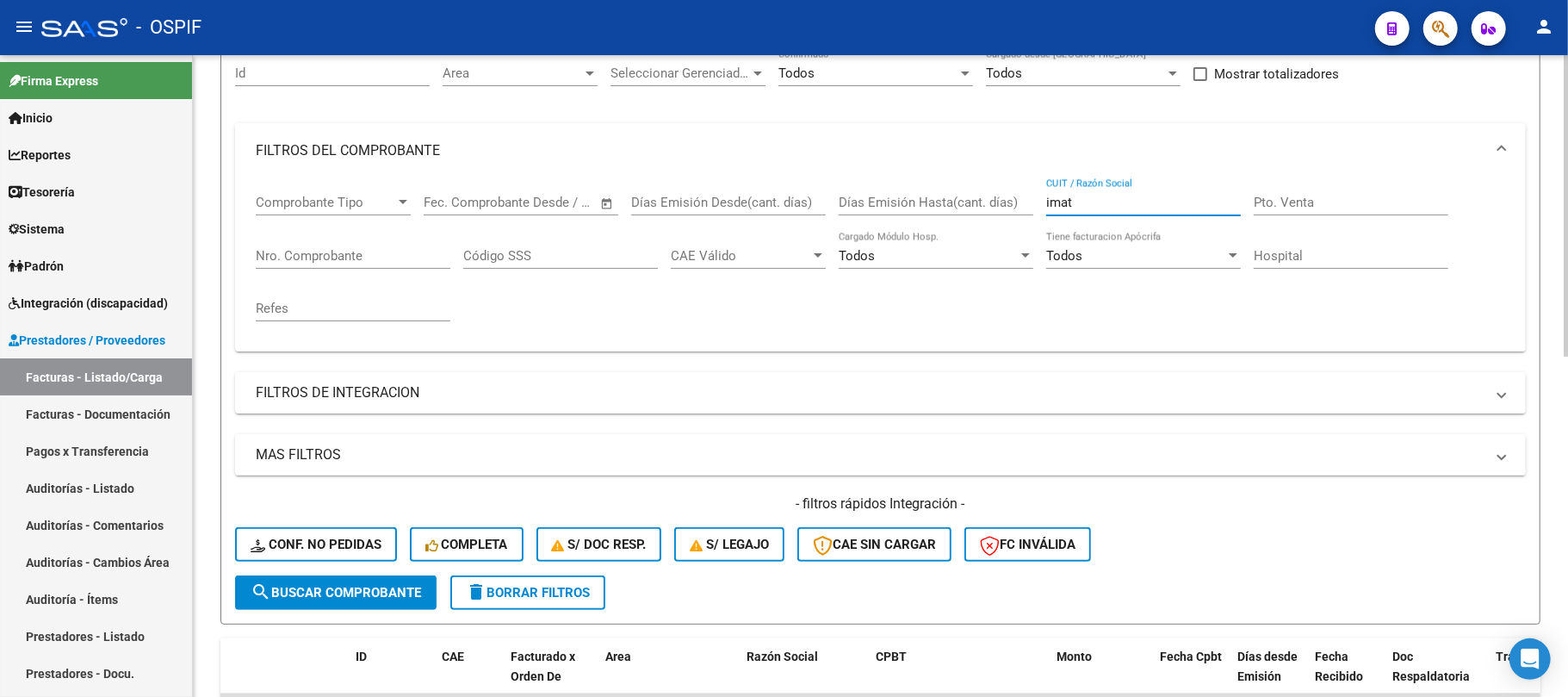
drag, startPoint x: 1127, startPoint y: 201, endPoint x: 816, endPoint y: 207, distance: 311.1
click at [820, 201] on div "Comprobante Tipo Comprobante Tipo Fecha inicio – Fecha fin Fec. Comprobante Des…" at bounding box center [880, 257] width 1249 height 159
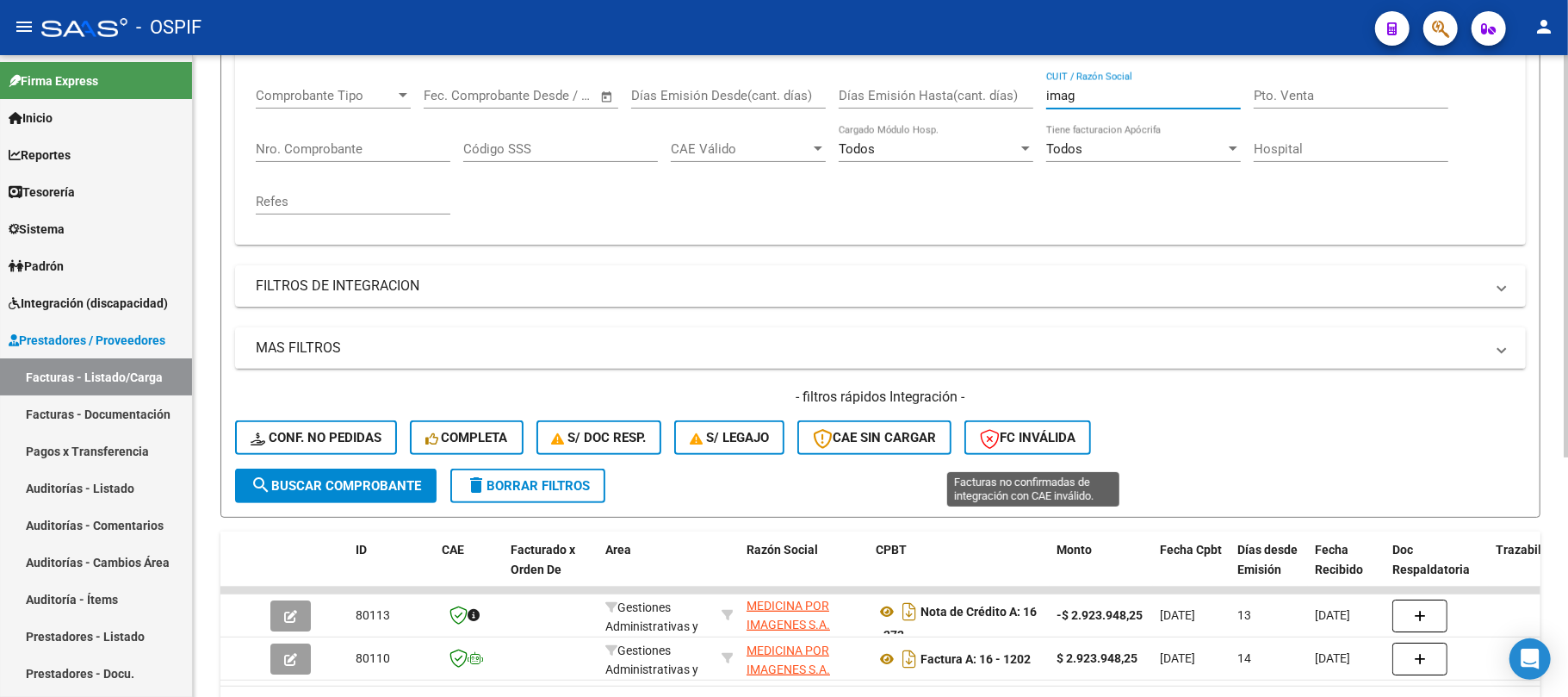
scroll to position [266, 0]
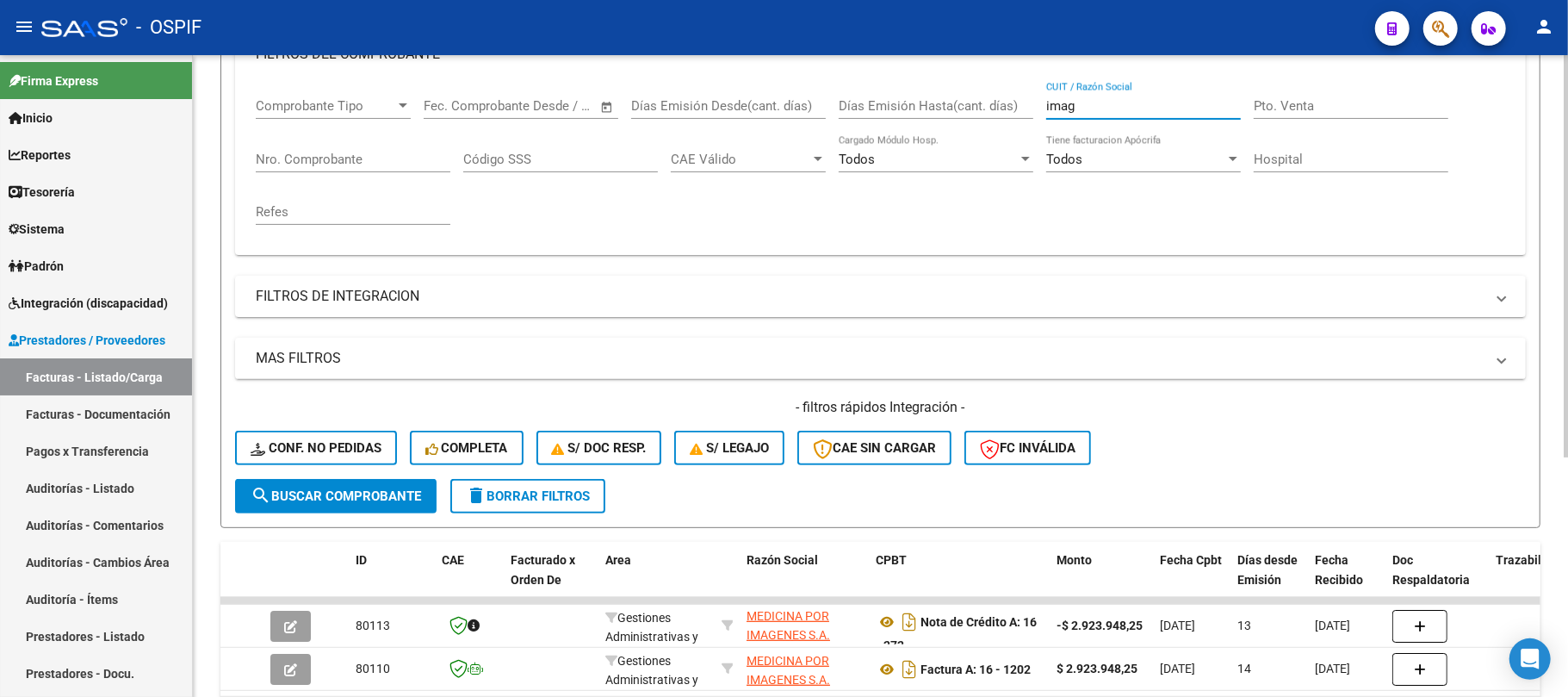
drag, startPoint x: 1104, startPoint y: 104, endPoint x: 997, endPoint y: 111, distance: 107.2
click at [997, 111] on div "Comprobante Tipo Comprobante Tipo Fecha inicio – Fecha fin Fec. Comprobante Des…" at bounding box center [880, 161] width 1249 height 159
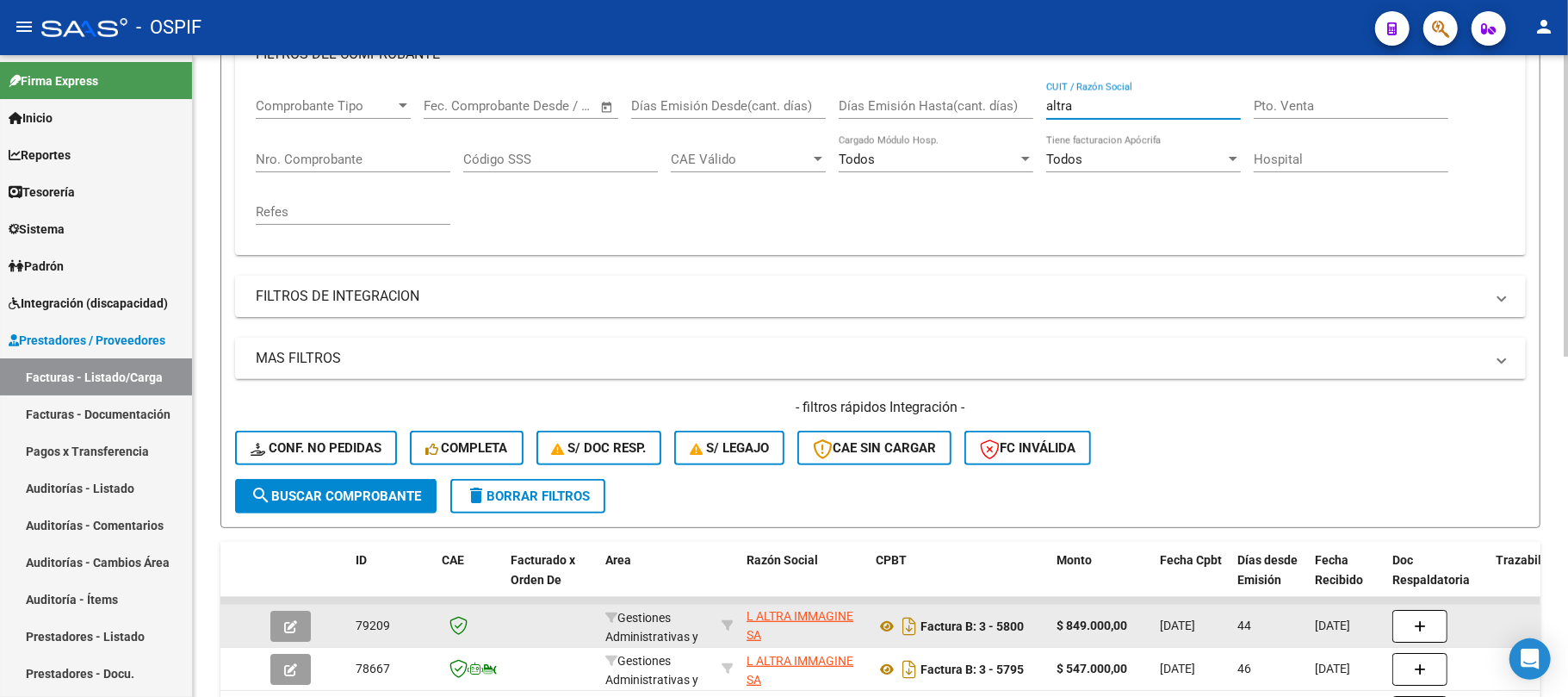
click at [727, 621] on icon at bounding box center [728, 625] width 12 height 12
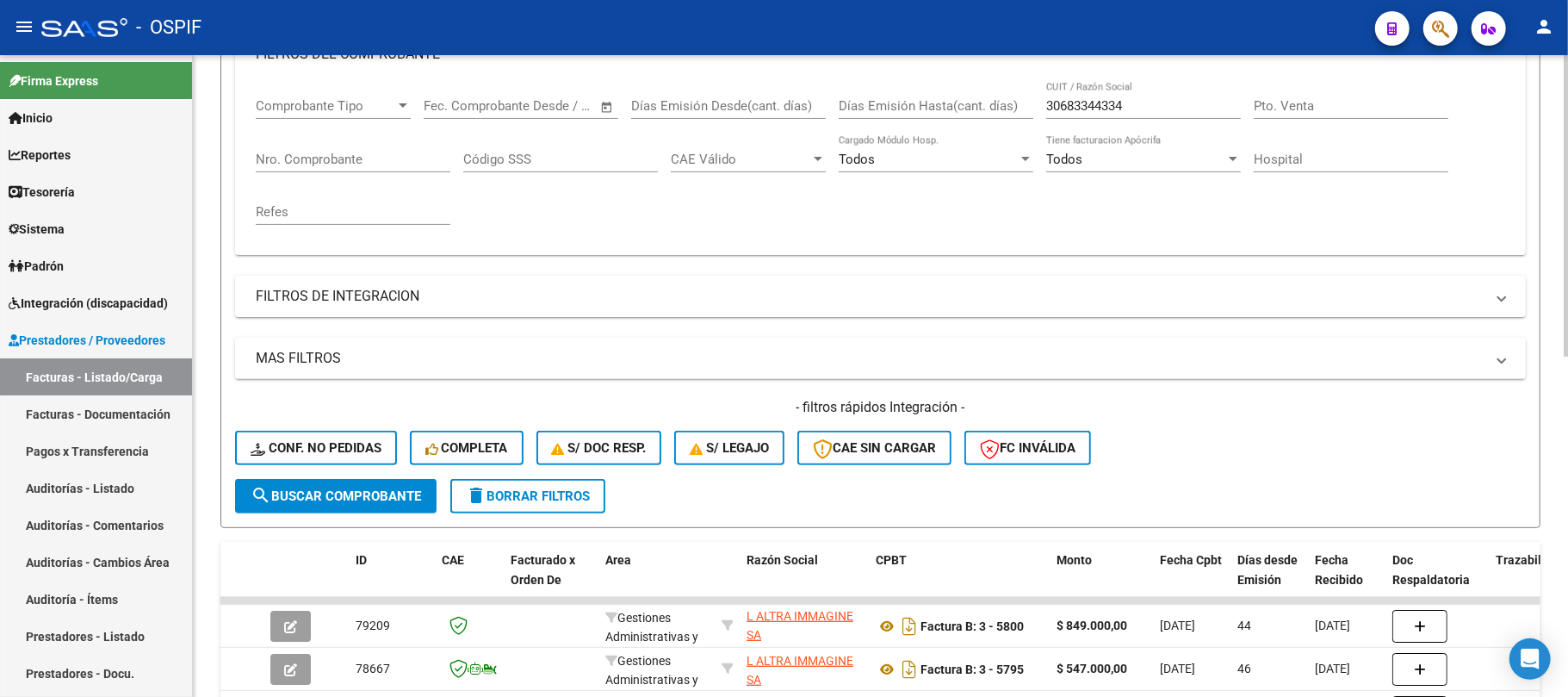
click at [1194, 118] on div "30683344334 CUIT / Razón Social" at bounding box center [1144, 100] width 195 height 37
click at [1197, 105] on input "30683344334" at bounding box center [1144, 106] width 195 height 16
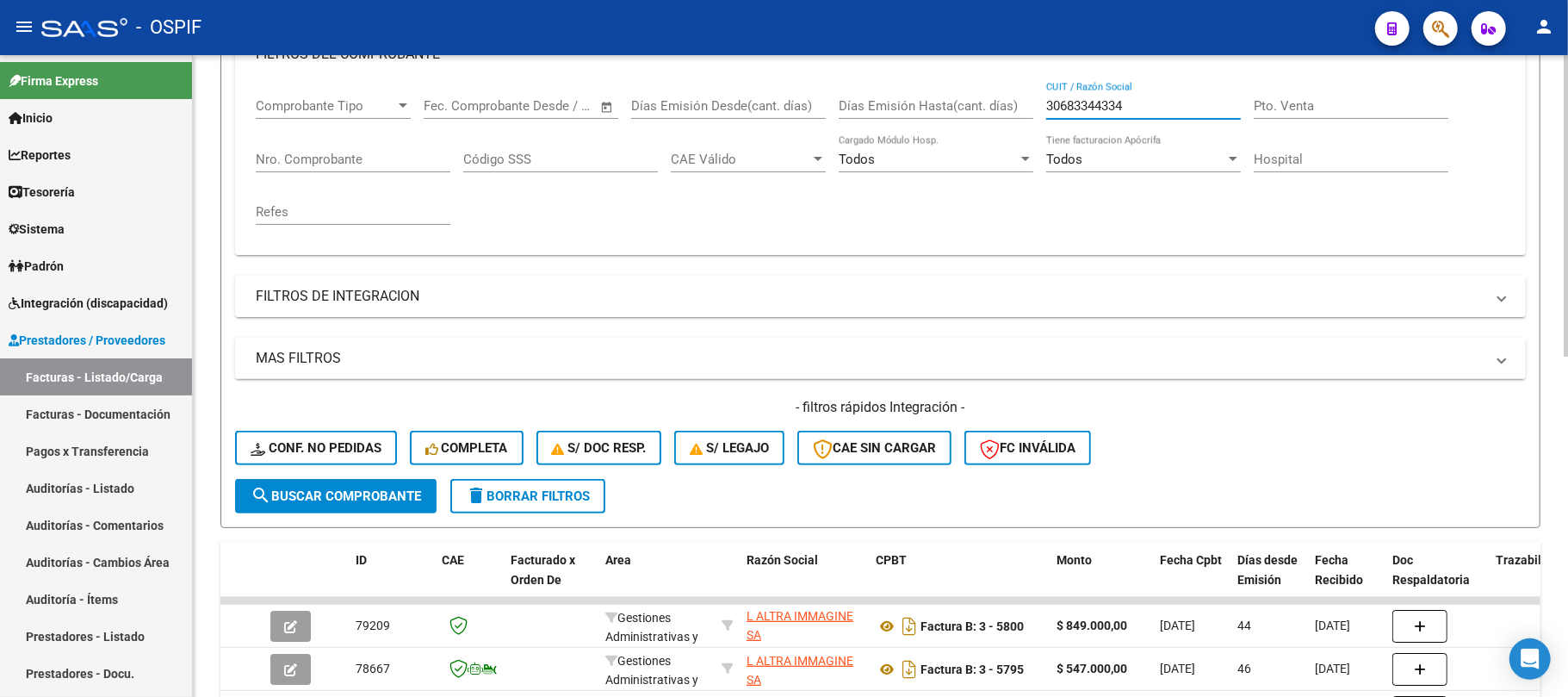
paste input "LAGUNA UCEDO ALEJANDRO DEMIAN"
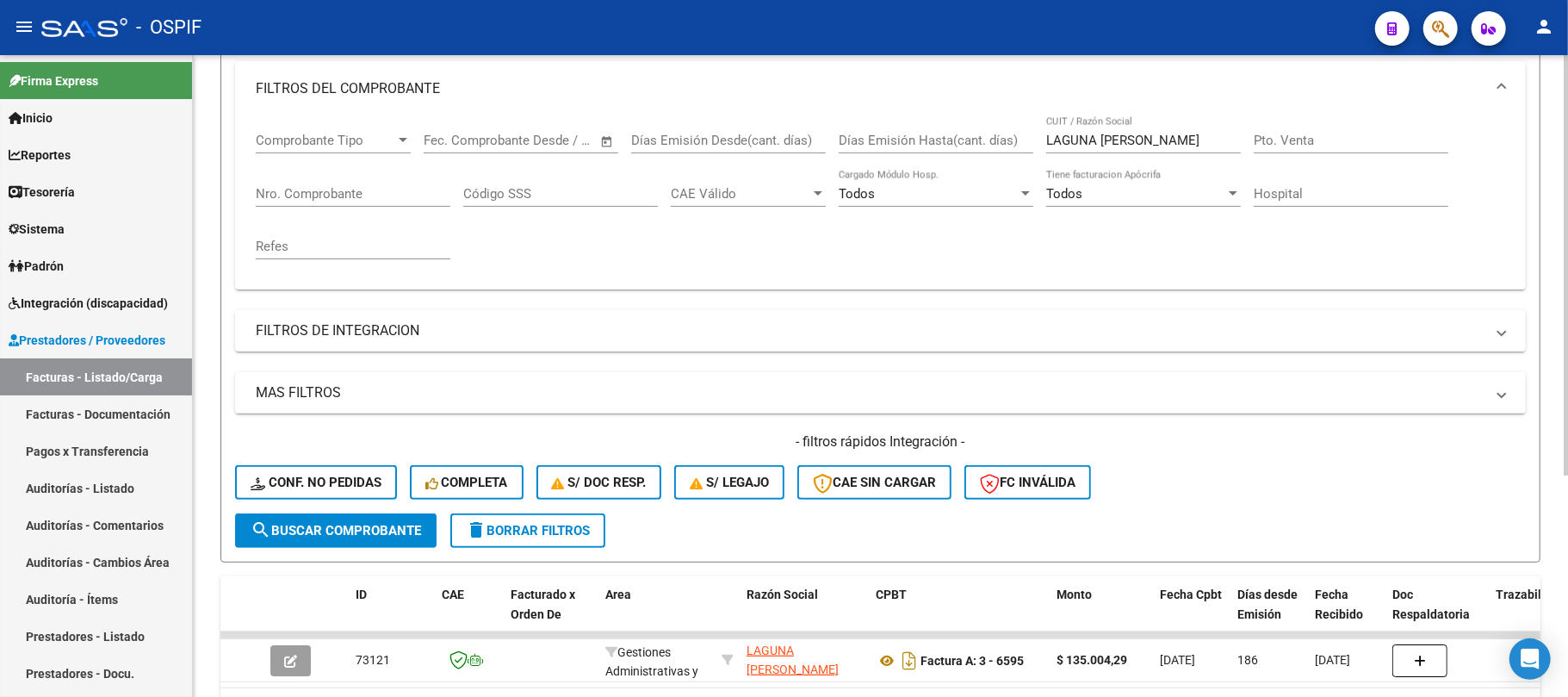
scroll to position [222, 0]
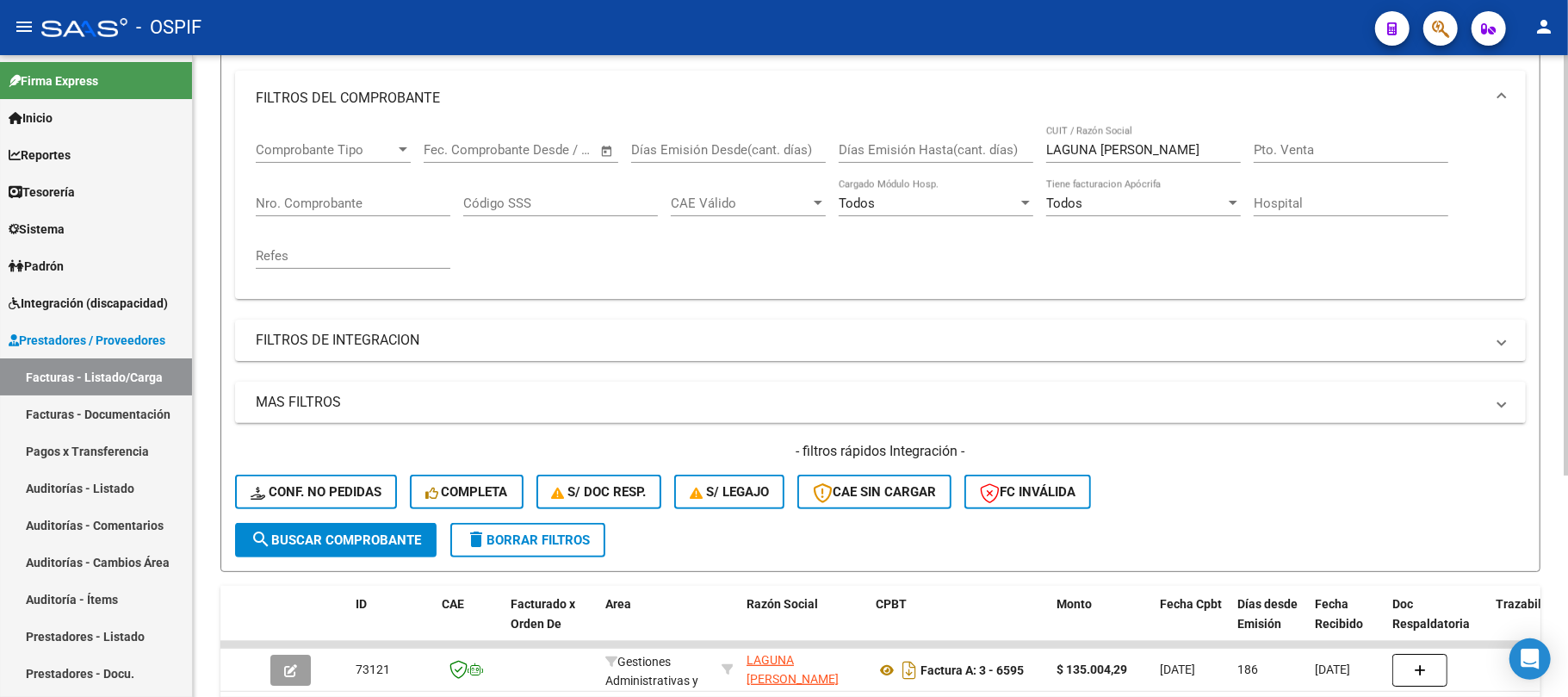
click at [1180, 136] on div "LAGUNA UCEDO ALEJANDRO DEMIAN CUIT / Razón Social" at bounding box center [1144, 144] width 195 height 37
click at [1176, 142] on input "LAGUNA UCEDO ALEJANDRO DEMIAN" at bounding box center [1144, 150] width 195 height 16
click at [1173, 143] on input "LAGUNA UCEDO ALEJANDRO DEMIAN" at bounding box center [1144, 150] width 195 height 16
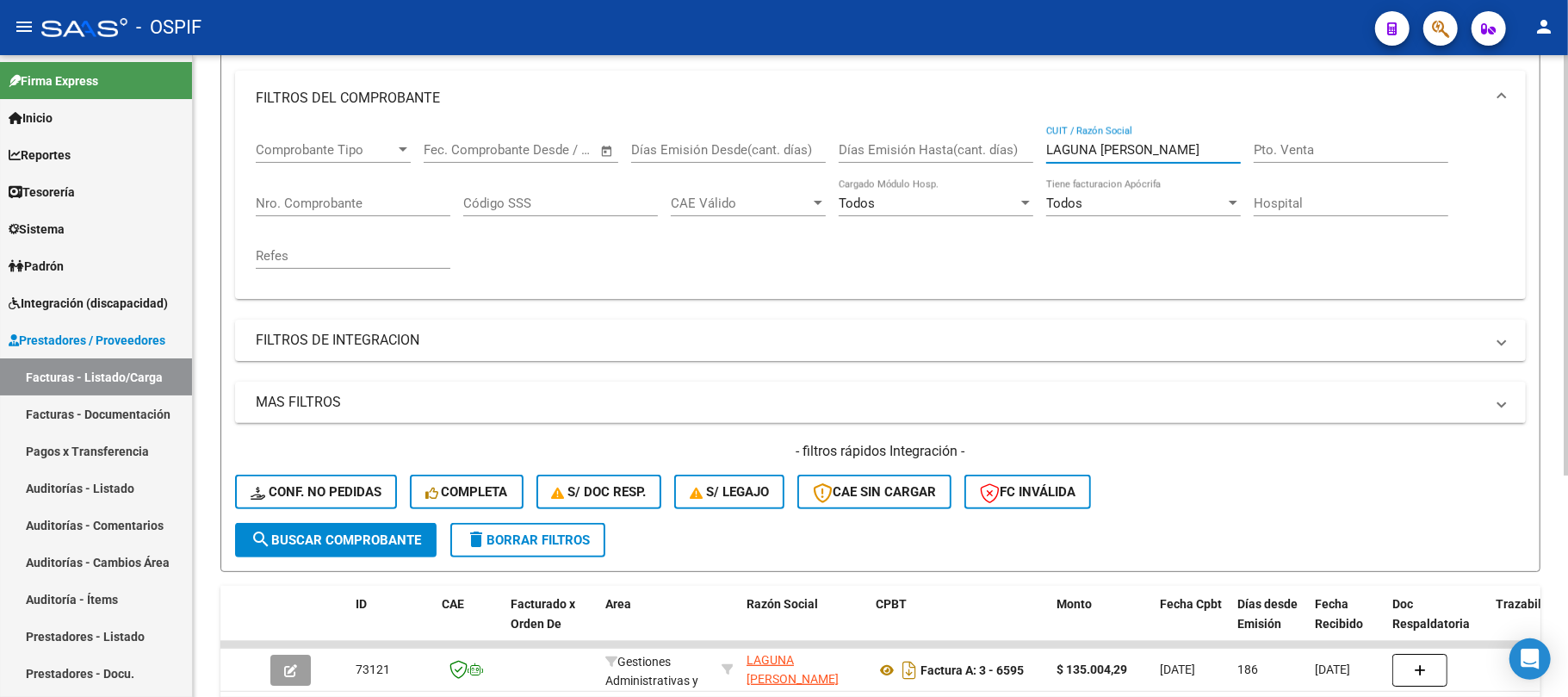
paste input "UNARDI PAULA ANDREA RAMONA"
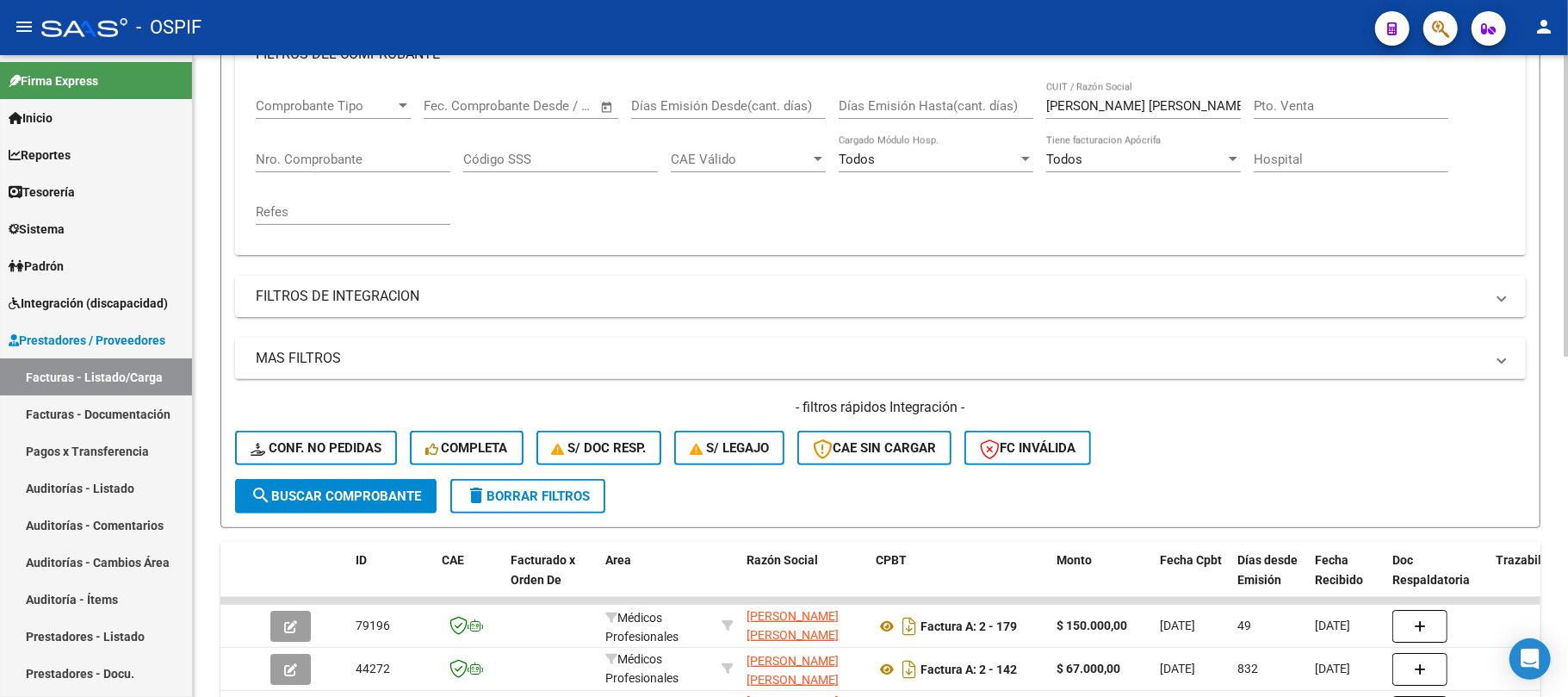
scroll to position [152, 0]
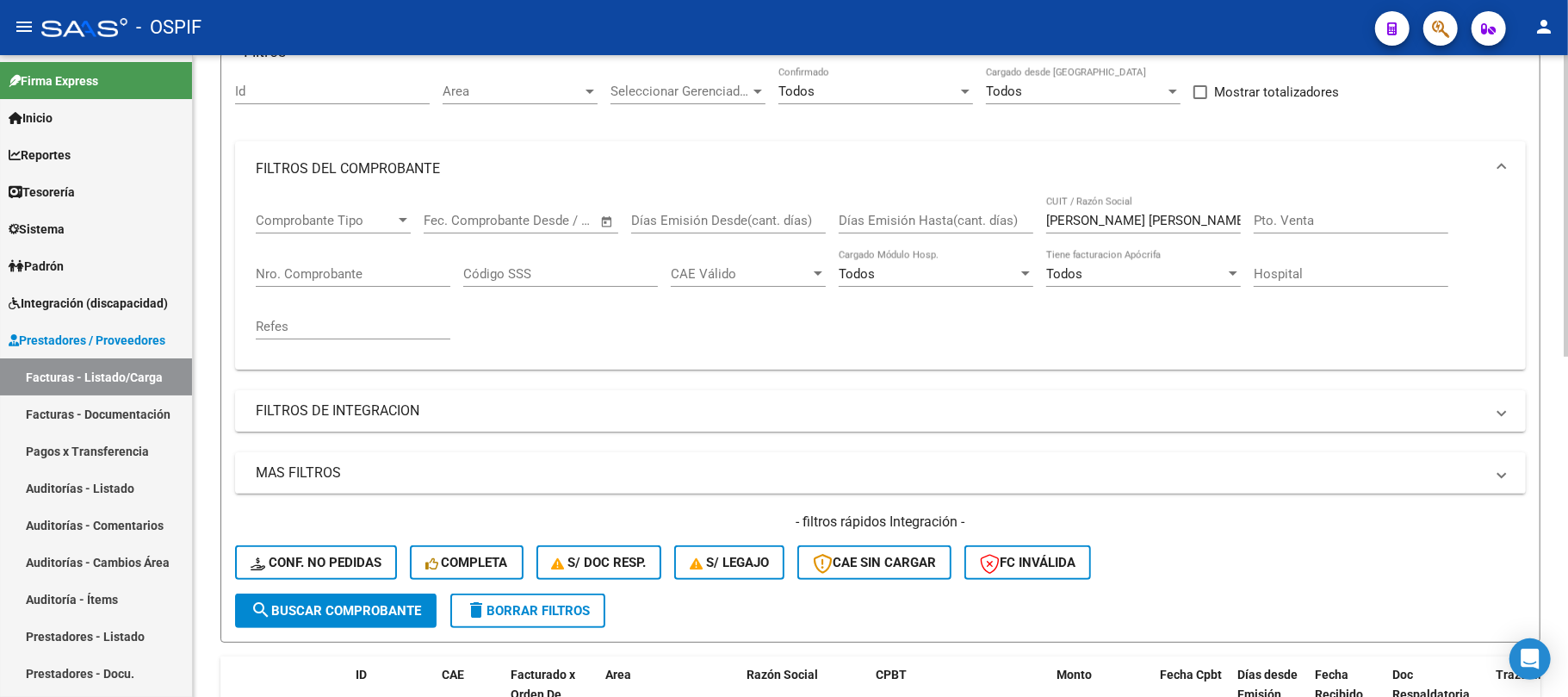
click at [1166, 226] on input "LUNARDI PAULA ANDREA RAMONA" at bounding box center [1144, 220] width 195 height 16
click at [1165, 226] on input "LUNARDI PAULA ANDREA RAMONA" at bounding box center [1144, 220] width 195 height 16
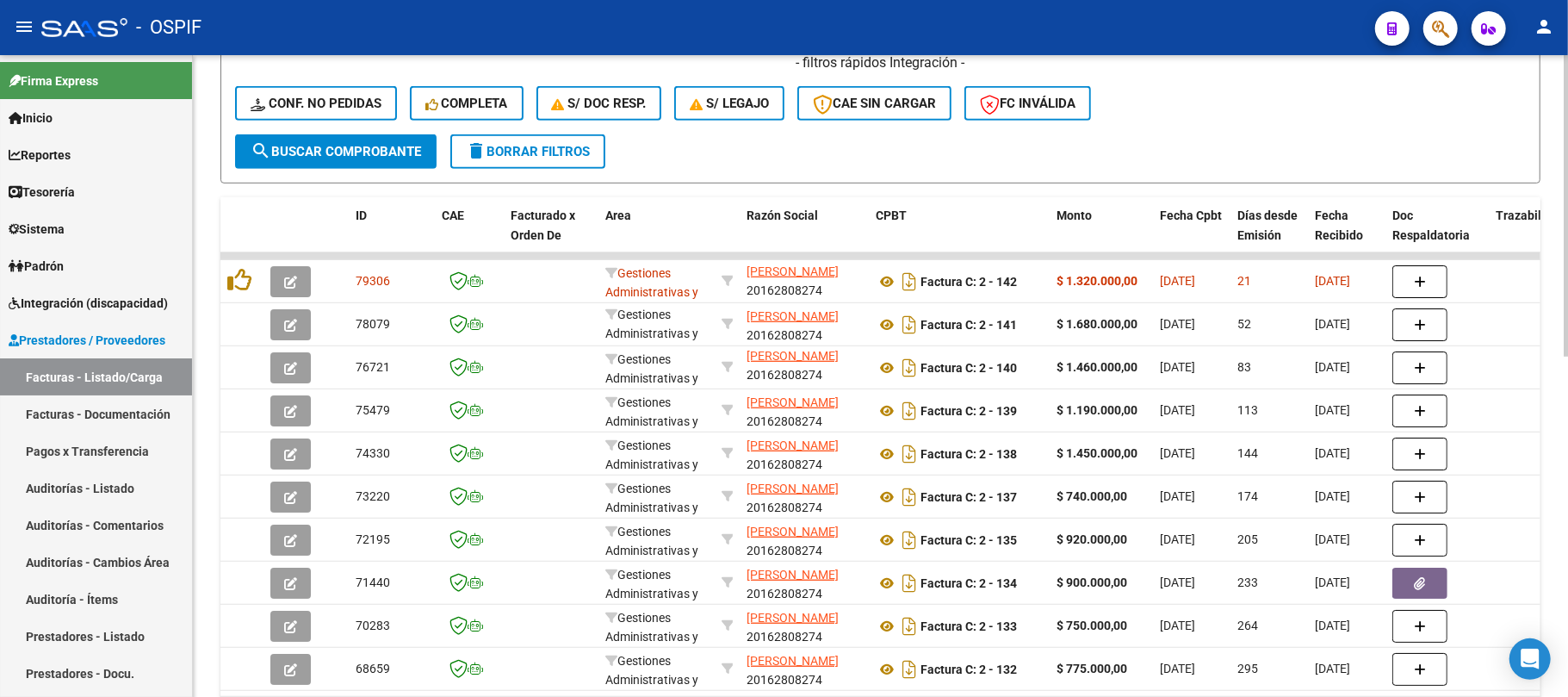
scroll to position [266, 0]
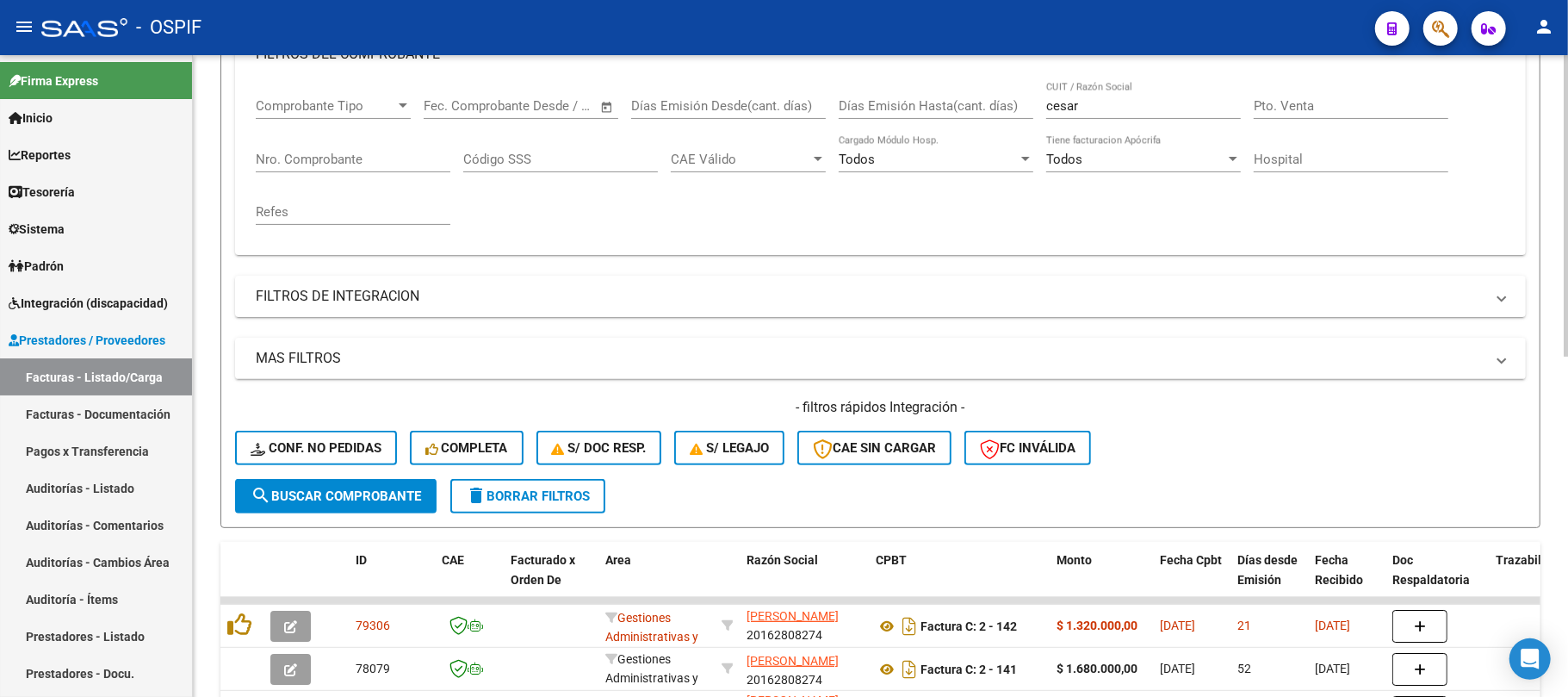
click at [834, 105] on div "Comprobante Tipo Comprobante Tipo Fecha inicio – Fecha fin Fec. Comprobante Des…" at bounding box center [880, 161] width 1249 height 159
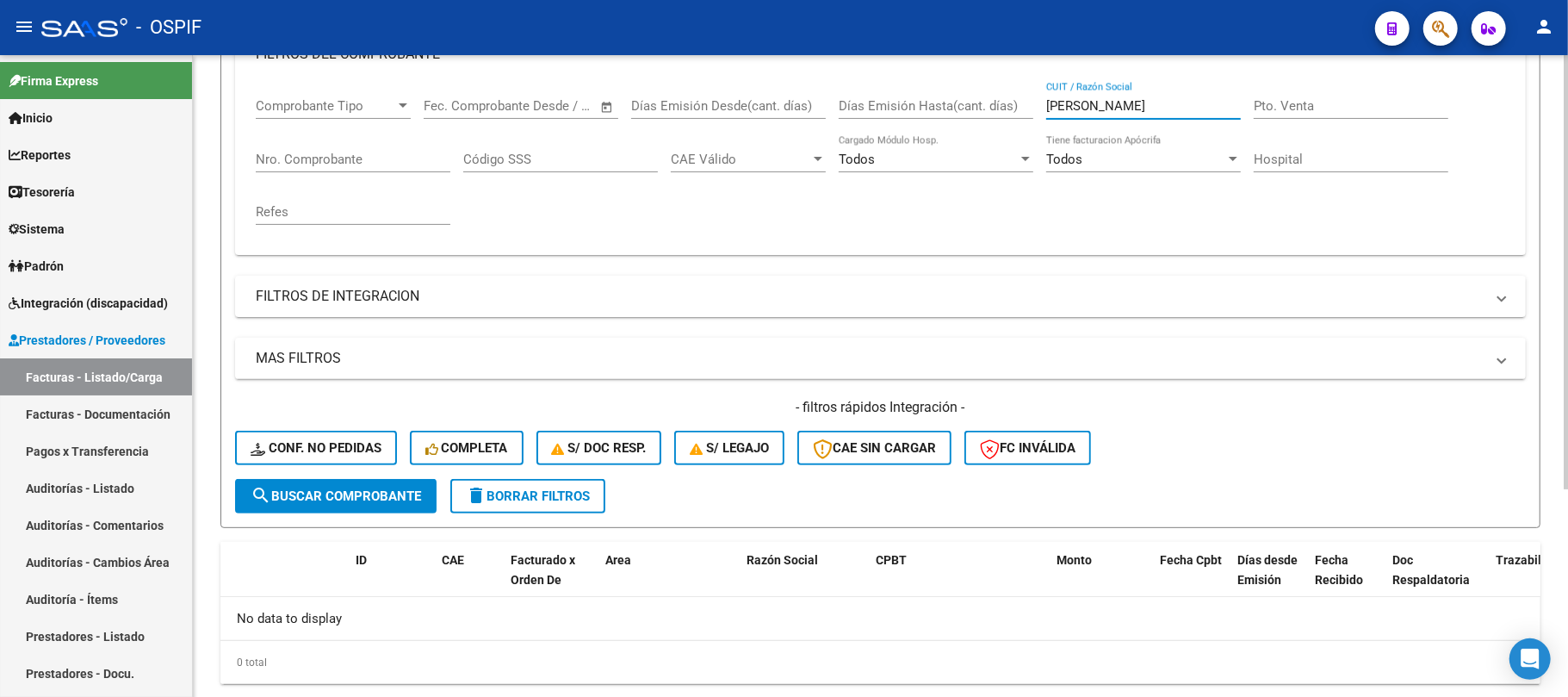
click at [1072, 104] on input "deigo david" at bounding box center [1144, 106] width 195 height 16
click at [1071, 104] on input "deigo david" at bounding box center [1144, 106] width 195 height 16
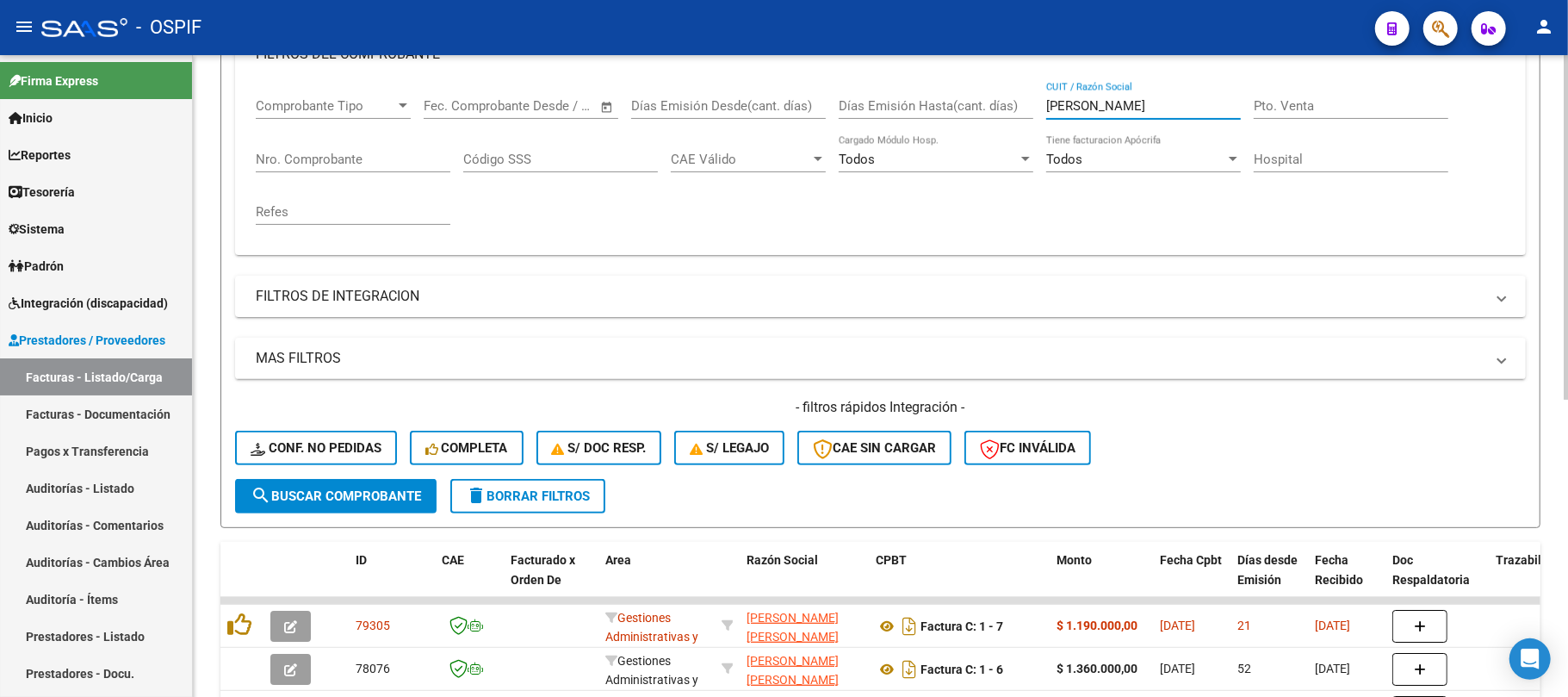
click at [1151, 113] on input "diego david" at bounding box center [1144, 106] width 195 height 16
drag, startPoint x: 1151, startPoint y: 113, endPoint x: 566, endPoint y: 145, distance: 585.9
click at [594, 142] on div "Comprobante Tipo Comprobante Tipo Fecha inicio – Fecha fin Fec. Comprobante Des…" at bounding box center [880, 161] width 1249 height 159
type input "x"
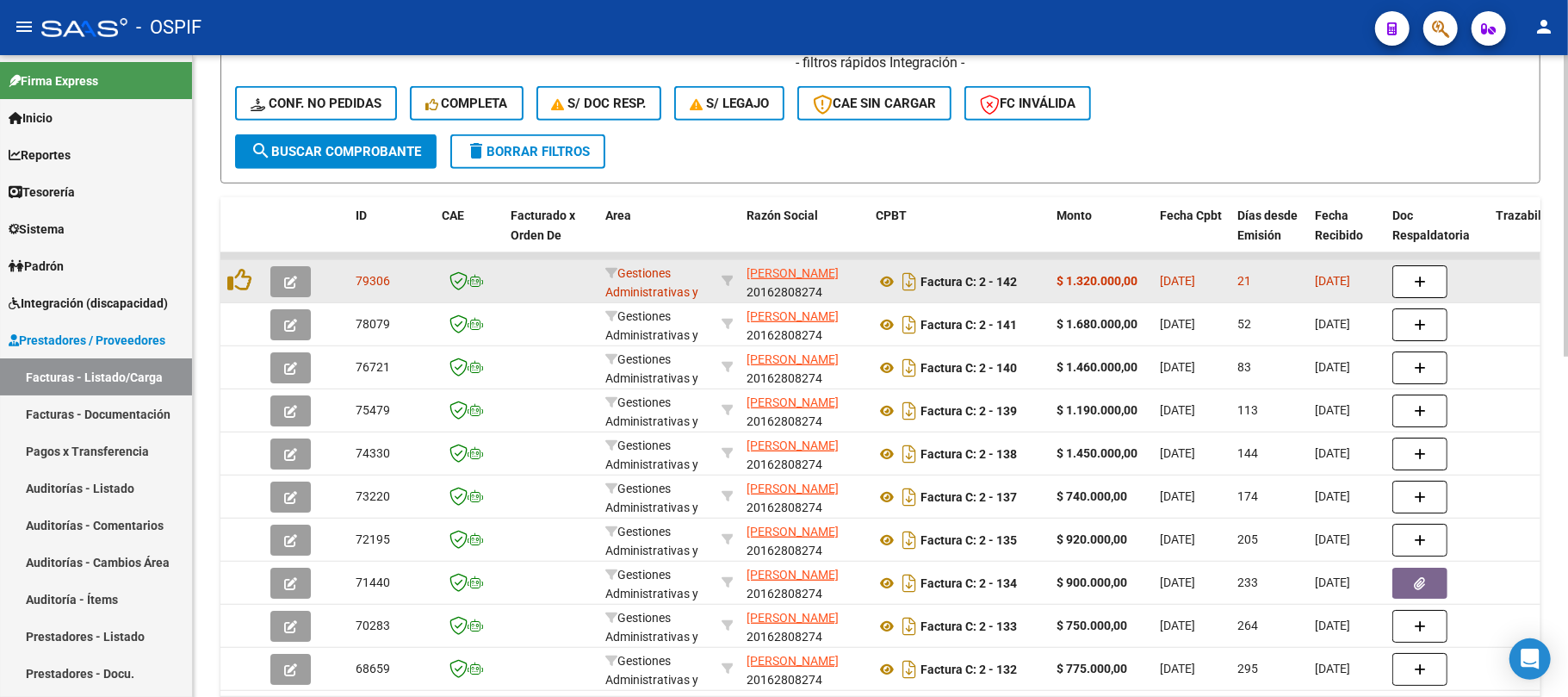
type input "CESAR"
drag, startPoint x: 789, startPoint y: 288, endPoint x: 749, endPoint y: 269, distance: 44.3
click at [749, 269] on app-link-go-to "VALDEZ EMILIO CESAR" at bounding box center [793, 273] width 92 height 20
copy span "VALDEZ EMILIO CESAR"
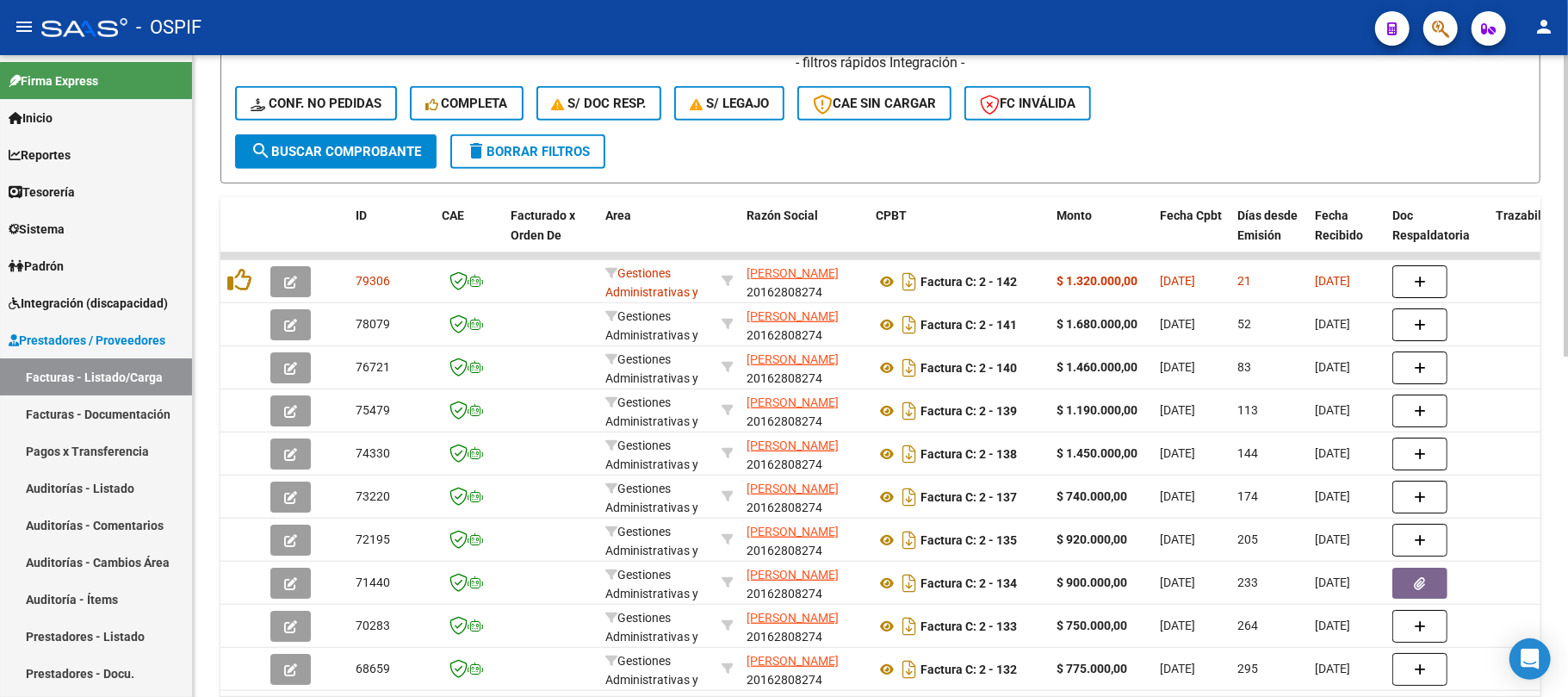
click at [76, 634] on link "Prestadores - Listado" at bounding box center [96, 636] width 192 height 37
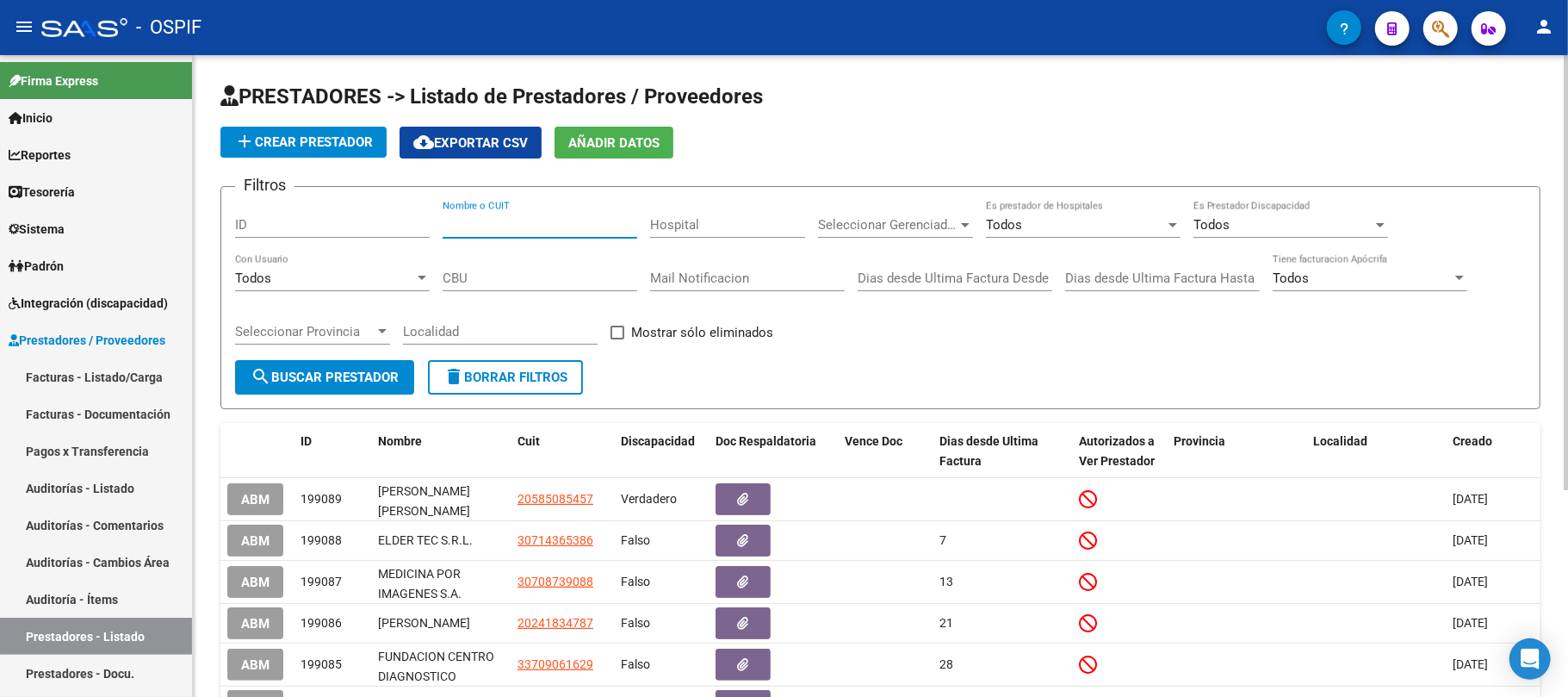
click at [584, 222] on input "Nombre o CUIT" at bounding box center [540, 225] width 195 height 16
paste input "VALDEZ EMILIO CESAR"
type input "VALDEZ EMILIO CESAR"
click at [373, 377] on span "search Buscar Prestador" at bounding box center [324, 377] width 148 height 16
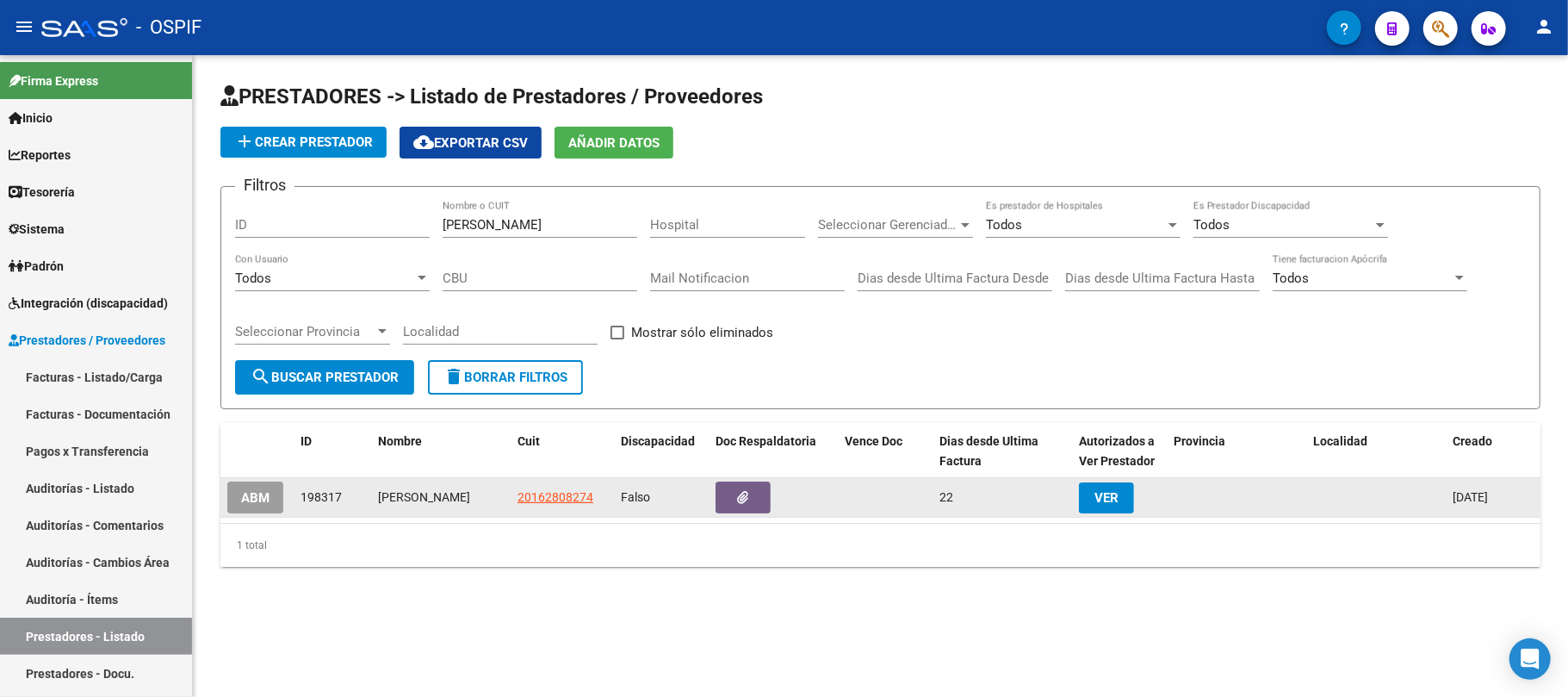
click at [251, 504] on span "ABM" at bounding box center [255, 498] width 28 height 16
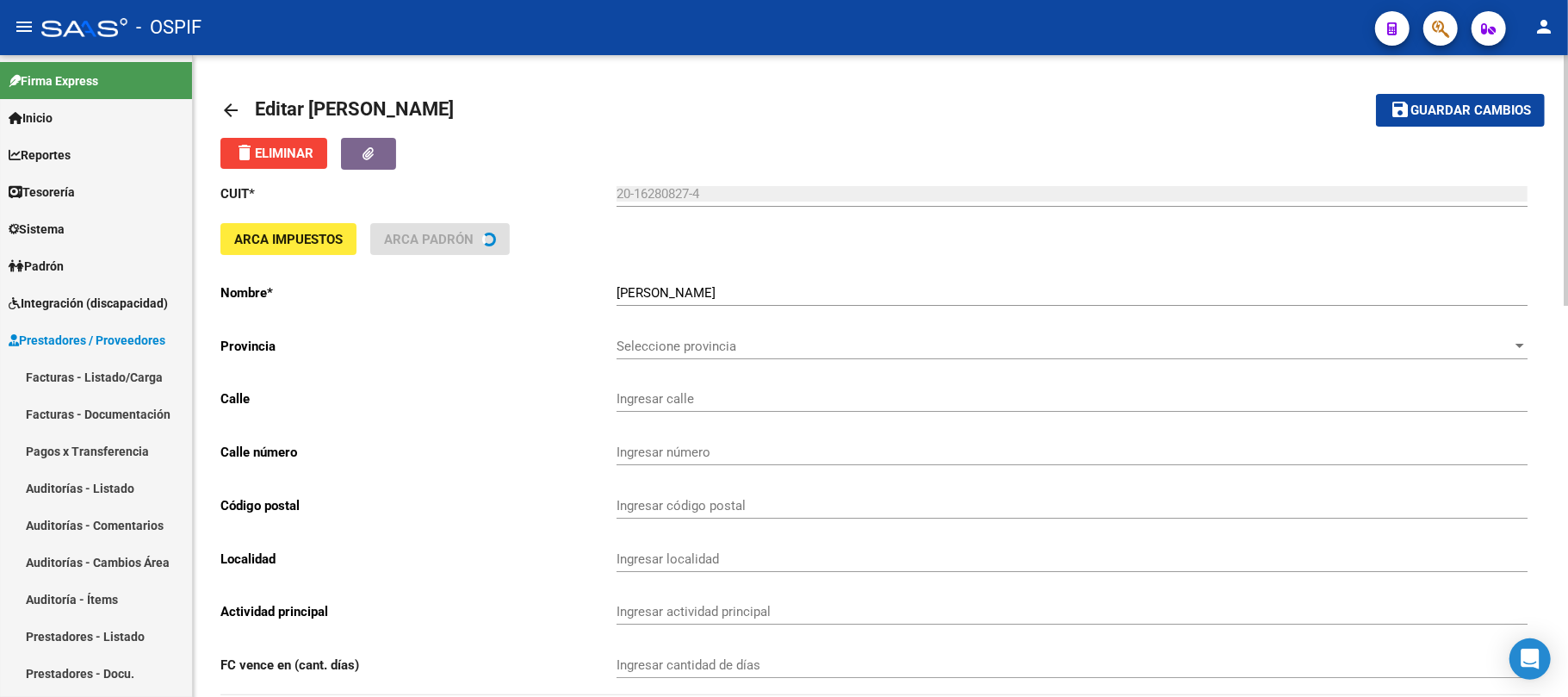
type input "ANSPACH"
type input "897"
type input "7167"
type input "OSTENDE"
type input "864000"
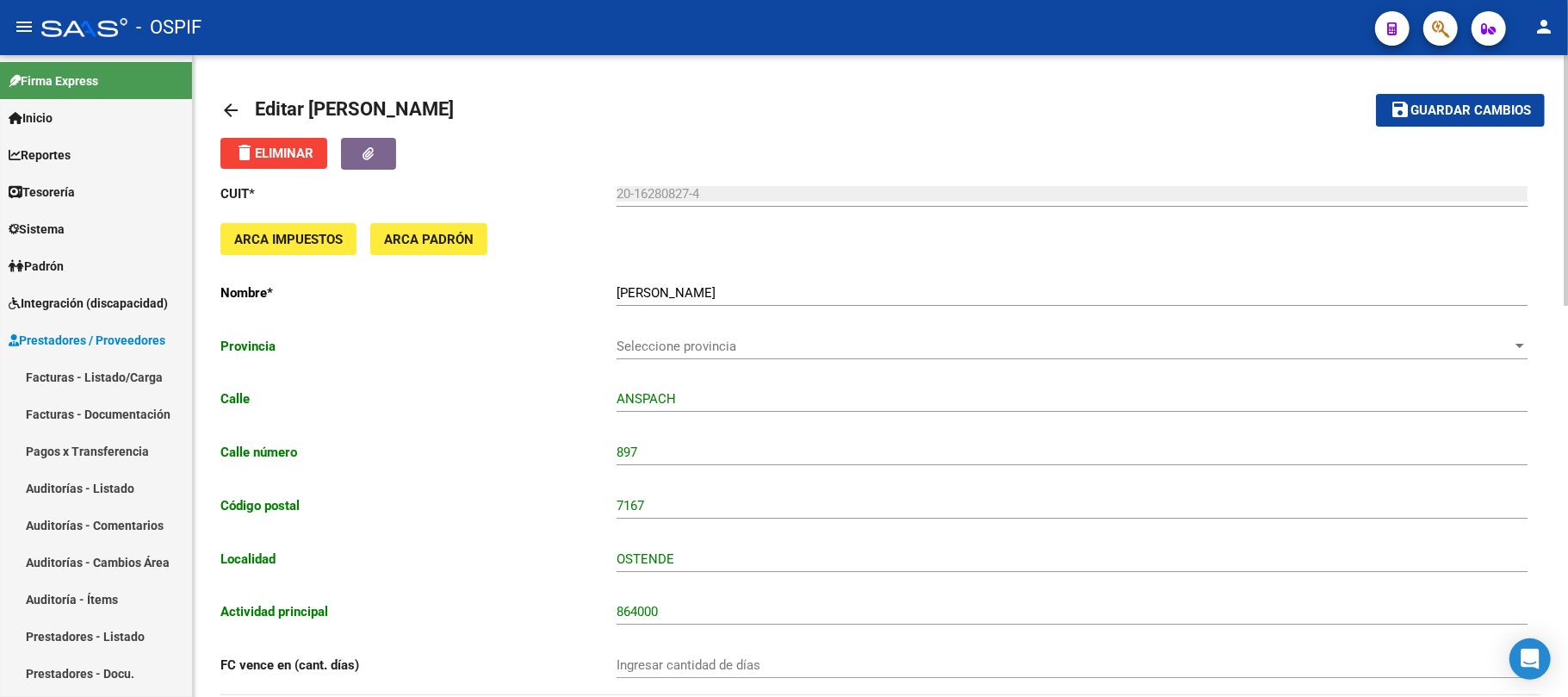
click at [817, 291] on input "VALDEZ EMILIO CESAR" at bounding box center [1072, 293] width 911 height 16
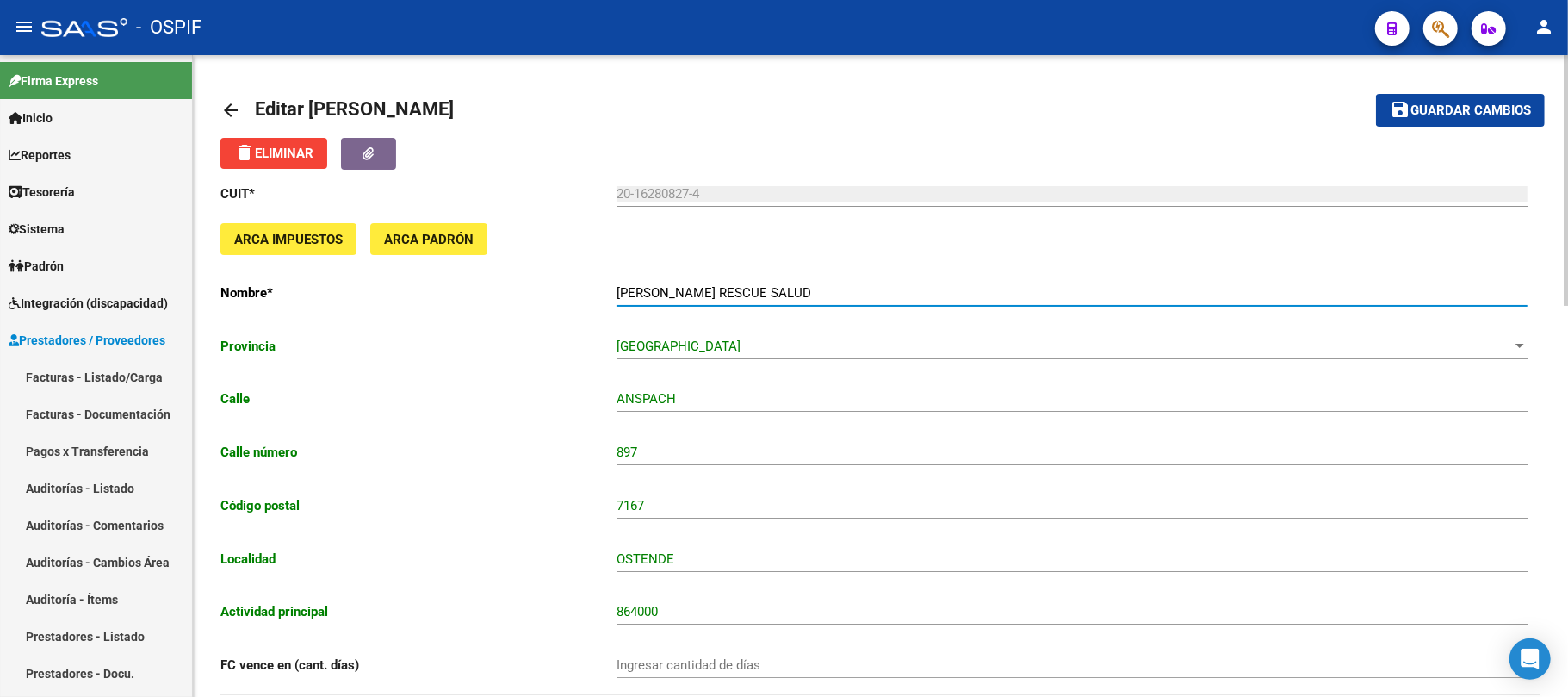
drag, startPoint x: 941, startPoint y: 290, endPoint x: 500, endPoint y: 294, distance: 441.0
click at [500, 294] on app-form-text-field "Nombre * VALDEZ EMILIO CESAR AMBULANCIA RESCUE SALUD Ingresar el nombre" at bounding box center [874, 293] width 1307 height 16
type input "VALDEZ EMILIO CESAR AMBULANCIA RESCUE SALUD"
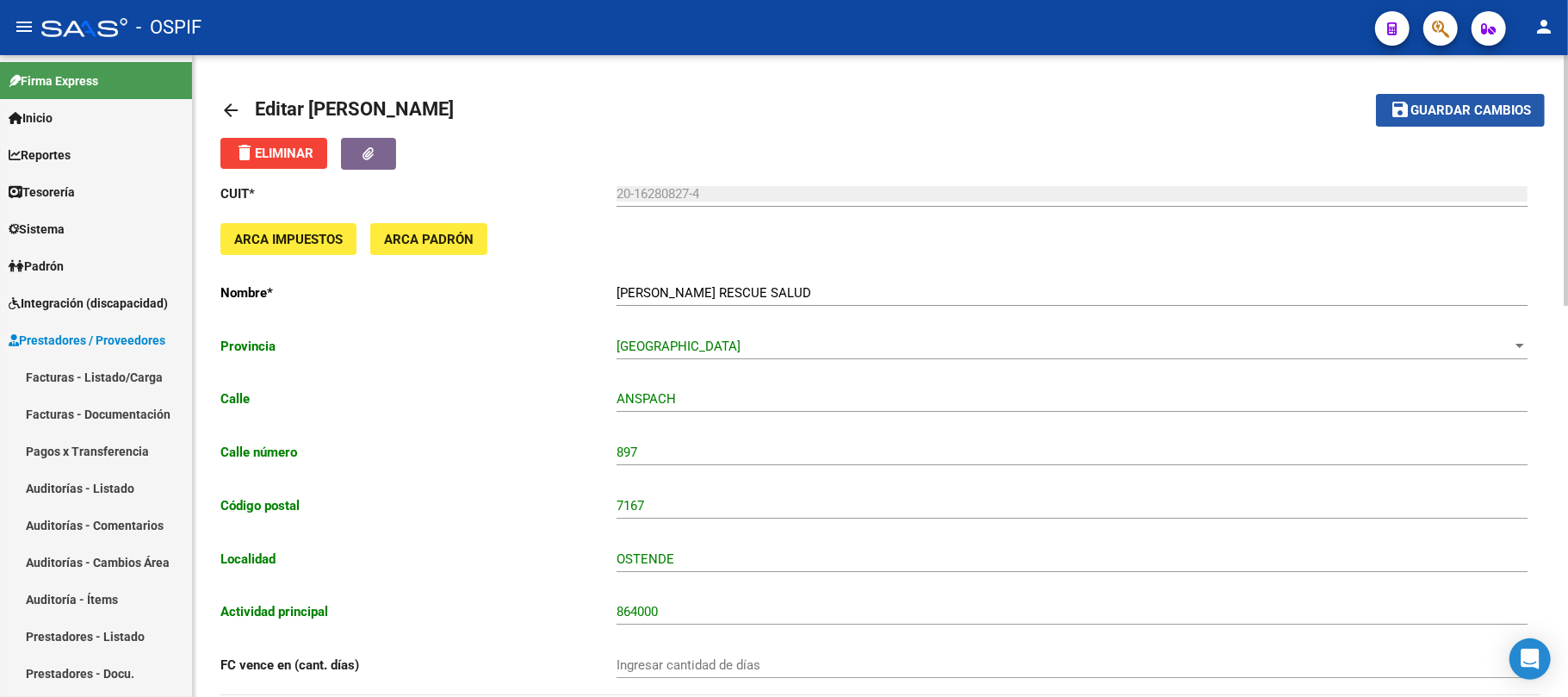
click at [1486, 109] on span "Guardar cambios" at bounding box center [1471, 111] width 120 height 16
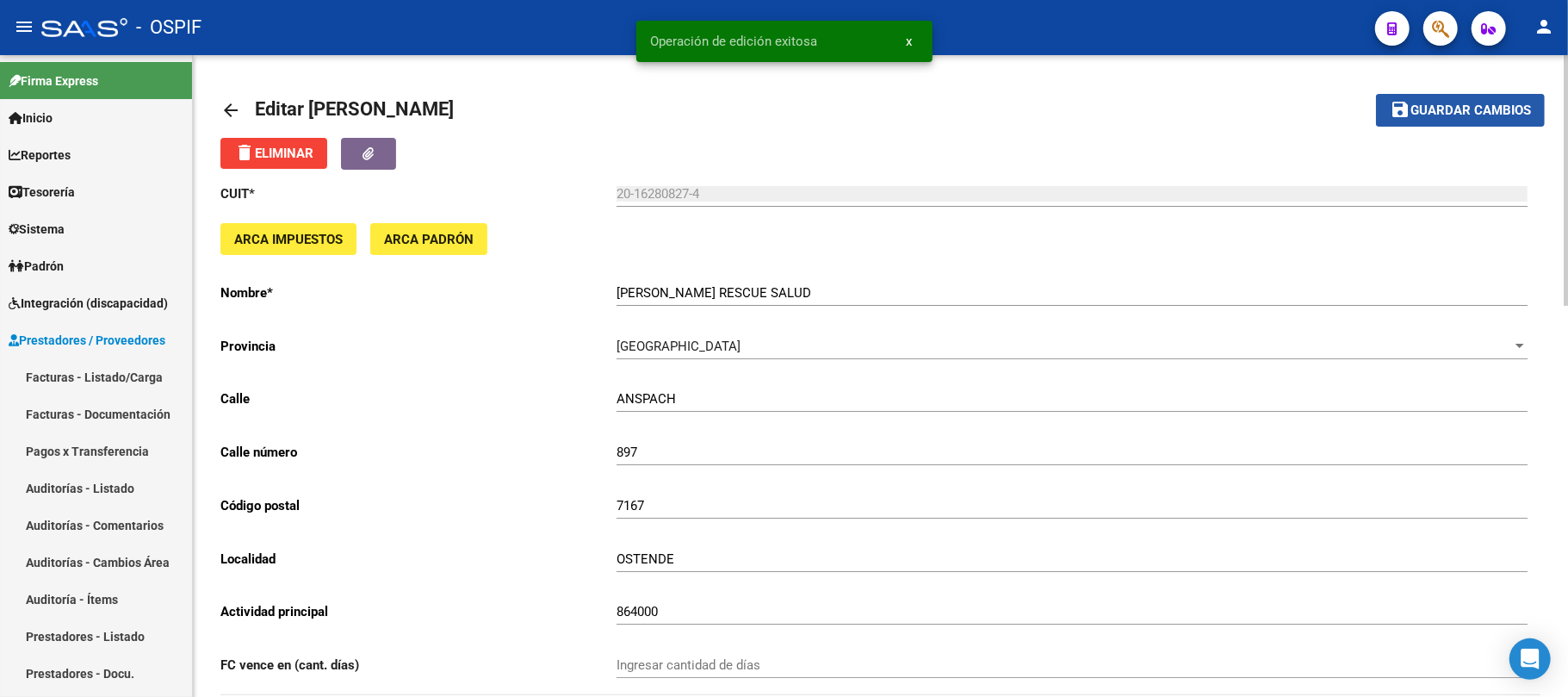
click at [1462, 115] on span "Guardar cambios" at bounding box center [1471, 111] width 120 height 16
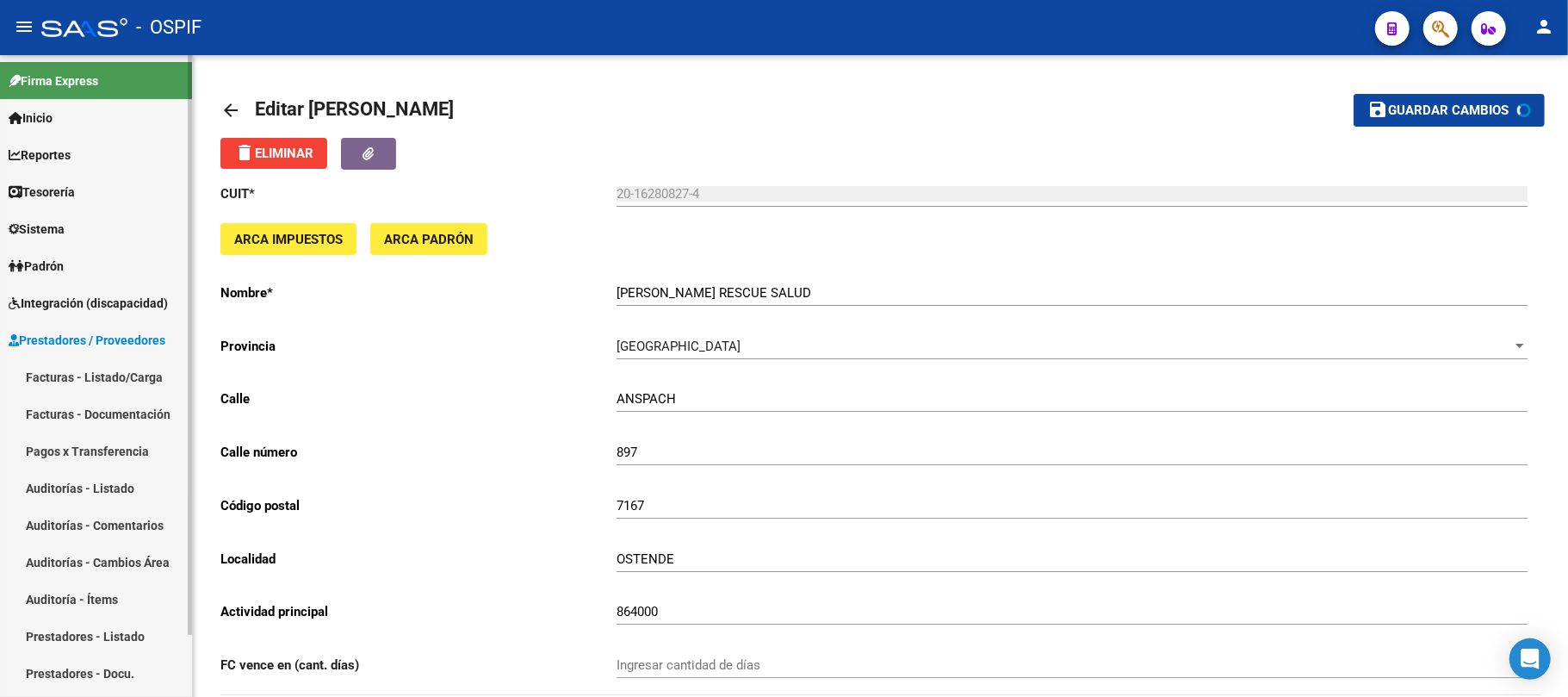
click at [108, 377] on link "Facturas - Listado/Carga" at bounding box center [96, 377] width 192 height 37
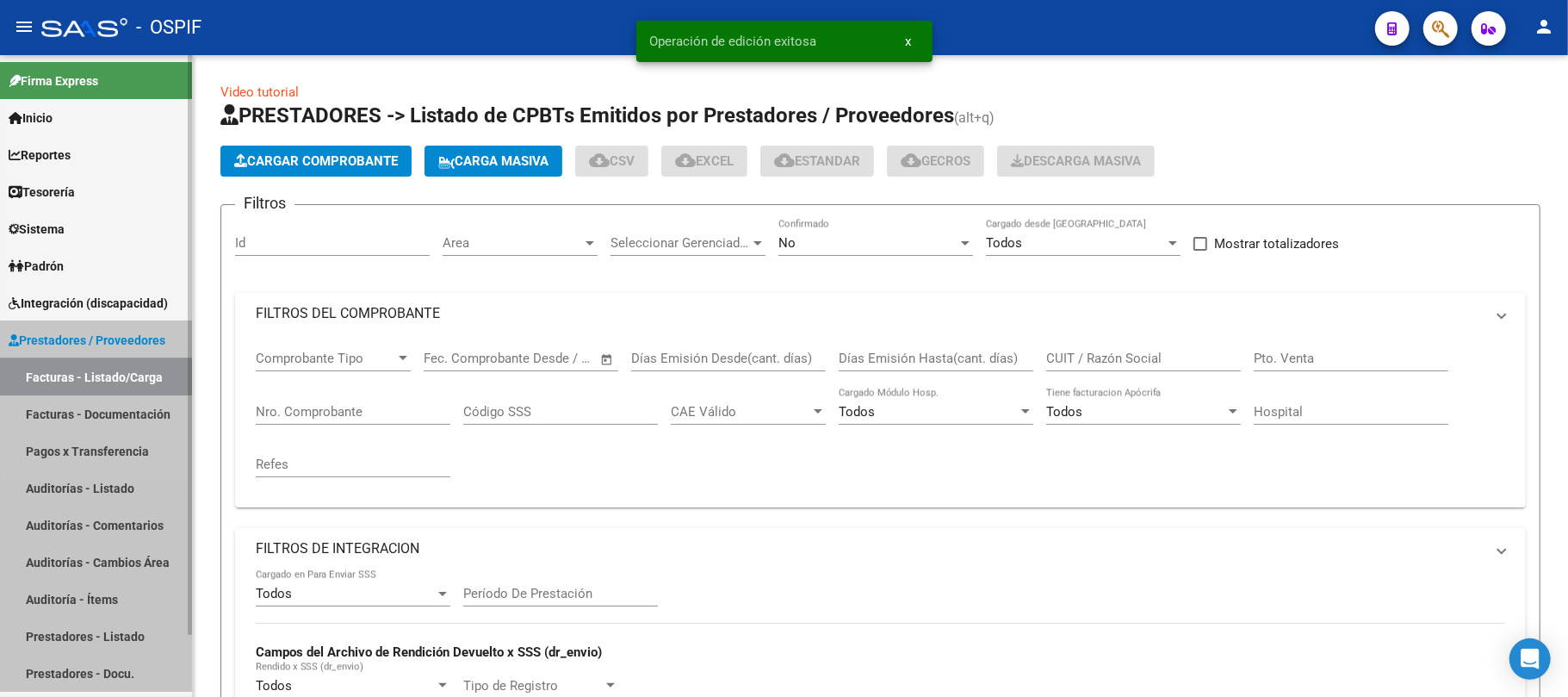
click at [108, 376] on link "Facturas - Listado/Carga" at bounding box center [96, 377] width 192 height 37
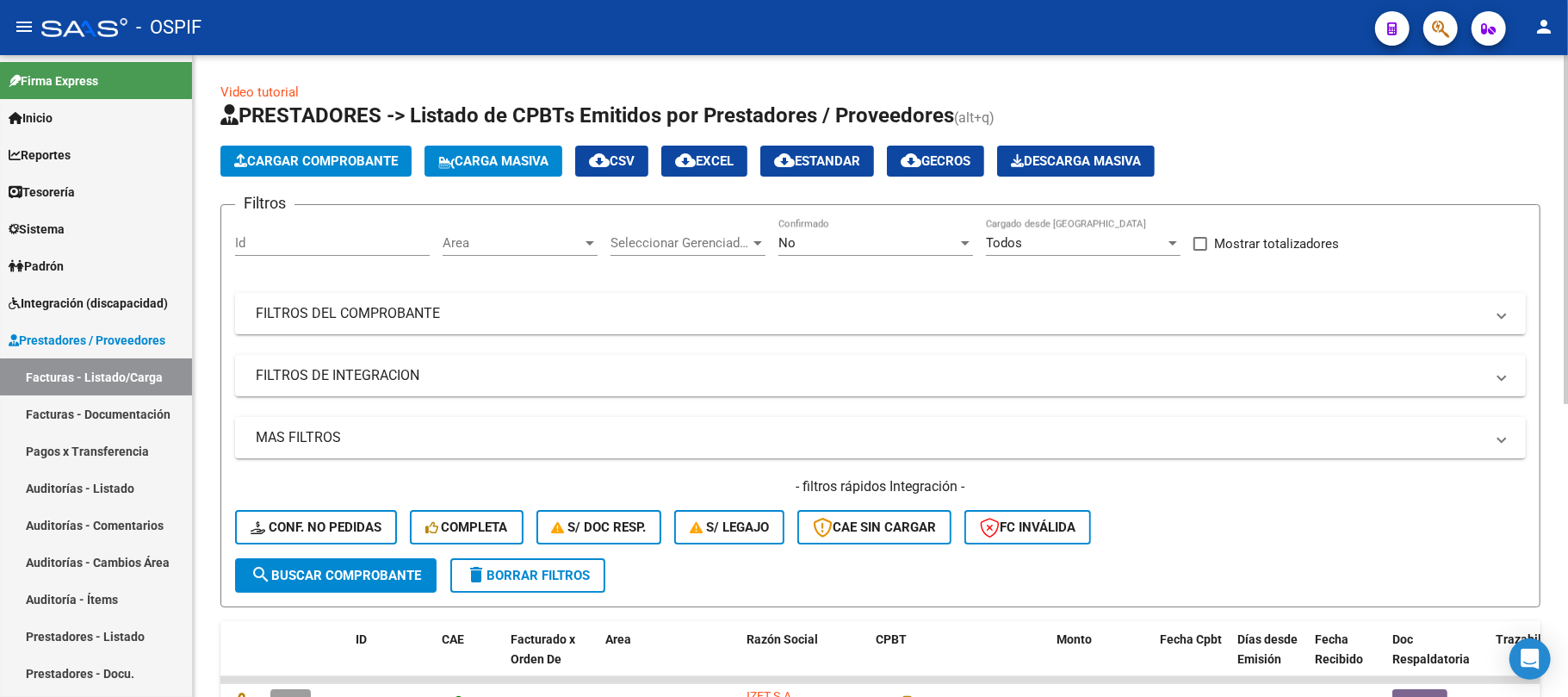
click at [824, 334] on mat-expansion-panel-header "FILTROS DEL COMPROBANTE" at bounding box center [881, 313] width 1291 height 41
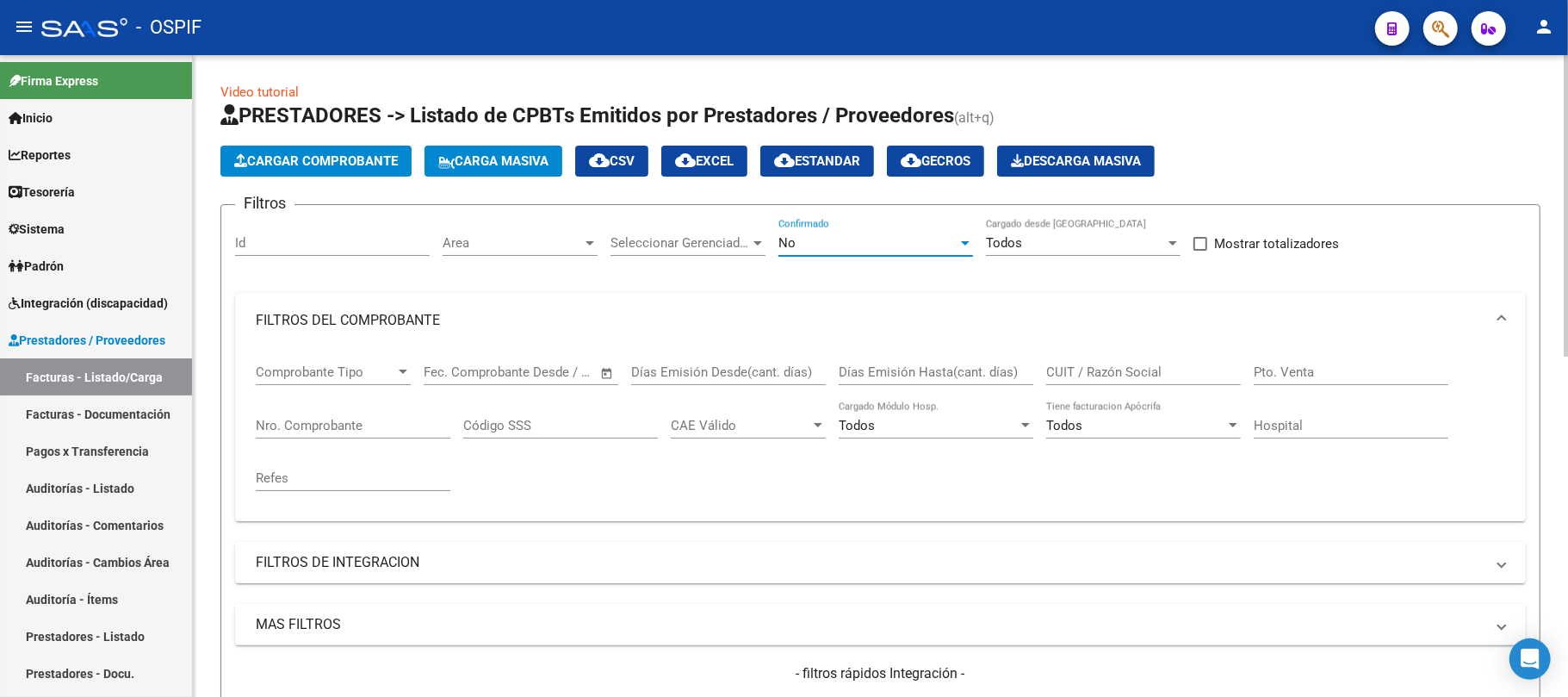
click at [845, 242] on div "No" at bounding box center [868, 243] width 179 height 16
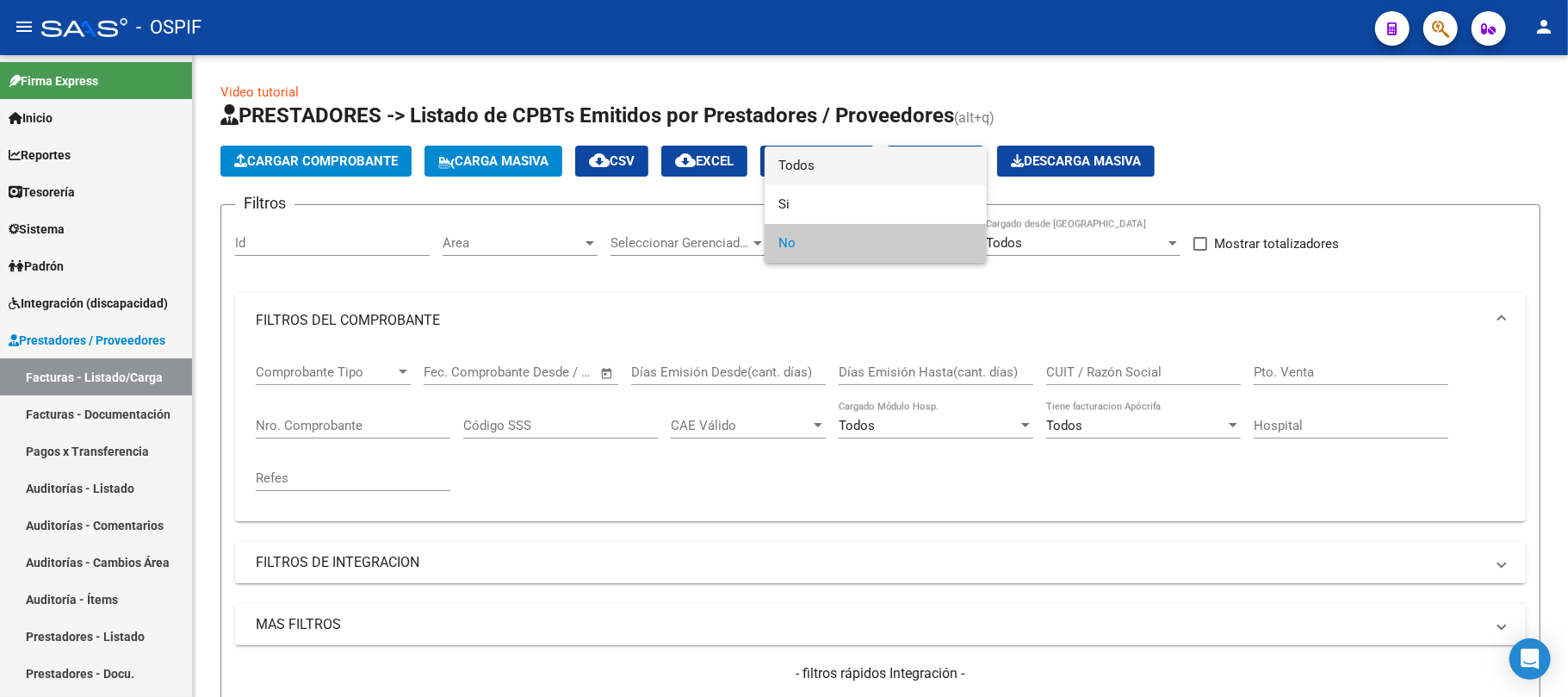
click at [852, 159] on span "Todos" at bounding box center [876, 166] width 195 height 39
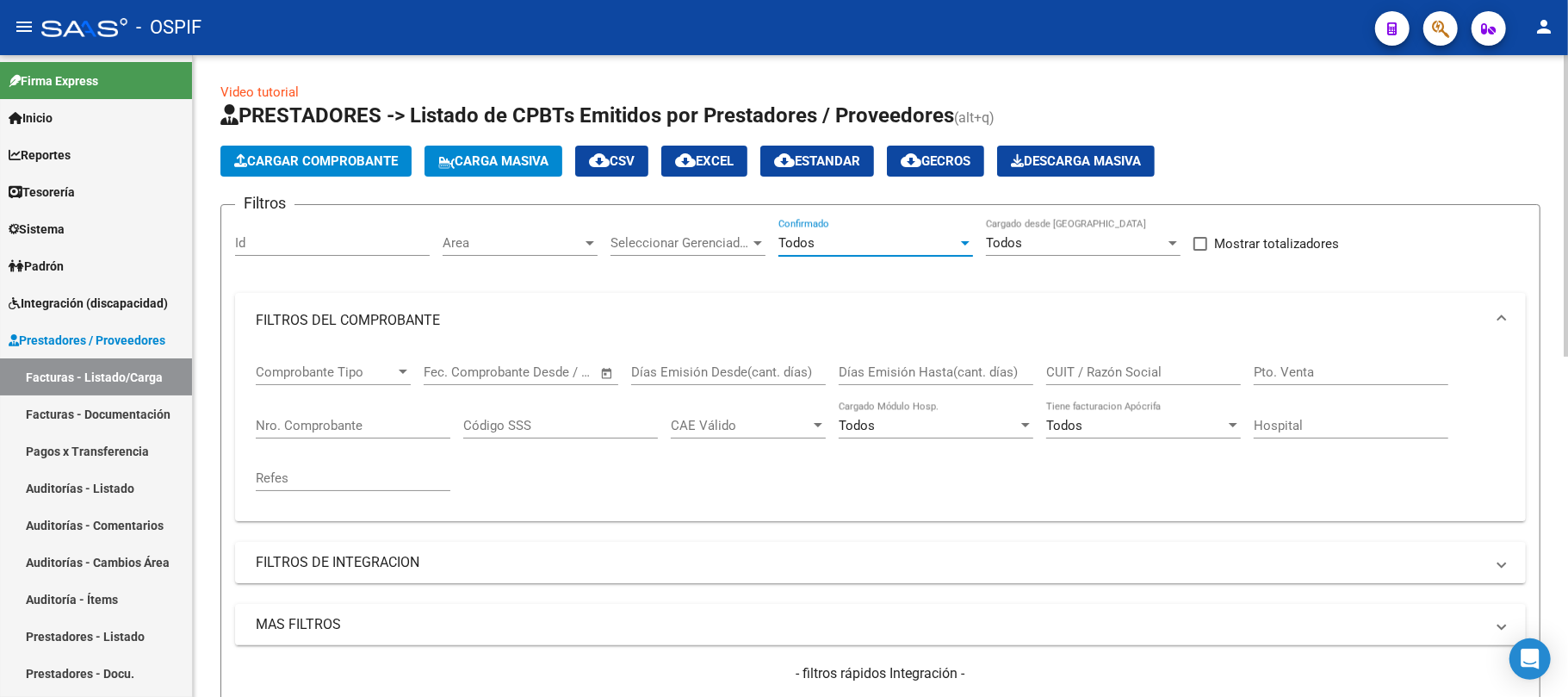
click at [1162, 373] on input "CUIT / Razón Social" at bounding box center [1144, 372] width 195 height 16
type input "k"
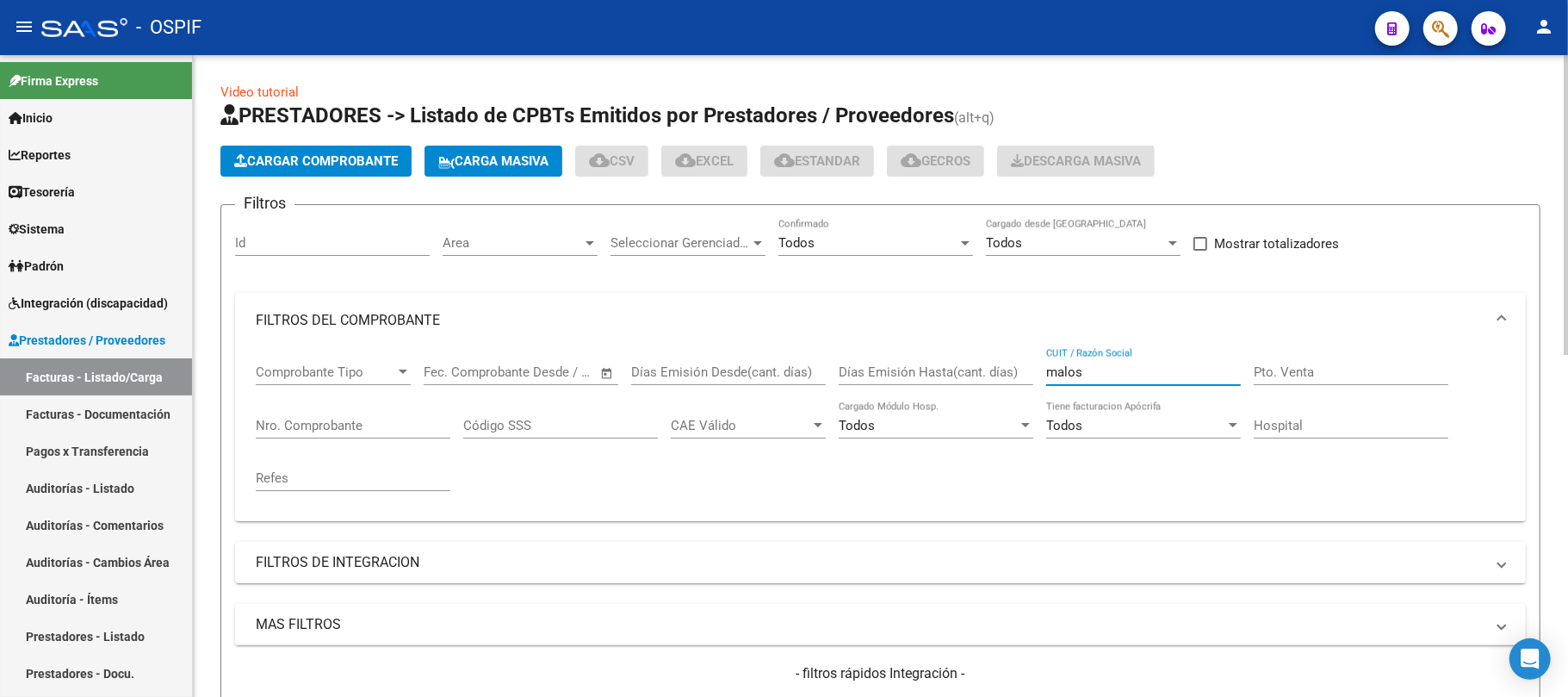
scroll to position [618, 0]
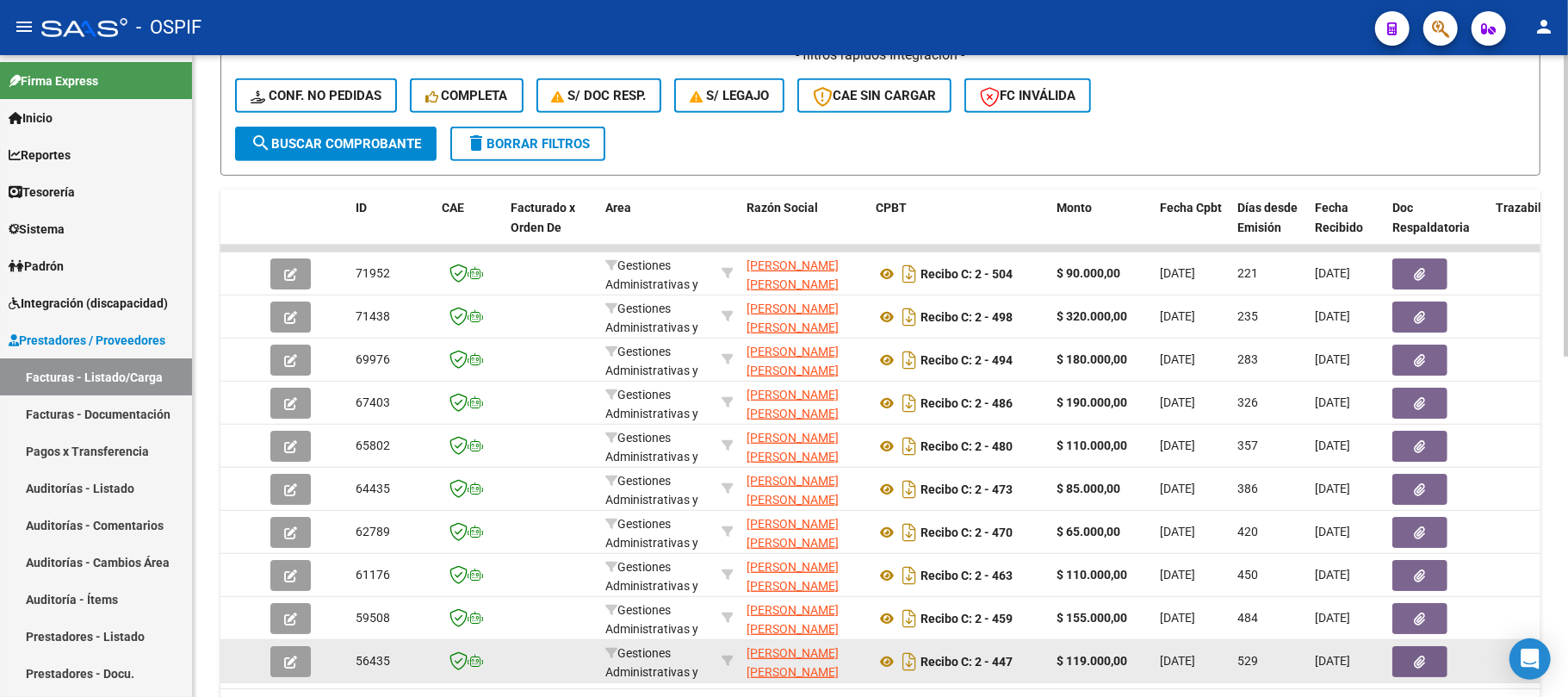
click at [723, 267] on icon at bounding box center [728, 273] width 12 height 12
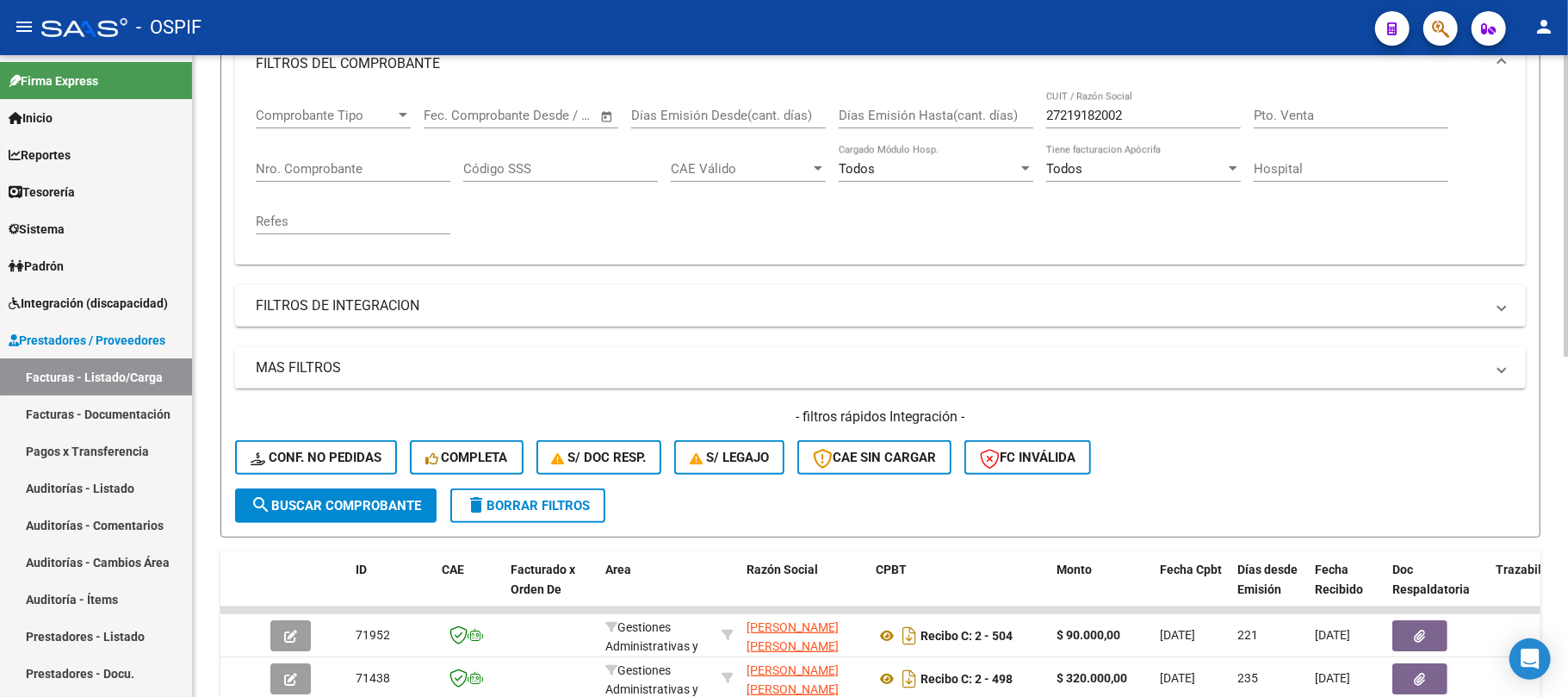
scroll to position [36, 0]
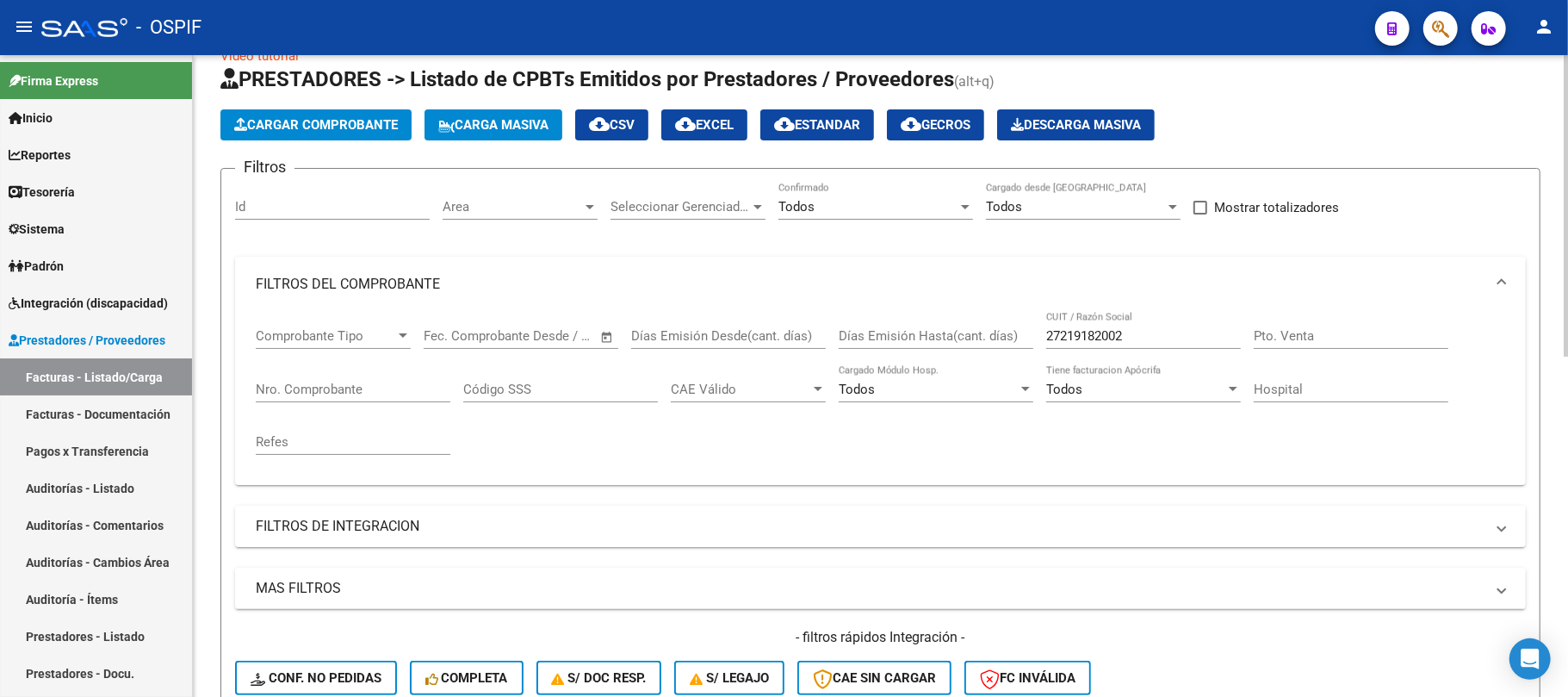
click at [800, 338] on div "Comprobante Tipo Comprobante Tipo Fecha inicio – Fecha fin Fec. Comprobante Des…" at bounding box center [880, 391] width 1249 height 159
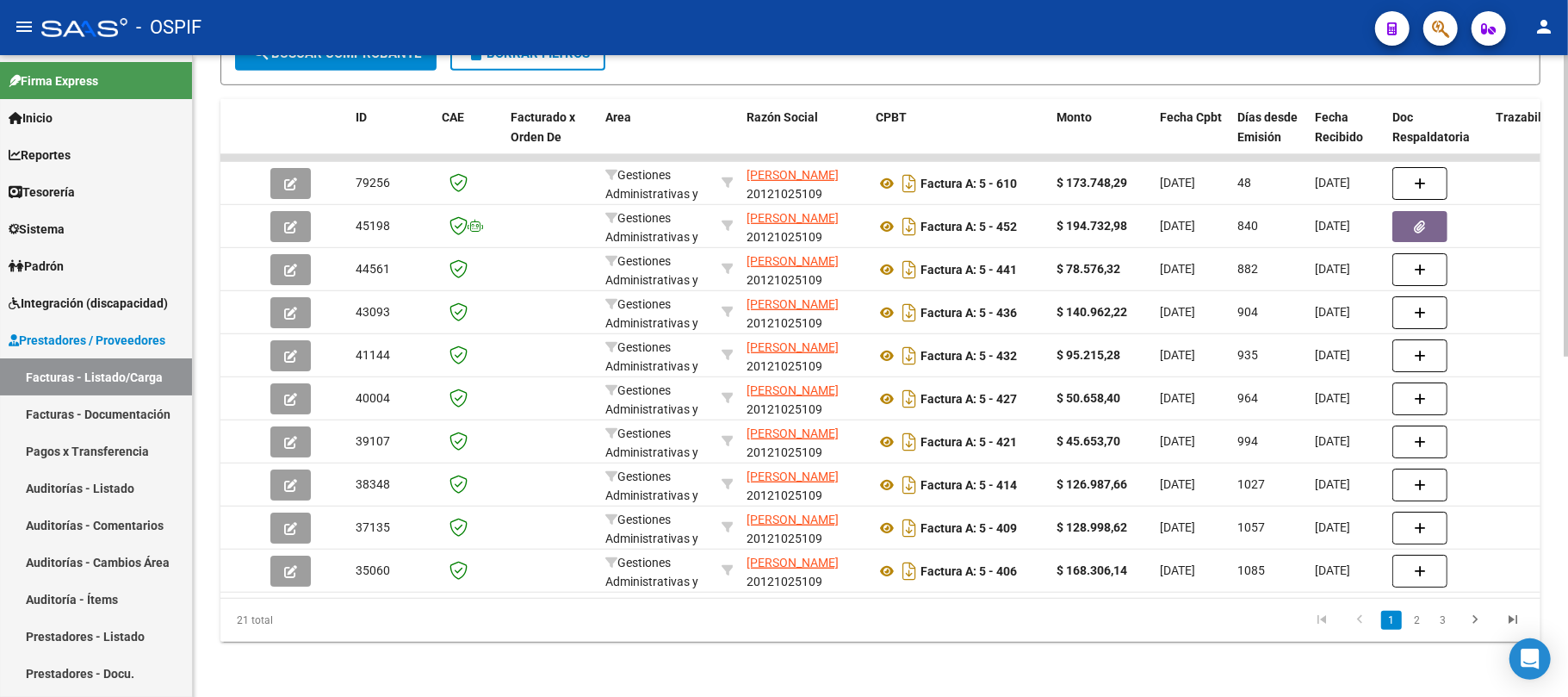
scroll to position [266, 0]
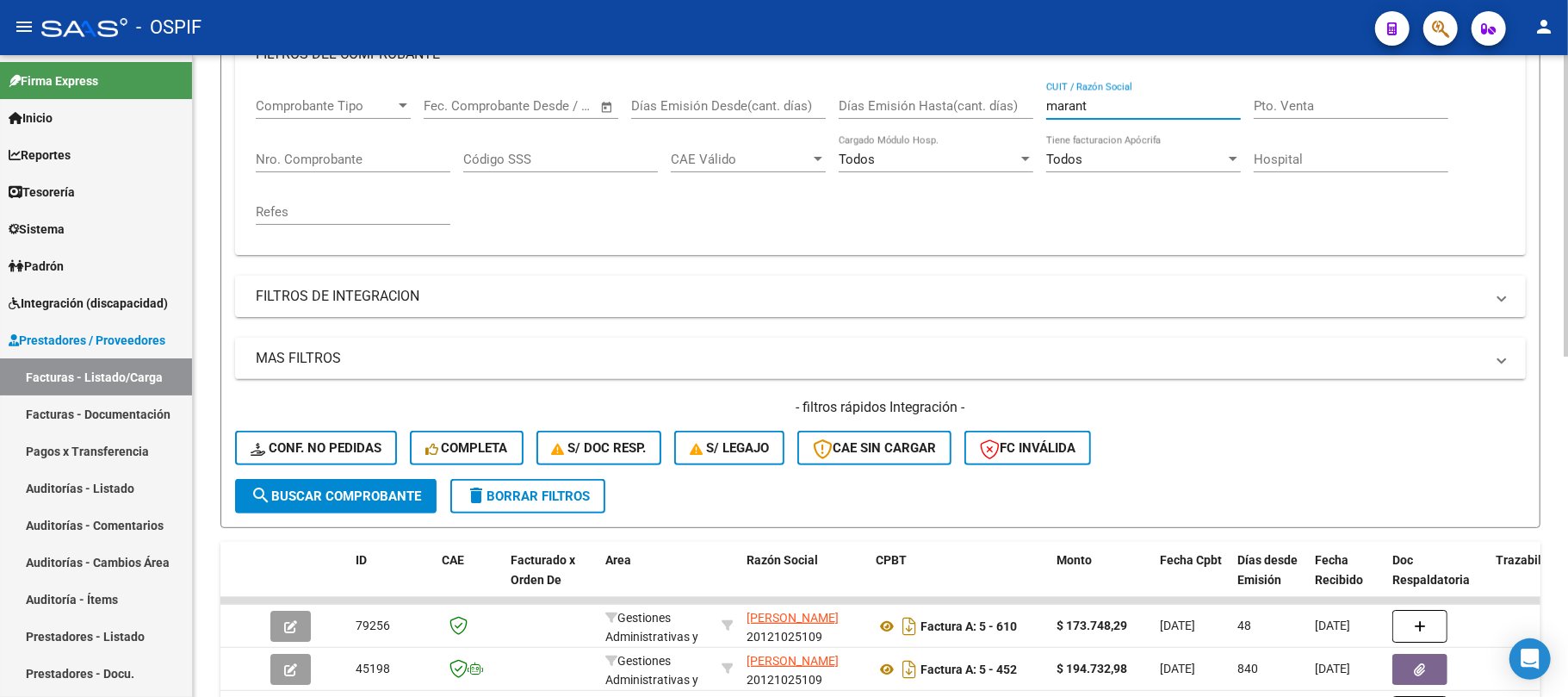
drag, startPoint x: 1126, startPoint y: 107, endPoint x: 831, endPoint y: 114, distance: 295.1
click at [831, 114] on div "Comprobante Tipo Comprobante Tipo Fecha inicio – Fecha fin Fec. Comprobante Des…" at bounding box center [880, 161] width 1249 height 159
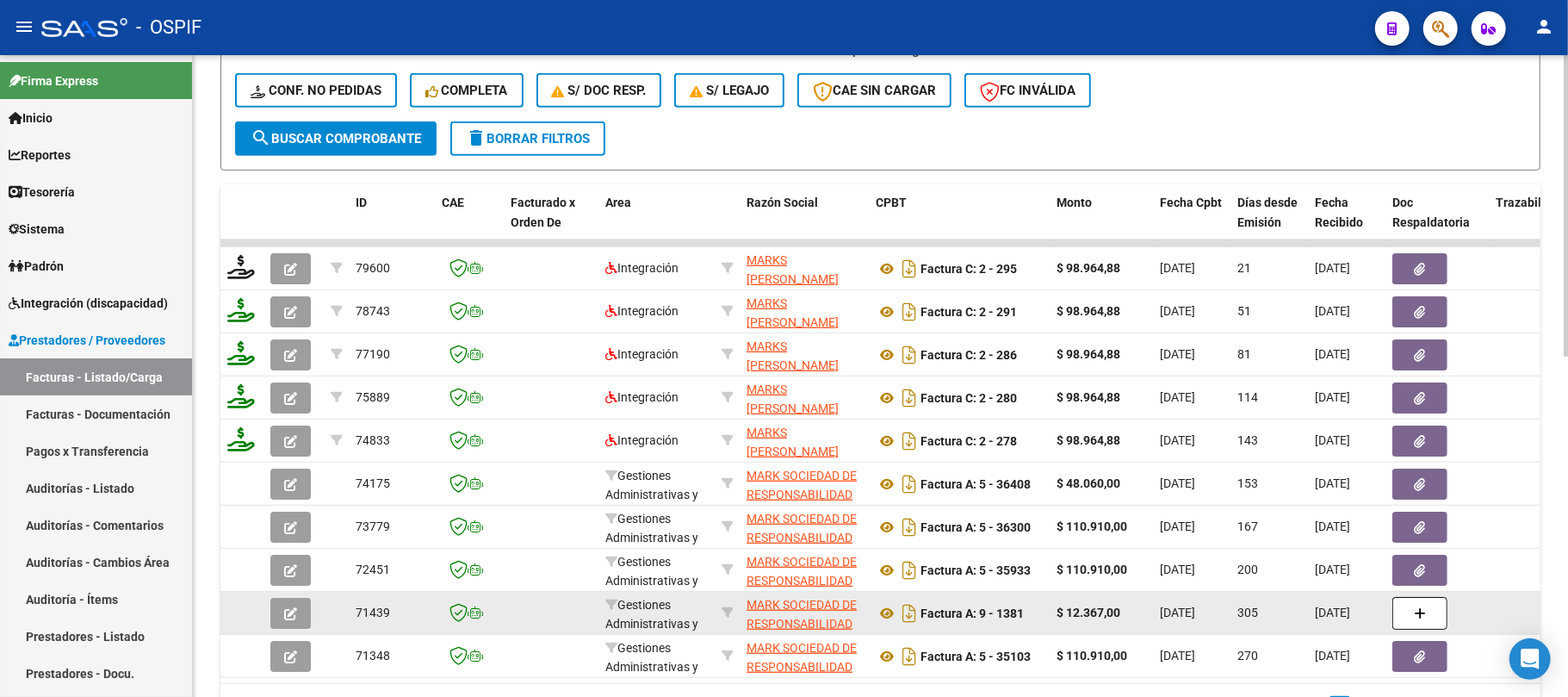
scroll to position [725, 0]
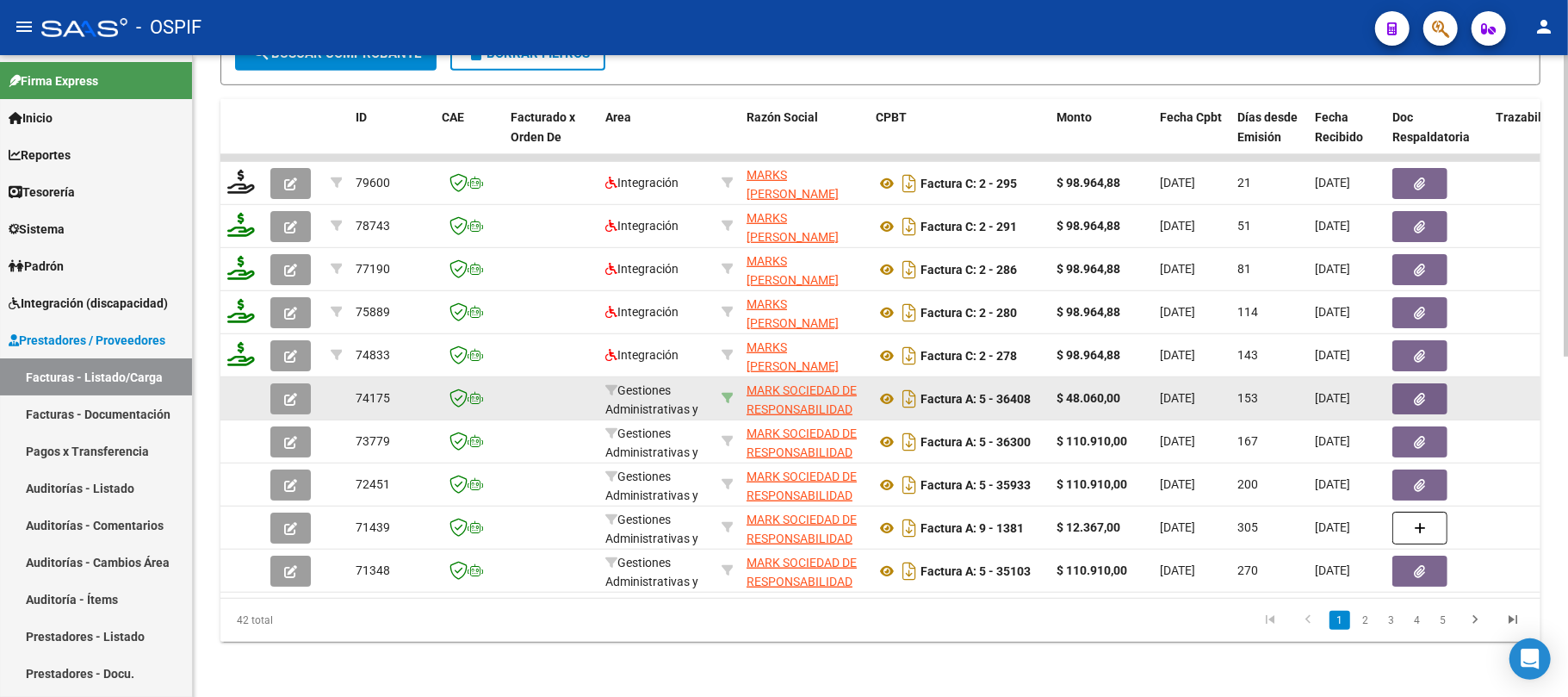
click at [732, 392] on icon at bounding box center [728, 398] width 12 height 12
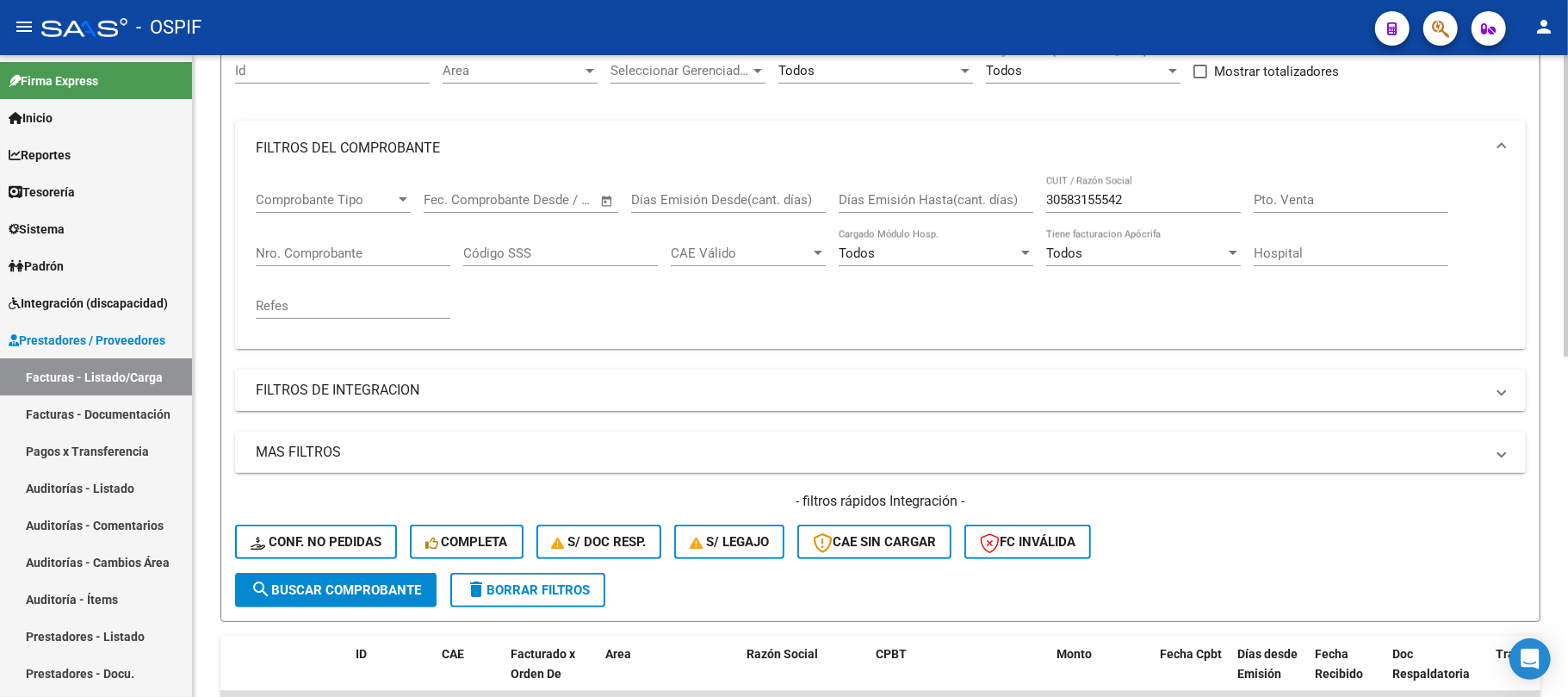
scroll to position [152, 0]
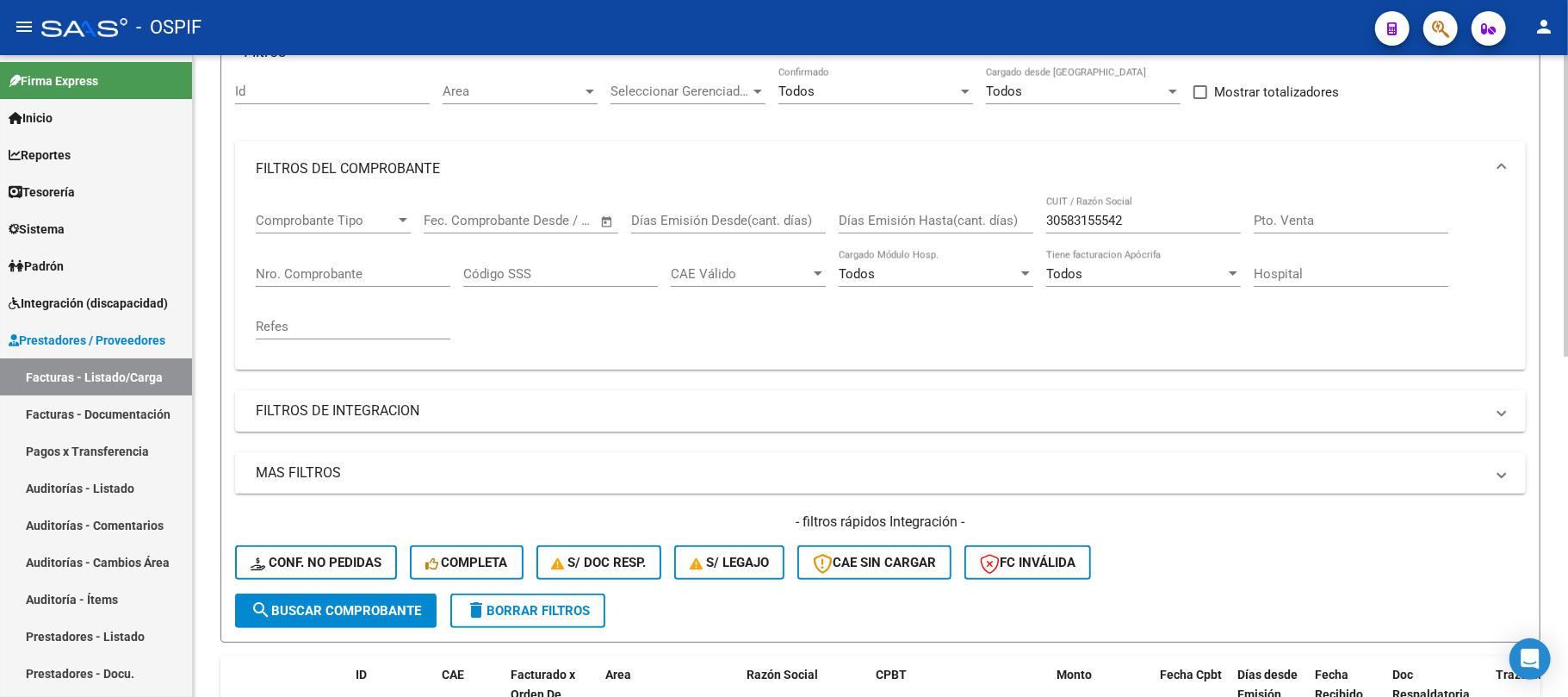
click at [1144, 225] on input "30583155542" at bounding box center [1144, 220] width 195 height 16
paste input "MERLO GABRIELA MERCEDES"
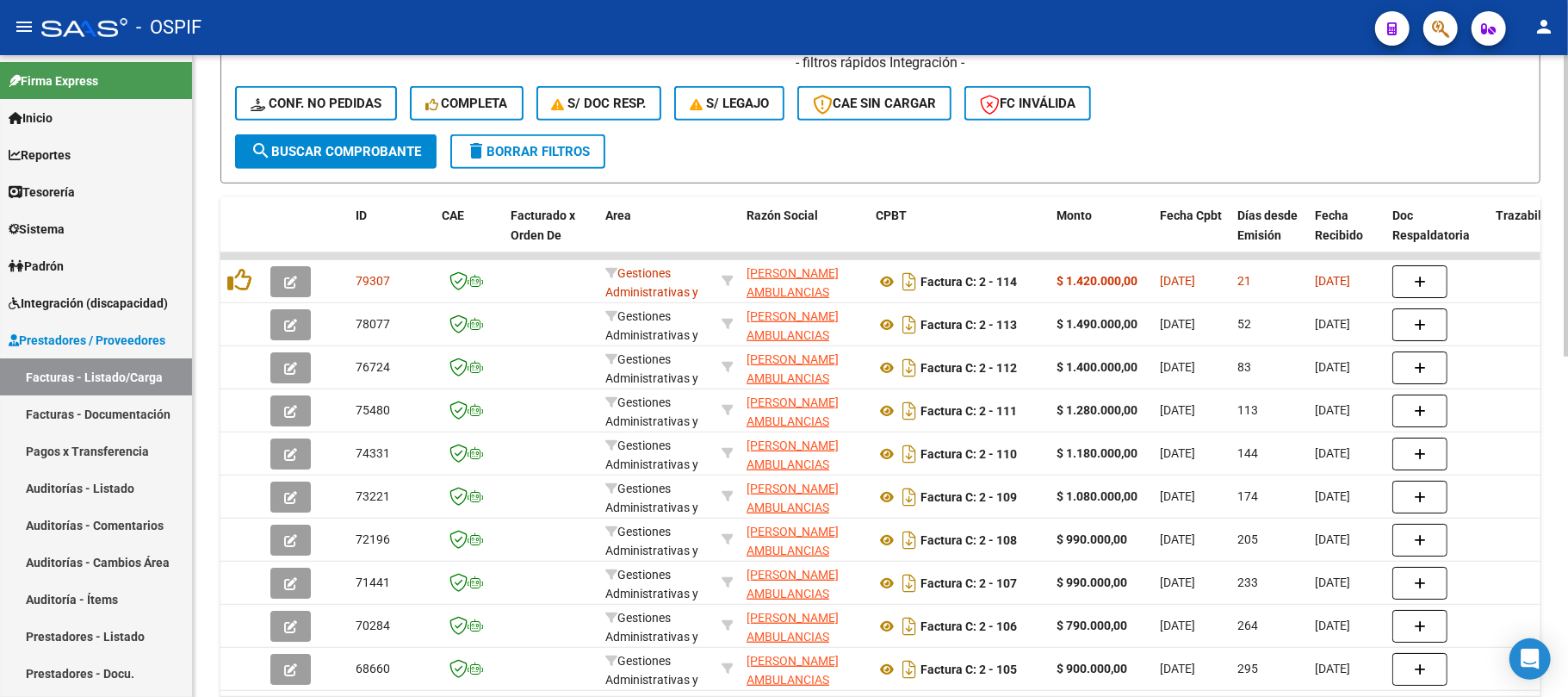
scroll to position [725, 0]
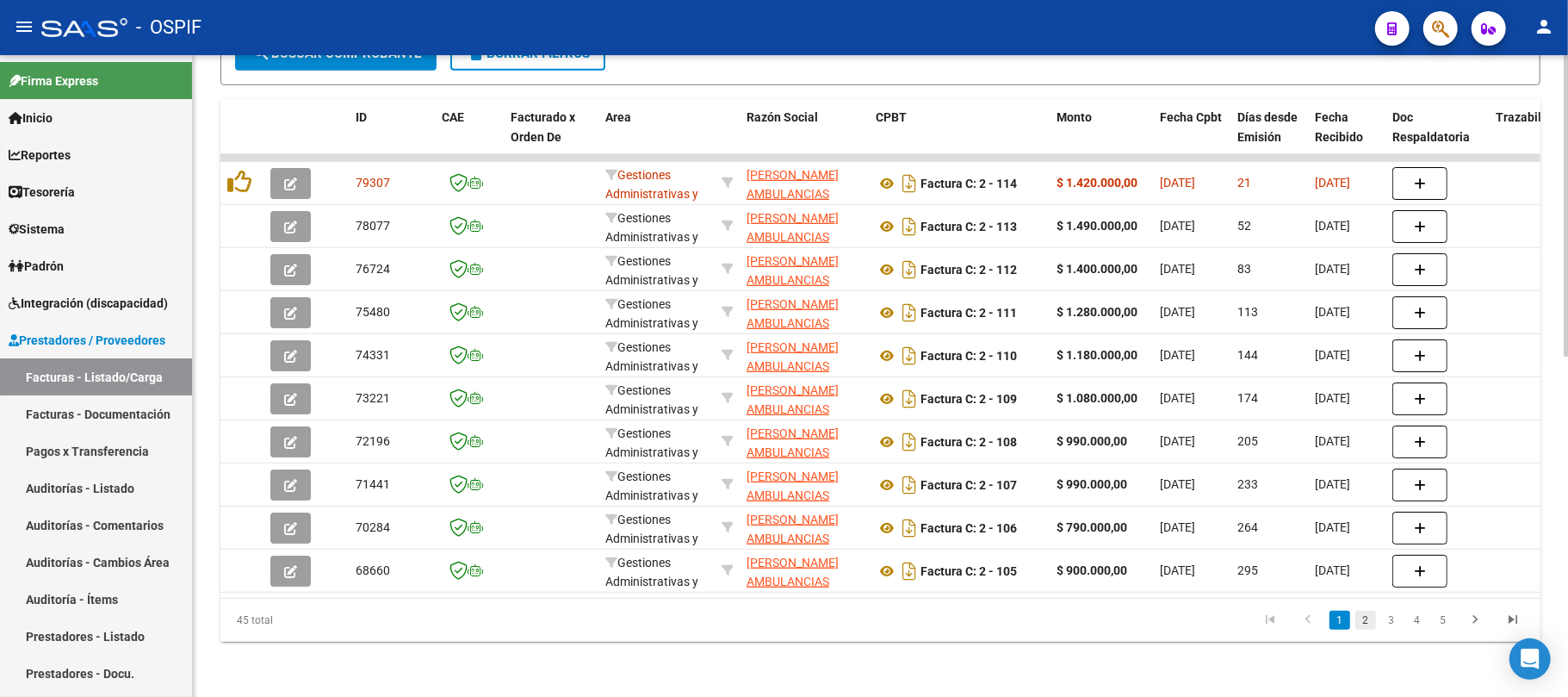
click at [1363, 627] on link "2" at bounding box center [1366, 621] width 21 height 19
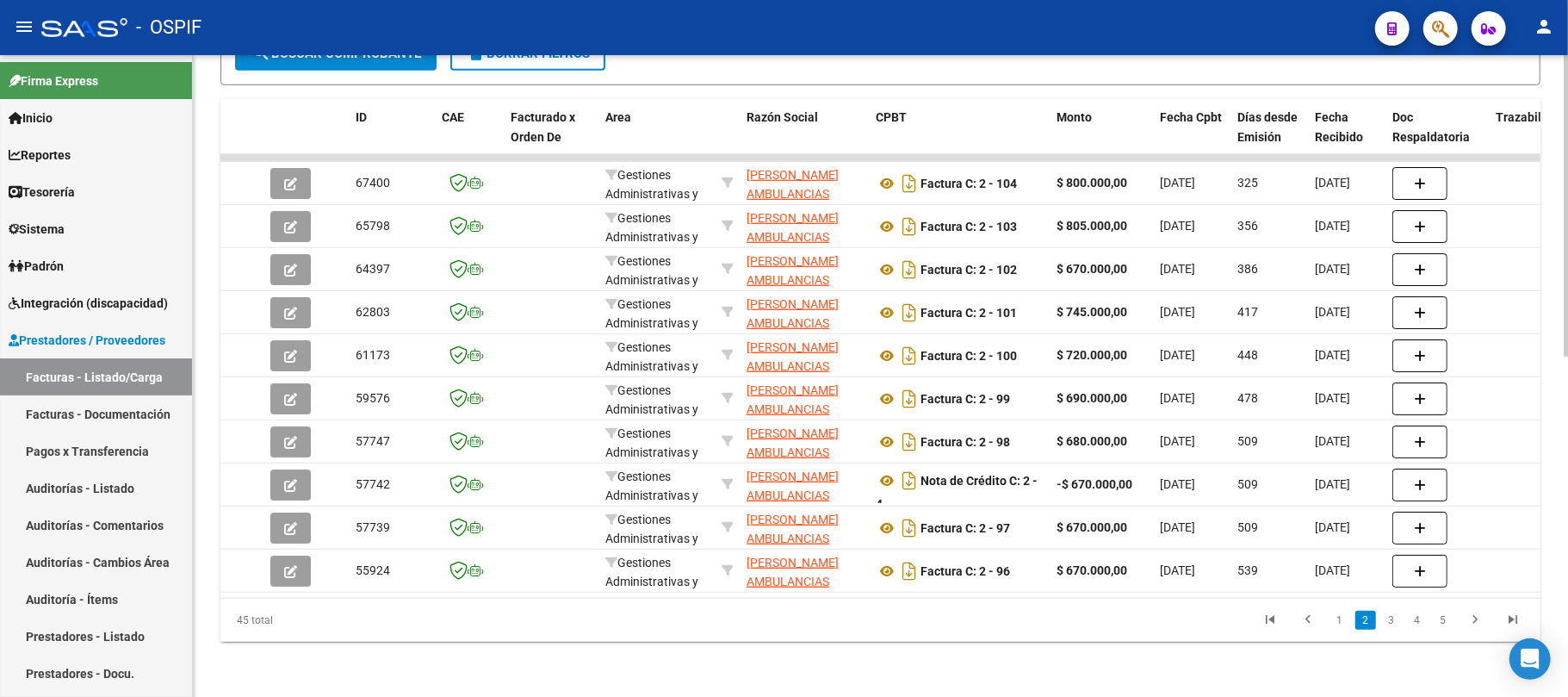
scroll to position [266, 0]
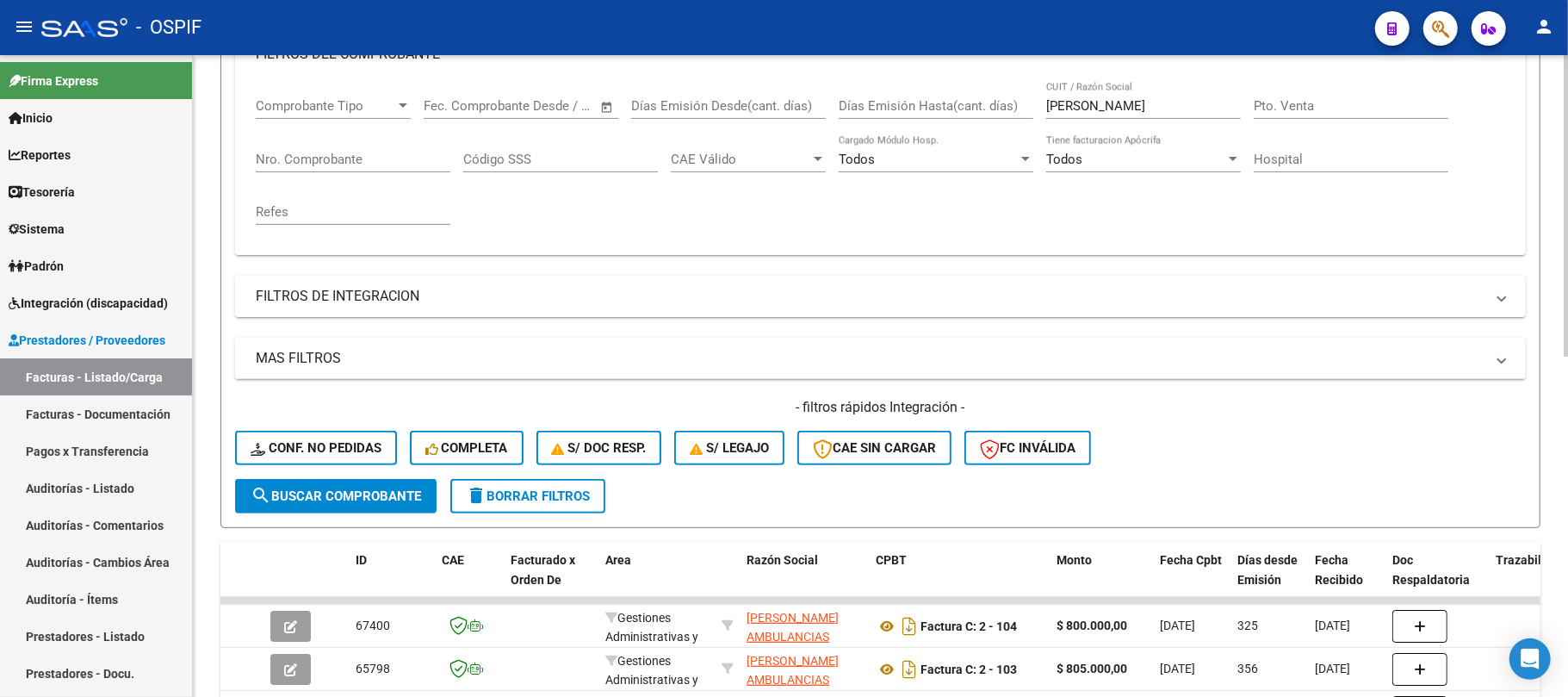
click at [1138, 108] on input "MERLO GABRIELA MERCEDES" at bounding box center [1144, 106] width 195 height 16
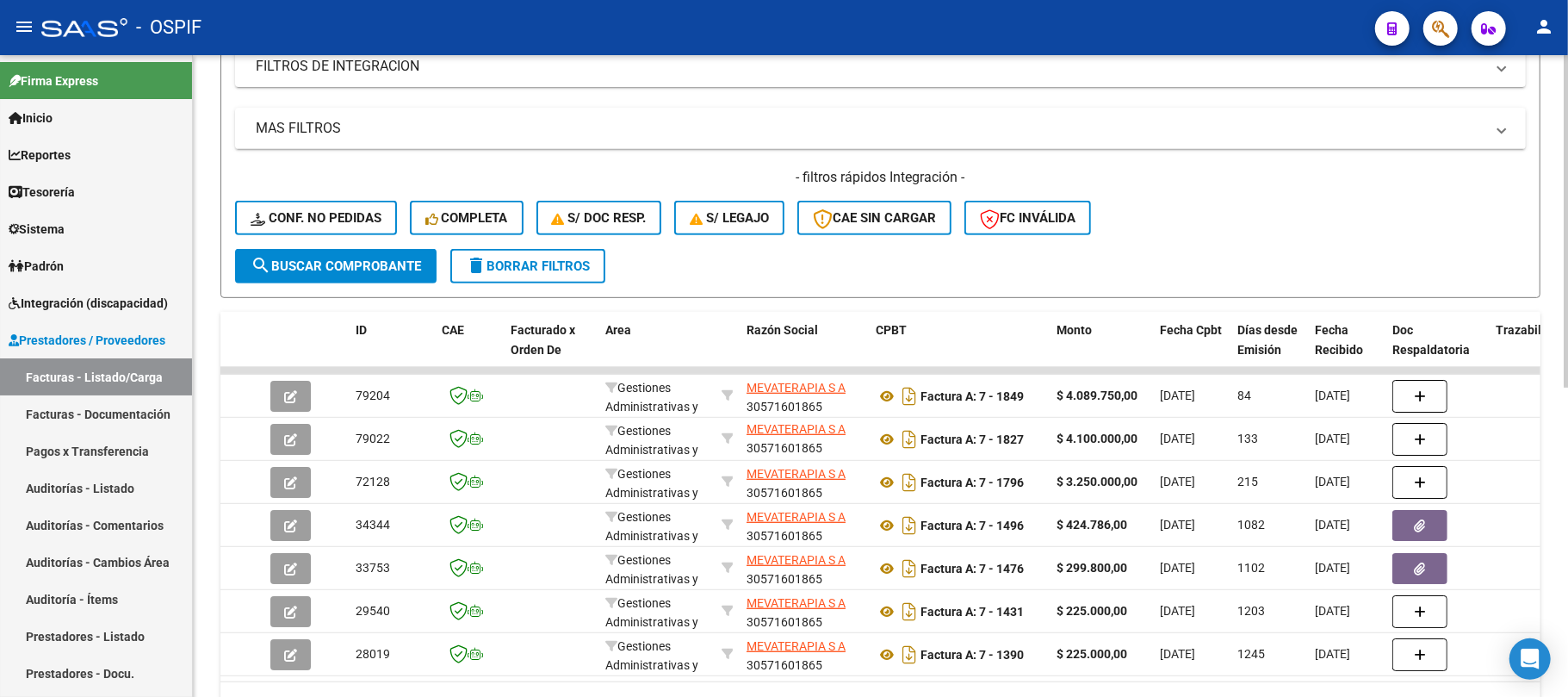
scroll to position [152, 0]
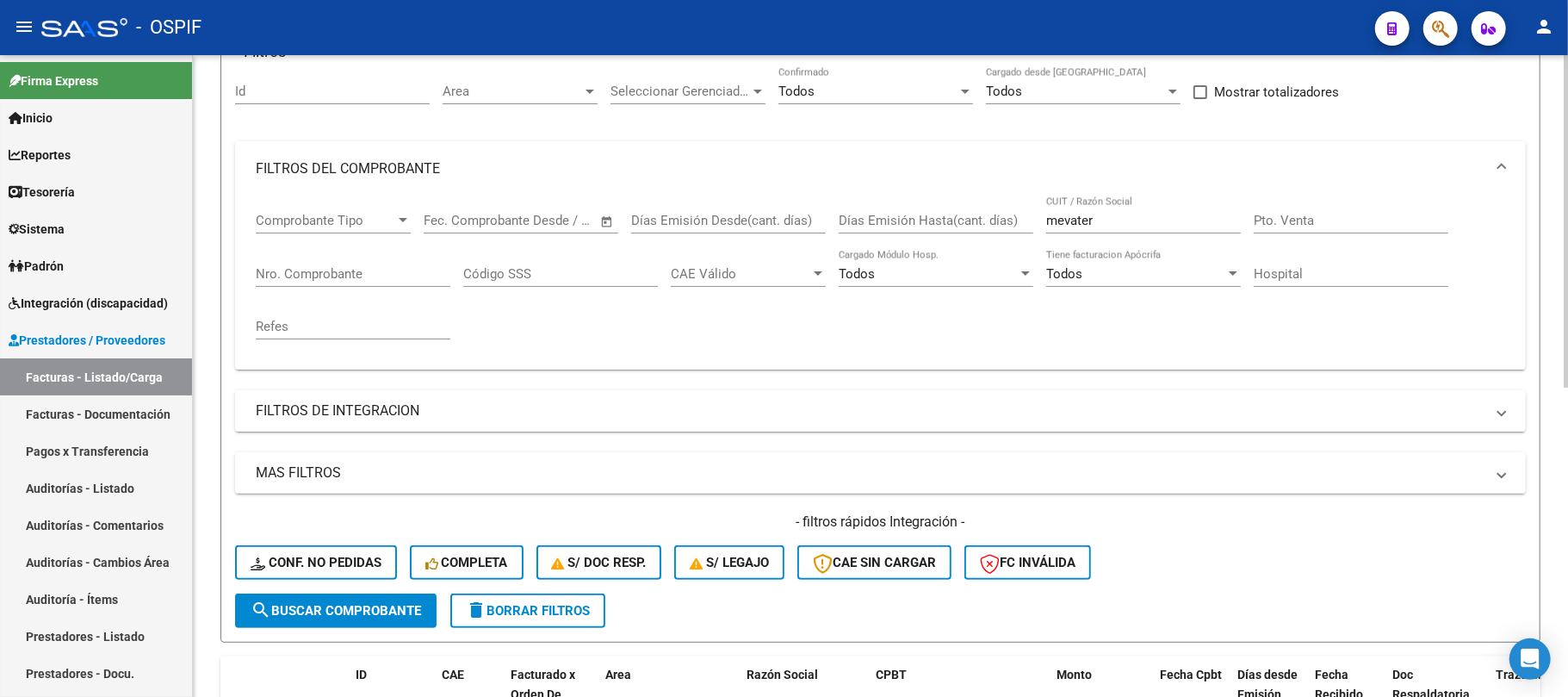
click at [1144, 235] on div "mevater CUIT / Razón Social" at bounding box center [1144, 223] width 195 height 54
click at [1144, 227] on input "mevater" at bounding box center [1144, 220] width 195 height 16
paste input "MILLAN MONICA ADRIANA"
click at [412, 589] on div "- filtros rápidos Integración - Conf. no pedidas Completa S/ Doc Resp. S/ legaj…" at bounding box center [881, 553] width 1291 height 81
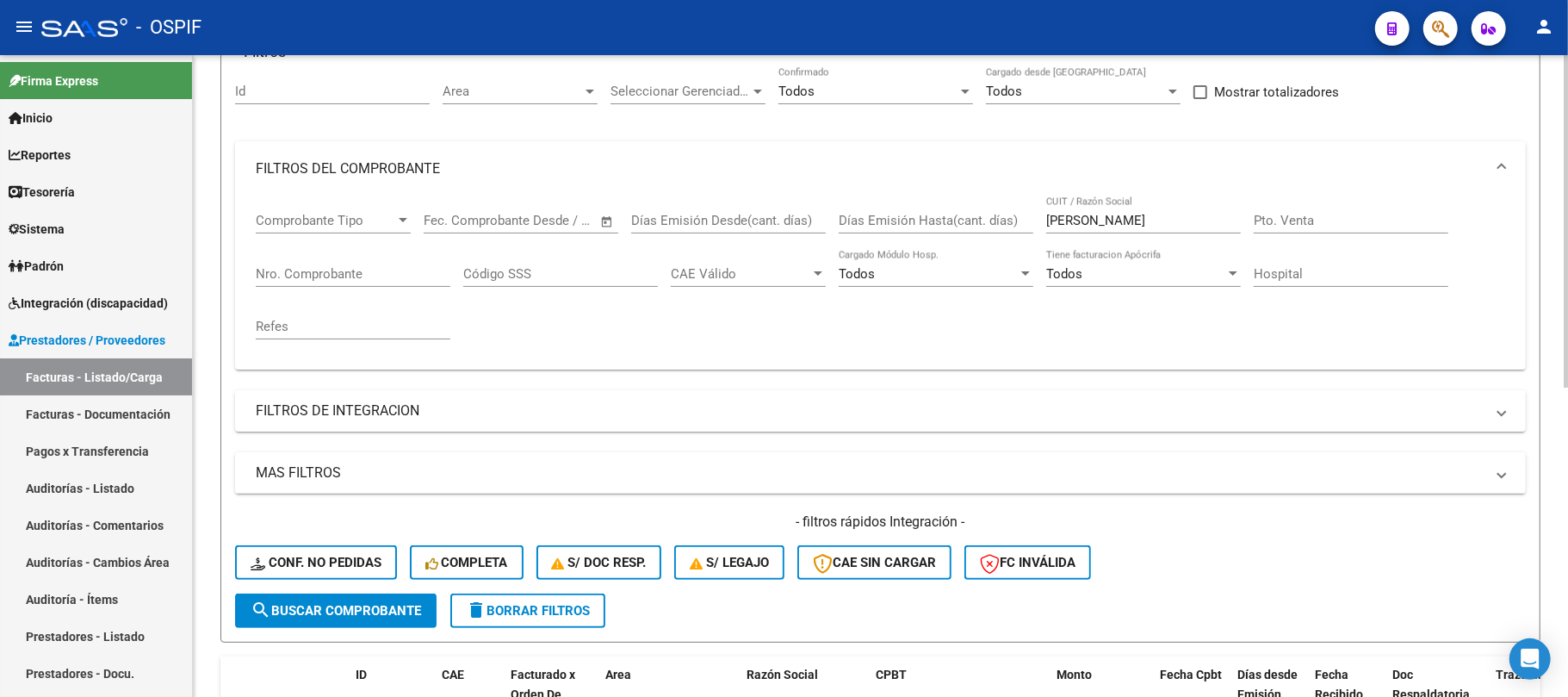
click at [408, 598] on button "search Buscar Comprobante" at bounding box center [336, 610] width 202 height 34
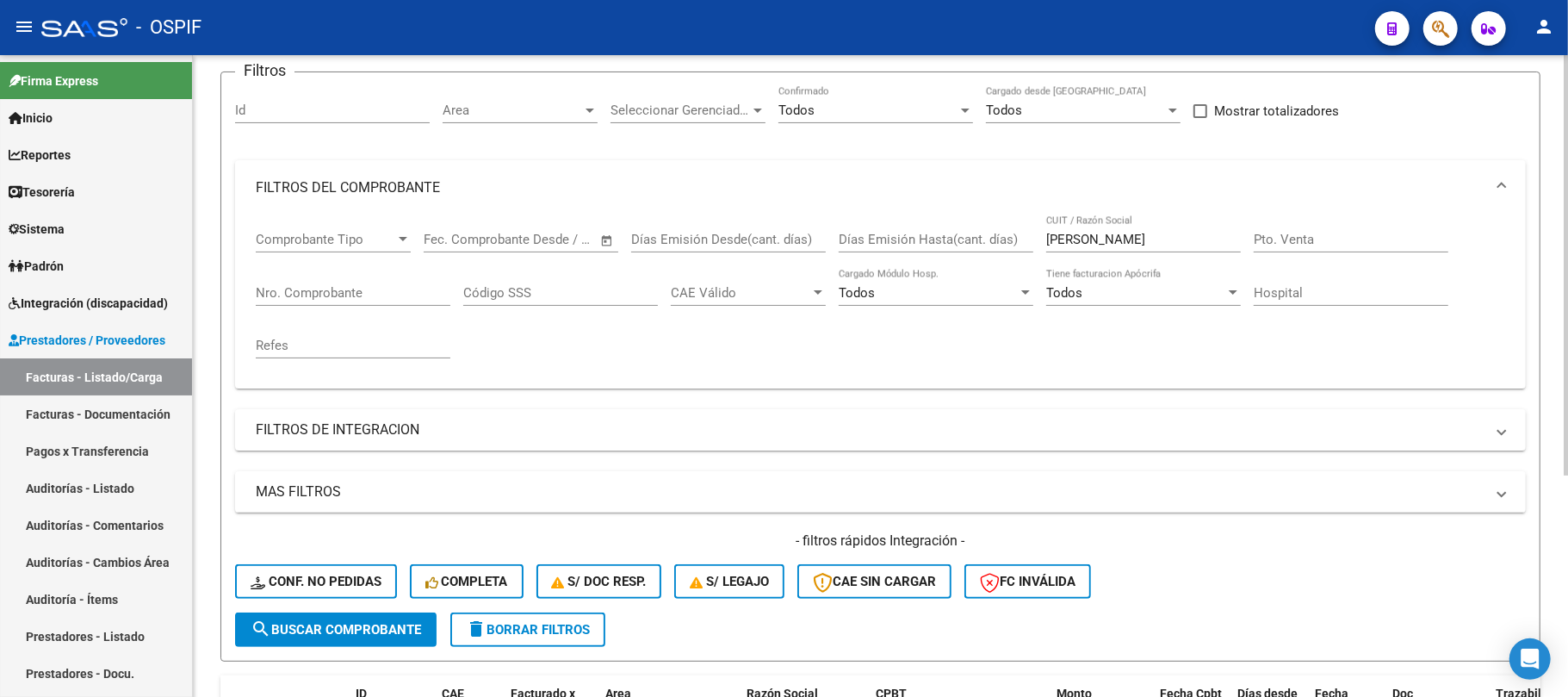
scroll to position [108, 0]
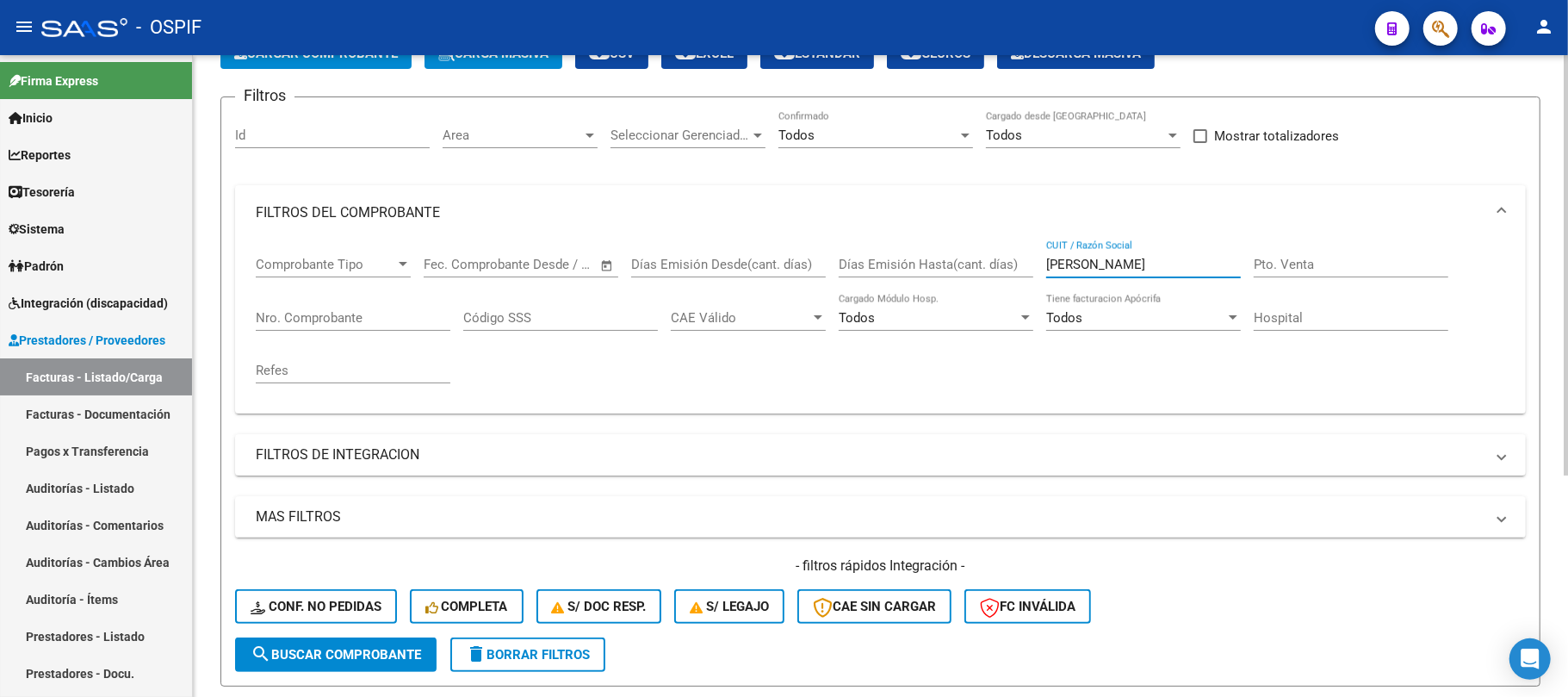
click at [1123, 269] on input "MILLAN MONICA ADRIANA" at bounding box center [1144, 264] width 195 height 16
drag, startPoint x: 1123, startPoint y: 269, endPoint x: 820, endPoint y: 284, distance: 303.4
click at [820, 284] on div "Comprobante Tipo Comprobante Tipo Fecha inicio – Fecha fin Fec. Comprobante Des…" at bounding box center [880, 320] width 1249 height 159
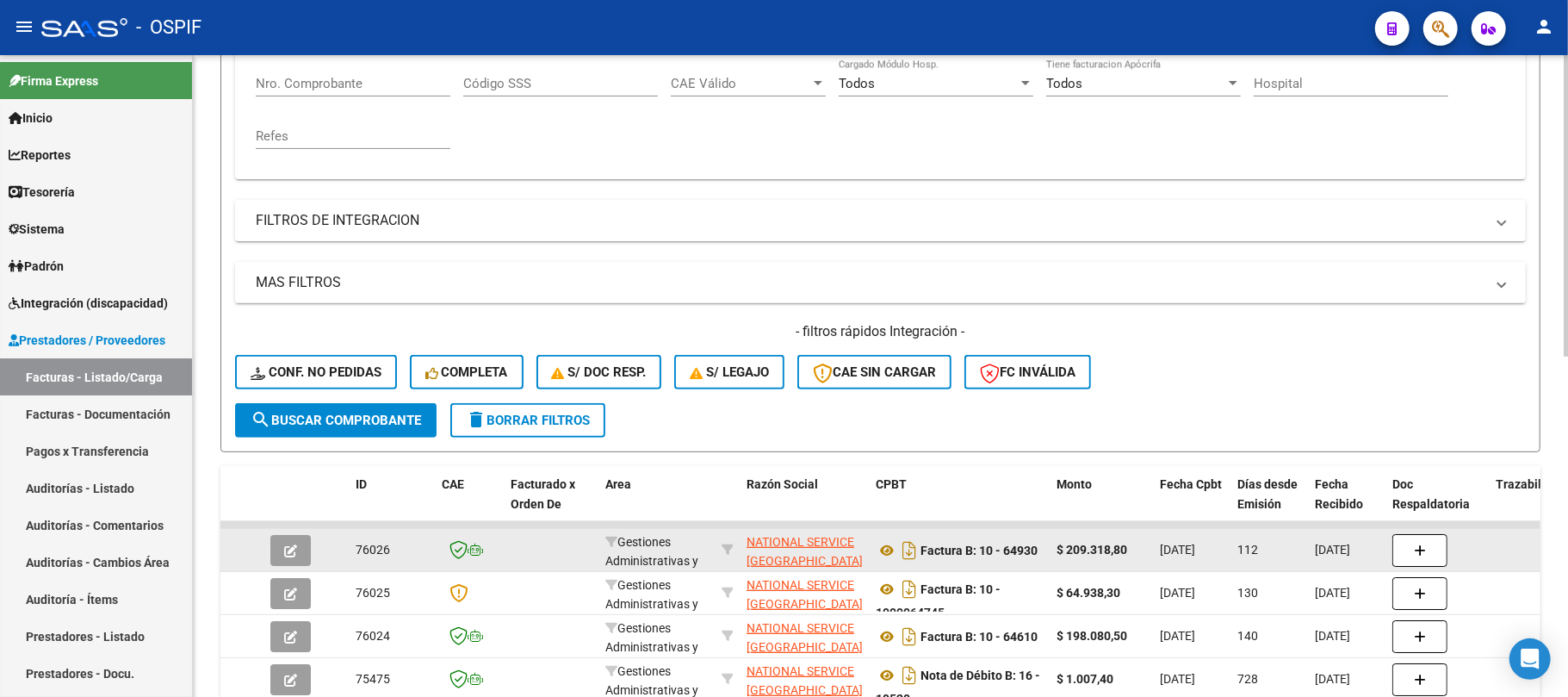
scroll to position [11, 0]
type input "national"
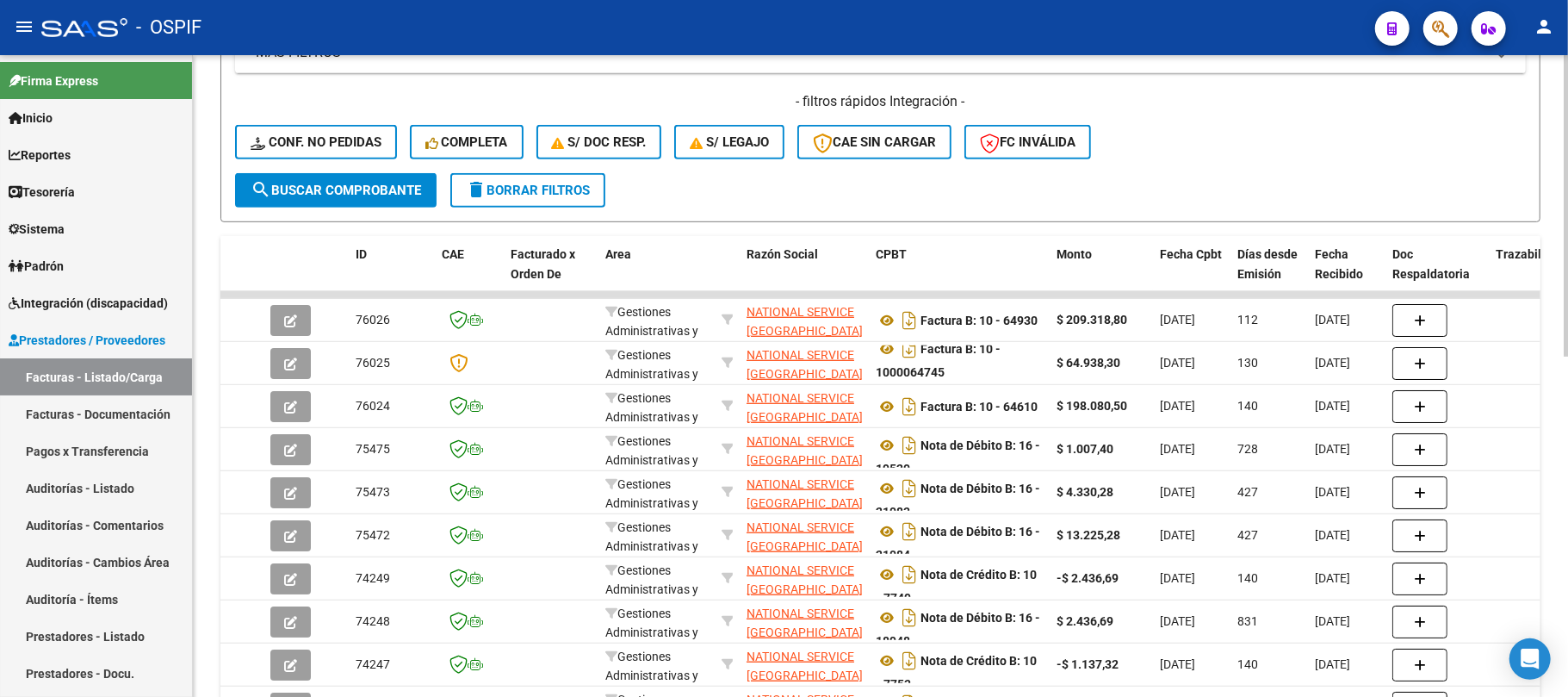
scroll to position [227, 0]
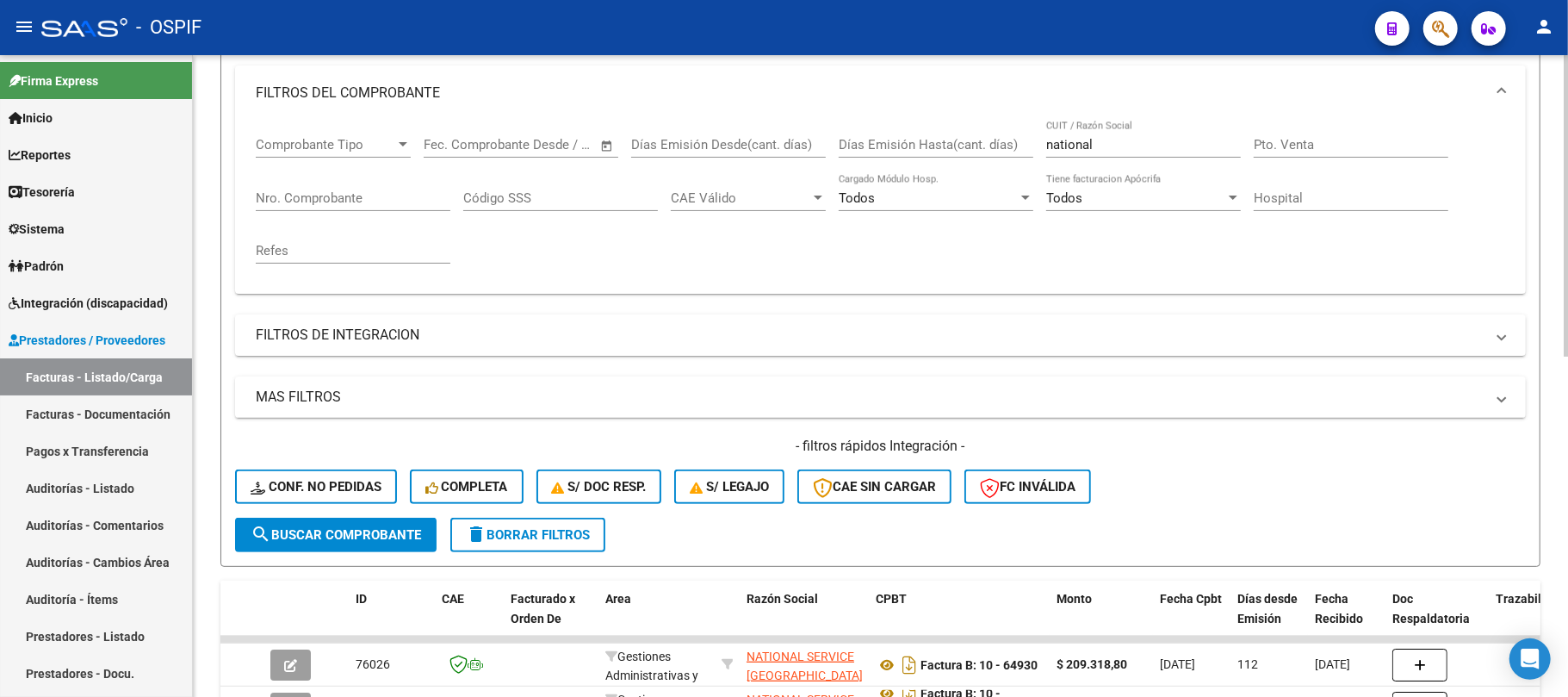
drag, startPoint x: 1142, startPoint y: 153, endPoint x: 945, endPoint y: 186, distance: 199.7
click at [933, 163] on div "Comprobante Tipo Comprobante Tipo Fecha inicio – Fecha fin Fec. Comprobante Des…" at bounding box center [880, 199] width 1249 height 159
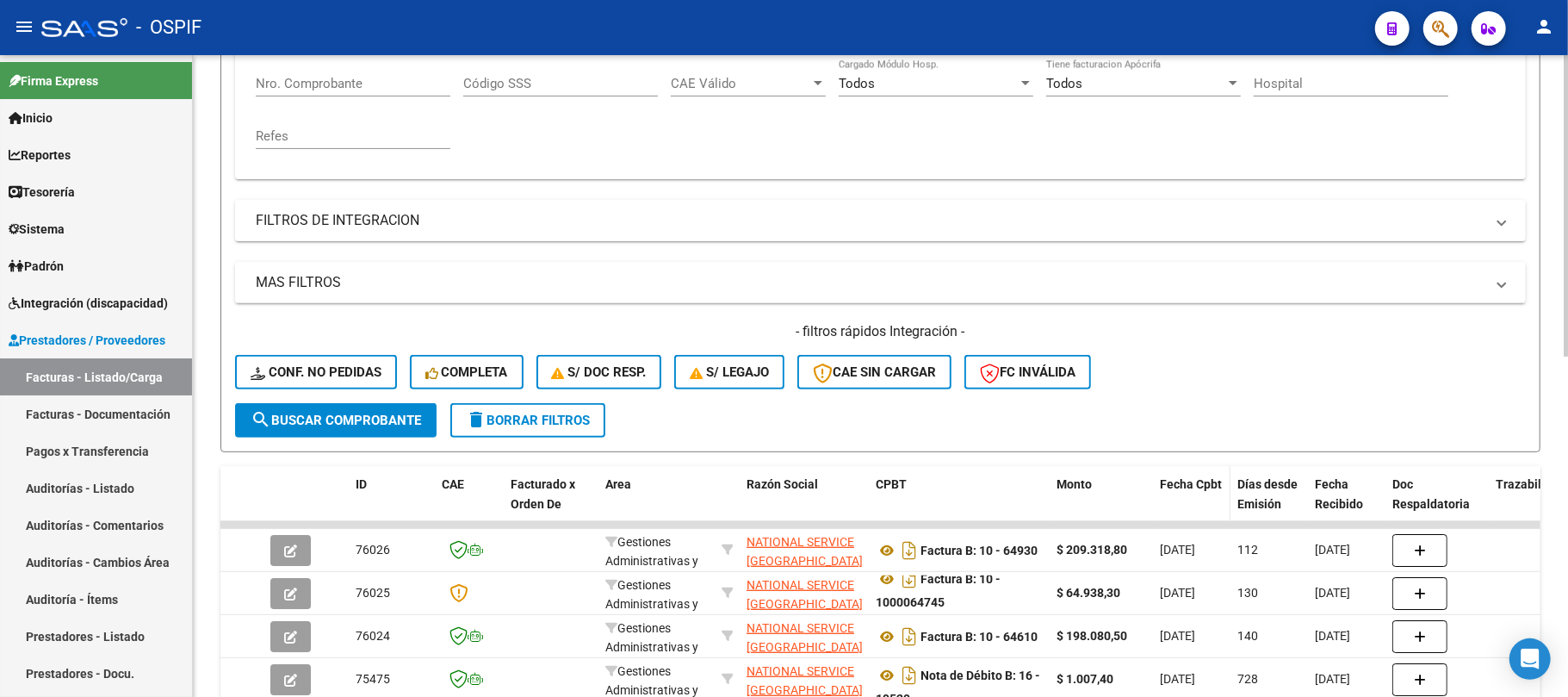
scroll to position [456, 0]
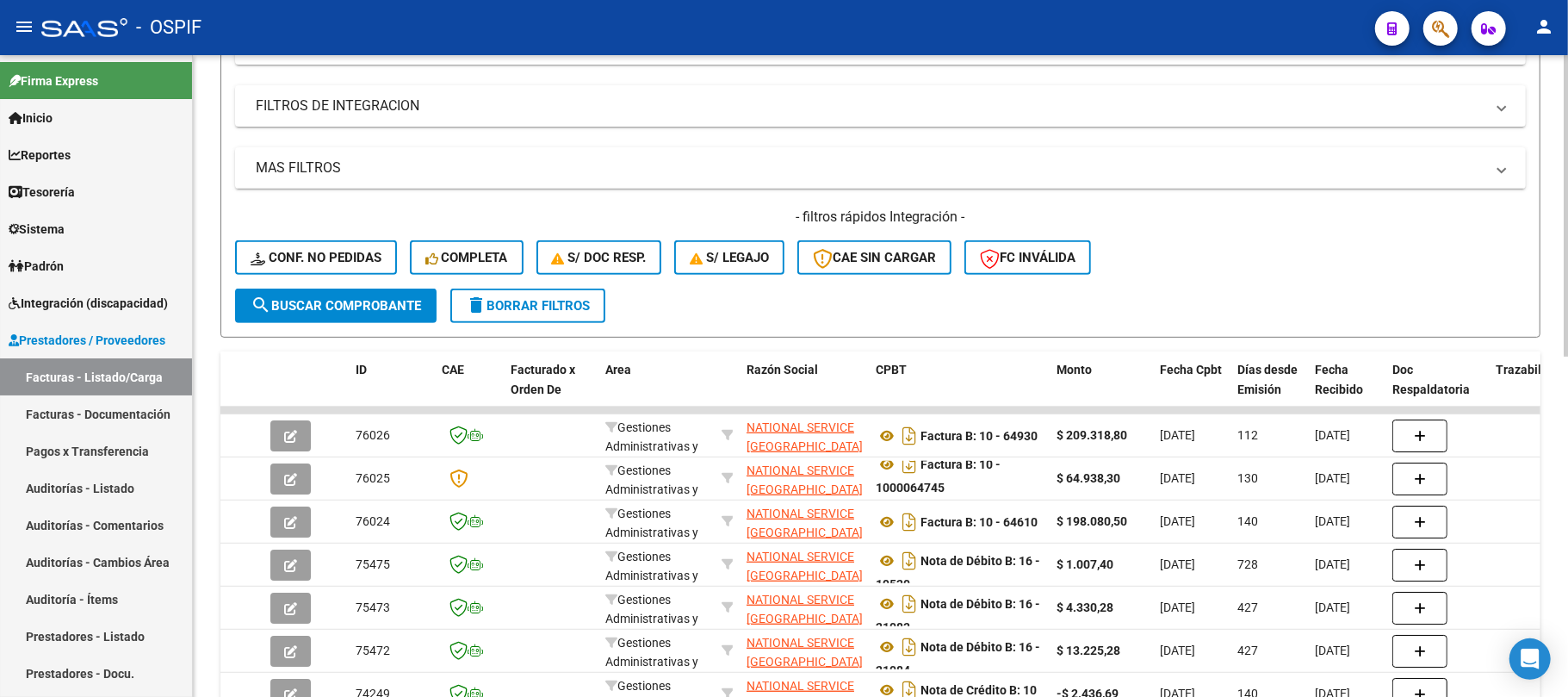
click at [204, 476] on div "Video tutorial PRESTADORES -> Listado de CPBTs Emitidos por Prestadores / Prove…" at bounding box center [881, 274] width 1376 height 1350
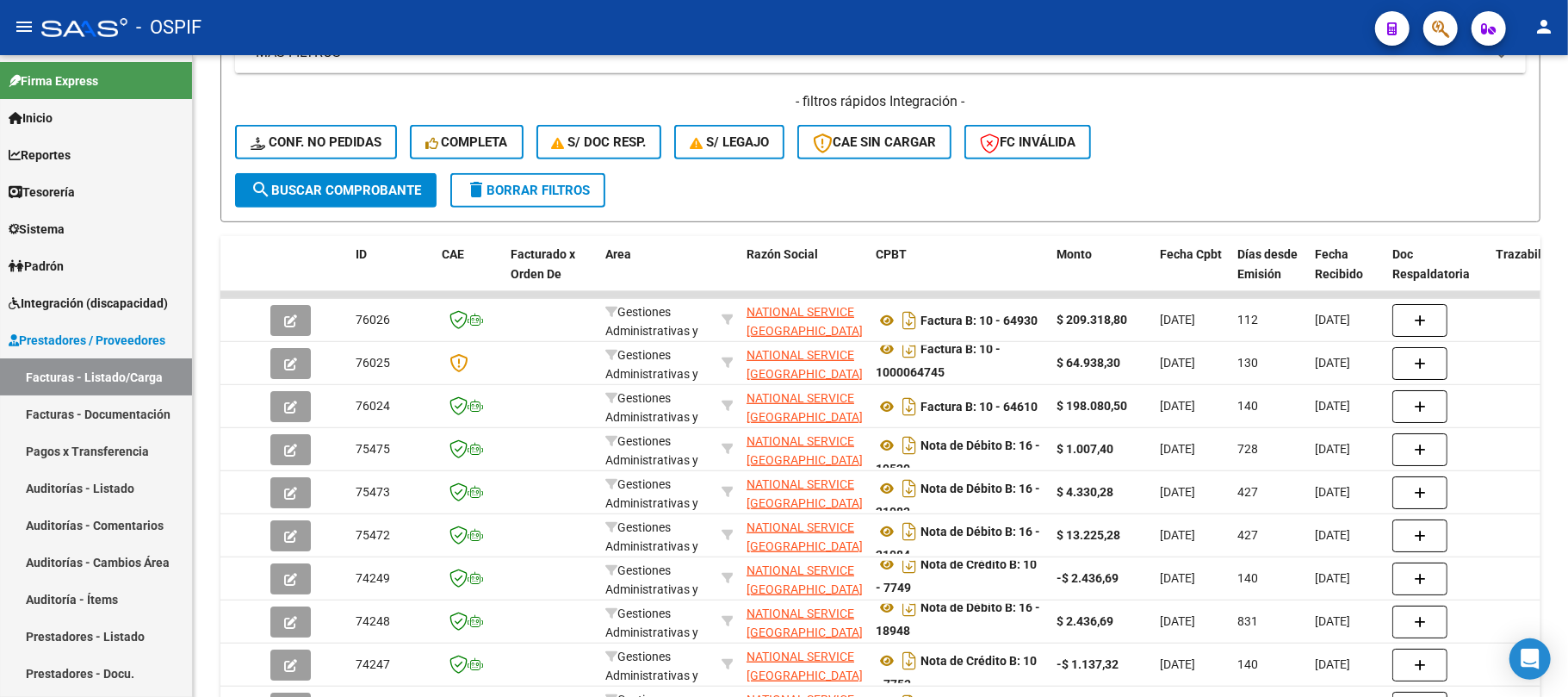
scroll to position [686, 0]
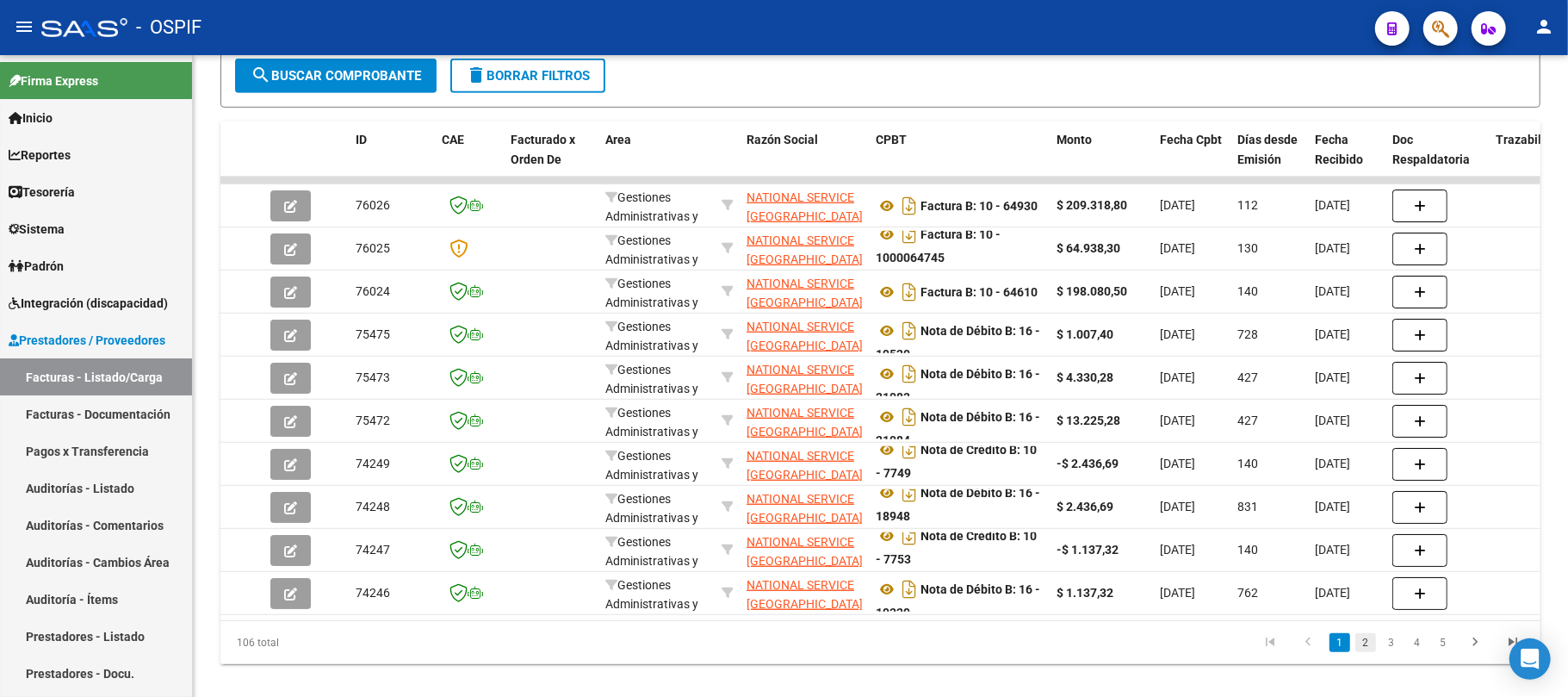
click at [1362, 652] on link "2" at bounding box center [1366, 643] width 21 height 19
click at [1393, 652] on link "3" at bounding box center [1392, 643] width 21 height 19
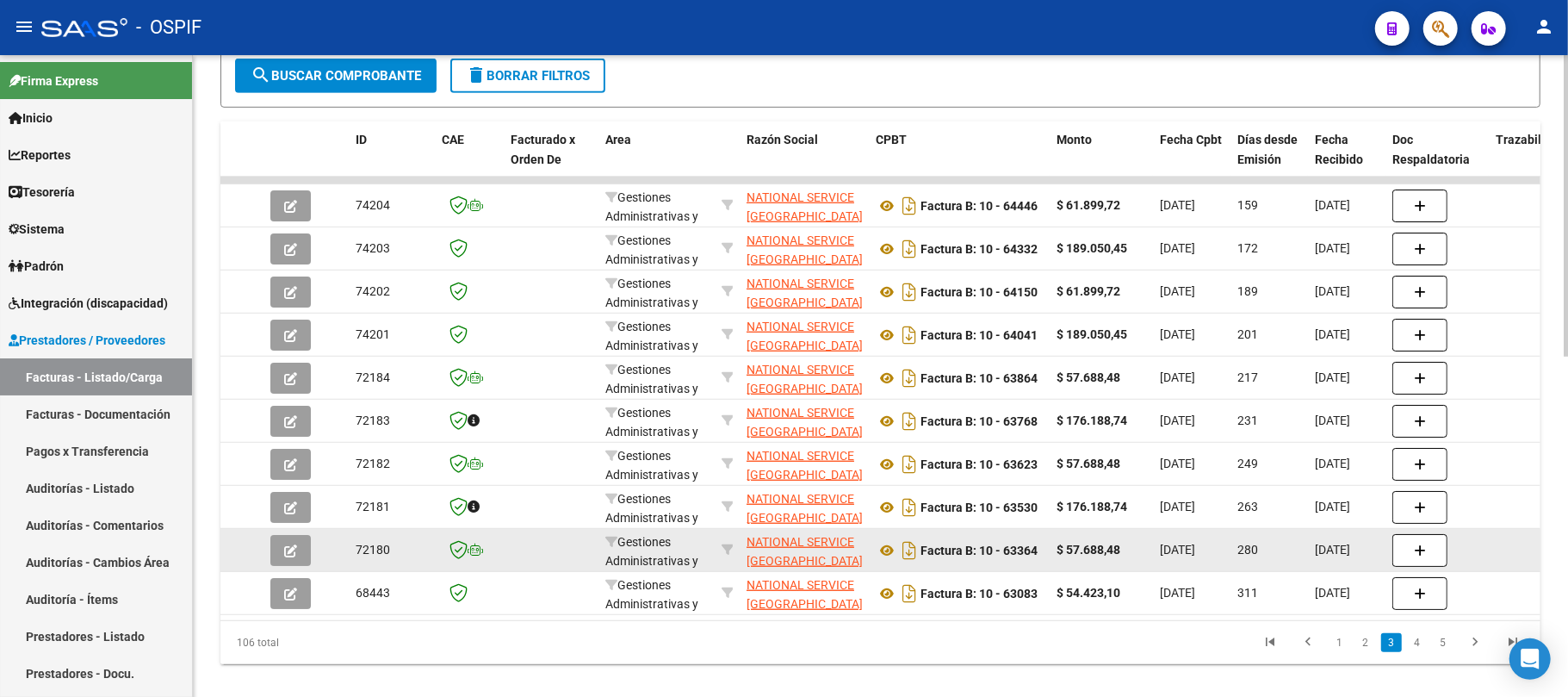
scroll to position [0, 0]
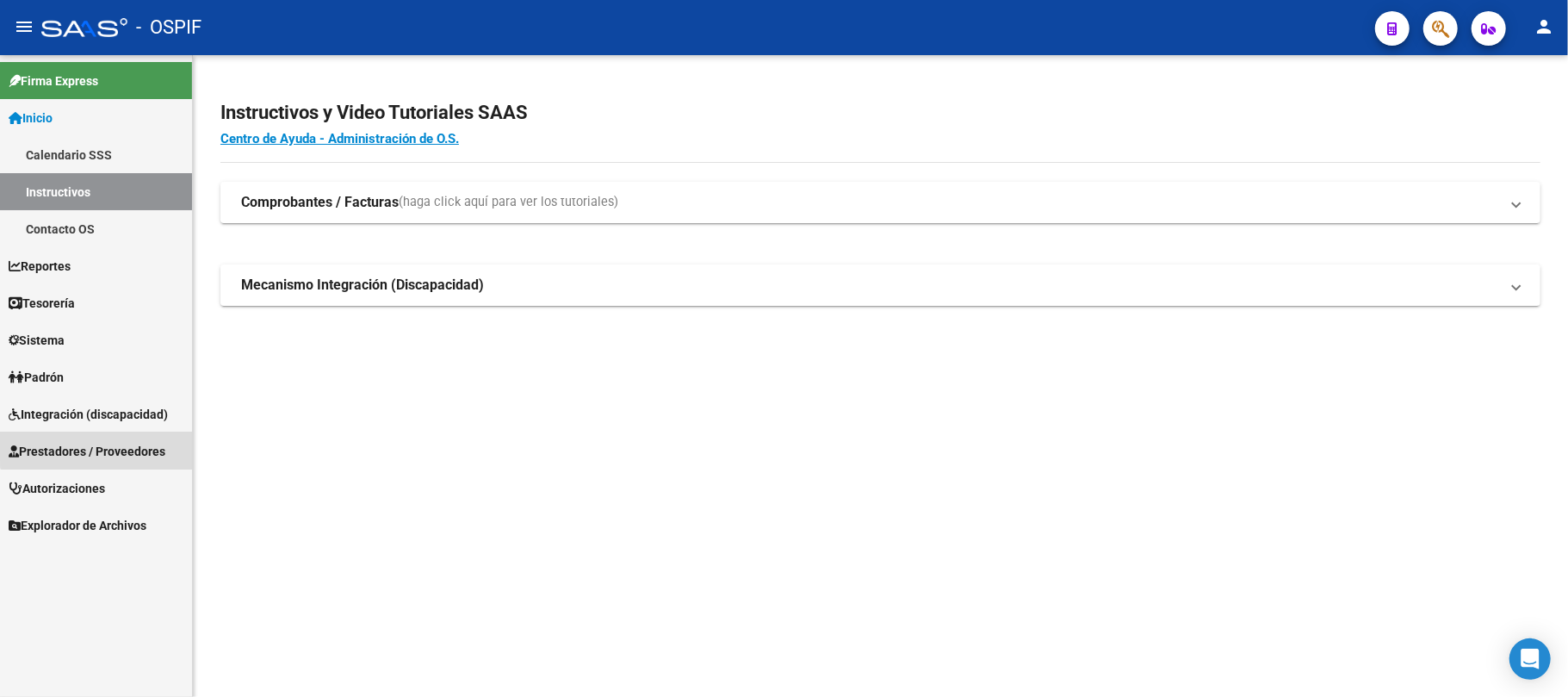
click at [118, 442] on span "Prestadores / Proveedores" at bounding box center [87, 451] width 157 height 19
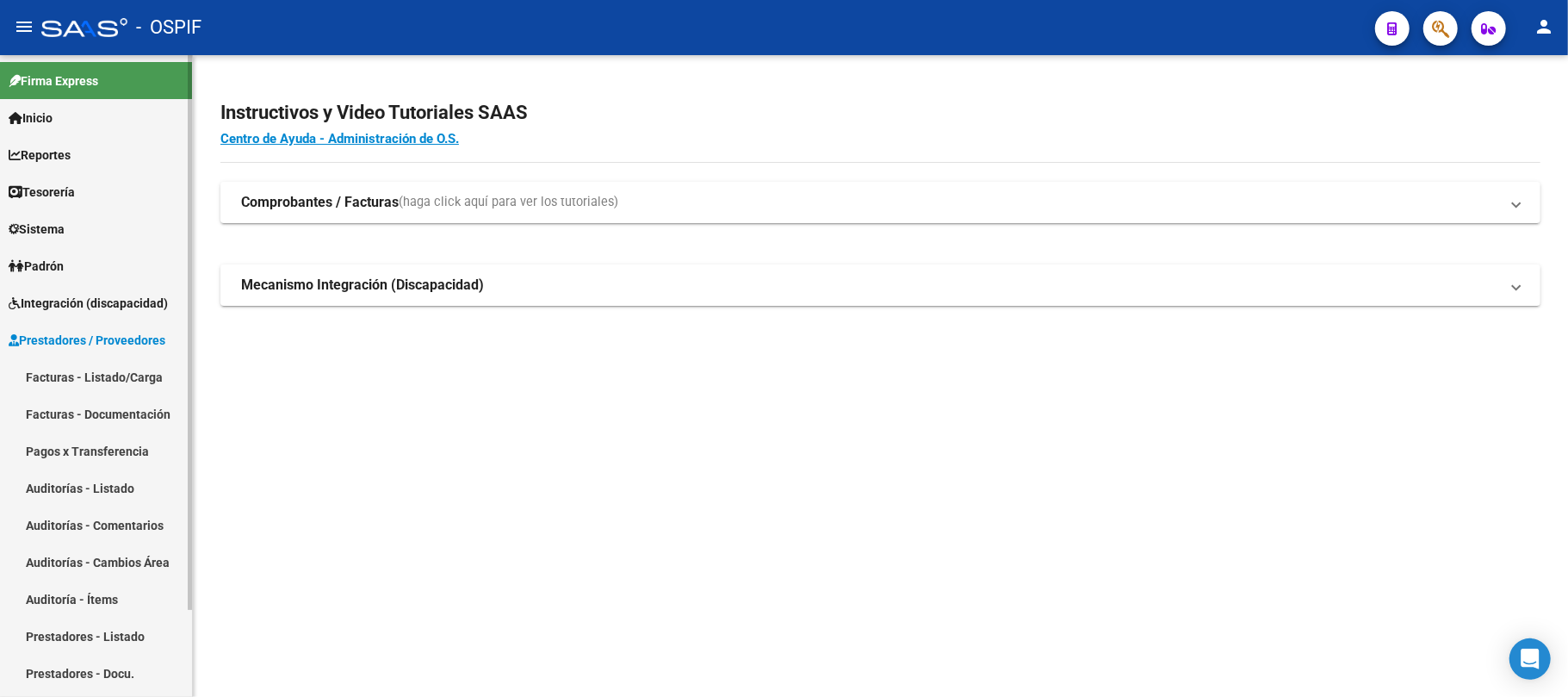
click at [76, 465] on link "Pagos x Transferencia" at bounding box center [96, 450] width 192 height 37
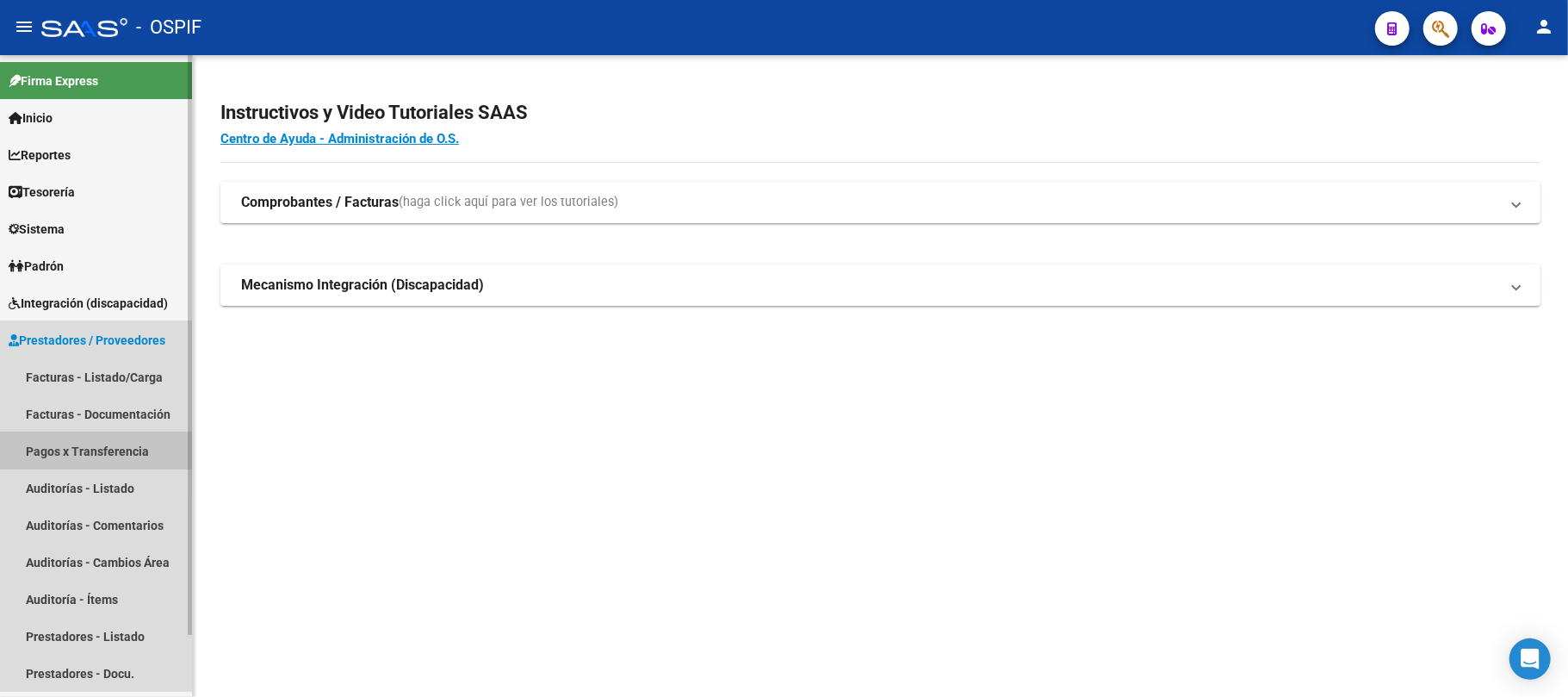
click at [114, 370] on link "Facturas - Listado/Carga" at bounding box center [96, 377] width 192 height 37
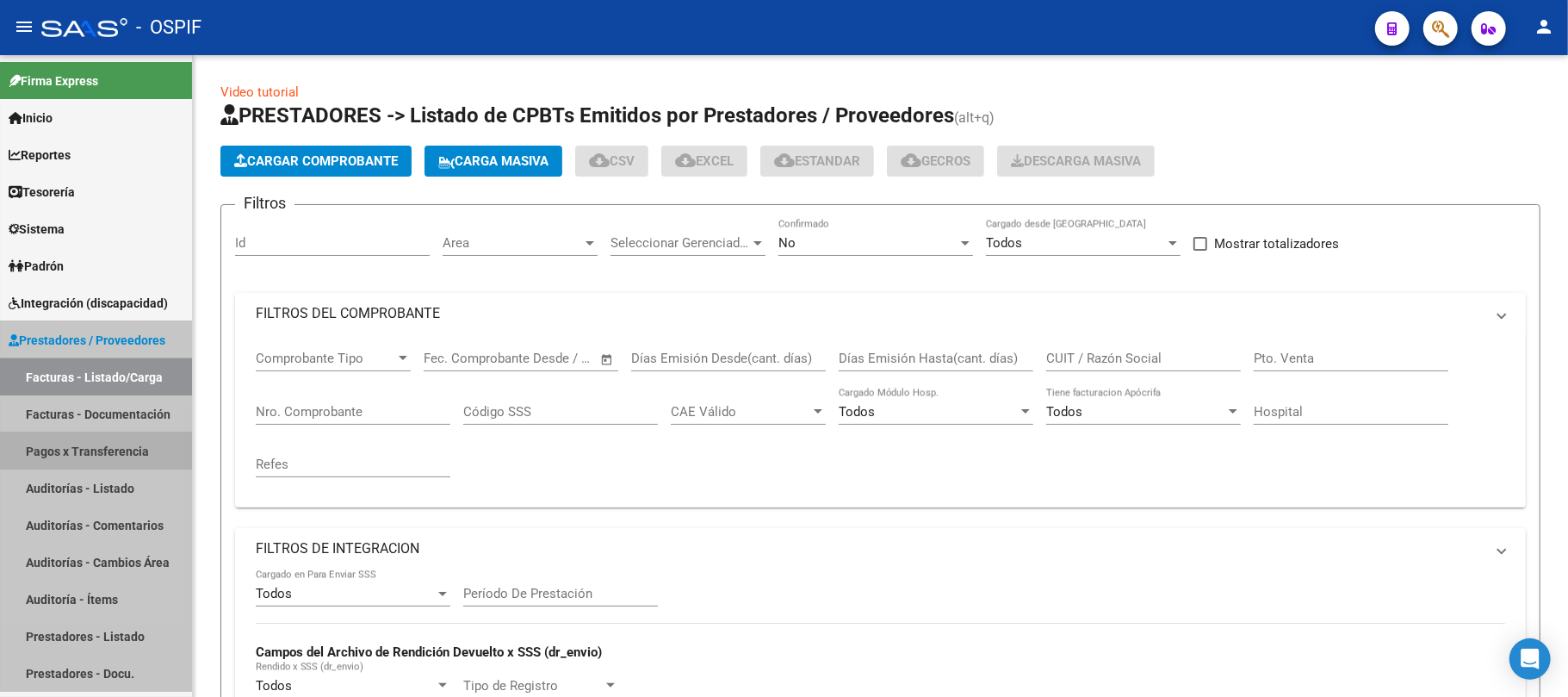
click at [400, 294] on mat-expansion-panel-header "FILTROS DEL COMPROBANTE" at bounding box center [881, 313] width 1291 height 41
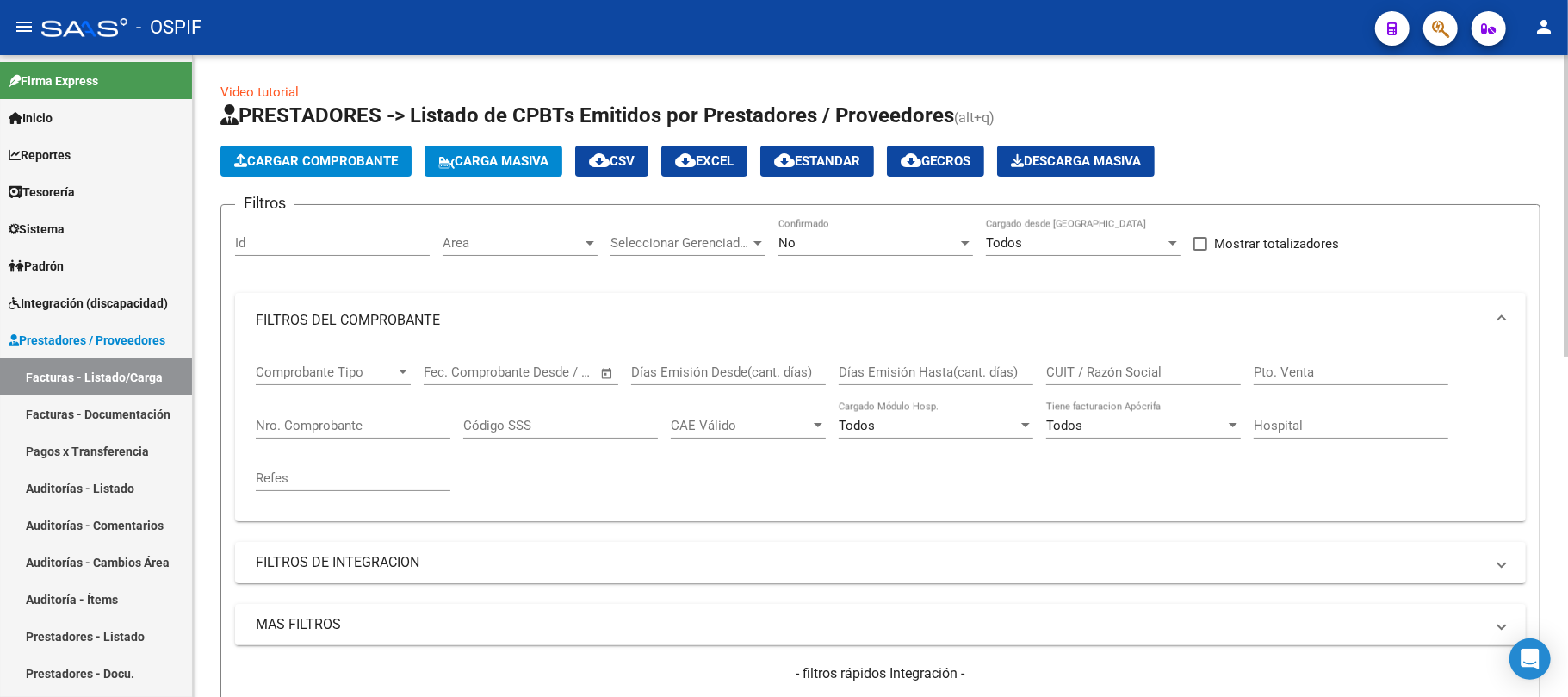
click at [1065, 383] on div "CUIT / Razón Social" at bounding box center [1144, 366] width 195 height 37
click at [1072, 372] on input "CUIT / Razón Social" at bounding box center [1144, 372] width 195 height 16
paste input "MERLO GABRIELA MERCEDES"
type input "MERLO GABRIELA MERCEDES"
click at [911, 258] on div "No Confirmado" at bounding box center [876, 245] width 195 height 54
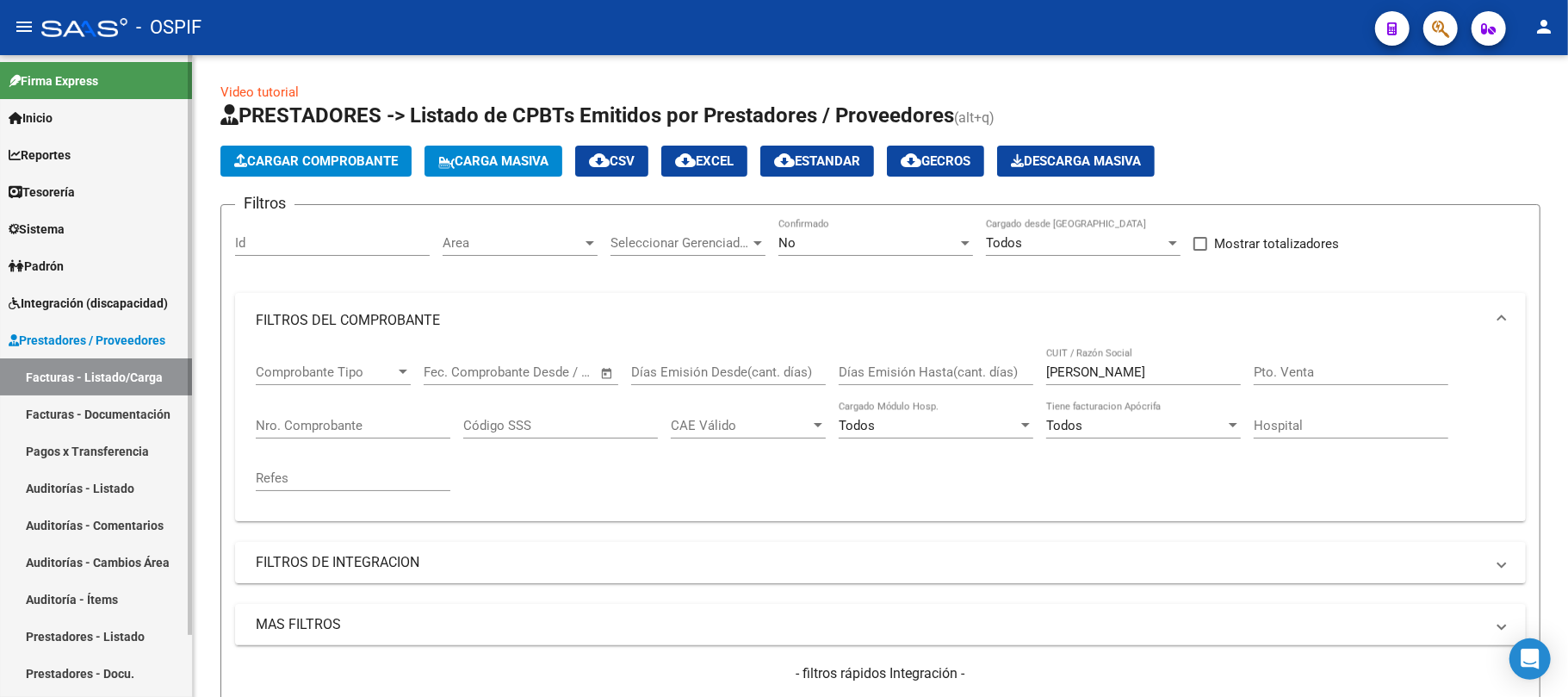
click at [34, 630] on link "Prestadores - Listado" at bounding box center [96, 636] width 192 height 37
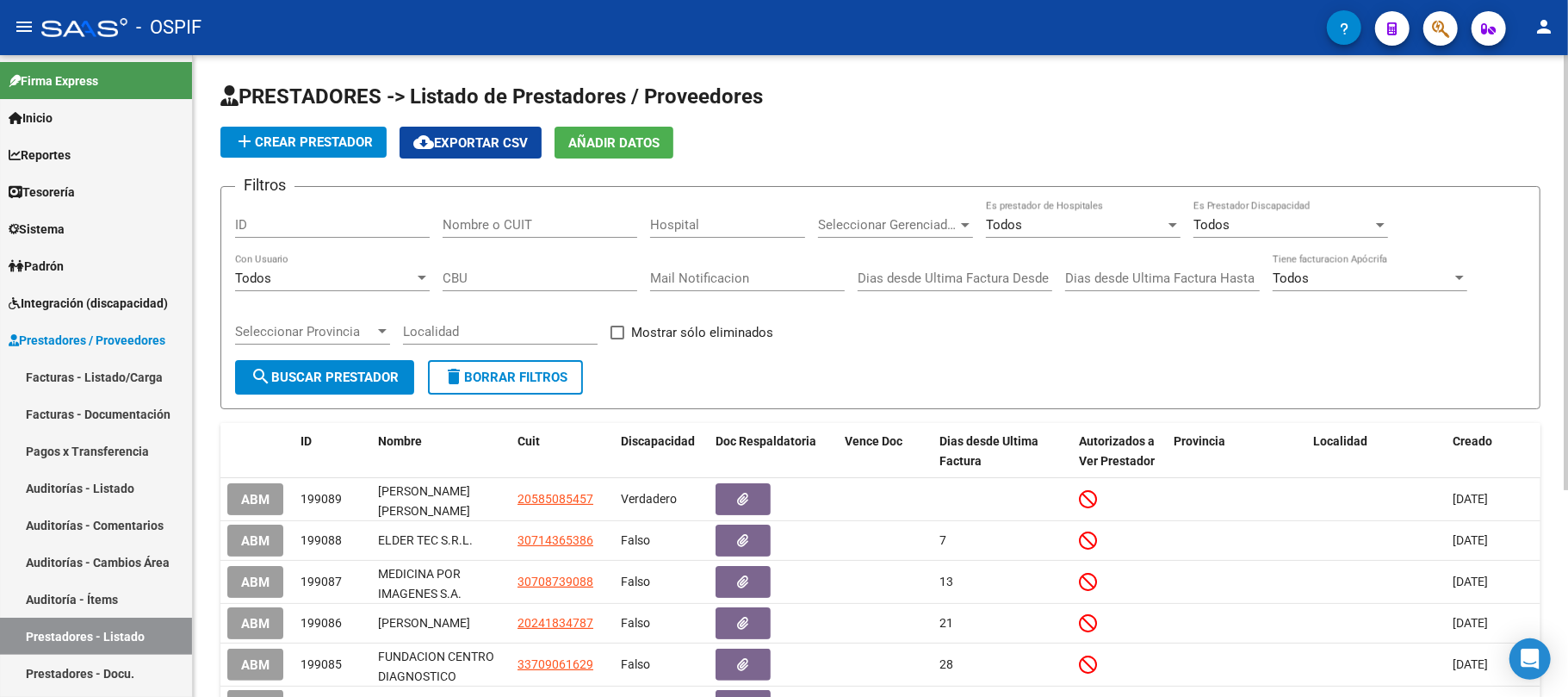
click at [486, 231] on input "Nombre o CUIT" at bounding box center [540, 225] width 195 height 16
paste input "MERLO GABRIELA MERCEDES"
type input "MERLO GABRIELA MERCEDES"
click at [374, 363] on button "search Buscar Prestador" at bounding box center [325, 377] width 179 height 34
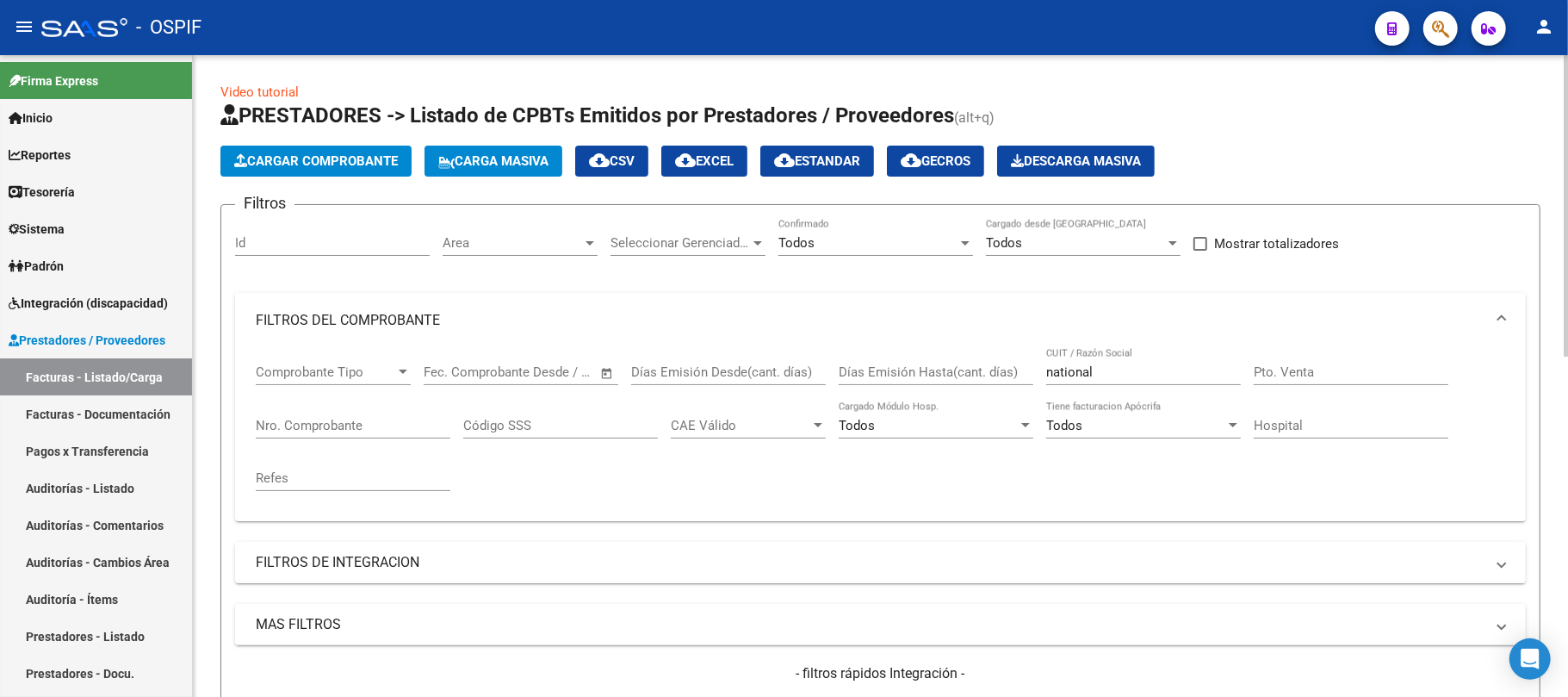
scroll to position [686, 0]
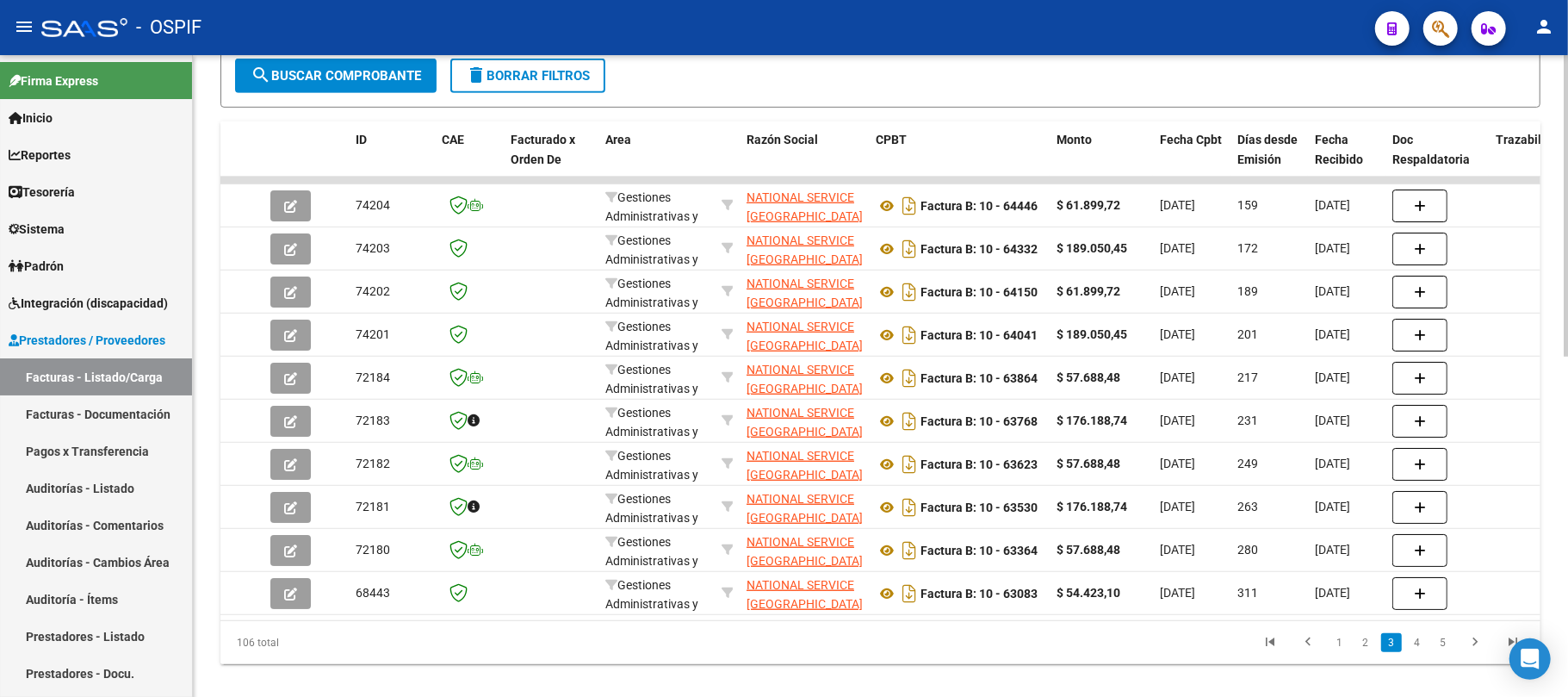
click at [1421, 657] on li "4" at bounding box center [1417, 642] width 25 height 29
click at [1421, 652] on link "4" at bounding box center [1418, 643] width 21 height 19
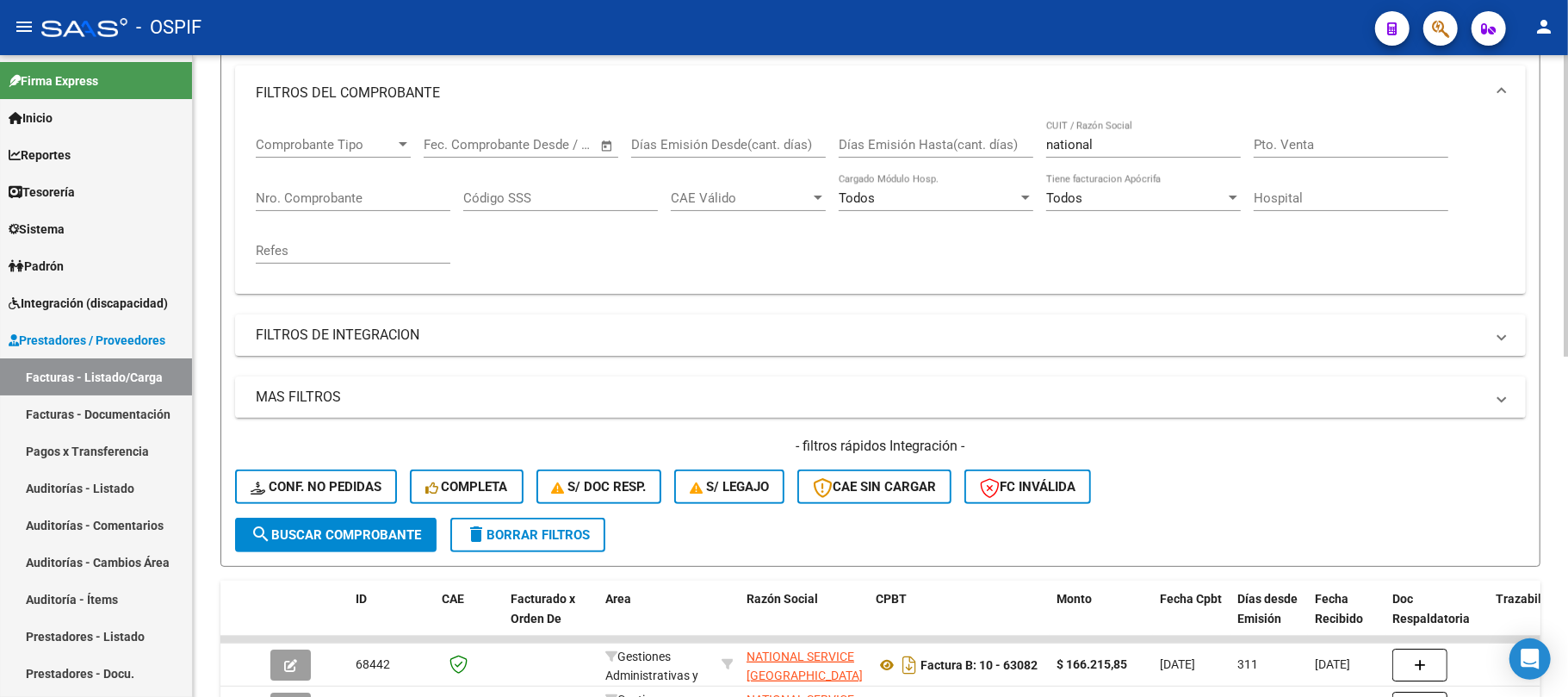
click at [985, 139] on div "Comprobante Tipo Comprobante Tipo Fecha inicio – Fecha fin Fec. Comprobante Des…" at bounding box center [880, 199] width 1249 height 159
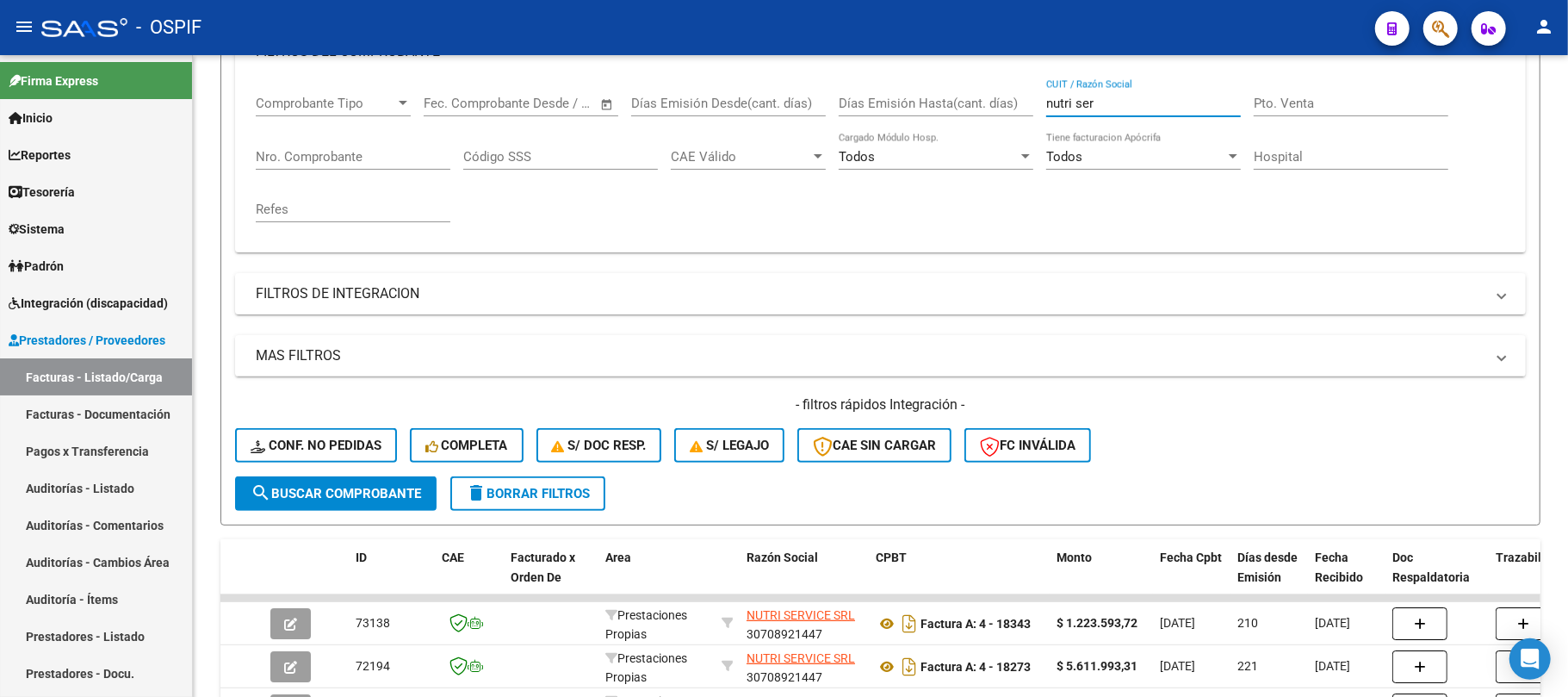
scroll to position [539, 0]
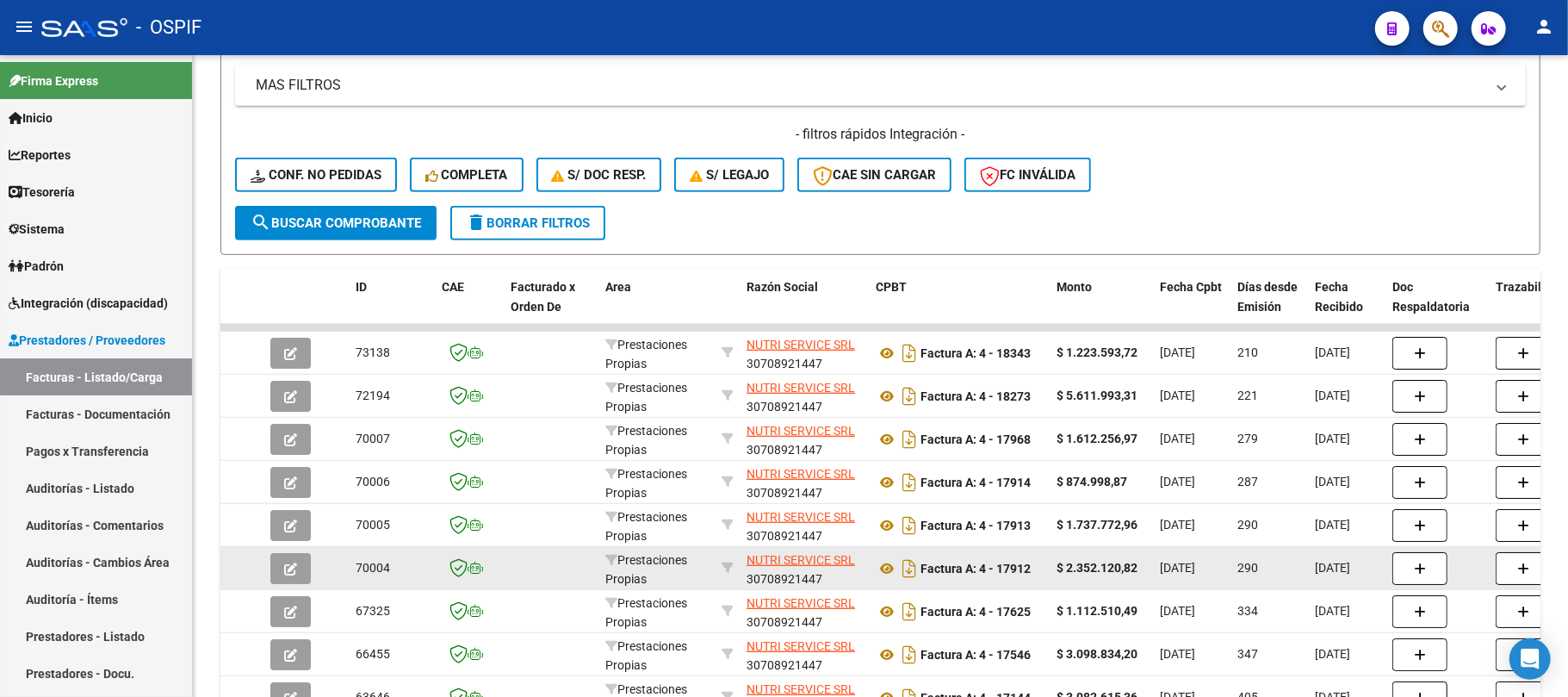
click at [729, 608] on icon at bounding box center [728, 611] width 12 height 12
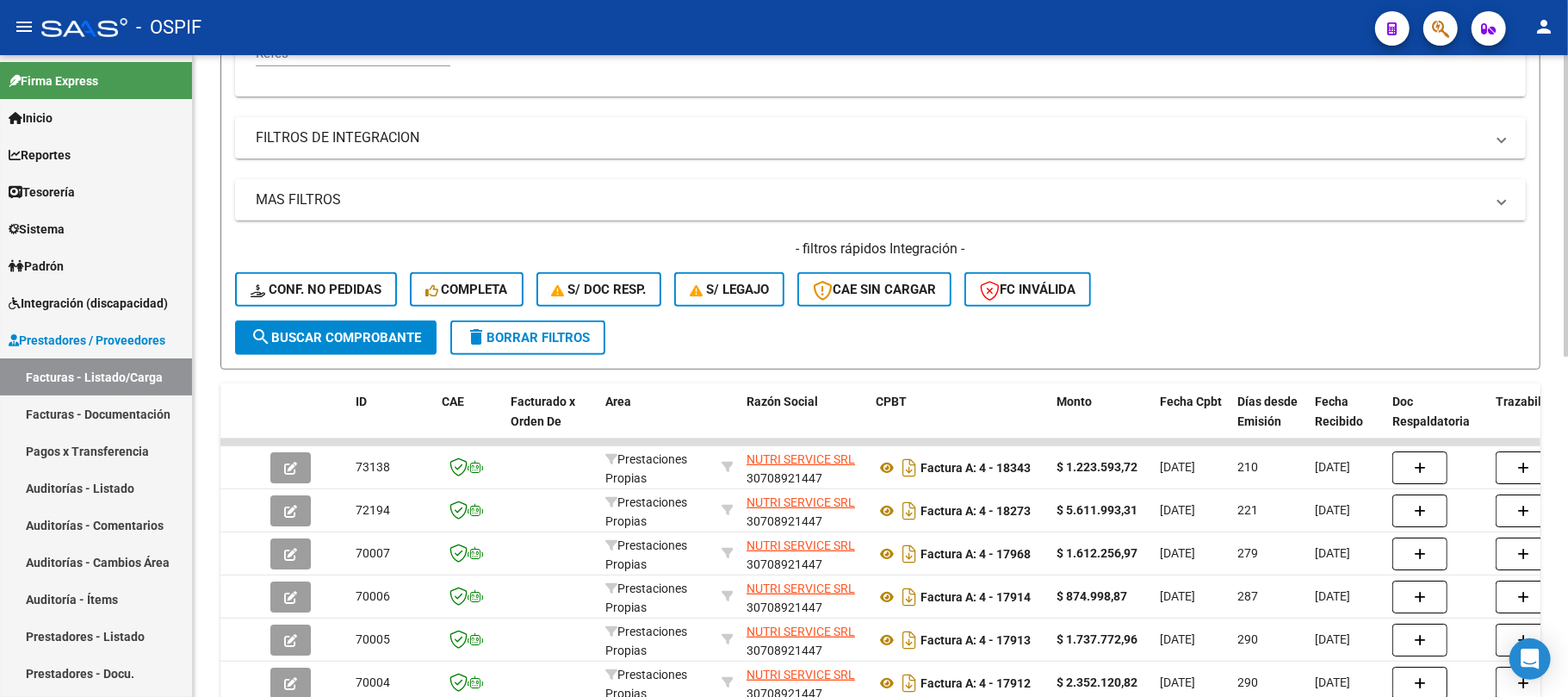
scroll to position [80, 0]
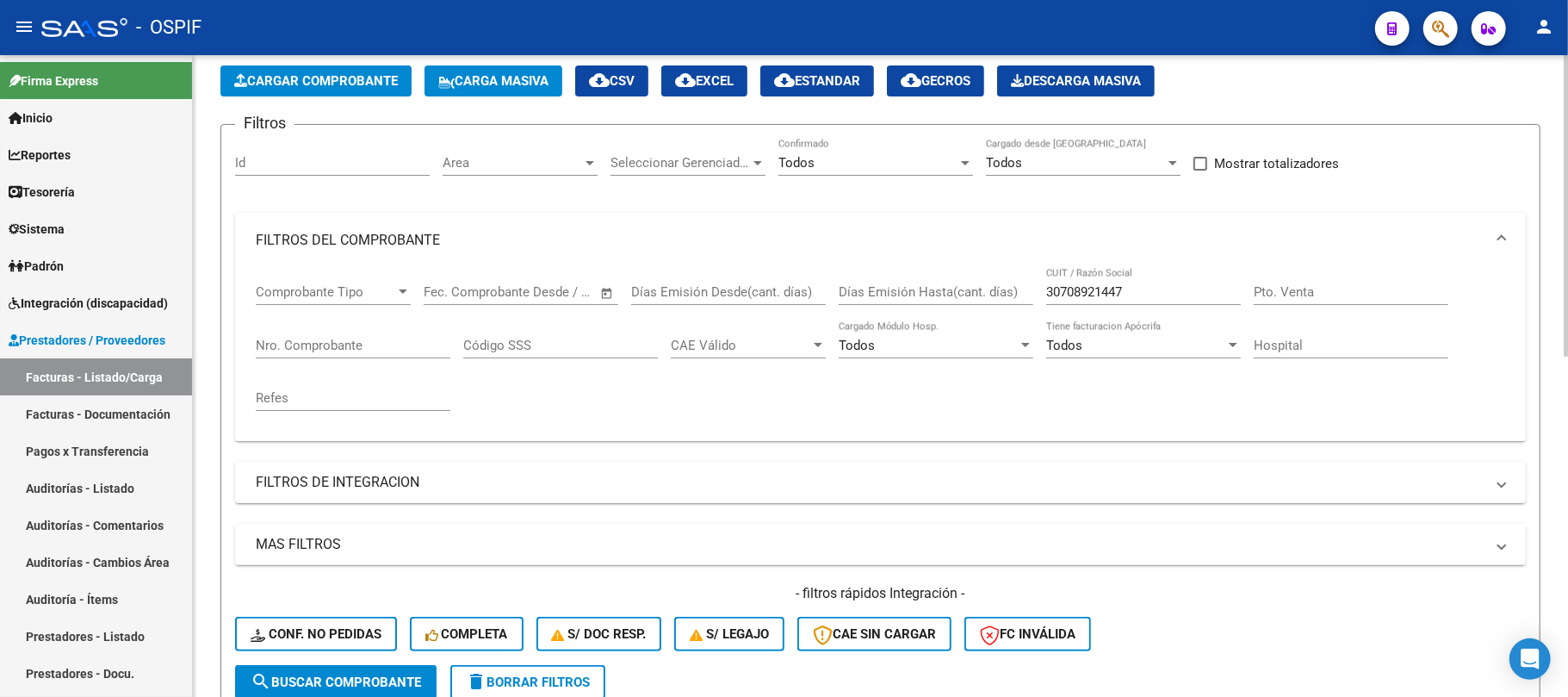
click at [1116, 291] on input "30708921447" at bounding box center [1144, 292] width 195 height 16
click at [1114, 291] on input "30708921447" at bounding box center [1144, 292] width 195 height 16
paste input "[MEDICAL_DATA] S.A"
drag, startPoint x: 1149, startPoint y: 299, endPoint x: 1097, endPoint y: 306, distance: 52.5
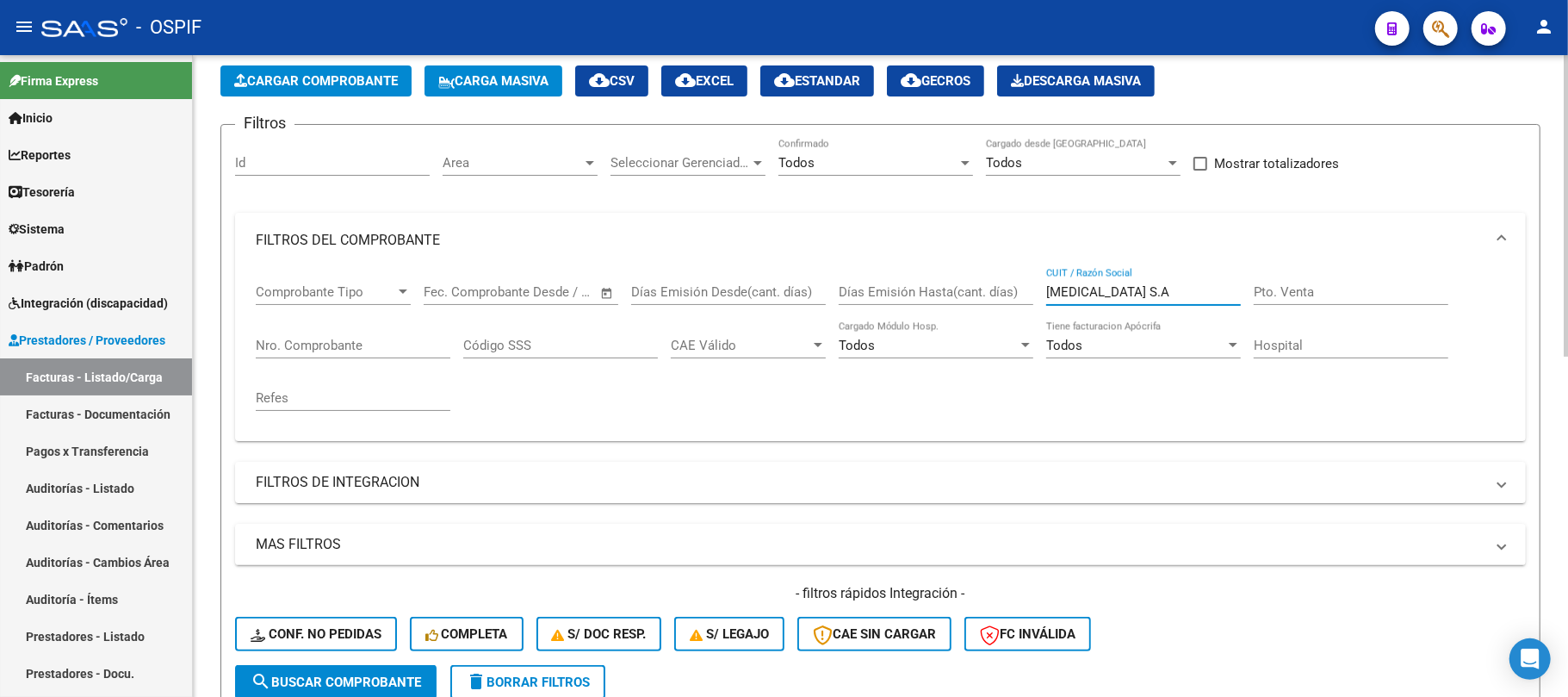
click at [1097, 306] on div "[MEDICAL_DATA] S.A CUIT / Razón Social" at bounding box center [1144, 294] width 195 height 54
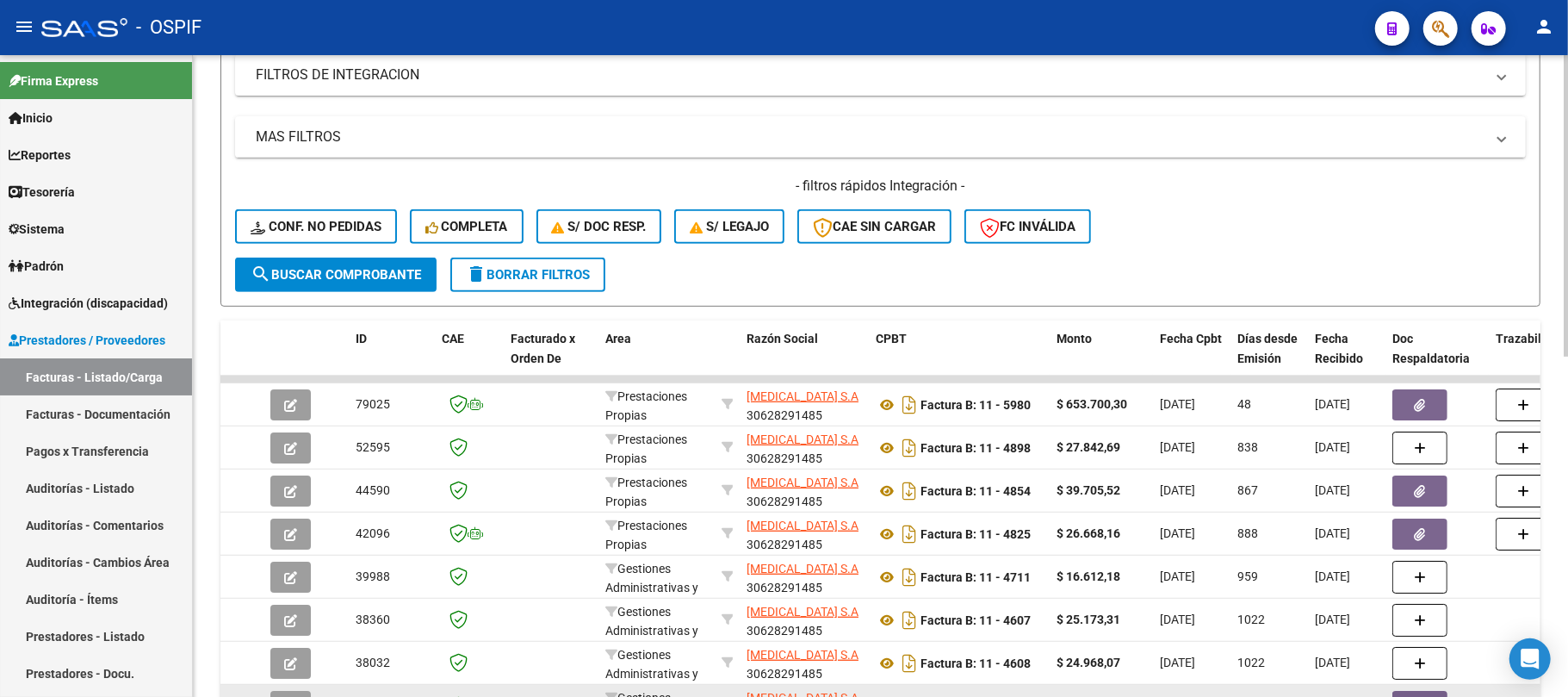
scroll to position [725, 0]
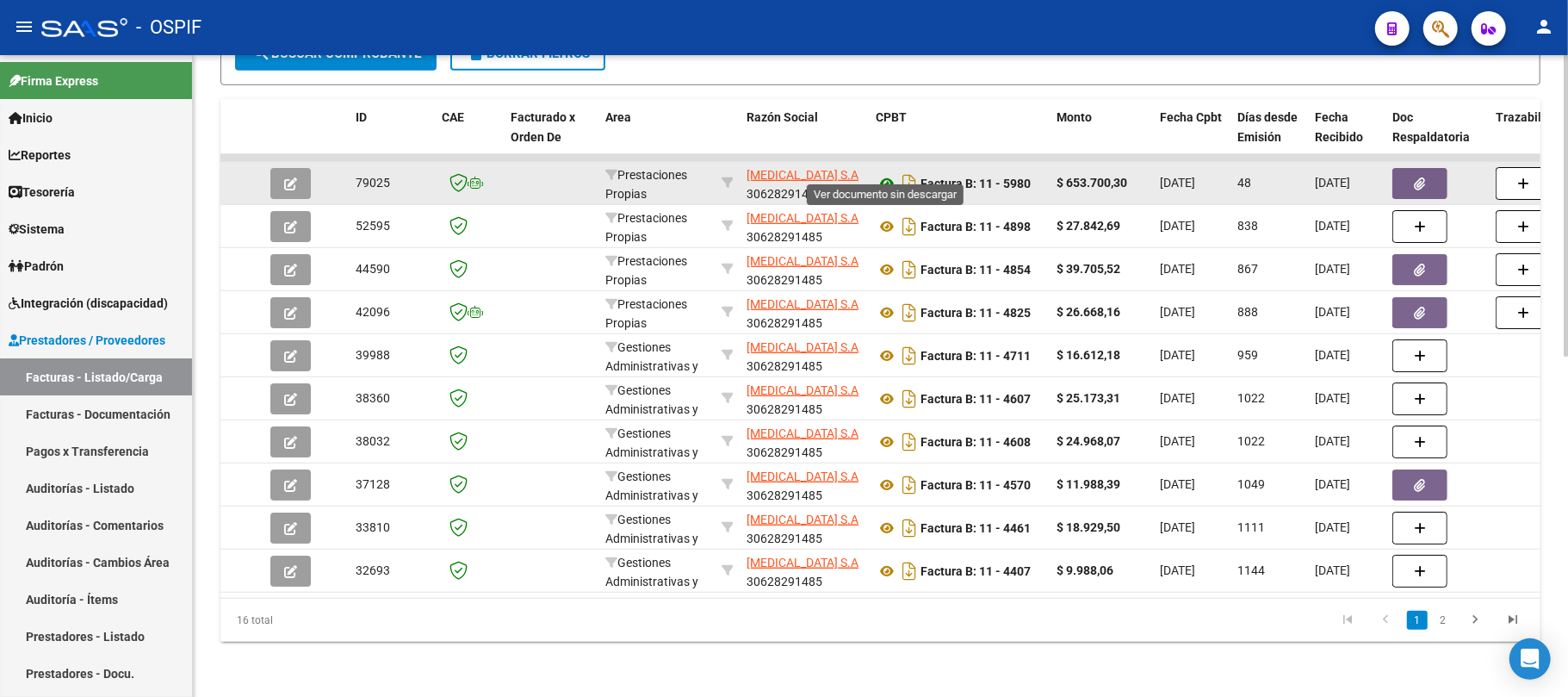
type input "OSTEON"
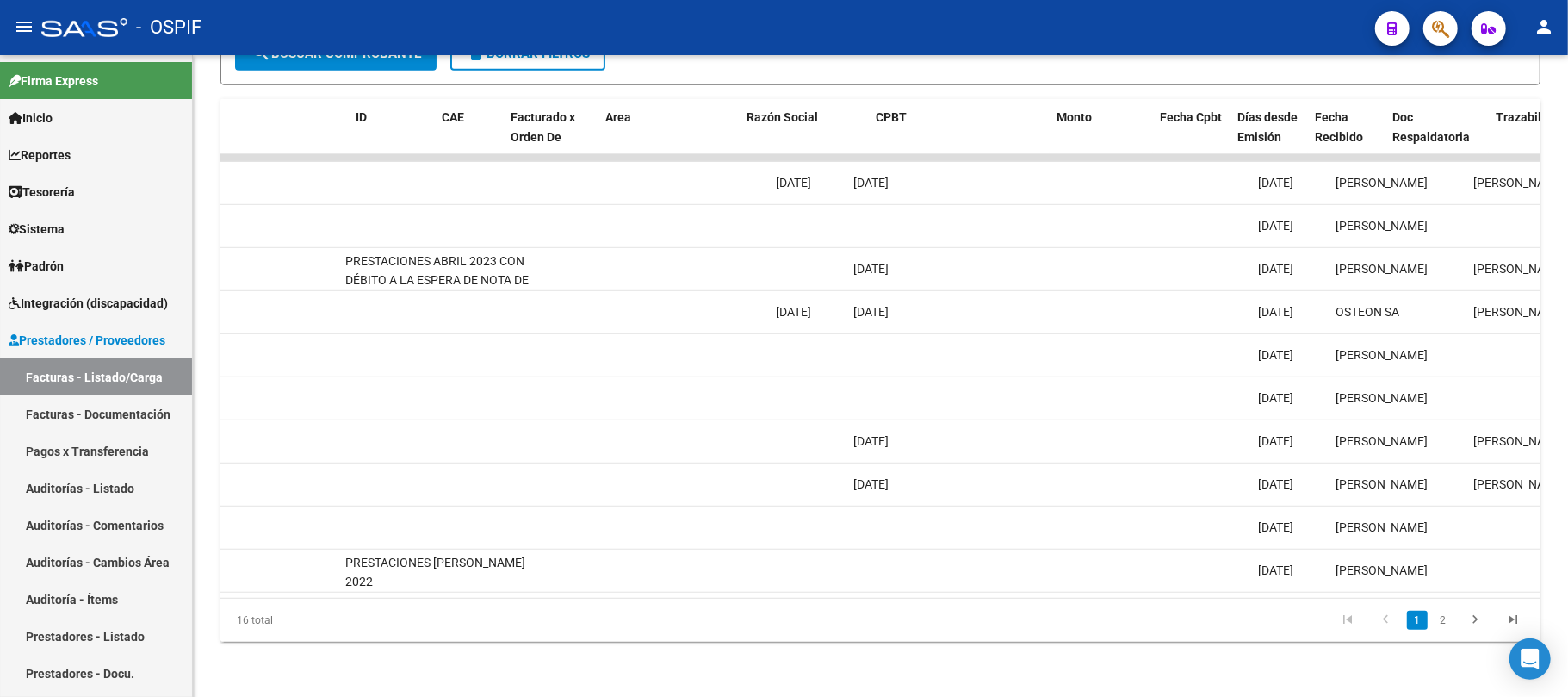
scroll to position [0, 0]
